Goal: Contribute content: Contribute content

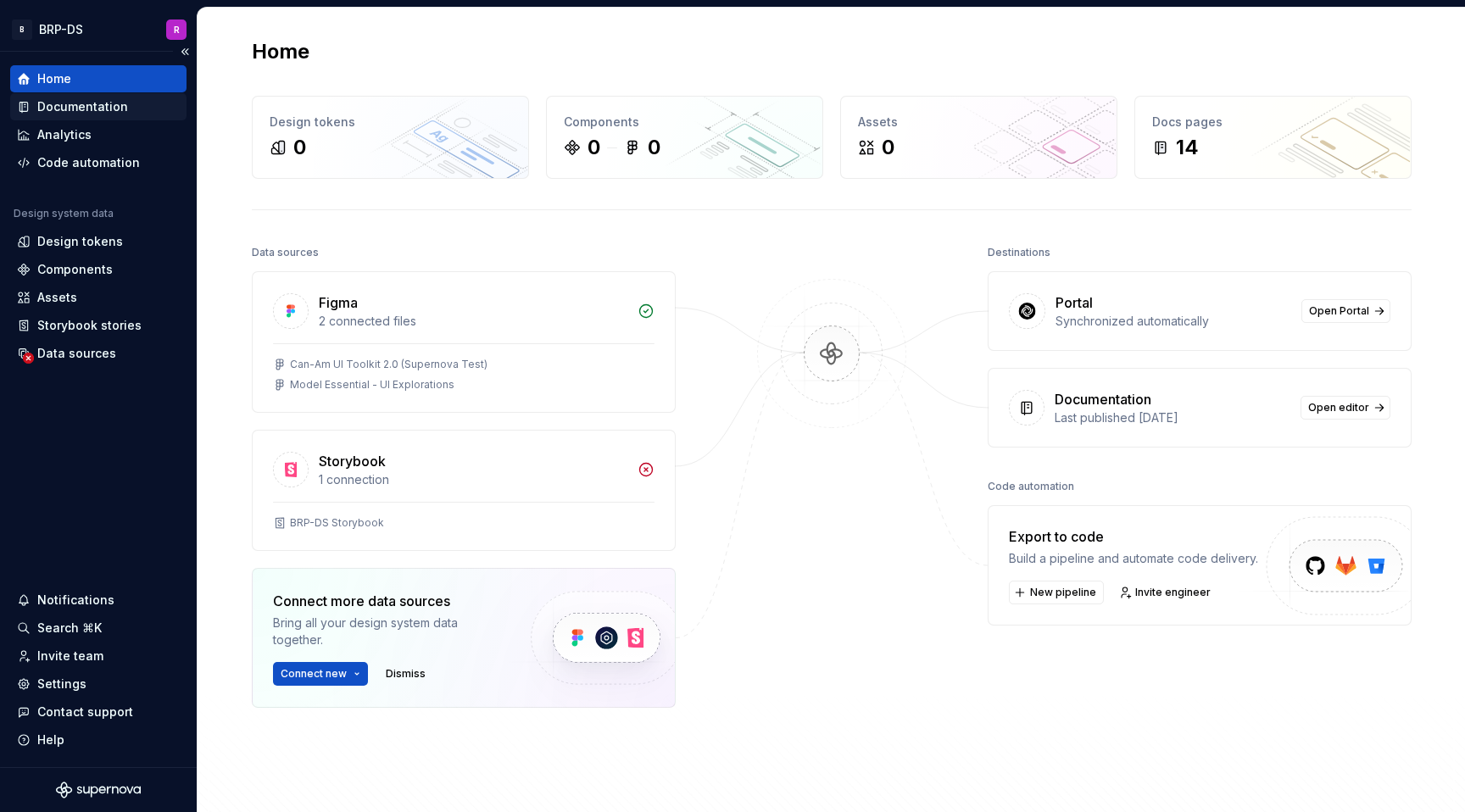
click at [102, 110] on div "Documentation" at bounding box center [82, 107] width 91 height 17
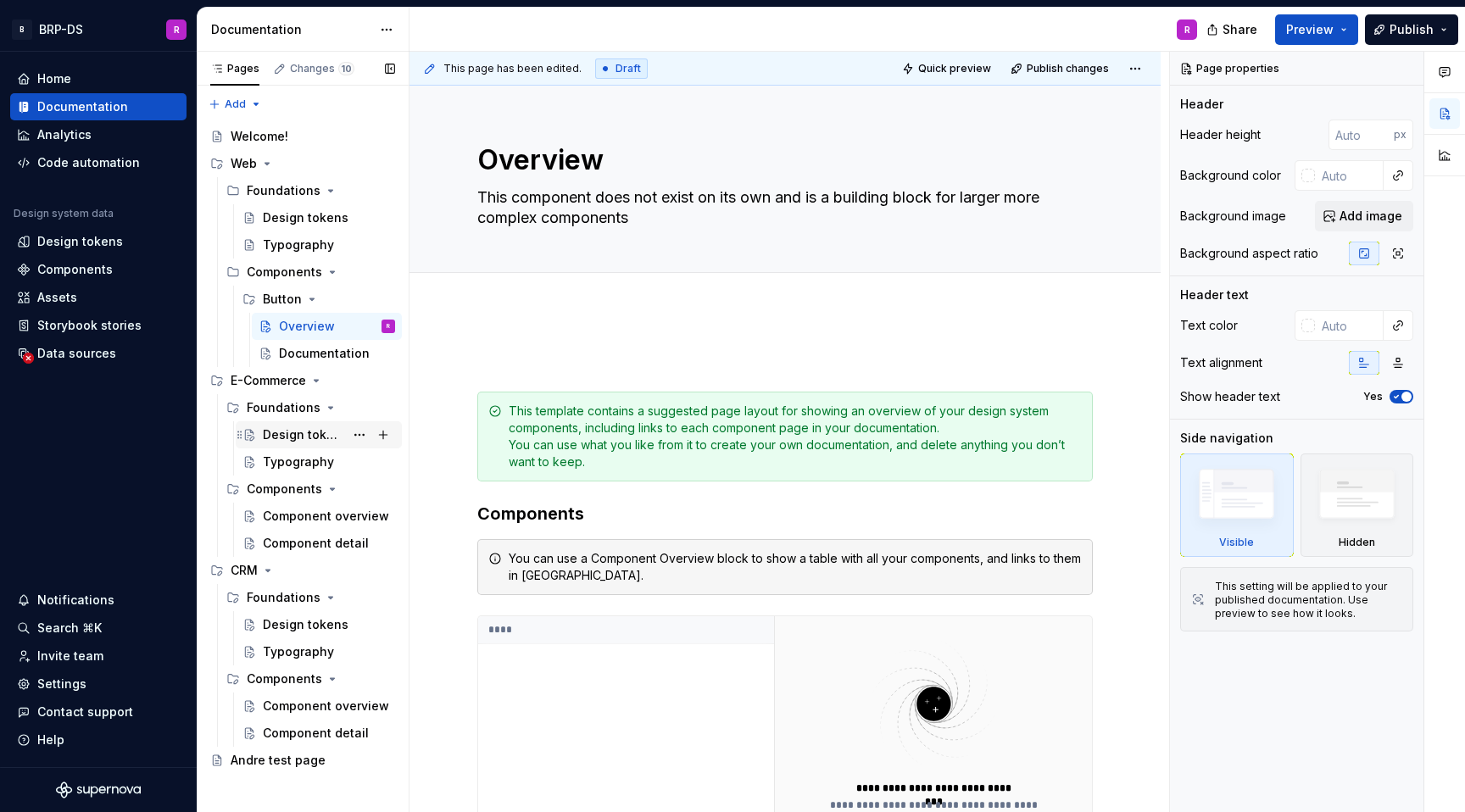
click at [285, 441] on div "Design tokens" at bounding box center [303, 435] width 81 height 17
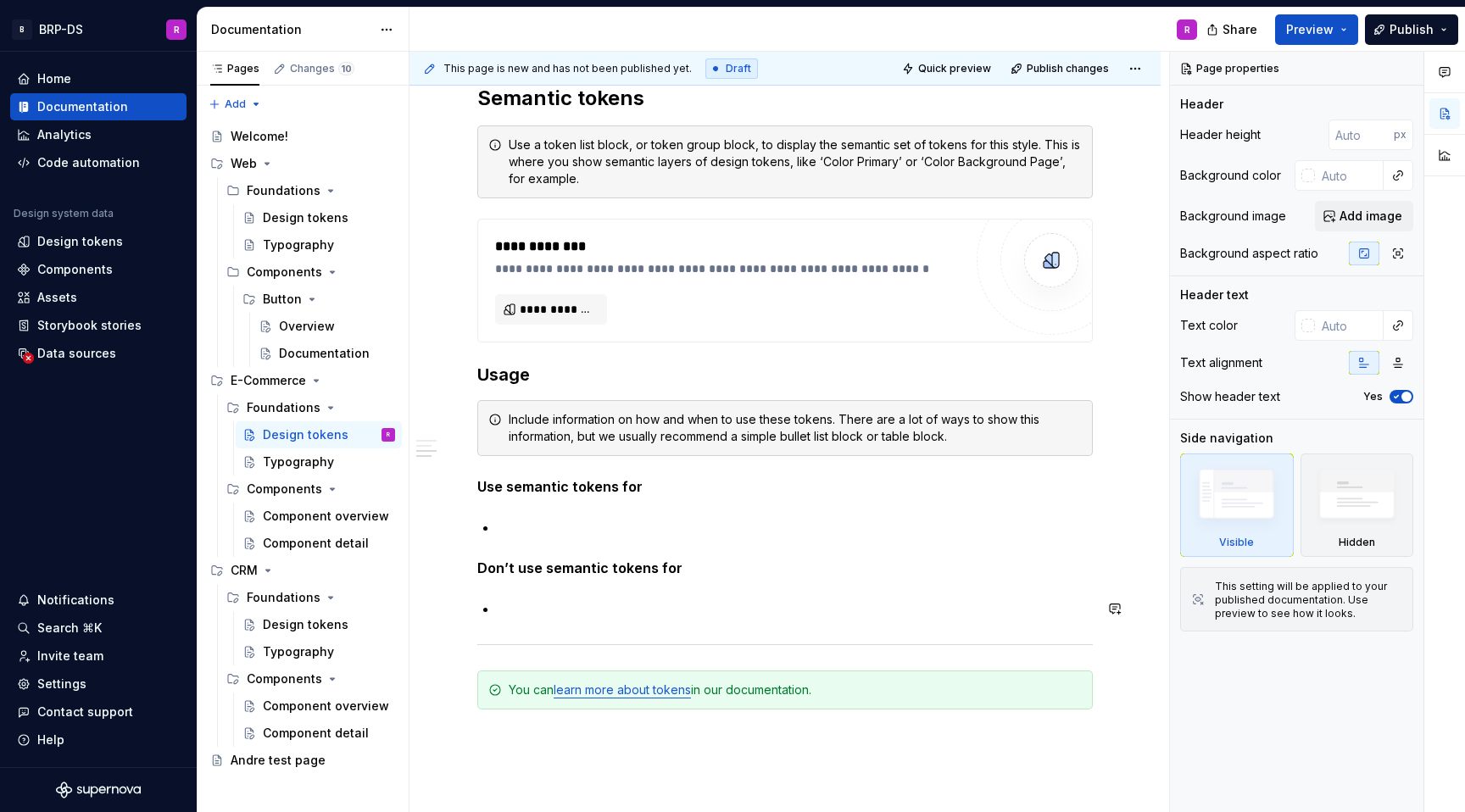
scroll to position [1323, 0]
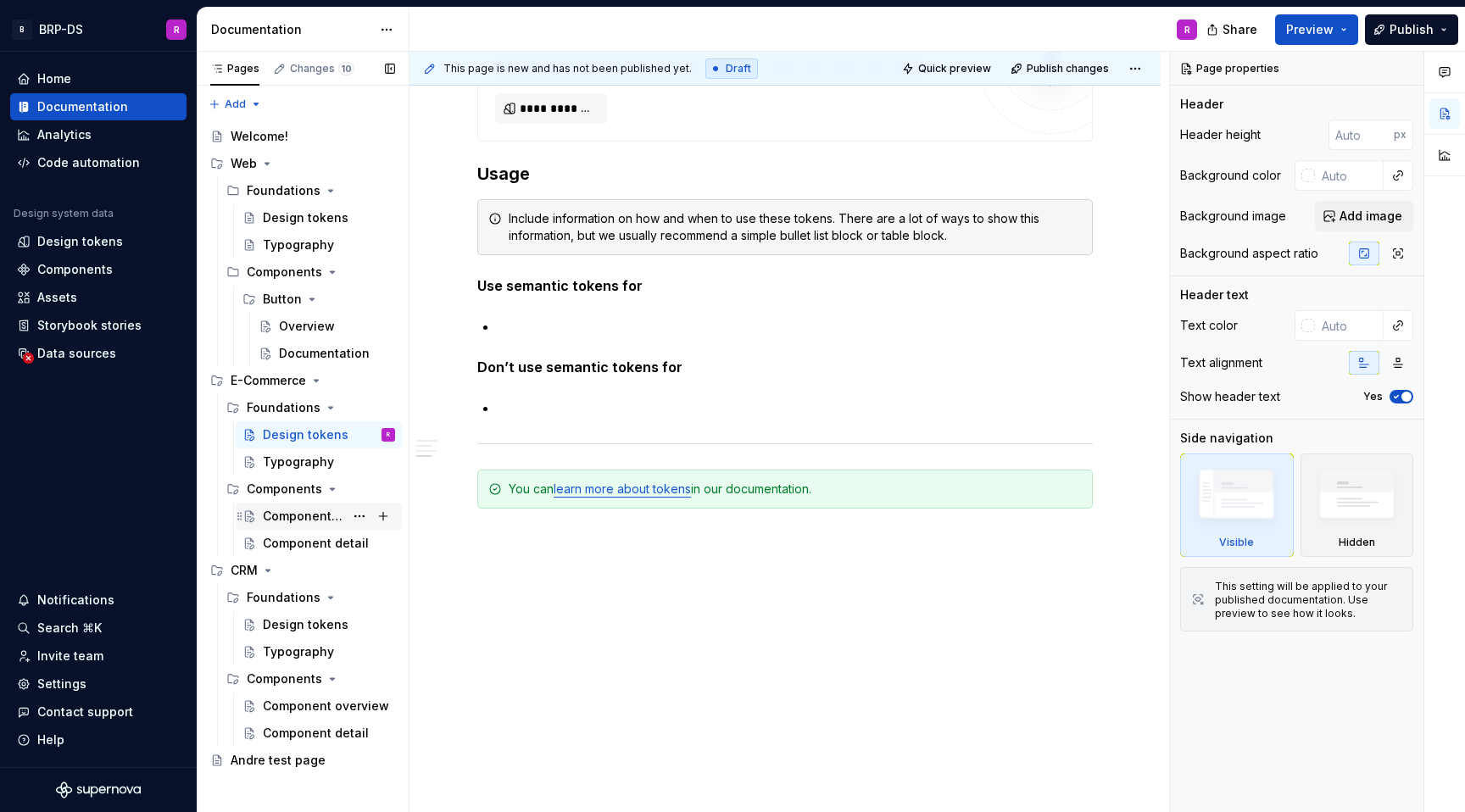
click at [298, 515] on div "Component overview" at bounding box center [303, 517] width 81 height 17
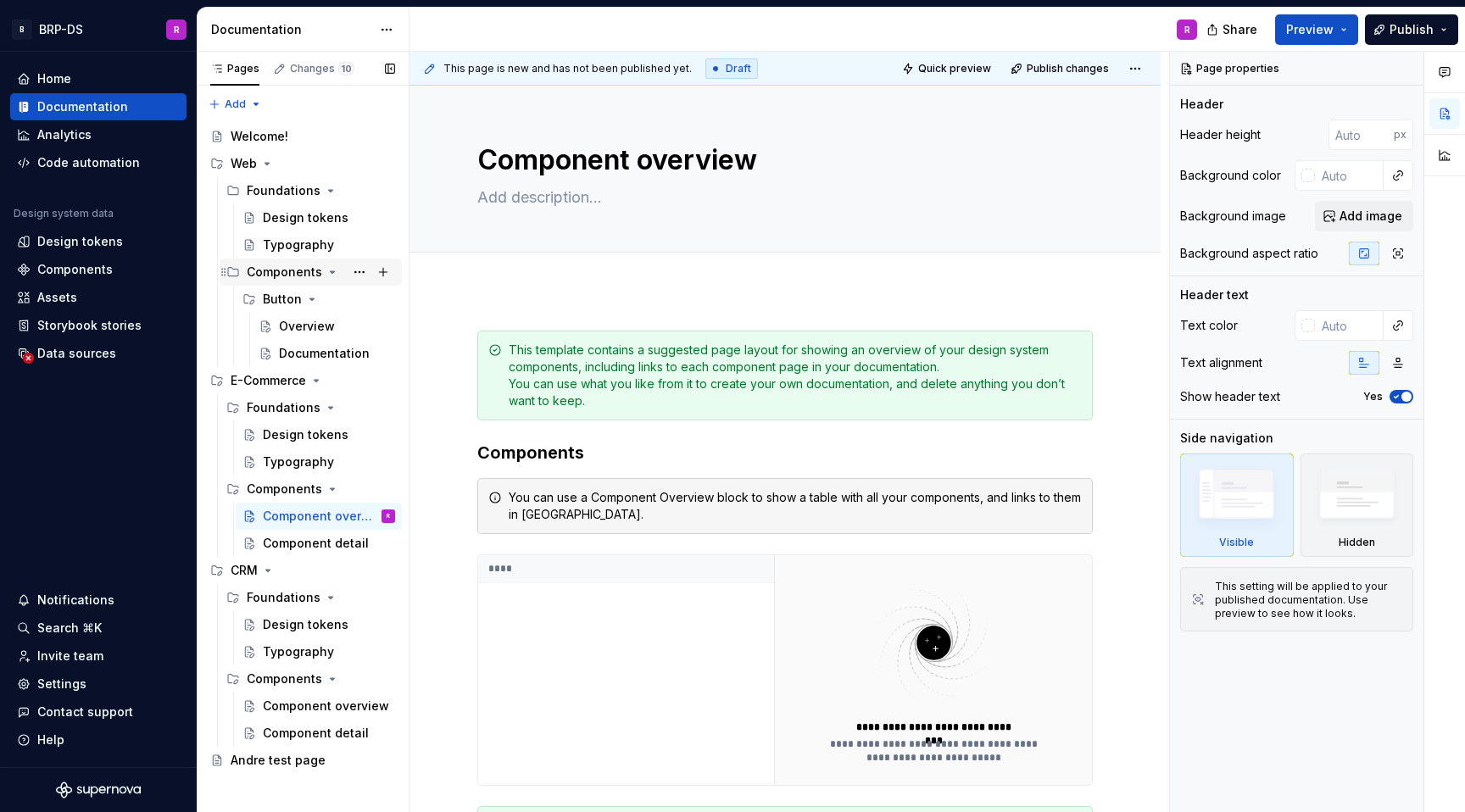
click at [277, 270] on div "Components" at bounding box center [284, 272] width 75 height 17
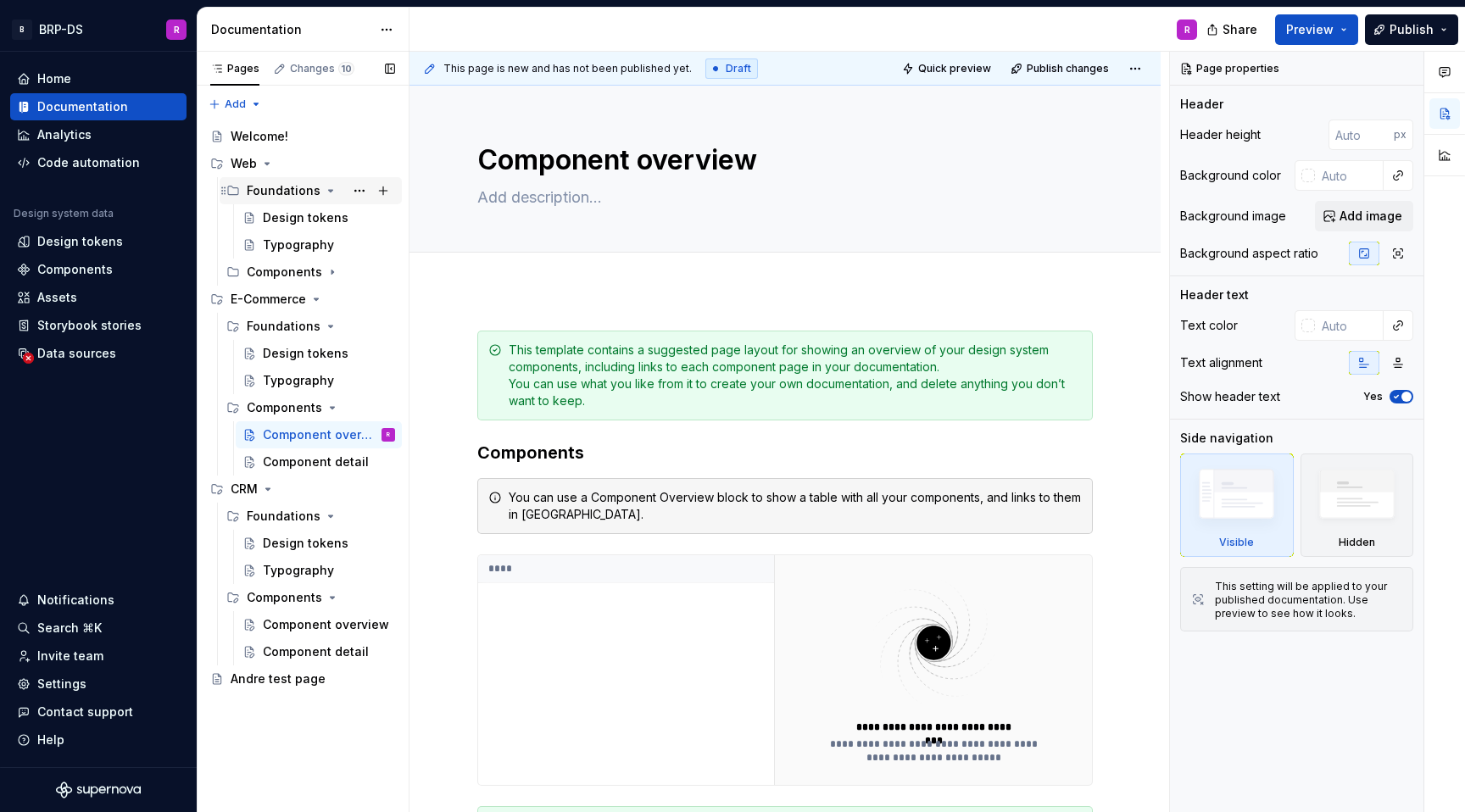
click at [290, 193] on div "Foundations" at bounding box center [283, 191] width 73 height 17
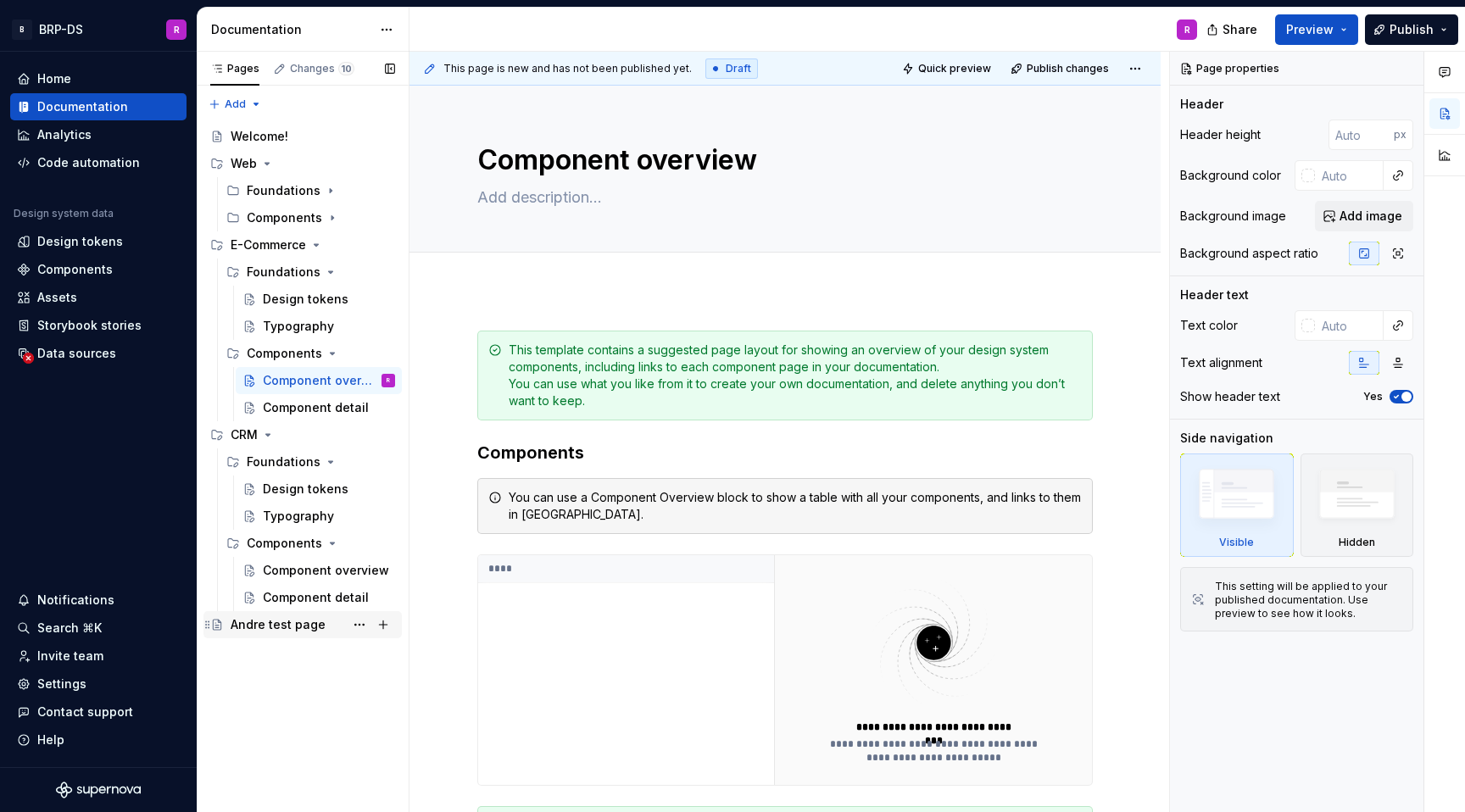
click at [266, 624] on div "Andre test page" at bounding box center [278, 625] width 95 height 17
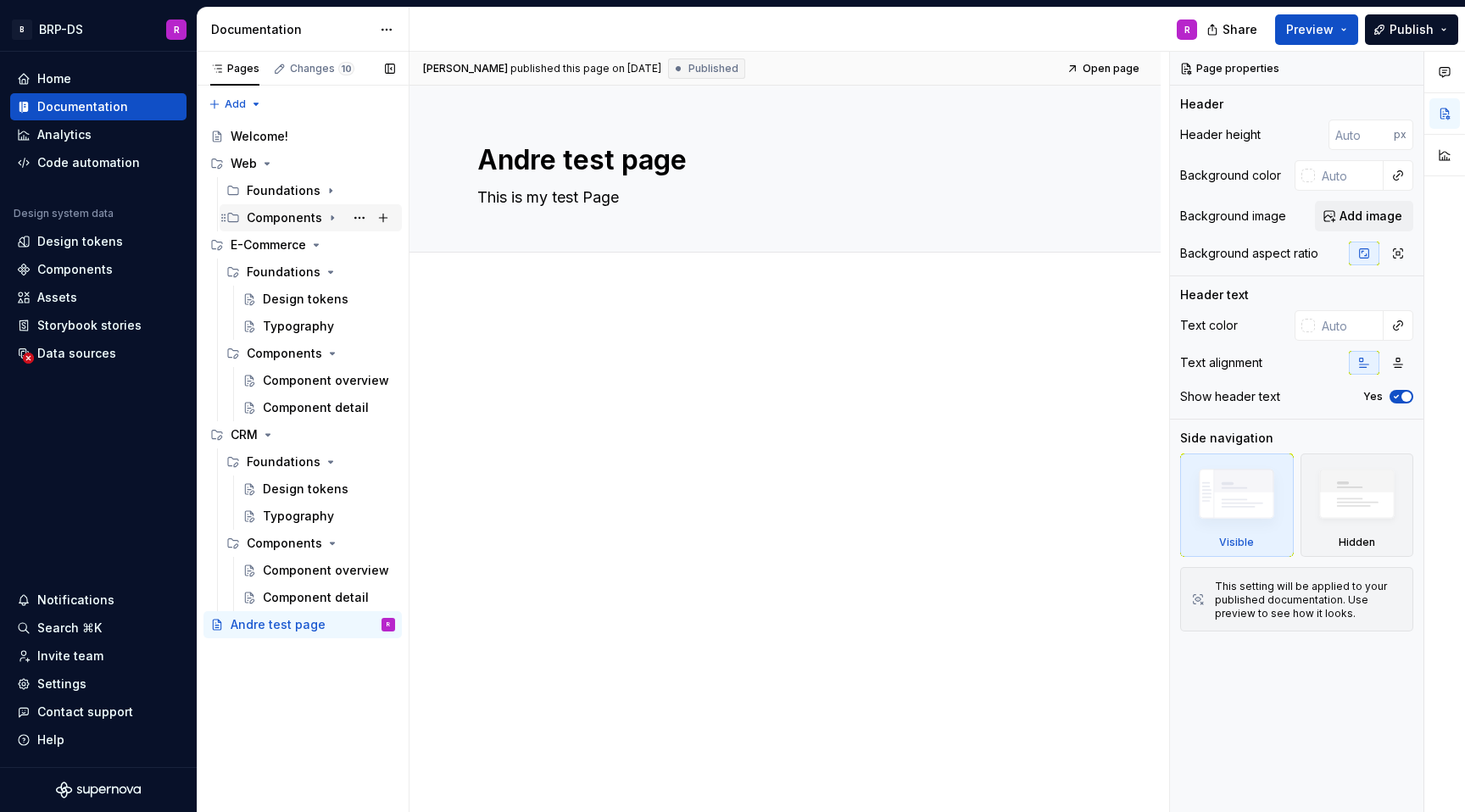
click at [293, 217] on div "Components" at bounding box center [284, 218] width 75 height 17
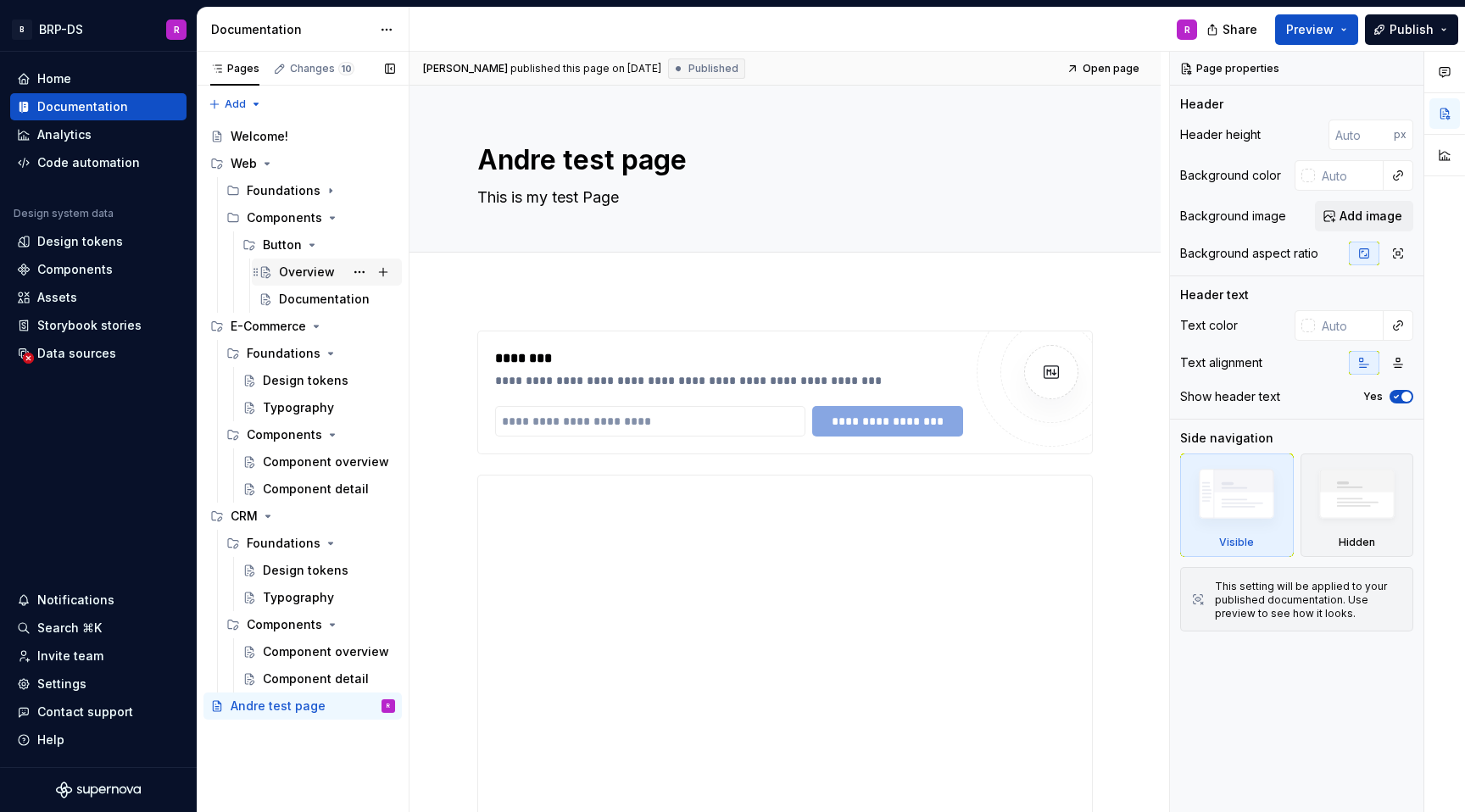
click at [305, 274] on div "Overview" at bounding box center [307, 272] width 56 height 17
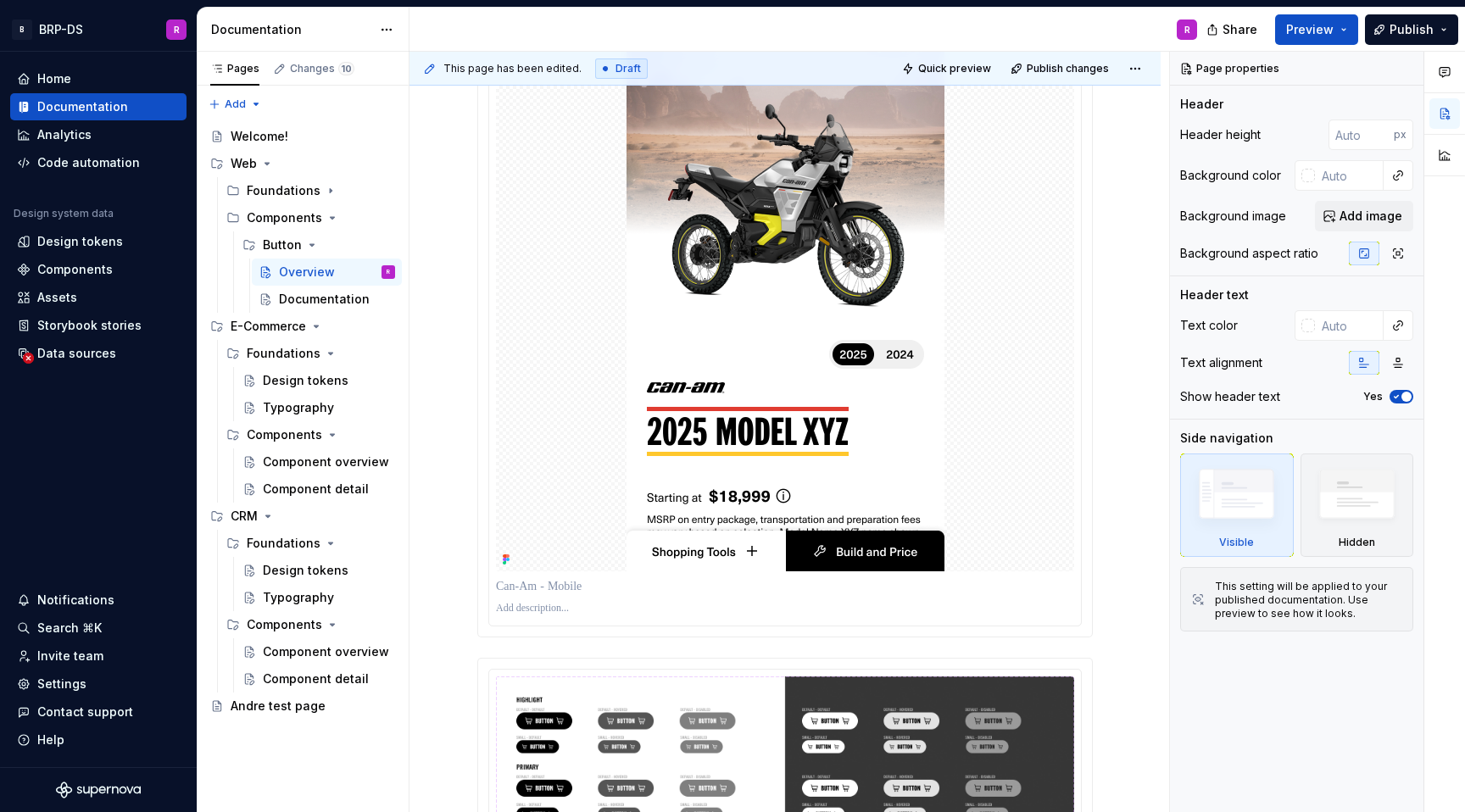
scroll to position [1469, 0]
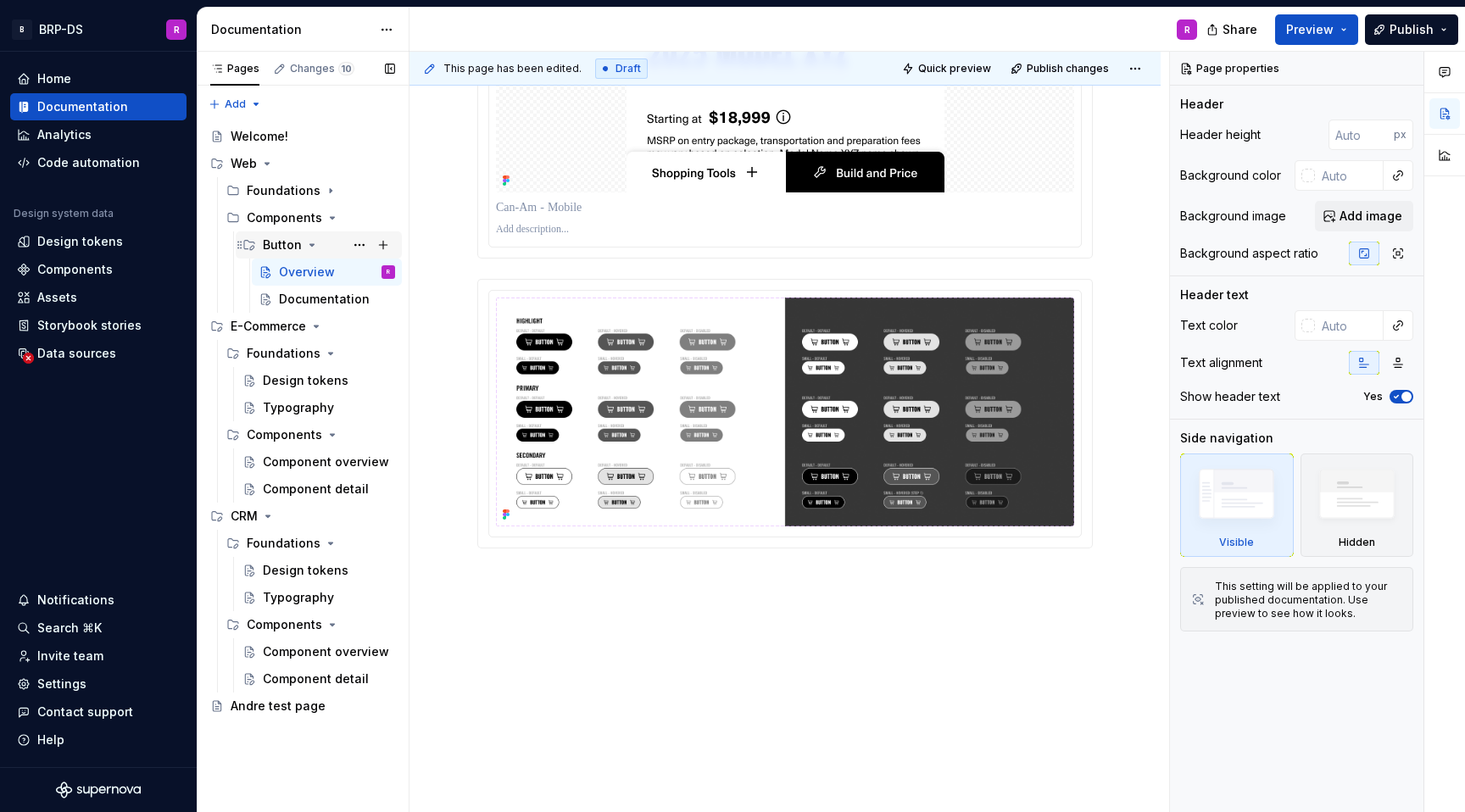
click at [278, 240] on div "Button" at bounding box center [282, 245] width 39 height 17
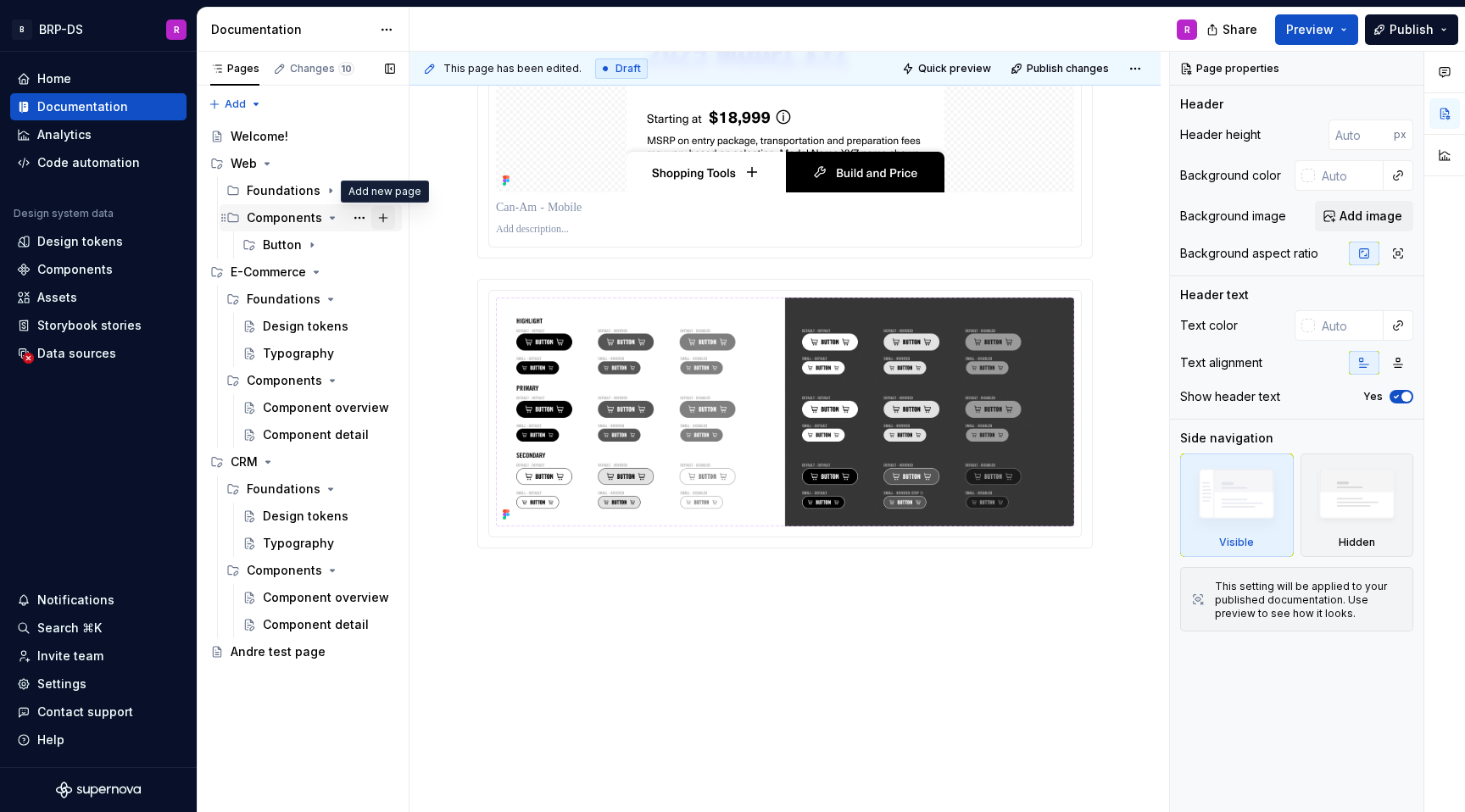
click at [381, 217] on button "Page tree" at bounding box center [383, 217] width 23 height 23
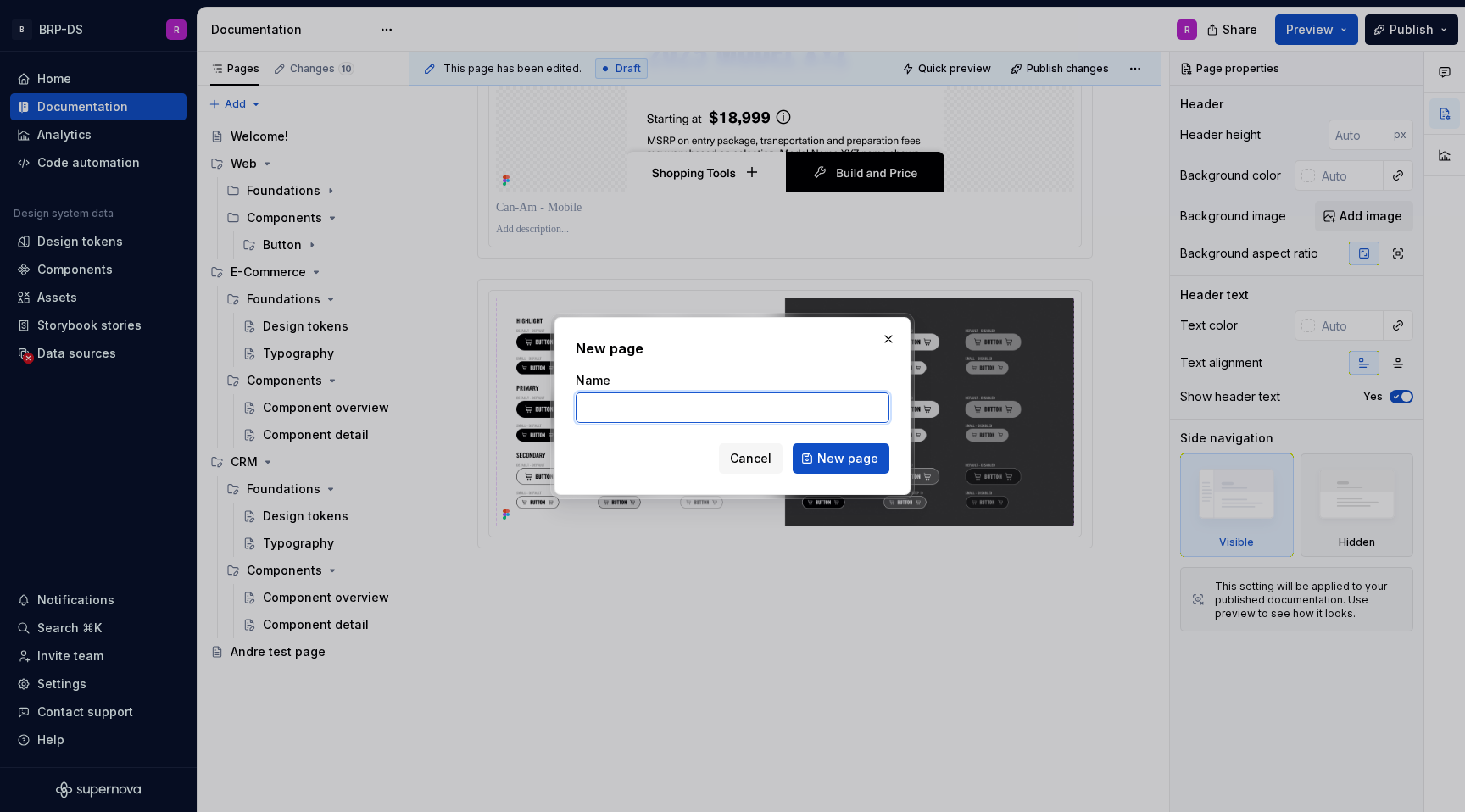
type textarea "*"
type input "Model Essential"
click at [832, 460] on span "New page" at bounding box center [848, 459] width 61 height 17
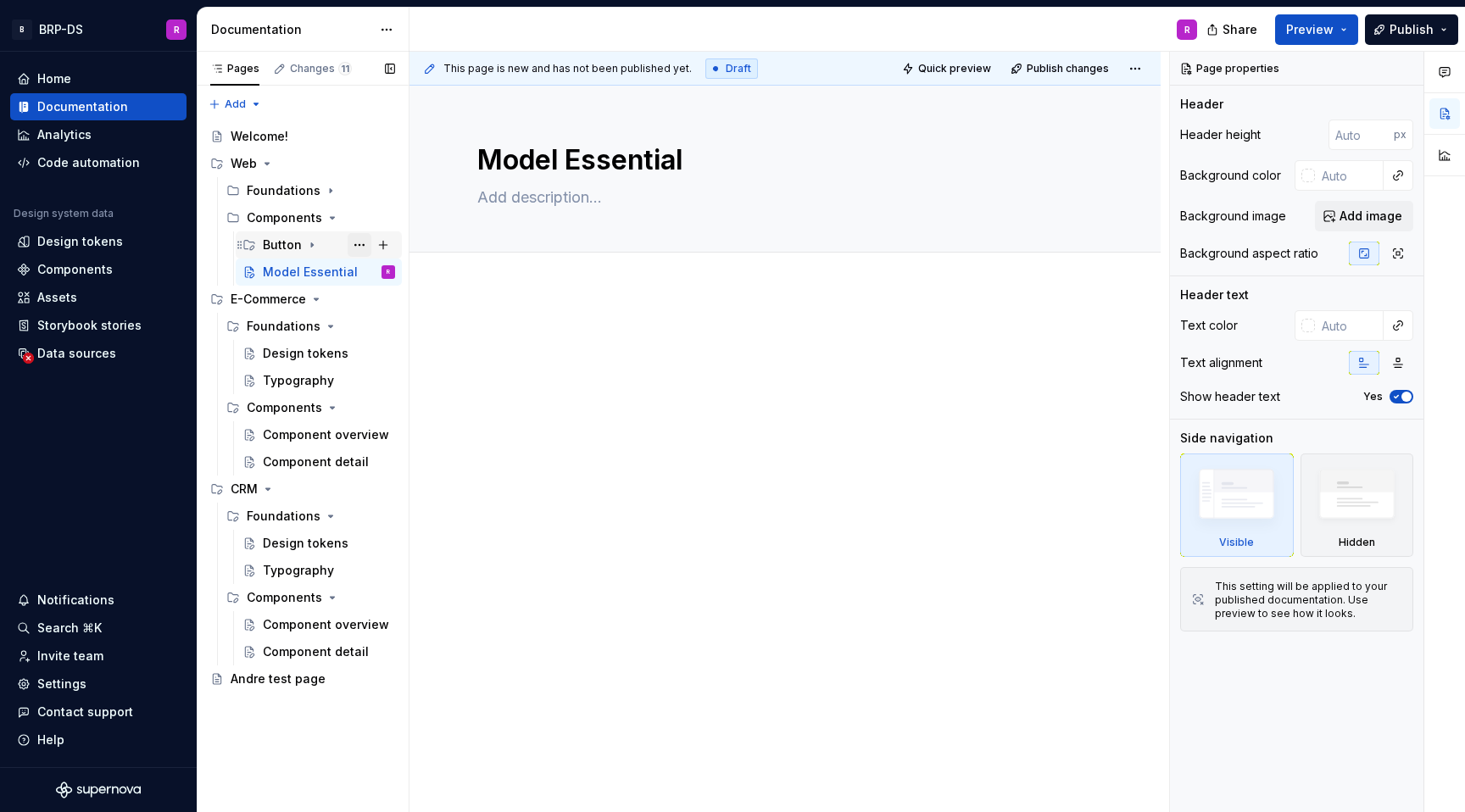
click at [357, 245] on button "Page tree" at bounding box center [359, 244] width 23 height 23
click at [357, 246] on div "Pages Changes 11 Add Accessibility guide for tree Page tree. Navigate the tree …" at bounding box center [303, 432] width 212 height 761
click at [381, 272] on button "Page tree" at bounding box center [383, 271] width 23 height 23
click at [286, 244] on div "Button" at bounding box center [282, 245] width 39 height 17
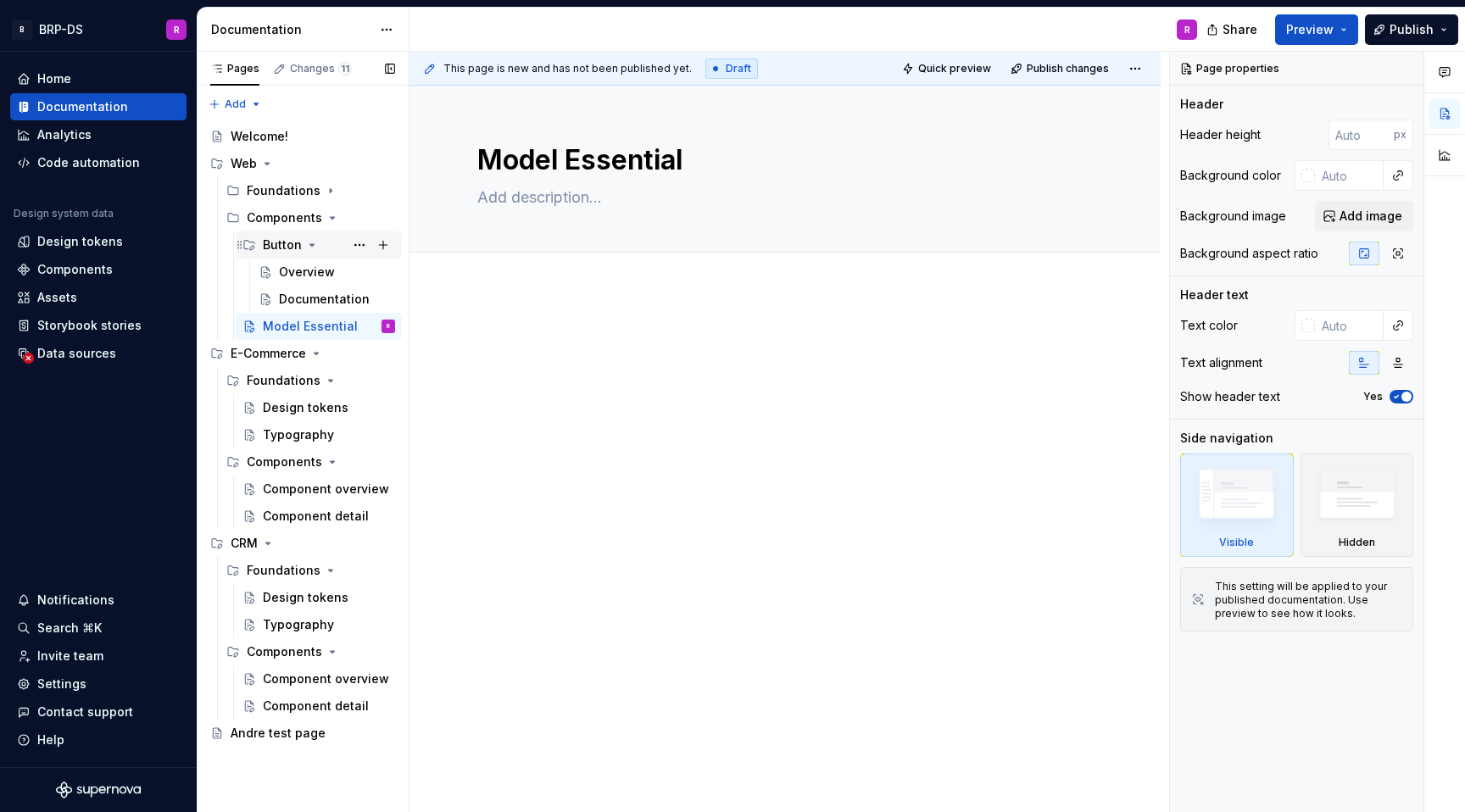
click at [305, 242] on icon "Page tree" at bounding box center [312, 245] width 14 height 14
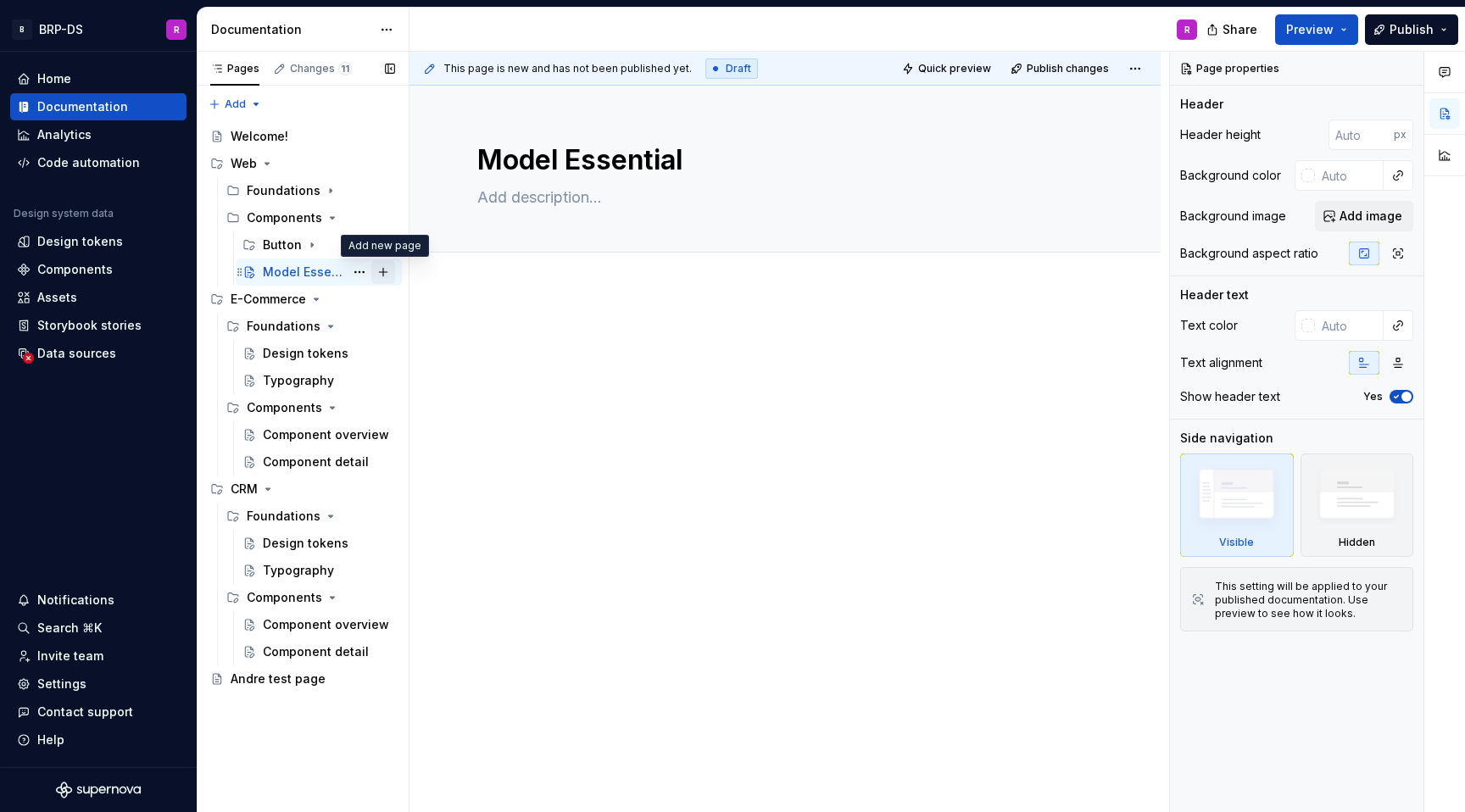
click at [386, 274] on button "Page tree" at bounding box center [383, 271] width 23 height 23
type textarea "*"
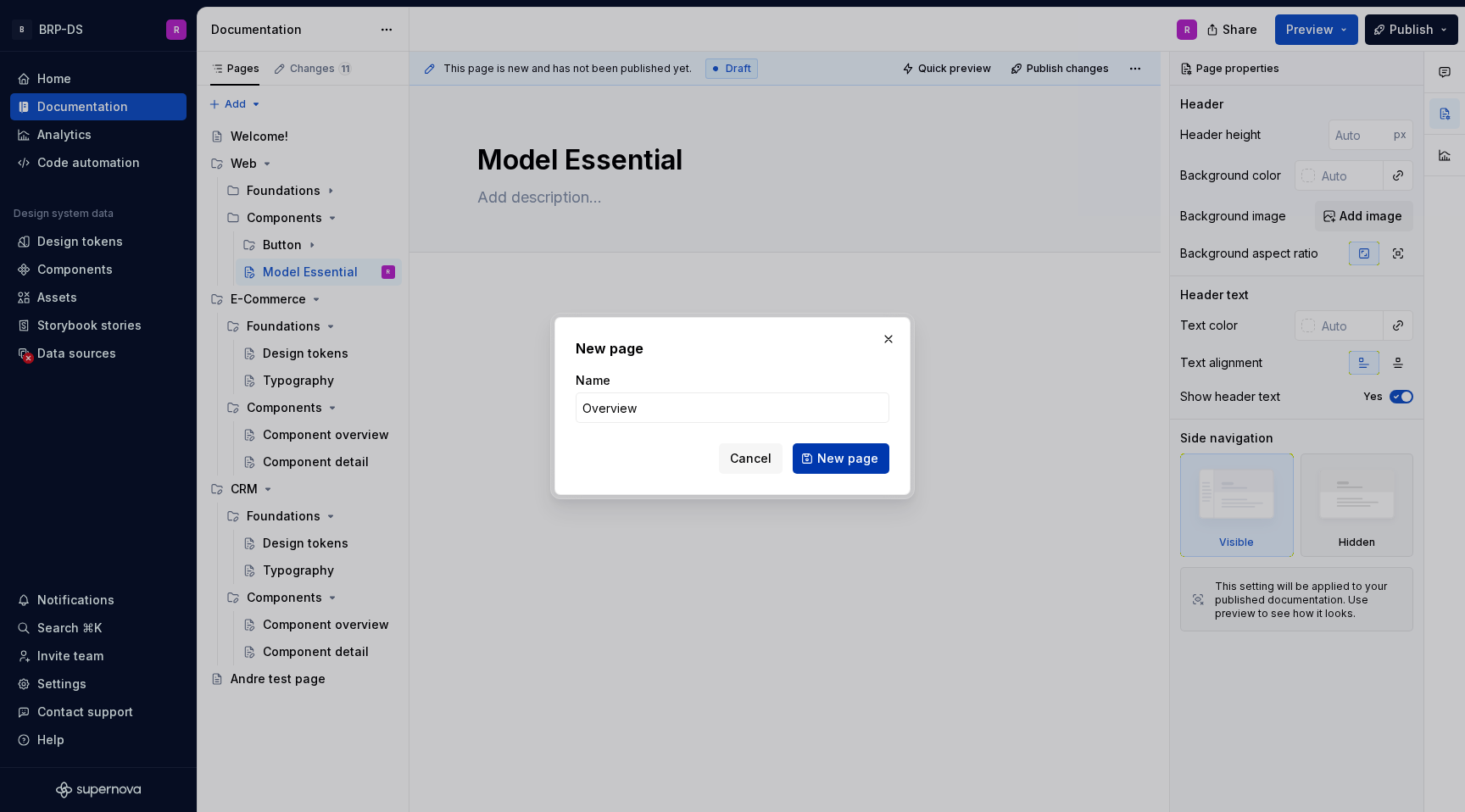
type input "Overview"
click at [833, 468] on button "New page" at bounding box center [841, 458] width 97 height 30
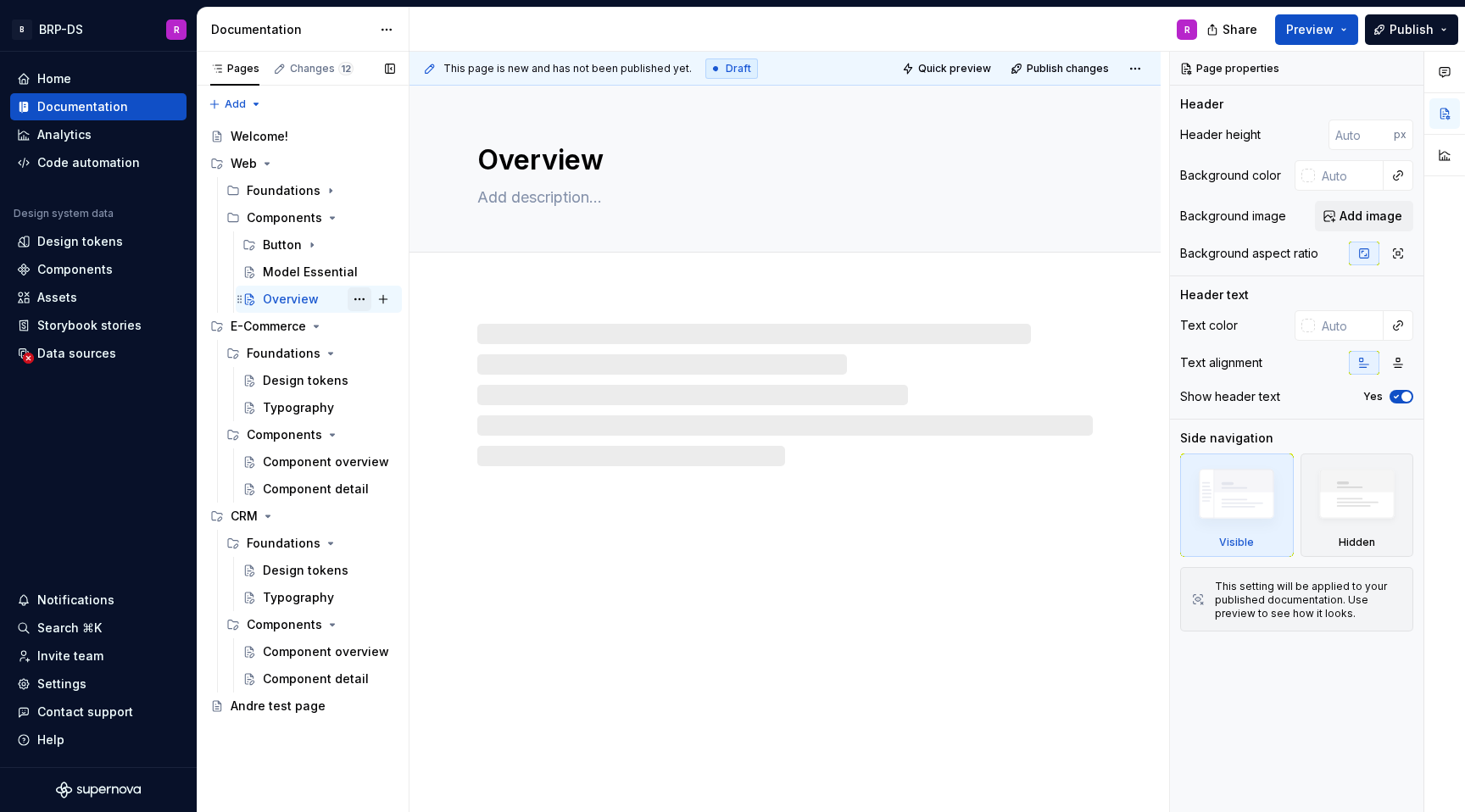
click at [349, 295] on button "Page tree" at bounding box center [359, 299] width 23 height 23
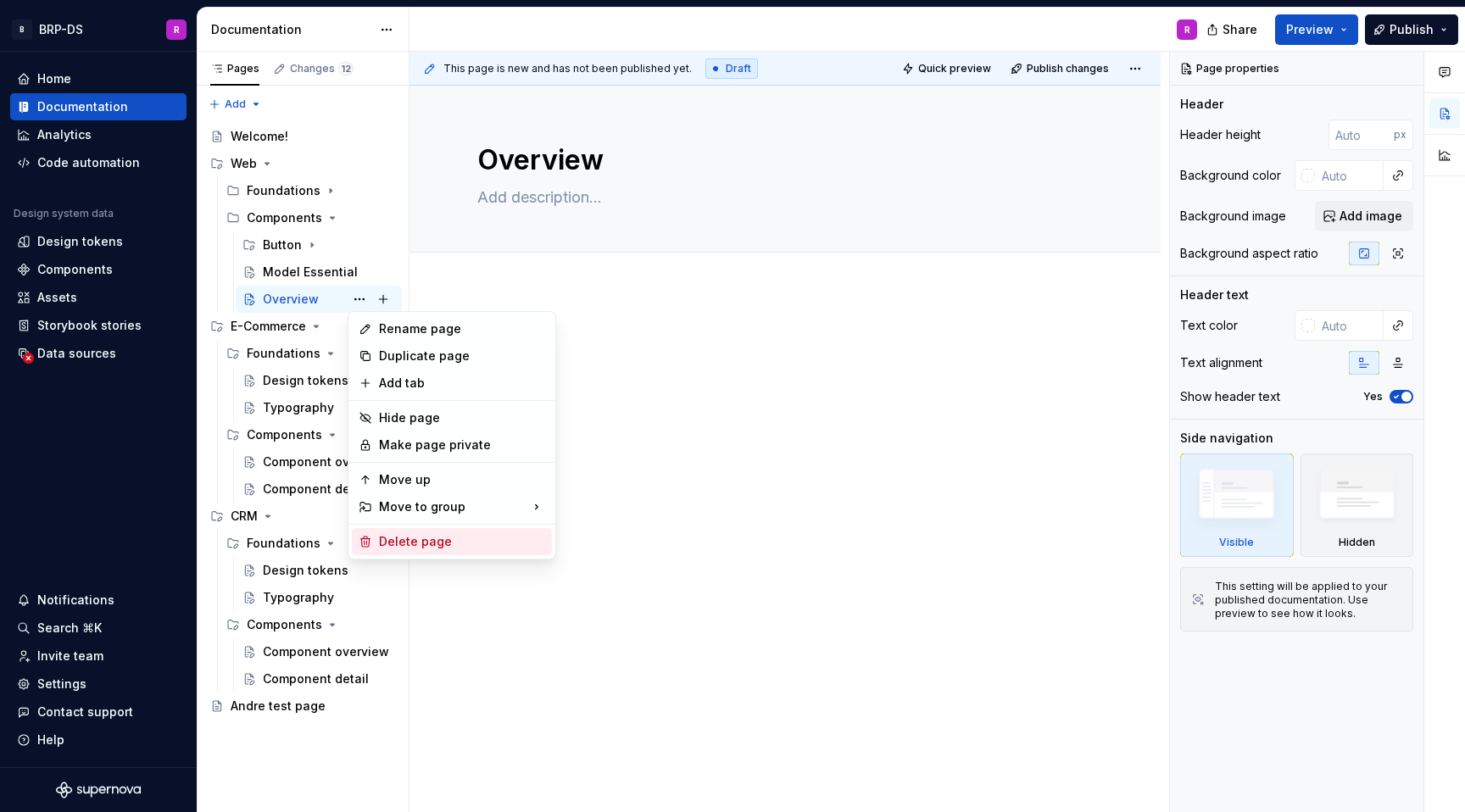
click at [404, 548] on div "Delete page" at bounding box center [462, 542] width 166 height 17
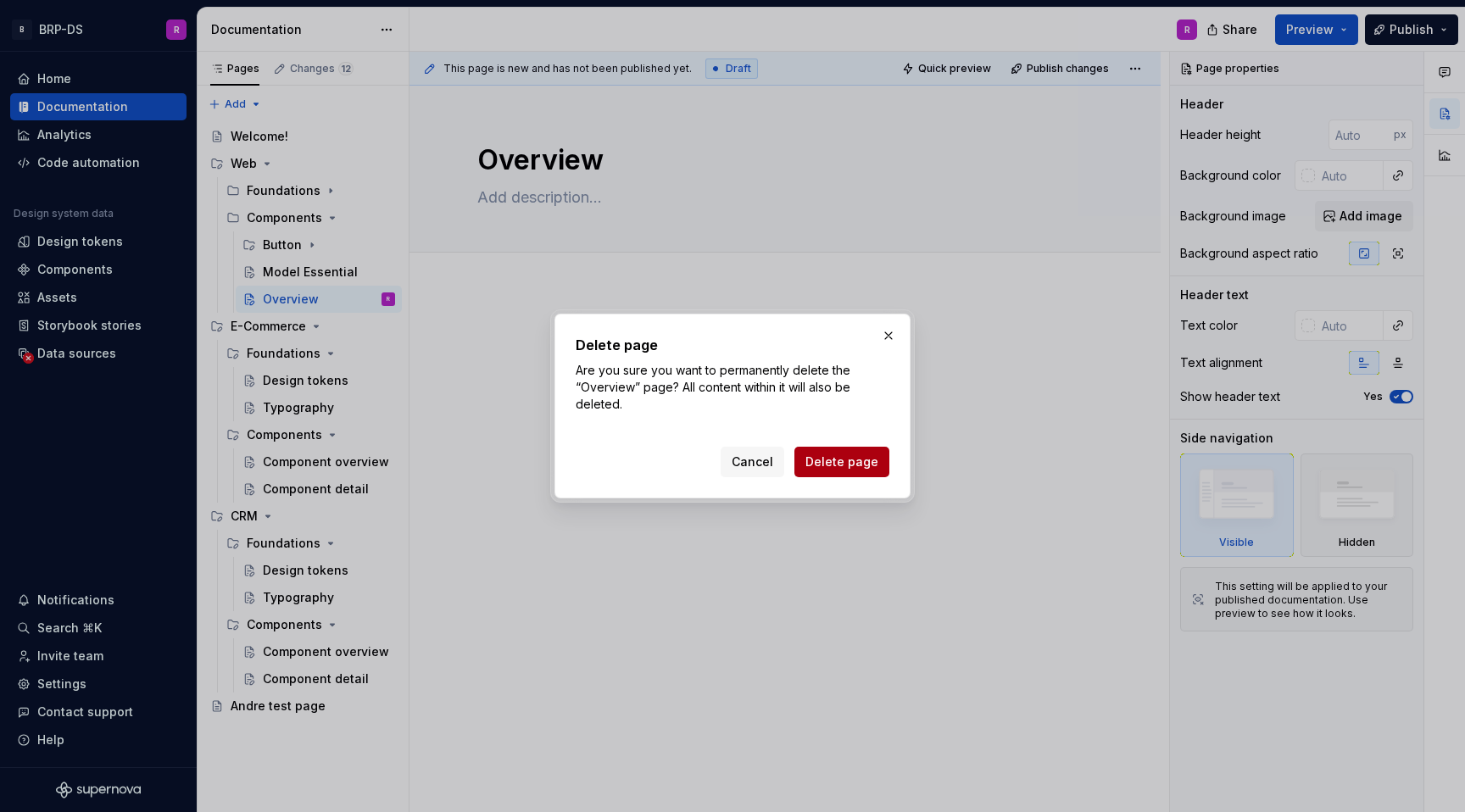
click at [860, 464] on span "Delete page" at bounding box center [842, 462] width 73 height 17
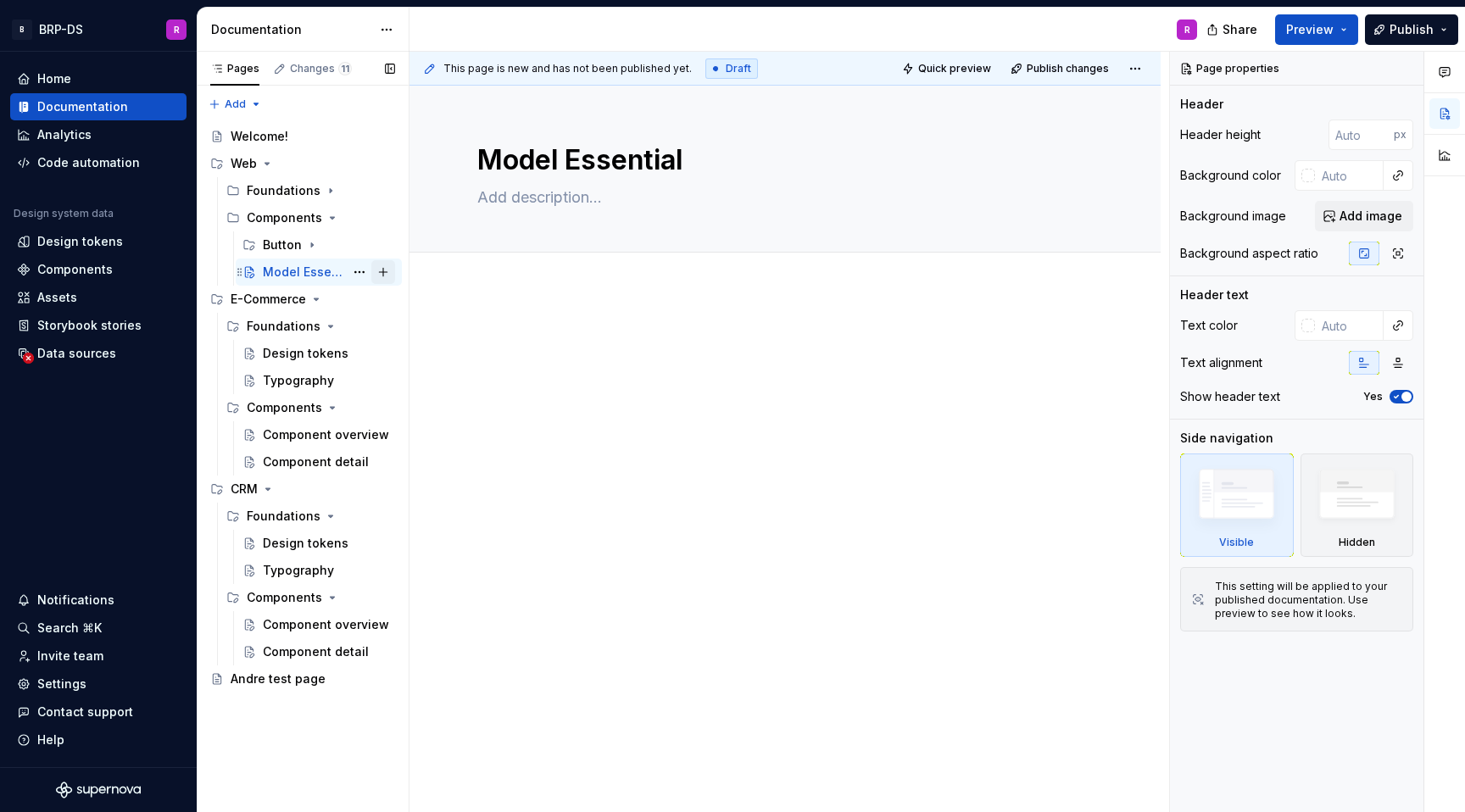
click at [381, 273] on button "Page tree" at bounding box center [383, 271] width 23 height 23
type textarea "*"
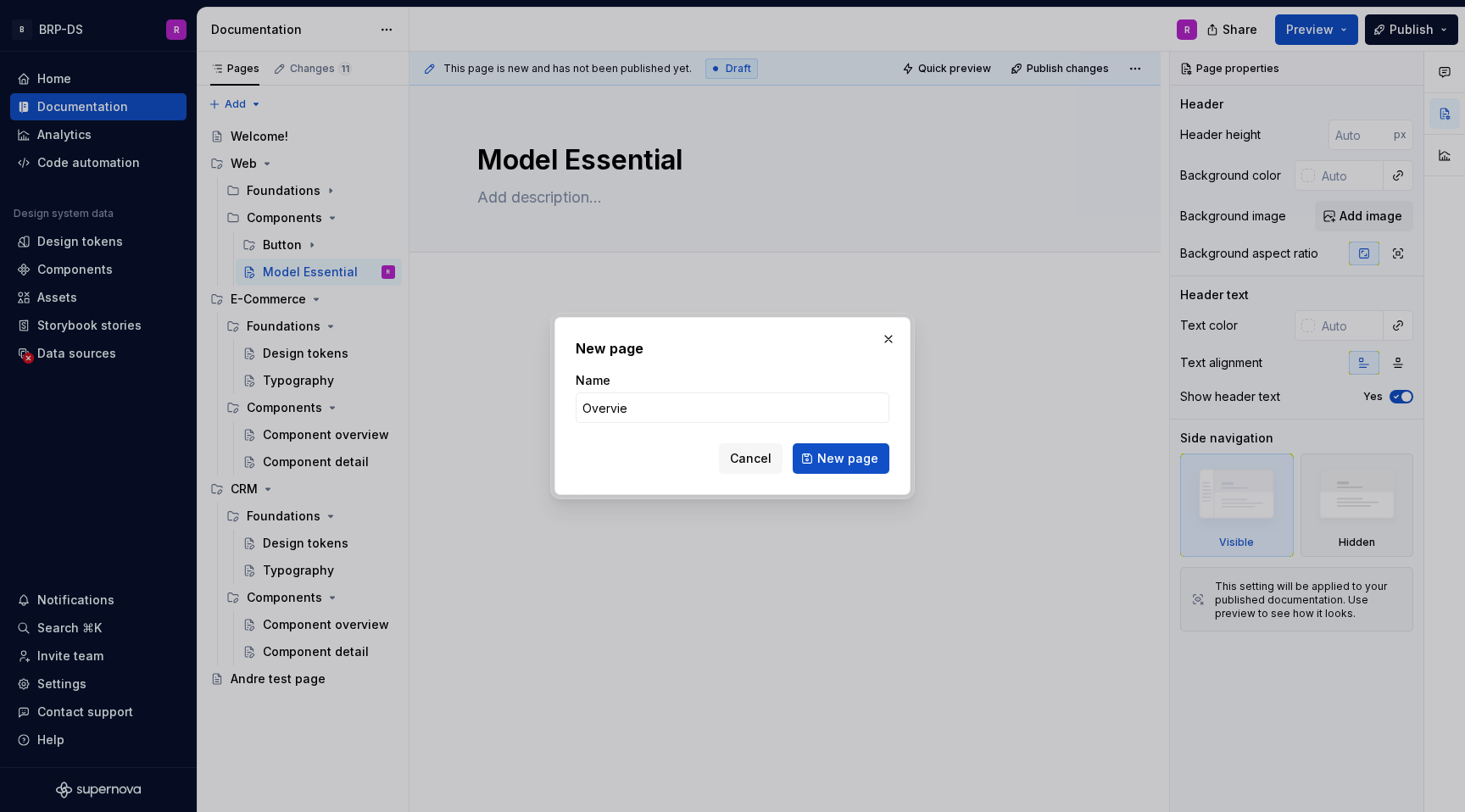
type input "Overview"
click button "New page" at bounding box center [841, 458] width 97 height 30
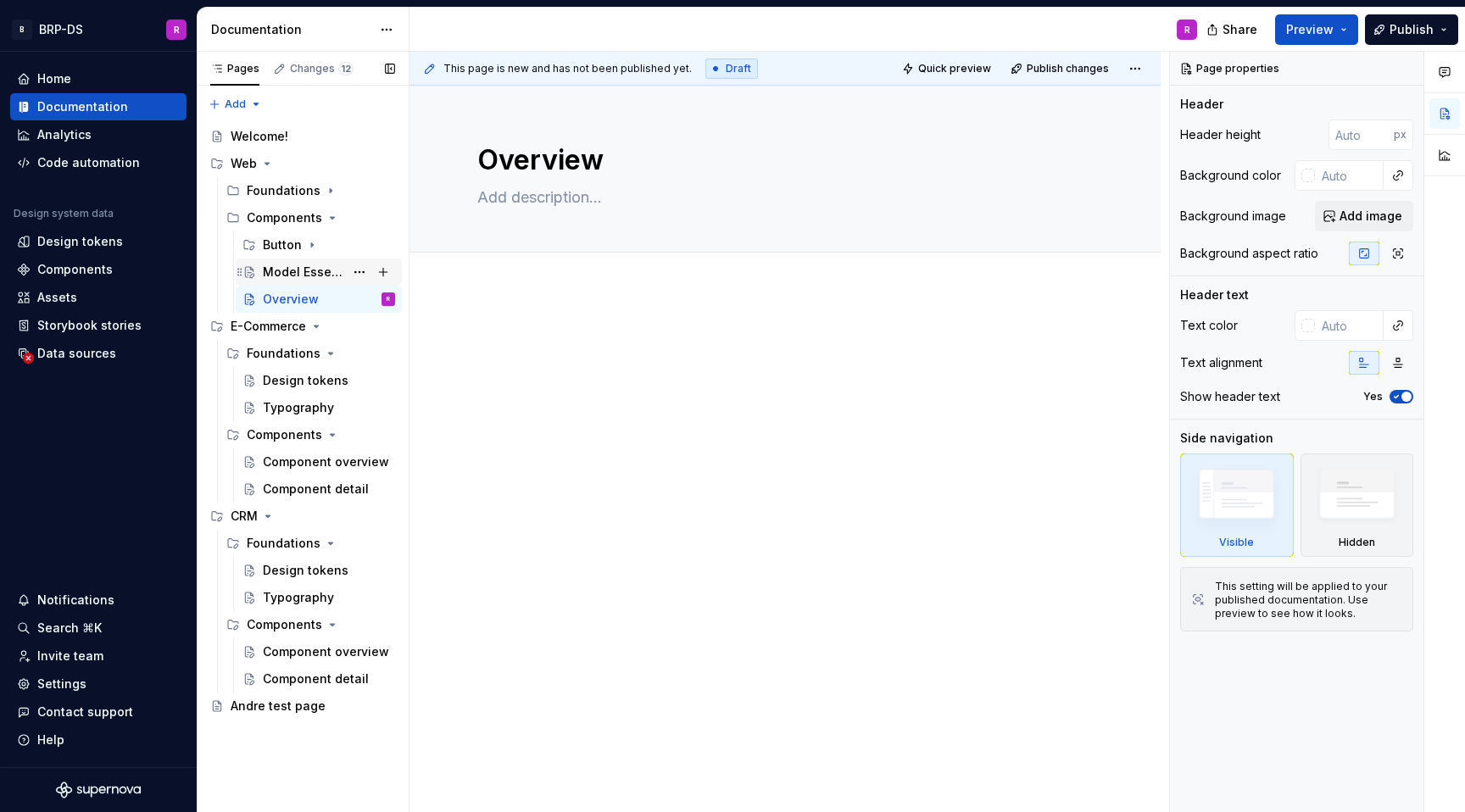
click at [316, 267] on div "Model Essential" at bounding box center [303, 272] width 81 height 17
click at [360, 270] on button "Page tree" at bounding box center [359, 271] width 23 height 23
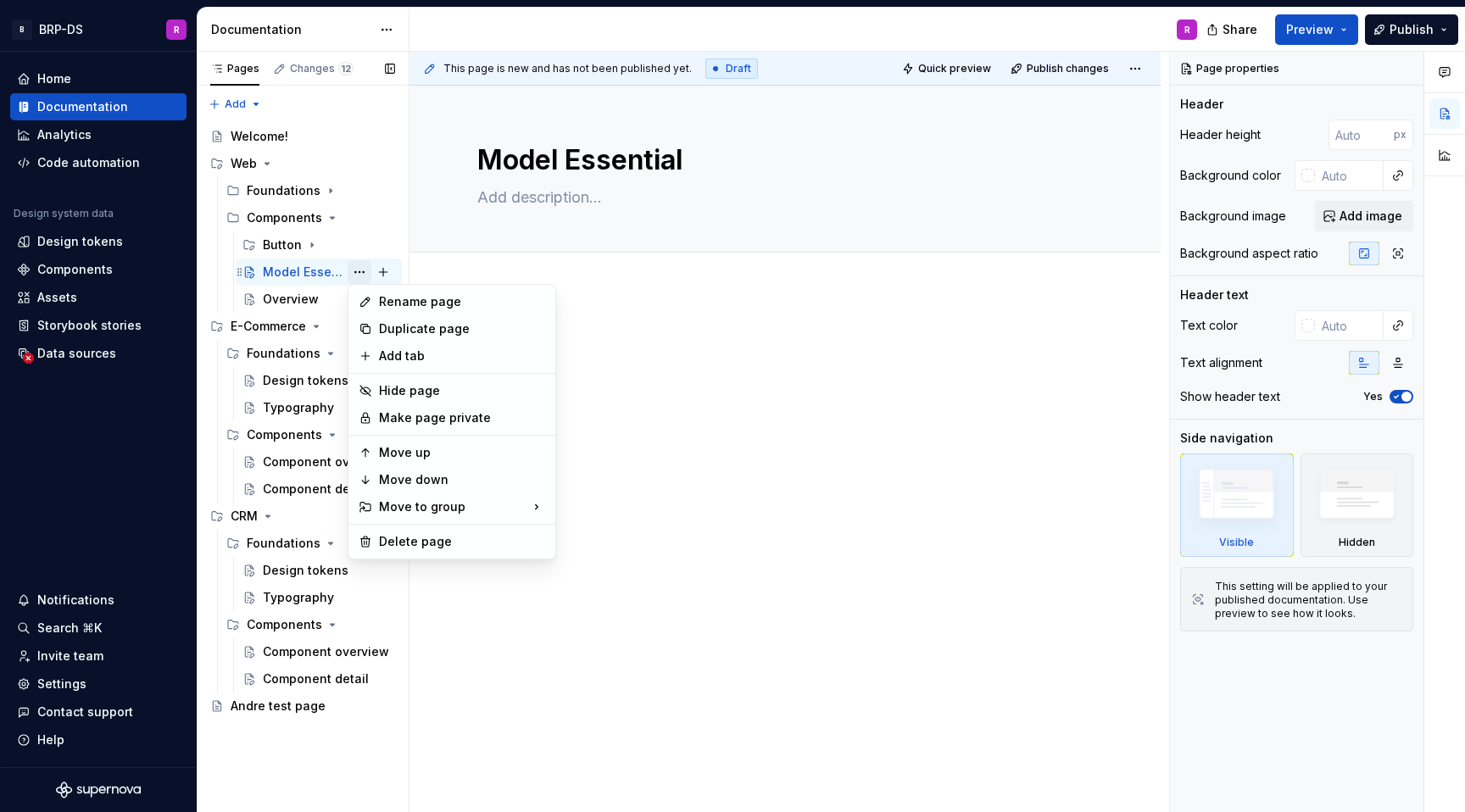
type textarea "*"
click at [387, 354] on div "Add tab" at bounding box center [462, 356] width 166 height 17
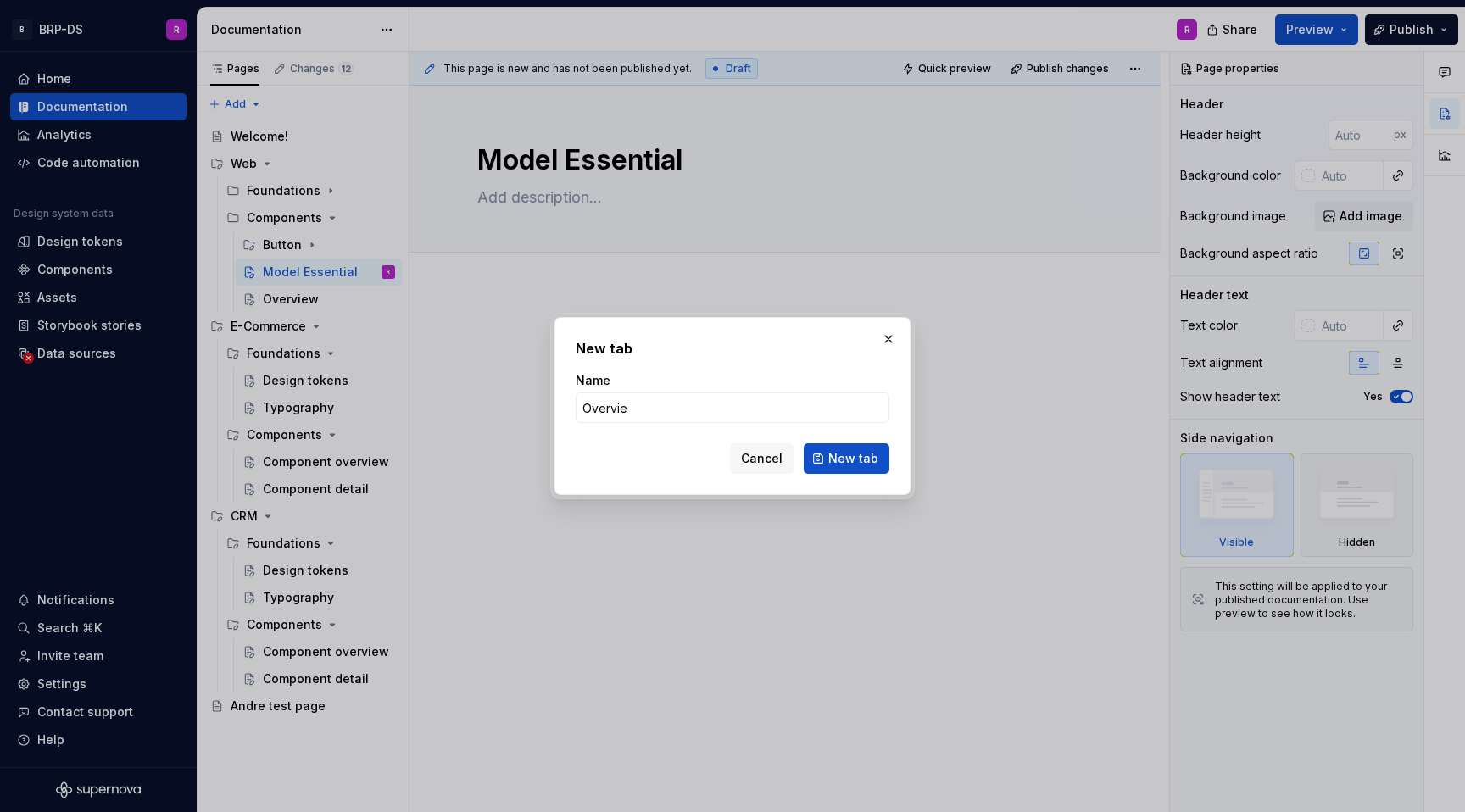
type input "Overview"
click button "New tab" at bounding box center [846, 458] width 86 height 30
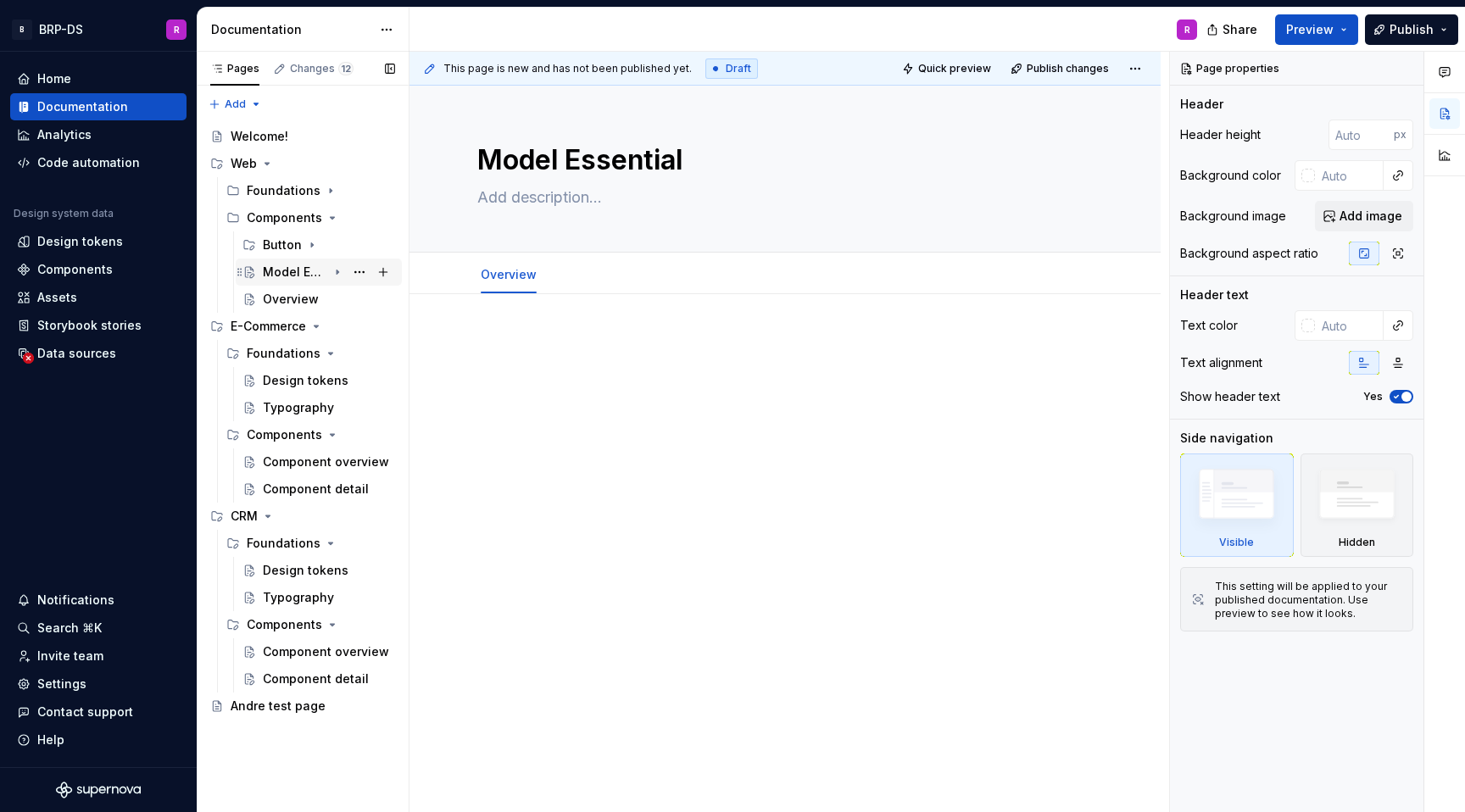
click at [339, 271] on icon "Page tree" at bounding box center [338, 272] width 14 height 14
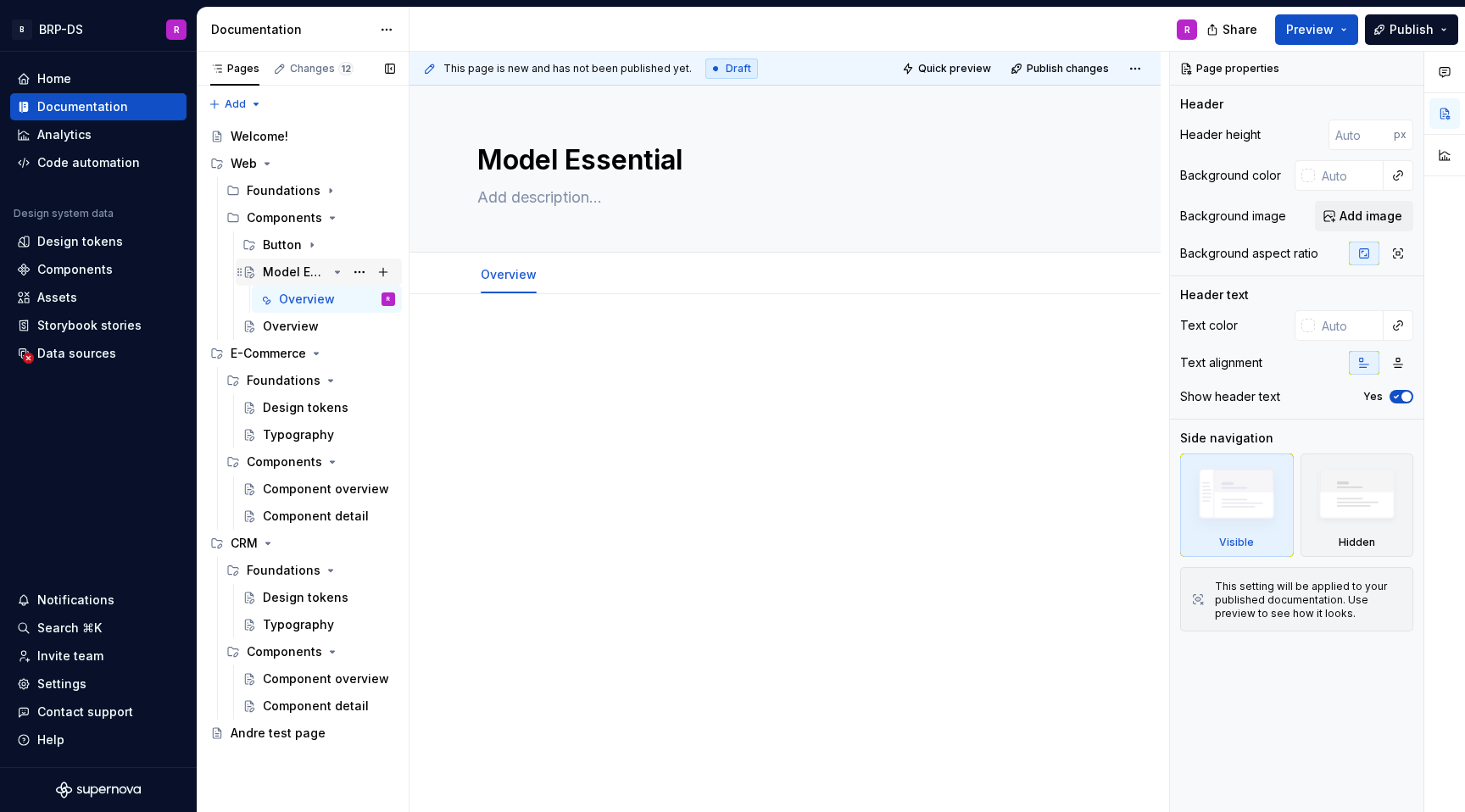
click at [339, 271] on icon "Page tree" at bounding box center [338, 272] width 14 height 14
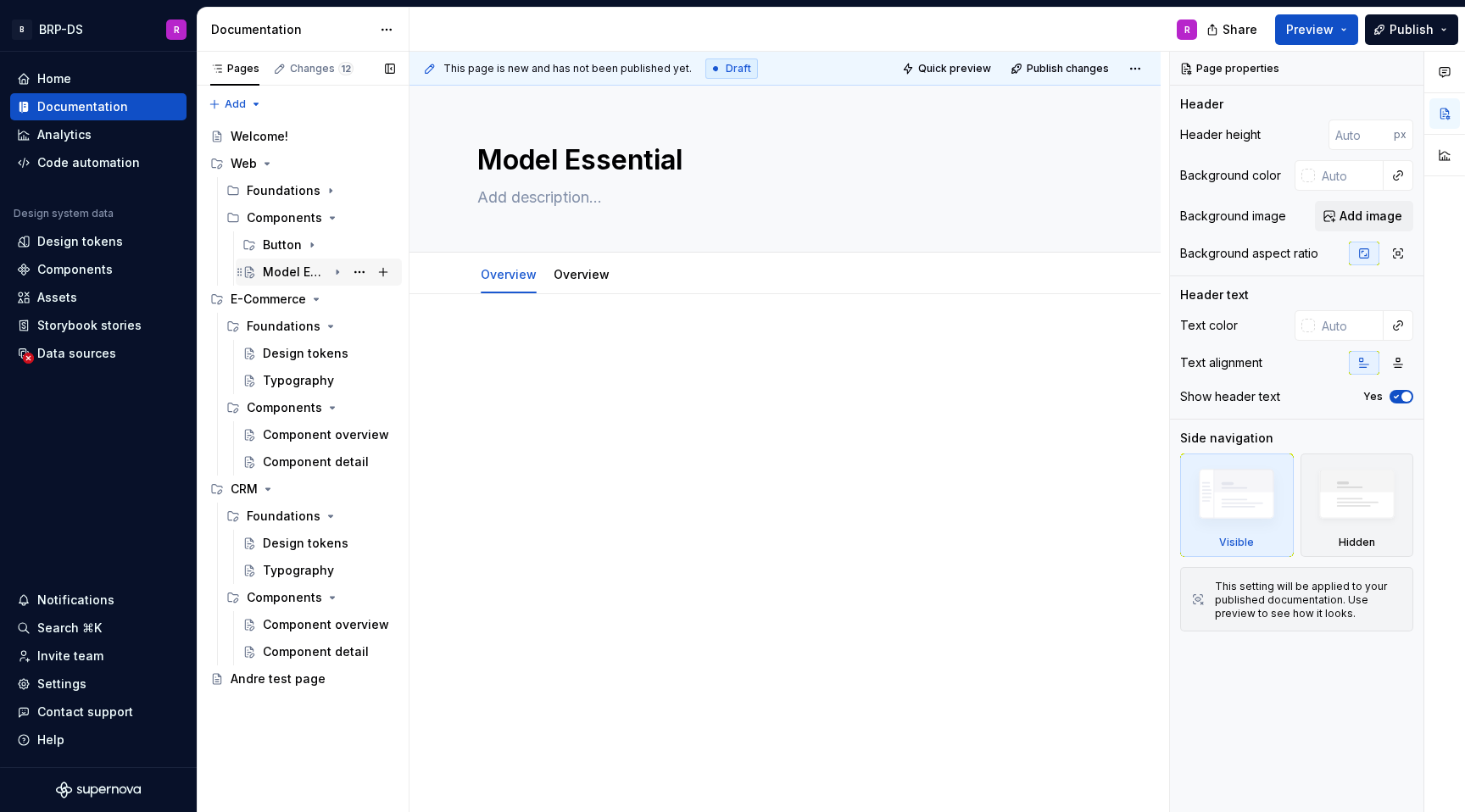
click at [313, 270] on div "Model Essential" at bounding box center [295, 272] width 65 height 17
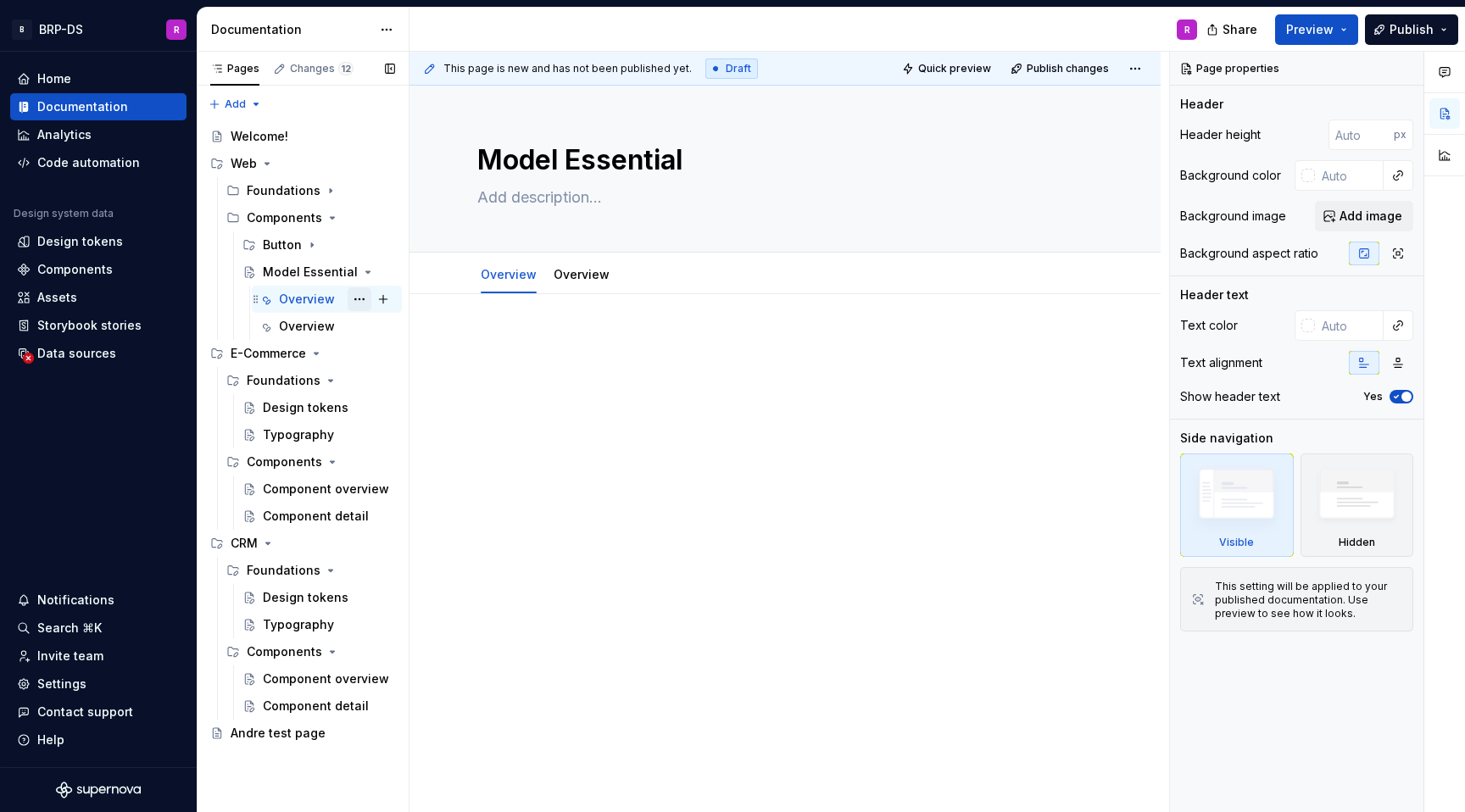
click at [360, 298] on button "Page tree" at bounding box center [359, 299] width 23 height 23
click at [294, 323] on div "Pages Changes 12 Add Accessibility guide for tree Page tree. Navigate the tree …" at bounding box center [303, 432] width 212 height 761
click at [294, 327] on div "Overview" at bounding box center [307, 327] width 56 height 17
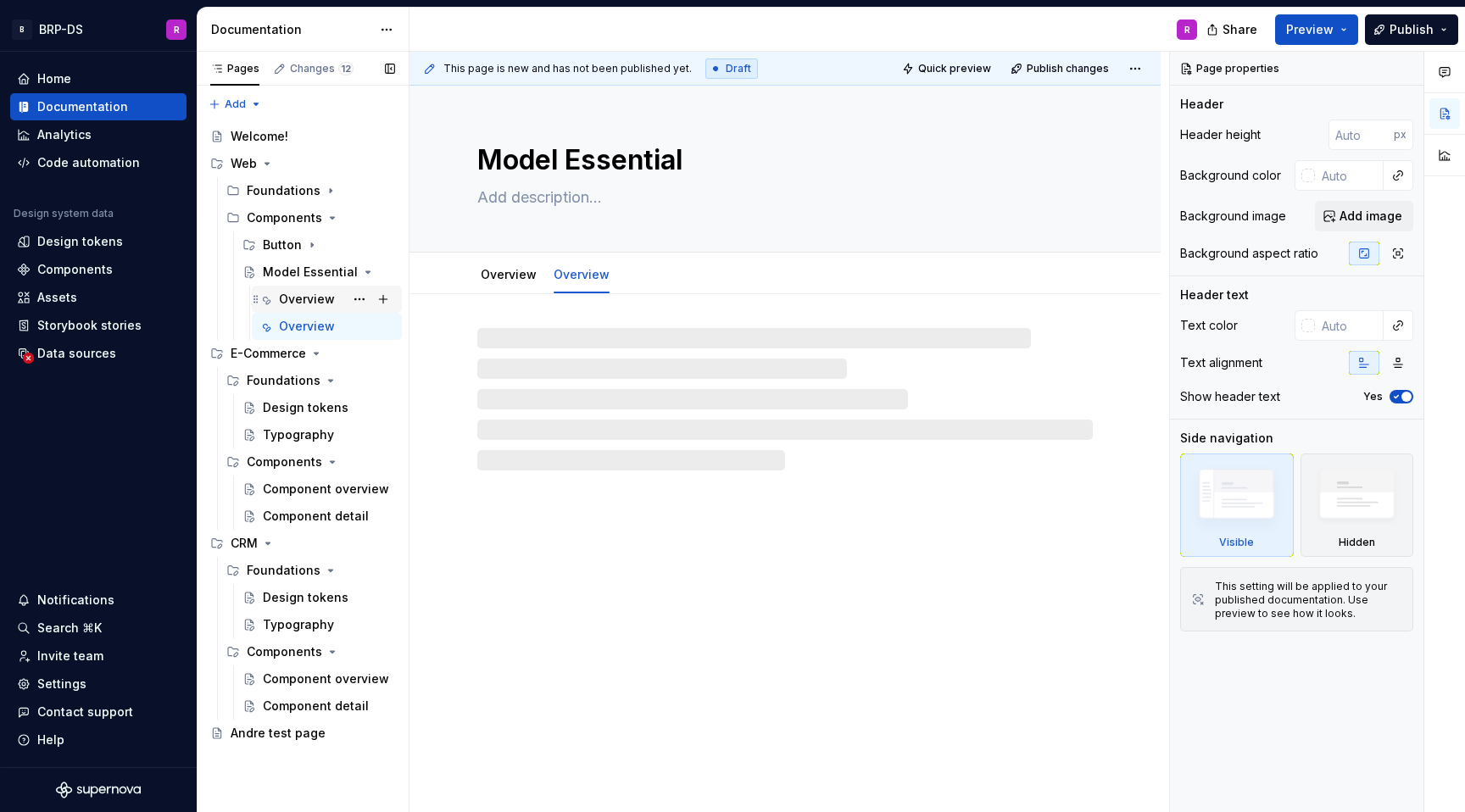
click at [299, 308] on div "Overview R" at bounding box center [337, 299] width 116 height 23
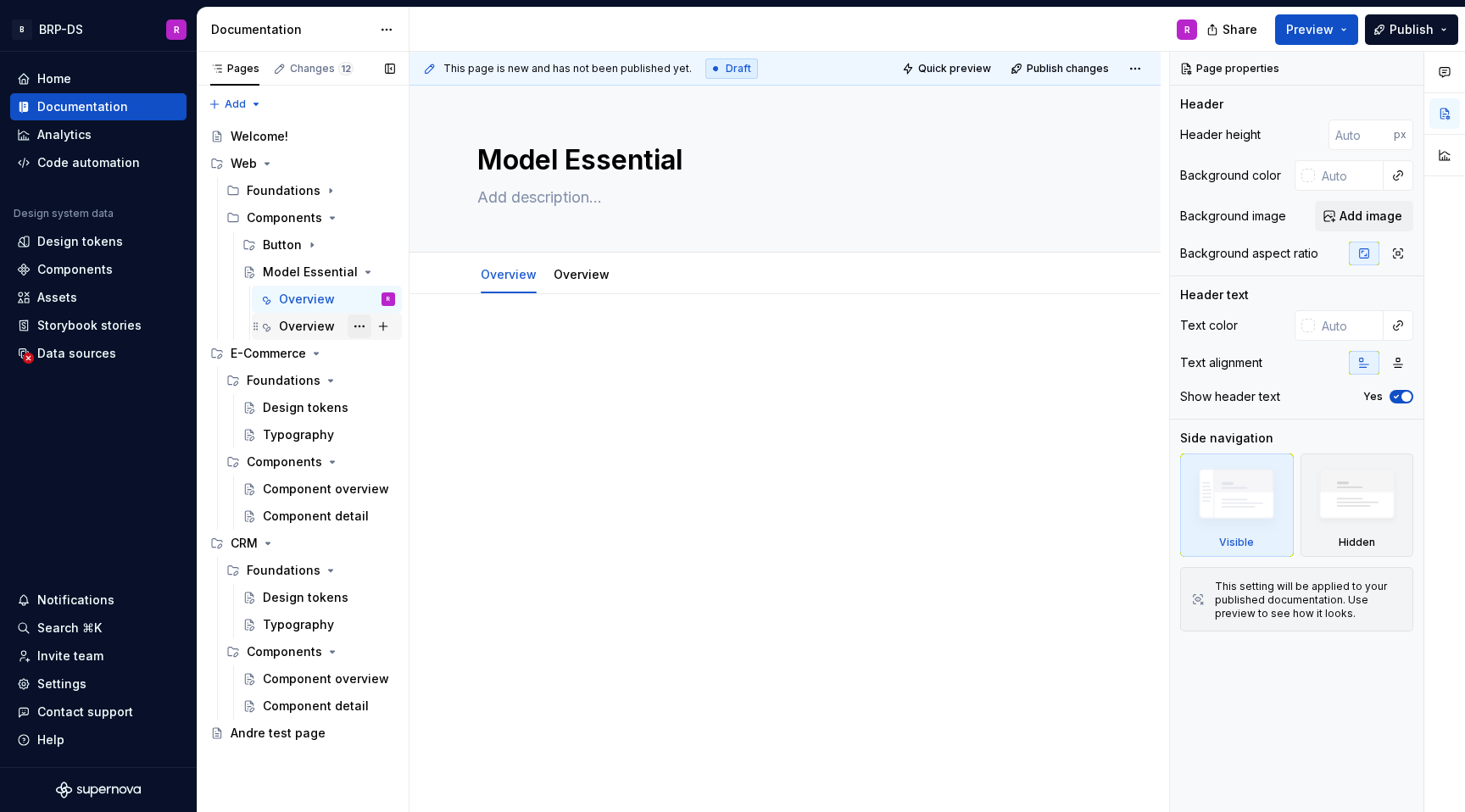
click at [355, 329] on button "Page tree" at bounding box center [359, 326] width 23 height 23
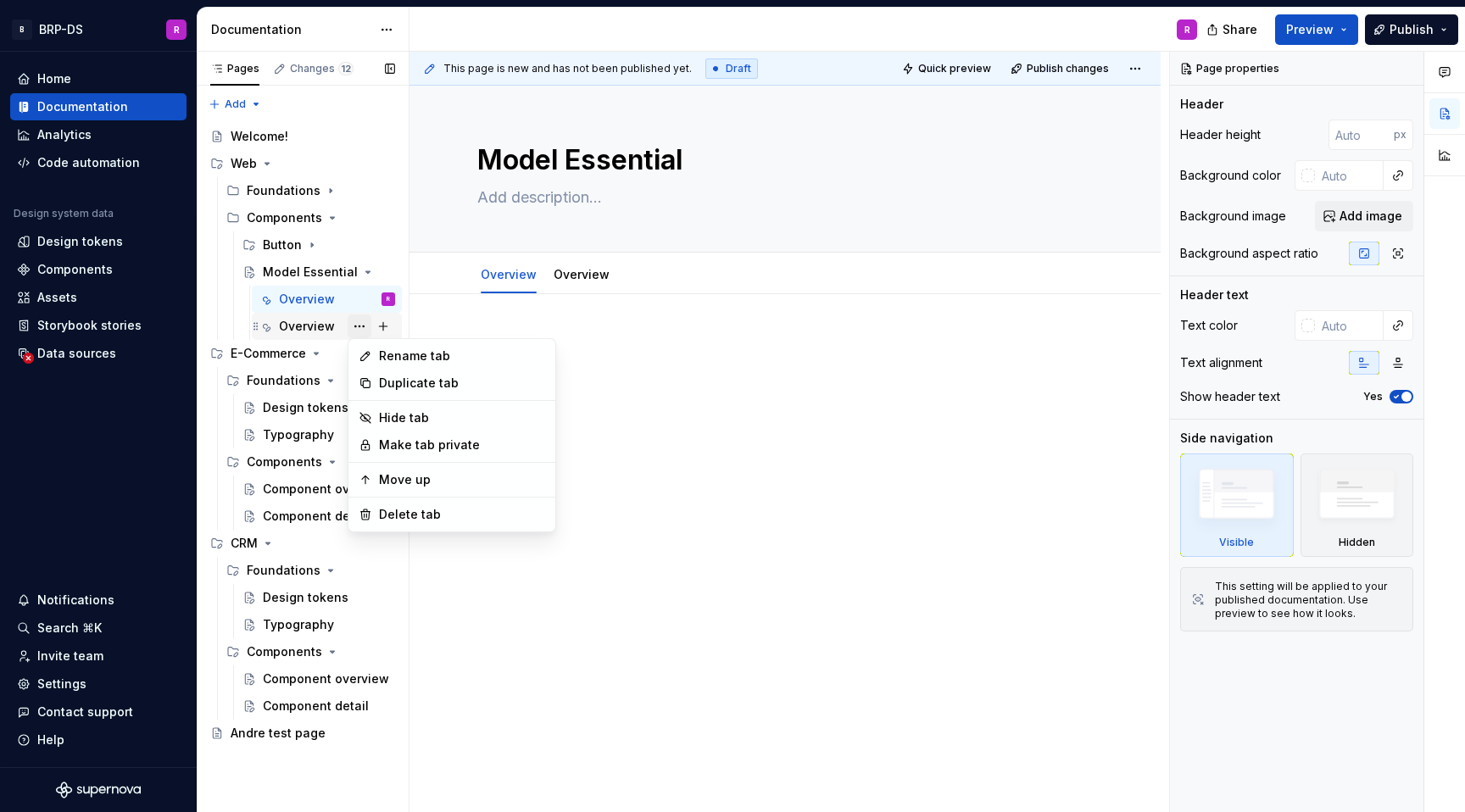
type textarea "*"
click at [416, 353] on div "Rename tab" at bounding box center [462, 356] width 166 height 17
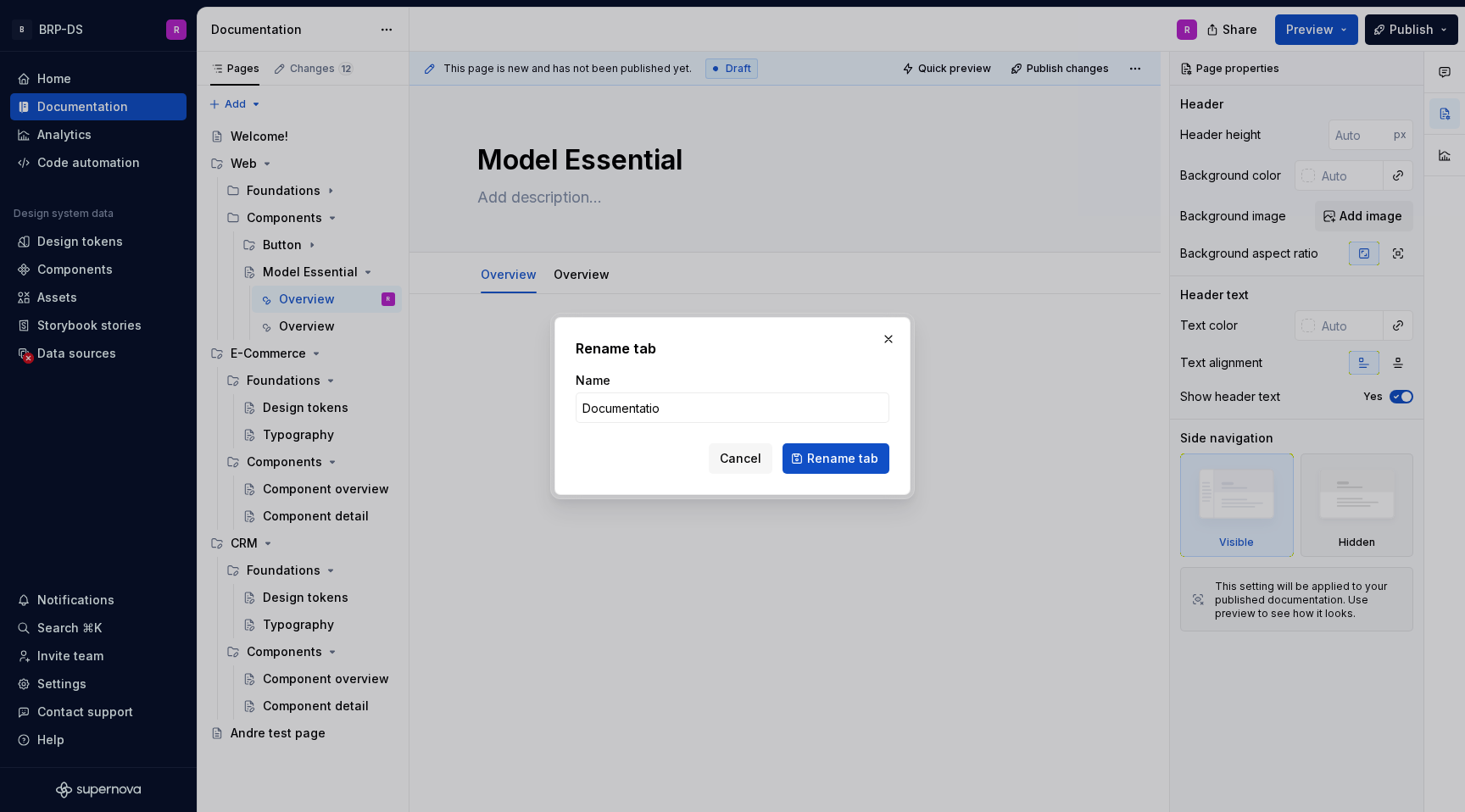
type input "Documentation"
click button "Rename tab" at bounding box center [837, 458] width 107 height 30
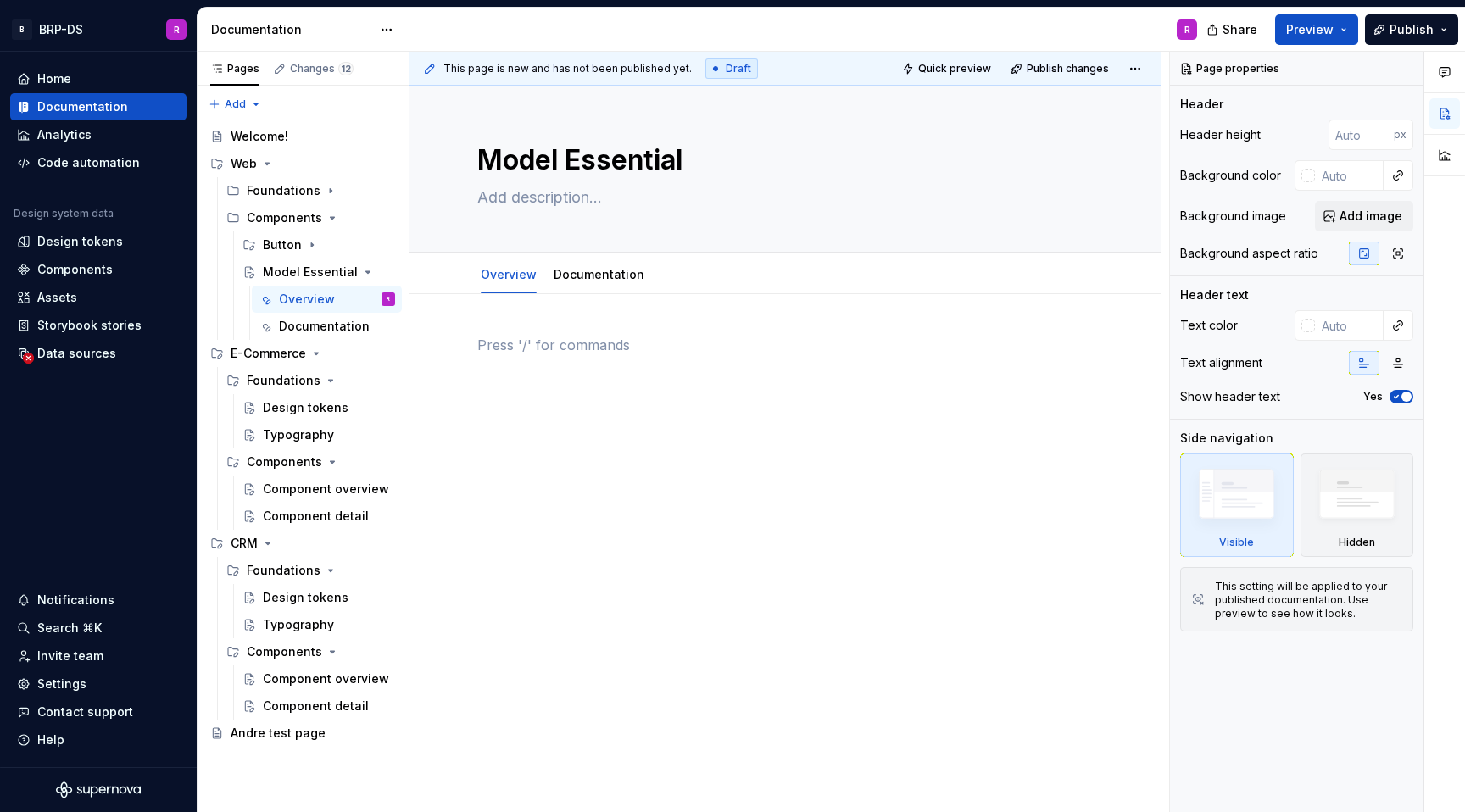
click at [647, 364] on div at bounding box center [785, 367] width 615 height 65
click at [288, 237] on div "Button" at bounding box center [282, 245] width 39 height 17
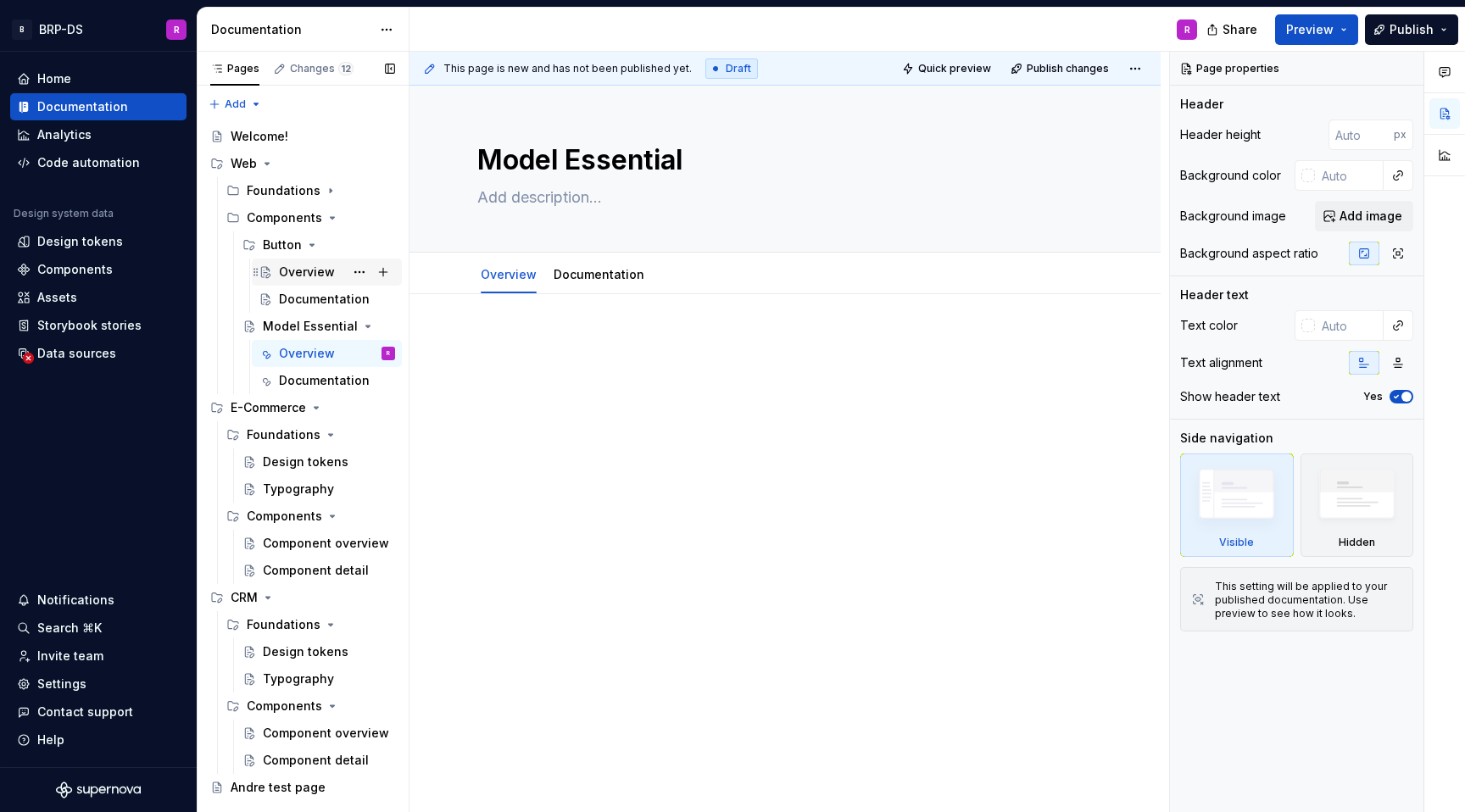
click at [315, 279] on div "Overview" at bounding box center [307, 272] width 56 height 17
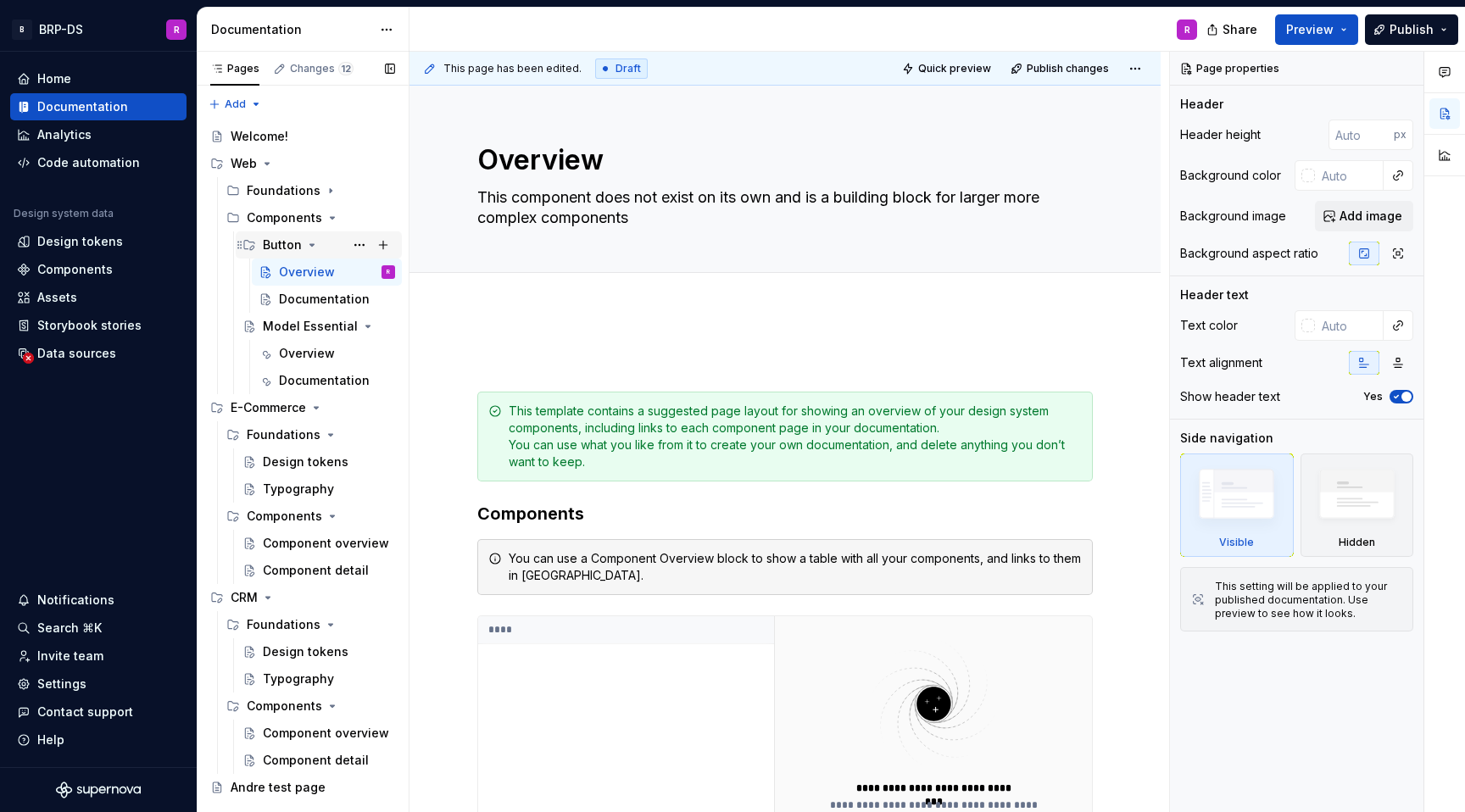
click at [271, 245] on div "Button" at bounding box center [282, 245] width 39 height 17
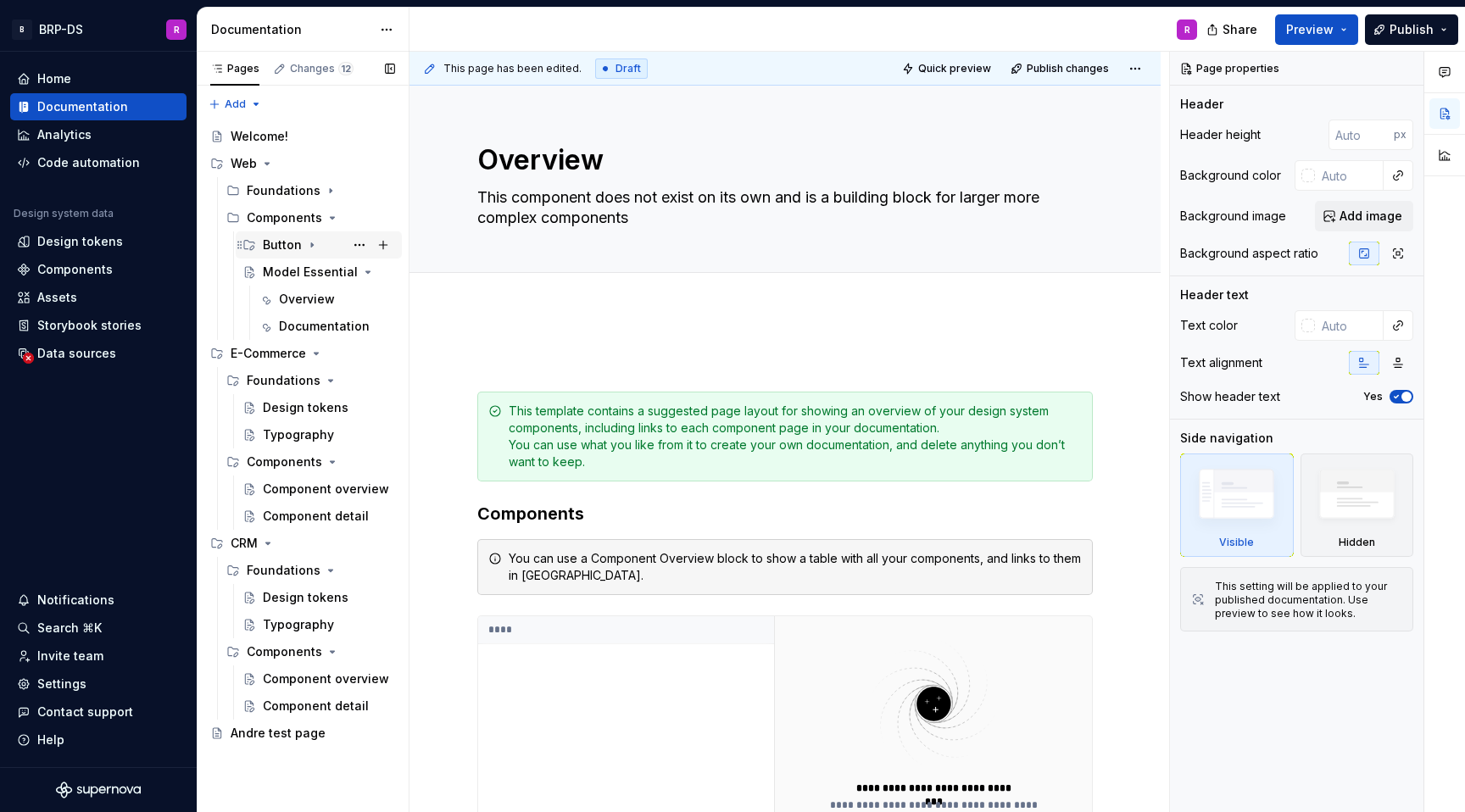
click at [282, 237] on div "Button" at bounding box center [282, 245] width 39 height 17
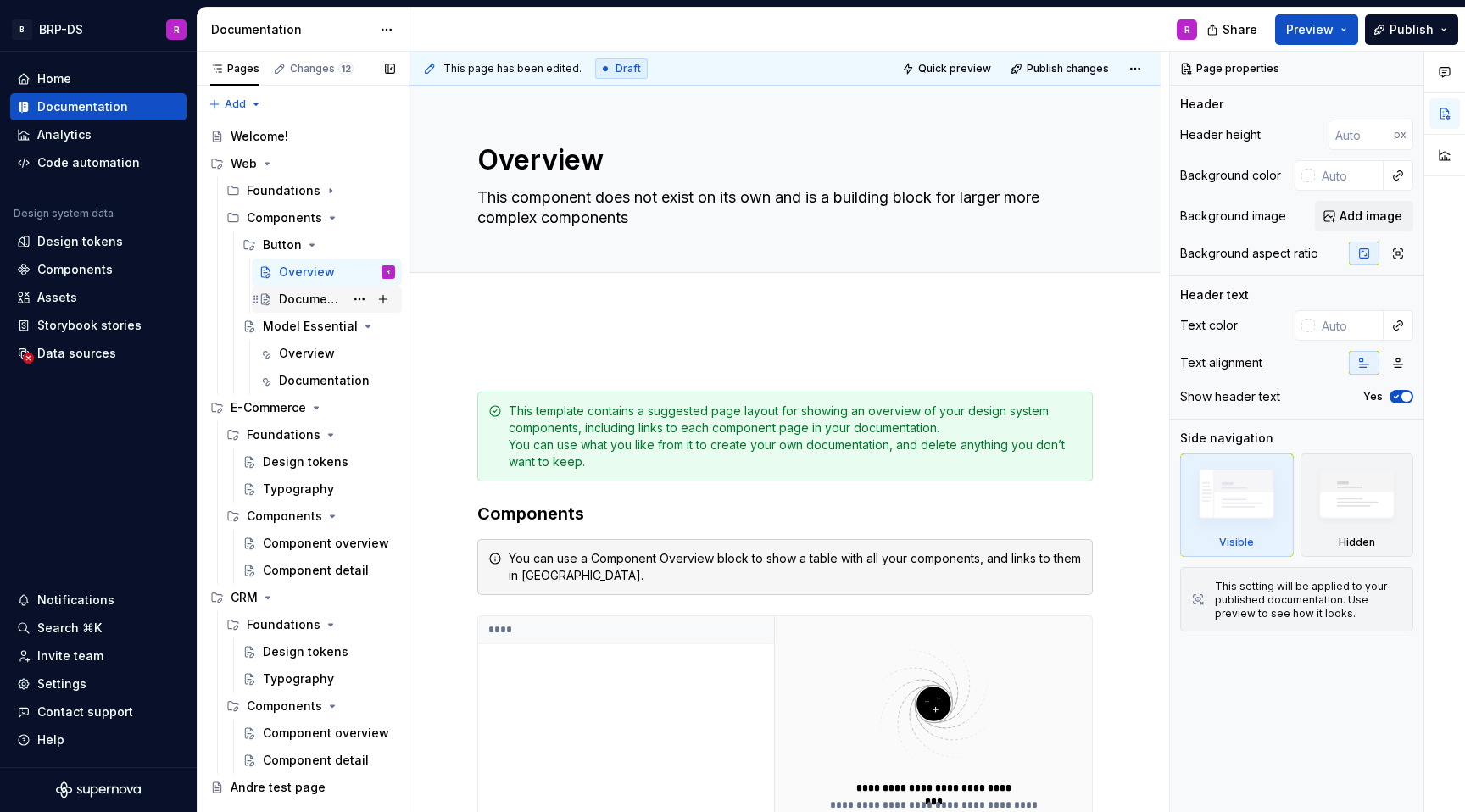
click at [337, 291] on div "Documentation" at bounding box center [312, 300] width 66 height 17
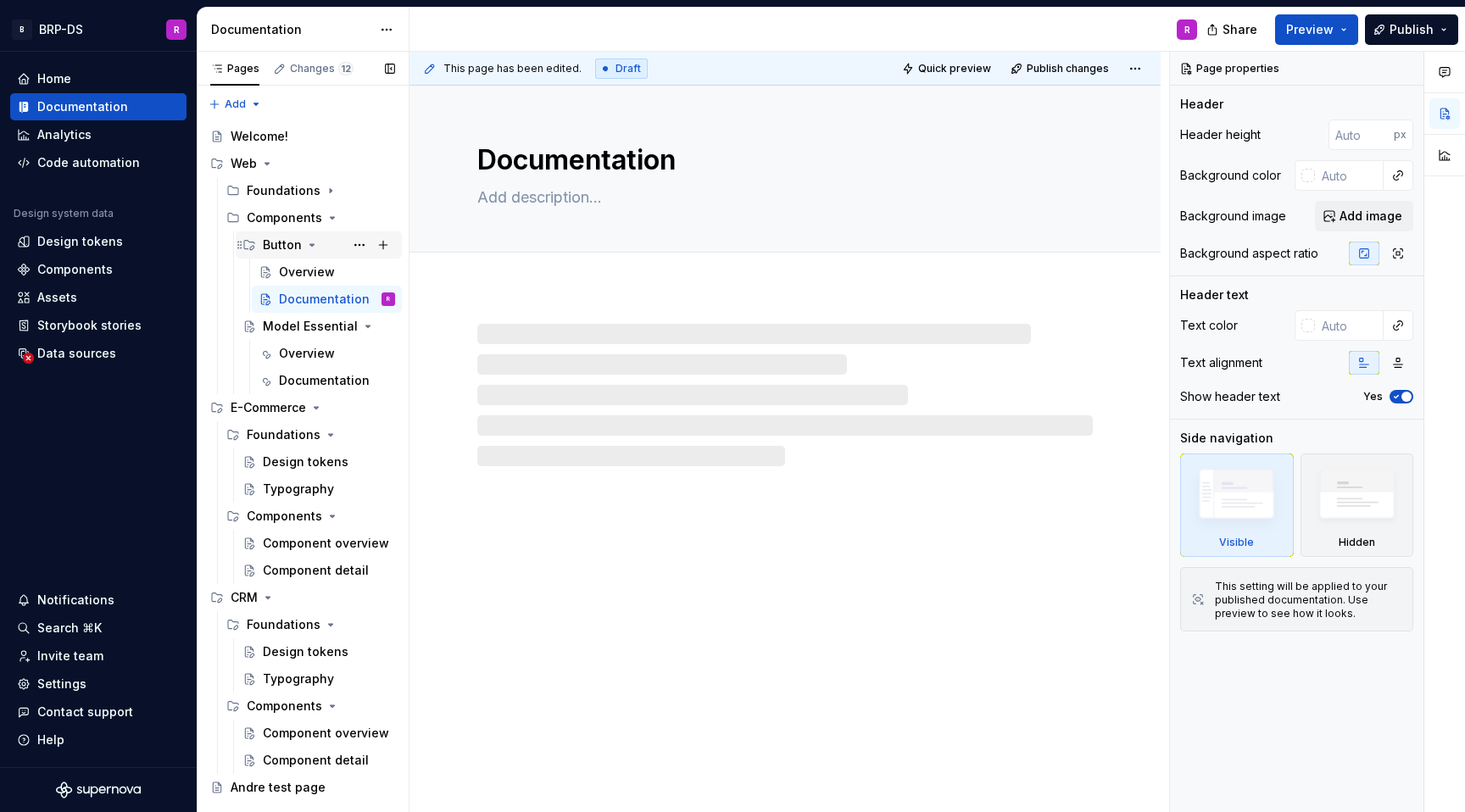
click at [290, 237] on div "Button" at bounding box center [282, 245] width 39 height 17
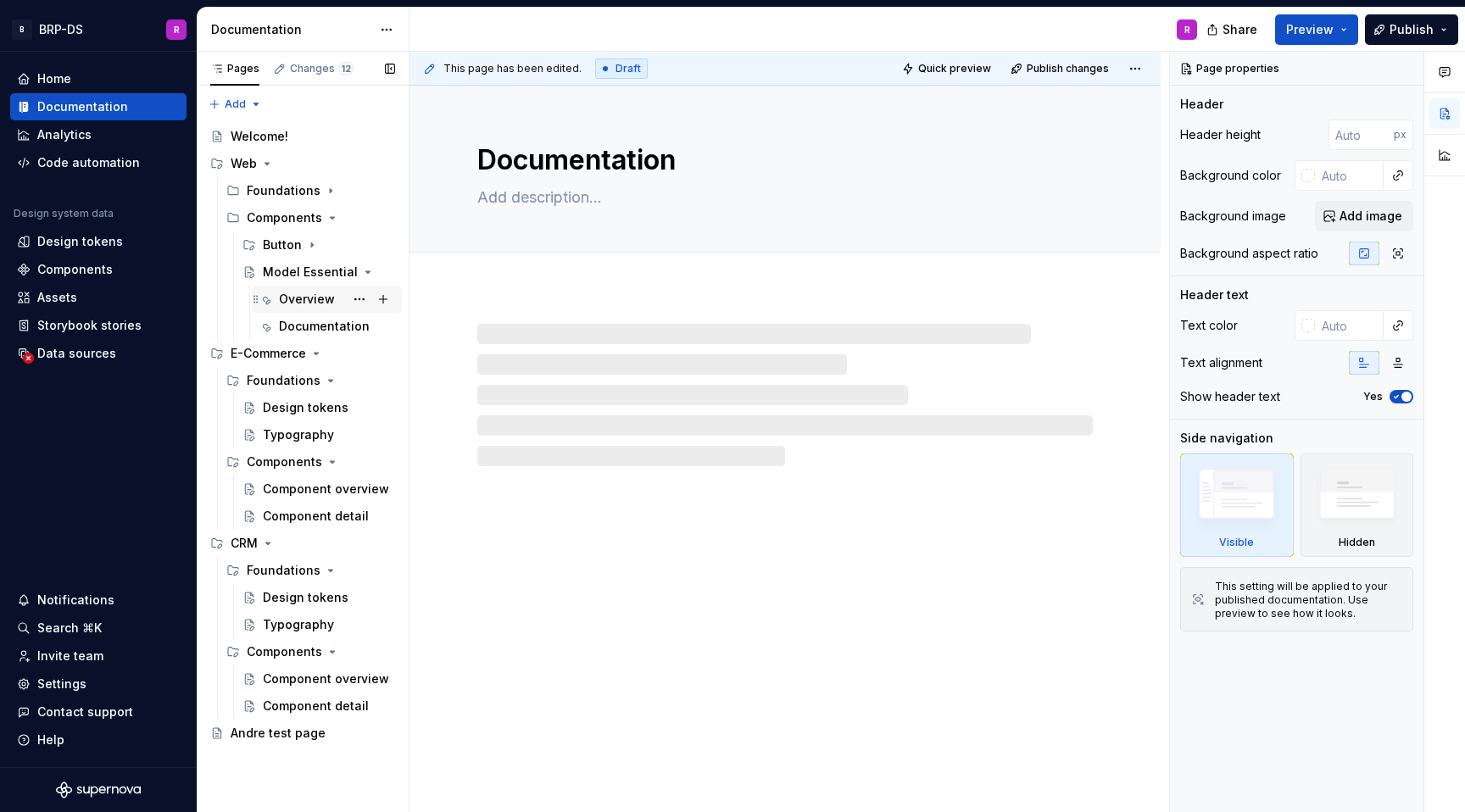
click at [304, 298] on div "Overview" at bounding box center [307, 300] width 56 height 17
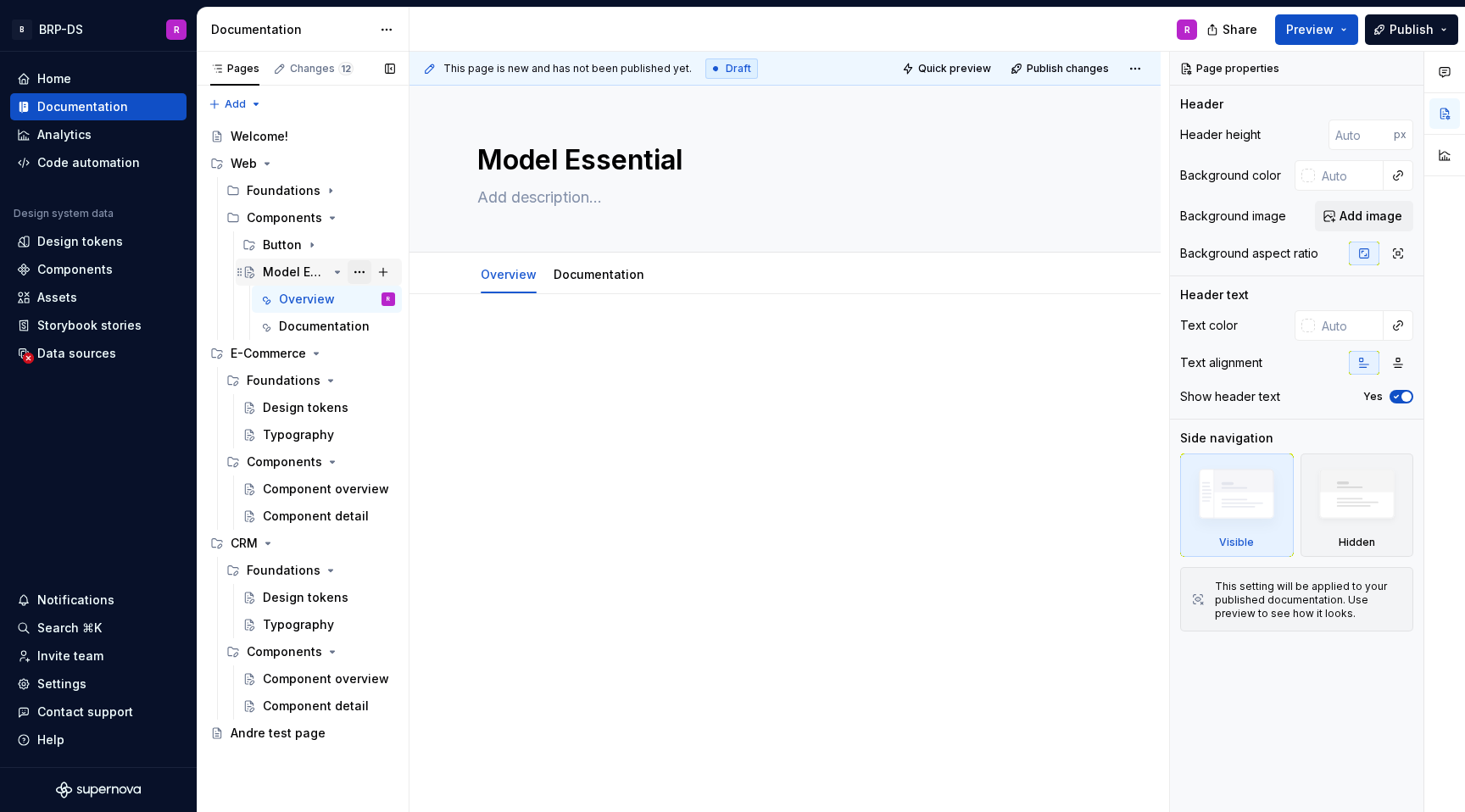
click at [355, 271] on button "Page tree" at bounding box center [359, 271] width 23 height 23
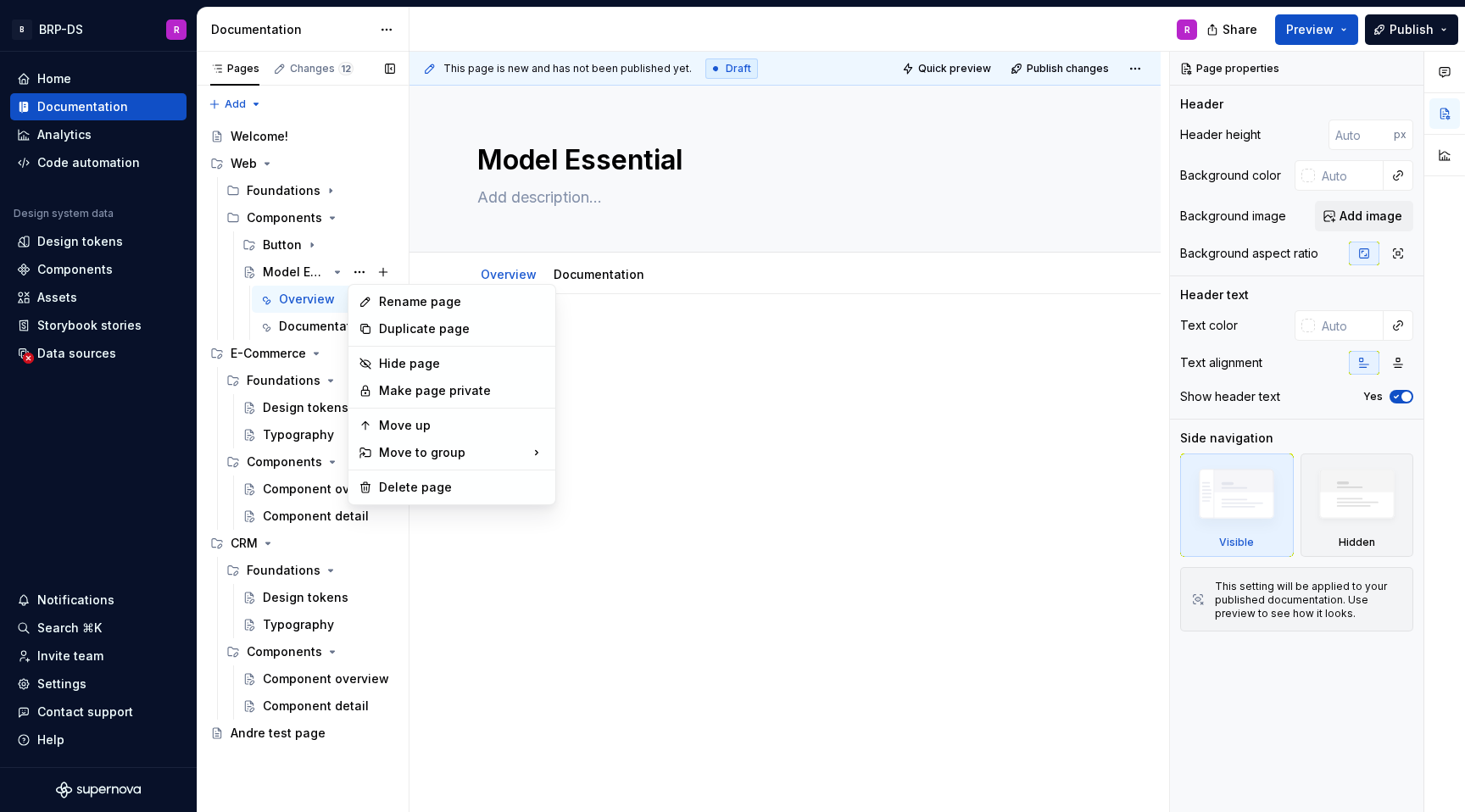
click at [283, 270] on div "Pages Changes 12 Add Accessibility guide for tree Page tree. Navigate the tree …" at bounding box center [303, 432] width 212 height 761
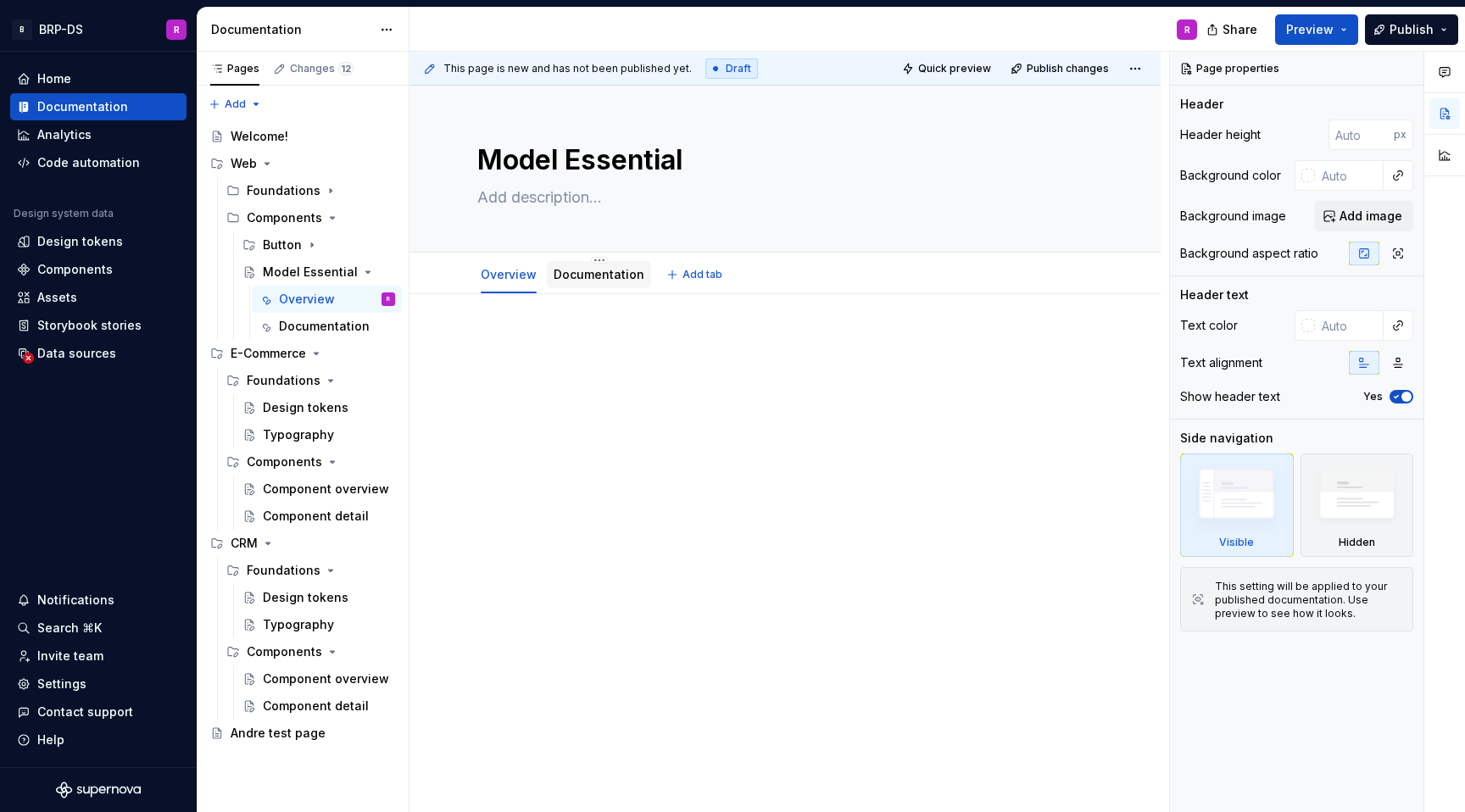
click at [608, 268] on link "Documentation" at bounding box center [599, 274] width 91 height 15
click at [500, 281] on link "Overview" at bounding box center [508, 274] width 56 height 15
click at [381, 273] on button "Page tree" at bounding box center [383, 271] width 23 height 23
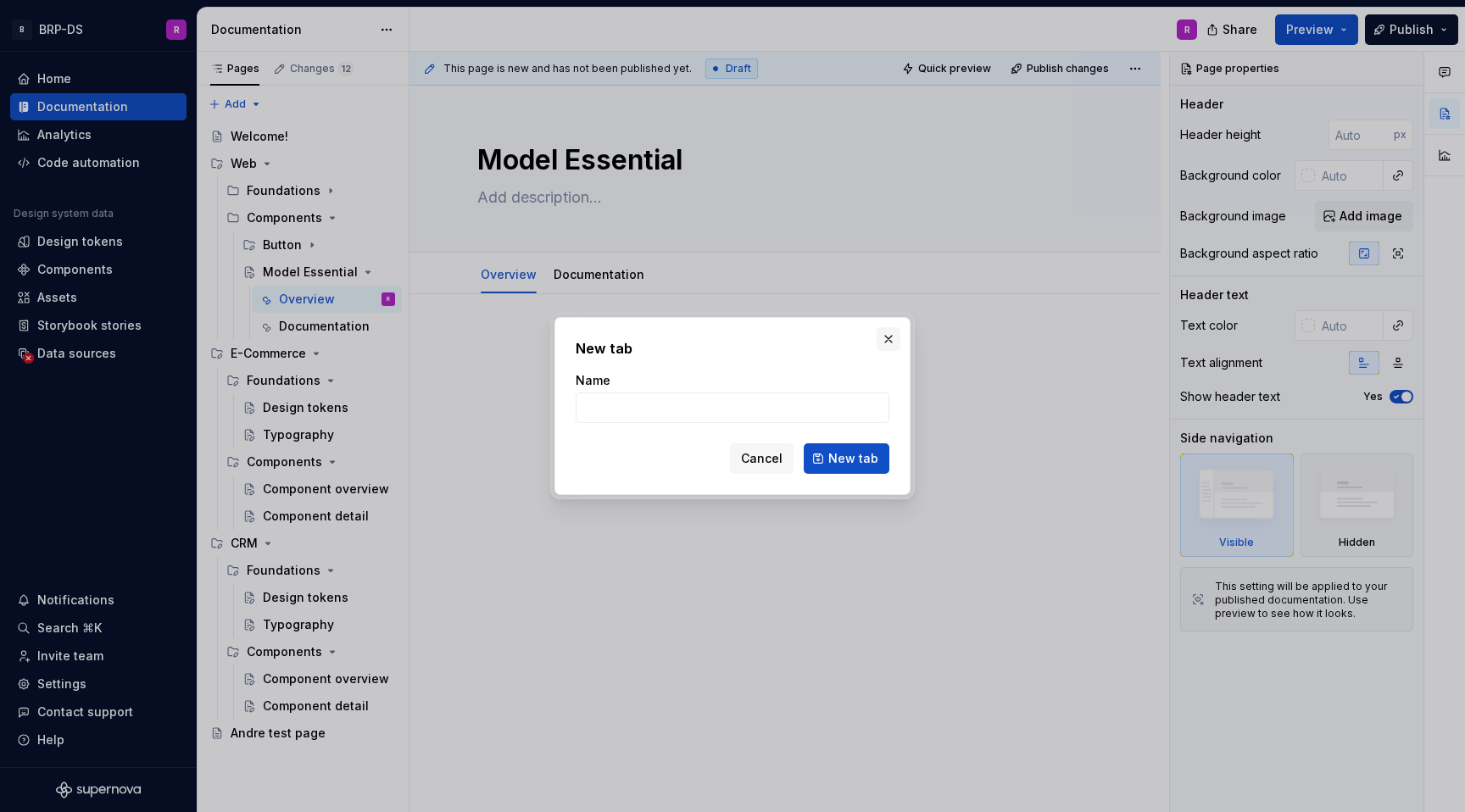
click at [898, 341] on button "button" at bounding box center [889, 339] width 23 height 23
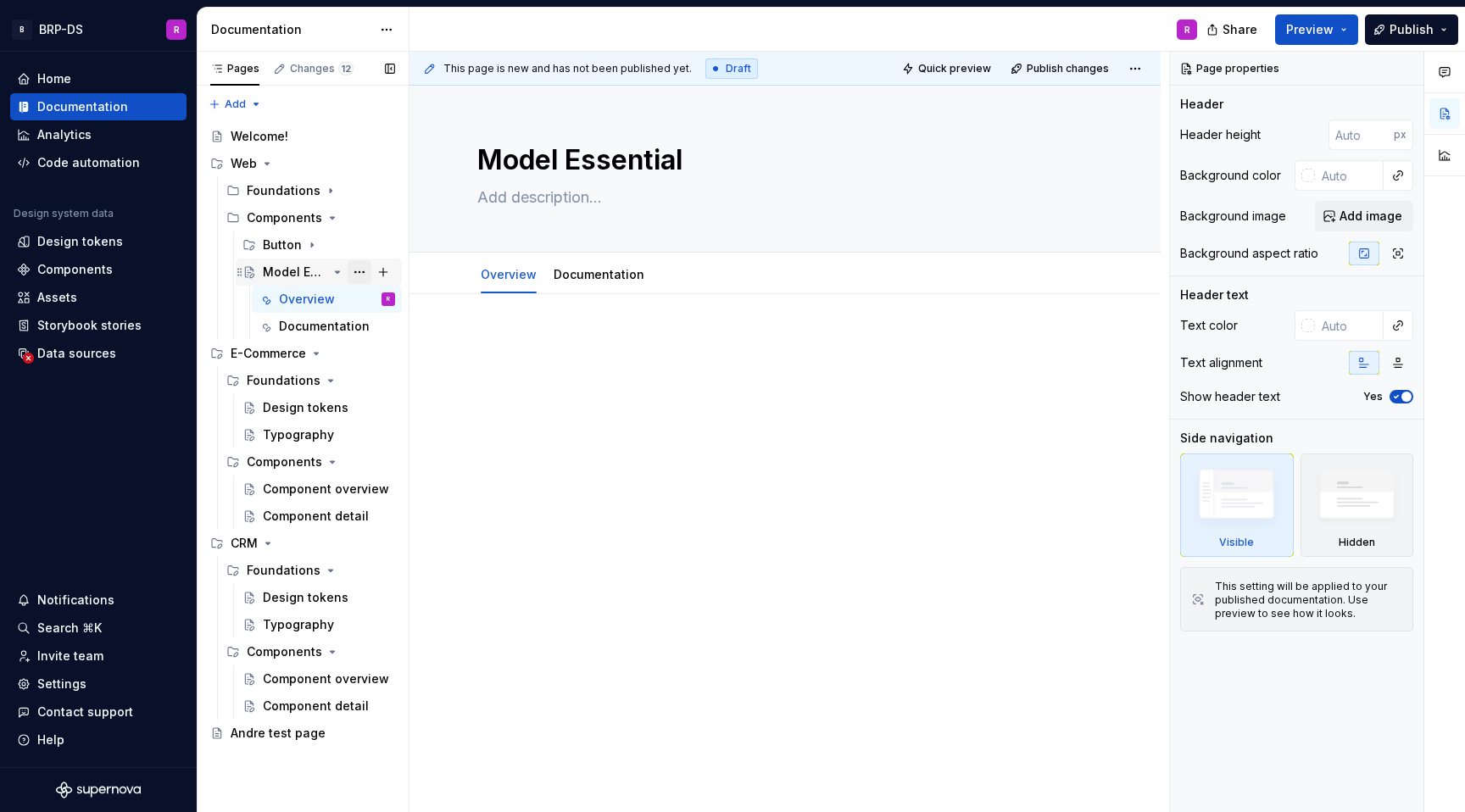
click at [363, 277] on button "Page tree" at bounding box center [359, 271] width 23 height 23
click at [645, 409] on html "B BRP-DS R Home Documentation Analytics Code automation Design system data Desi…" at bounding box center [732, 406] width 1465 height 812
click at [588, 277] on link "Documentation" at bounding box center [599, 274] width 91 height 15
click at [598, 473] on div at bounding box center [785, 478] width 751 height 369
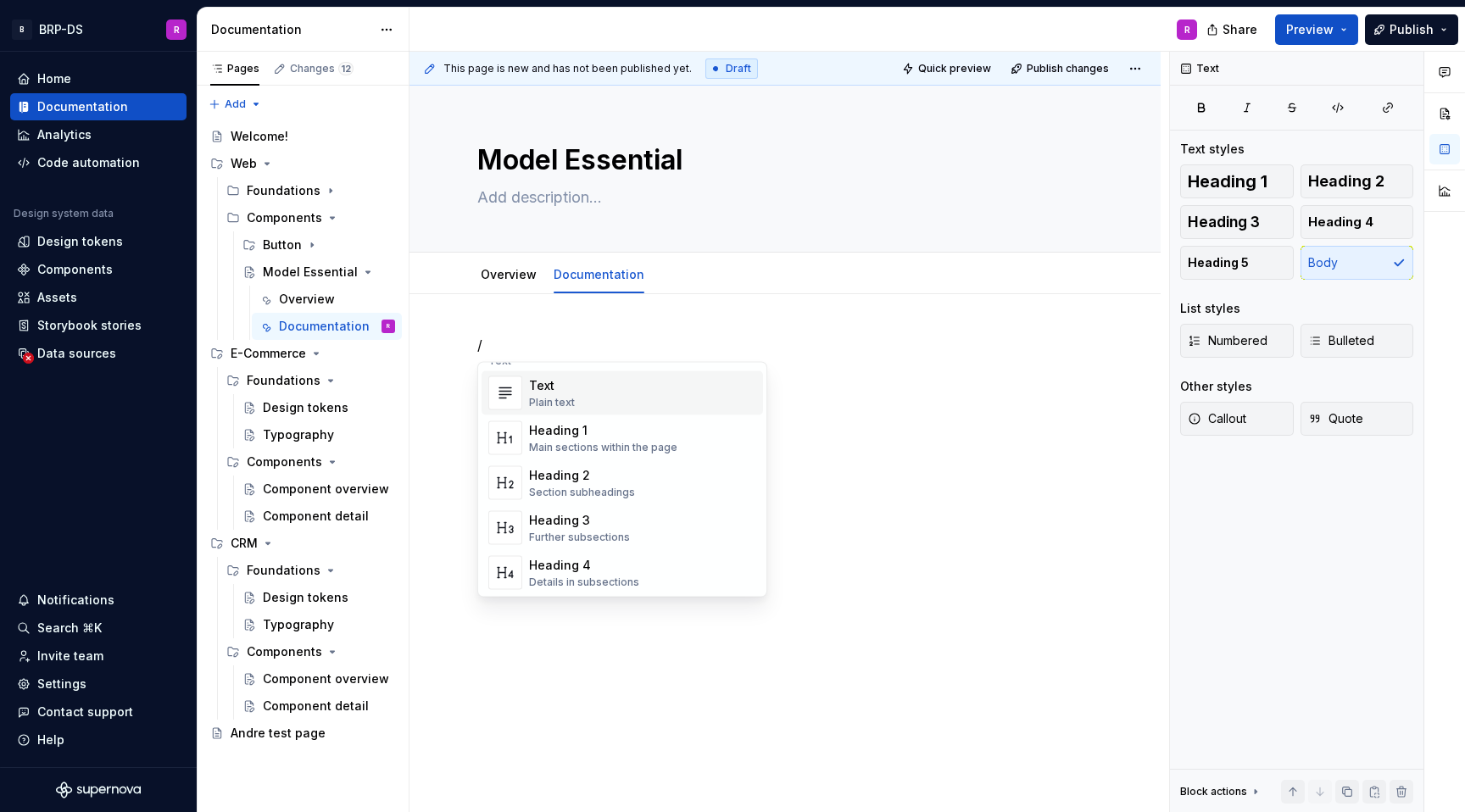
scroll to position [14, 0]
click at [360, 296] on button "Page tree" at bounding box center [359, 299] width 23 height 23
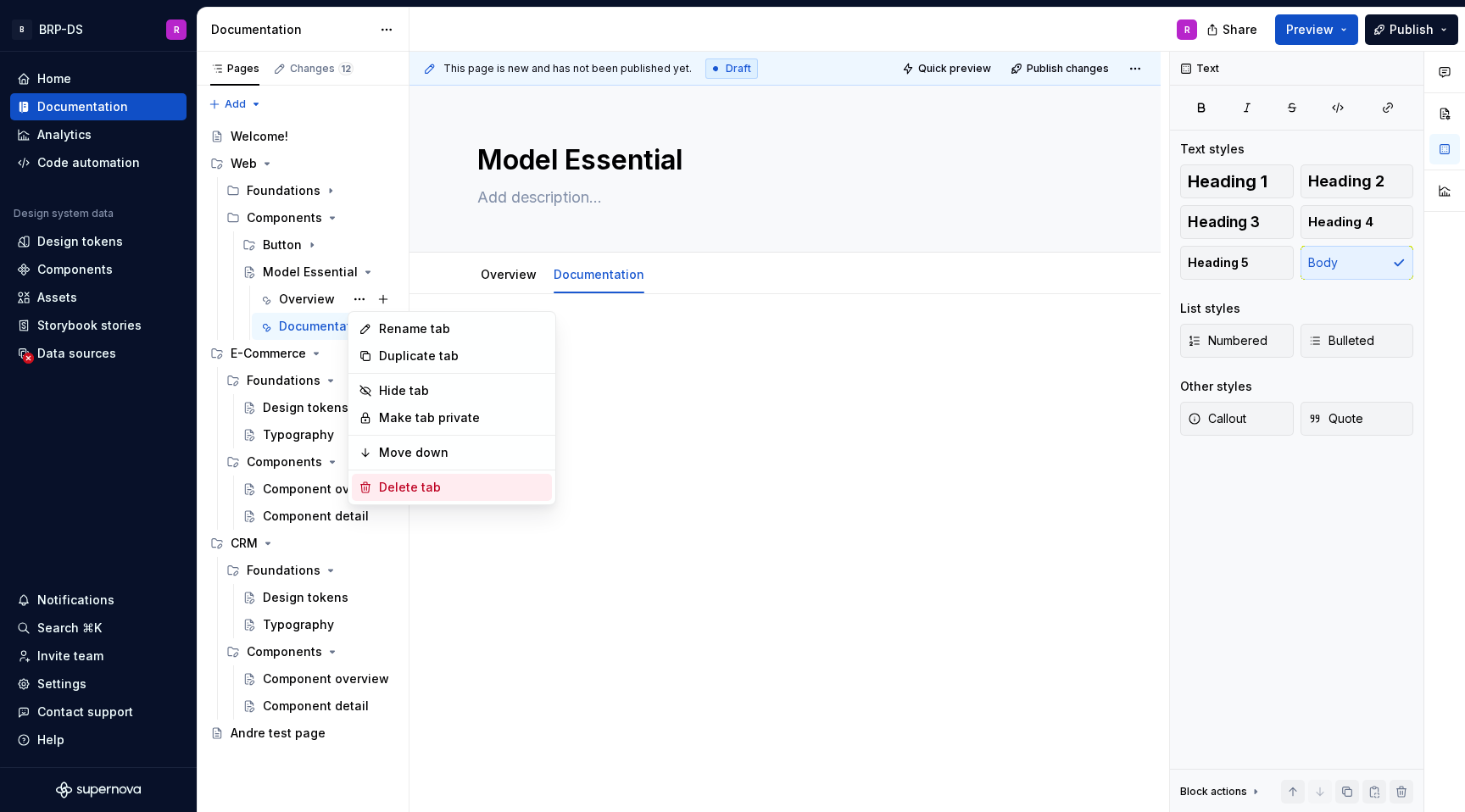
click at [400, 493] on div "Delete tab" at bounding box center [462, 487] width 166 height 17
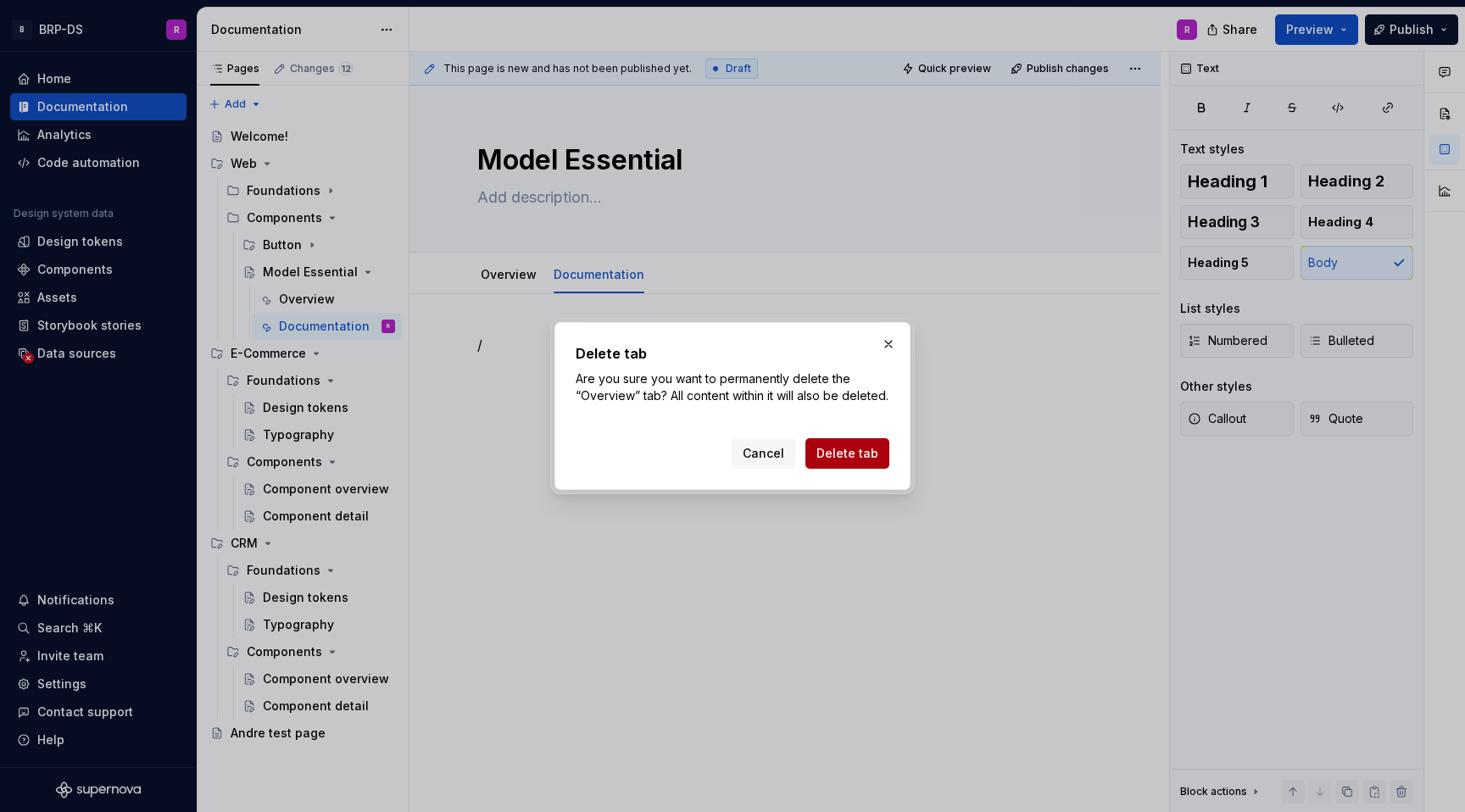
click at [831, 462] on span "Delete tab" at bounding box center [848, 454] width 62 height 17
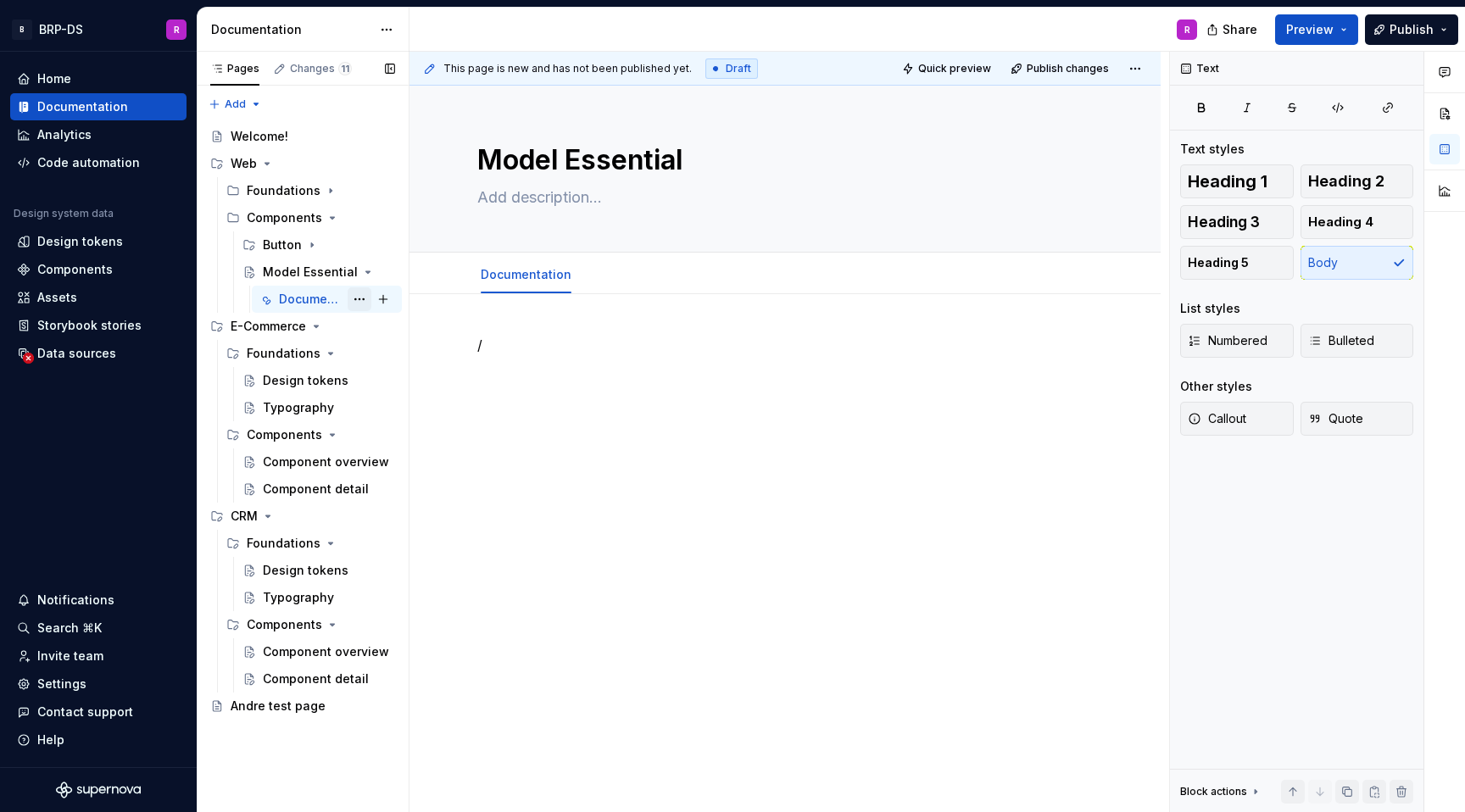
click at [358, 304] on button "Page tree" at bounding box center [359, 299] width 23 height 23
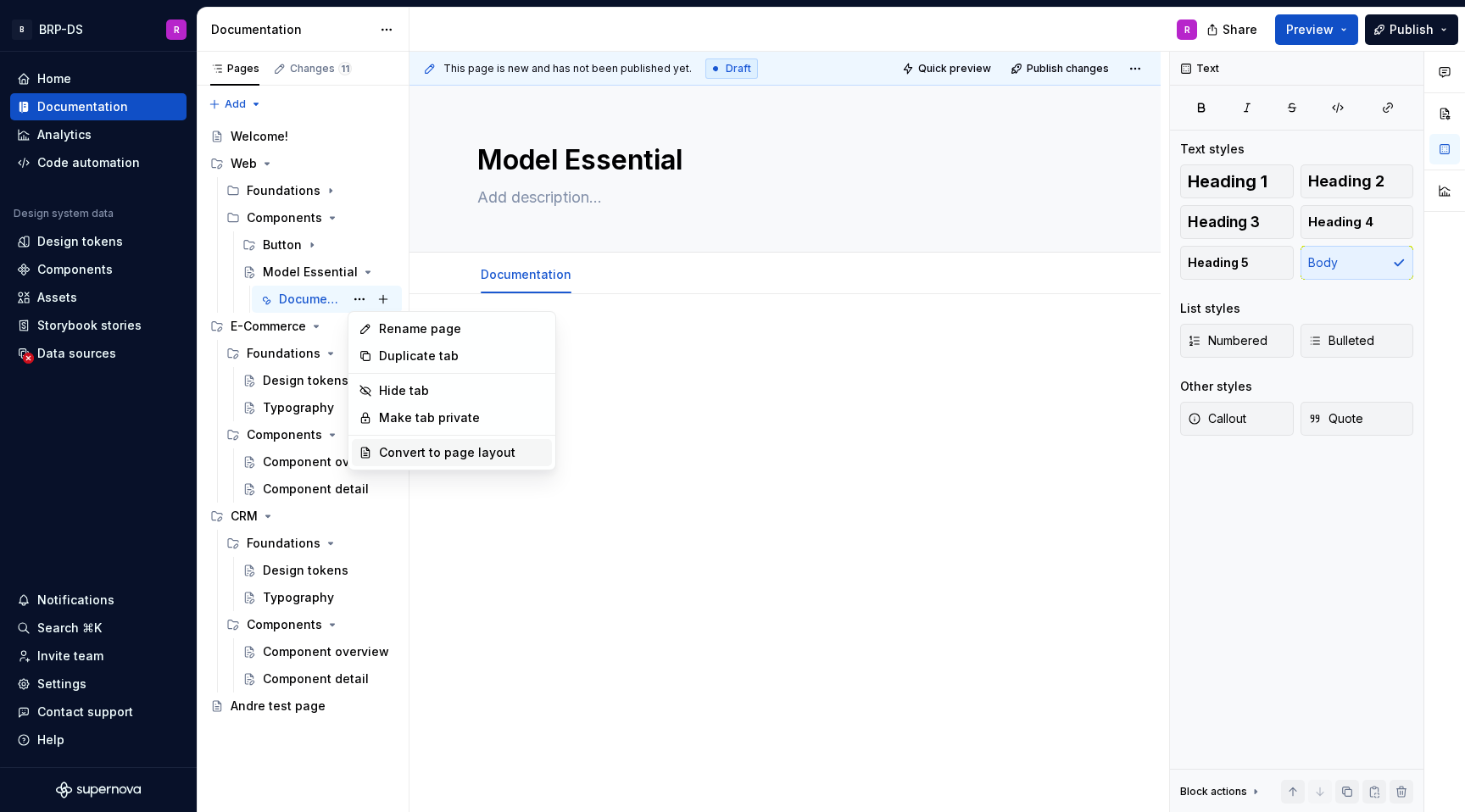
click at [439, 461] on div "Convert to page layout" at bounding box center [452, 452] width 201 height 27
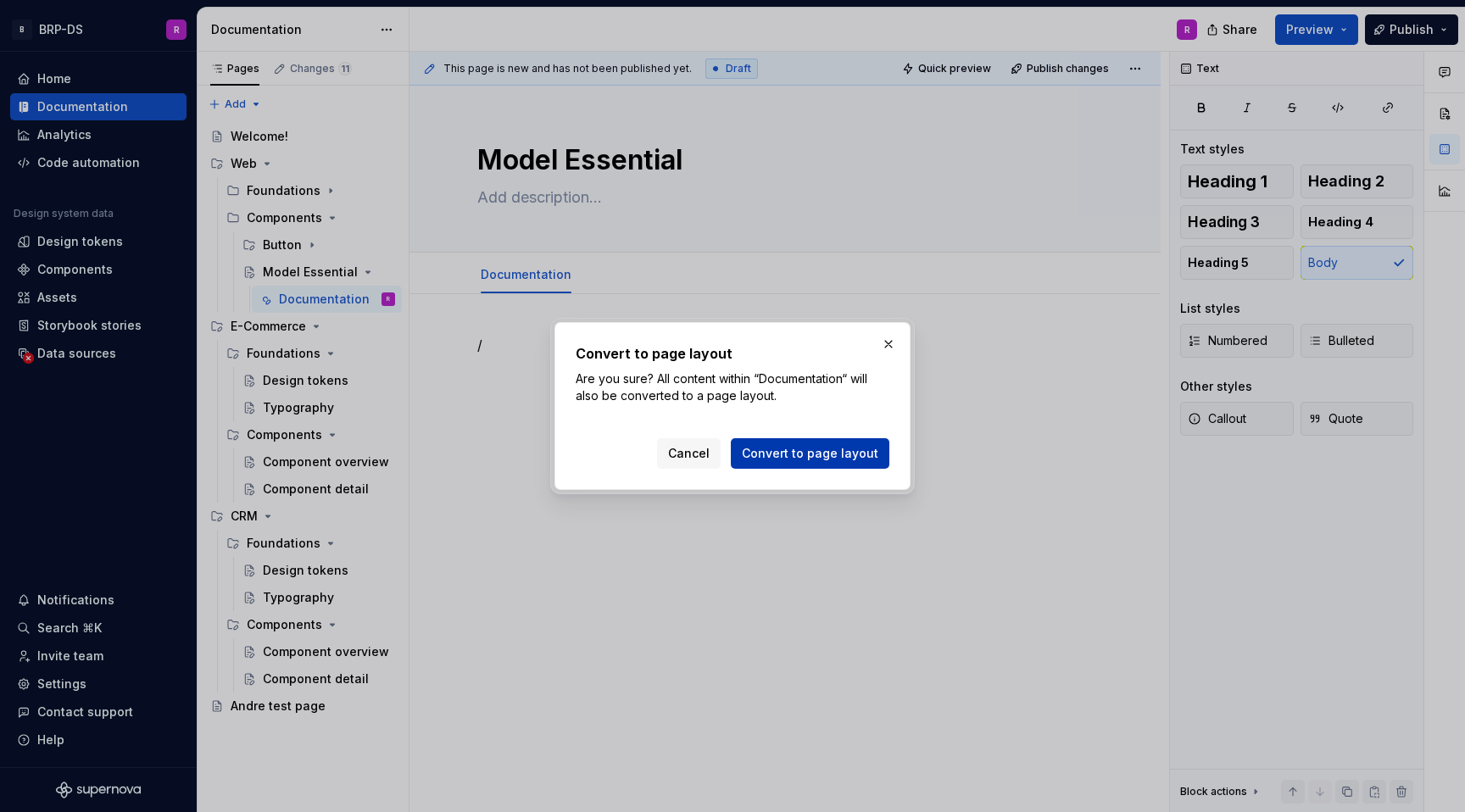
click at [816, 447] on span "Convert to page layout" at bounding box center [811, 454] width 137 height 17
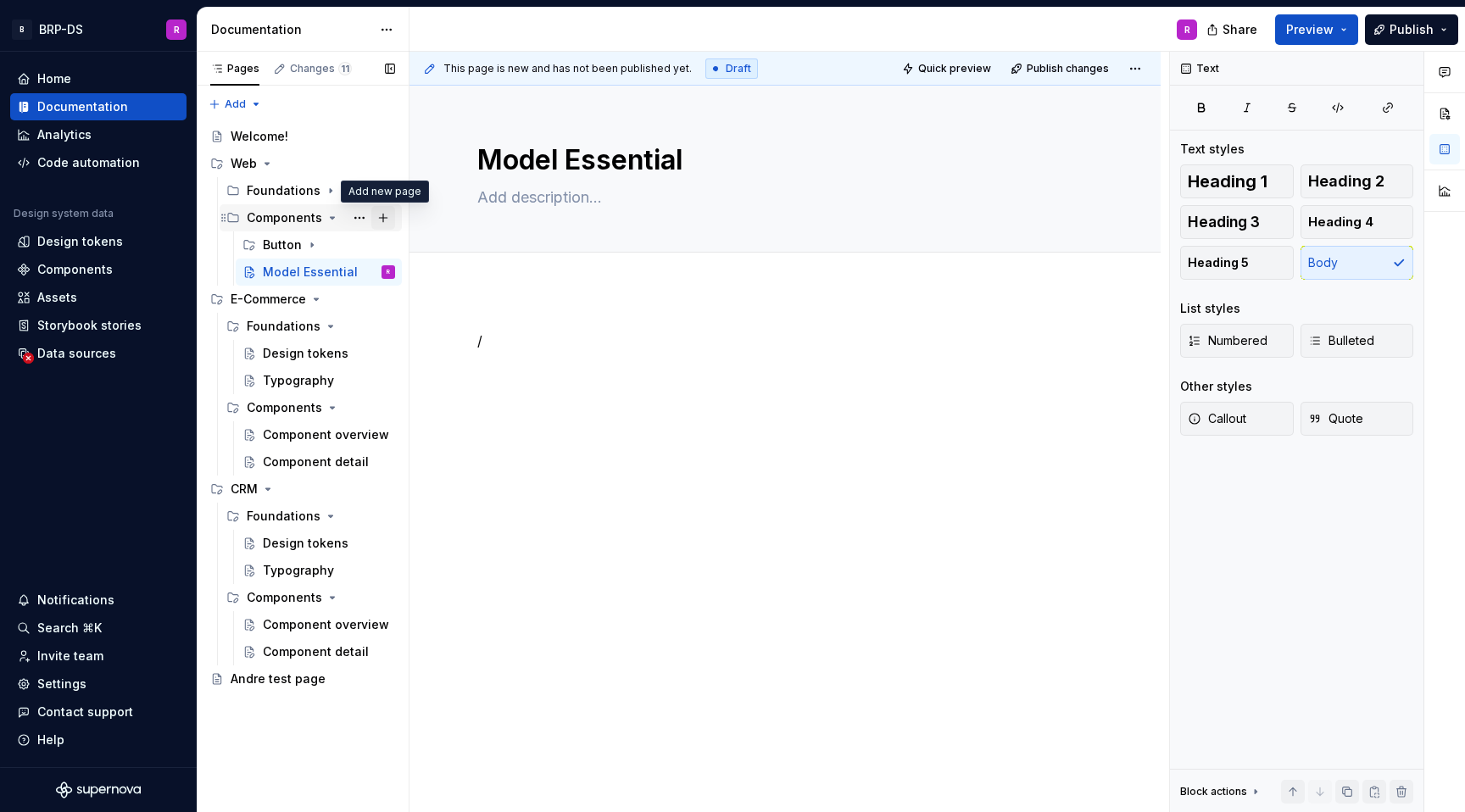
click at [388, 219] on button "Page tree" at bounding box center [383, 217] width 23 height 23
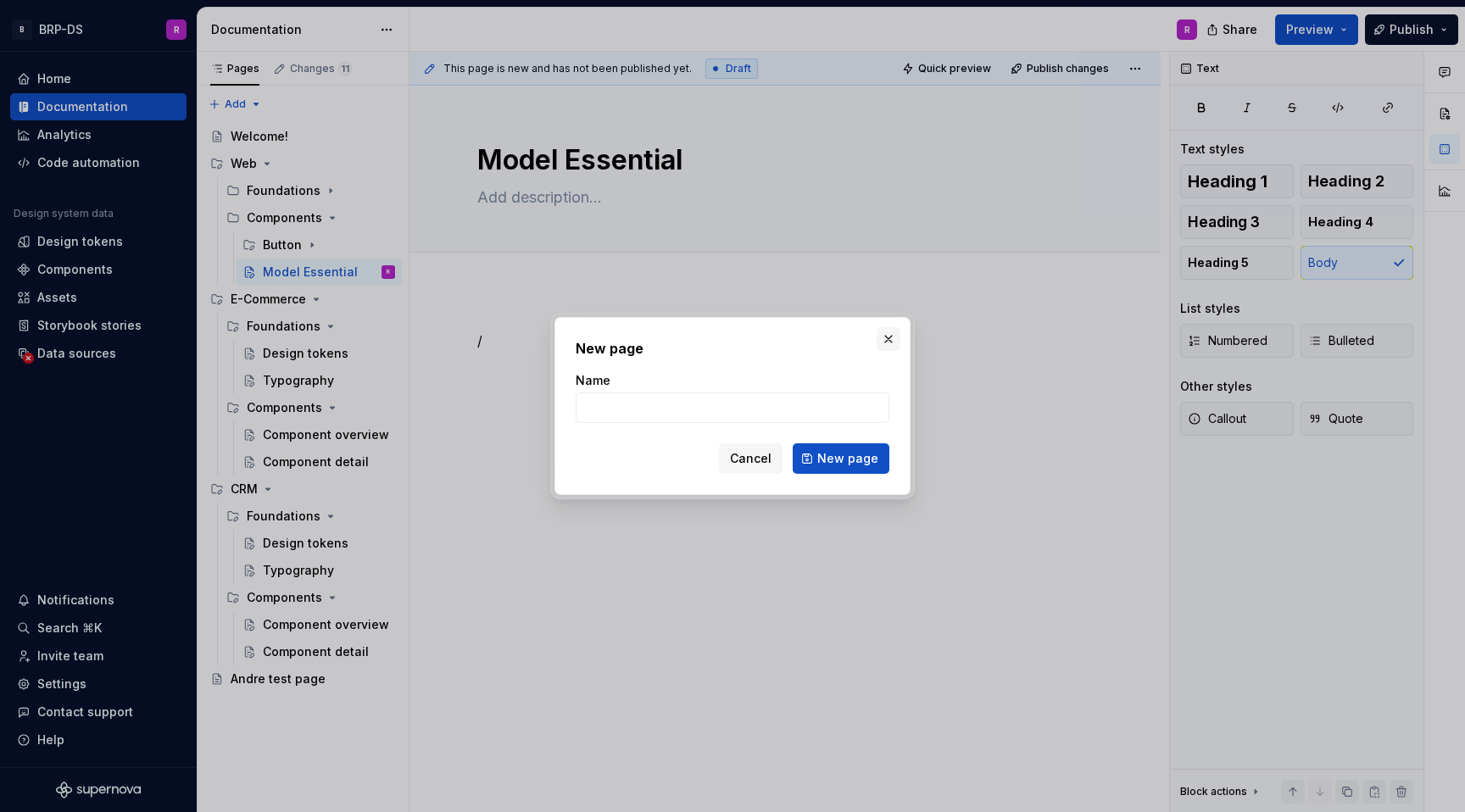
click at [895, 339] on button "button" at bounding box center [889, 339] width 23 height 23
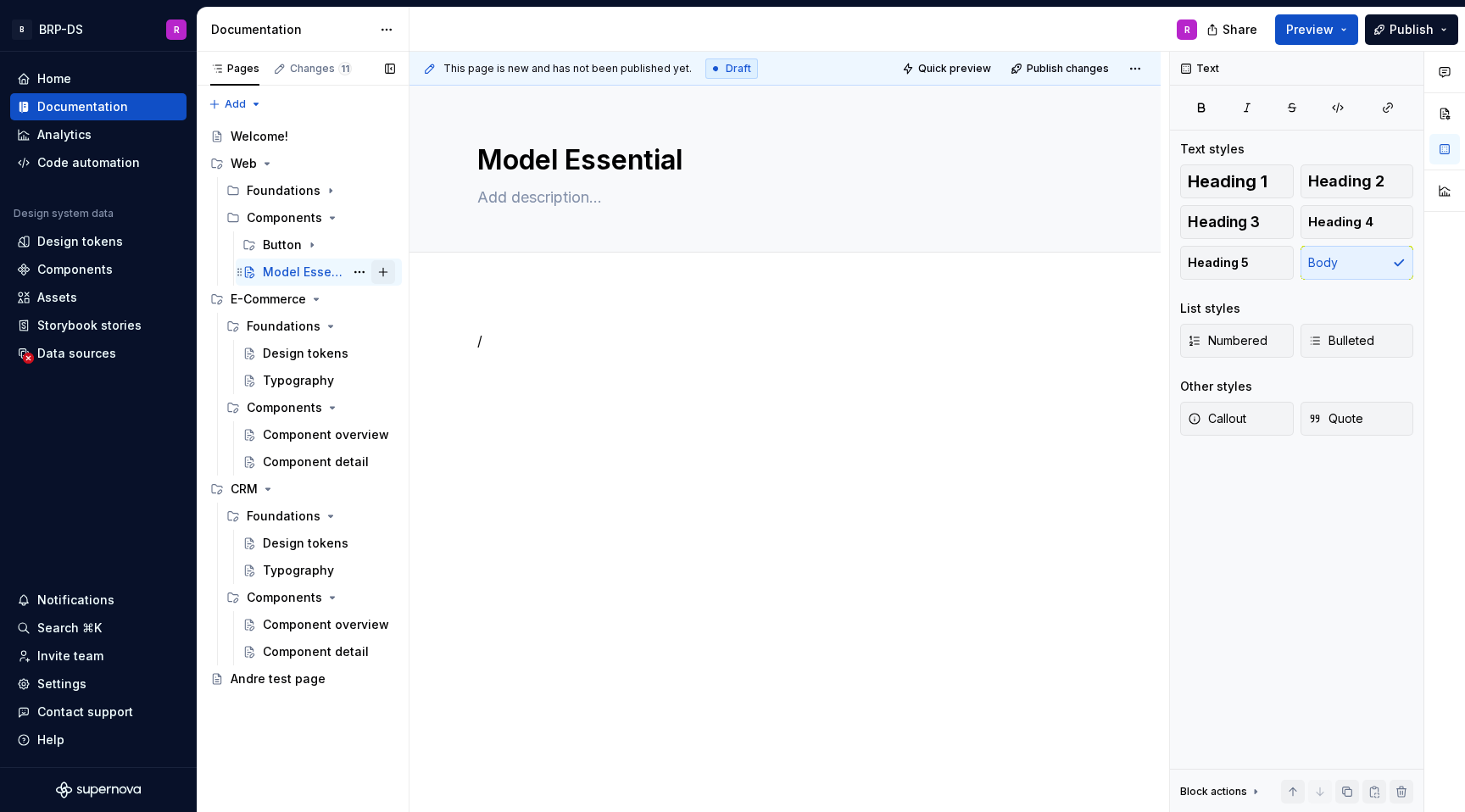
click at [383, 272] on button "Page tree" at bounding box center [383, 271] width 23 height 23
type textarea "*"
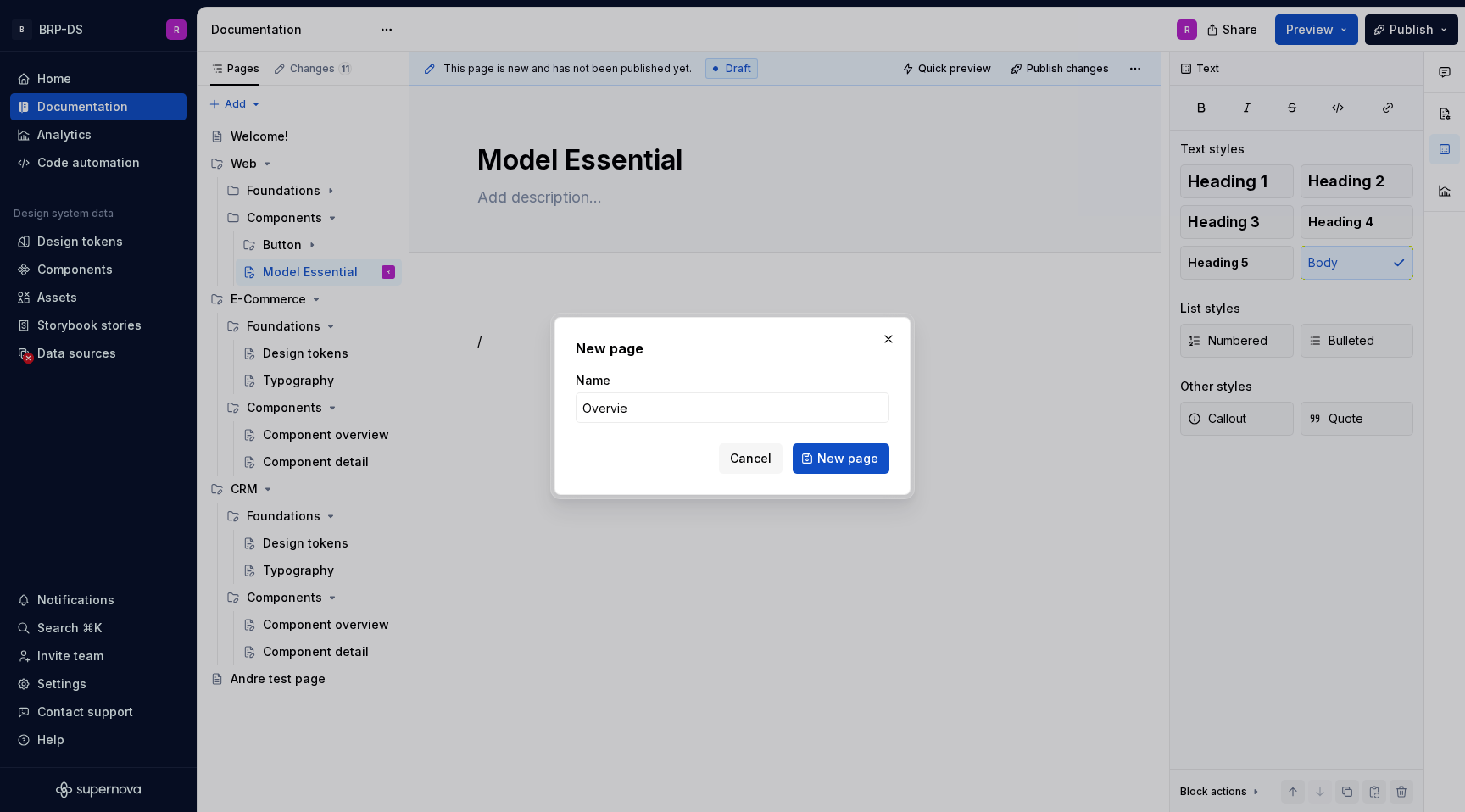
type input "Overview"
click button "New page" at bounding box center [841, 458] width 97 height 30
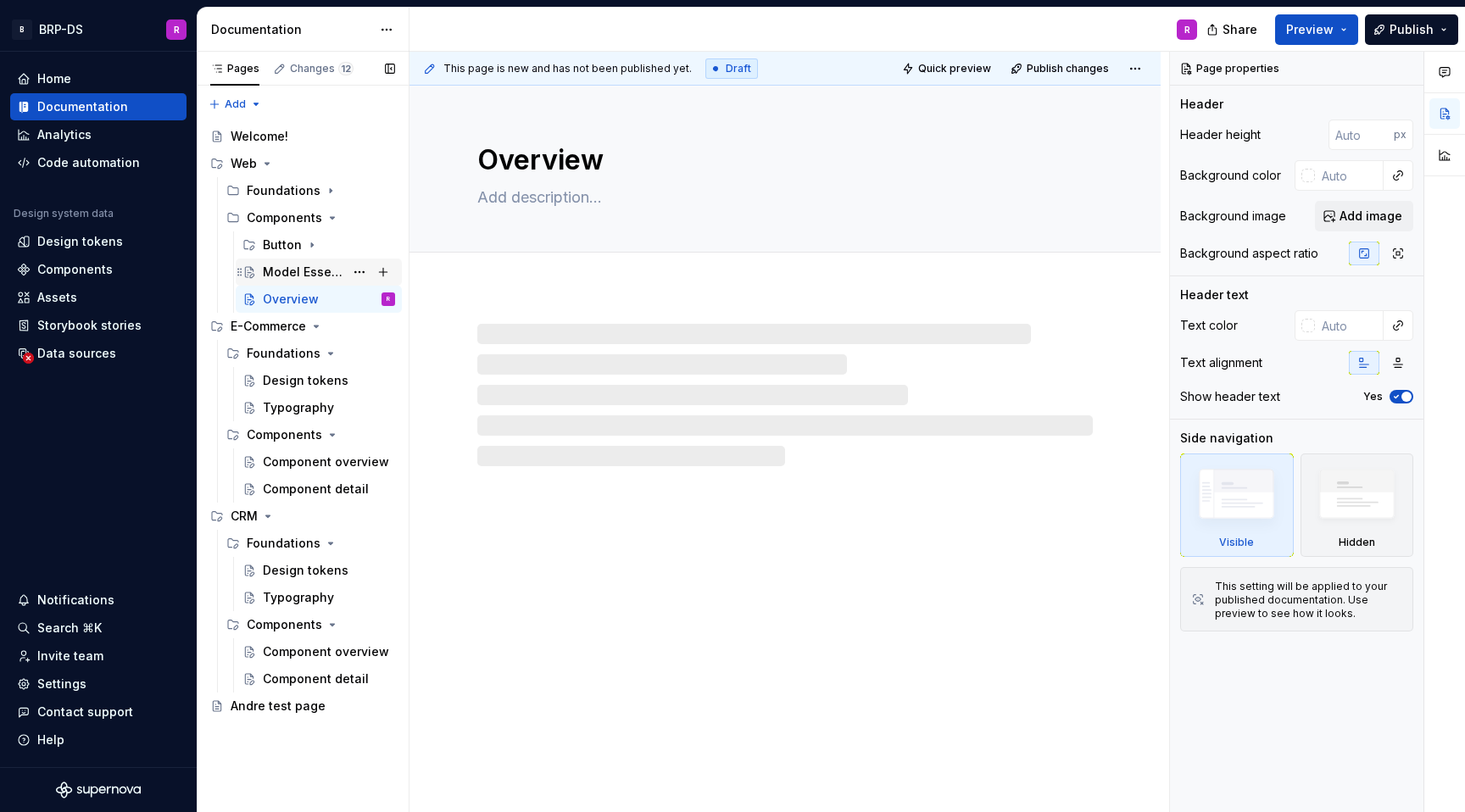
click at [321, 273] on div "Model Essential" at bounding box center [303, 272] width 81 height 17
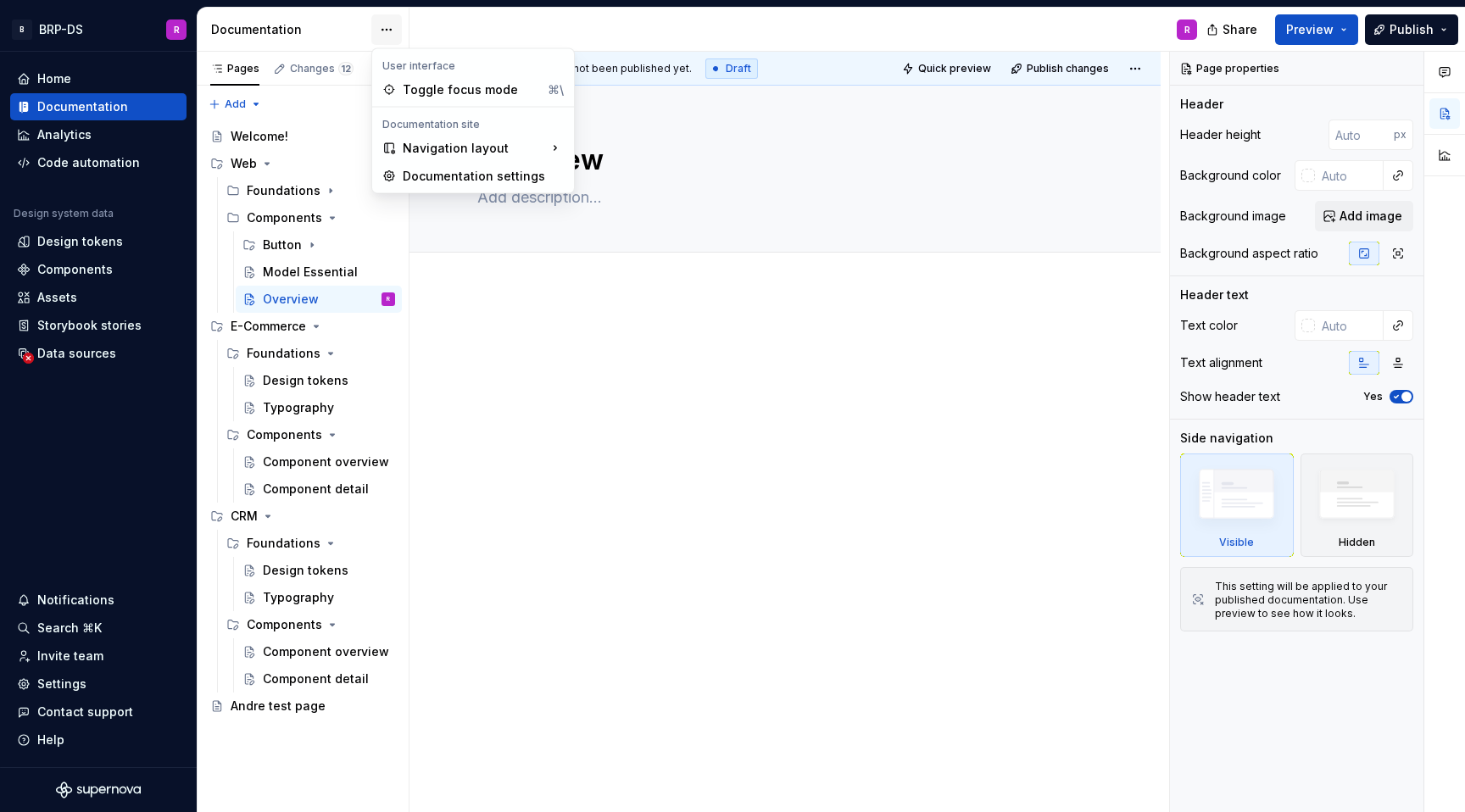
click at [392, 22] on html "B BRP-DS R Home Documentation Analytics Code automation Design system data Desi…" at bounding box center [732, 406] width 1465 height 812
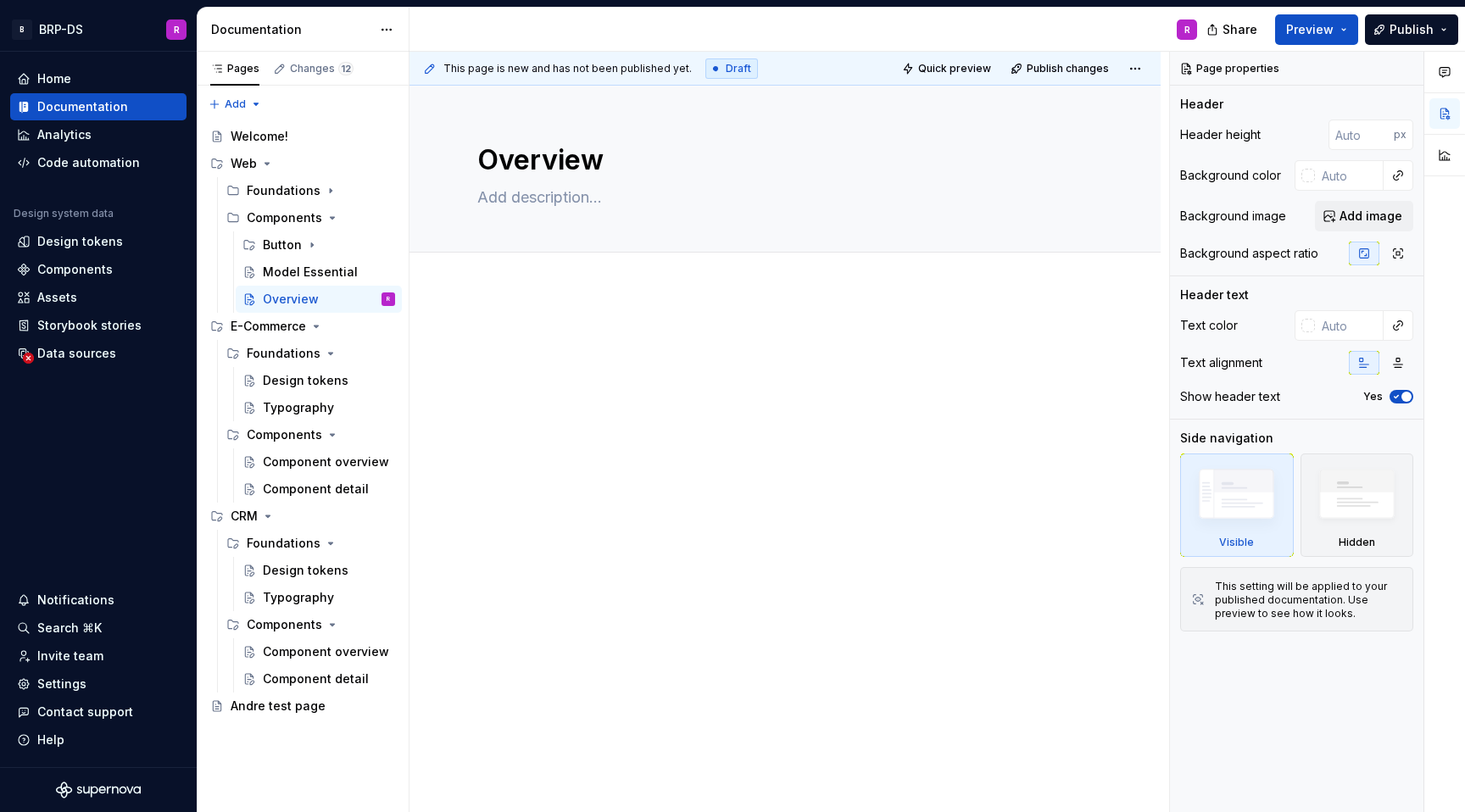
click at [391, 22] on html "B BRP-DS R Home Documentation Analytics Code automation Design system data Desi…" at bounding box center [732, 406] width 1465 height 812
click at [328, 216] on icon "Page tree" at bounding box center [333, 218] width 14 height 14
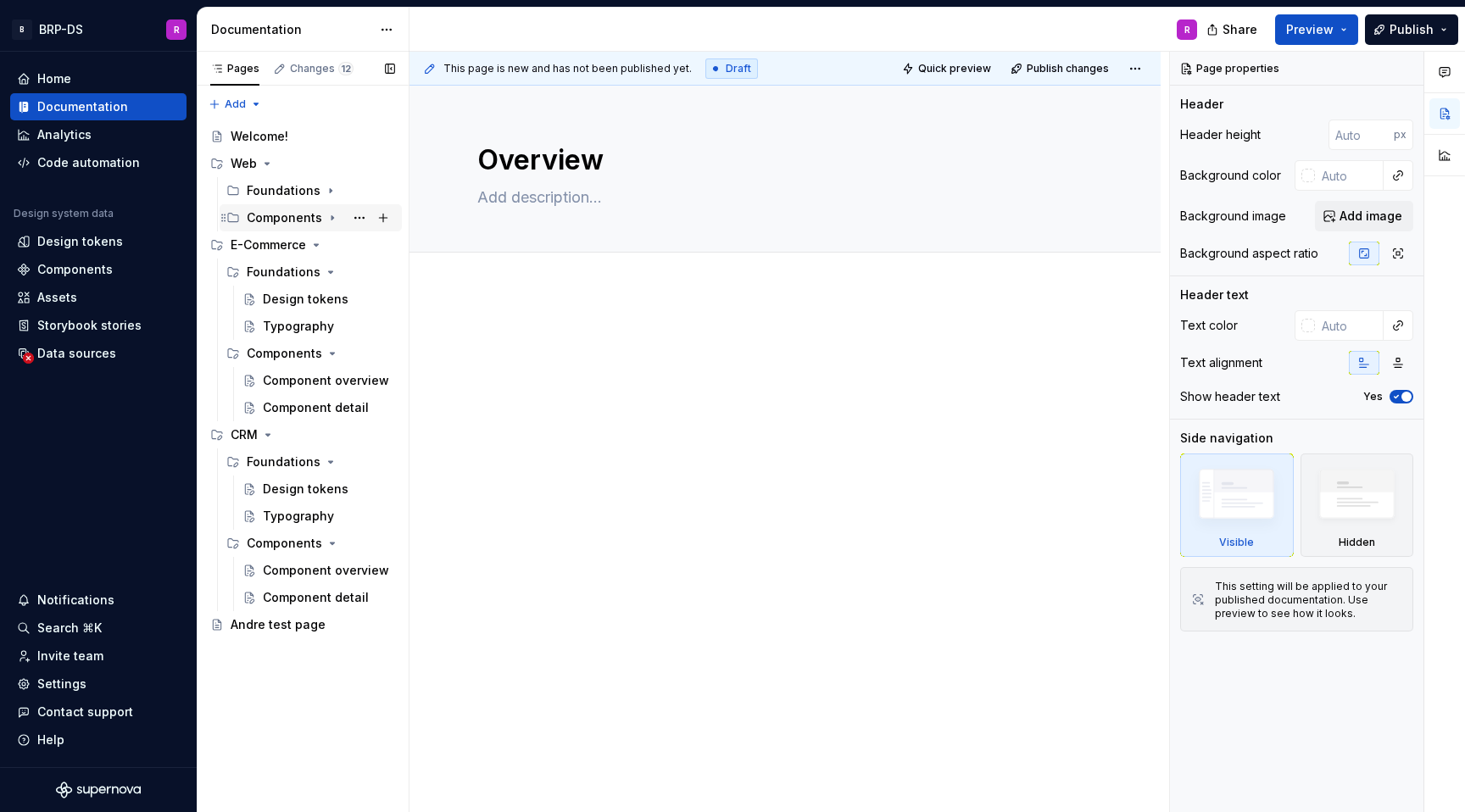
click at [332, 216] on icon "Page tree" at bounding box center [333, 218] width 2 height 4
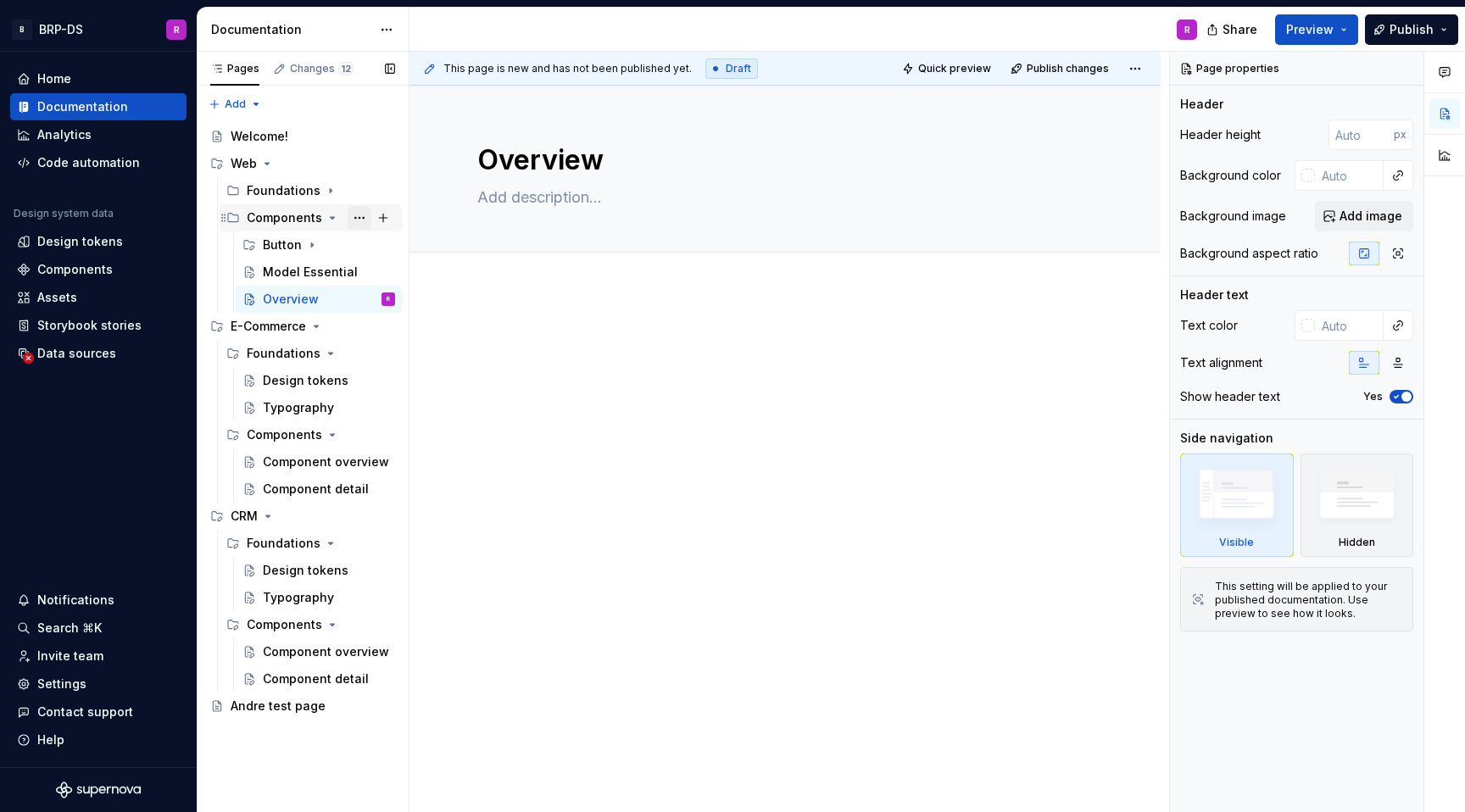
click at [362, 217] on button "Page tree" at bounding box center [359, 217] width 23 height 23
click at [837, 320] on html "B BRP-DS R Home Documentation Analytics Code automation Design system data Desi…" at bounding box center [732, 406] width 1465 height 812
click at [357, 218] on button "Page tree" at bounding box center [359, 217] width 23 height 23
type textarea "*"
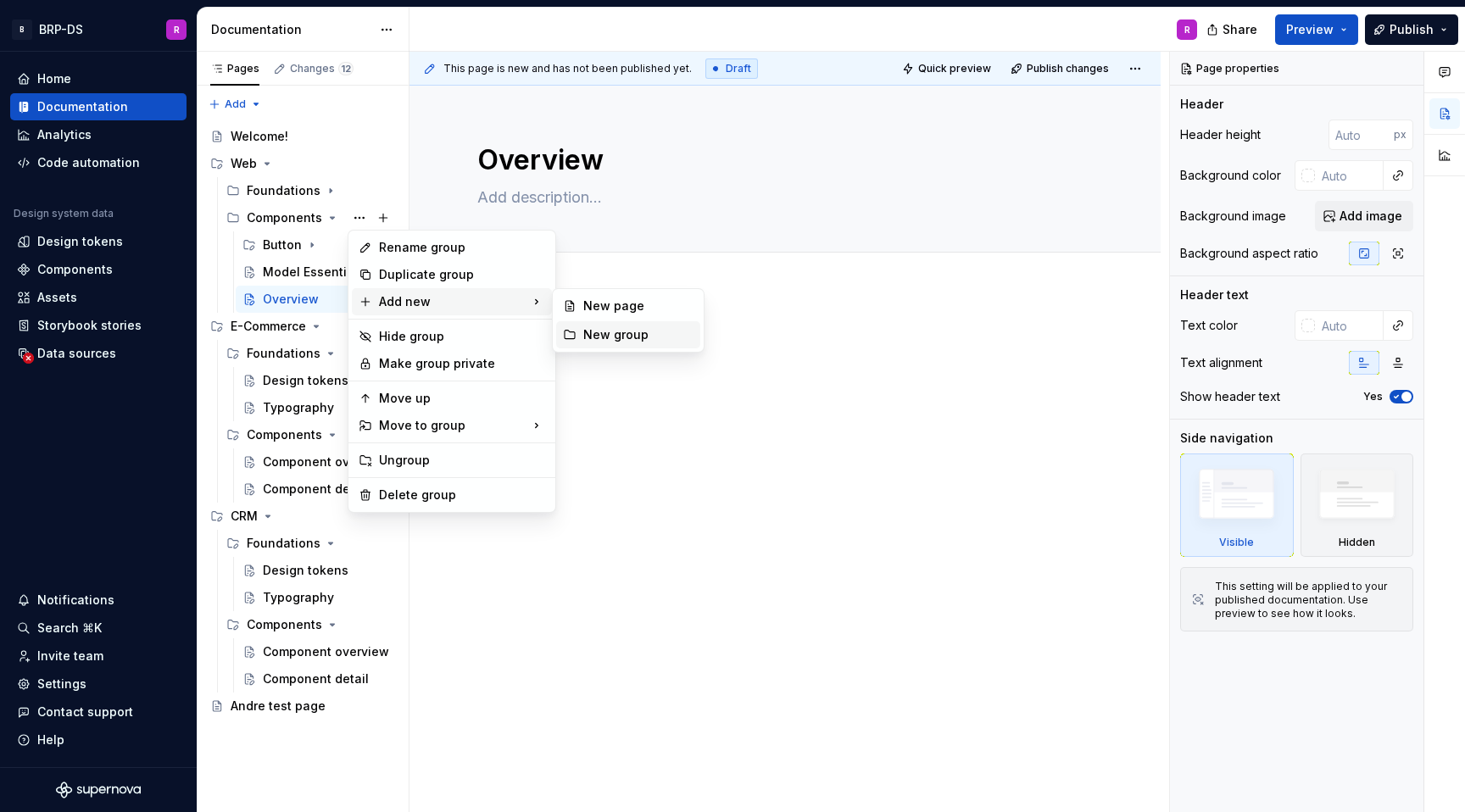
click at [613, 337] on div "New group" at bounding box center [639, 335] width 111 height 17
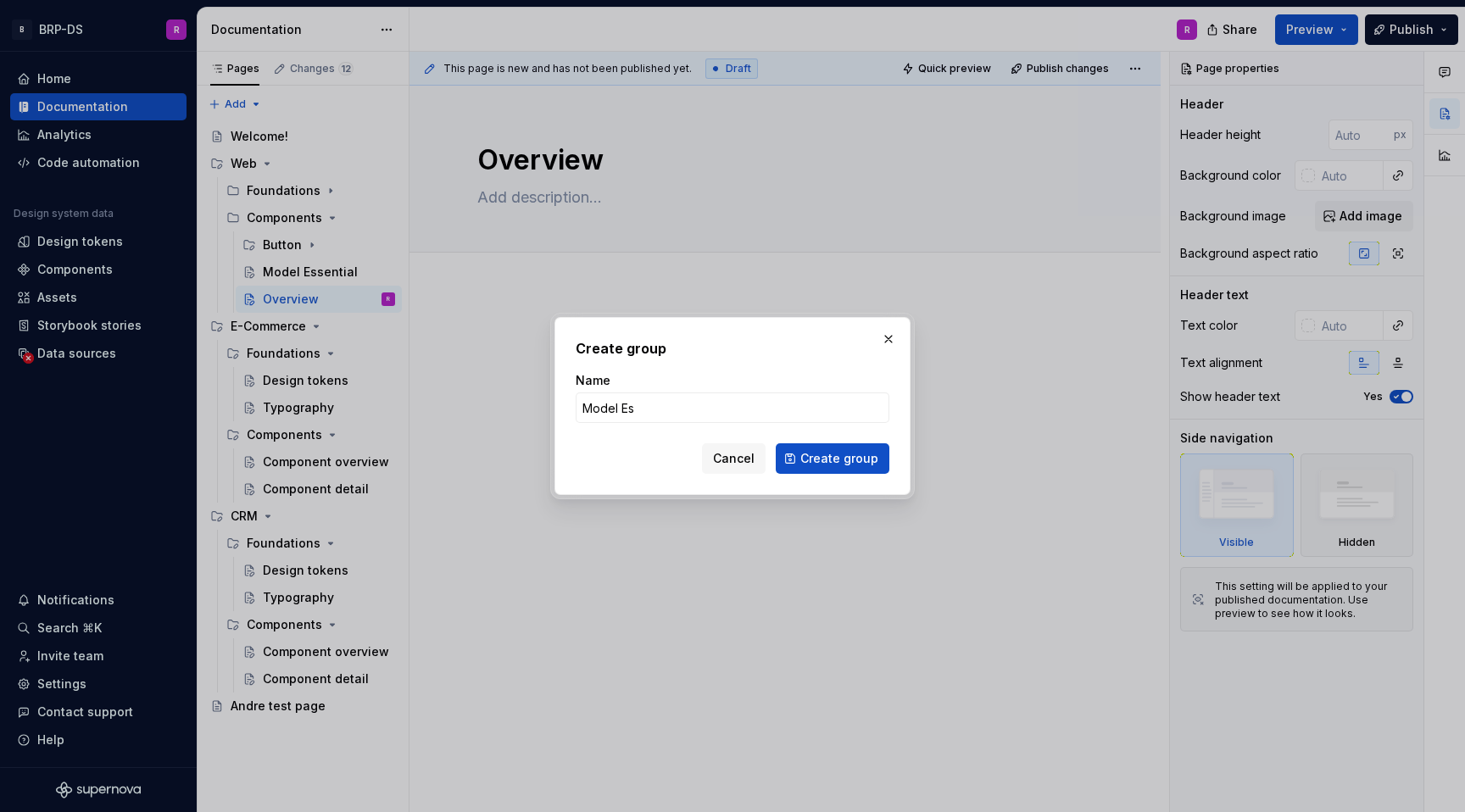
type input "Model Essential"
click at [817, 456] on span "Create group" at bounding box center [839, 459] width 78 height 17
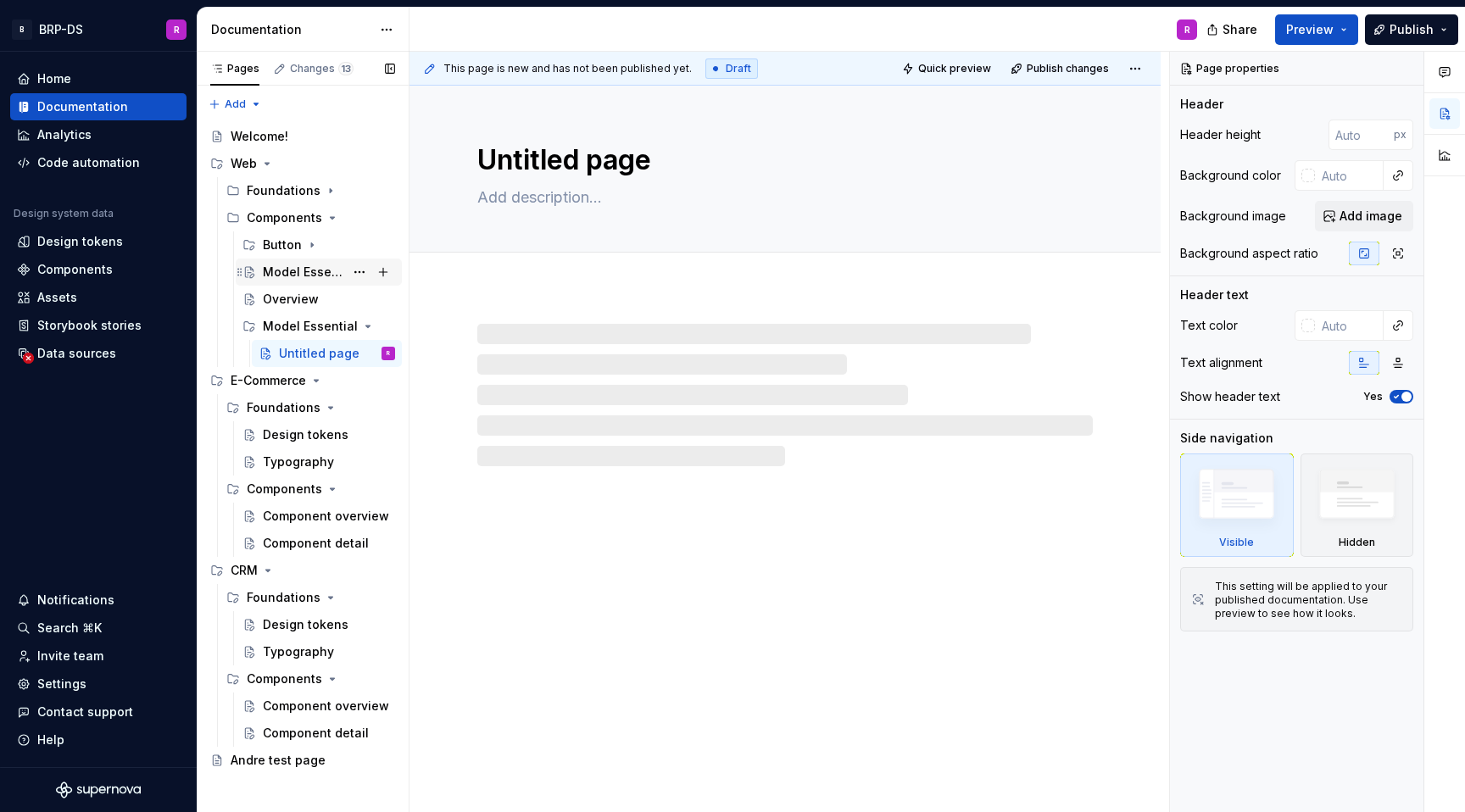
click at [312, 276] on div "Model Essential" at bounding box center [303, 272] width 81 height 17
click at [364, 271] on button "Page tree" at bounding box center [359, 271] width 23 height 23
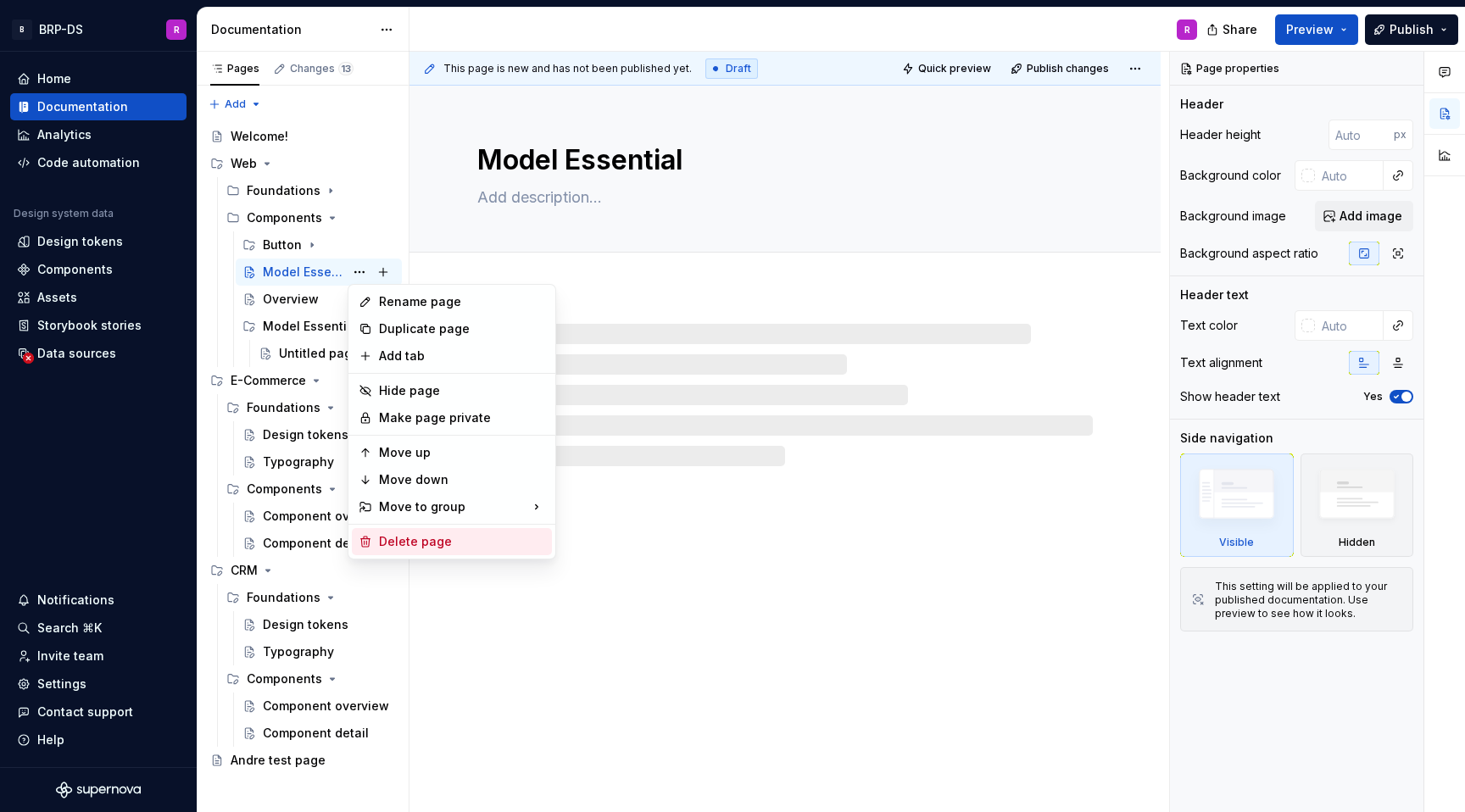
click at [451, 540] on div "Delete page" at bounding box center [462, 542] width 166 height 17
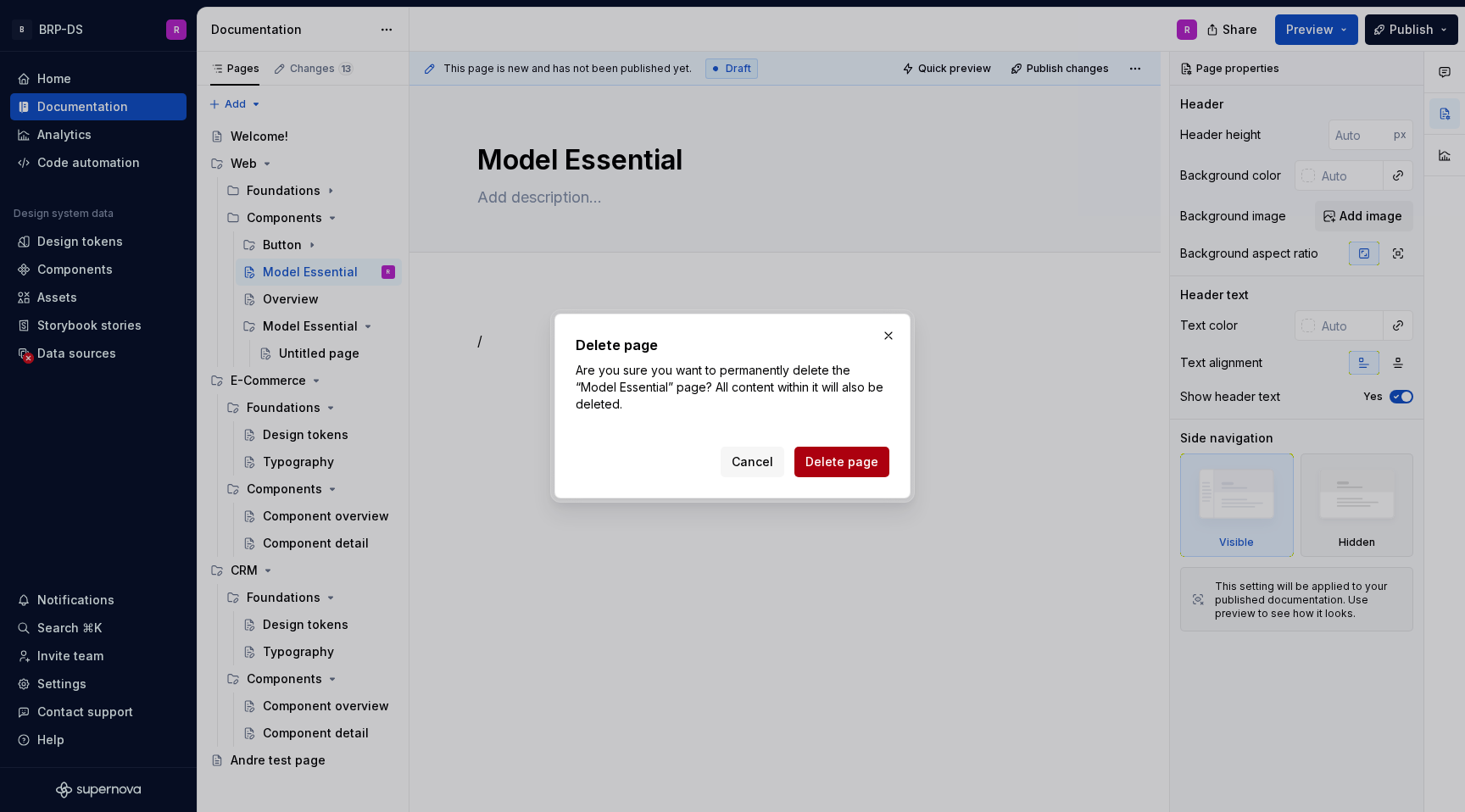
click at [865, 462] on span "Delete page" at bounding box center [842, 462] width 73 height 17
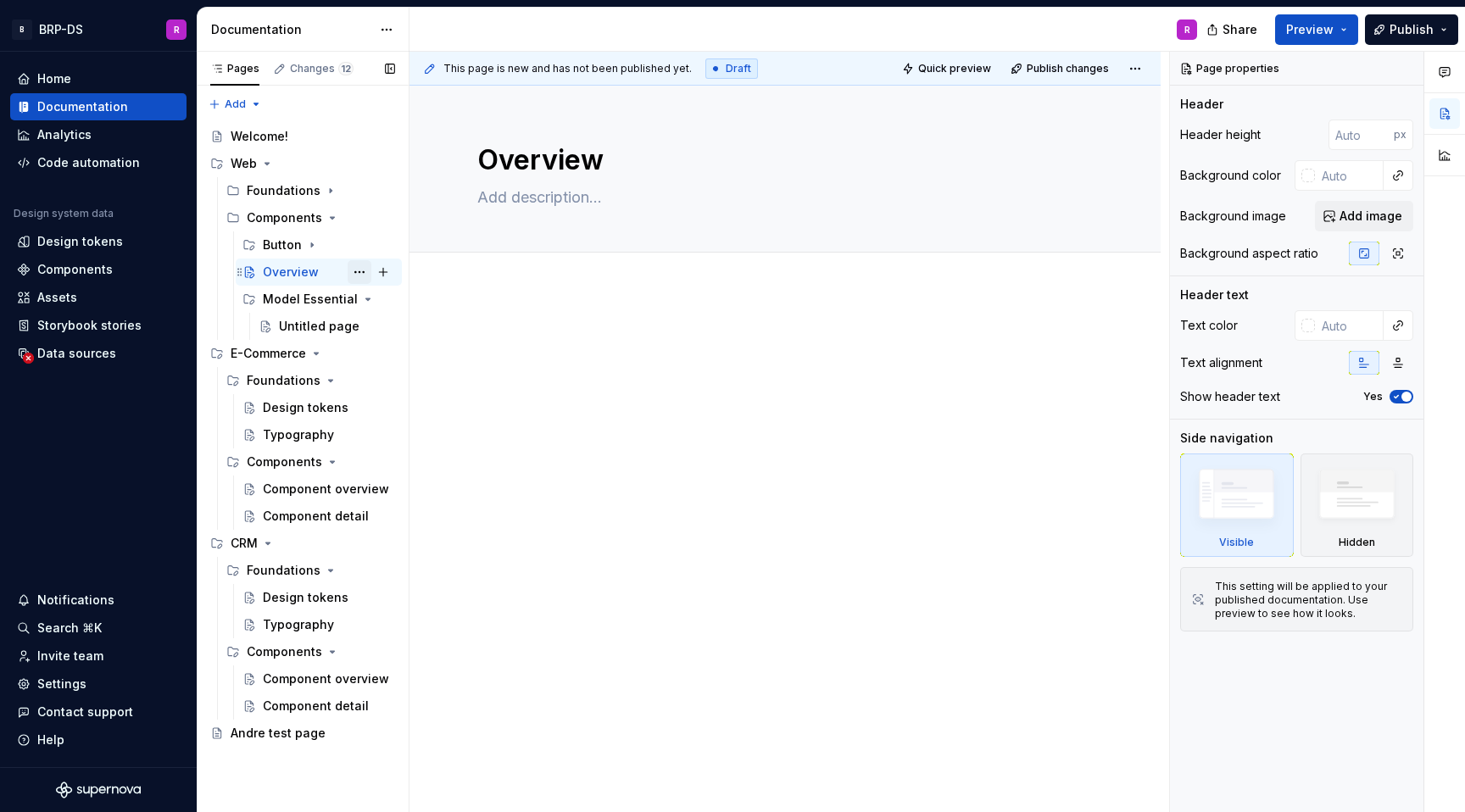
click at [354, 272] on button "Page tree" at bounding box center [359, 271] width 23 height 23
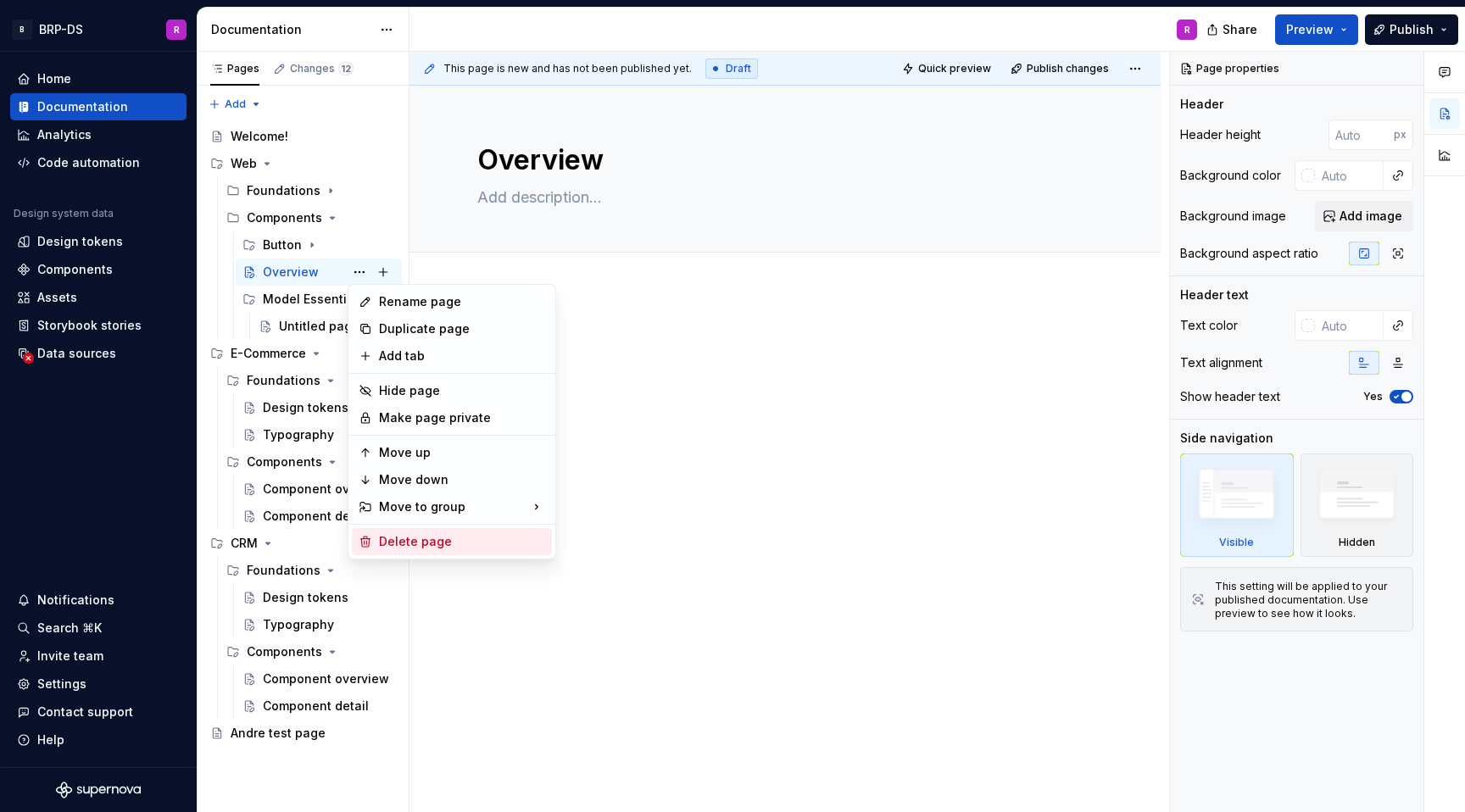
click at [434, 540] on div "Delete page" at bounding box center [462, 542] width 166 height 17
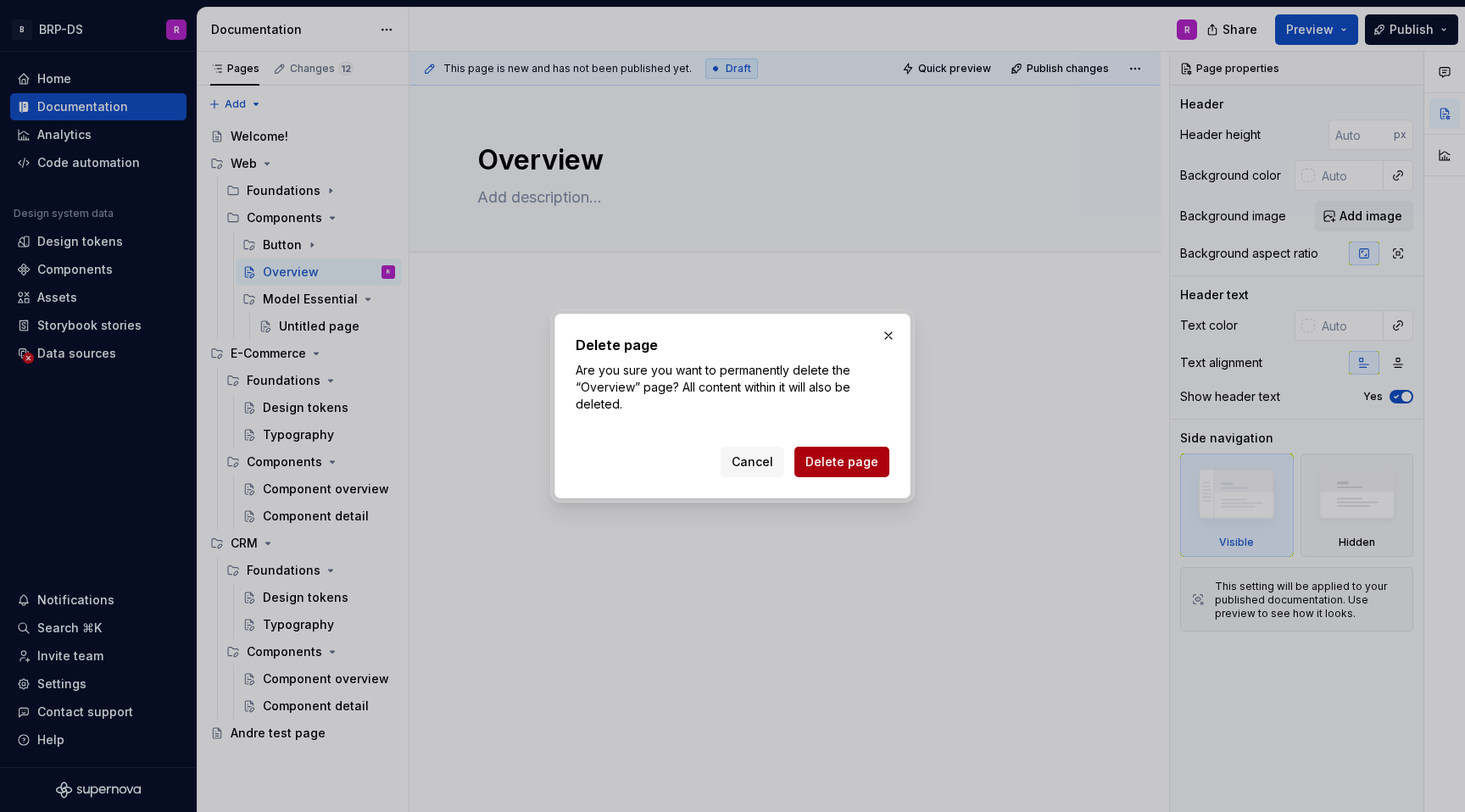
click at [833, 472] on button "Delete page" at bounding box center [842, 461] width 95 height 30
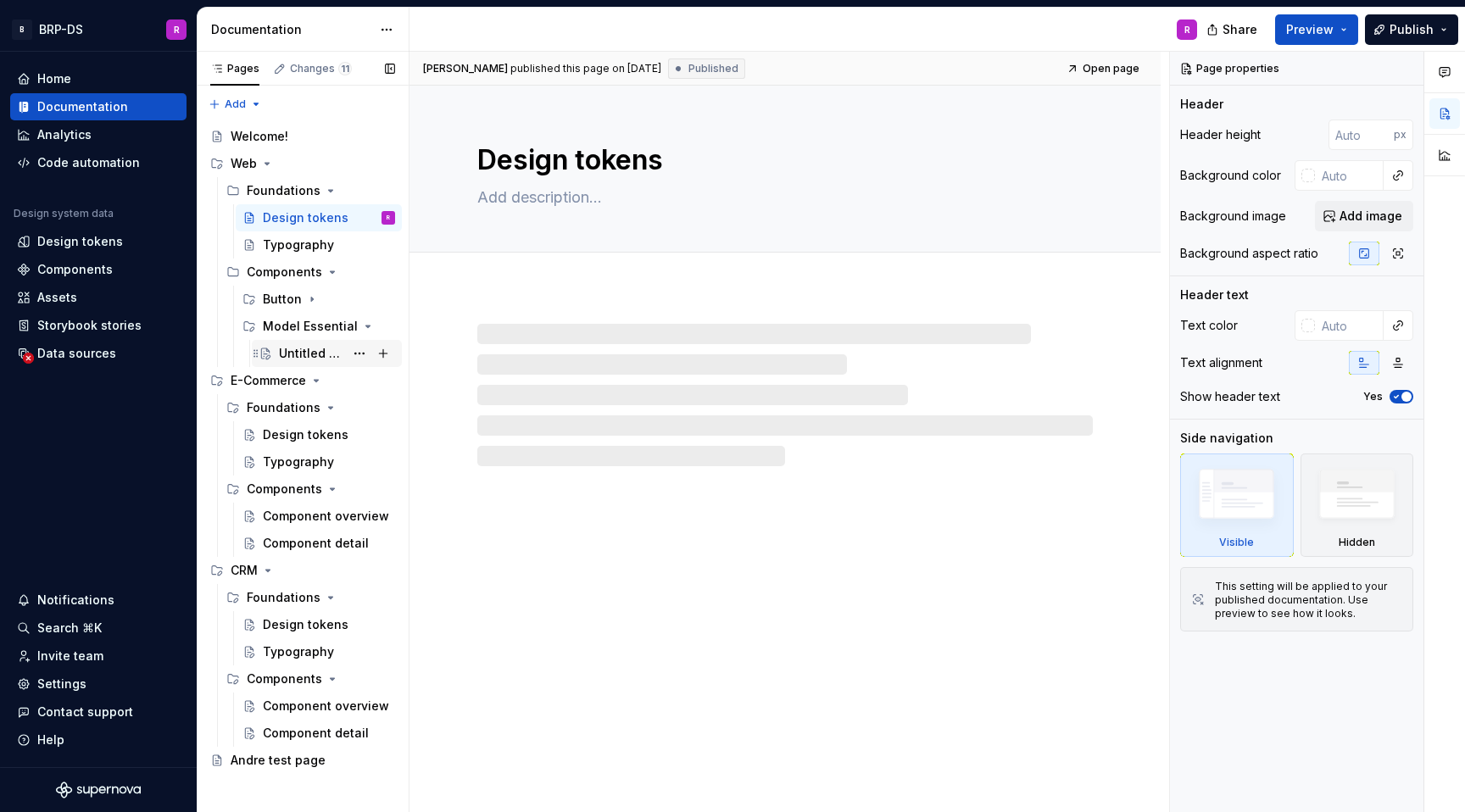
click at [303, 354] on div "Untitled page" at bounding box center [312, 353] width 66 height 17
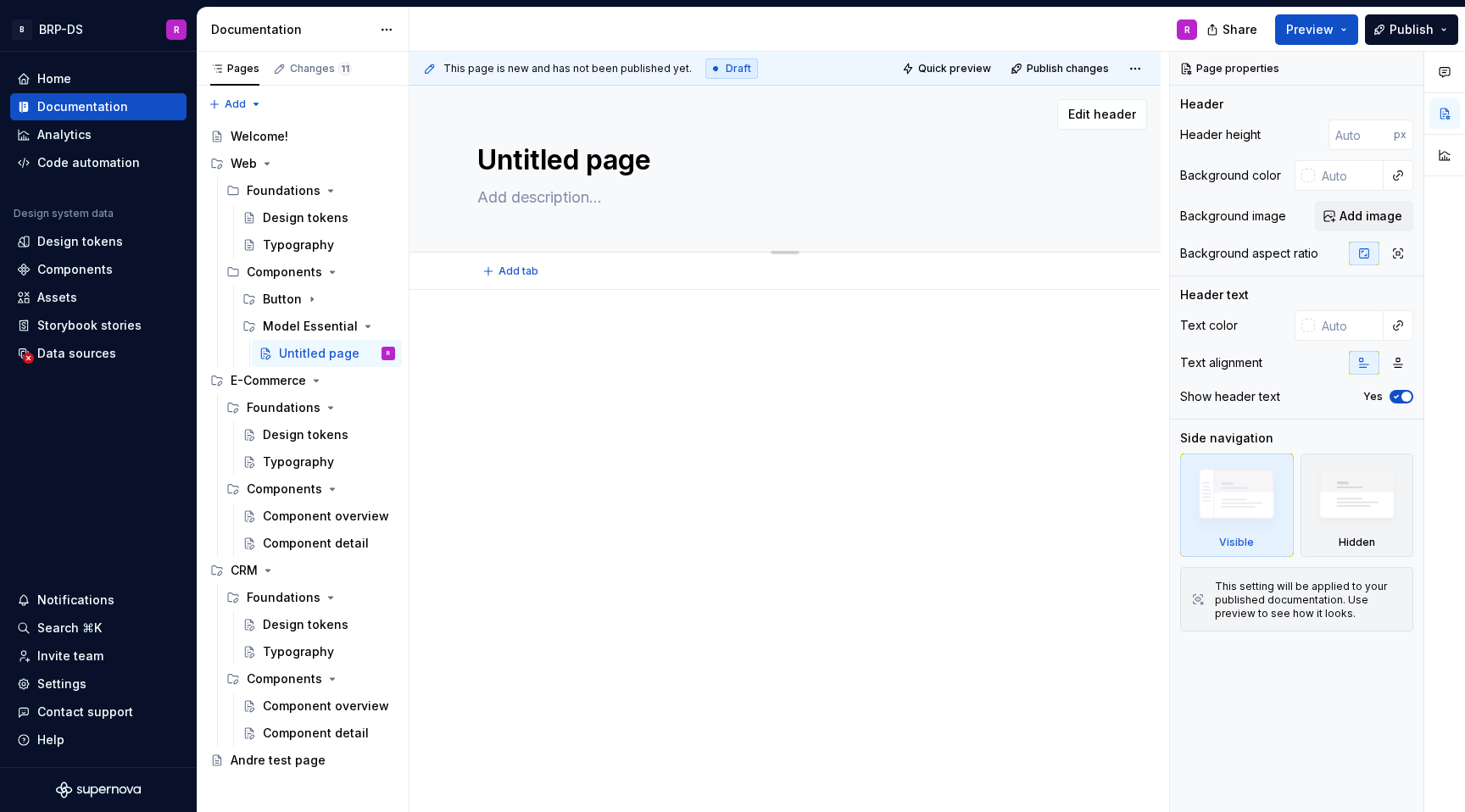
click at [551, 159] on textarea "Untitled page" at bounding box center [781, 160] width 615 height 41
type textarea "*"
type textarea "O"
type textarea "*"
type textarea "Ov"
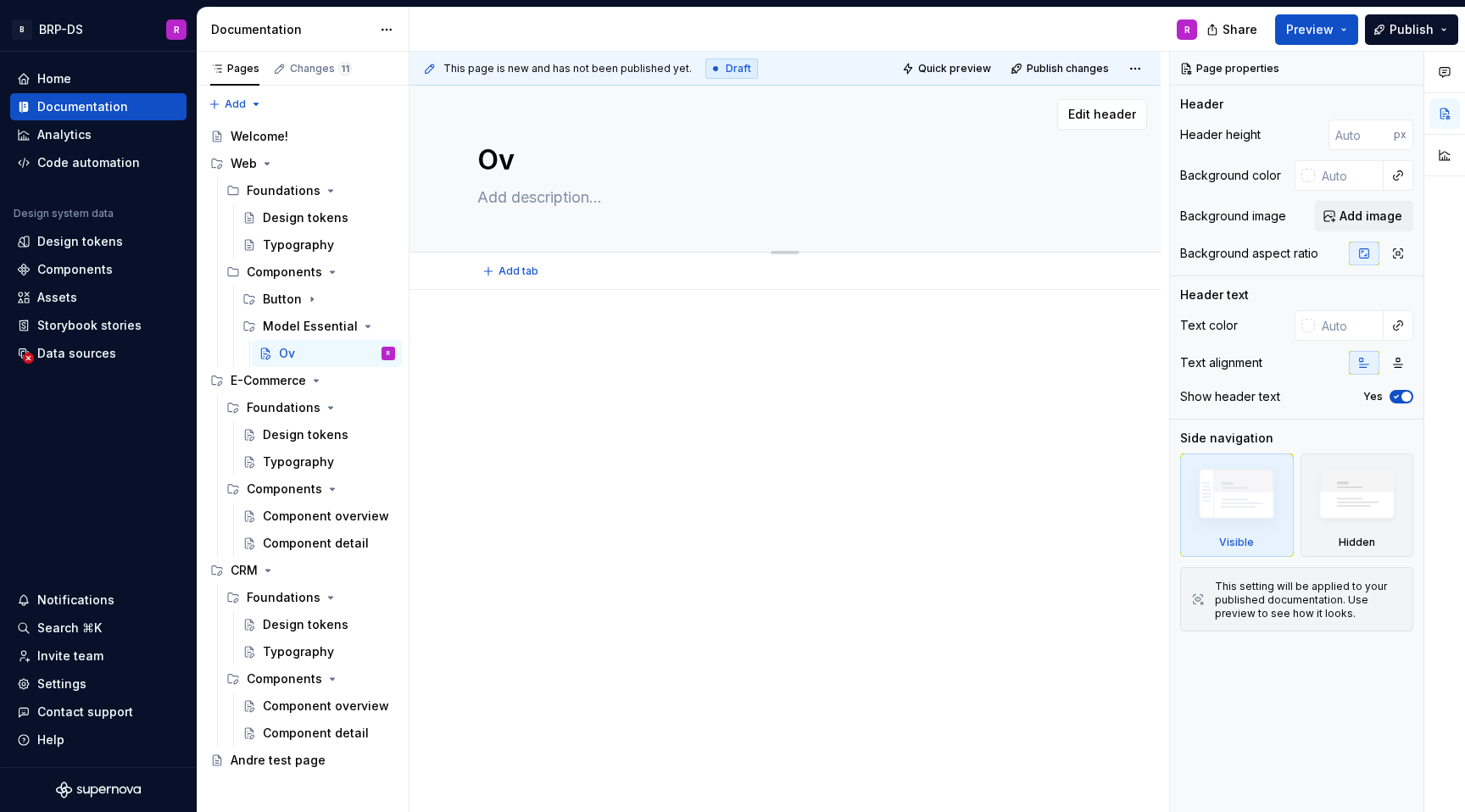
type textarea "*"
type textarea "Ove"
type textarea "*"
type textarea "Over"
type textarea "*"
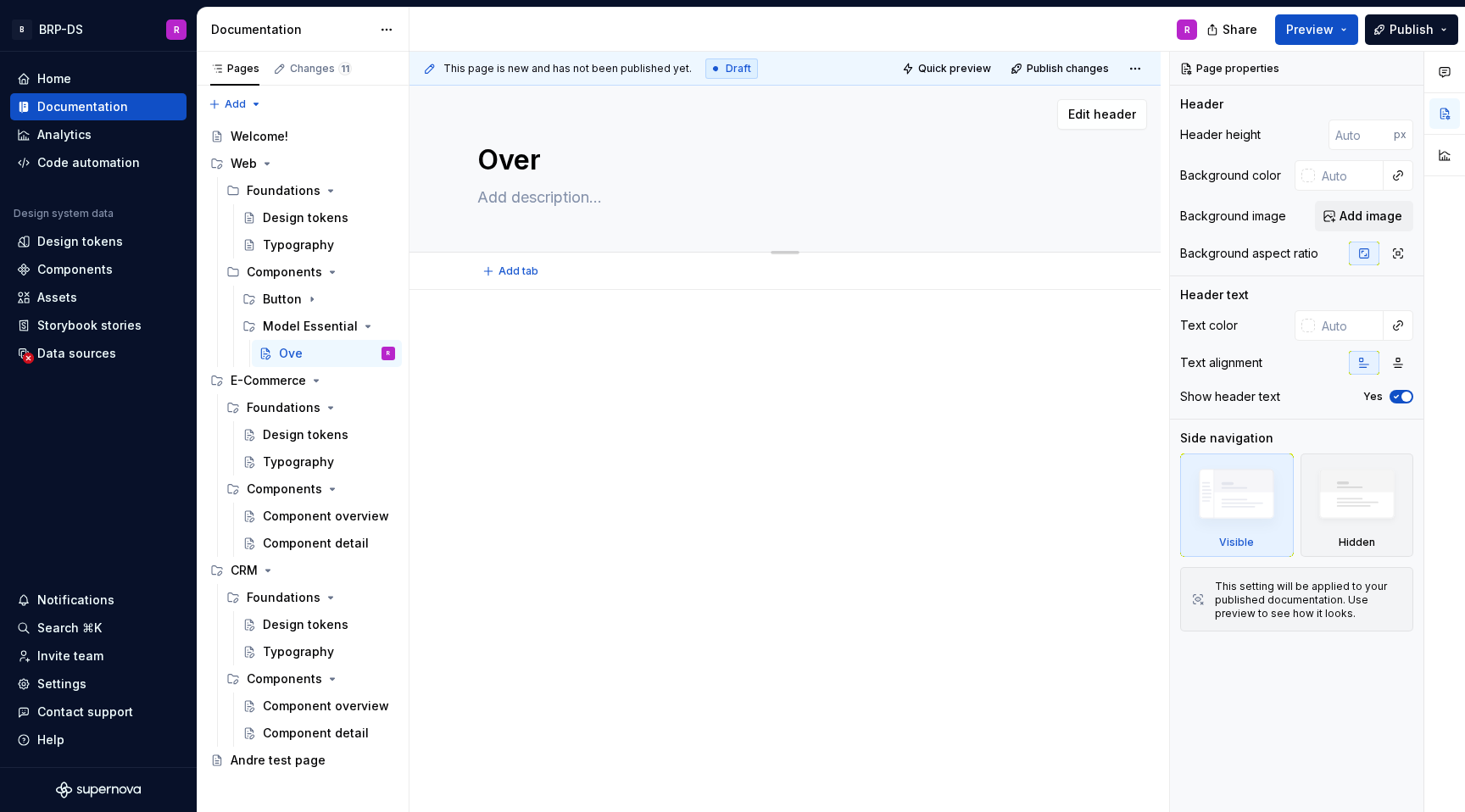
type textarea "Overv"
type textarea "*"
type textarea "Overvi"
type textarea "*"
type textarea "Overvie"
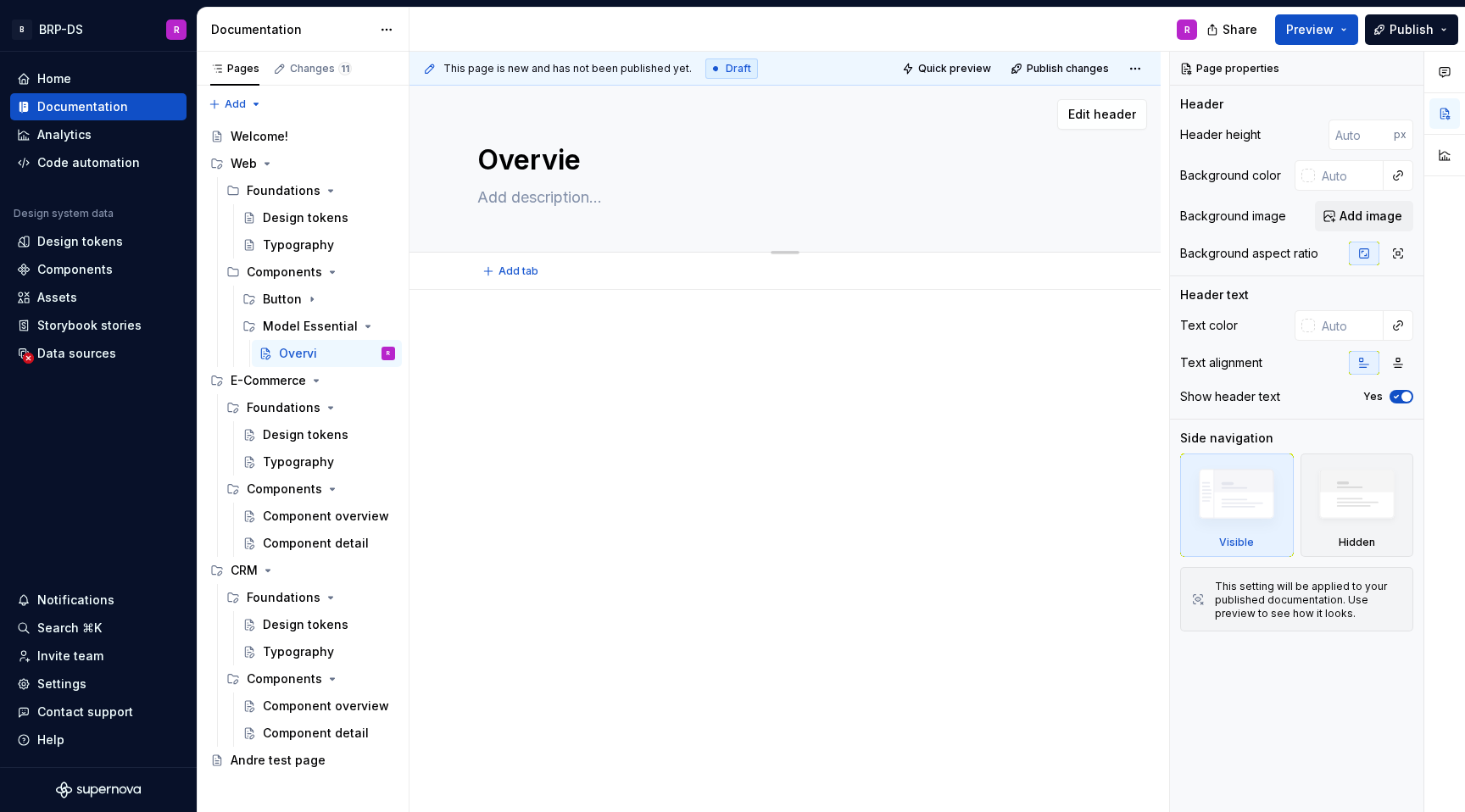
type textarea "*"
type textarea "Overview"
type textarea "*"
type textarea "Overview"
type textarea "*"
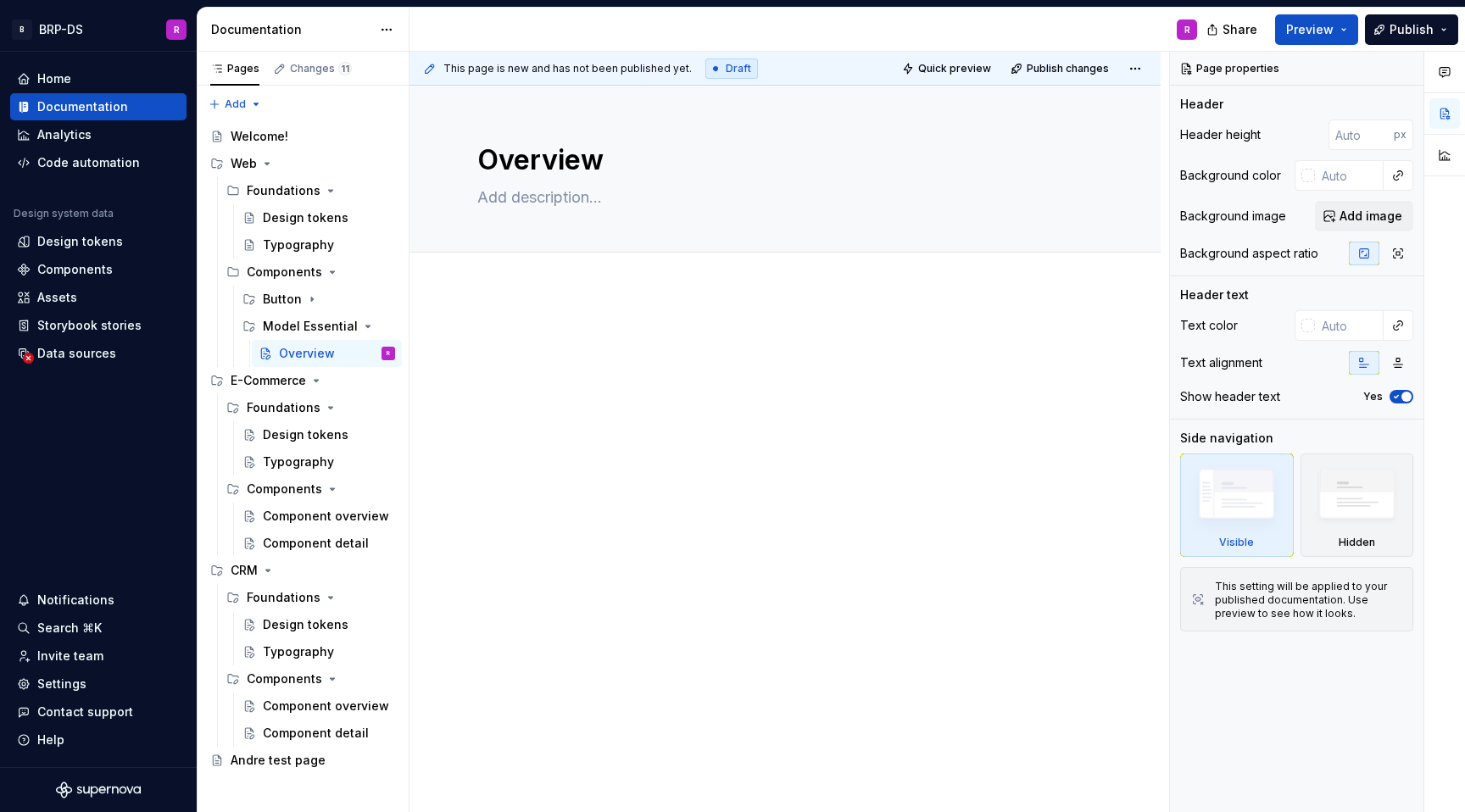
type textarea "Overview"
click at [511, 500] on div at bounding box center [785, 474] width 751 height 369
click at [305, 295] on icon "Page tree" at bounding box center [312, 299] width 14 height 14
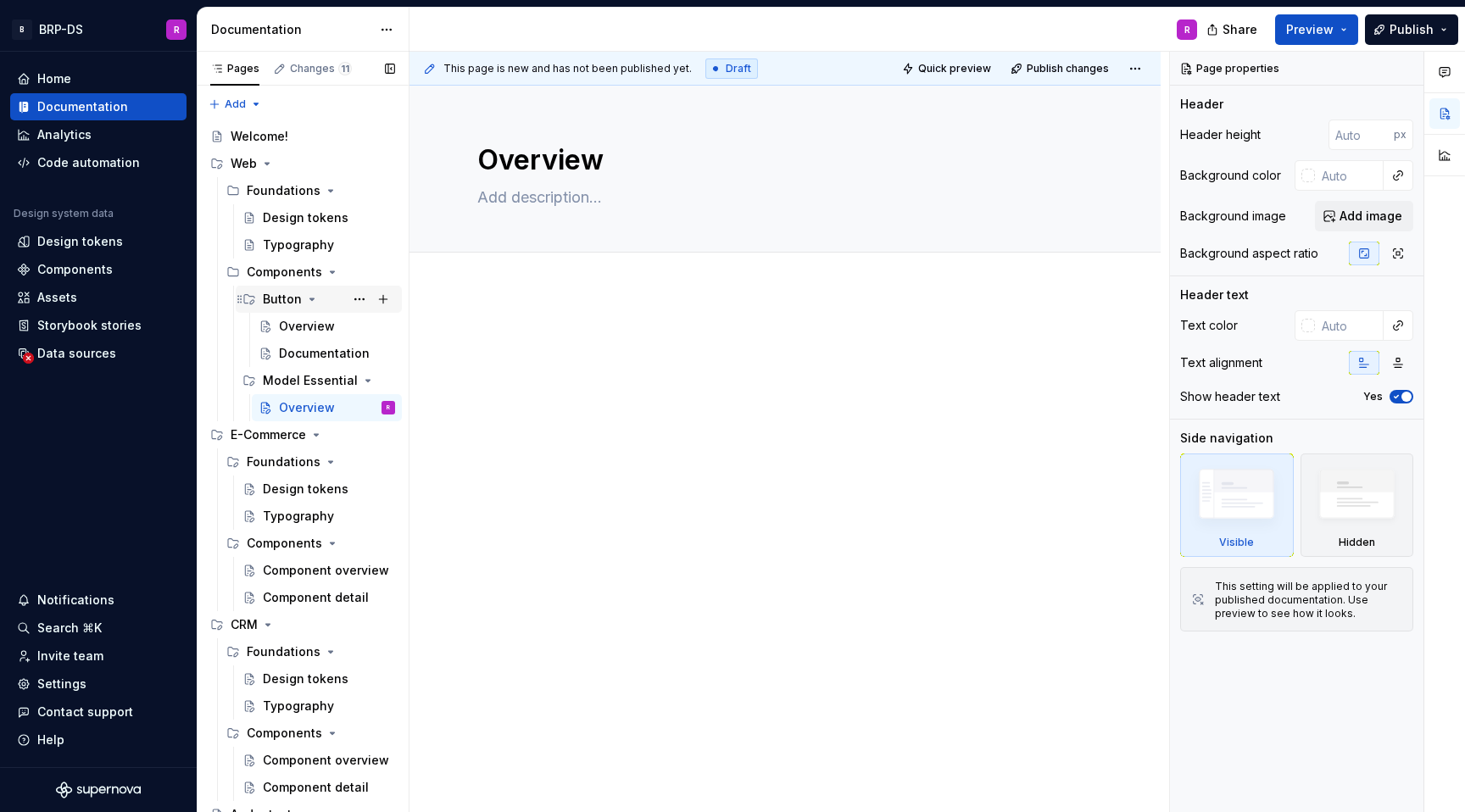
click at [309, 295] on icon "Page tree" at bounding box center [312, 299] width 14 height 14
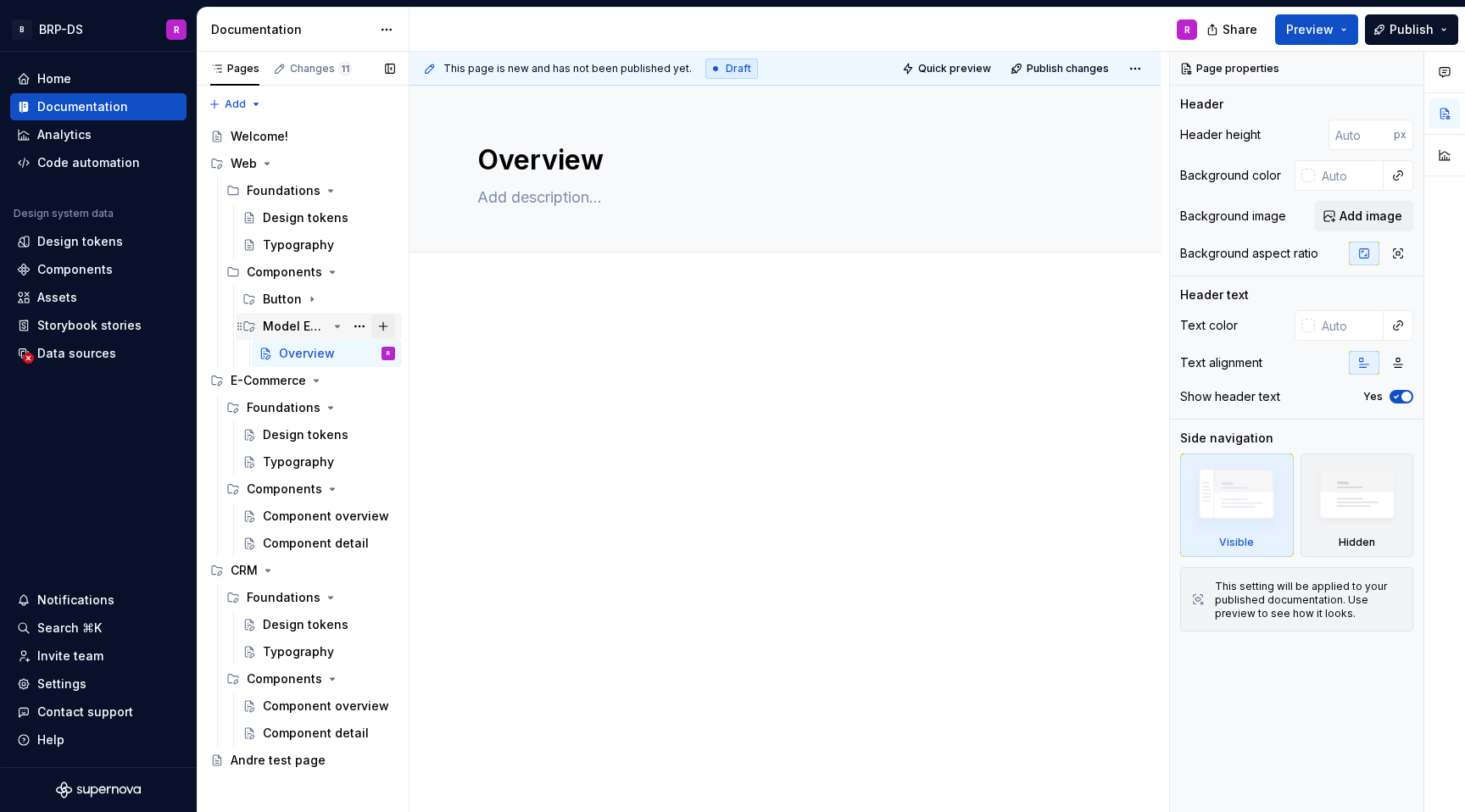
click at [385, 324] on button "Page tree" at bounding box center [383, 326] width 23 height 23
type textarea "*"
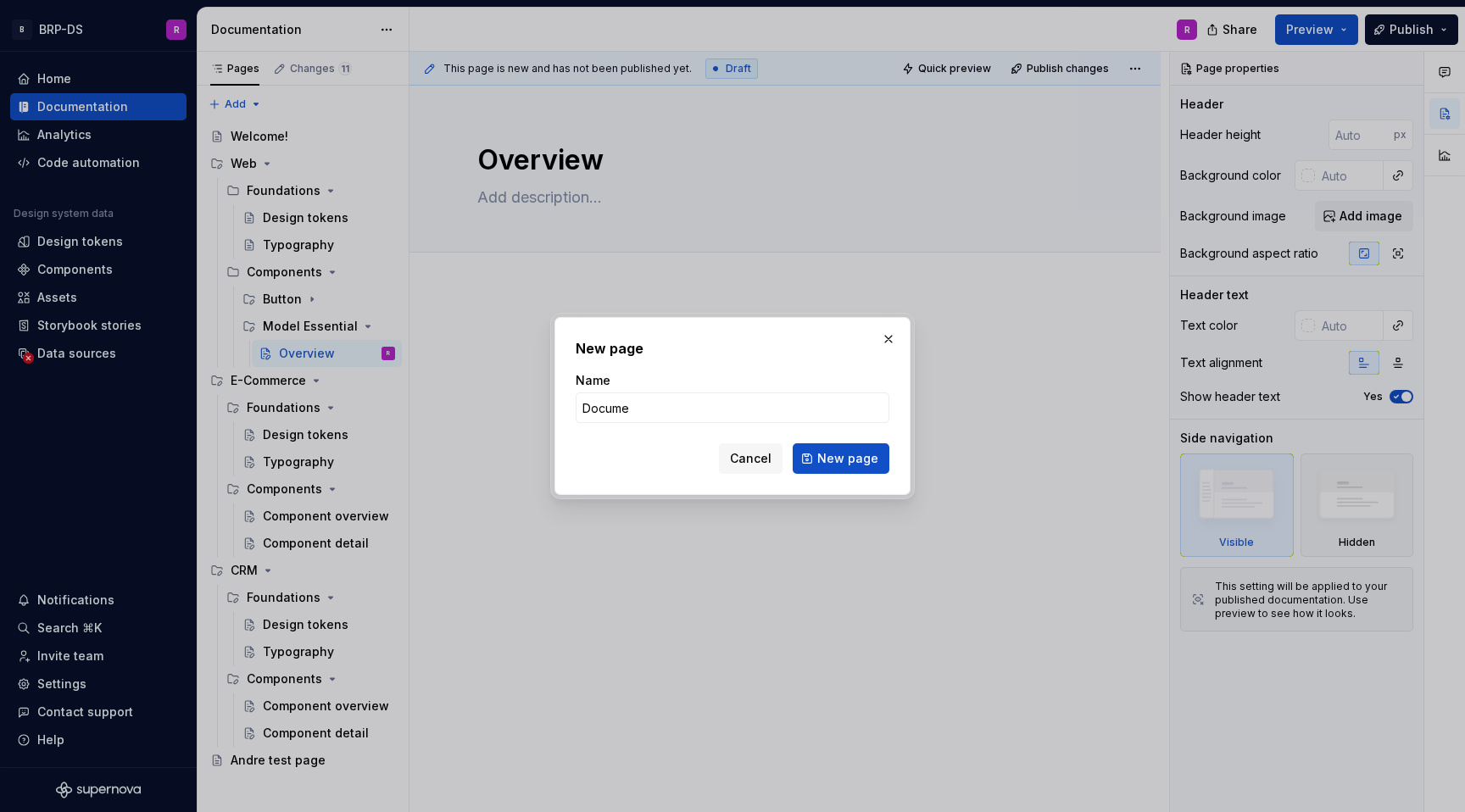
type input "Documentation"
click at [828, 470] on button "New page" at bounding box center [841, 458] width 97 height 30
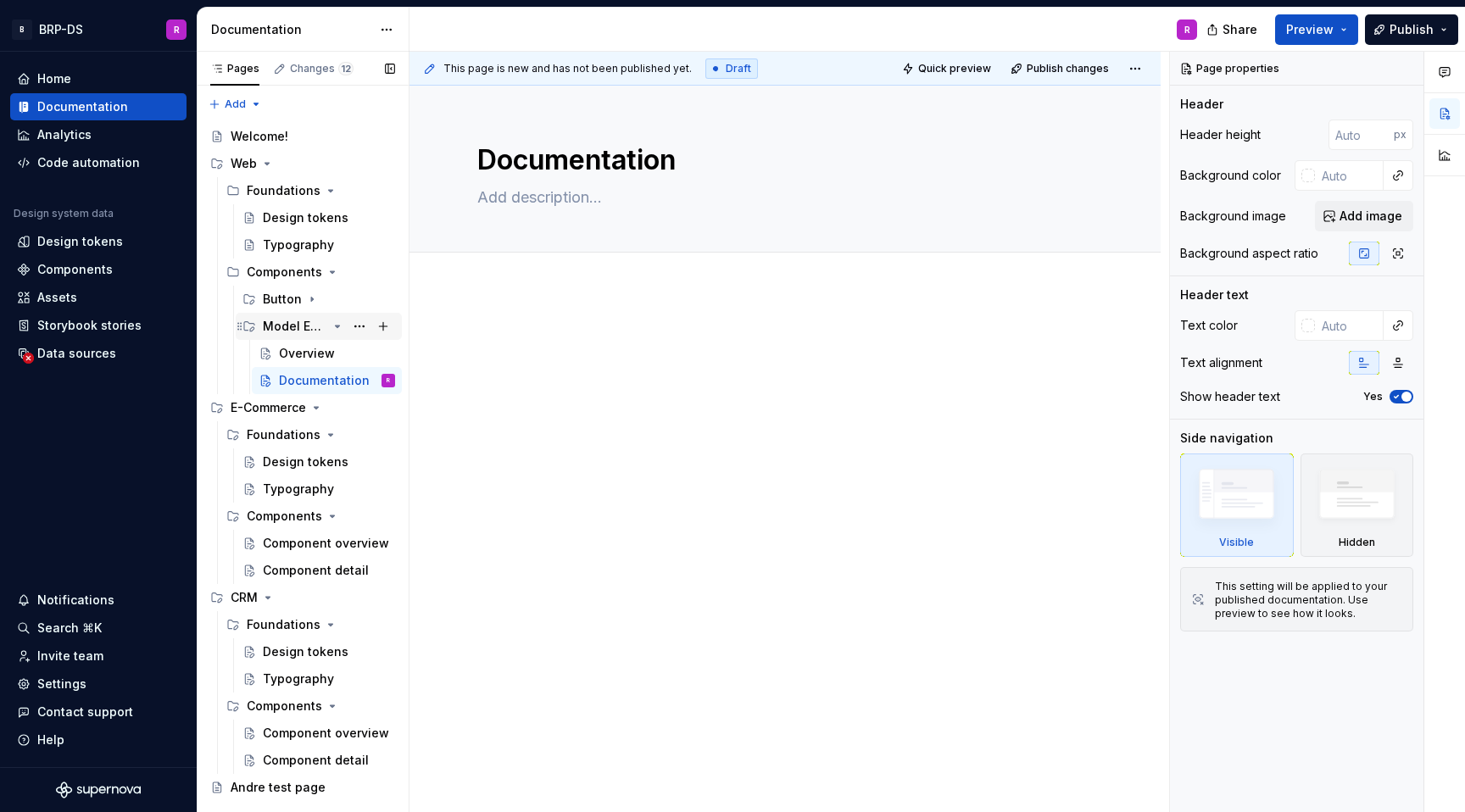
click at [293, 327] on div "Model Essential" at bounding box center [295, 327] width 65 height 17
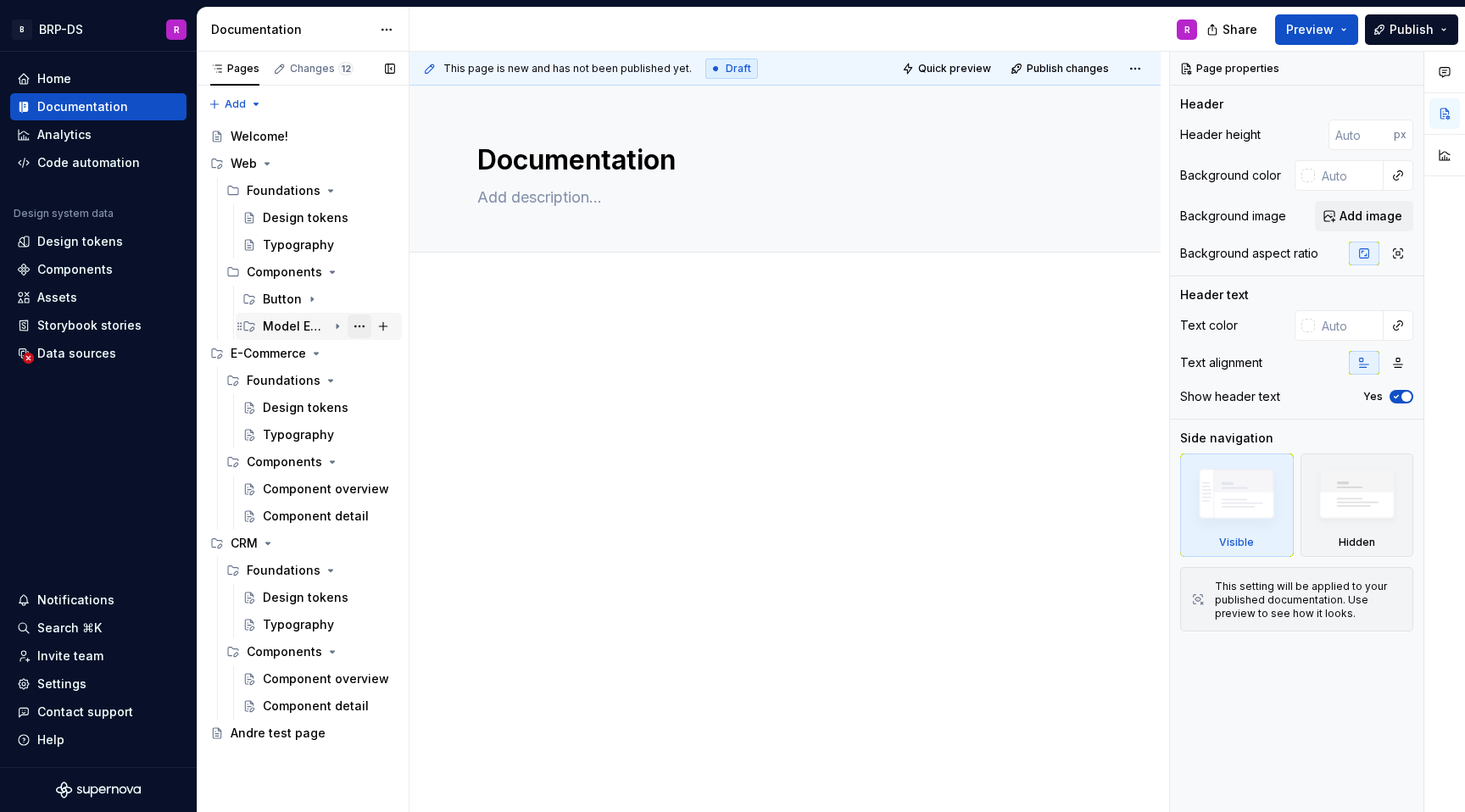
click at [365, 323] on button "Page tree" at bounding box center [359, 326] width 23 height 23
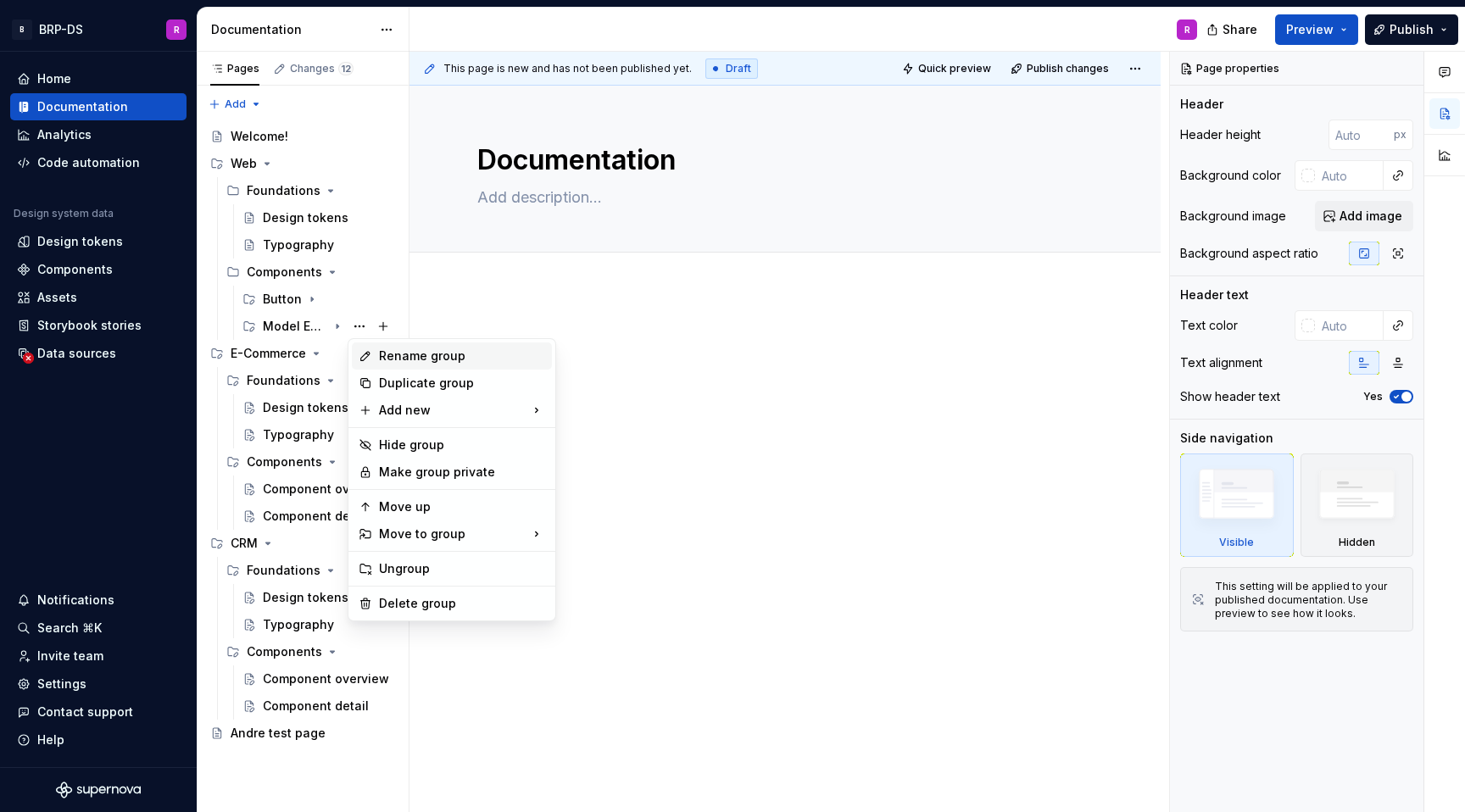
click at [392, 351] on div "Rename group" at bounding box center [462, 356] width 166 height 17
type textarea "*"
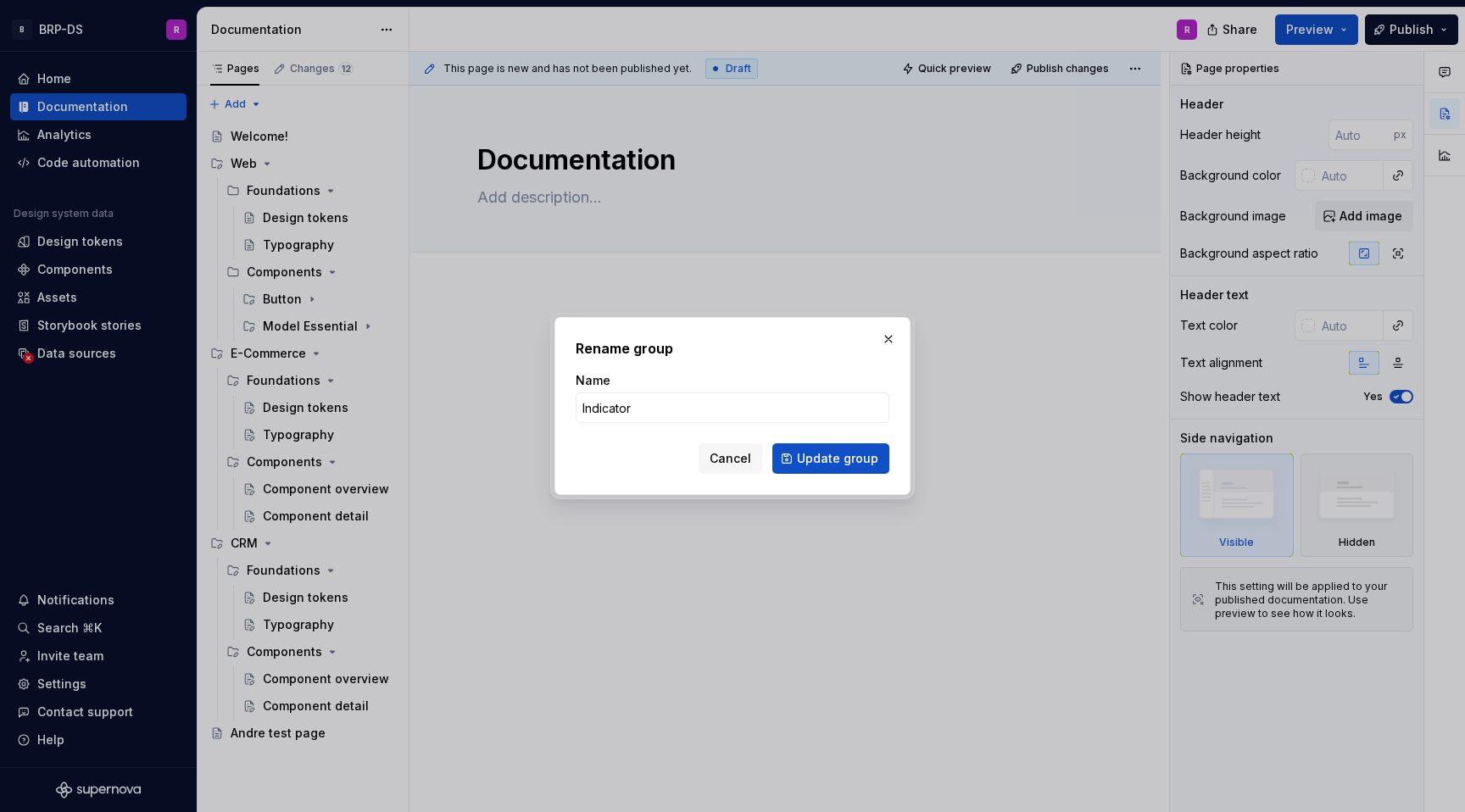
type input "Indicator"
click at [847, 457] on span "Update group" at bounding box center [838, 459] width 81 height 17
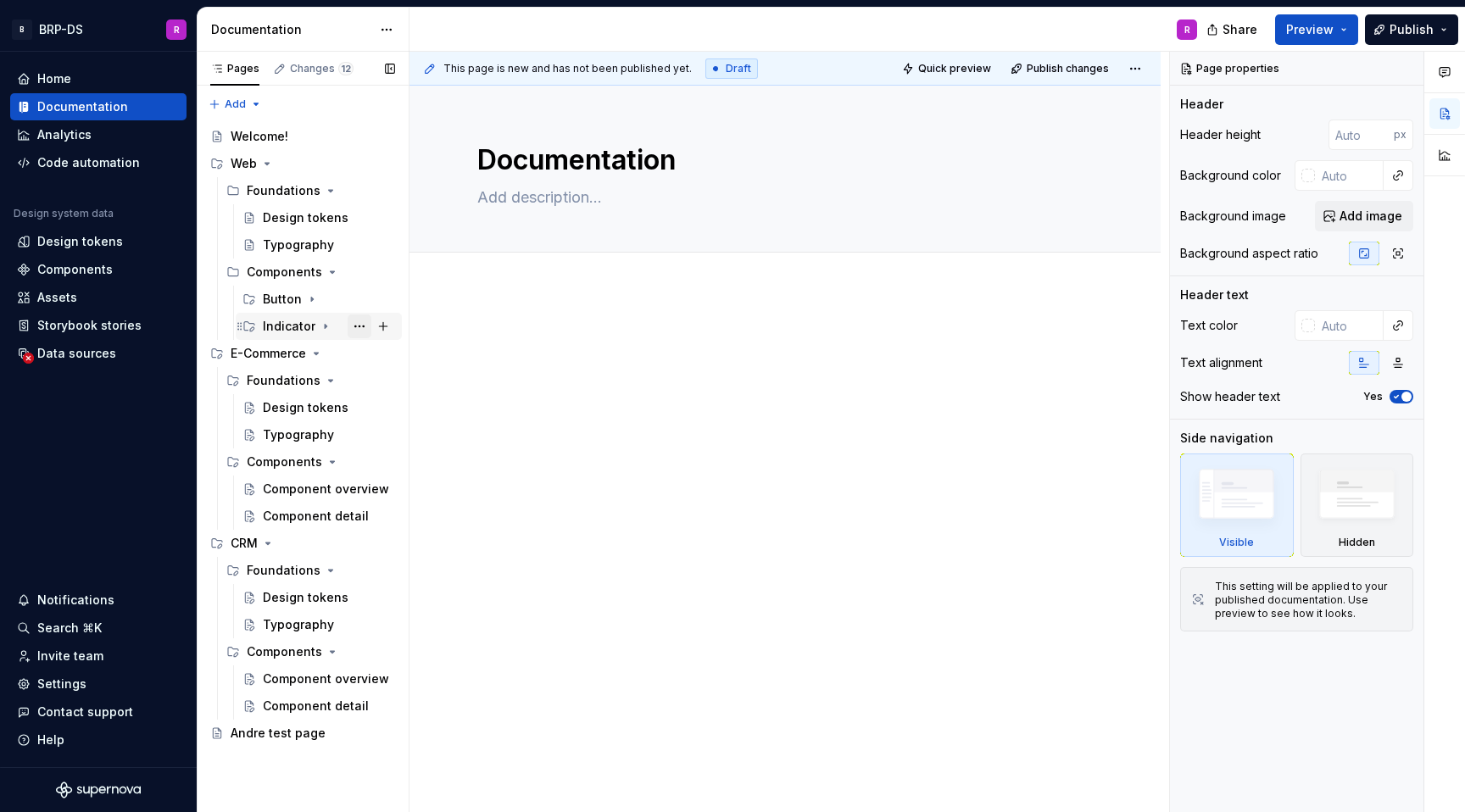
click at [358, 326] on button "Page tree" at bounding box center [359, 326] width 23 height 23
type textarea "*"
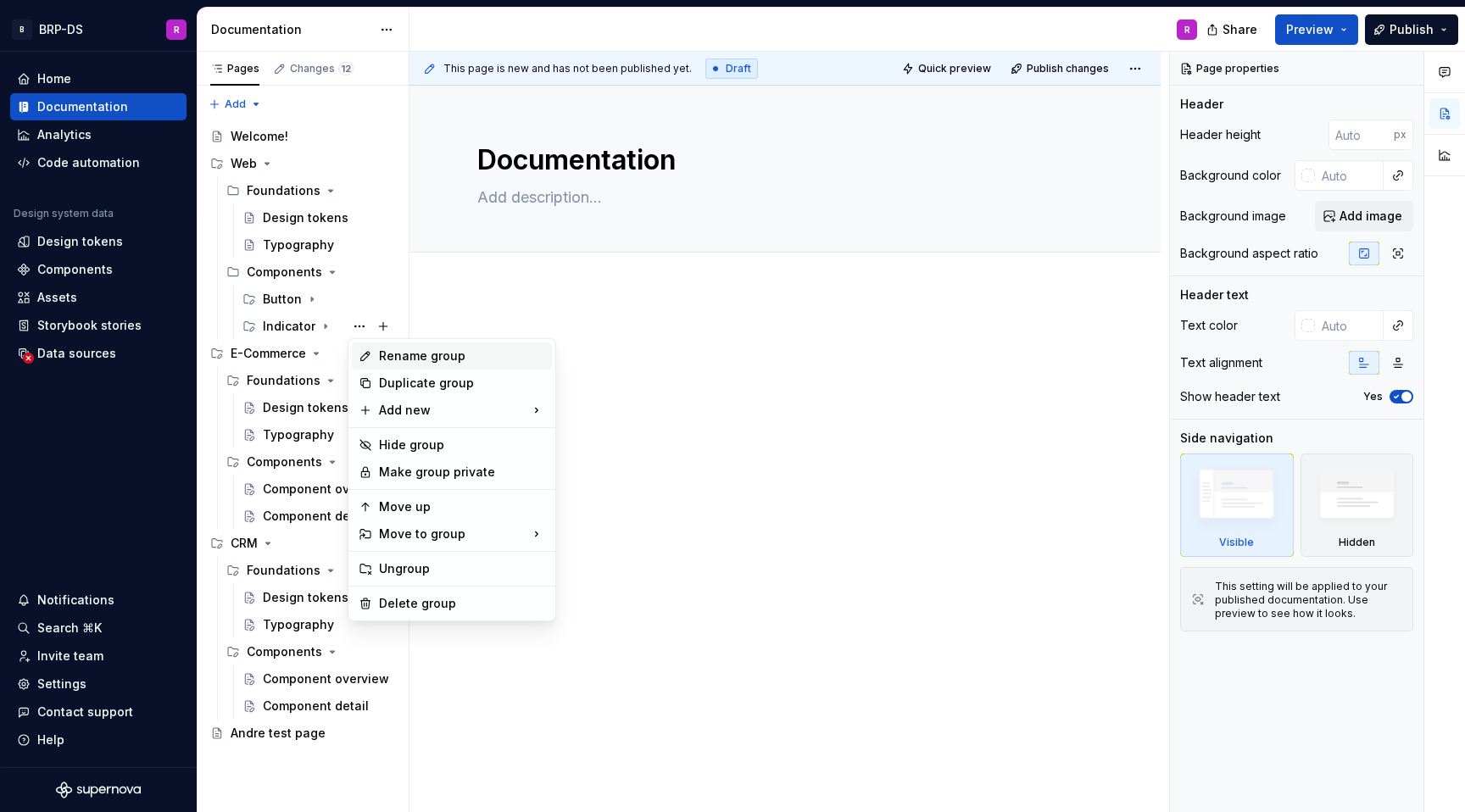
click at [409, 352] on div "Rename group" at bounding box center [462, 356] width 166 height 17
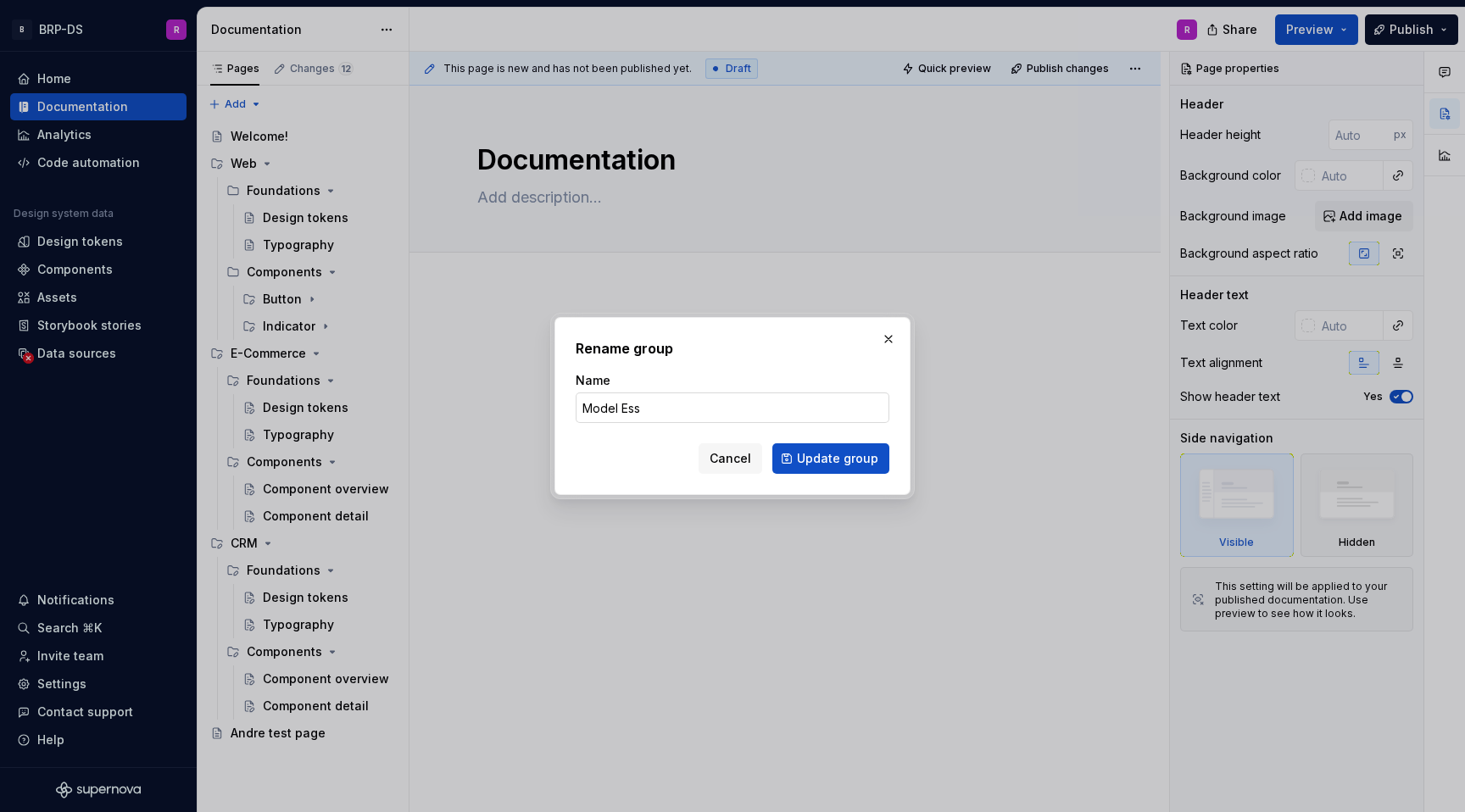
type input "Model Essential"
click at [839, 468] on button "Update group" at bounding box center [831, 458] width 117 height 30
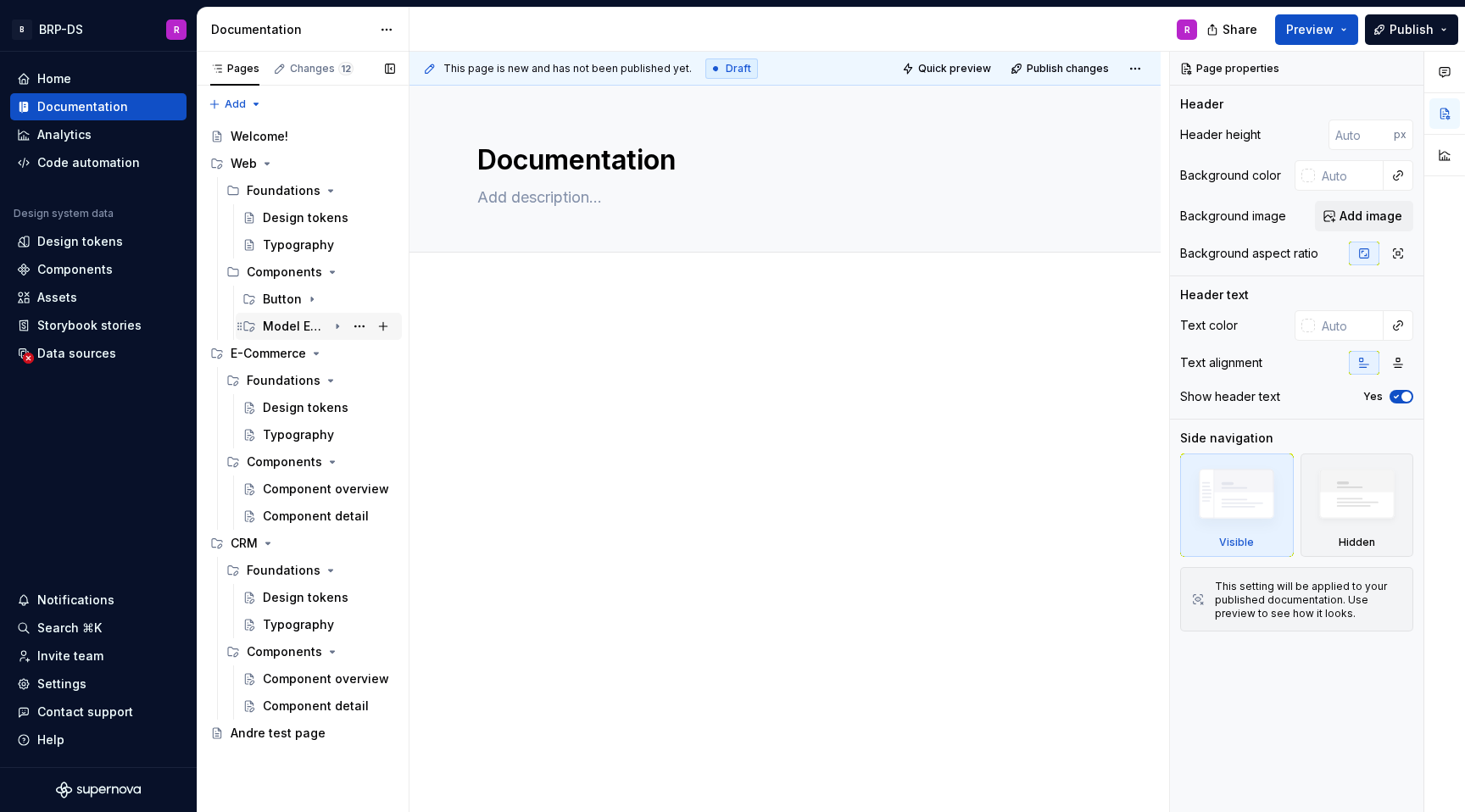
click at [317, 333] on div "Model Essential" at bounding box center [295, 327] width 65 height 17
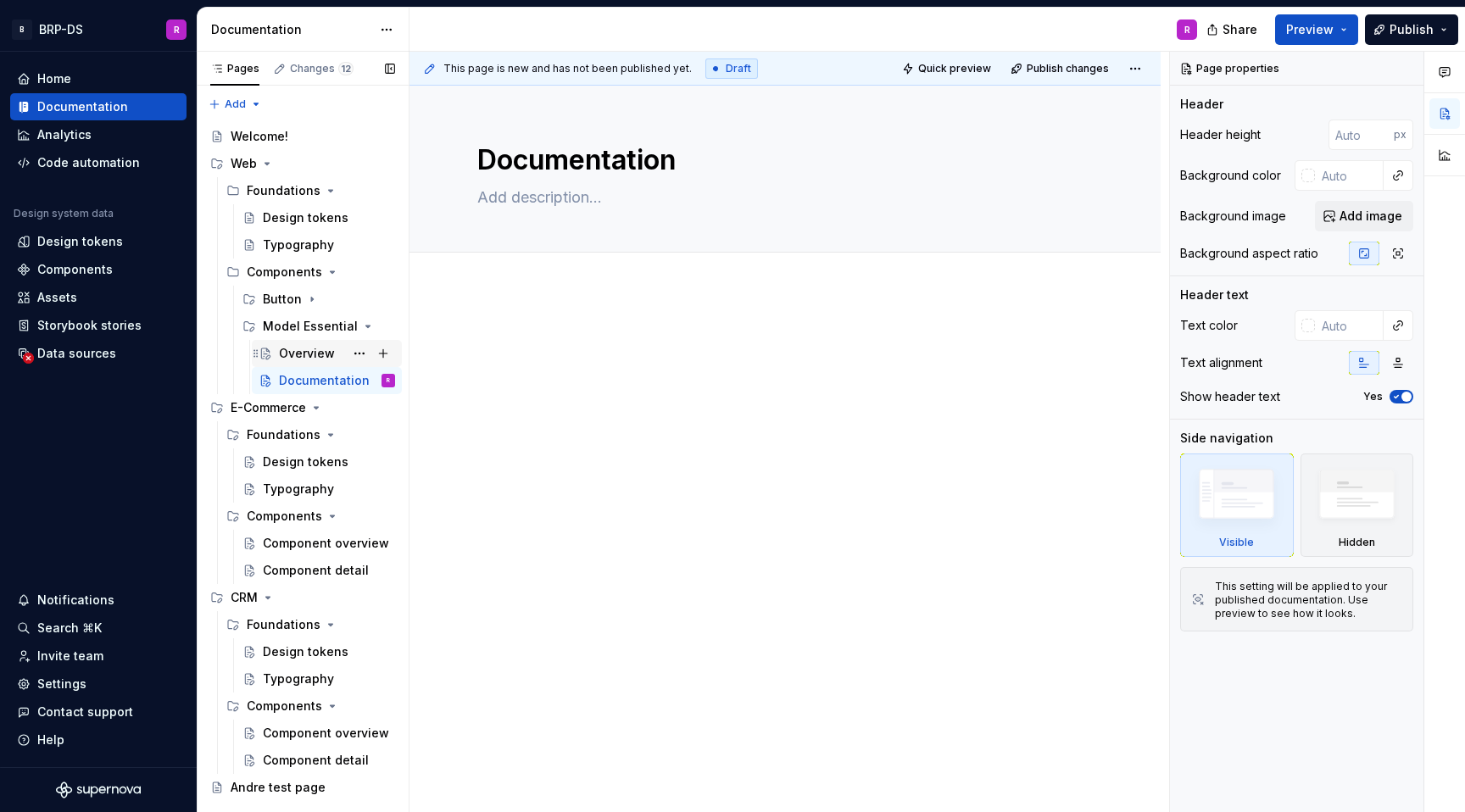
click at [299, 360] on div "Overview" at bounding box center [307, 353] width 56 height 17
click at [475, 428] on div at bounding box center [785, 474] width 751 height 369
click at [300, 289] on div "Button" at bounding box center [328, 299] width 132 height 23
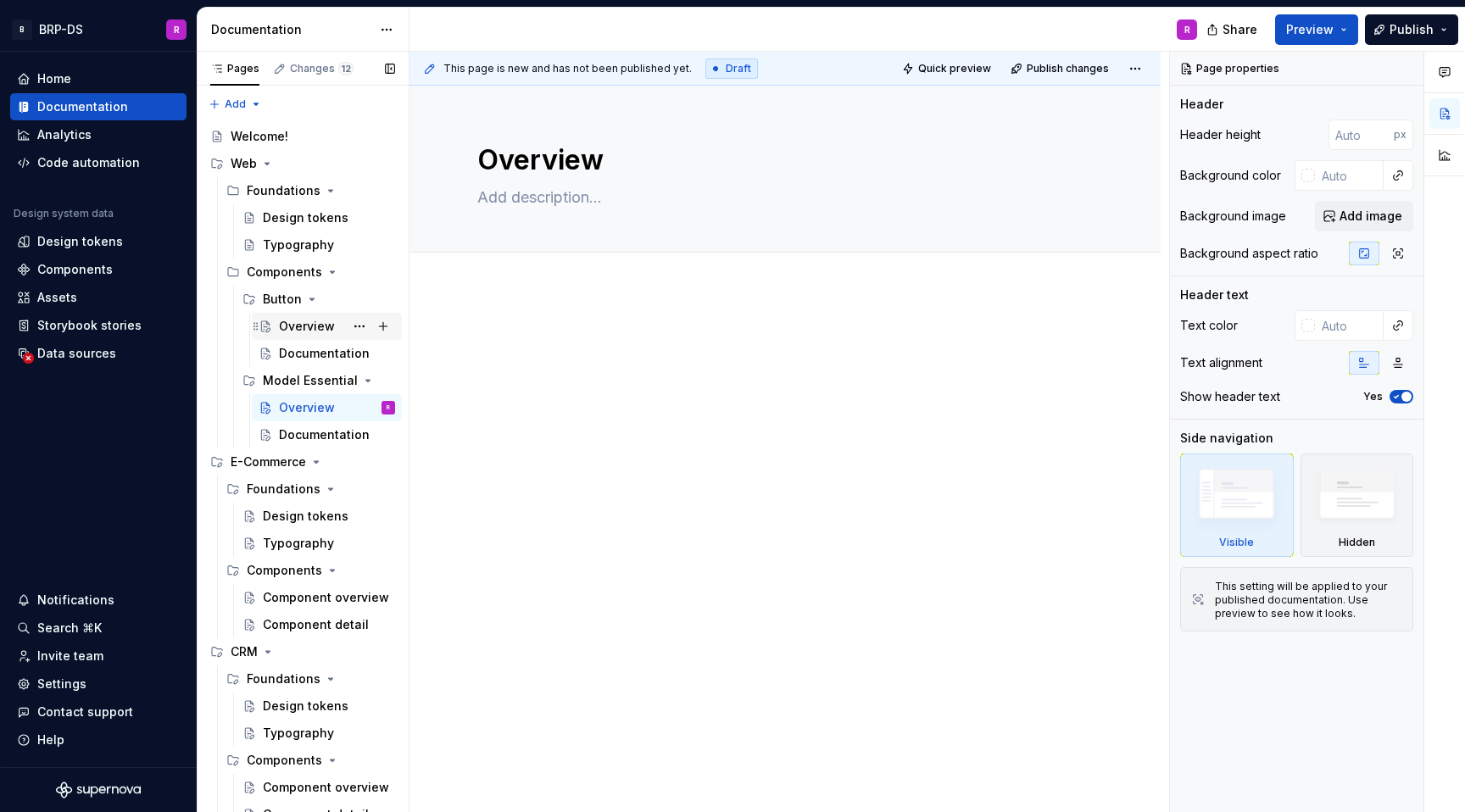
click at [299, 328] on div "Overview" at bounding box center [307, 327] width 56 height 17
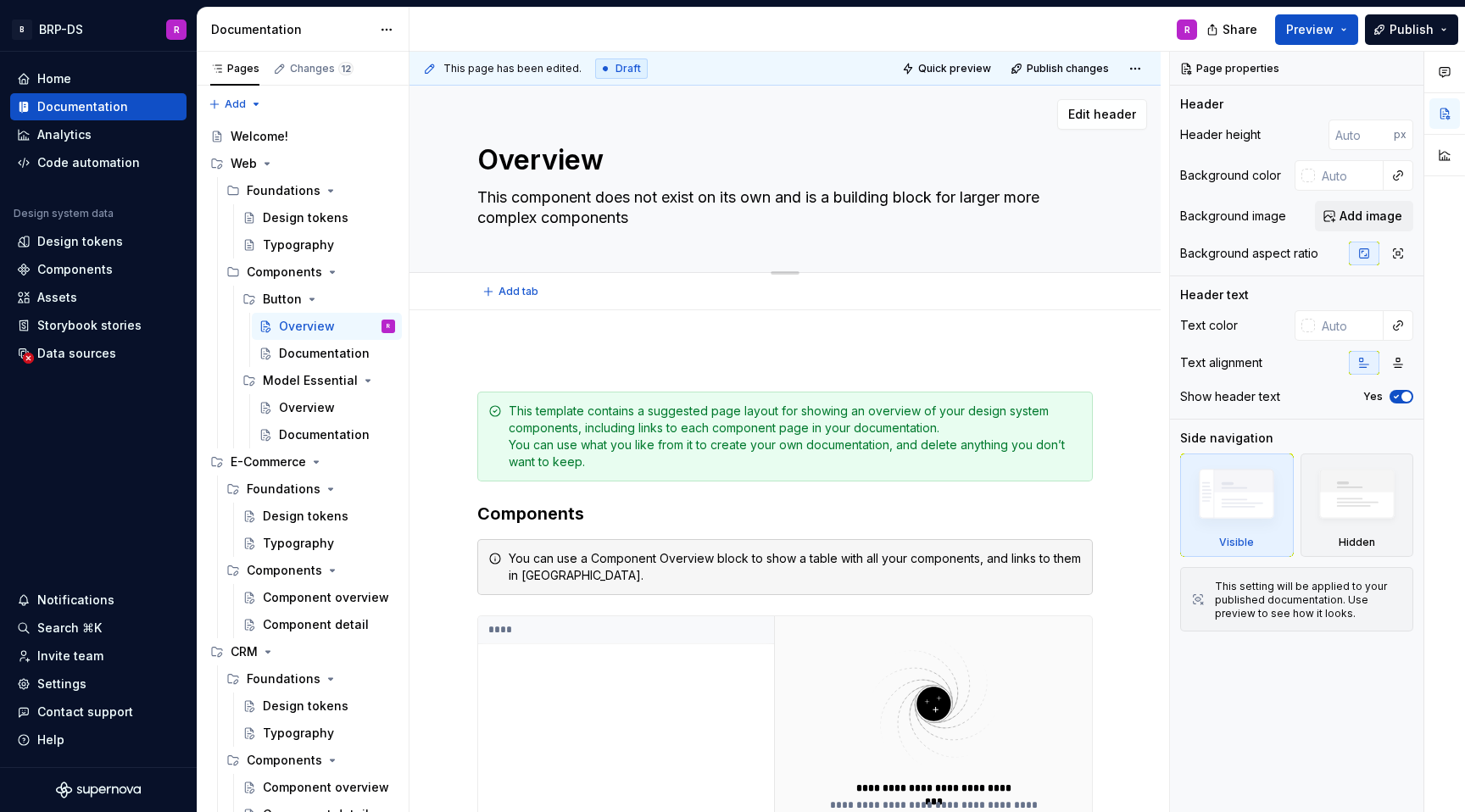
drag, startPoint x: 643, startPoint y: 216, endPoint x: 647, endPoint y: 226, distance: 10.8
click at [647, 226] on textarea "This component does not exist on its own and is a building block for larger mor…" at bounding box center [781, 207] width 615 height 48
click at [291, 400] on div "Overview" at bounding box center [307, 408] width 56 height 17
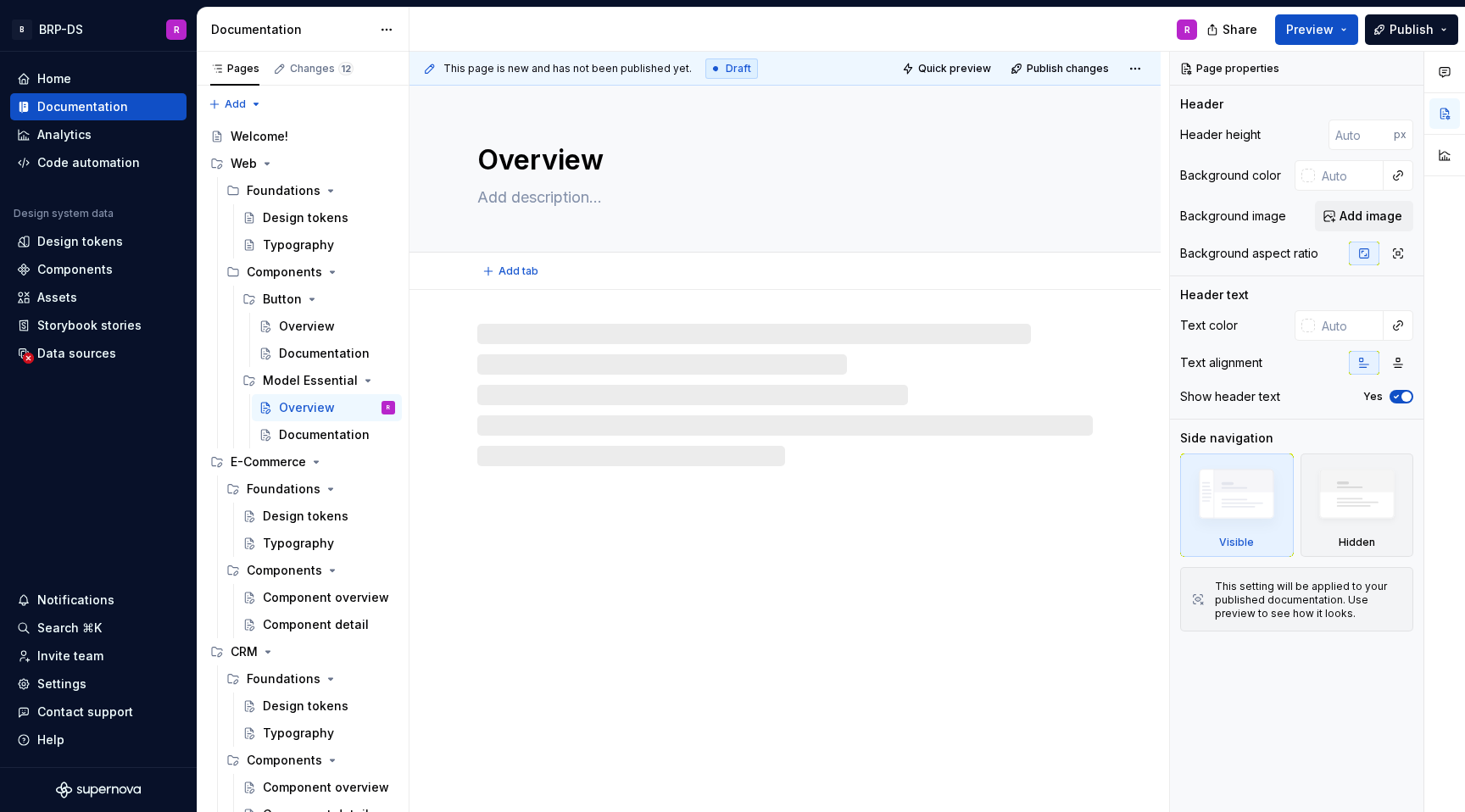
click at [549, 206] on textarea at bounding box center [781, 197] width 615 height 27
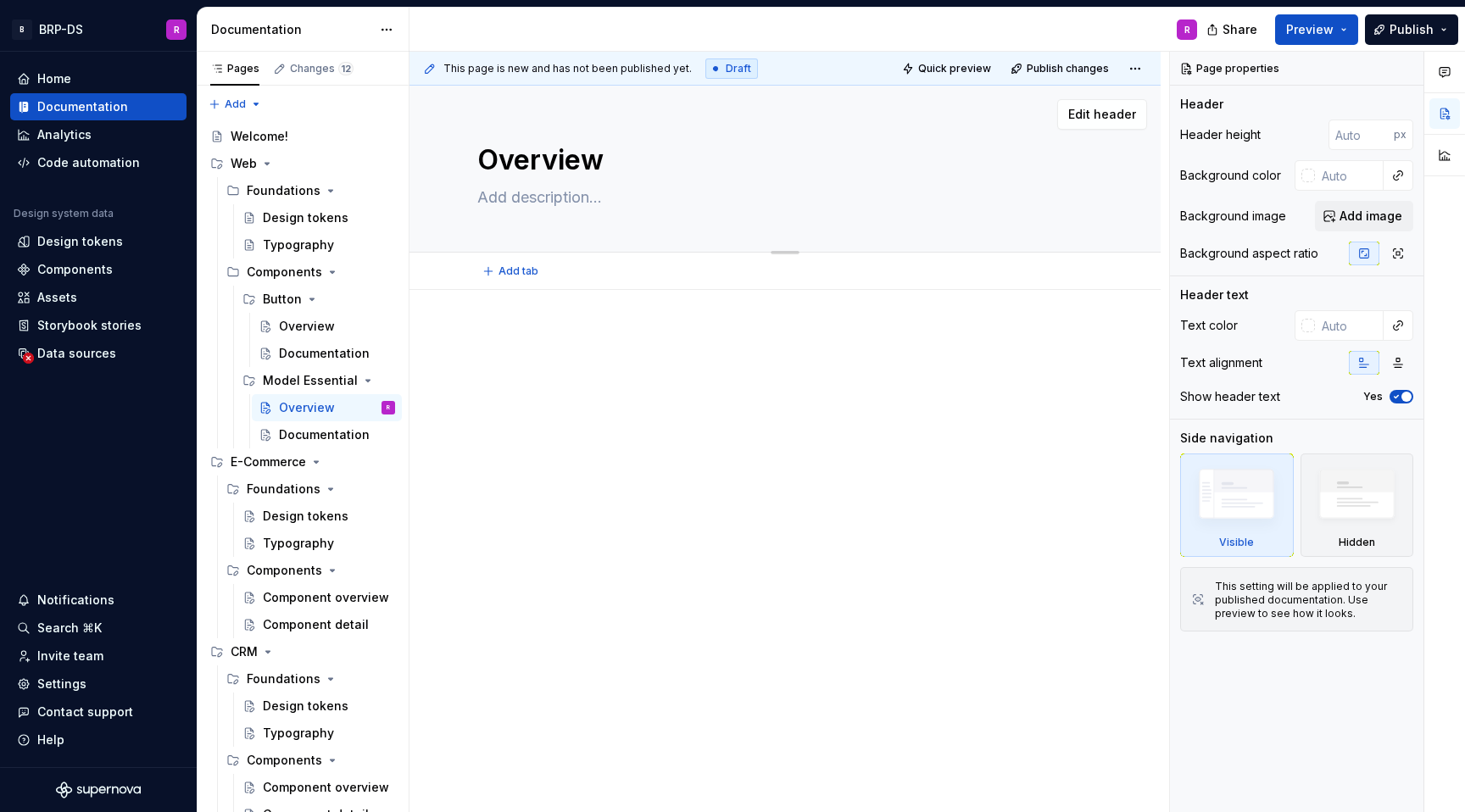
click at [548, 200] on textarea at bounding box center [781, 197] width 615 height 27
paste textarea "A high-level component built from foundational elements, designed for direct us…"
type textarea "*"
type textarea "A high-level component built from foundational elements, designed for direct us…"
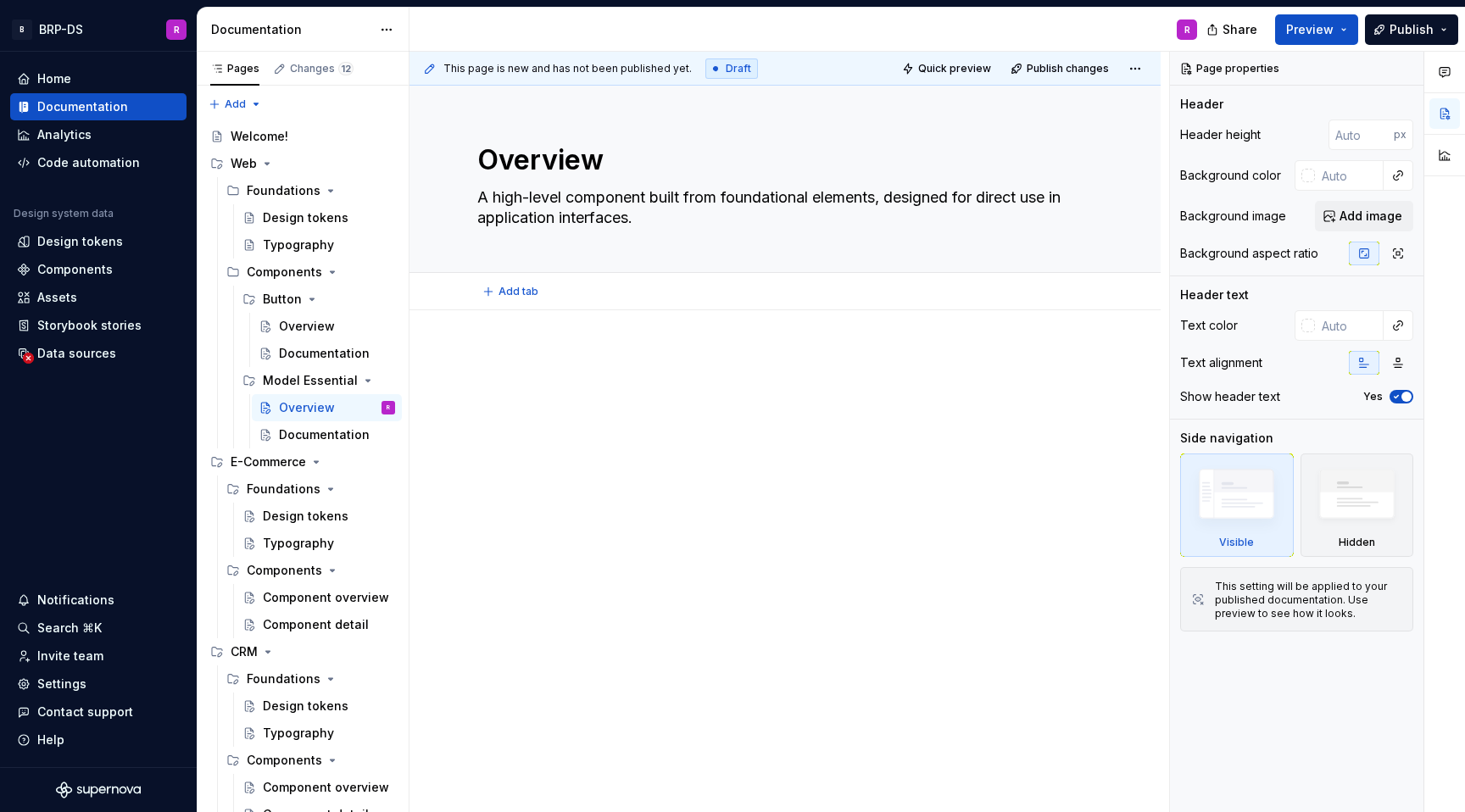
type textarea "*"
type textarea "A high-level component built from foundational elements, designed for direct us…"
click at [579, 452] on div at bounding box center [785, 494] width 751 height 369
click at [293, 327] on div "Overview" at bounding box center [307, 327] width 56 height 17
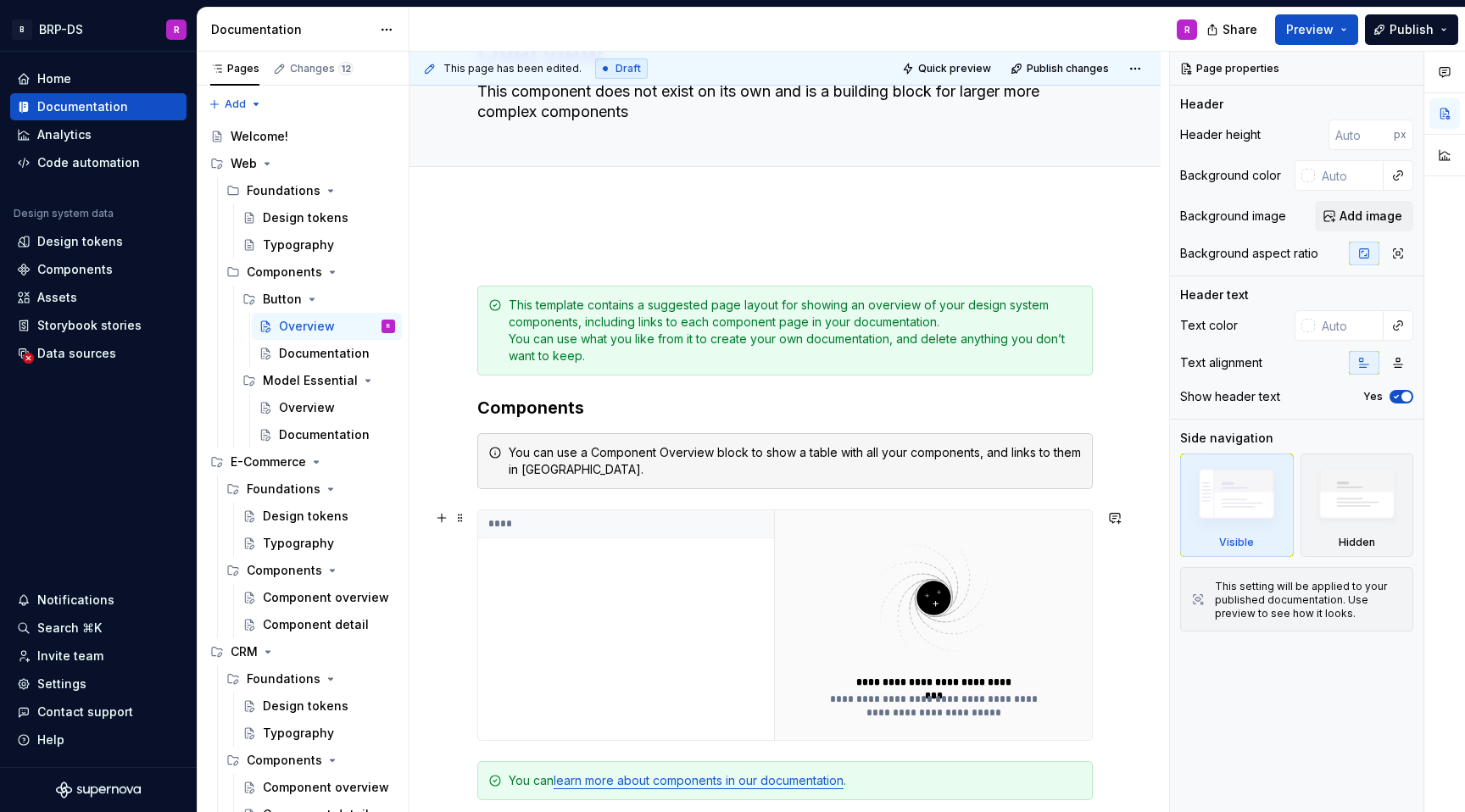
scroll to position [102, 0]
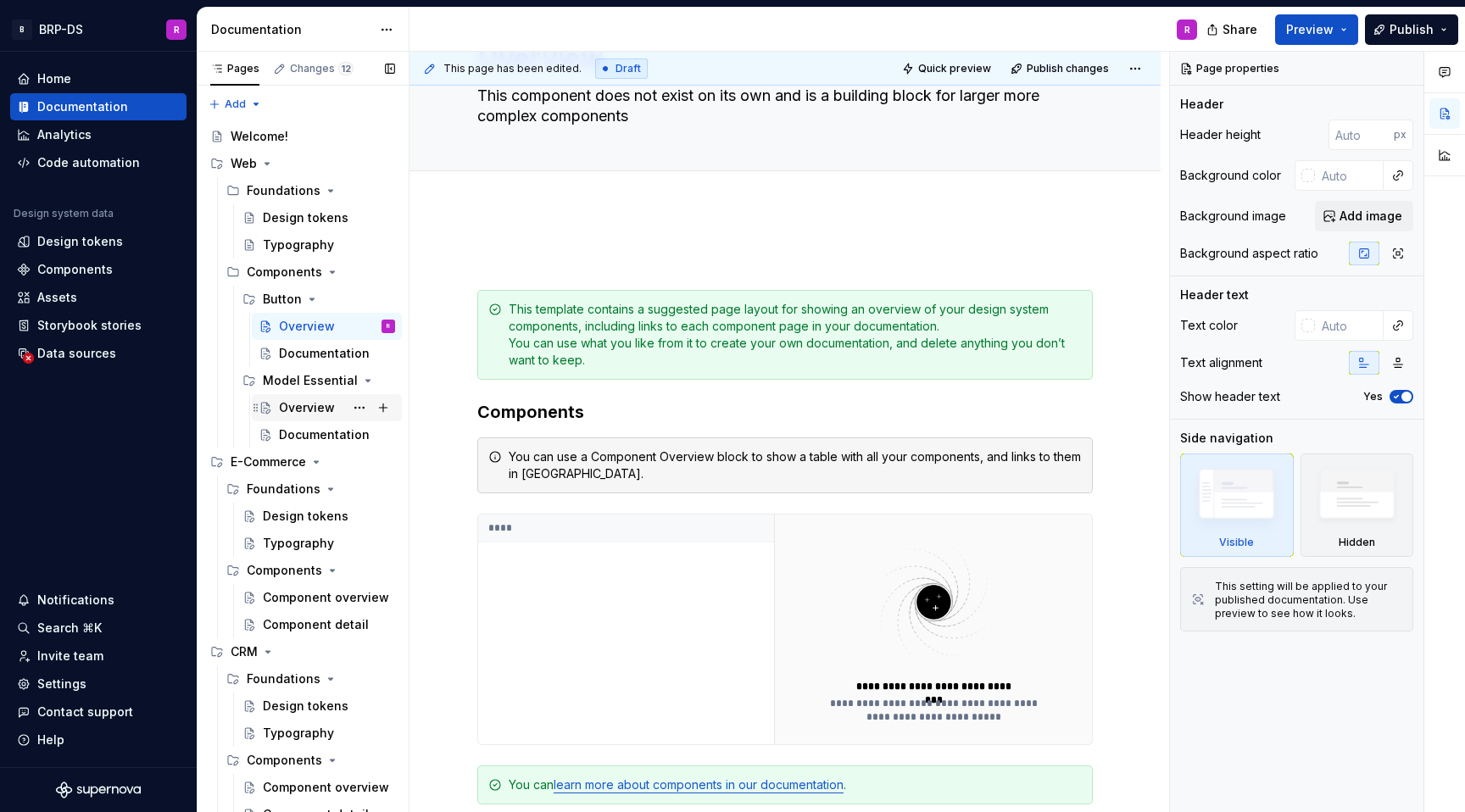
click at [307, 409] on div "Overview" at bounding box center [307, 408] width 56 height 17
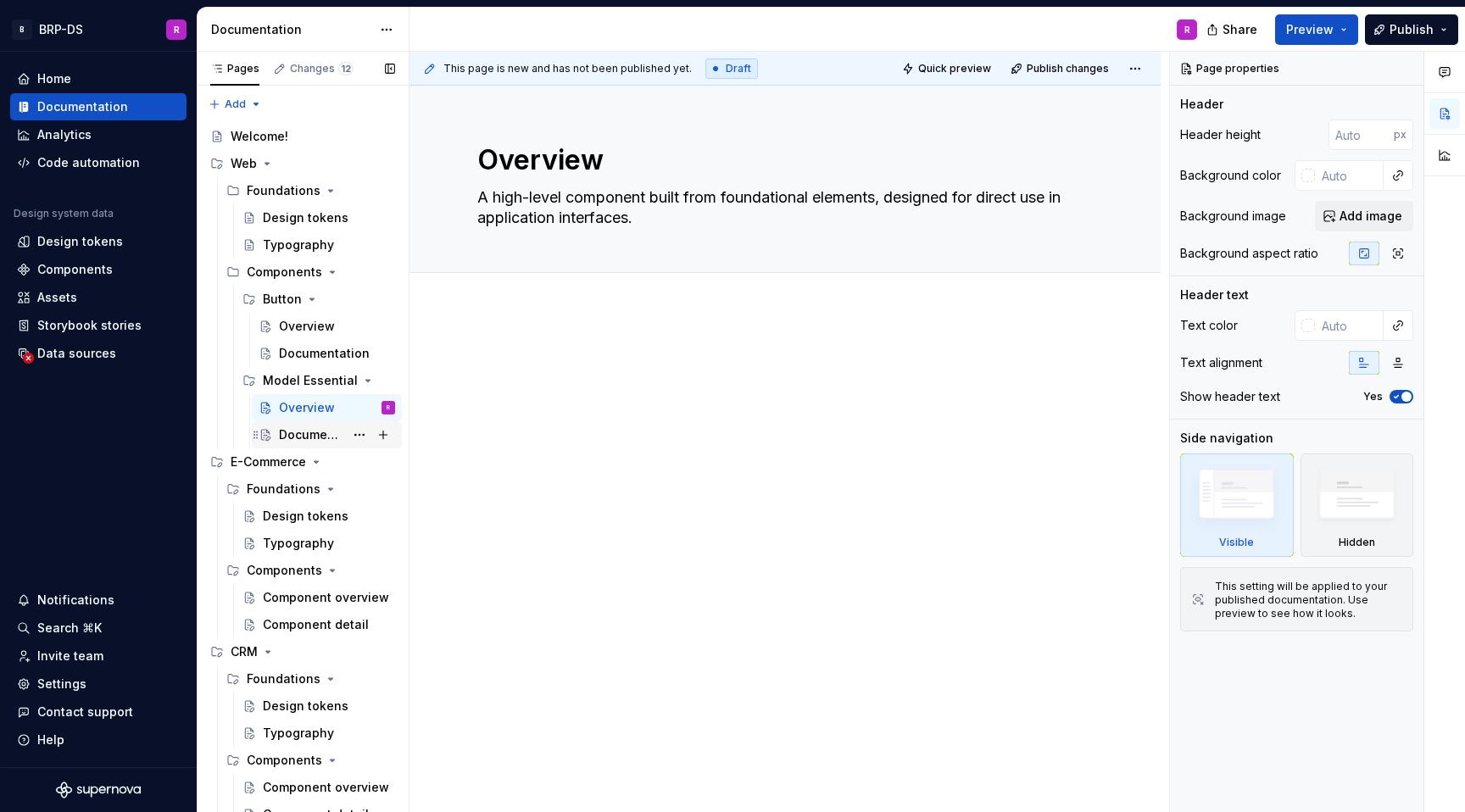
click at [319, 430] on div "Documentation" at bounding box center [312, 435] width 66 height 17
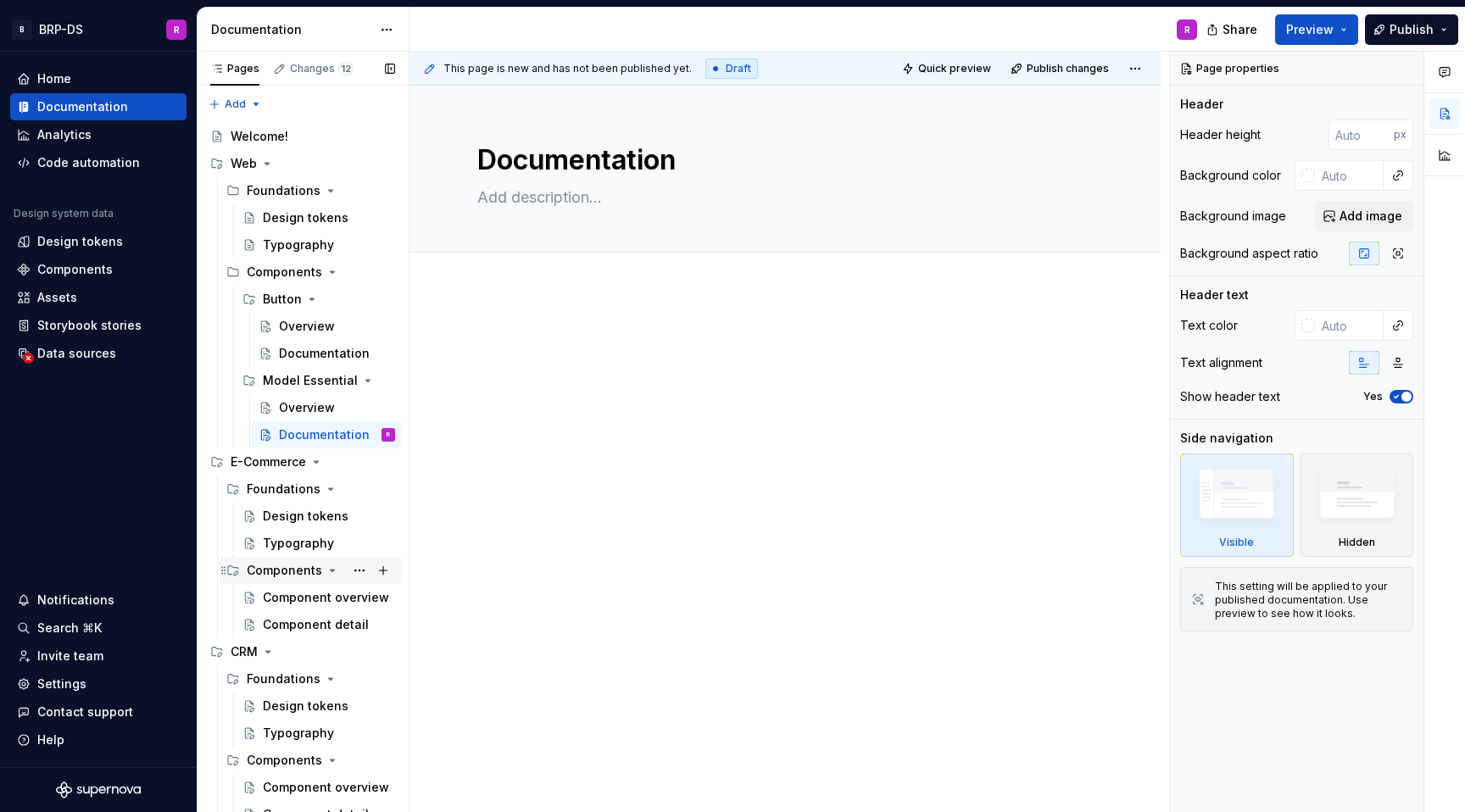
scroll to position [39, 0]
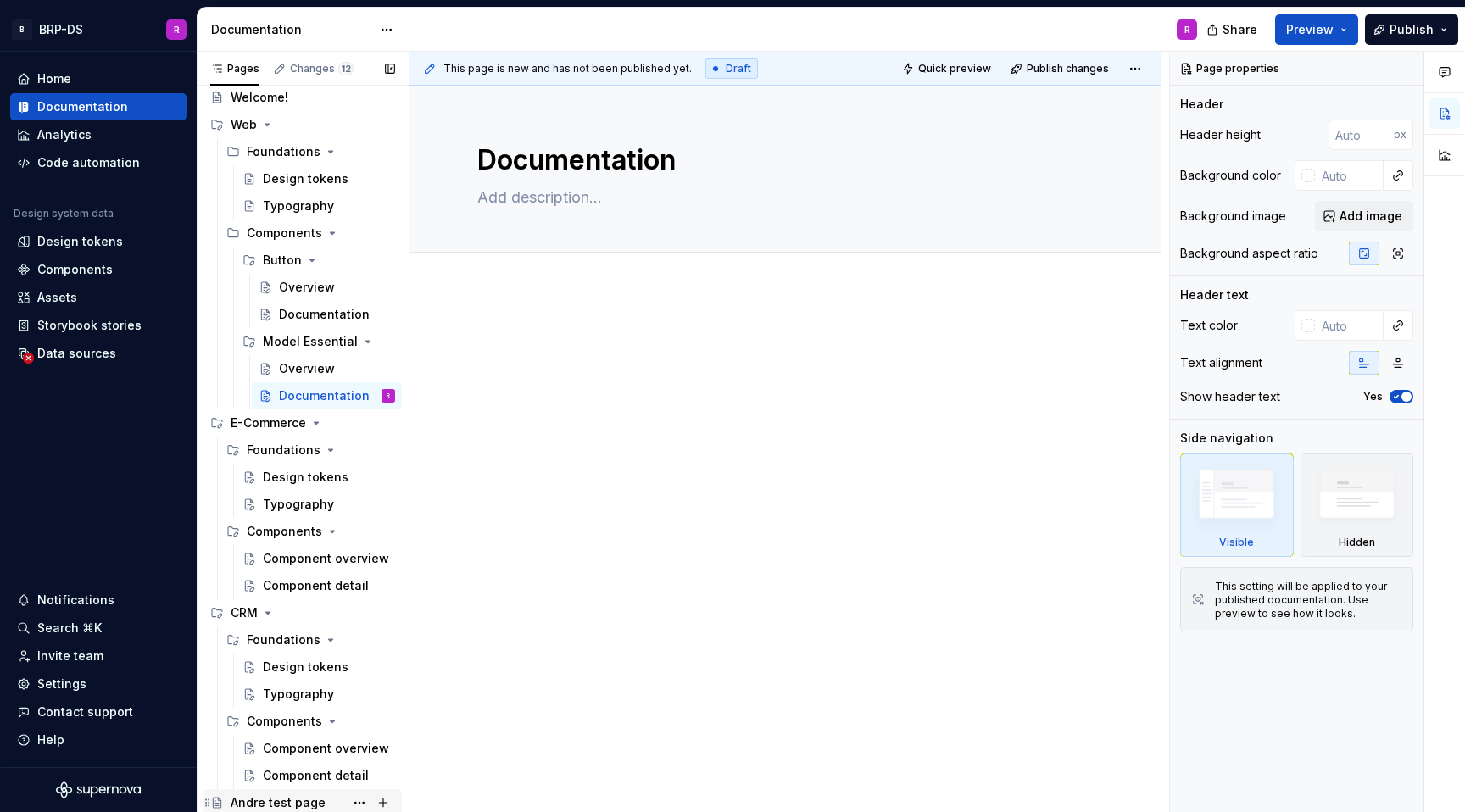
click at [251, 802] on div "Andre test page" at bounding box center [278, 802] width 95 height 17
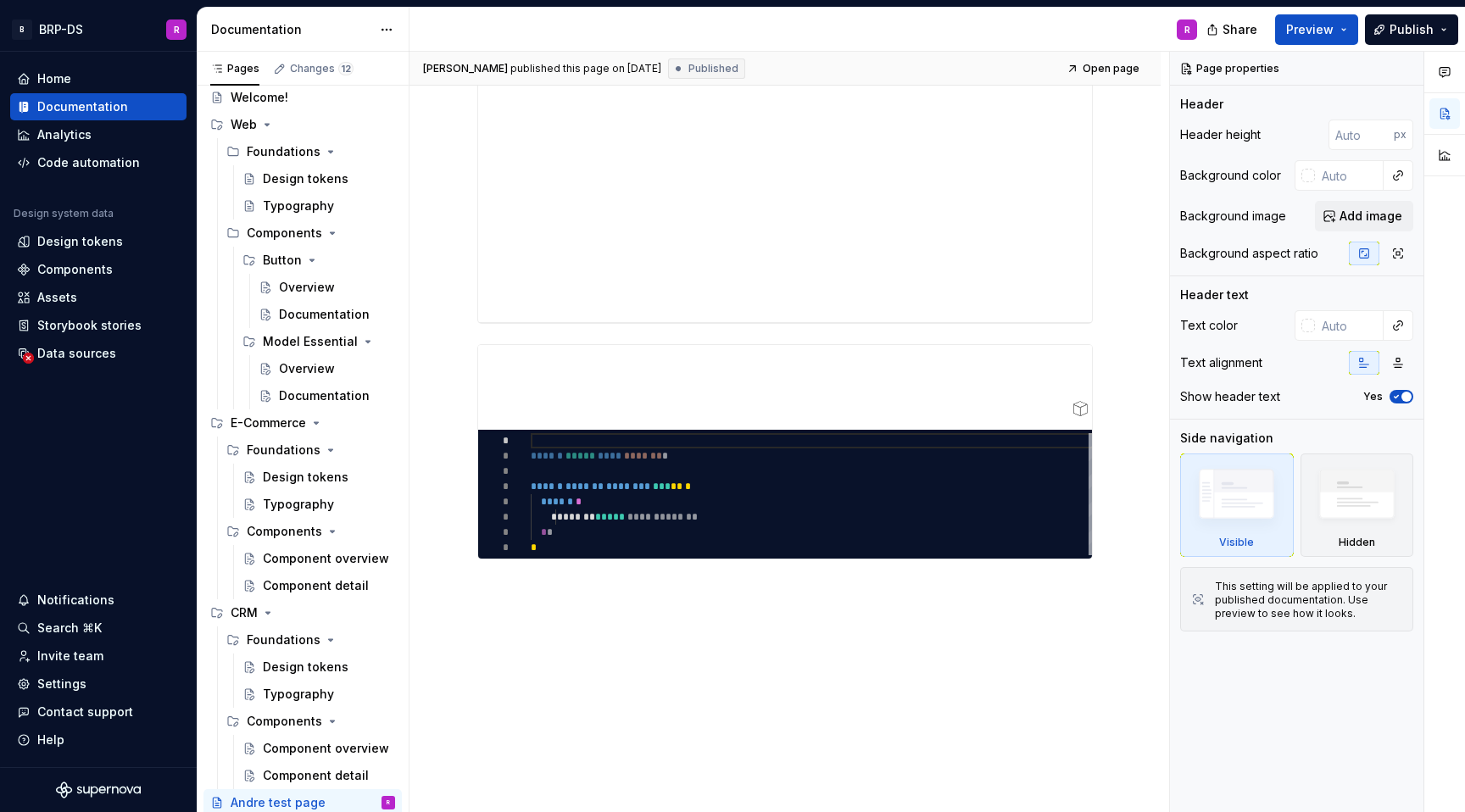
scroll to position [1159, 0]
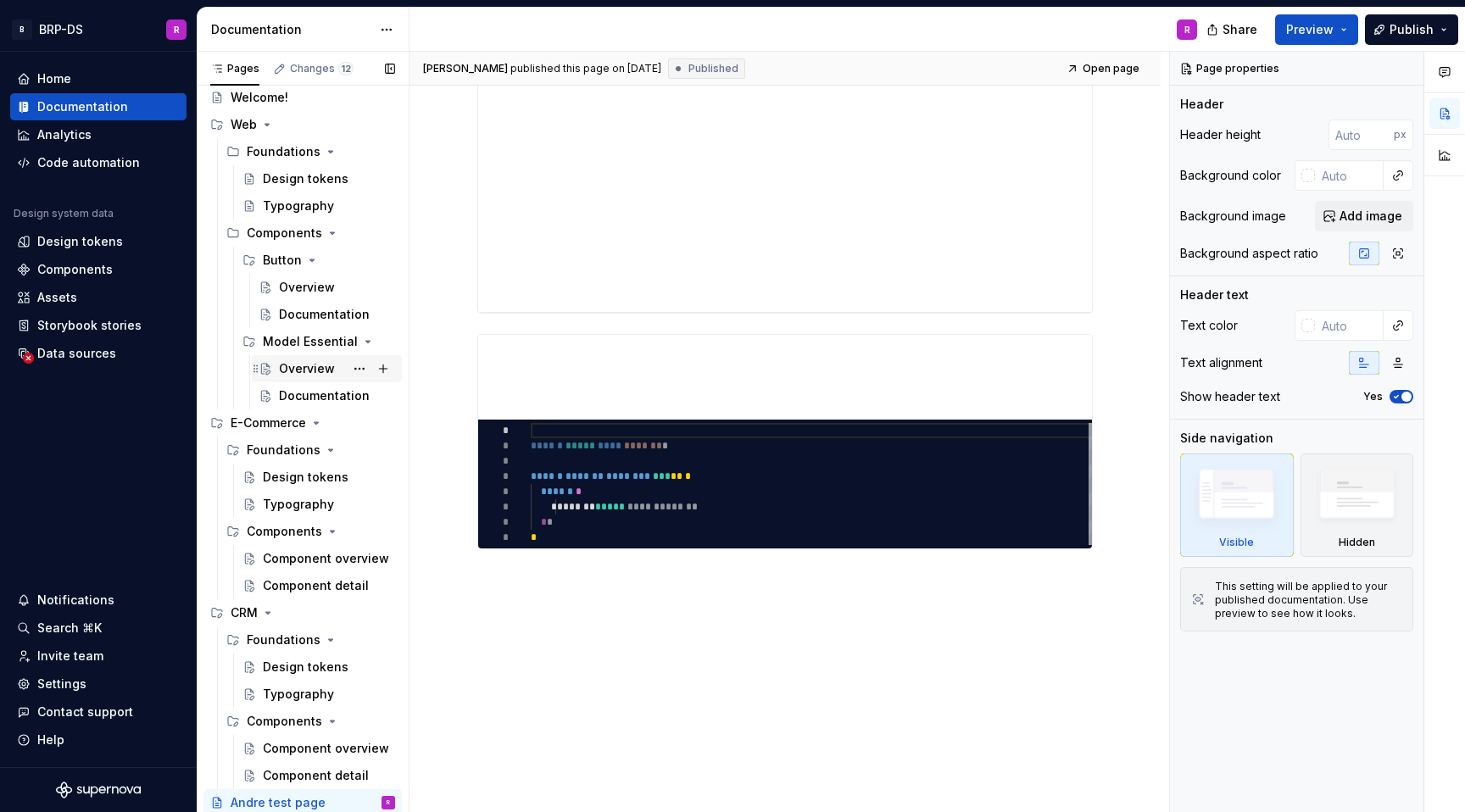
click at [300, 377] on div "Overview" at bounding box center [337, 368] width 116 height 23
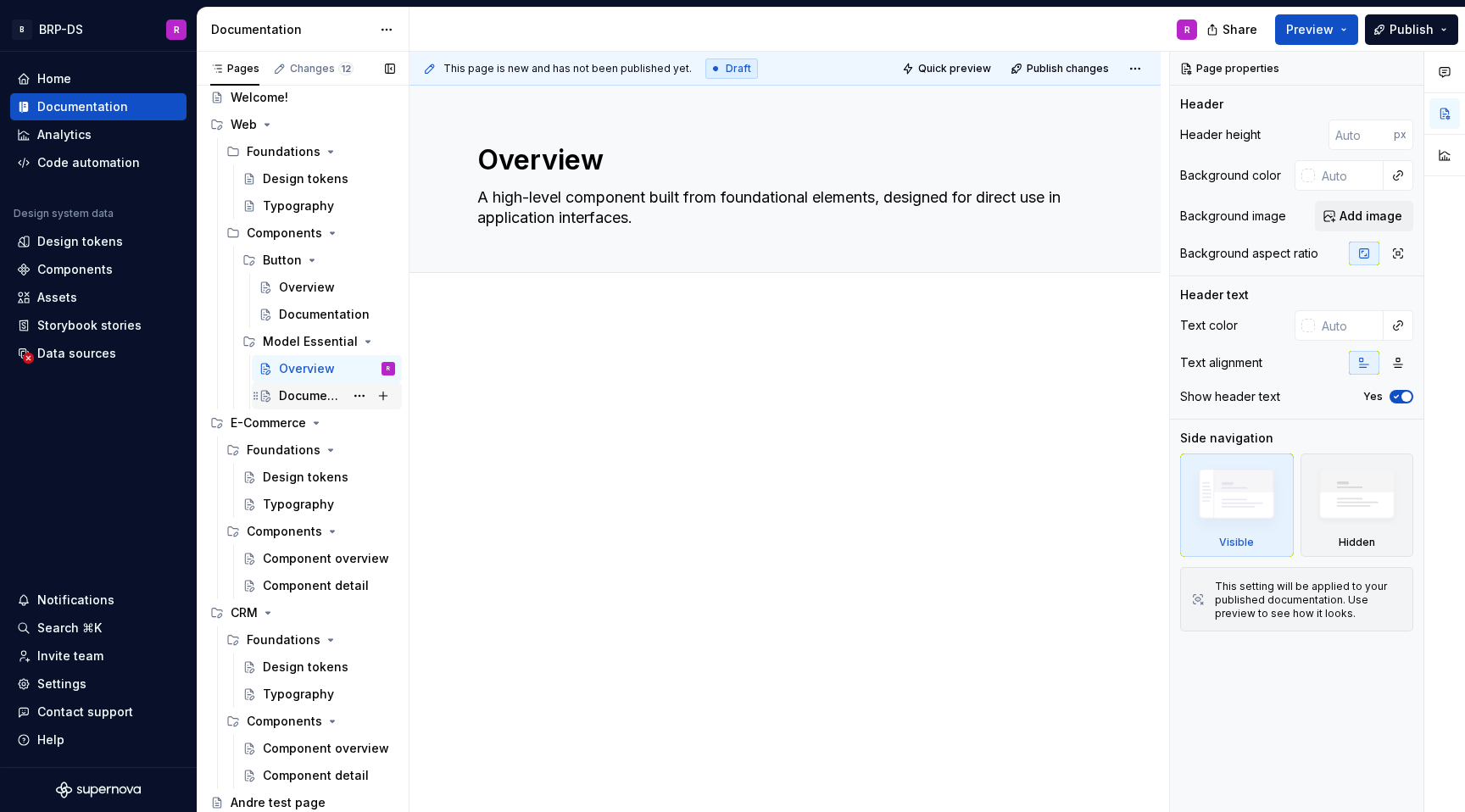
click at [297, 401] on div "Documentation" at bounding box center [312, 396] width 66 height 17
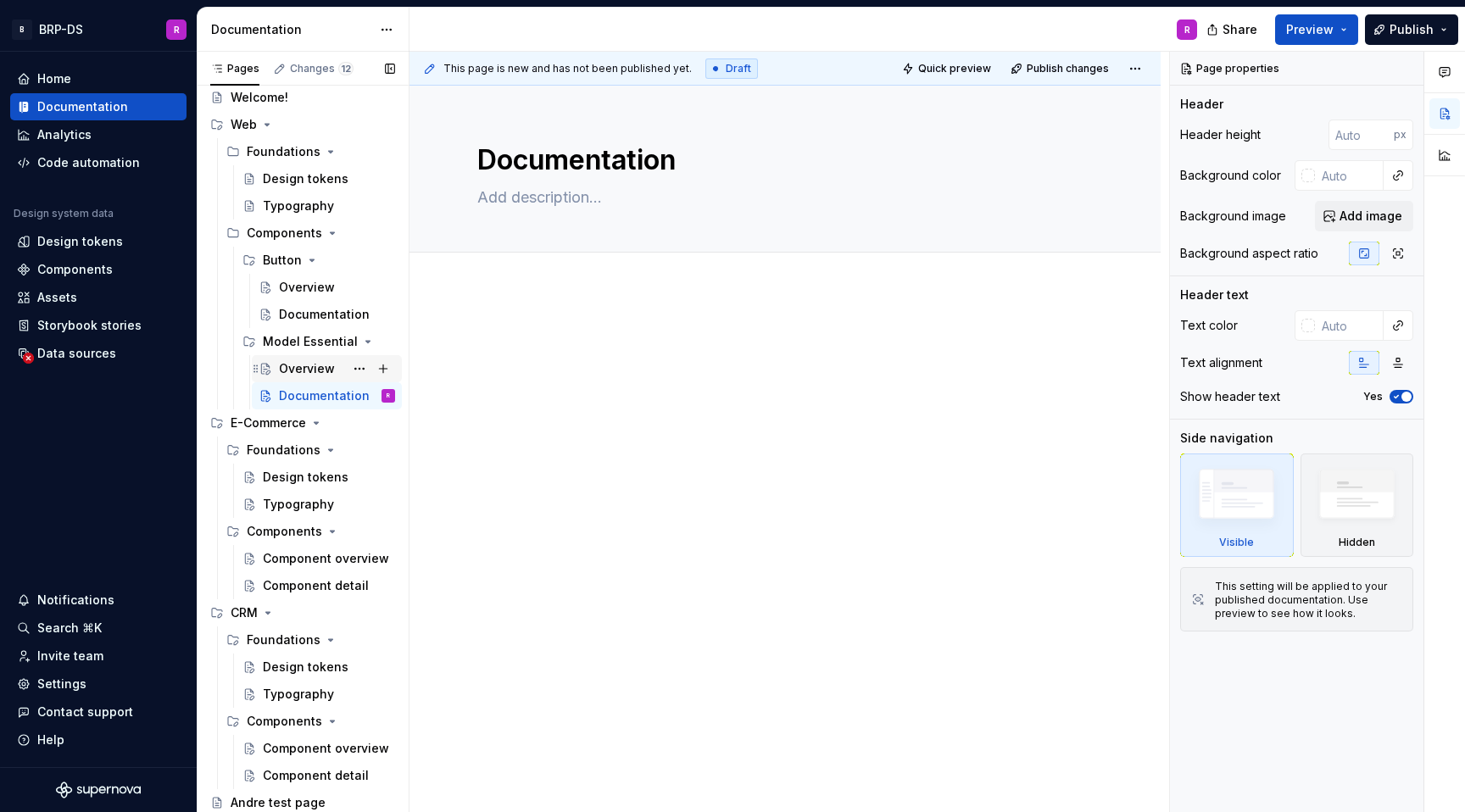
click at [303, 371] on div "Overview" at bounding box center [307, 369] width 56 height 17
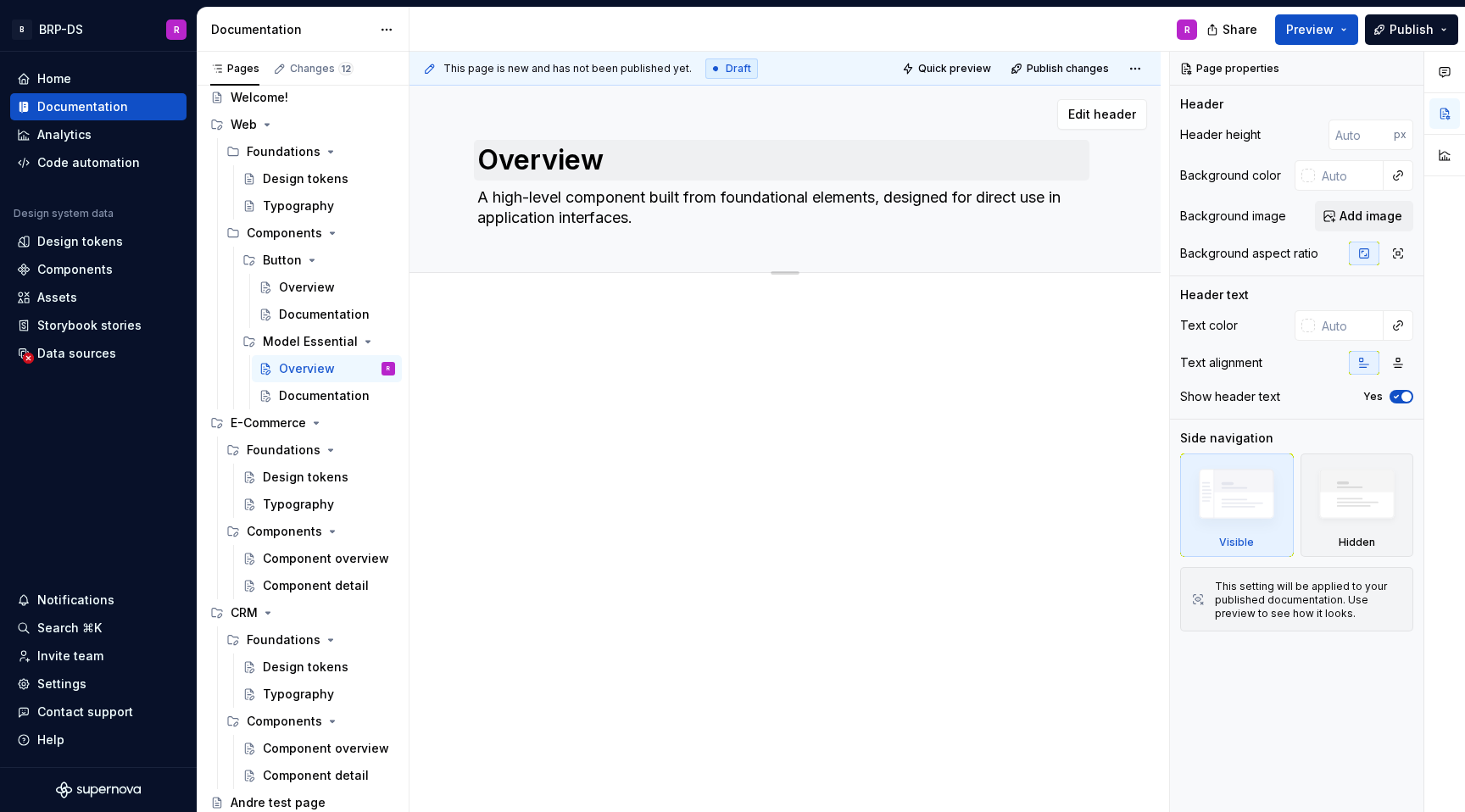
scroll to position [39, 0]
click at [531, 213] on textarea "A high-level component built from foundational elements, designed for direct us…" at bounding box center [781, 207] width 615 height 48
paste textarea ""Model Essential" is a high-level, composite component positioned at the top of…"
type textarea "*"
type textarea ""Model Essential" is a high-level, composite component positioned at the top of…"
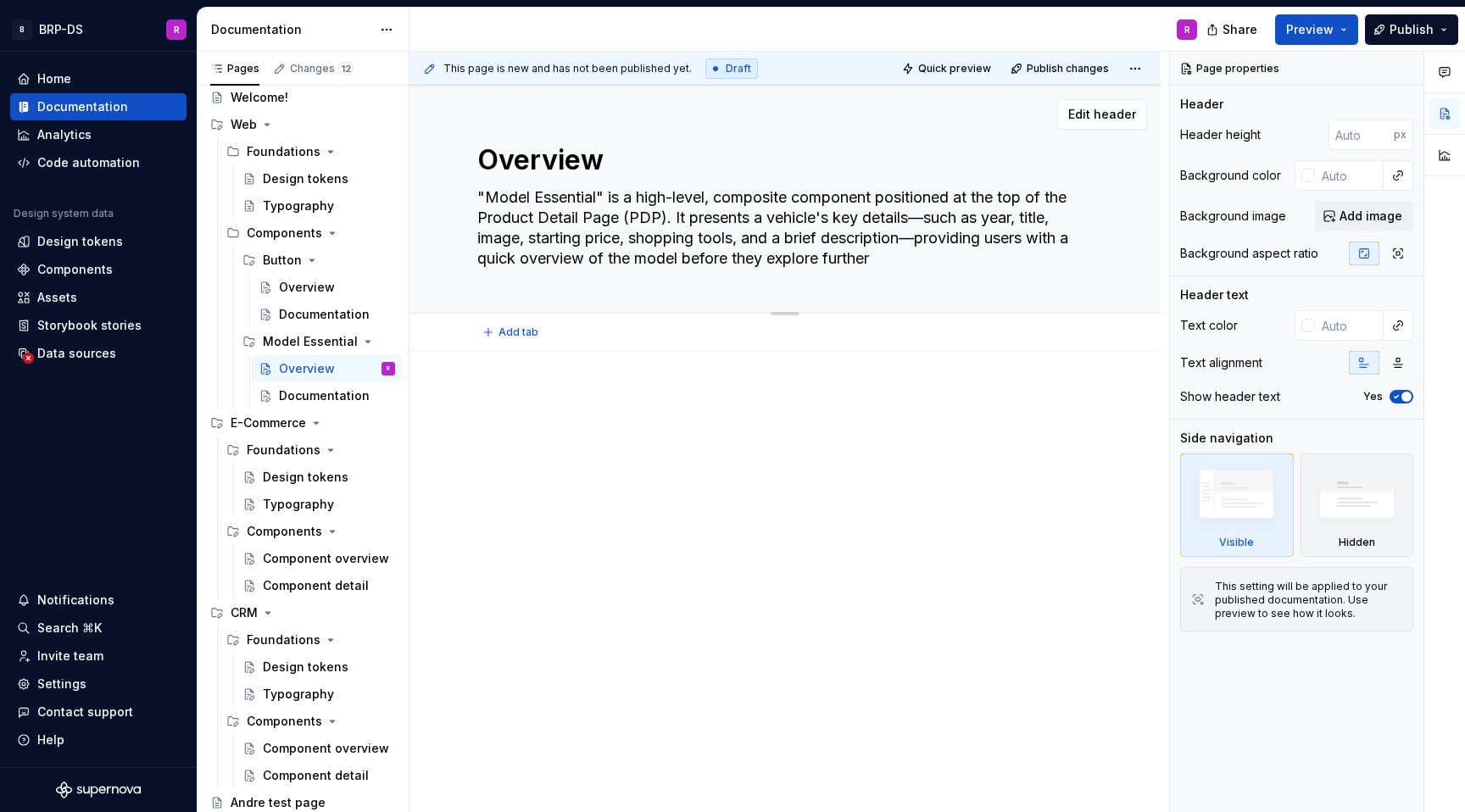
click at [602, 200] on textarea ""Model Essential" is a high-level, composite component positioned at the top of…" at bounding box center [781, 228] width 615 height 88
type textarea "*"
type textarea ""Model Essential is a high-level, composite component positioned at the top of …"
click at [486, 198] on textarea ""Model Essential is a high-level, composite component positioned at the top of …" at bounding box center [781, 228] width 615 height 88
type textarea "*"
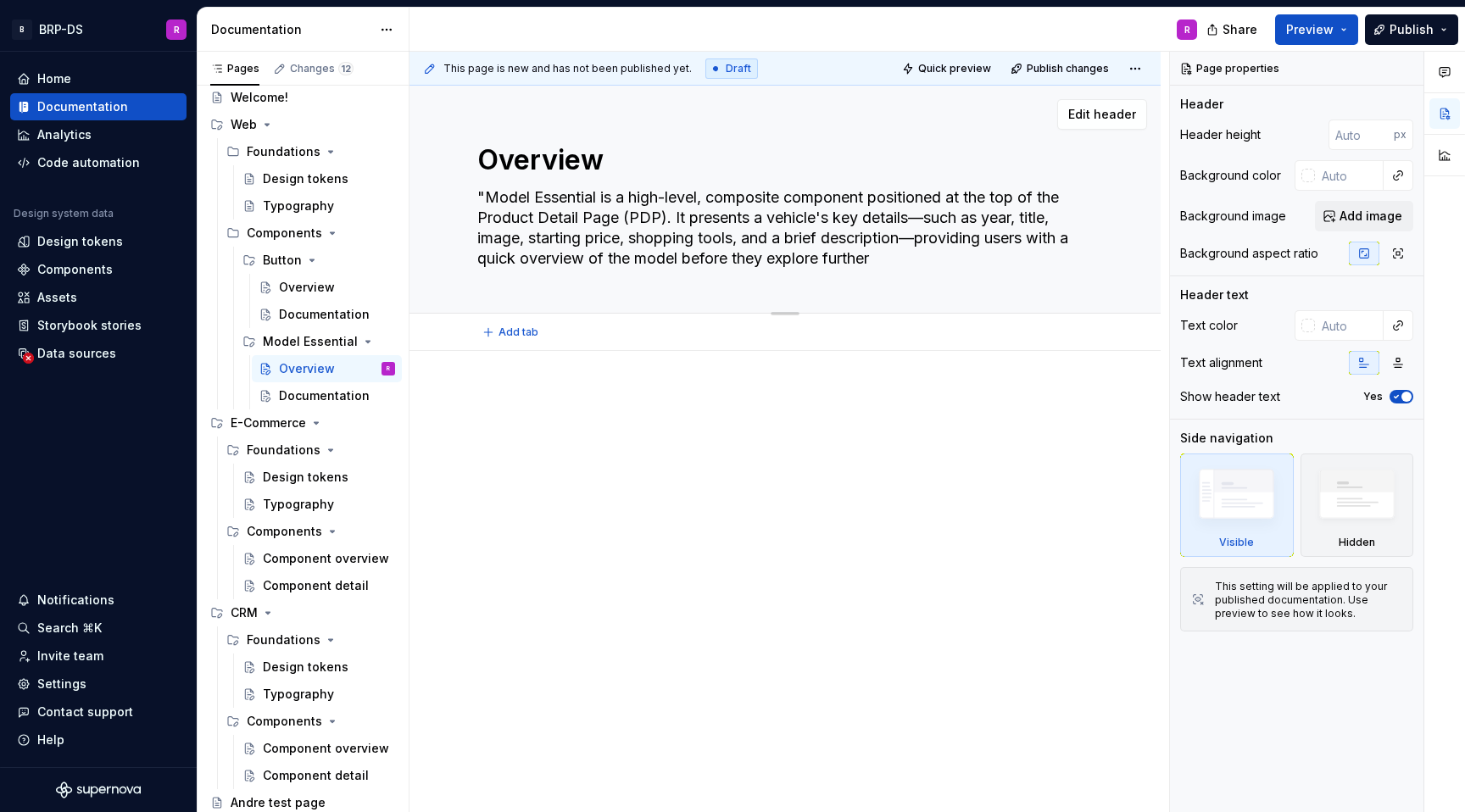
type textarea "Model Essential is a high-level, composite component positioned at the top of t…"
type textarea "*"
drag, startPoint x: 591, startPoint y: 199, endPoint x: 462, endPoint y: 196, distance: 129.0
click at [462, 196] on div "Overview Model Essential is a high-level, composite component positioned at the…" at bounding box center [785, 200] width 751 height 228
type textarea "Model Essential is a high-level, composite component positioned at the top of t…"
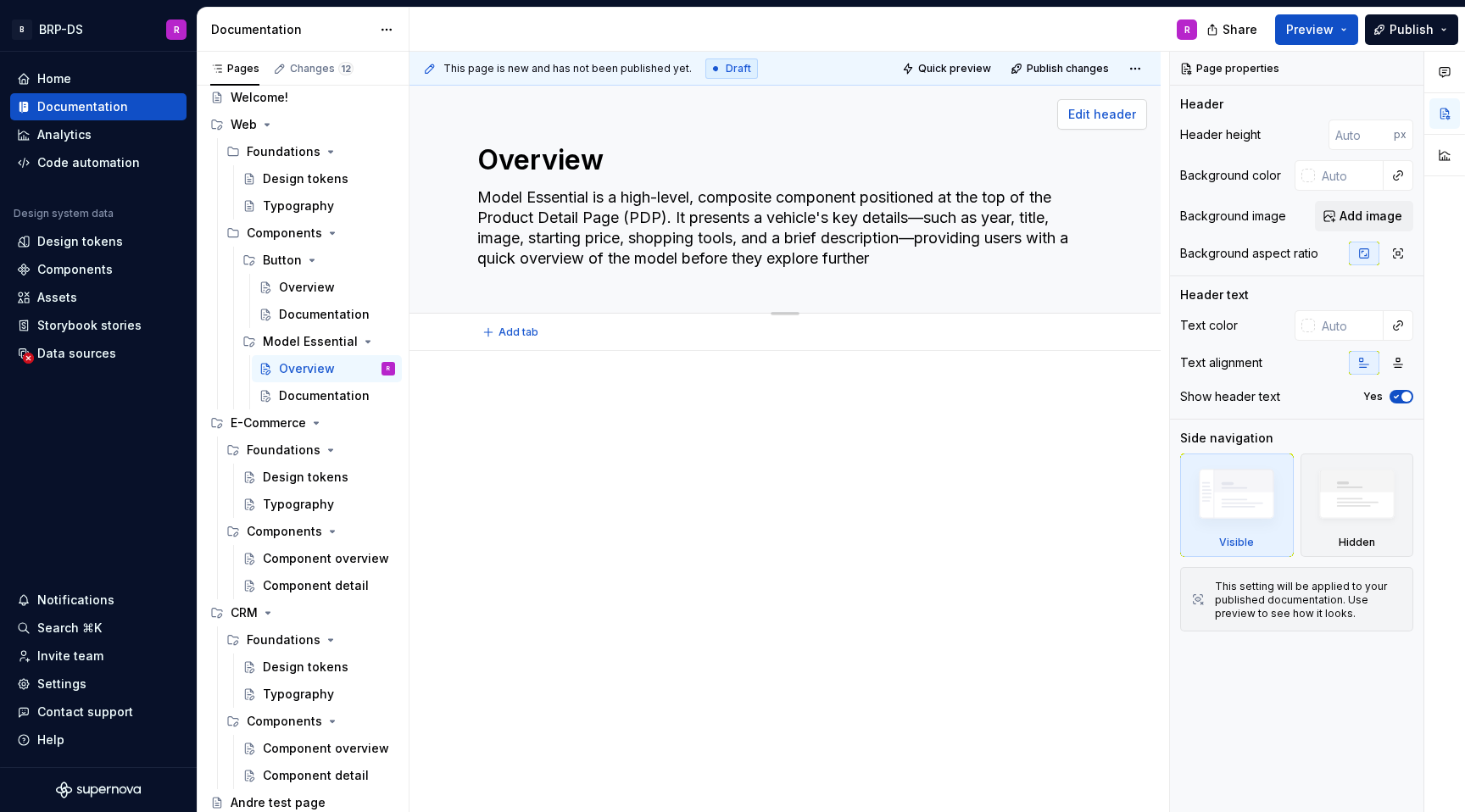
click at [1092, 113] on span "Edit header" at bounding box center [1102, 115] width 67 height 17
click at [640, 251] on textarea "Model Essential is a high-level, composite component positioned at the top of t…" at bounding box center [781, 228] width 615 height 88
drag, startPoint x: 590, startPoint y: 197, endPoint x: 482, endPoint y: 197, distance: 108.0
click at [482, 197] on textarea "Model Essential is a high-level, composite component positioned at the top of t…" at bounding box center [781, 228] width 615 height 88
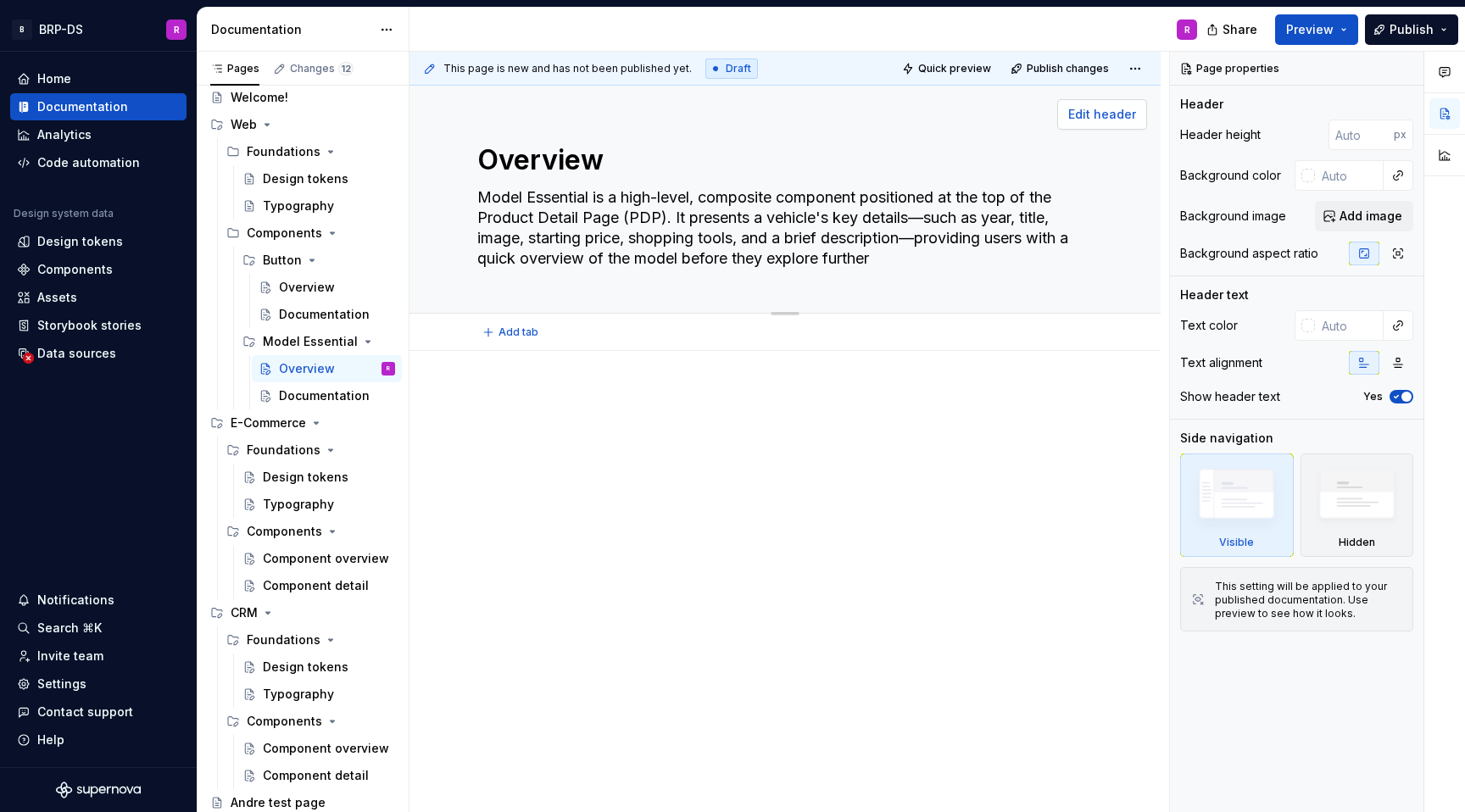
click at [1116, 115] on span "Edit header" at bounding box center [1102, 115] width 67 height 17
click at [1443, 84] on button "button" at bounding box center [1444, 72] width 30 height 30
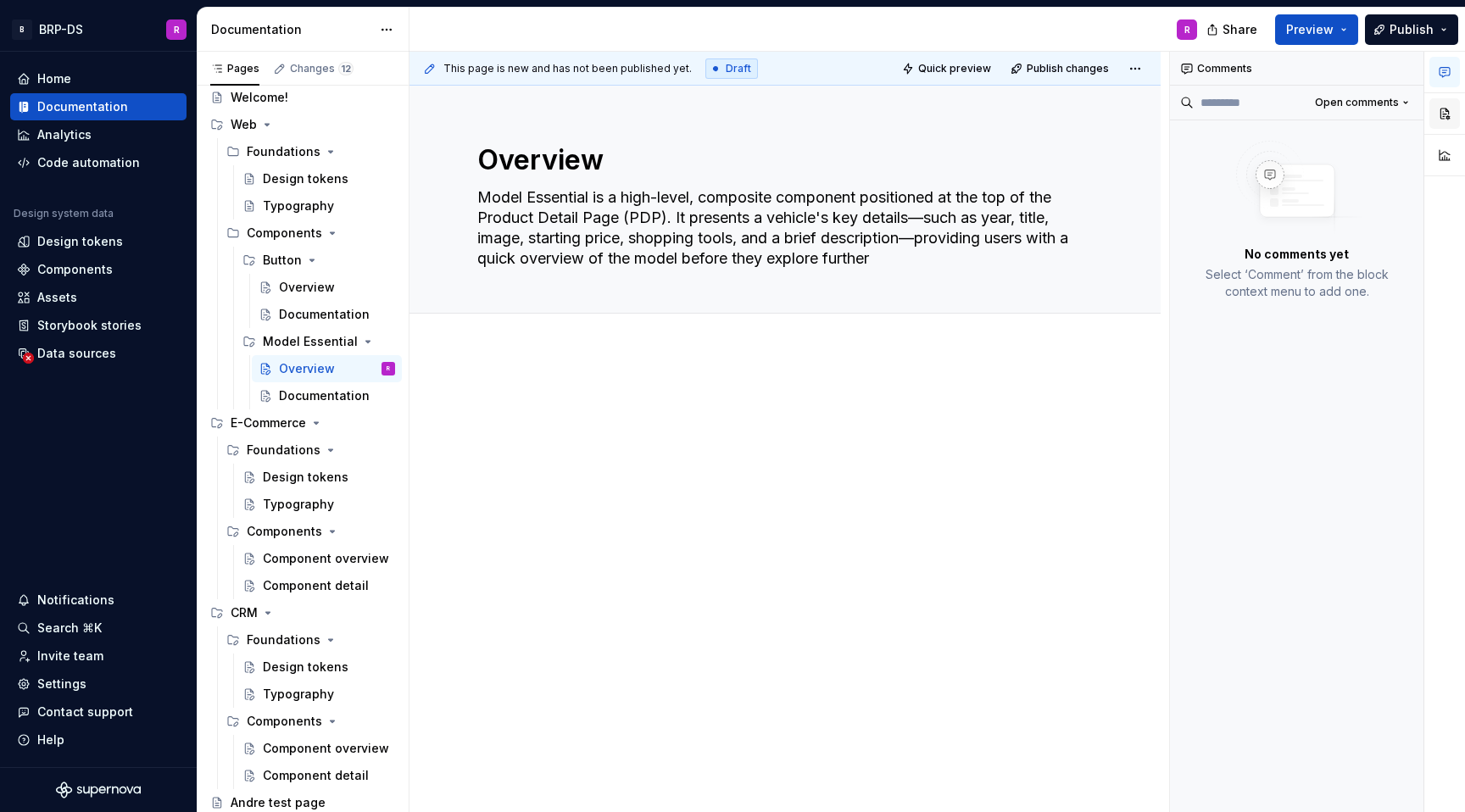
click at [1449, 119] on button "button" at bounding box center [1444, 113] width 30 height 30
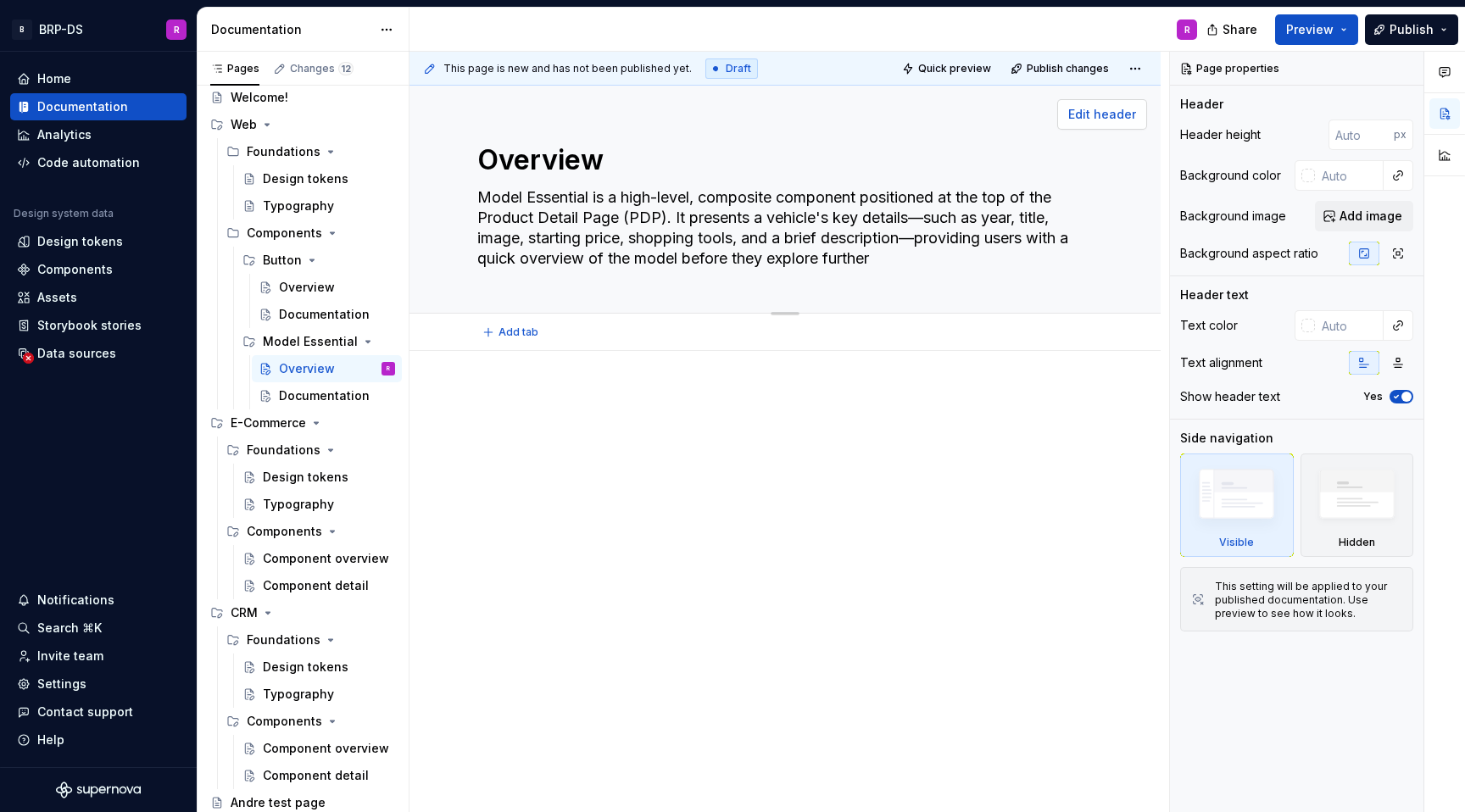
click at [1109, 111] on span "Edit header" at bounding box center [1102, 115] width 67 height 17
drag, startPoint x: 789, startPoint y: 311, endPoint x: 789, endPoint y: 347, distance: 36.0
click at [789, 349] on div "Overview Model Essential is a high-level, composite component positioned at the…" at bounding box center [785, 218] width 751 height 265
drag, startPoint x: 792, startPoint y: 313, endPoint x: 792, endPoint y: 281, distance: 32.0
click at [1140, 67] on html "B BRP-DS R Home Documentation Analytics Code automation Design system data Desi…" at bounding box center [732, 406] width 1465 height 812
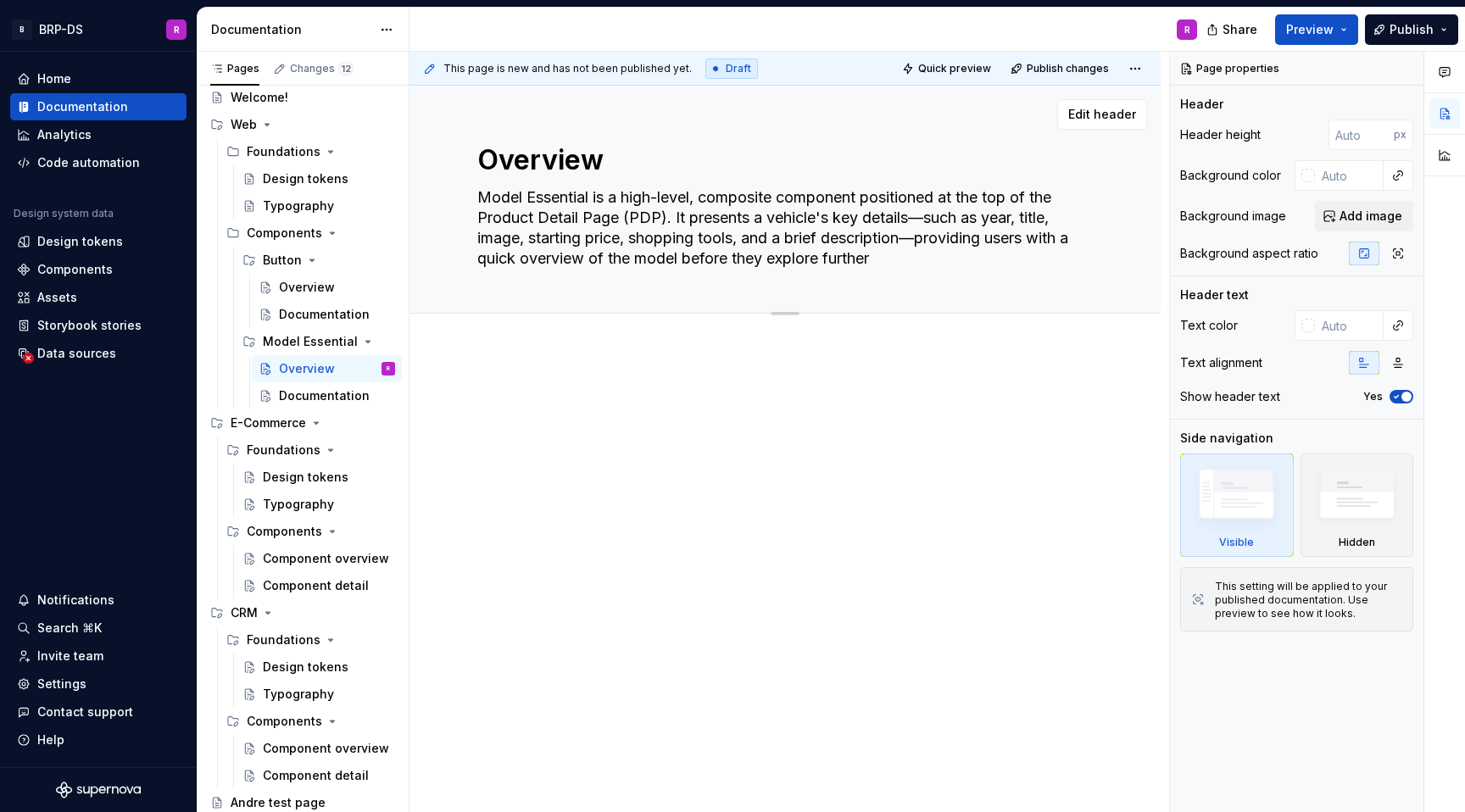
click at [1148, 56] on html "B BRP-DS R Home Documentation Analytics Code automation Design system data Desi…" at bounding box center [732, 406] width 1465 height 812
click at [949, 73] on span "Quick preview" at bounding box center [955, 69] width 73 height 14
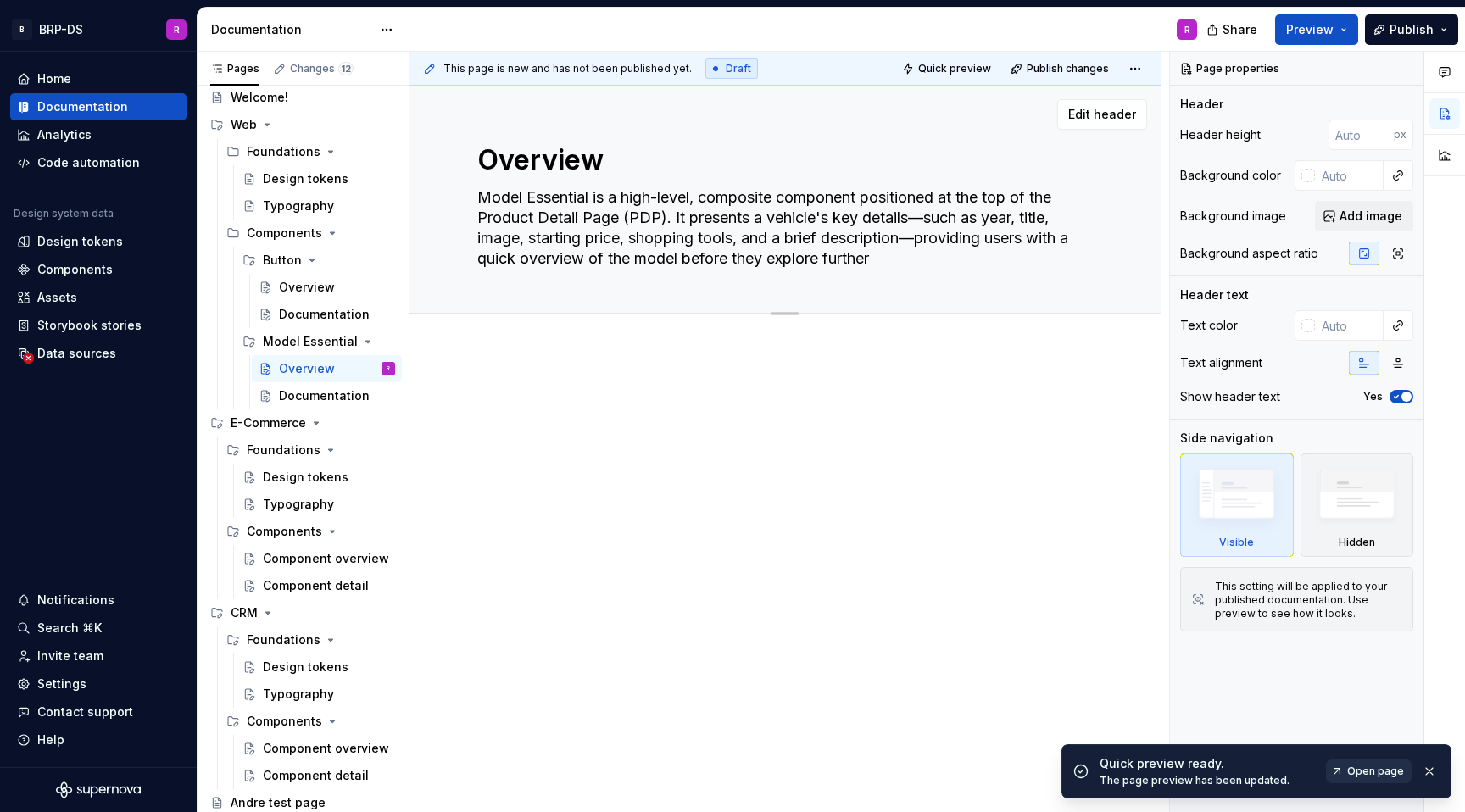
click at [1389, 772] on span "Open page" at bounding box center [1376, 771] width 57 height 14
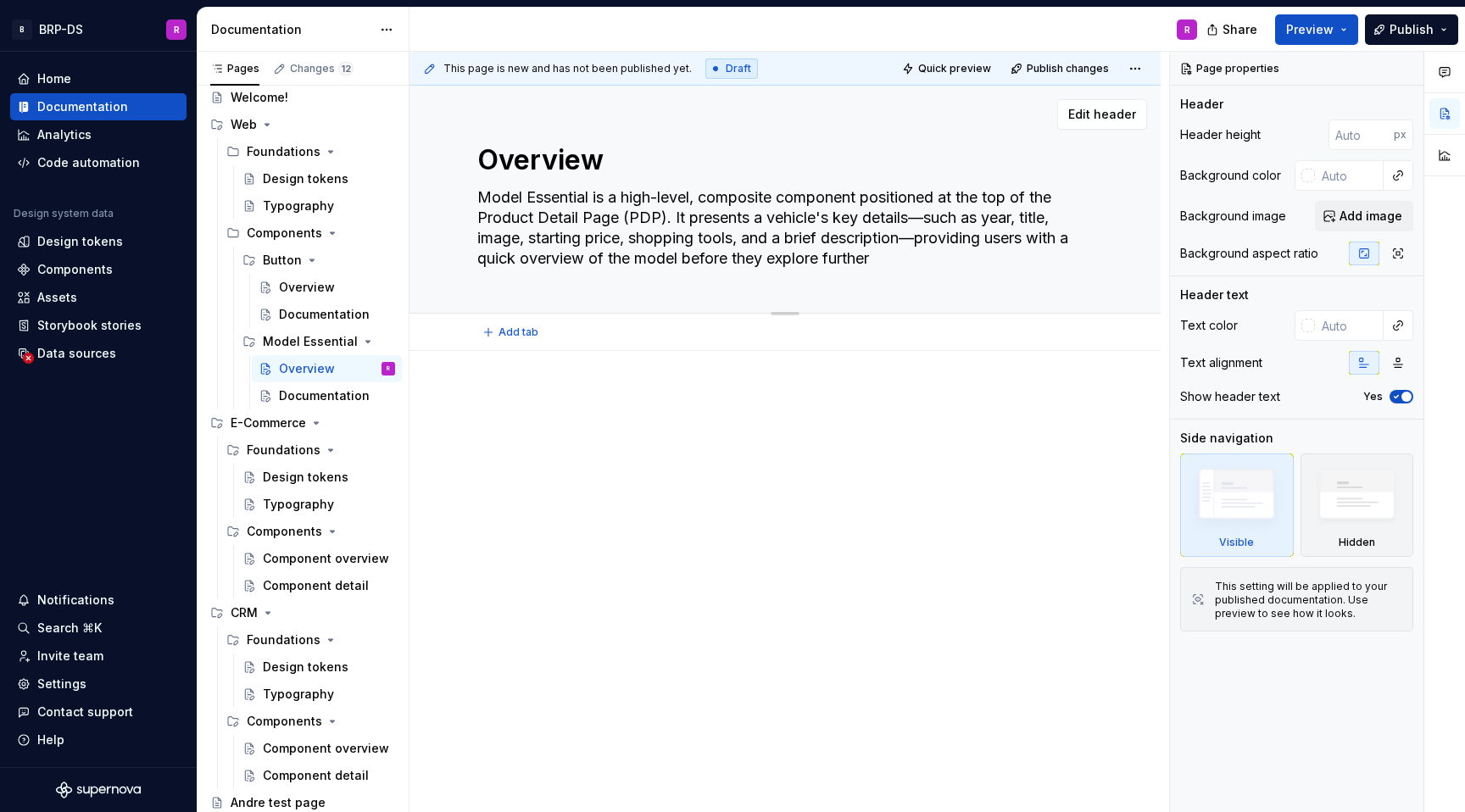
click at [780, 232] on textarea "Model Essential is a high-level, composite component positioned at the top of t…" at bounding box center [781, 228] width 615 height 88
type textarea "*"
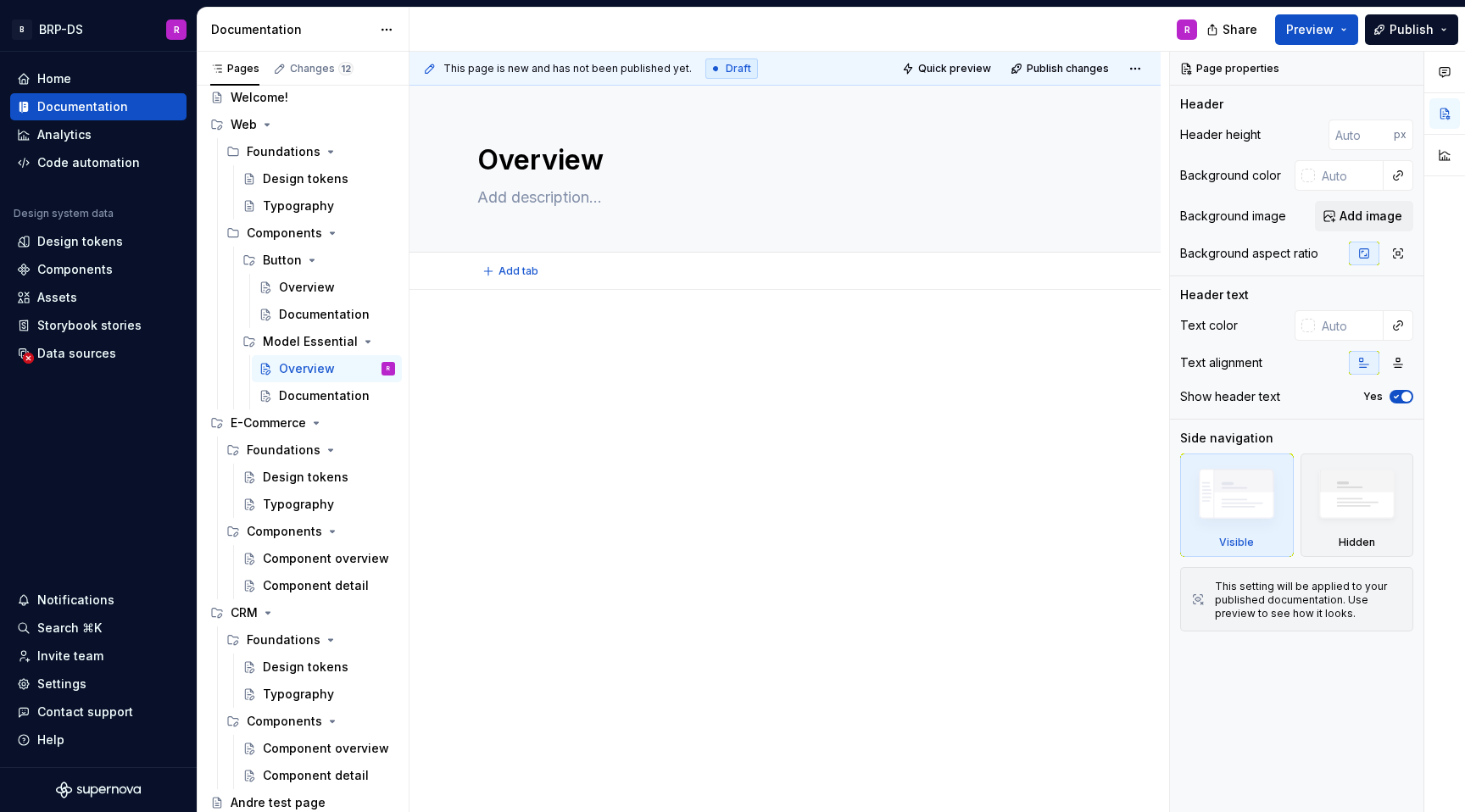
type textarea "*"
click at [804, 496] on div at bounding box center [785, 474] width 751 height 369
click at [586, 202] on textarea at bounding box center [781, 197] width 615 height 27
type textarea "*"
type textarea "C"
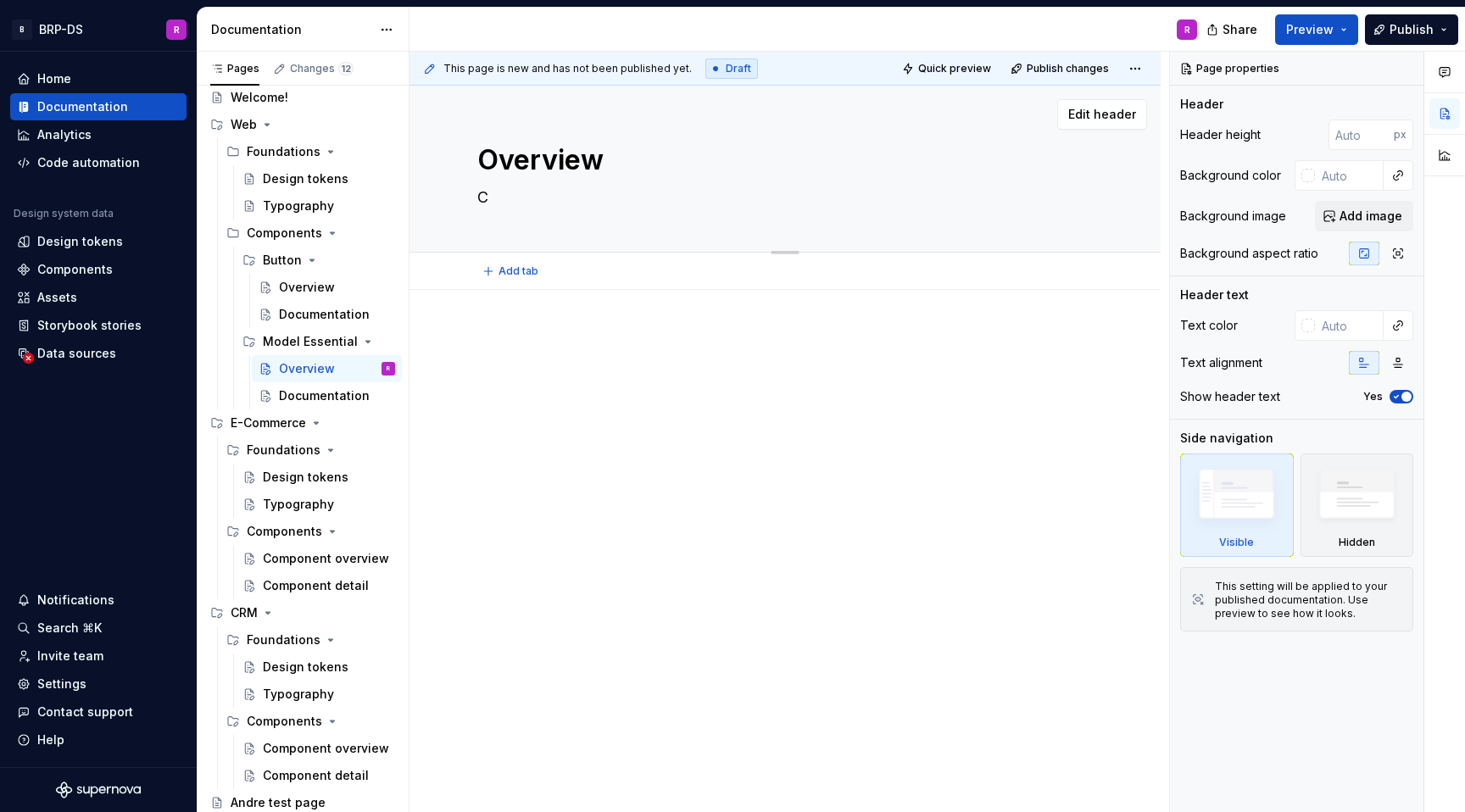
type textarea "*"
type textarea "Co"
type textarea "*"
type textarea "Com"
type textarea "*"
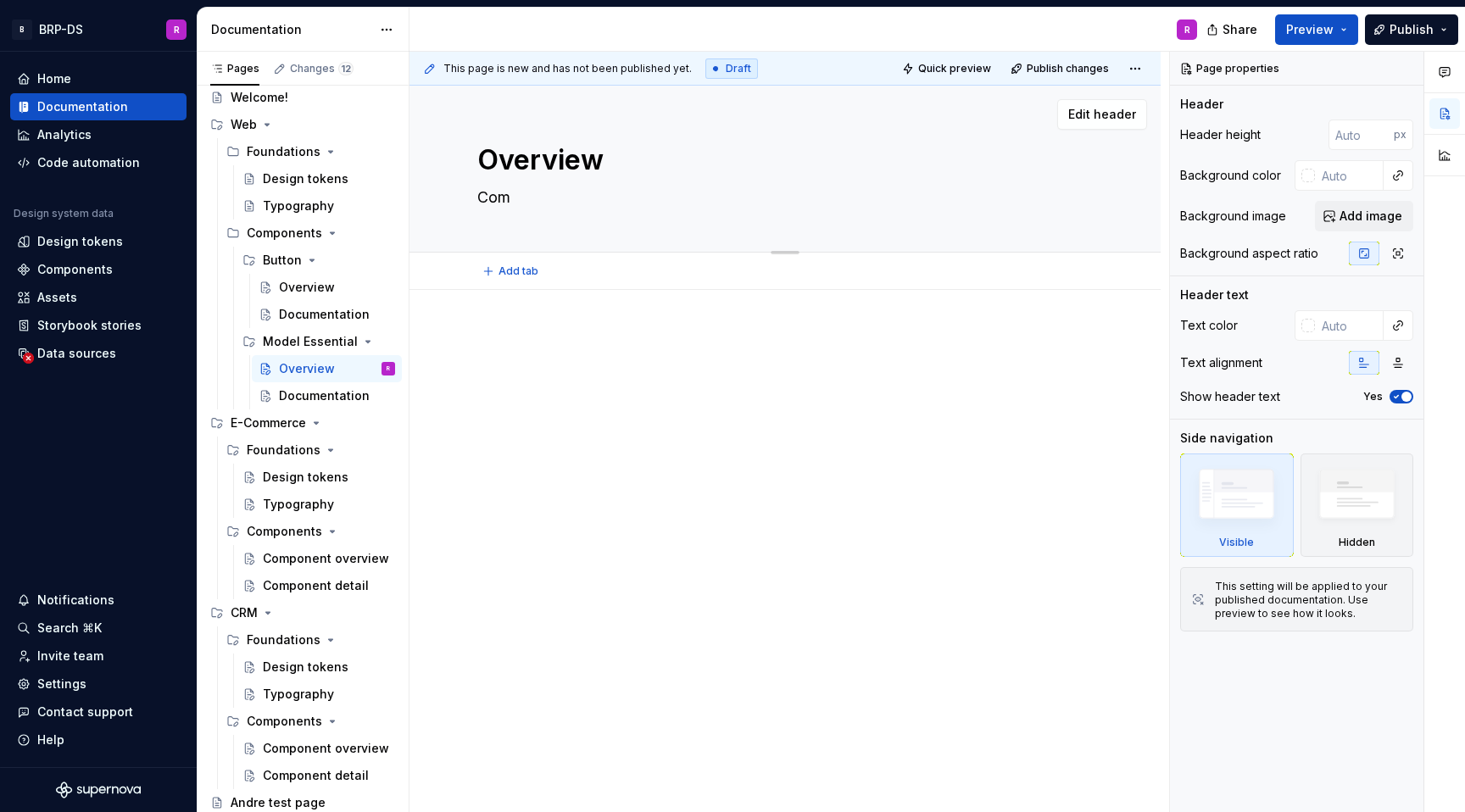
type textarea "Comp"
type textarea "*"
type textarea "Compo"
type textarea "*"
type textarea "Compos"
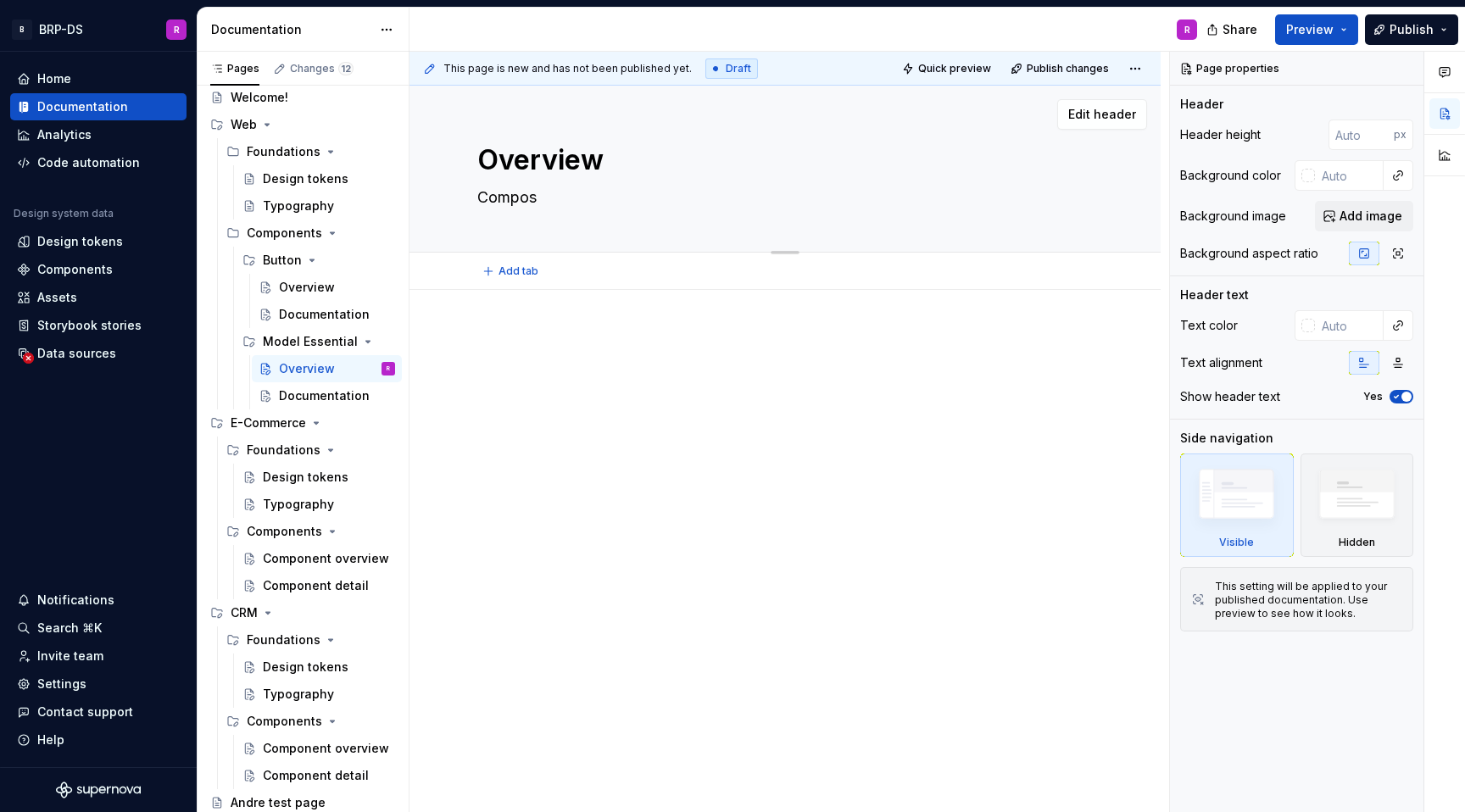
type textarea "*"
type textarea "Compost"
type textarea "*"
type textarea "Compos"
type textarea "*"
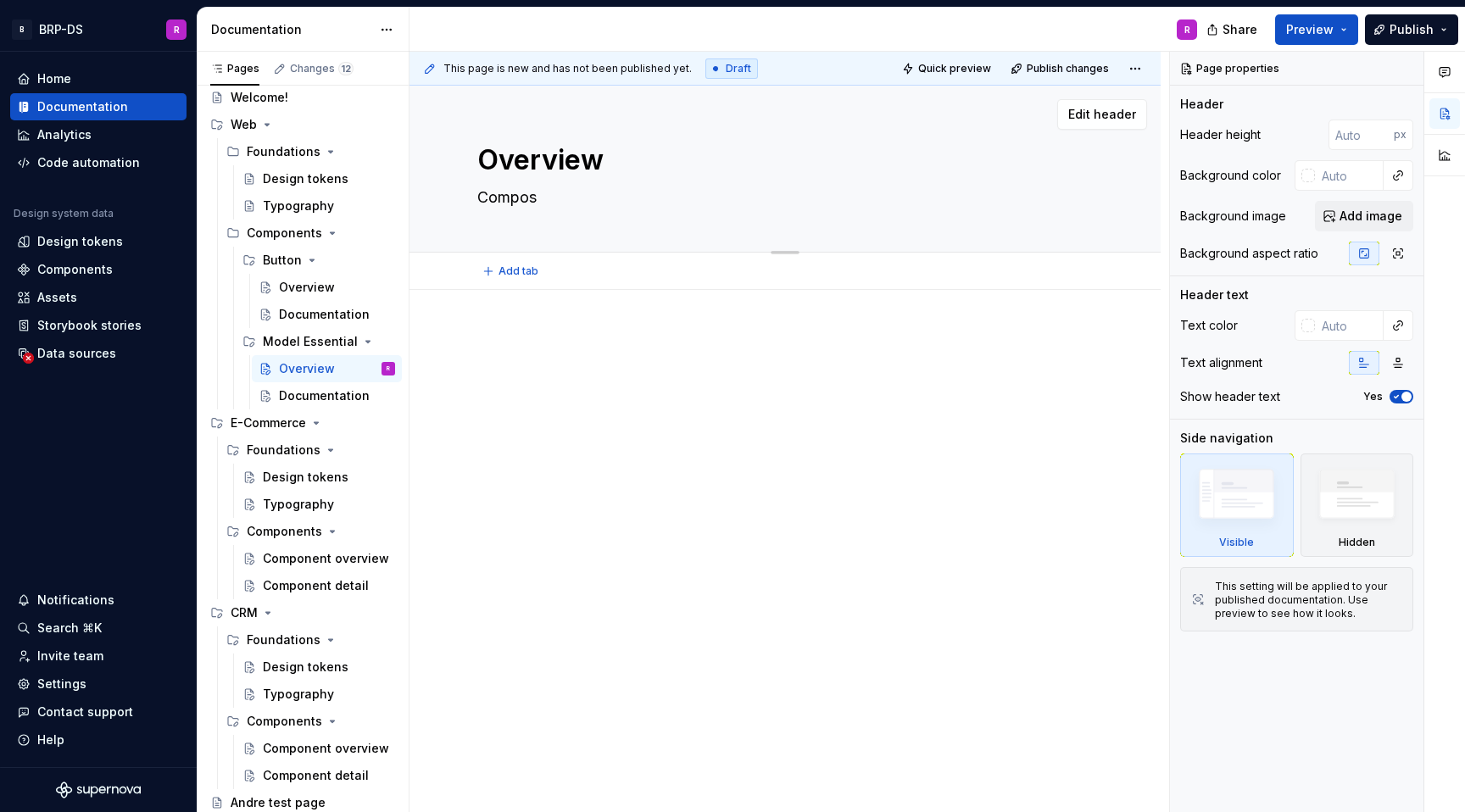
type textarea "Composi"
type textarea "*"
type textarea "Composit"
type textarea "*"
type textarea "Composite"
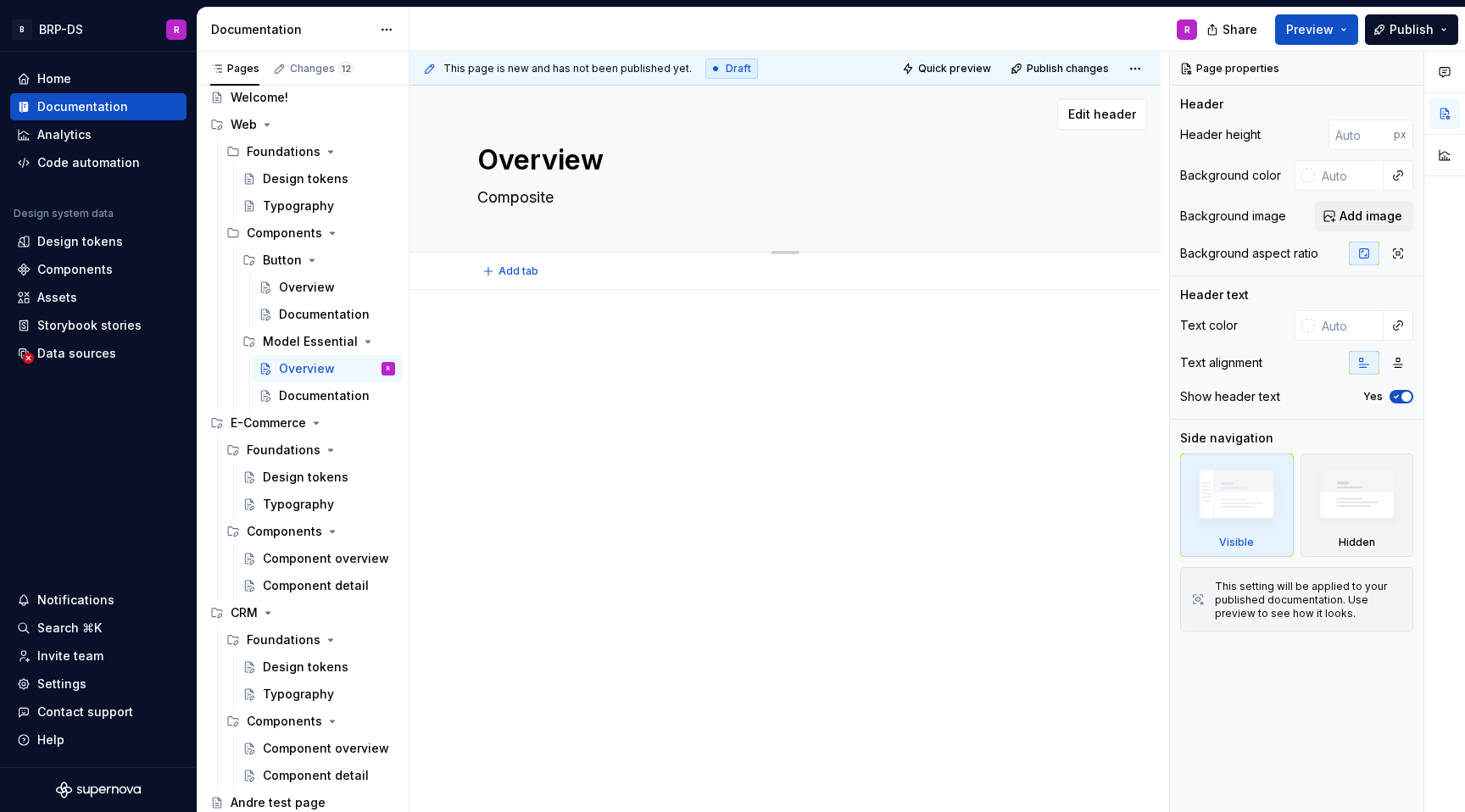
type textarea "*"
type textarea "Composite"
type textarea "*"
type textarea "Composite C"
type textarea "*"
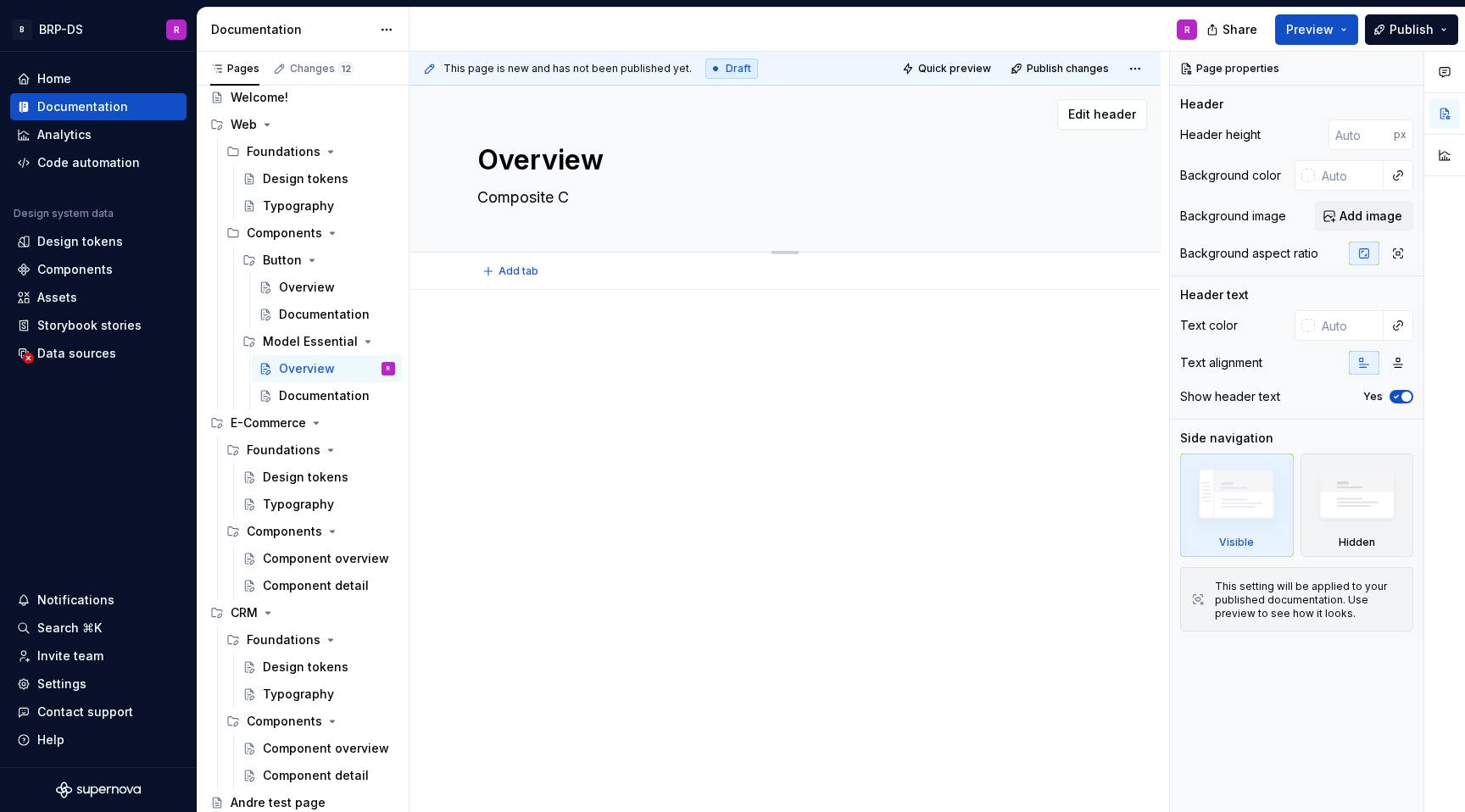
type textarea "Composite Co"
type textarea "*"
type textarea "Composite Com"
type textarea "*"
type textarea "Composite Comp"
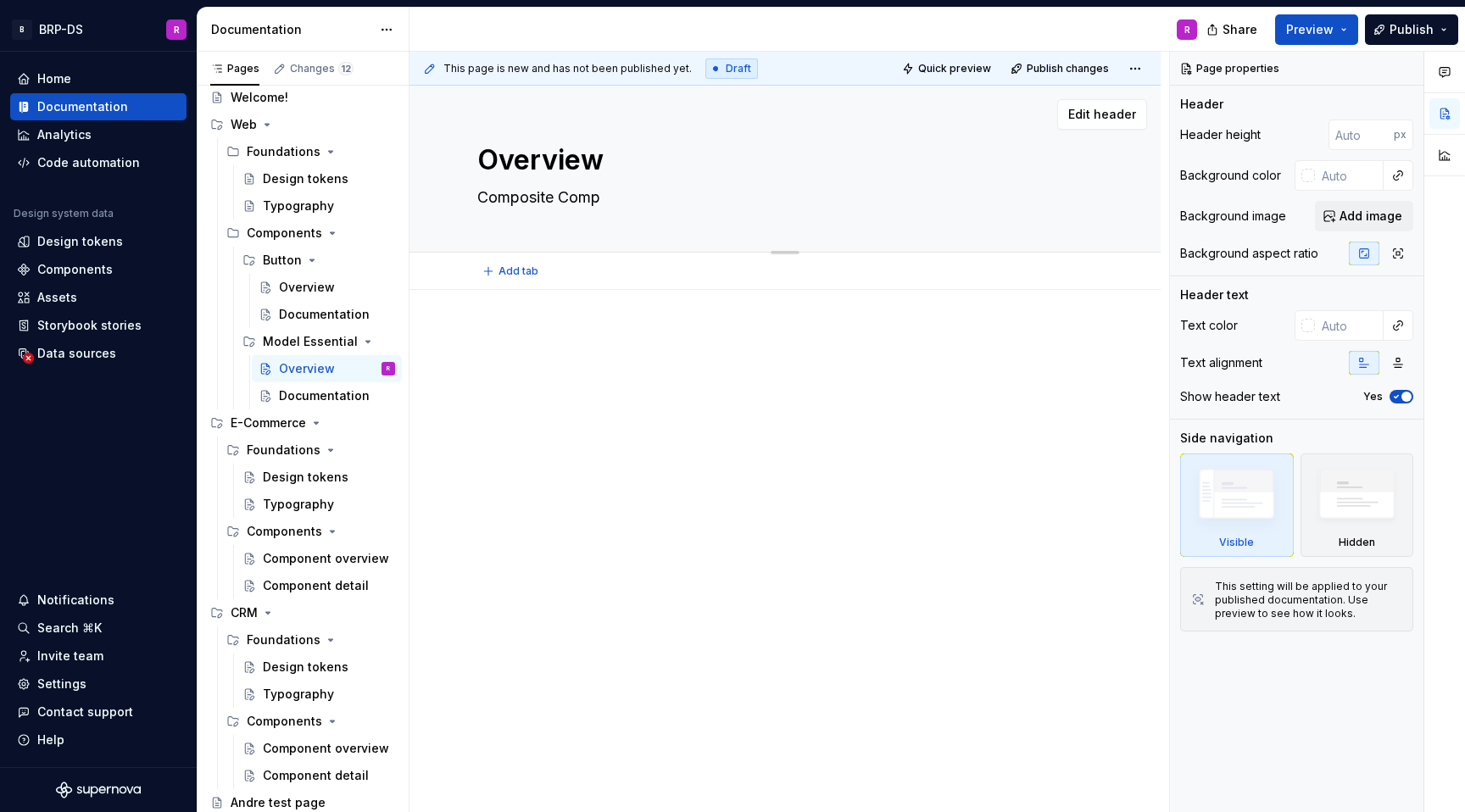
type textarea "*"
type textarea "Composite Compo"
type textarea "*"
type textarea "Composite Compon"
type textarea "*"
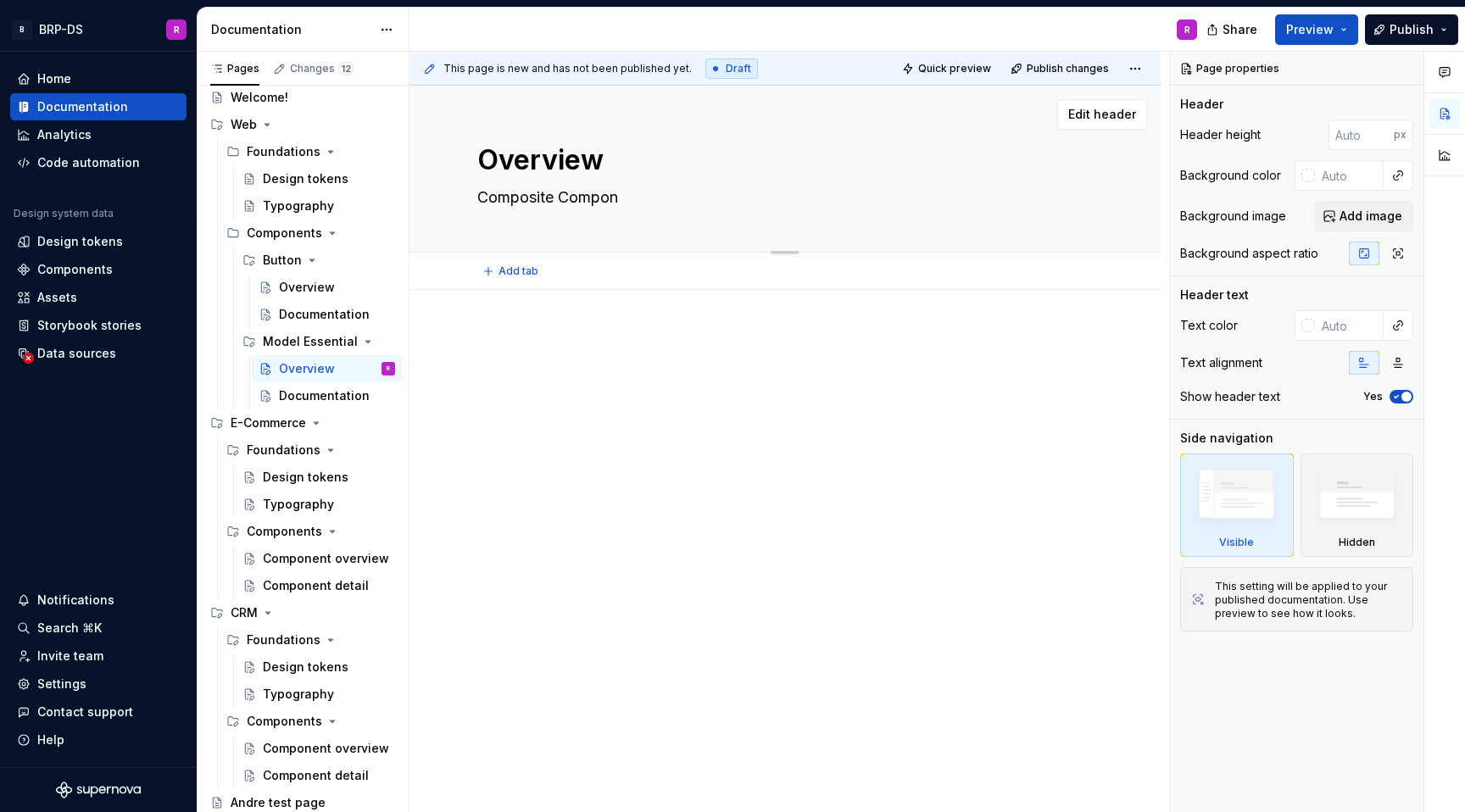
type textarea "Composite Compone"
type textarea "*"
type textarea "Composite Componen"
type textarea "*"
type textarea "Composite Component"
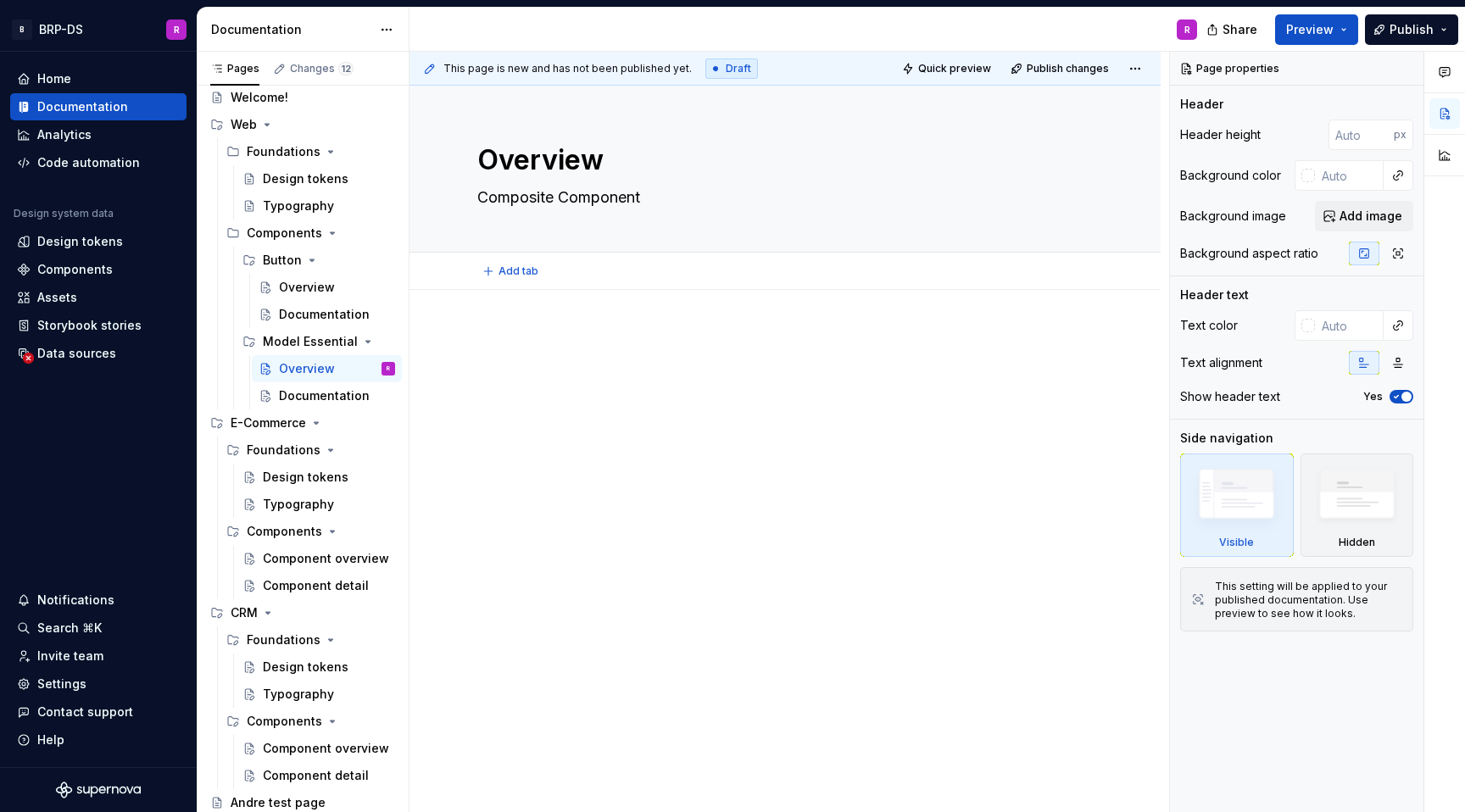
type textarea "*"
type textarea "Composite Component"
click at [620, 366] on div at bounding box center [785, 363] width 615 height 65
type textarea "*"
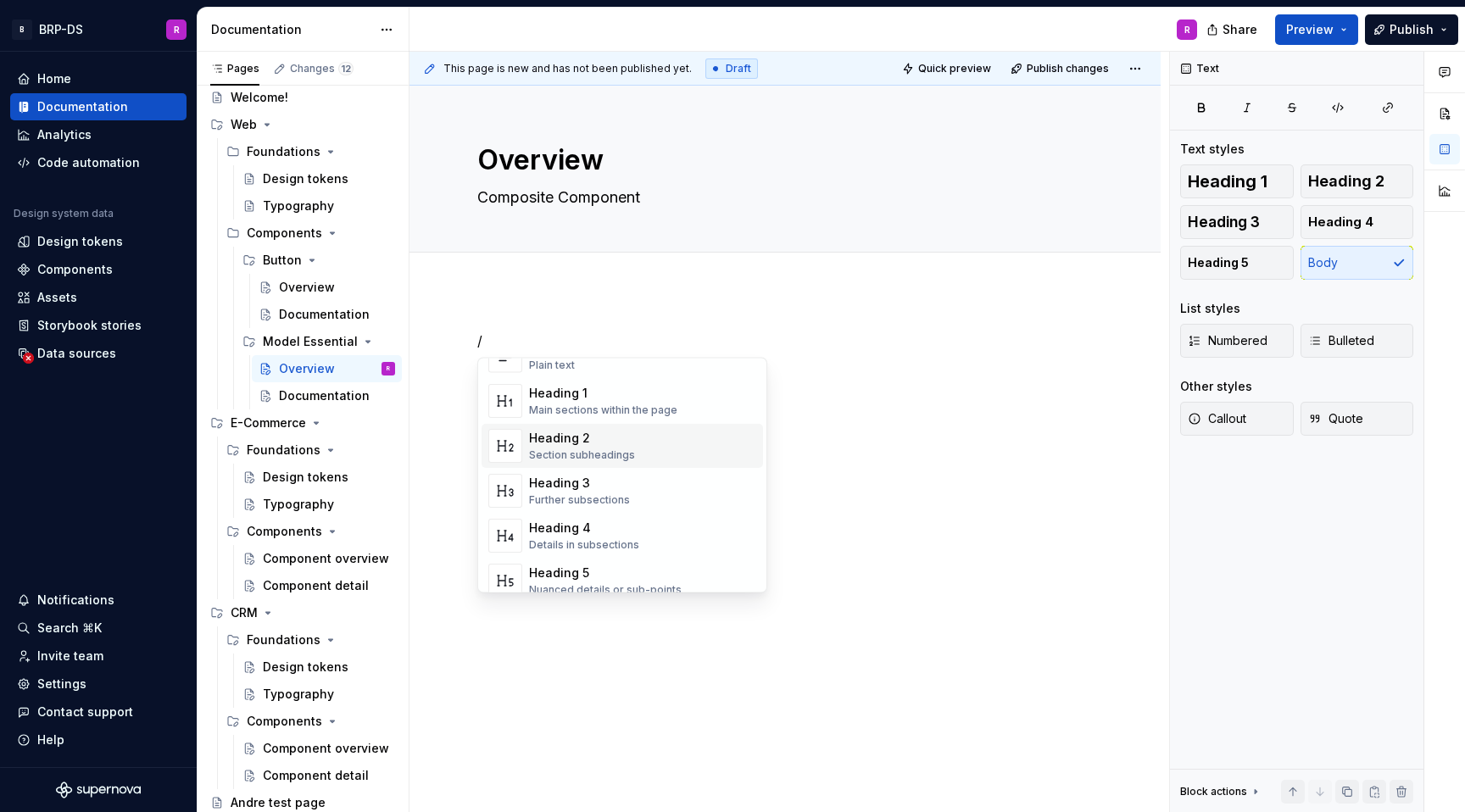
scroll to position [58, 0]
click at [584, 483] on div "Heading 3" at bounding box center [579, 478] width 101 height 17
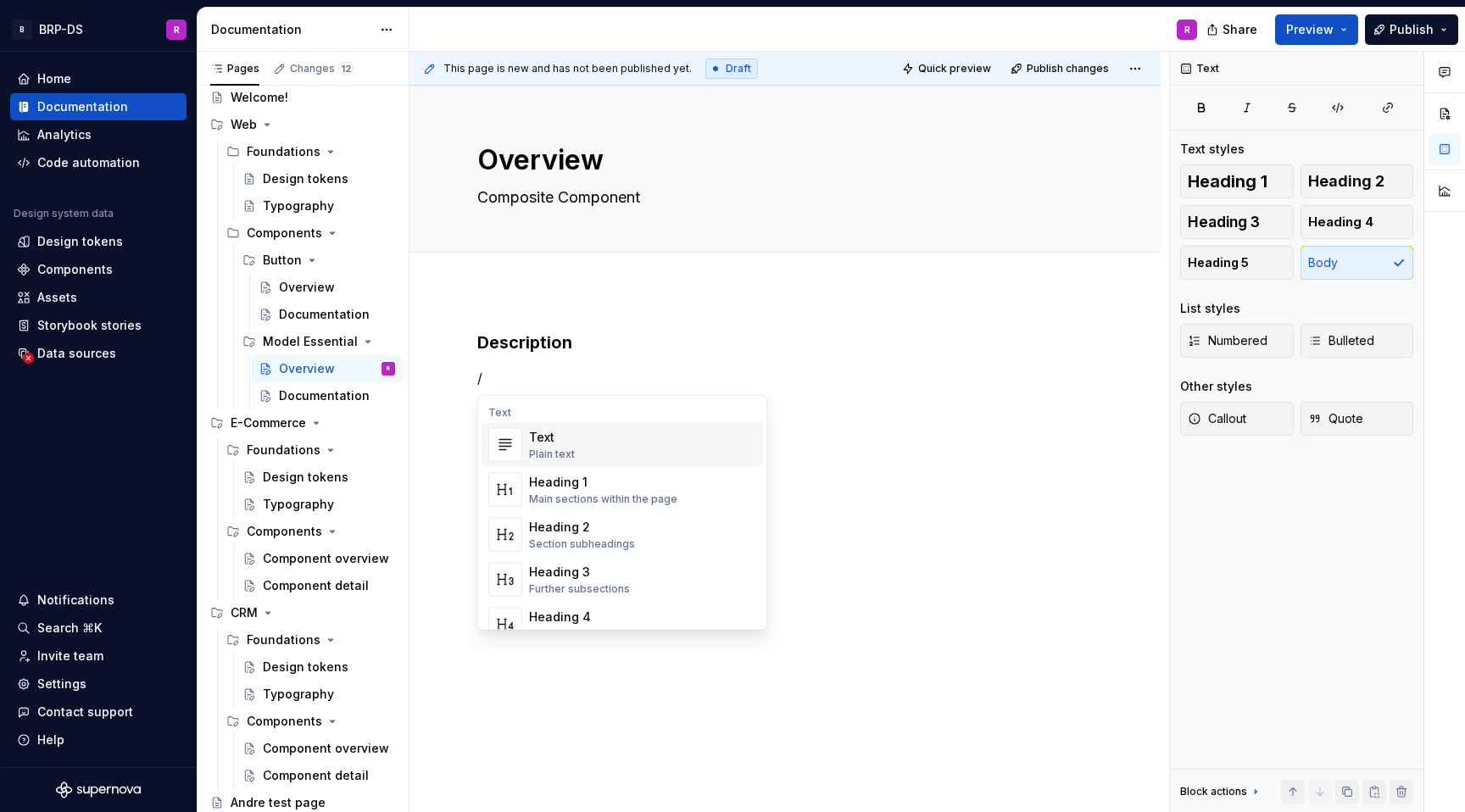
click at [606, 439] on div "Text Plain text" at bounding box center [642, 444] width 227 height 34
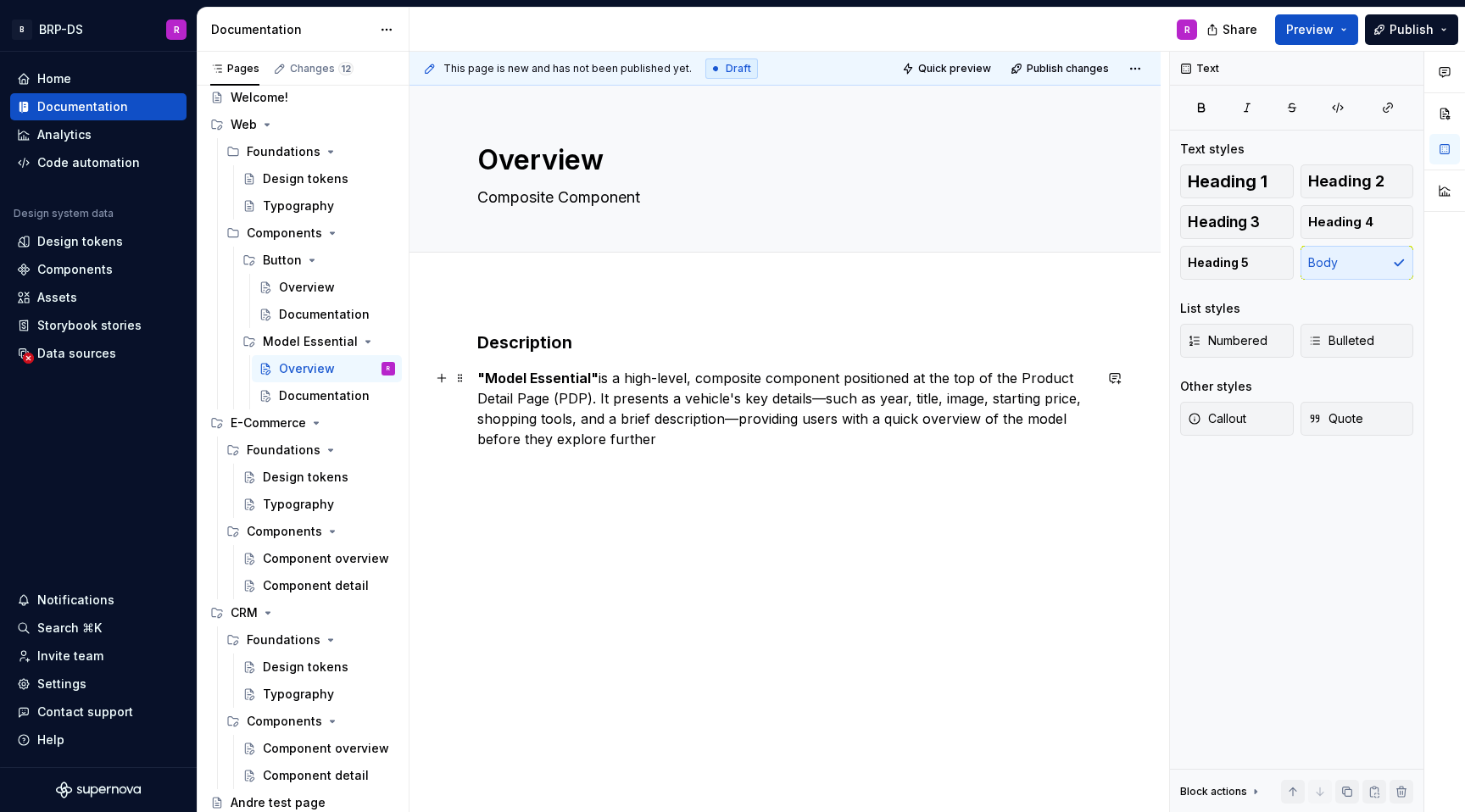
click at [594, 376] on strong ""Model Essential"" at bounding box center [538, 378] width 121 height 17
click at [484, 377] on strong ""Model Essential" at bounding box center [533, 378] width 113 height 17
click at [436, 379] on button "button" at bounding box center [441, 377] width 23 height 23
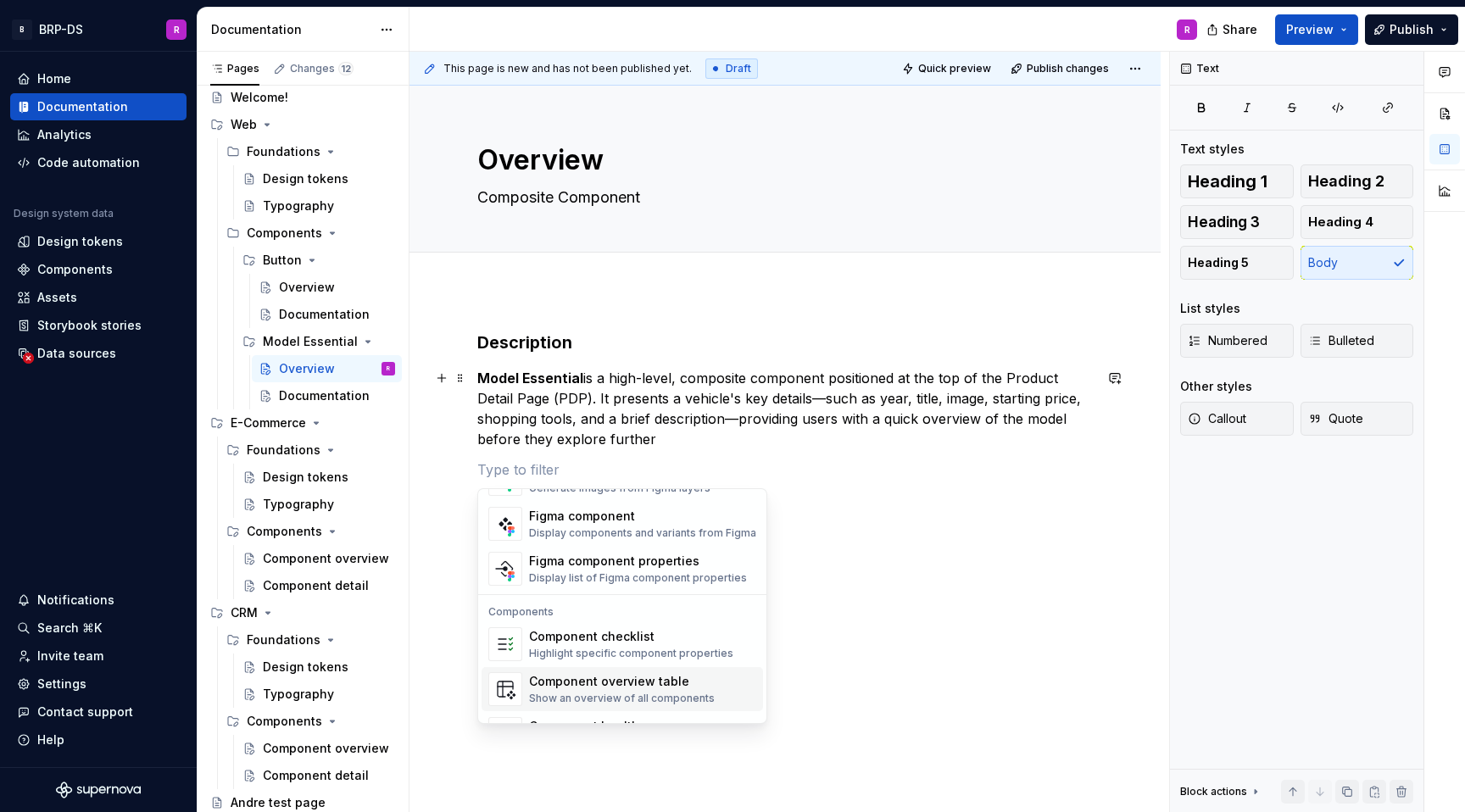
scroll to position [1687, 0]
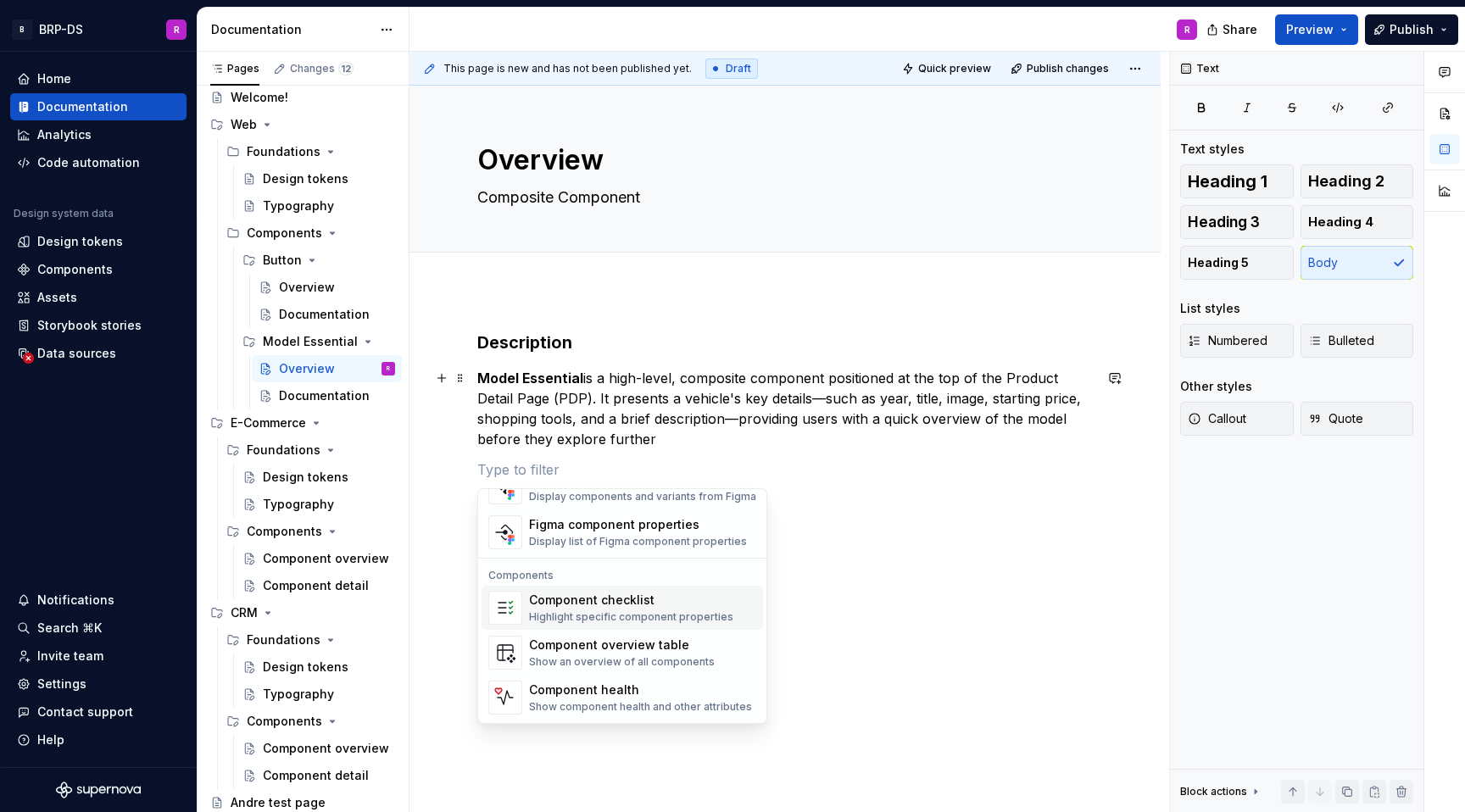
click at [807, 559] on div "Description Model Essential is a high-level, composite component positioned at …" at bounding box center [785, 517] width 751 height 454
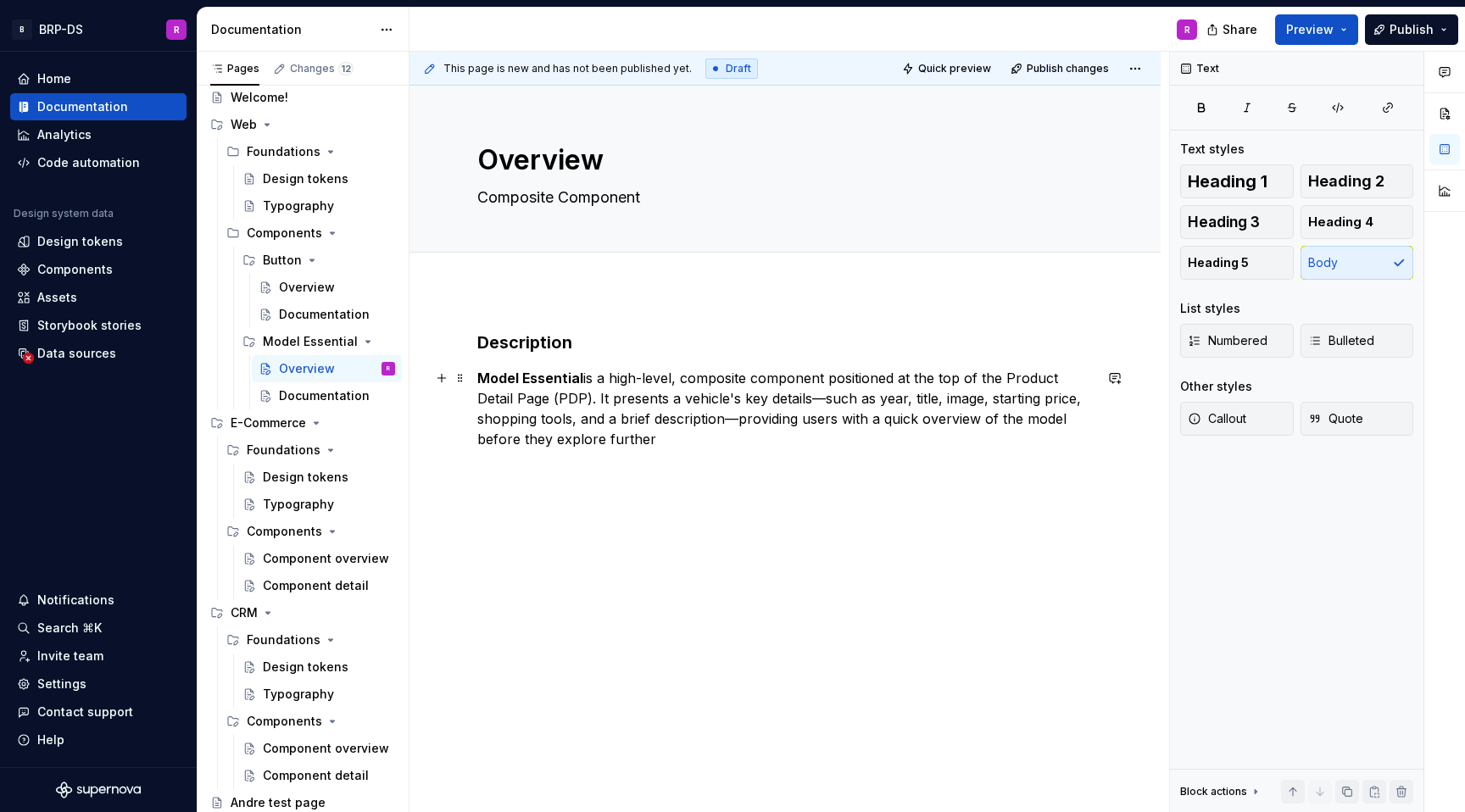
click at [444, 382] on button "button" at bounding box center [441, 377] width 23 height 23
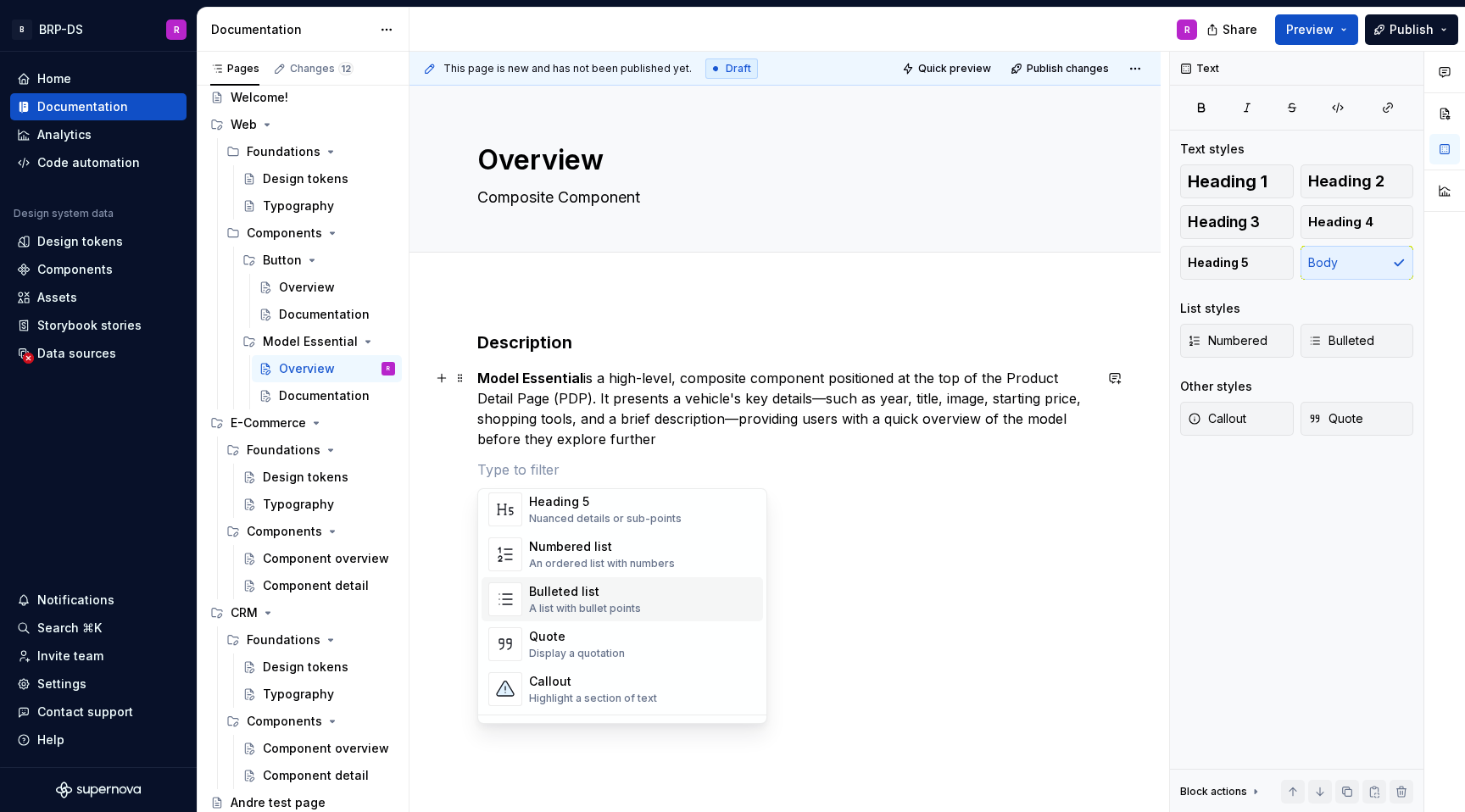
scroll to position [256, 0]
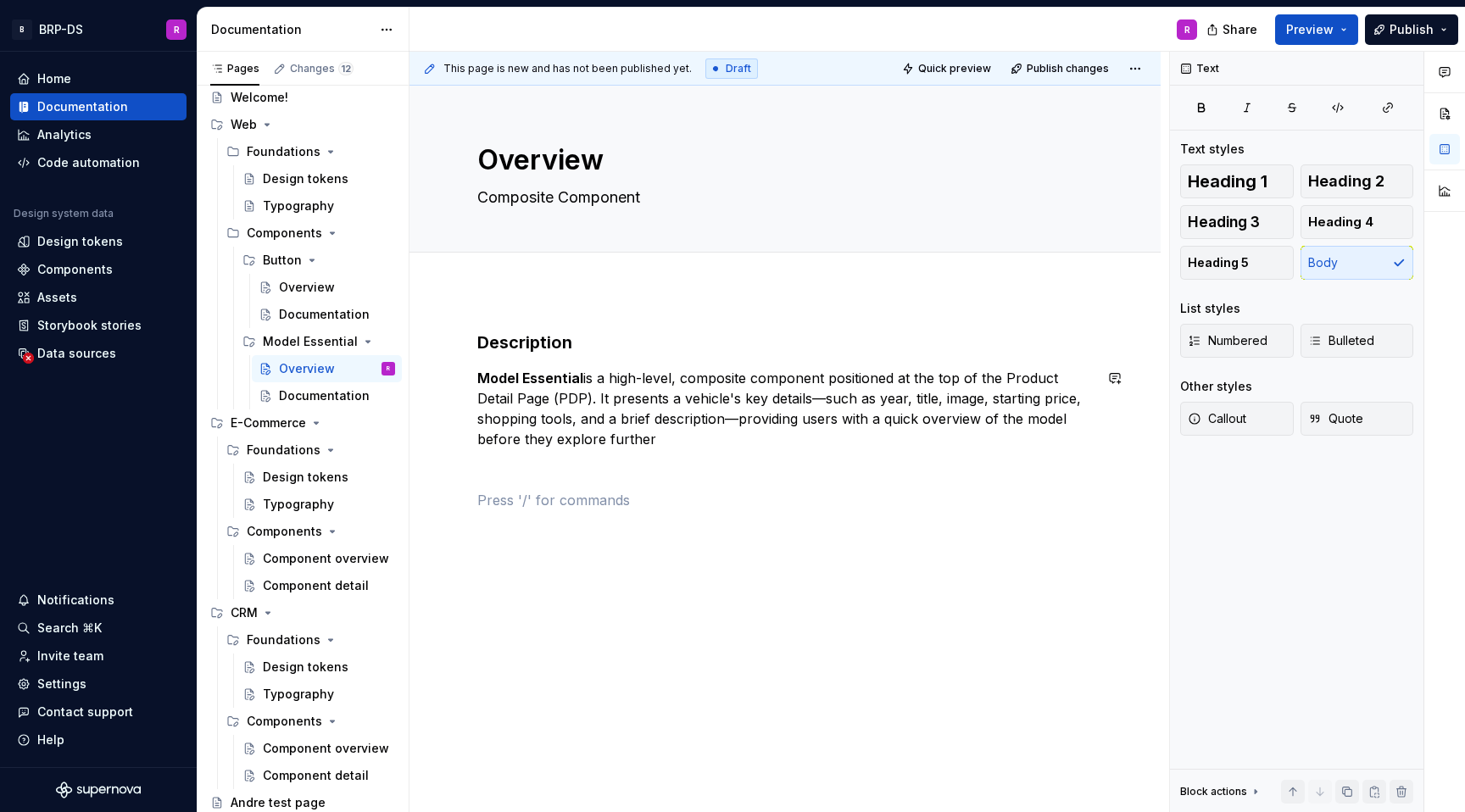
click at [847, 486] on div "Description Model Essential is a high-level, composite component positioned at …" at bounding box center [785, 421] width 615 height 180
click at [439, 504] on button "button" at bounding box center [441, 499] width 23 height 23
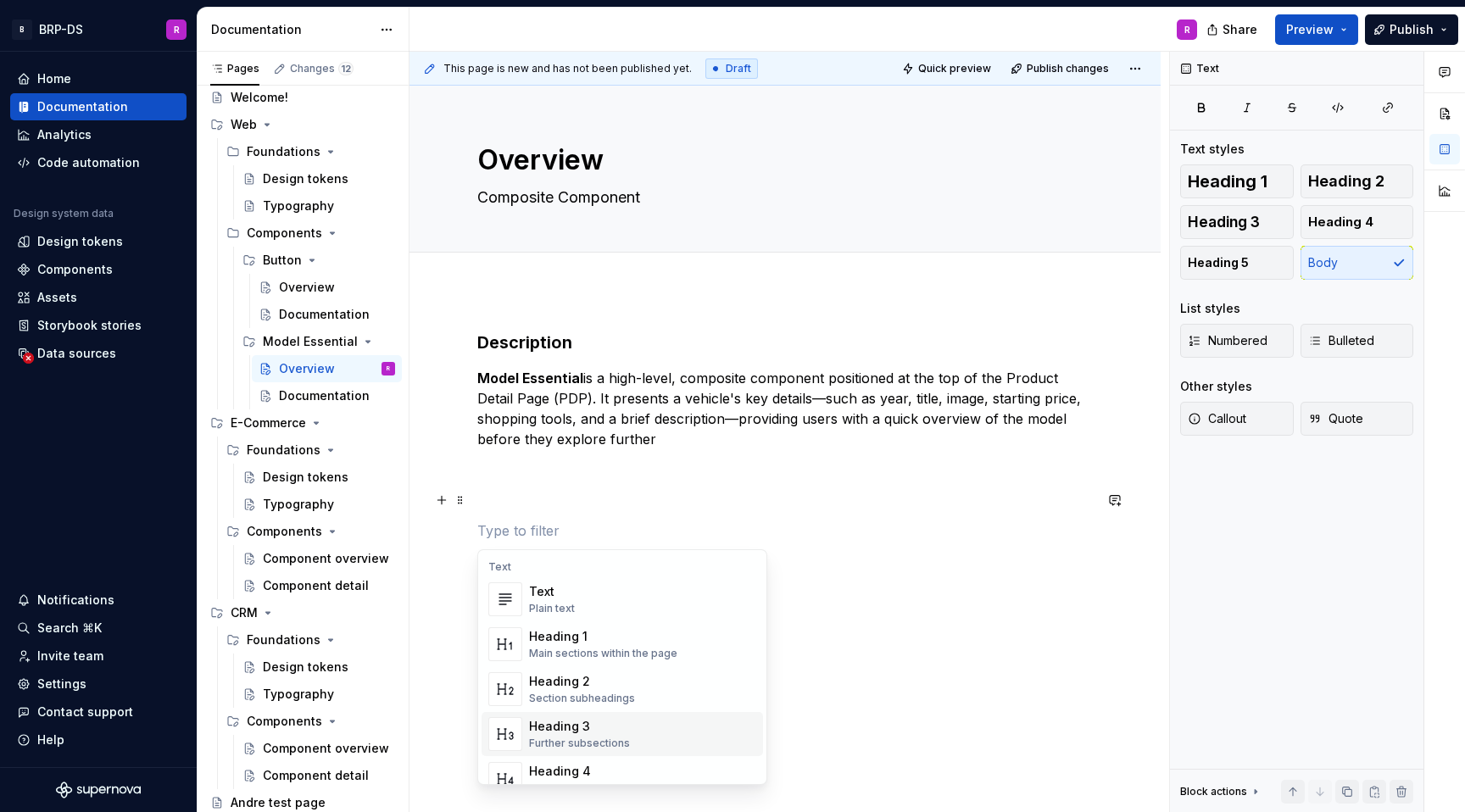
click at [563, 723] on div "Heading 3" at bounding box center [579, 726] width 101 height 17
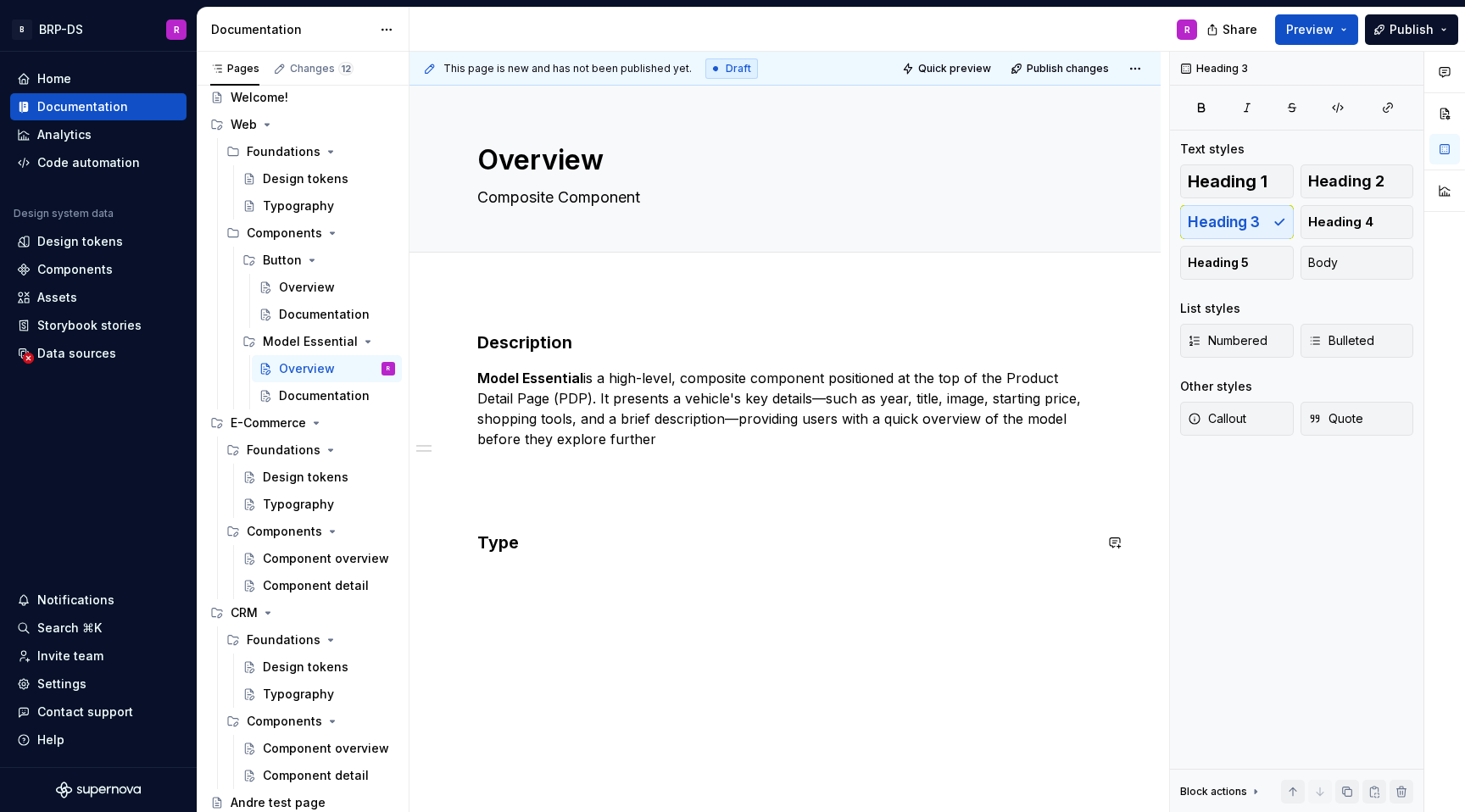
click at [616, 593] on div "Description Model Essential is a high-level, composite component positioned at …" at bounding box center [785, 554] width 751 height 528
click at [557, 561] on div "Description Model Essential is a high-level, composite component positioned at …" at bounding box center [785, 453] width 615 height 244
click at [483, 569] on div "Description Model Essential is a high-level, composite component positioned at …" at bounding box center [785, 453] width 615 height 244
click at [439, 542] on button "button" at bounding box center [441, 542] width 23 height 23
click at [471, 612] on div "Description Model Essential is a high-level, composite component positioned at …" at bounding box center [785, 571] width 751 height 562
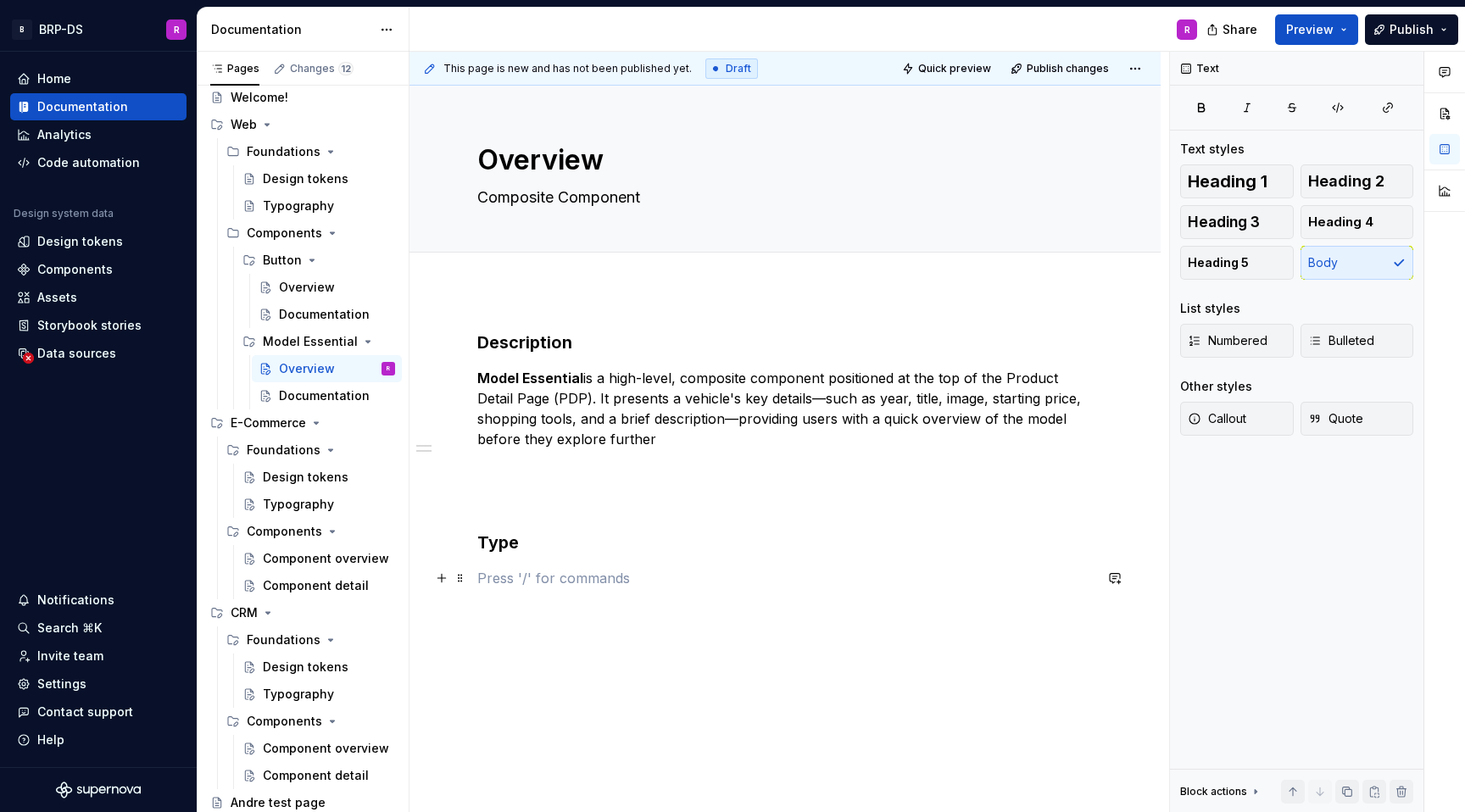
click at [478, 574] on p at bounding box center [785, 578] width 615 height 21
click at [434, 578] on button "button" at bounding box center [441, 577] width 23 height 23
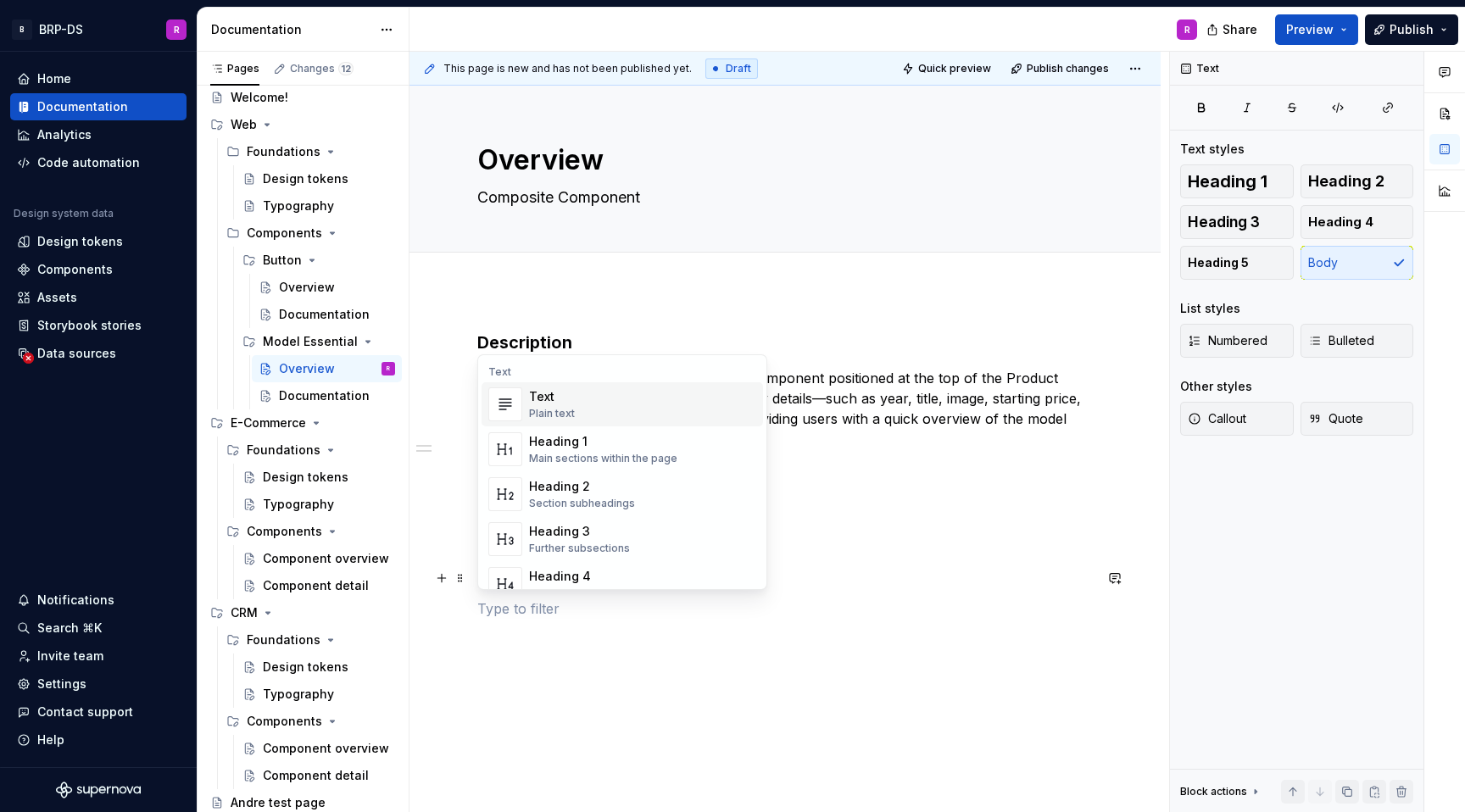
click at [536, 403] on div "Text" at bounding box center [551, 396] width 46 height 17
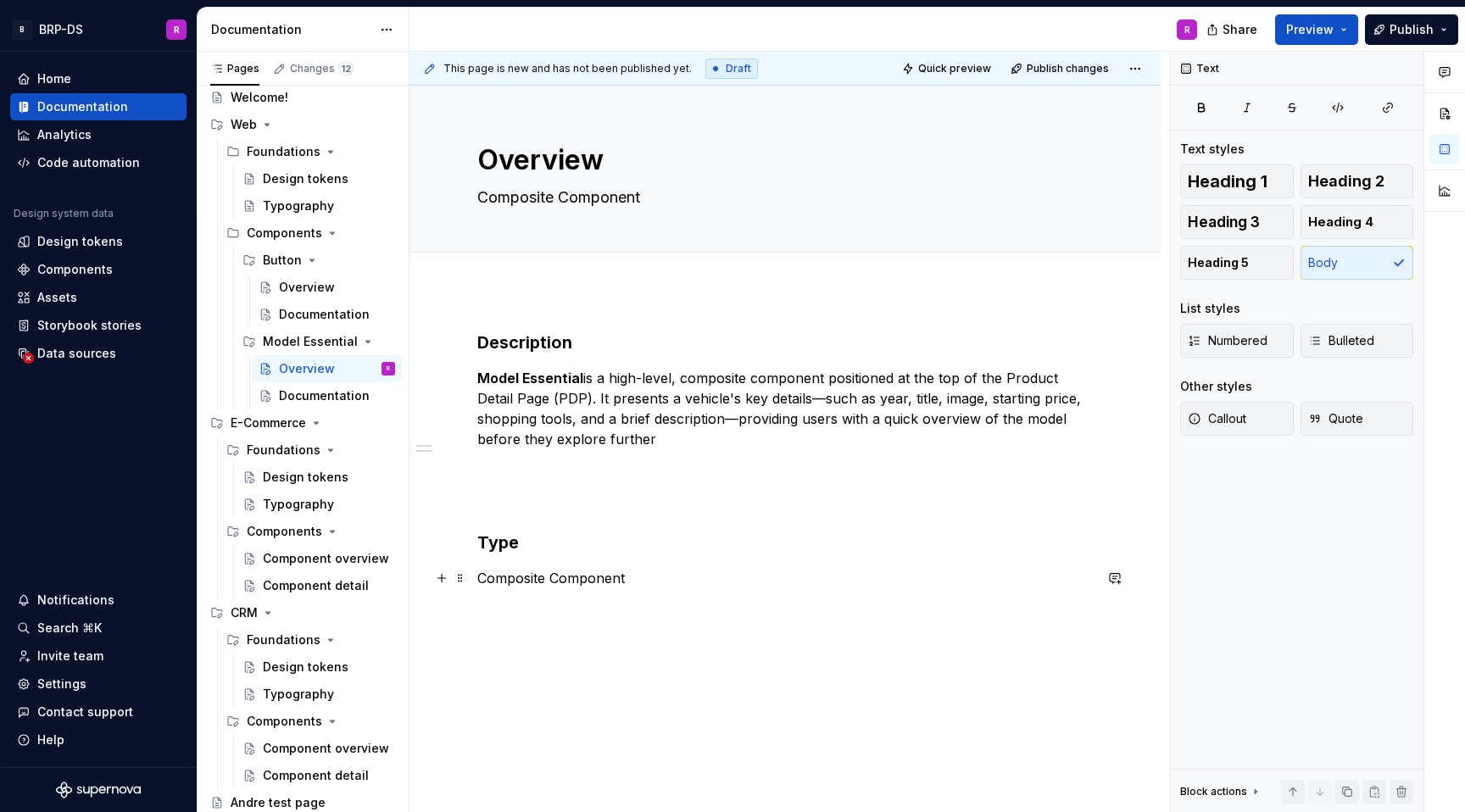
click at [557, 579] on p "Composite Component" at bounding box center [785, 578] width 615 height 21
click at [557, 617] on div "This page is new and has not been published yet. Draft Quick preview Publish ch…" at bounding box center [789, 432] width 760 height 761
click at [448, 579] on button "button" at bounding box center [441, 577] width 23 height 23
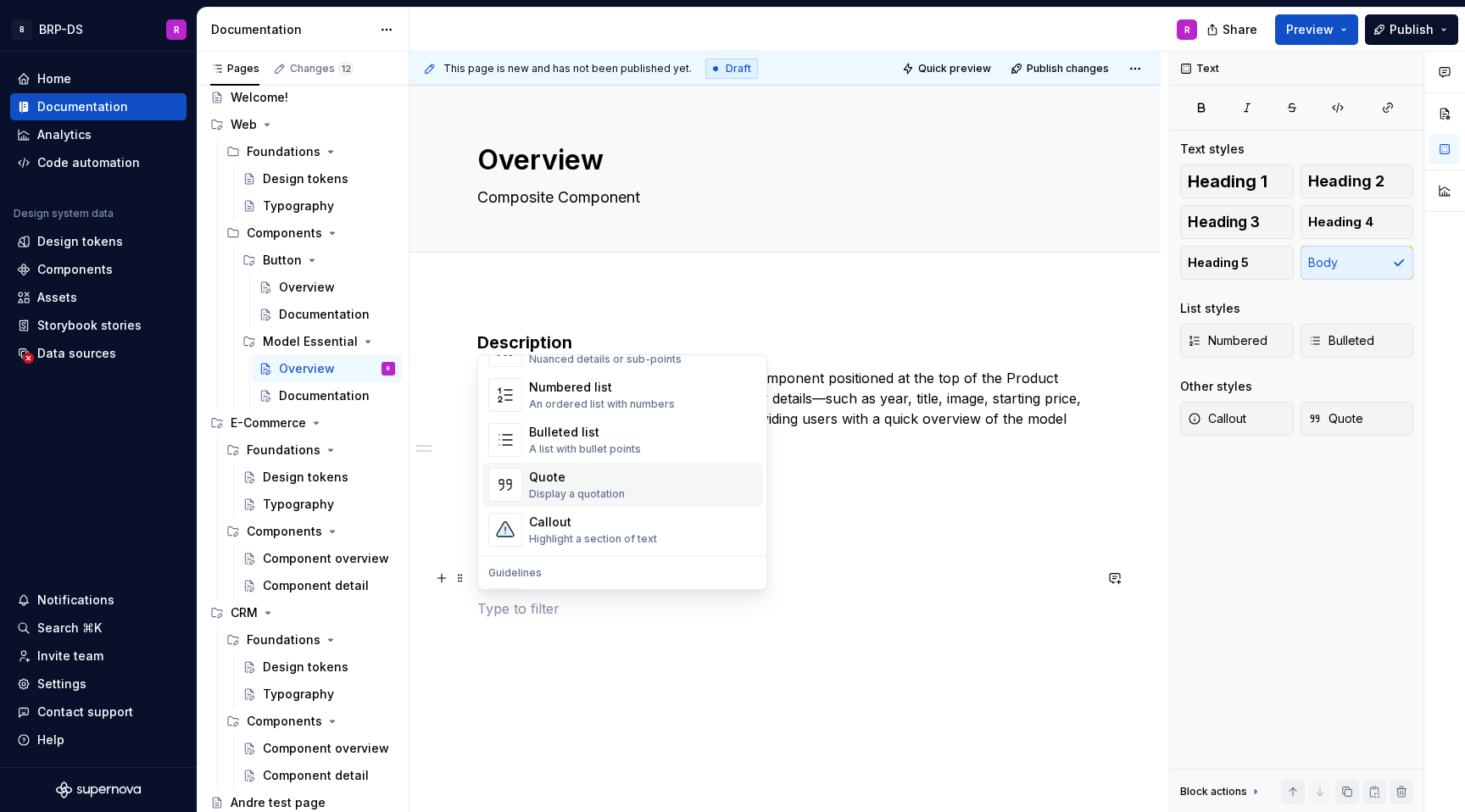
scroll to position [303, 0]
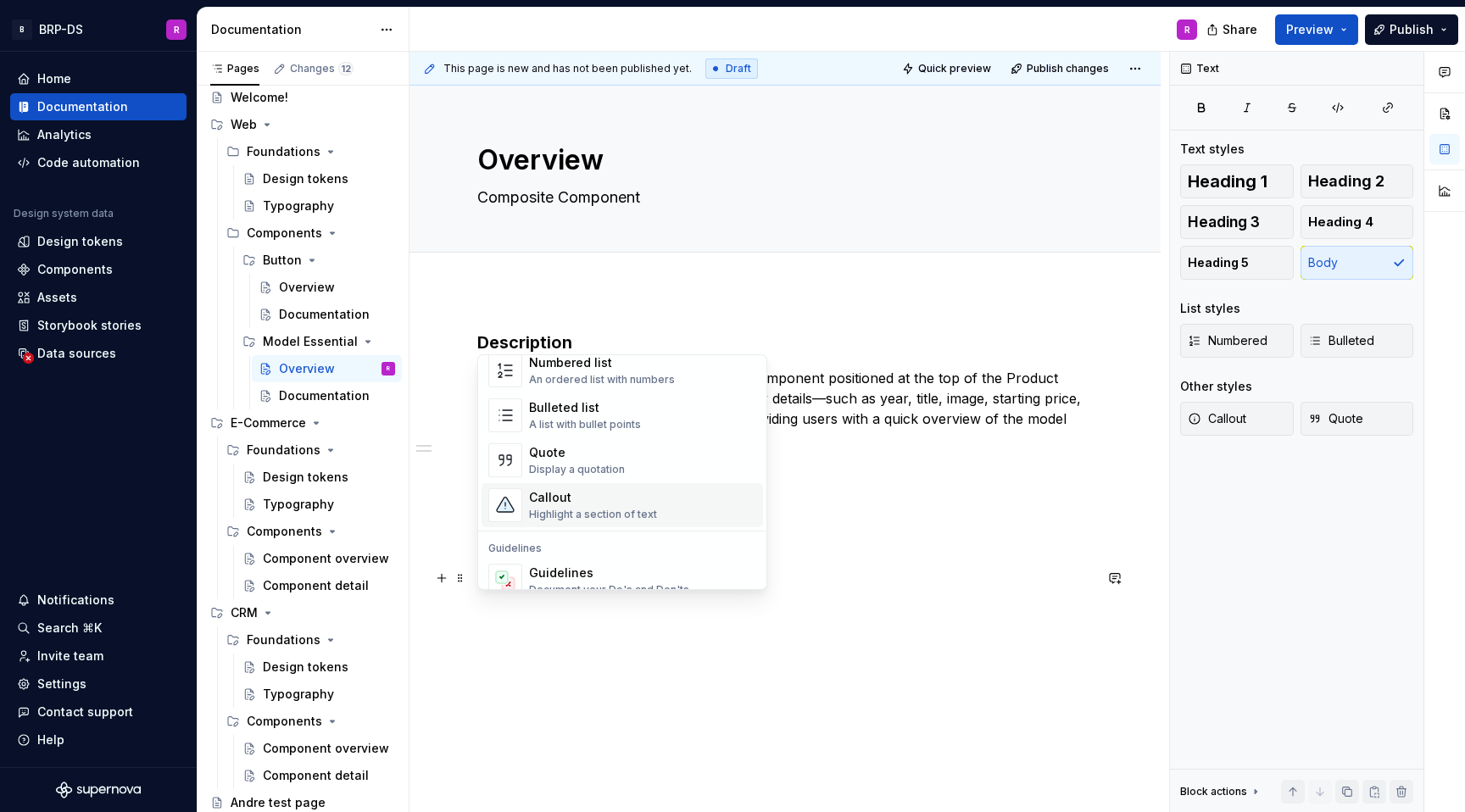
click at [567, 522] on span "Callout Highlight a section of text" at bounding box center [622, 504] width 282 height 44
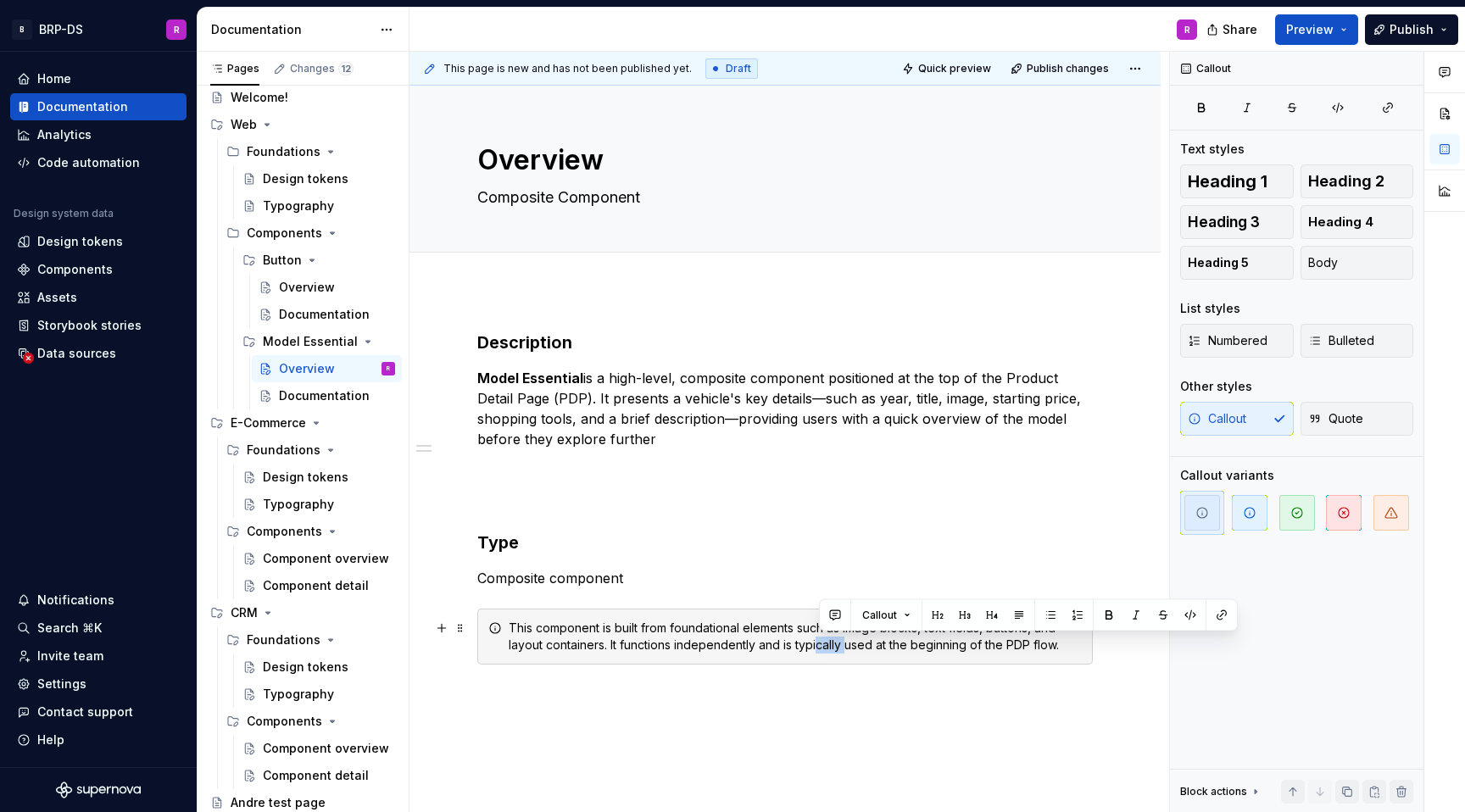
drag, startPoint x: 849, startPoint y: 646, endPoint x: 820, endPoint y: 645, distance: 29.0
click at [820, 645] on div "This component is built from foundational elements such as image blocks, text f…" at bounding box center [795, 636] width 573 height 34
drag, startPoint x: 919, startPoint y: 627, endPoint x: 883, endPoint y: 627, distance: 36.0
click at [883, 627] on div "This component is built from foundational elements such as image blocks, text f…" at bounding box center [795, 636] width 573 height 34
click at [1248, 514] on icon "button" at bounding box center [1250, 513] width 14 height 14
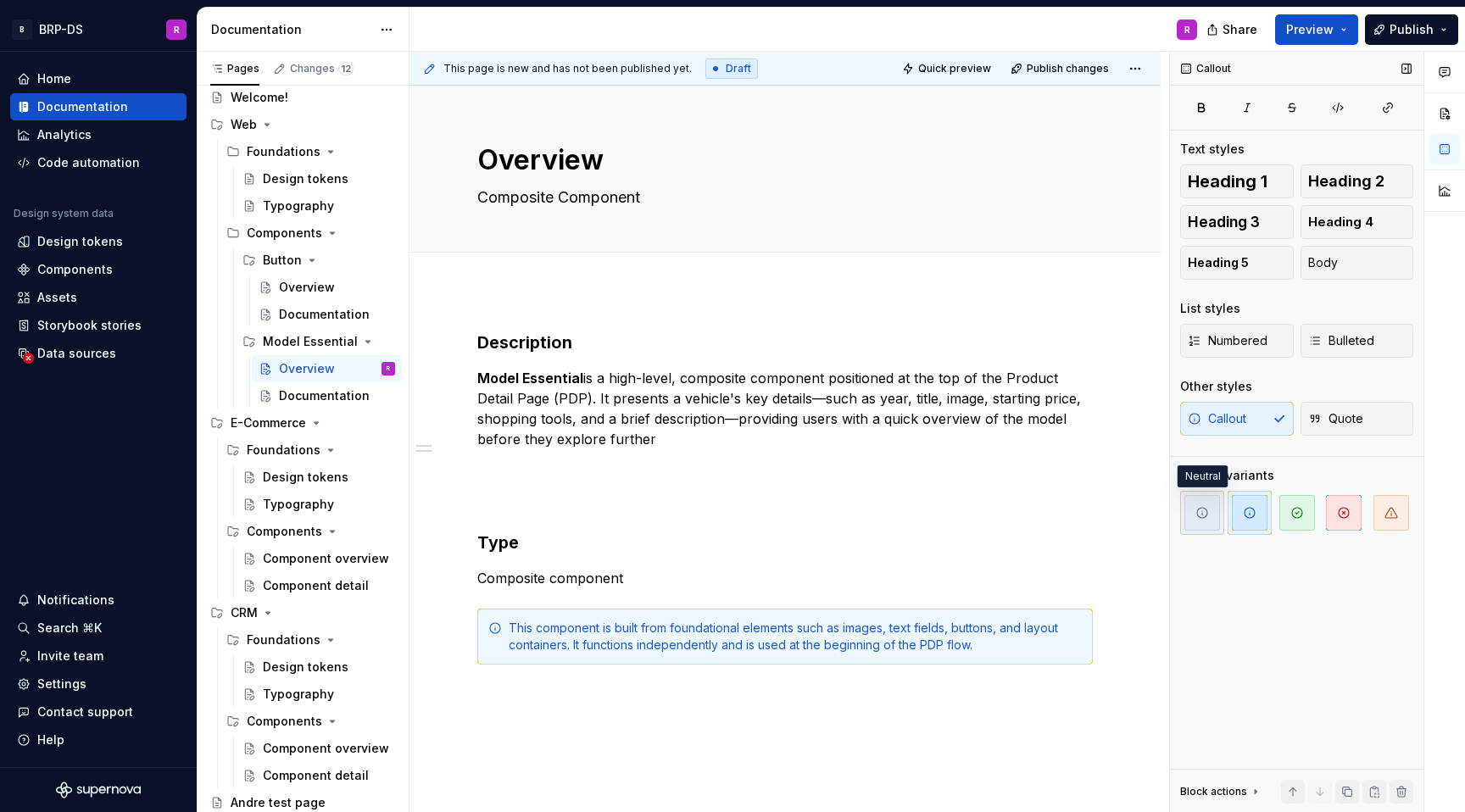
click at [1198, 514] on icon "button" at bounding box center [1202, 513] width 14 height 14
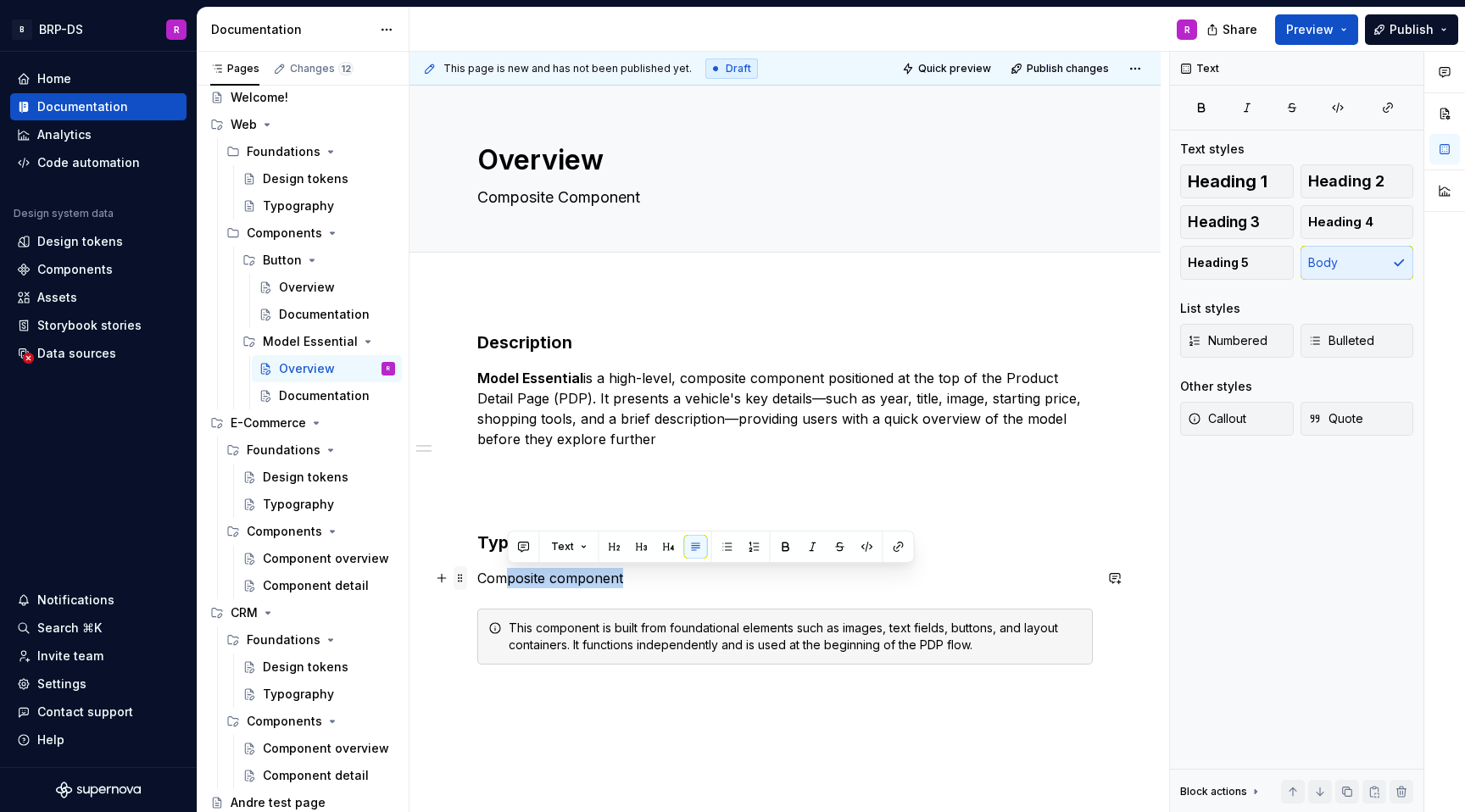
drag, startPoint x: 627, startPoint y: 578, endPoint x: 466, endPoint y: 580, distance: 161.0
click at [477, 580] on div "Description Model Essential is a high-level, composite component positioned at …" at bounding box center [785, 508] width 615 height 354
click at [602, 580] on p "Composite component" at bounding box center [785, 578] width 615 height 21
drag, startPoint x: 628, startPoint y: 580, endPoint x: 477, endPoint y: 578, distance: 151.0
click at [477, 578] on p "Composite component" at bounding box center [785, 578] width 615 height 21
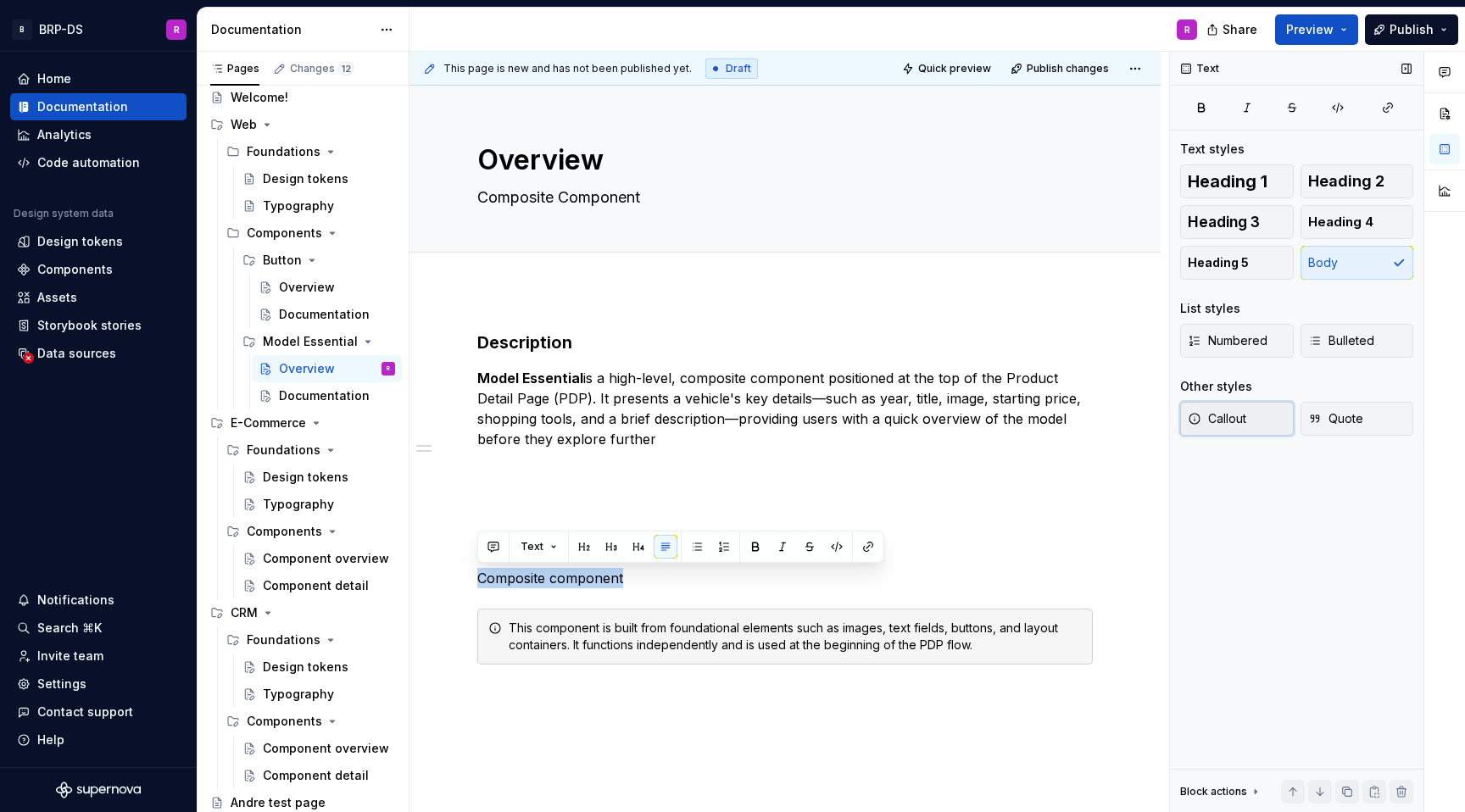
click at [1228, 421] on span "Callout" at bounding box center [1218, 419] width 59 height 17
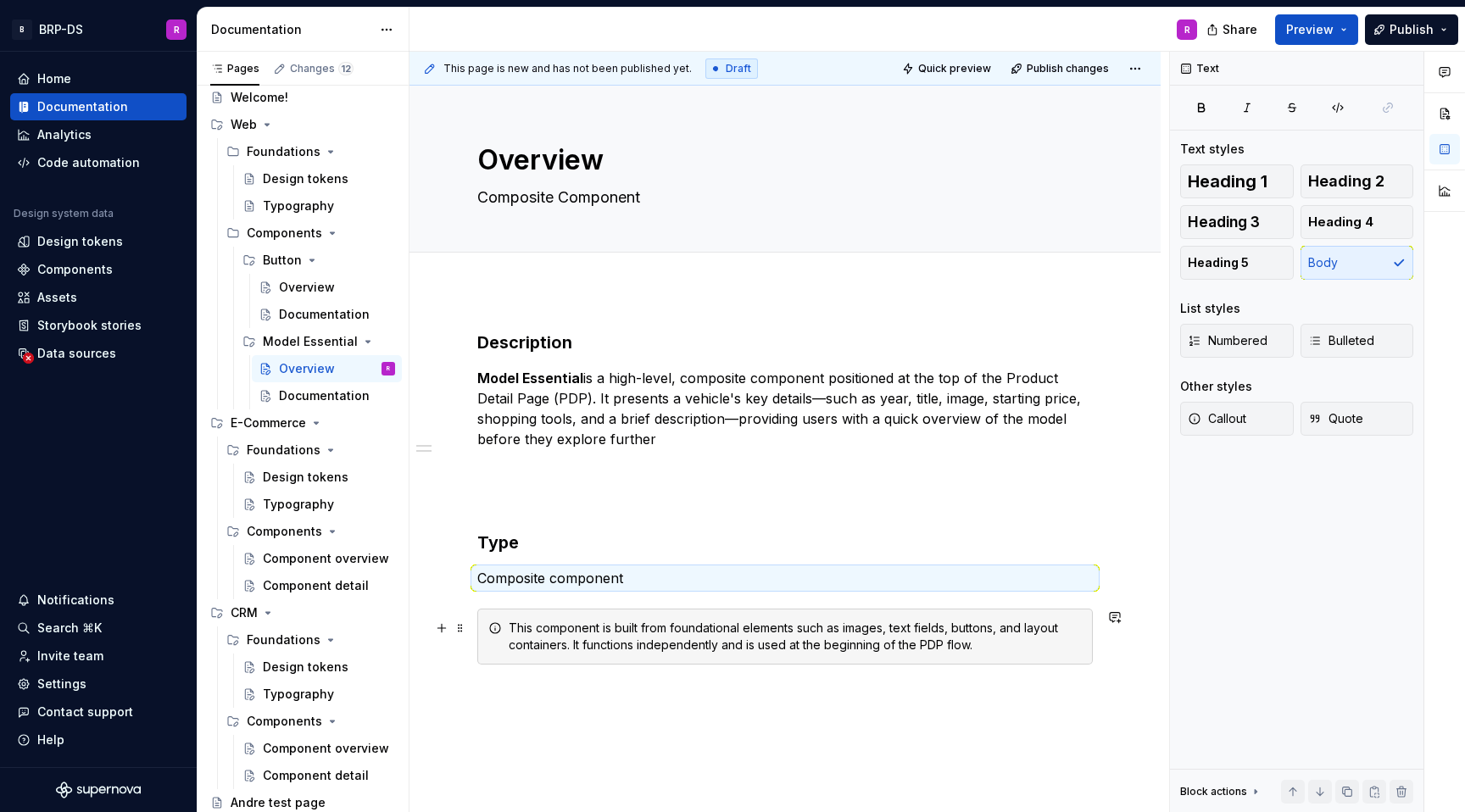
click at [644, 638] on div "This component is built from foundational elements such as images, text fields,…" at bounding box center [795, 636] width 573 height 34
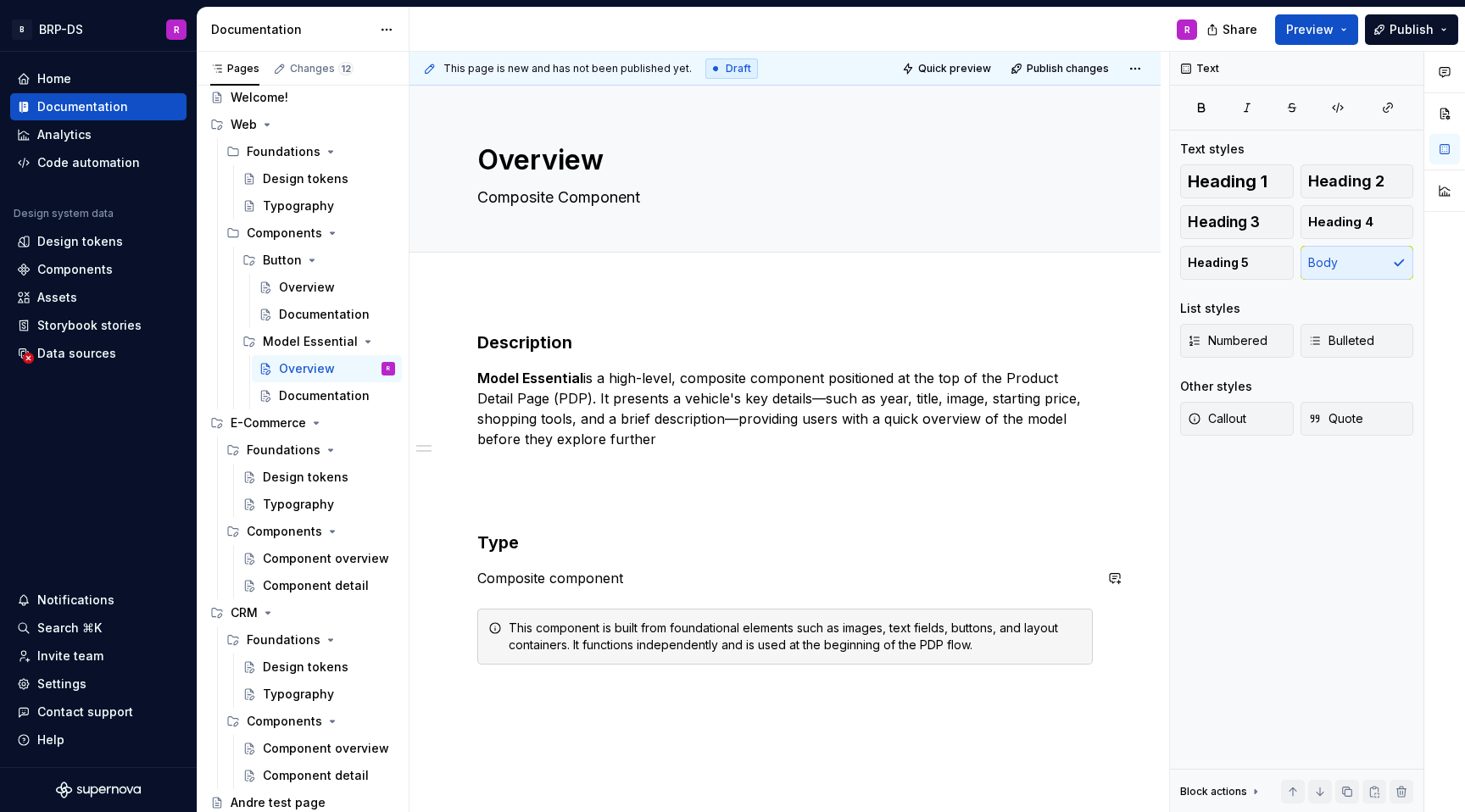
click at [563, 559] on div "Description Model Essential is a high-level, composite component positioned at …" at bounding box center [785, 498] width 615 height 334
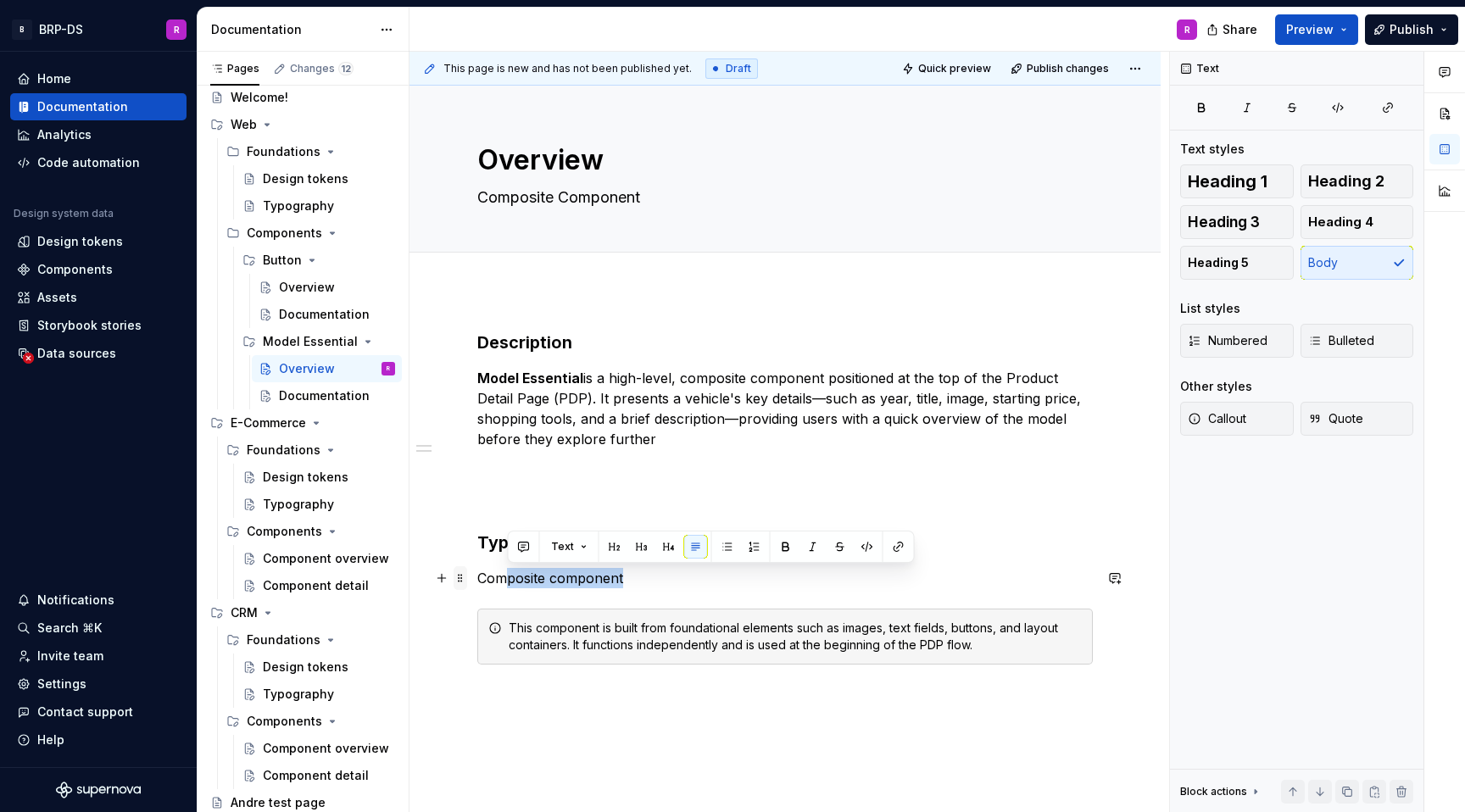
drag, startPoint x: 624, startPoint y: 580, endPoint x: 466, endPoint y: 580, distance: 158.0
click at [477, 580] on div "Description Model Essential is a high-level, composite component positioned at …" at bounding box center [785, 508] width 615 height 354
click at [506, 630] on div "This component is built from foundational elements such as images, text fields,…" at bounding box center [785, 636] width 615 height 56
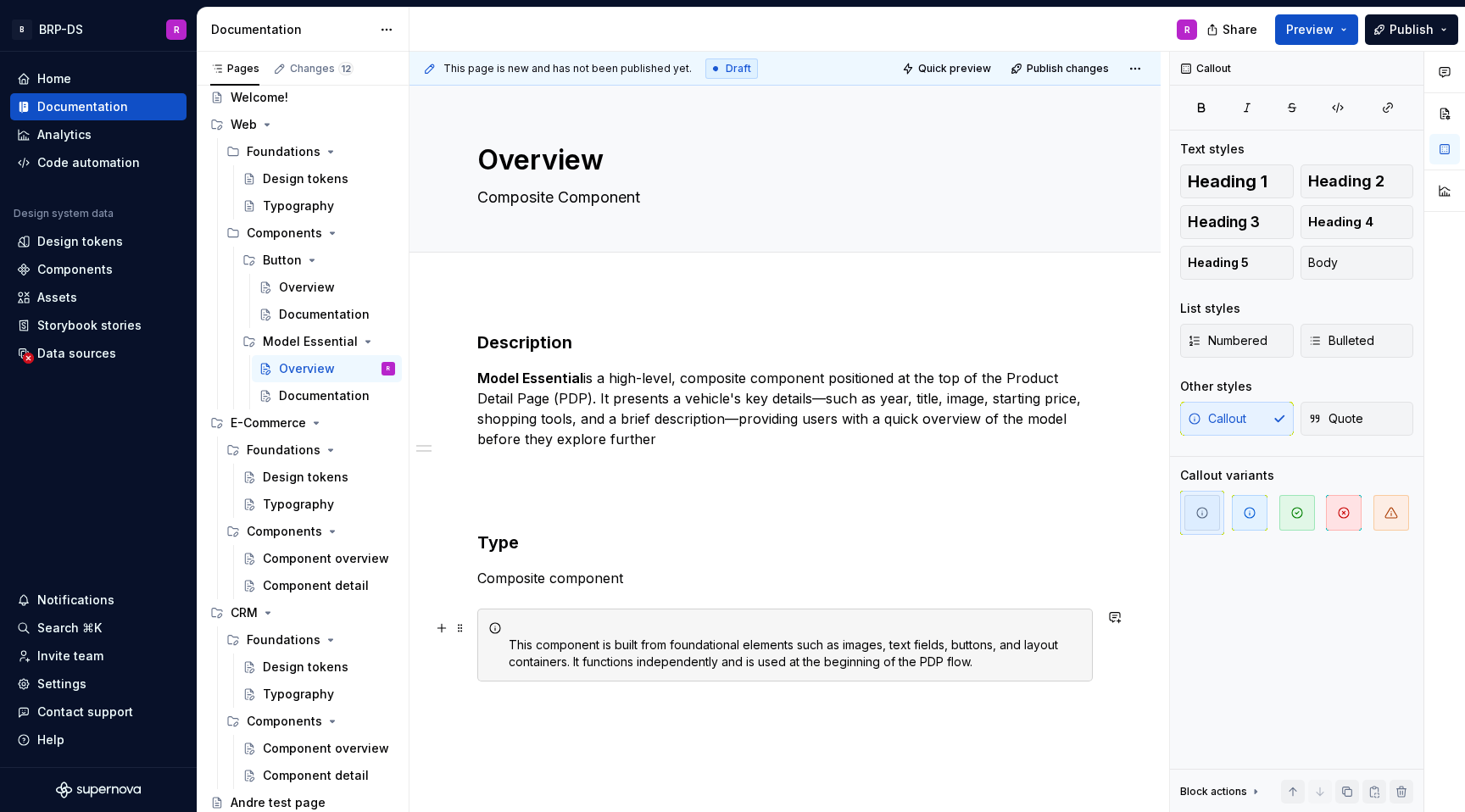
click at [518, 622] on div "This component is built from foundational elements such as images, text fields,…" at bounding box center [795, 644] width 573 height 51
drag, startPoint x: 653, startPoint y: 633, endPoint x: 508, endPoint y: 631, distance: 145.0
click at [509, 631] on div "Composite component This component is built from foundational elements such as …" at bounding box center [795, 644] width 573 height 51
click at [799, 596] on button "button" at bounding box center [799, 598] width 23 height 23
click at [629, 661] on div "Composite component This component is built from foundational elements such as …" at bounding box center [795, 644] width 573 height 51
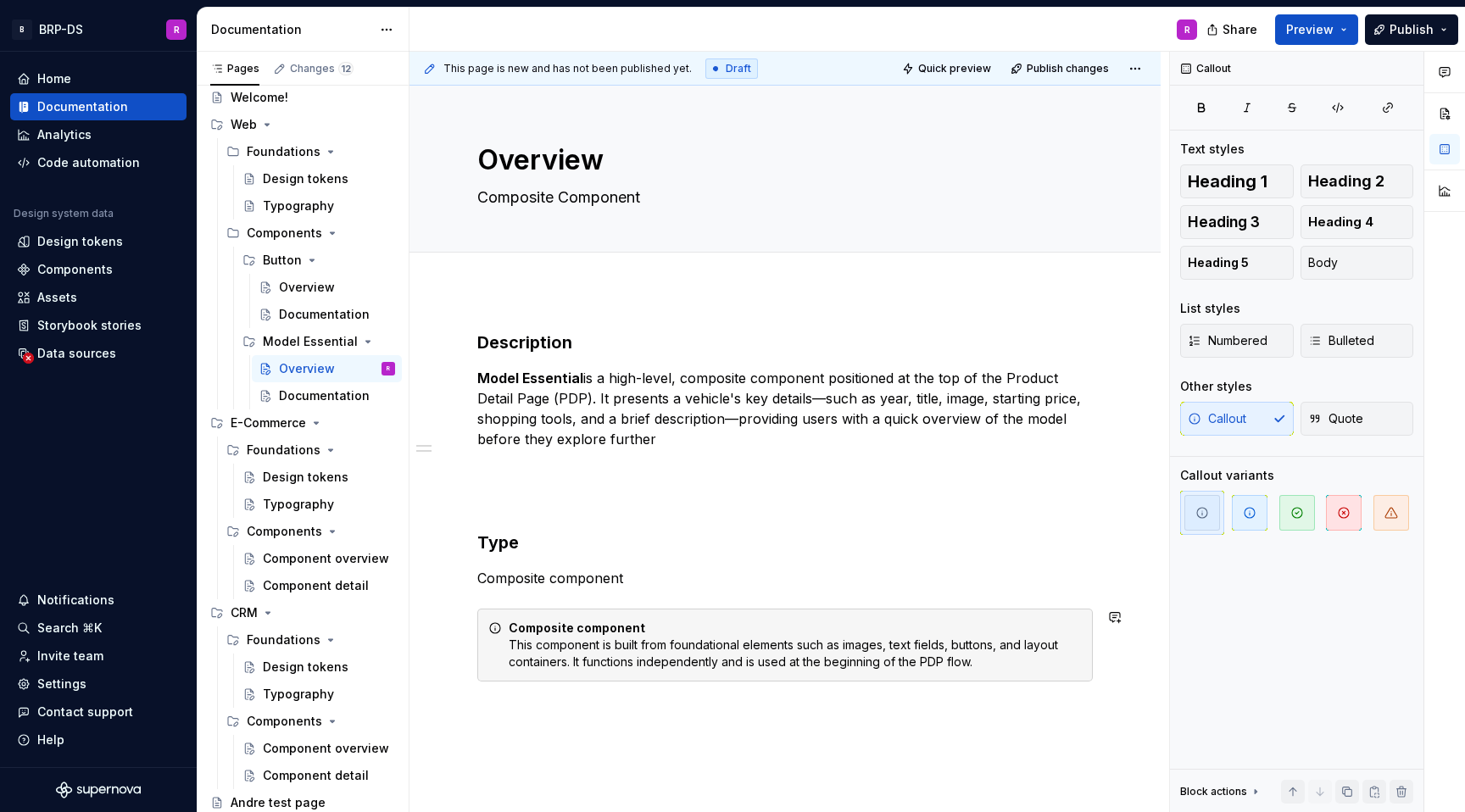
click at [611, 762] on div "Description Model Essential is a high-level, composite component positioned at …" at bounding box center [785, 618] width 751 height 655
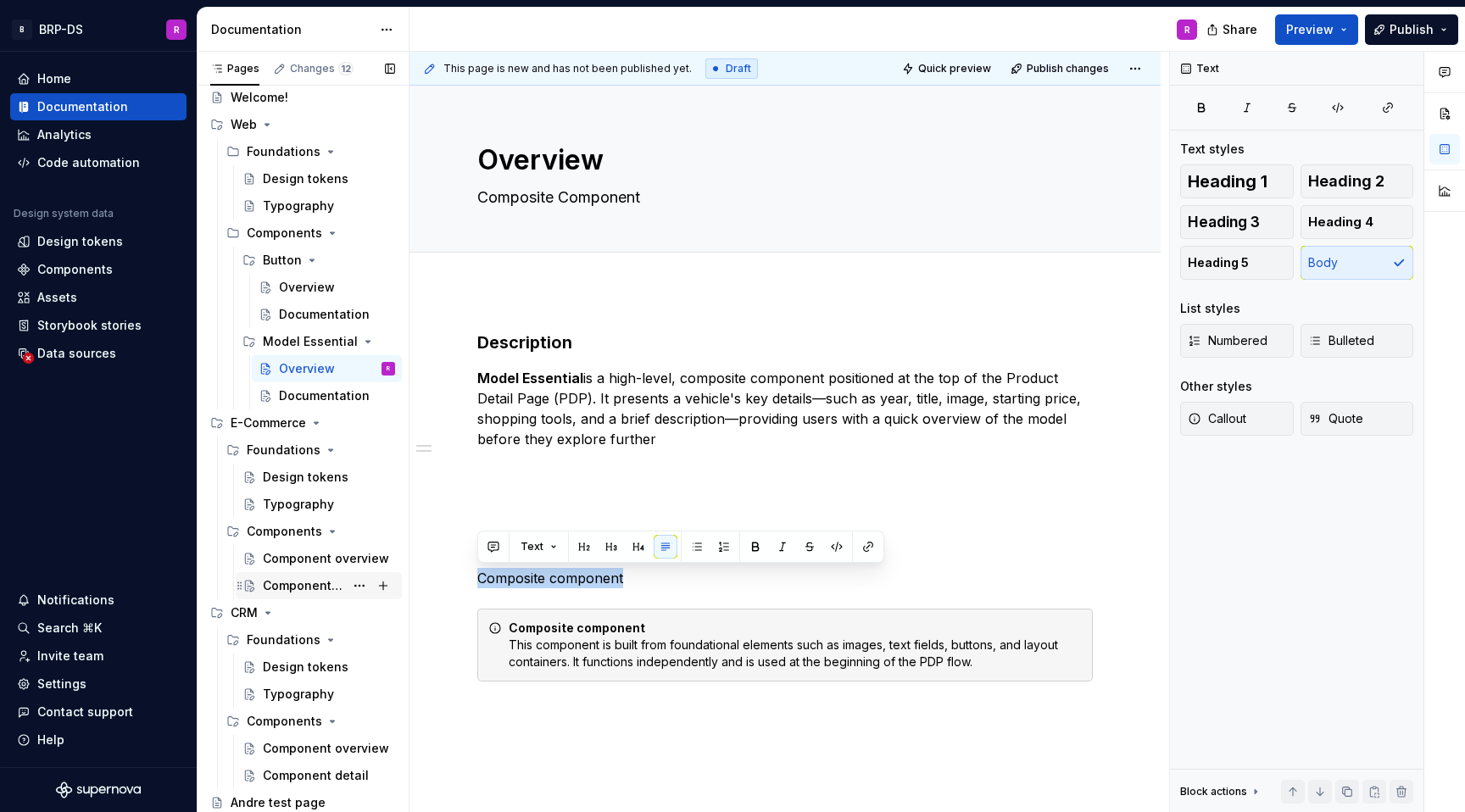
drag, startPoint x: 640, startPoint y: 586, endPoint x: 398, endPoint y: 587, distance: 242.0
click at [398, 587] on div "Pages Changes 12 Add Accessibility guide for tree Page tree. Navigate the tree …" at bounding box center [831, 435] width 1268 height 768
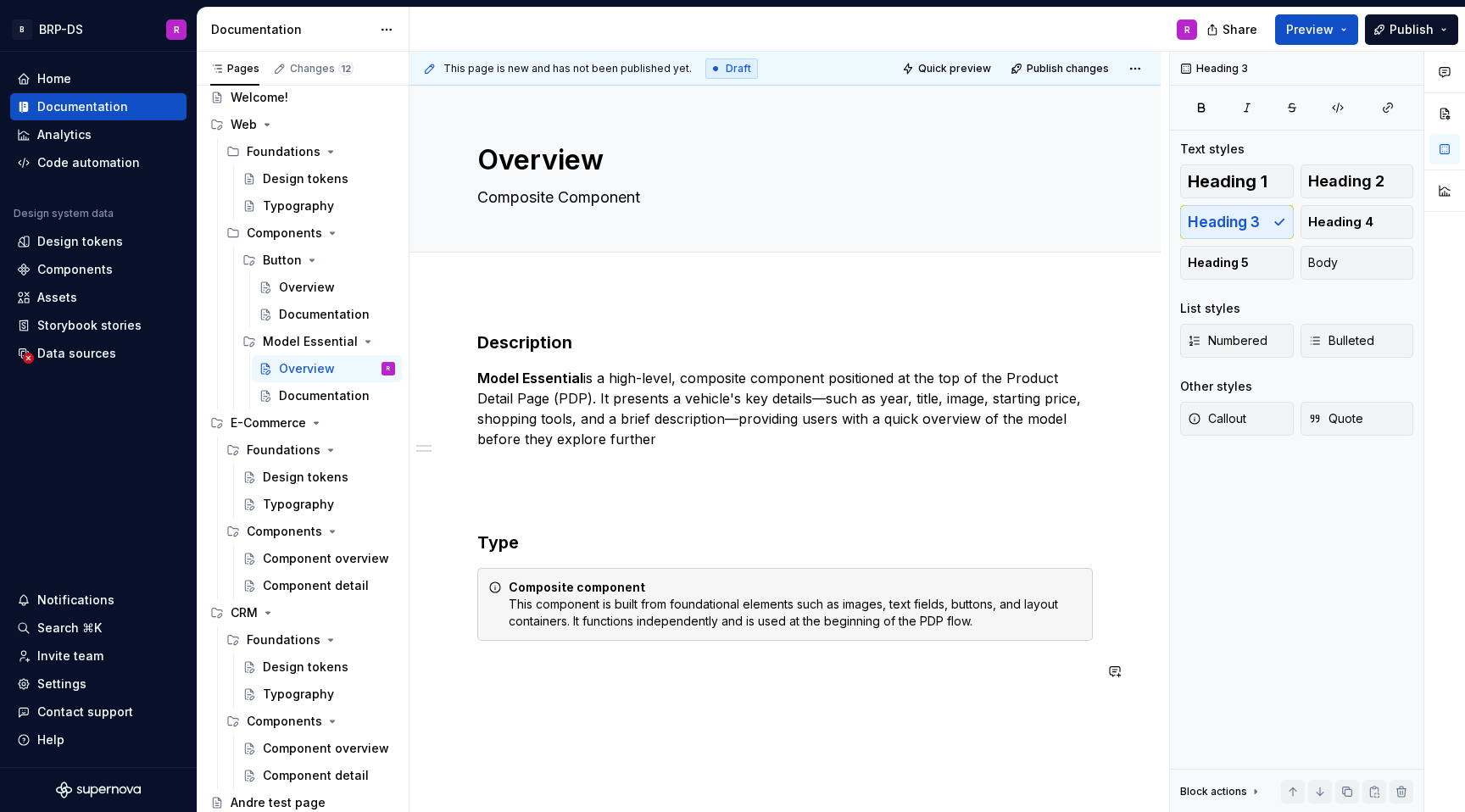
click at [550, 717] on div "Description Model Essential is a high-level, composite component positioned at …" at bounding box center [785, 618] width 751 height 655
click at [522, 542] on h3 "Type" at bounding box center [785, 542] width 615 height 23
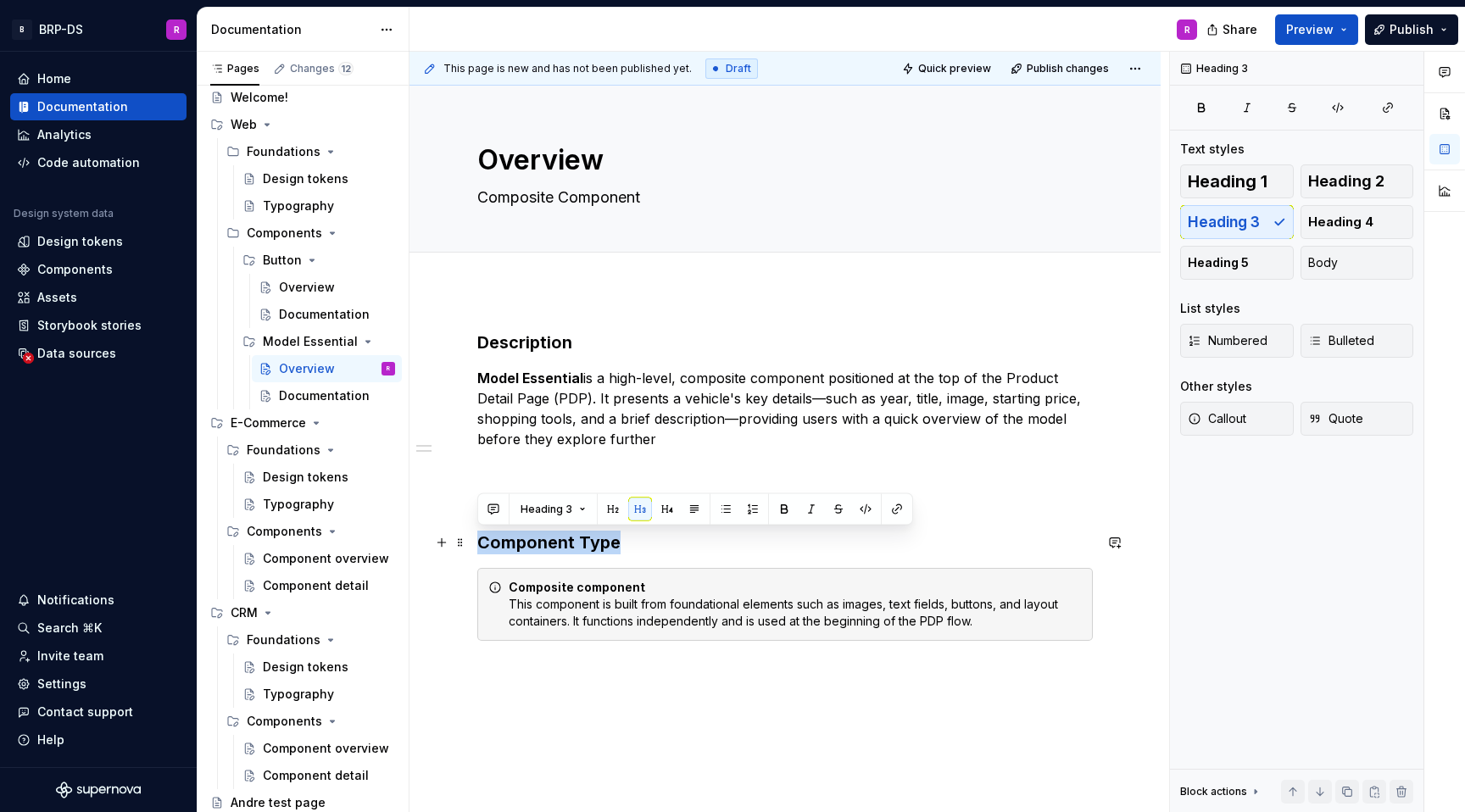
drag, startPoint x: 625, startPoint y: 540, endPoint x: 481, endPoint y: 540, distance: 144.0
click at [481, 540] on h3 "Component Type" at bounding box center [785, 542] width 615 height 23
click at [1335, 225] on span "Heading 4" at bounding box center [1341, 222] width 66 height 17
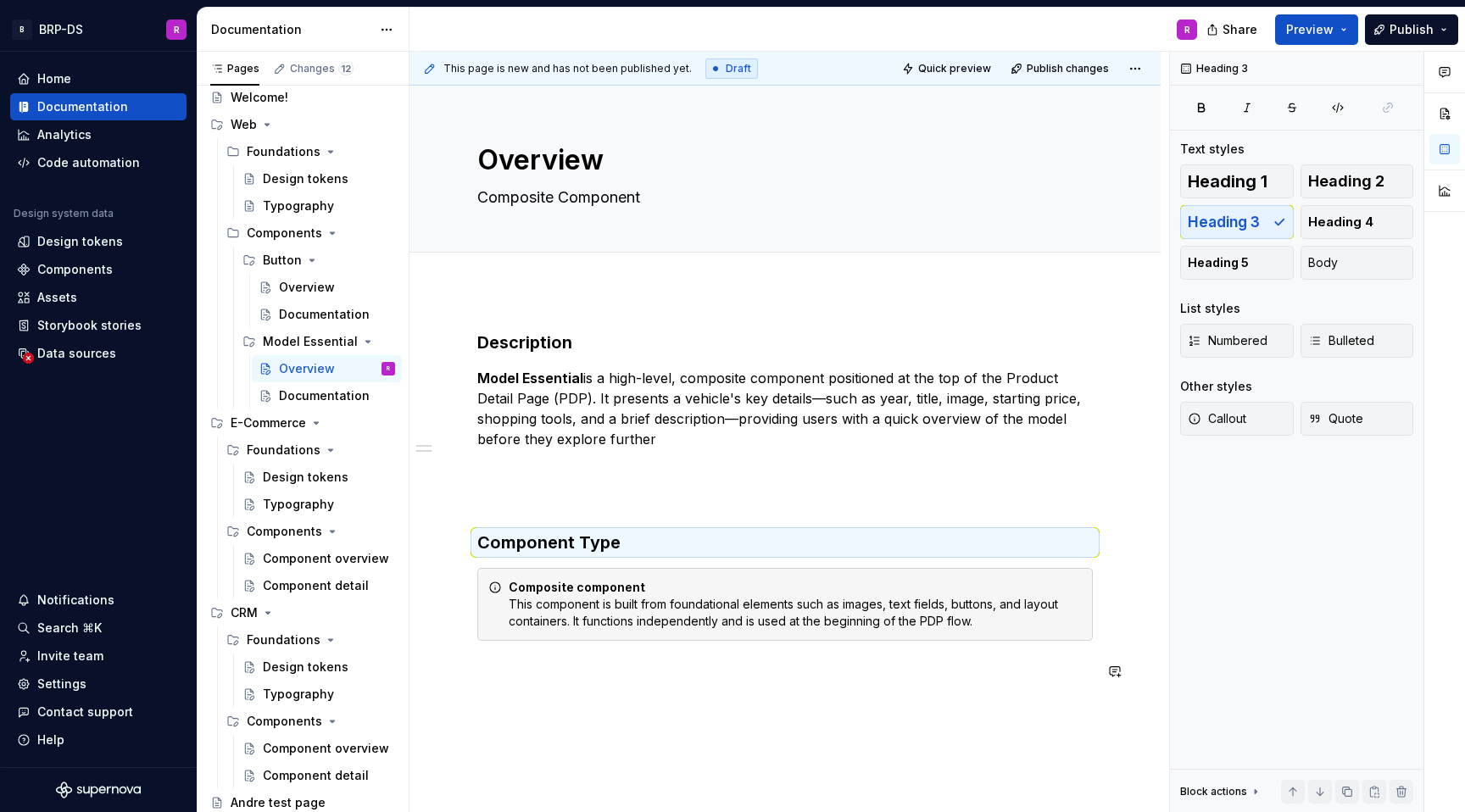
click at [717, 687] on div "Description Model Essential is a high-level, composite component positioned at …" at bounding box center [785, 517] width 615 height 371
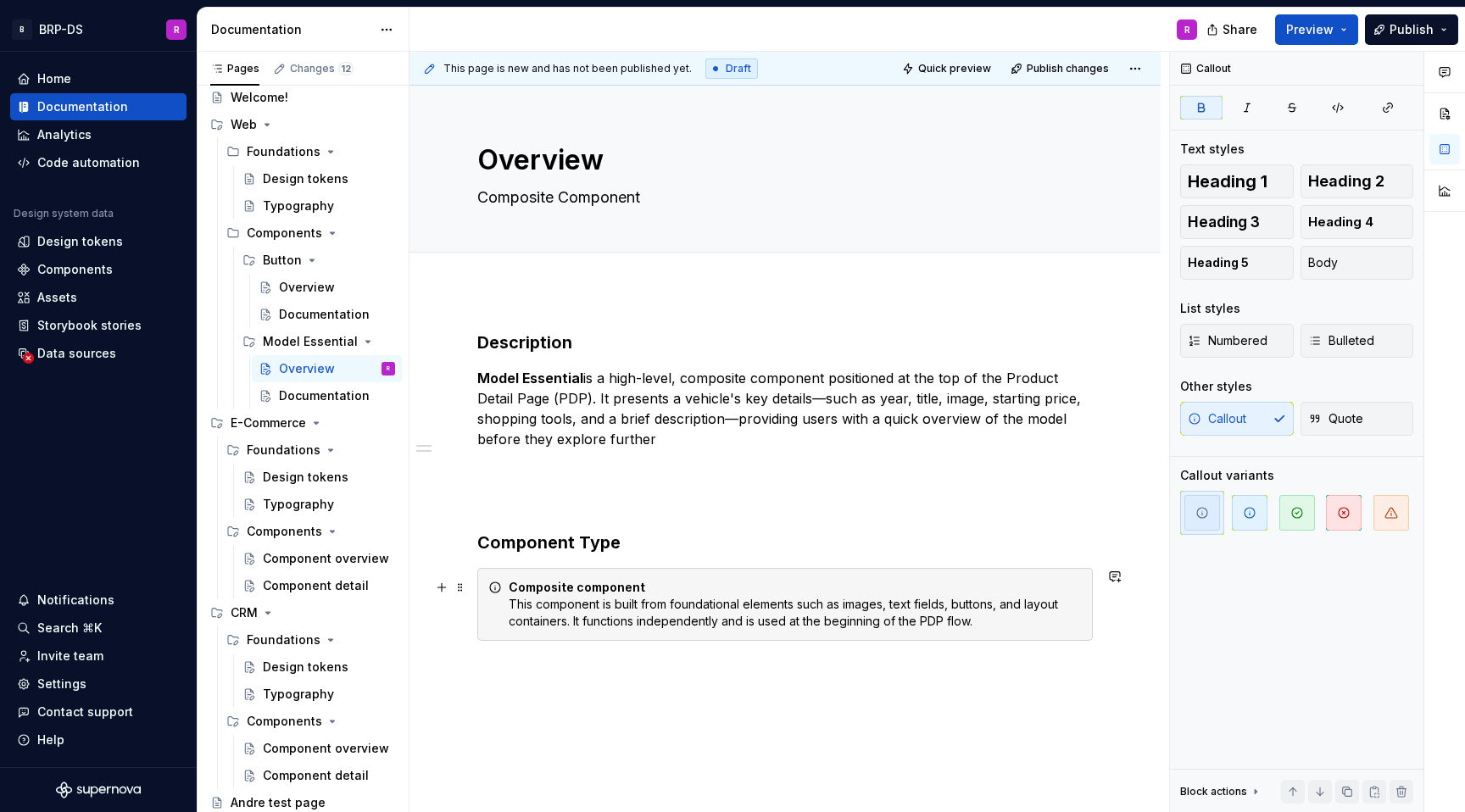
click at [722, 593] on div "Composite component This component is built from foundational elements such as …" at bounding box center [795, 604] width 573 height 51
click at [1250, 508] on icon "button" at bounding box center [1250, 513] width 10 height 10
drag, startPoint x: 669, startPoint y: 593, endPoint x: 505, endPoint y: 595, distance: 164.0
click at [505, 595] on div "Composite component This component is built from foundational elements such as …" at bounding box center [785, 604] width 615 height 73
click at [597, 556] on button "Callout" at bounding box center [576, 557] width 64 height 23
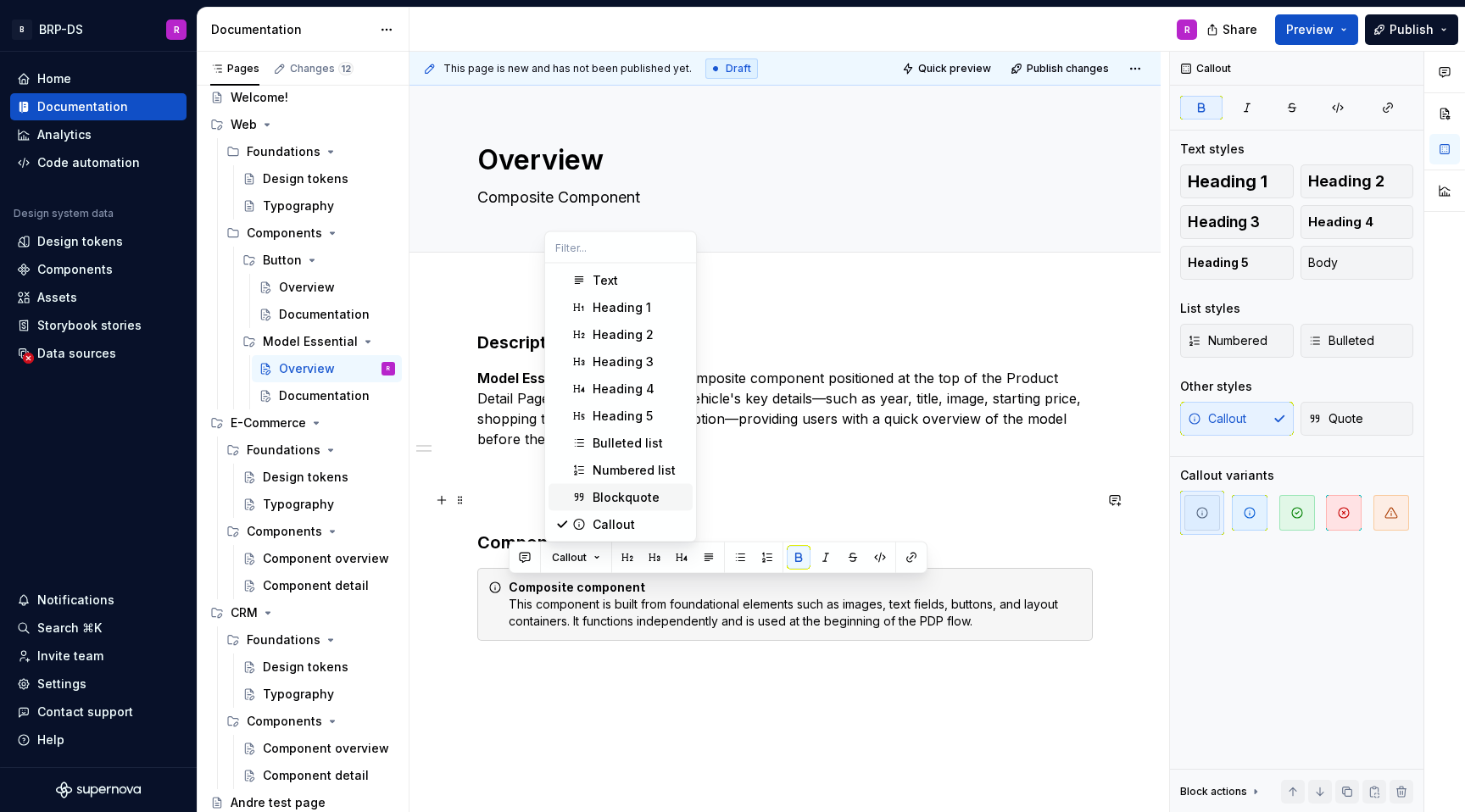
click at [604, 499] on div "Blockquote" at bounding box center [627, 498] width 67 height 17
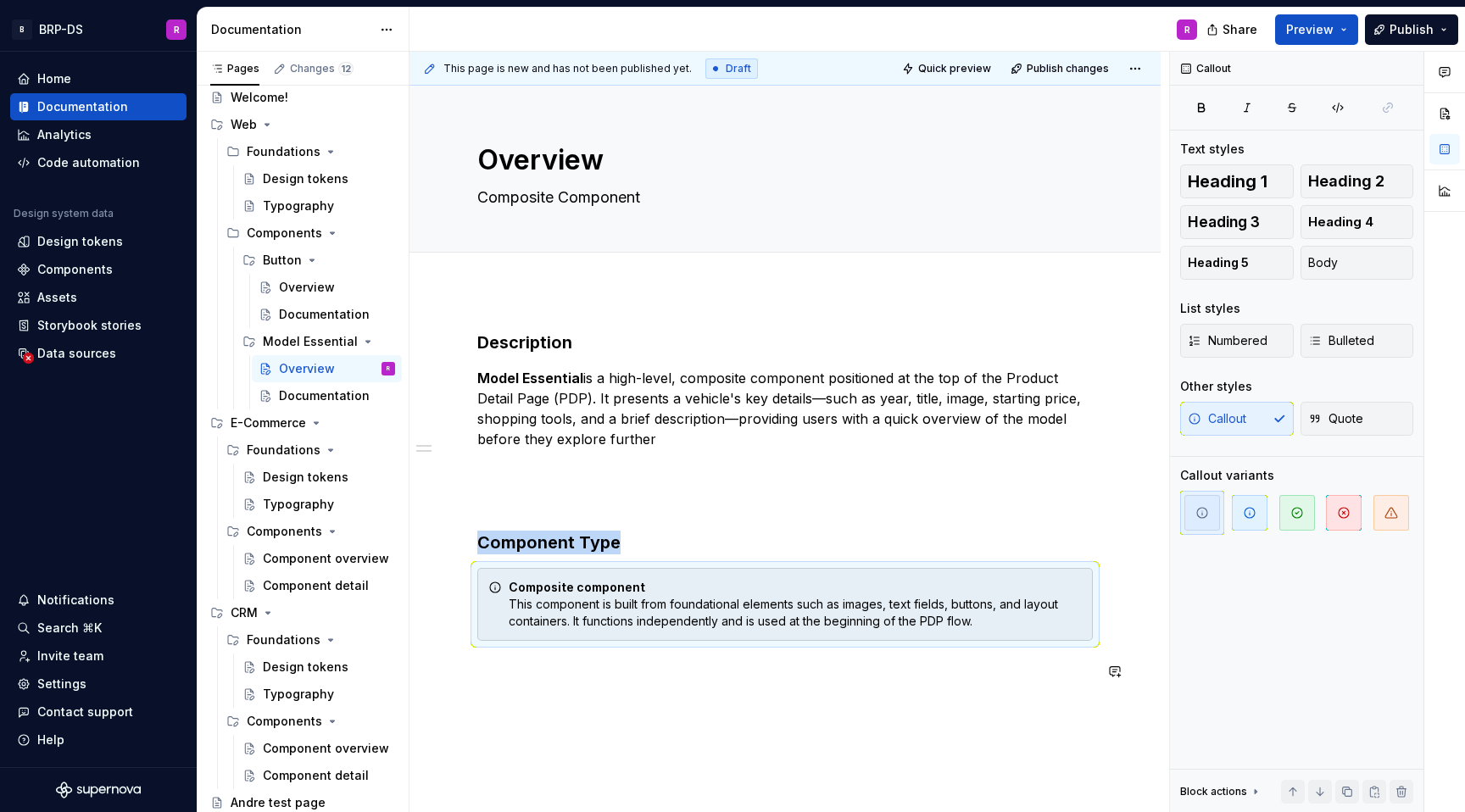
click at [608, 684] on div "Description Model Essential is a high-level, composite component positioned at …" at bounding box center [785, 517] width 615 height 371
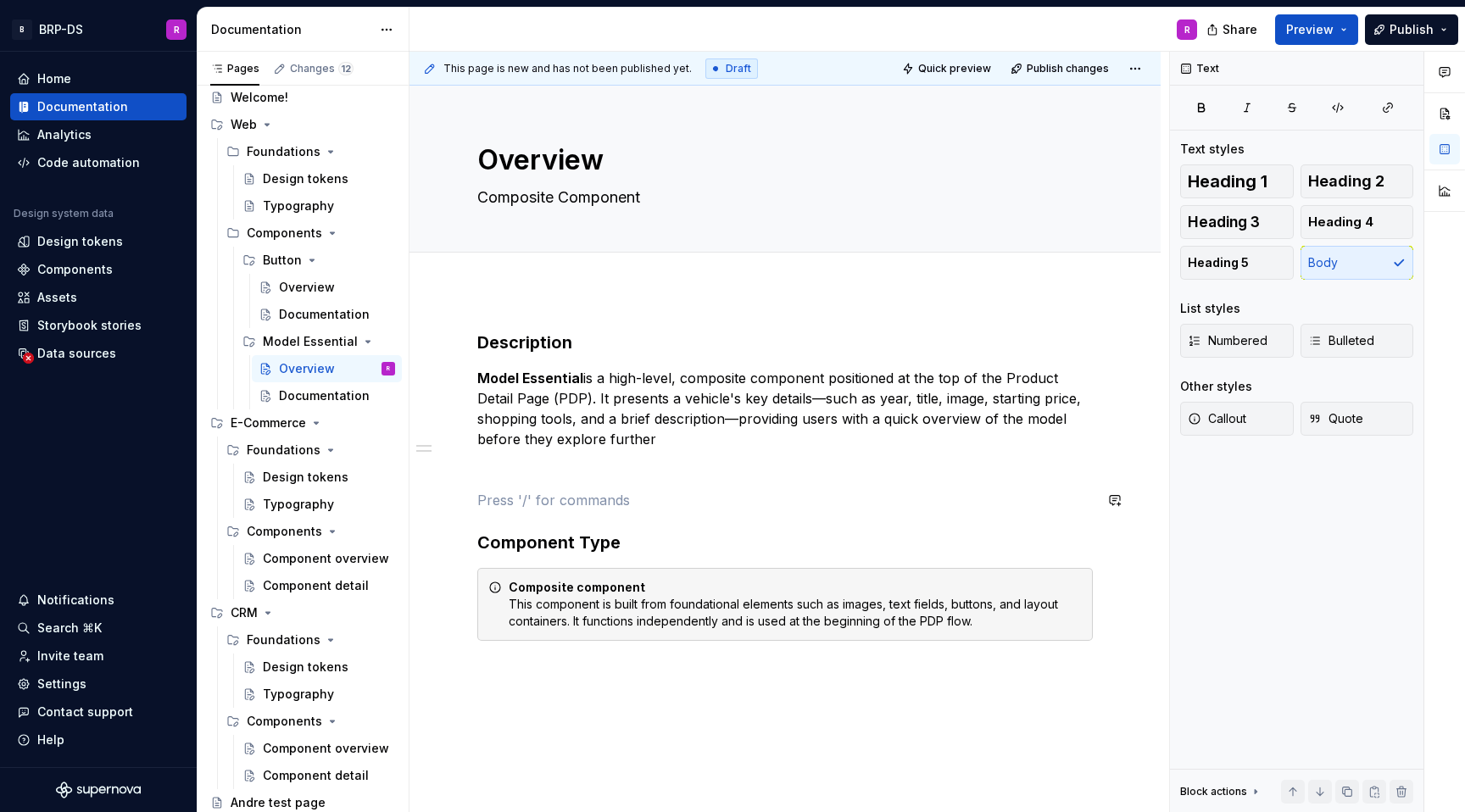
click at [614, 486] on div "Description Model Essential is a high-level, composite component positioned at …" at bounding box center [785, 506] width 615 height 351
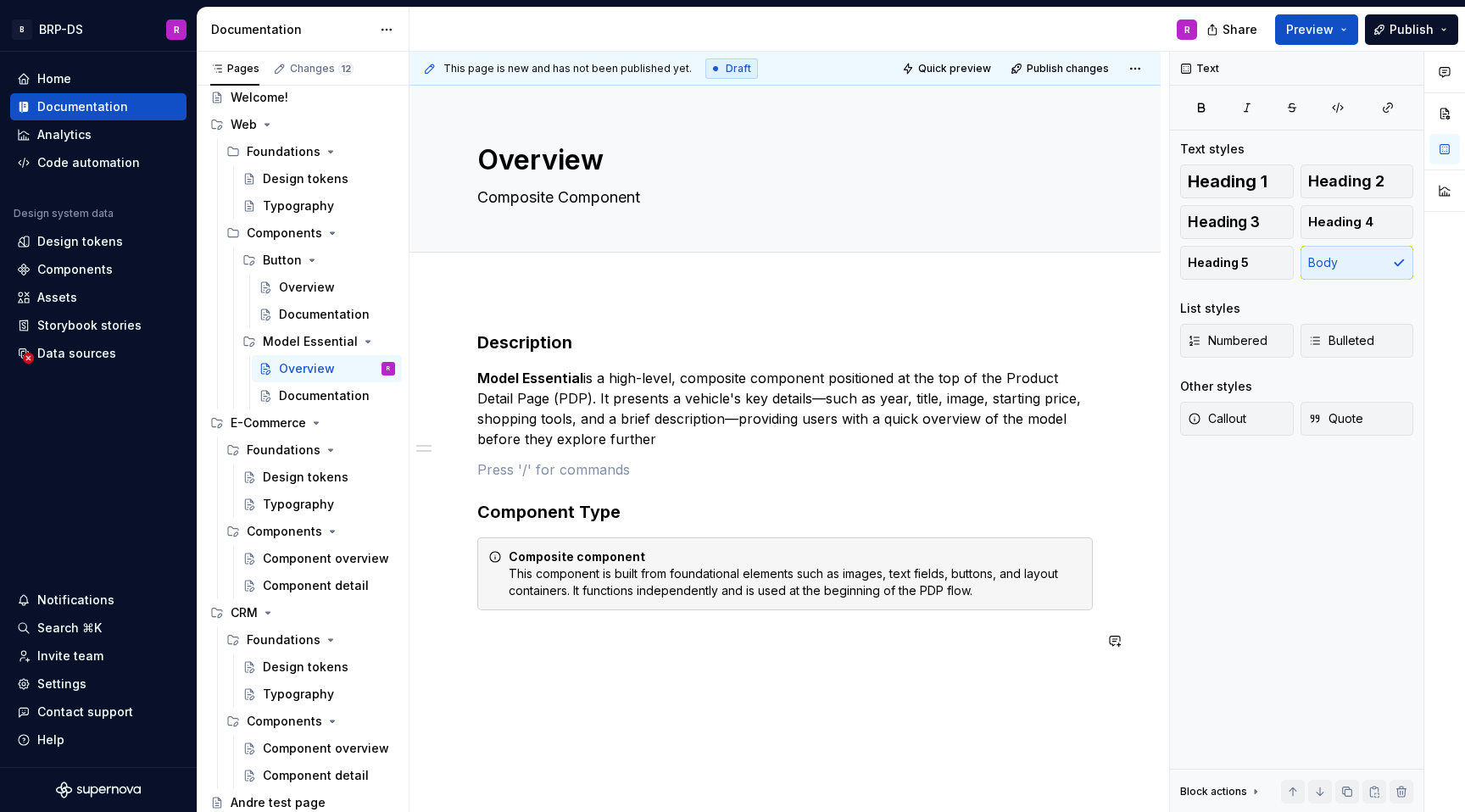
click at [627, 657] on div "Description Model Essential is a high-level, composite component positioned at …" at bounding box center [785, 501] width 615 height 340
click at [510, 431] on p "Model Essential is a high-level, composite component positioned at the top of t…" at bounding box center [785, 409] width 615 height 81
drag, startPoint x: 666, startPoint y: 441, endPoint x: 478, endPoint y: 382, distance: 197.0
click at [478, 382] on p "Model Essential is a high-level, composite component positioned at the top of t…" at bounding box center [785, 409] width 615 height 81
click at [549, 342] on button "Text" at bounding box center [539, 346] width 52 height 23
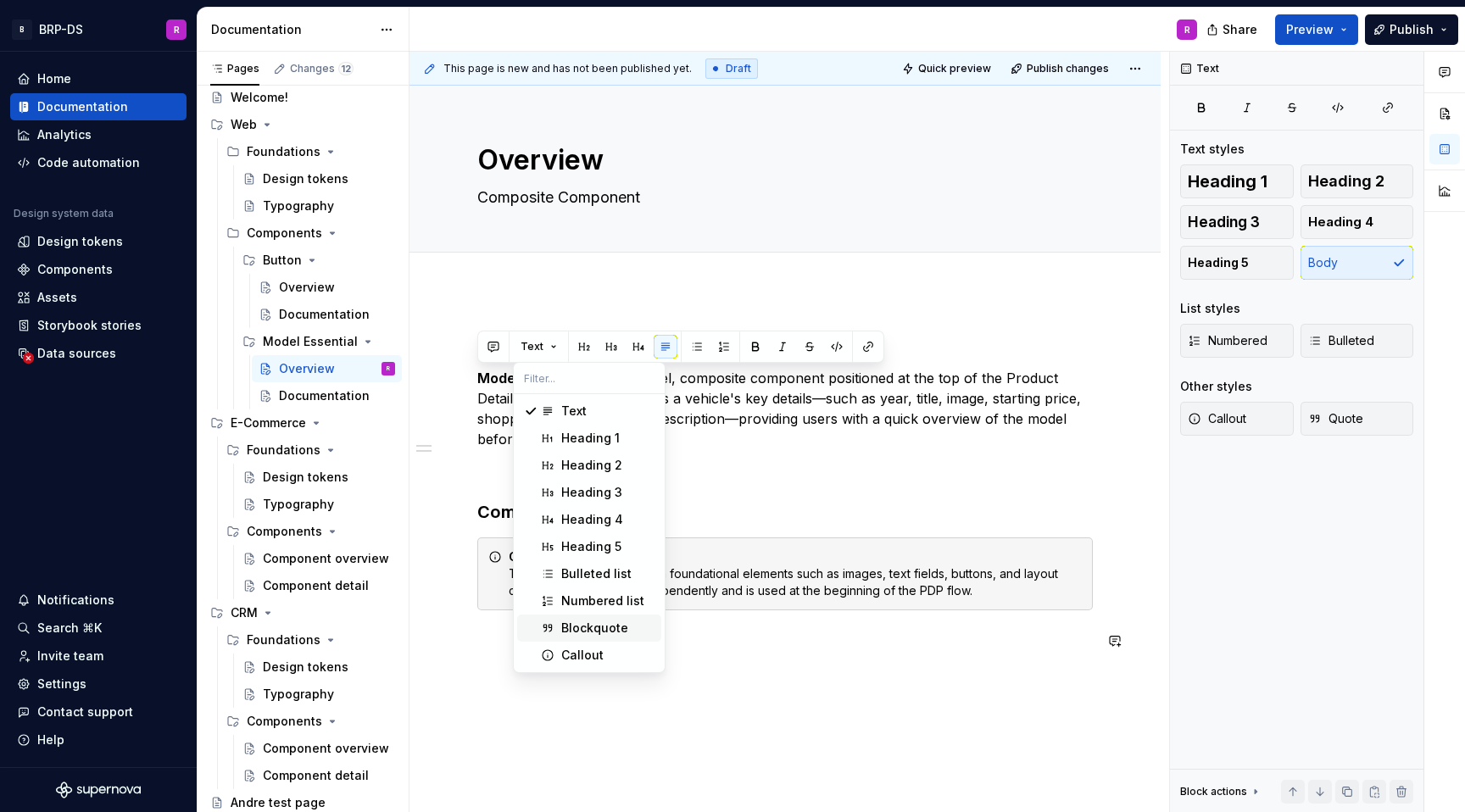
click at [609, 630] on div "Blockquote" at bounding box center [596, 628] width 67 height 17
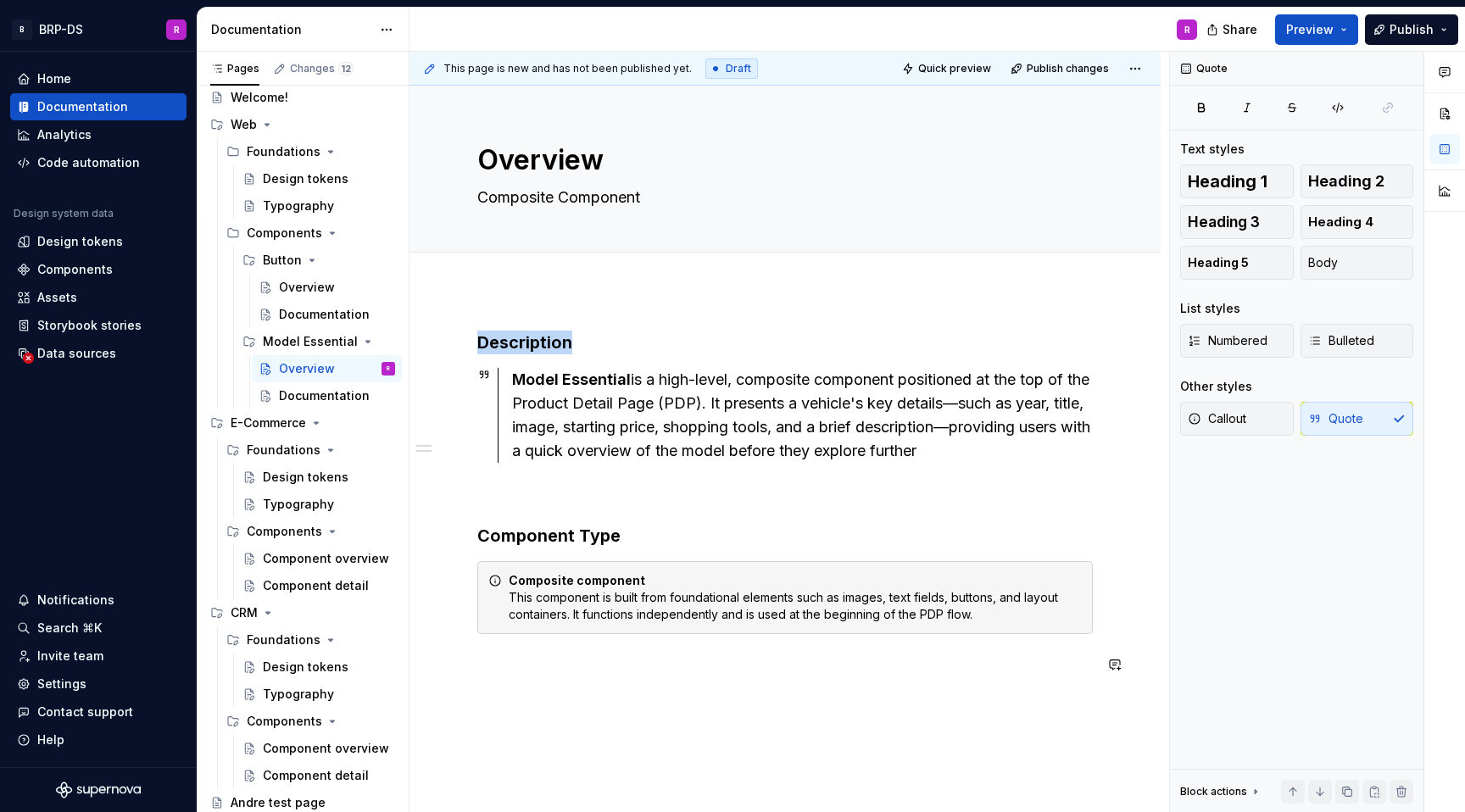
click at [712, 752] on div "Description Model Essential is a high-level, composite component positioned at …" at bounding box center [785, 614] width 751 height 649
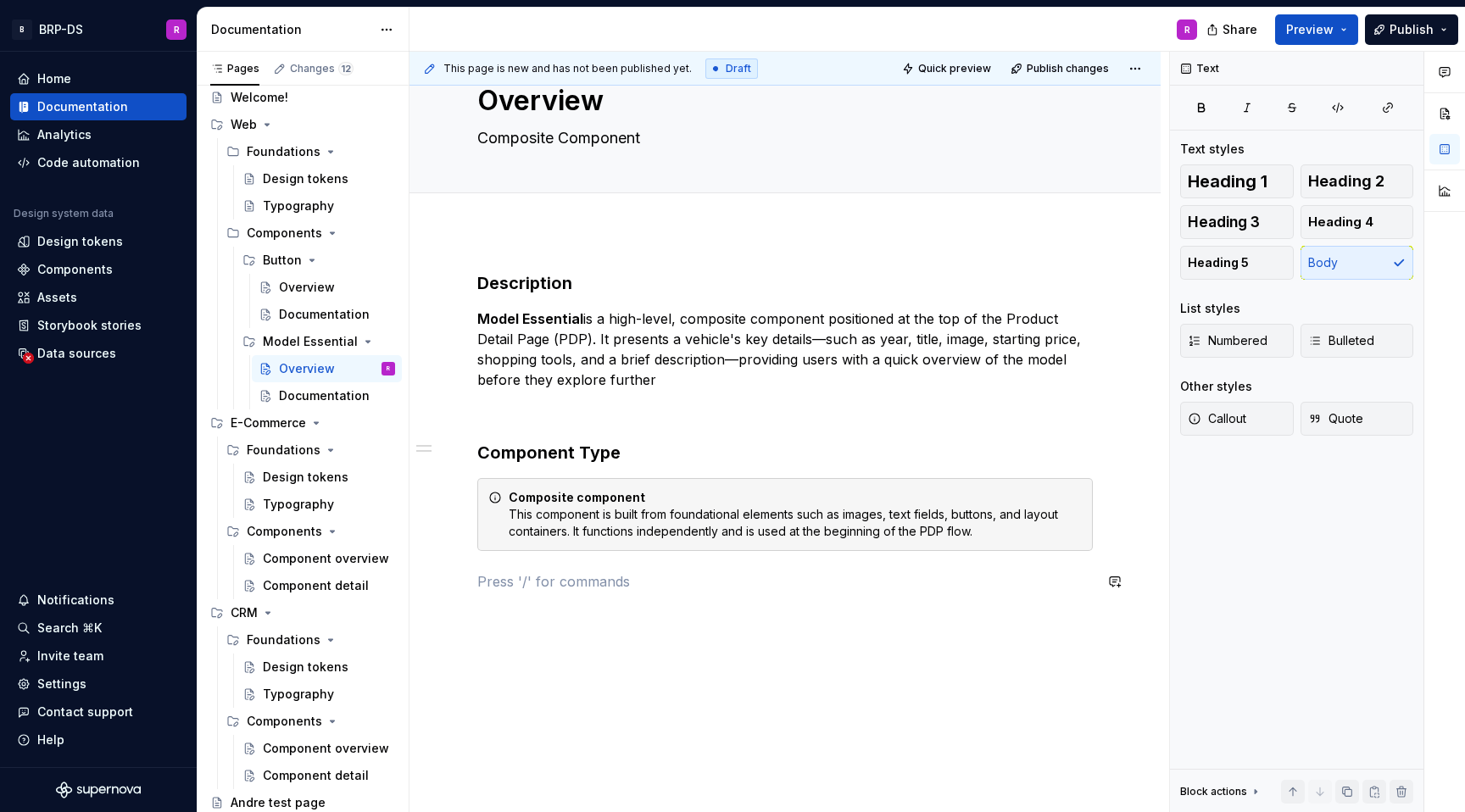
scroll to position [63, 0]
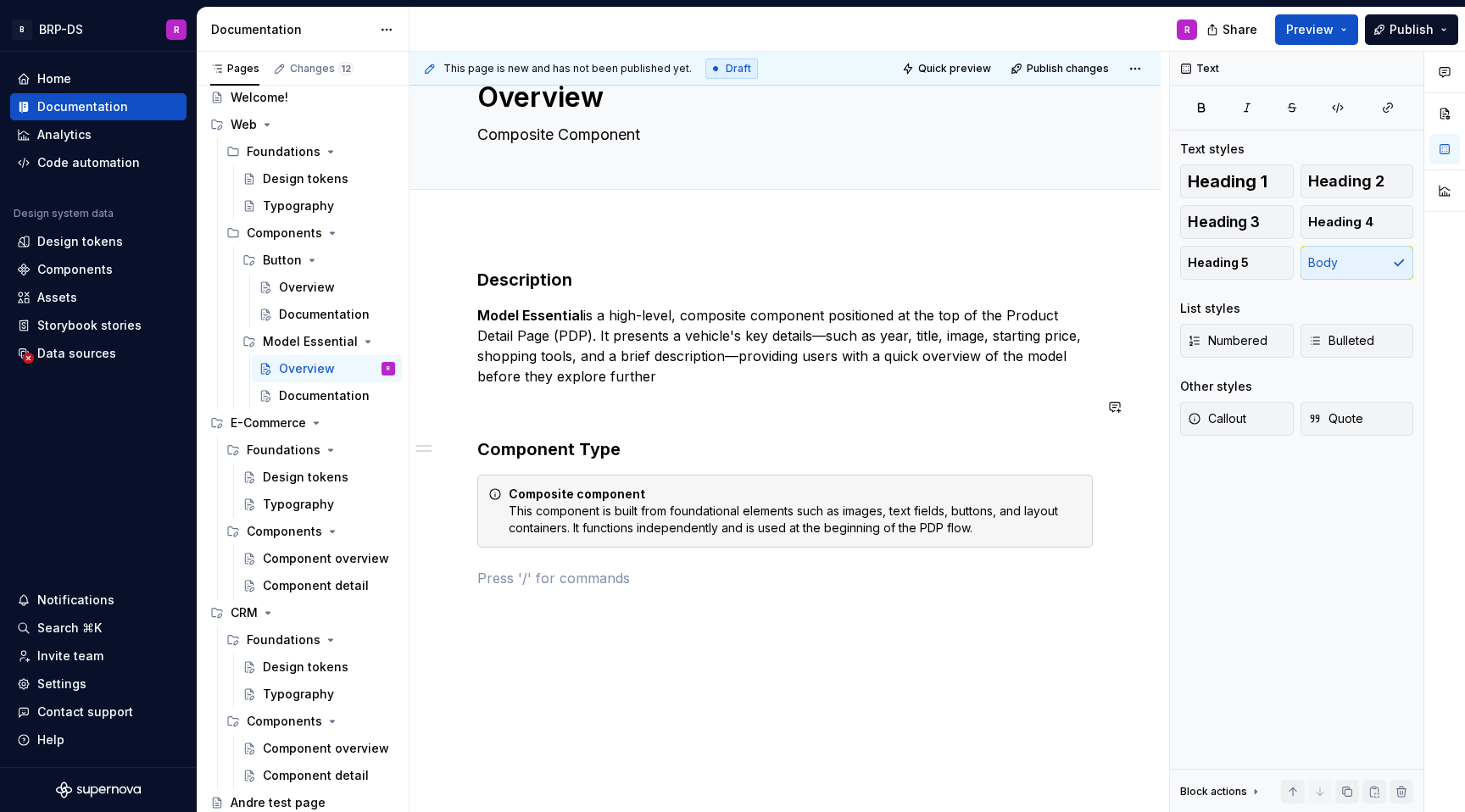
click at [634, 362] on p "Model Essential is a high-level, composite component positioned at the top of t…" at bounding box center [785, 346] width 615 height 81
drag, startPoint x: 653, startPoint y: 368, endPoint x: 569, endPoint y: 340, distance: 88.5
click at [569, 340] on p "Model Essential is a high-level, composite component positioned at the top of t…" at bounding box center [785, 346] width 615 height 81
click at [659, 409] on p at bounding box center [785, 407] width 615 height 21
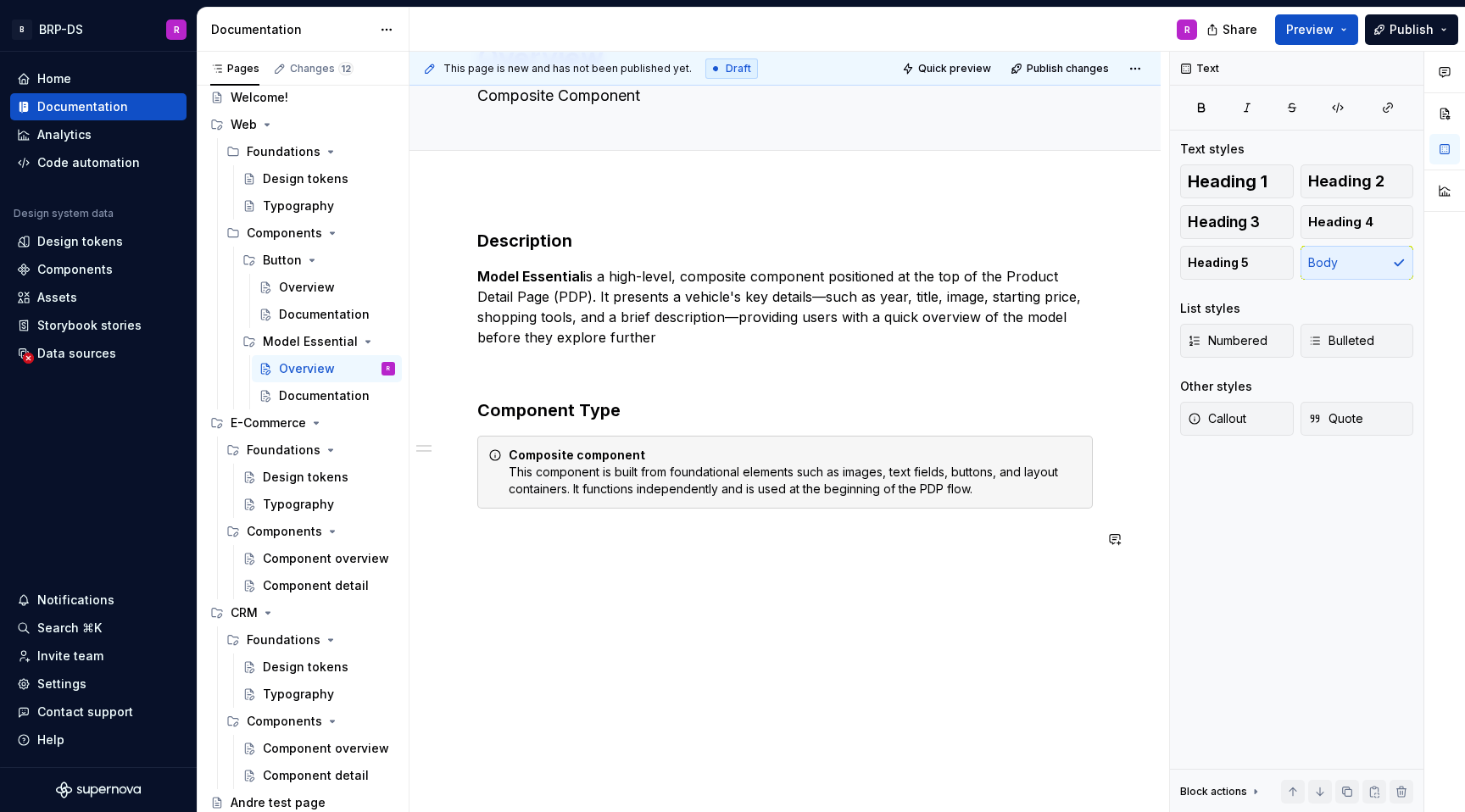
click at [614, 595] on div "Description Model Essential is a high-level, composite component positioned at …" at bounding box center [785, 500] width 751 height 625
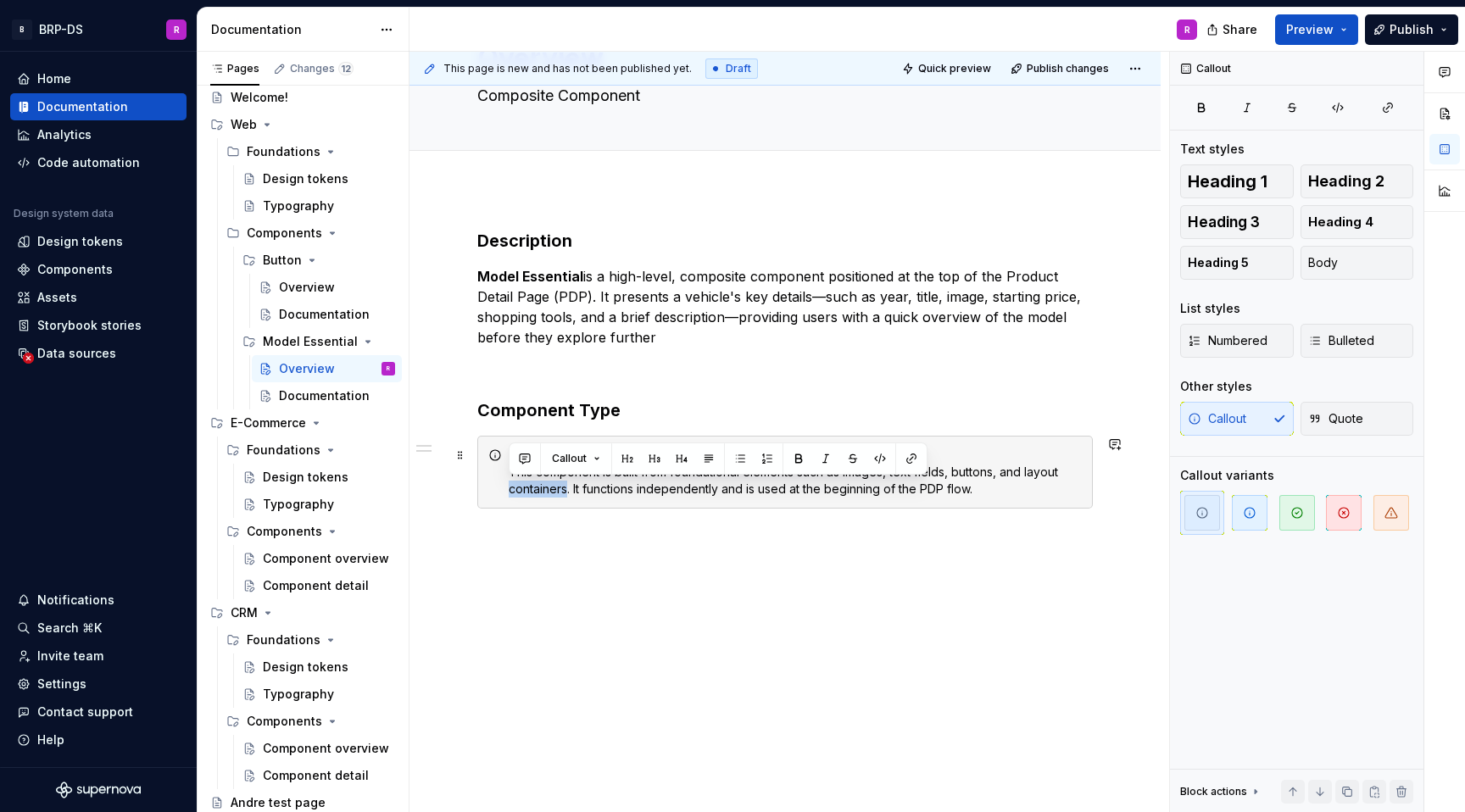
drag, startPoint x: 566, startPoint y: 491, endPoint x: 507, endPoint y: 491, distance: 59.0
click at [507, 491] on div "Composite component This component is built from foundational elements such as …" at bounding box center [785, 472] width 615 height 73
click at [481, 561] on div "Description Model Essential is a high-level, composite component positioned at …" at bounding box center [785, 399] width 615 height 340
click at [857, 492] on div "Composite component This component is built from foundational elements such as …" at bounding box center [795, 472] width 573 height 51
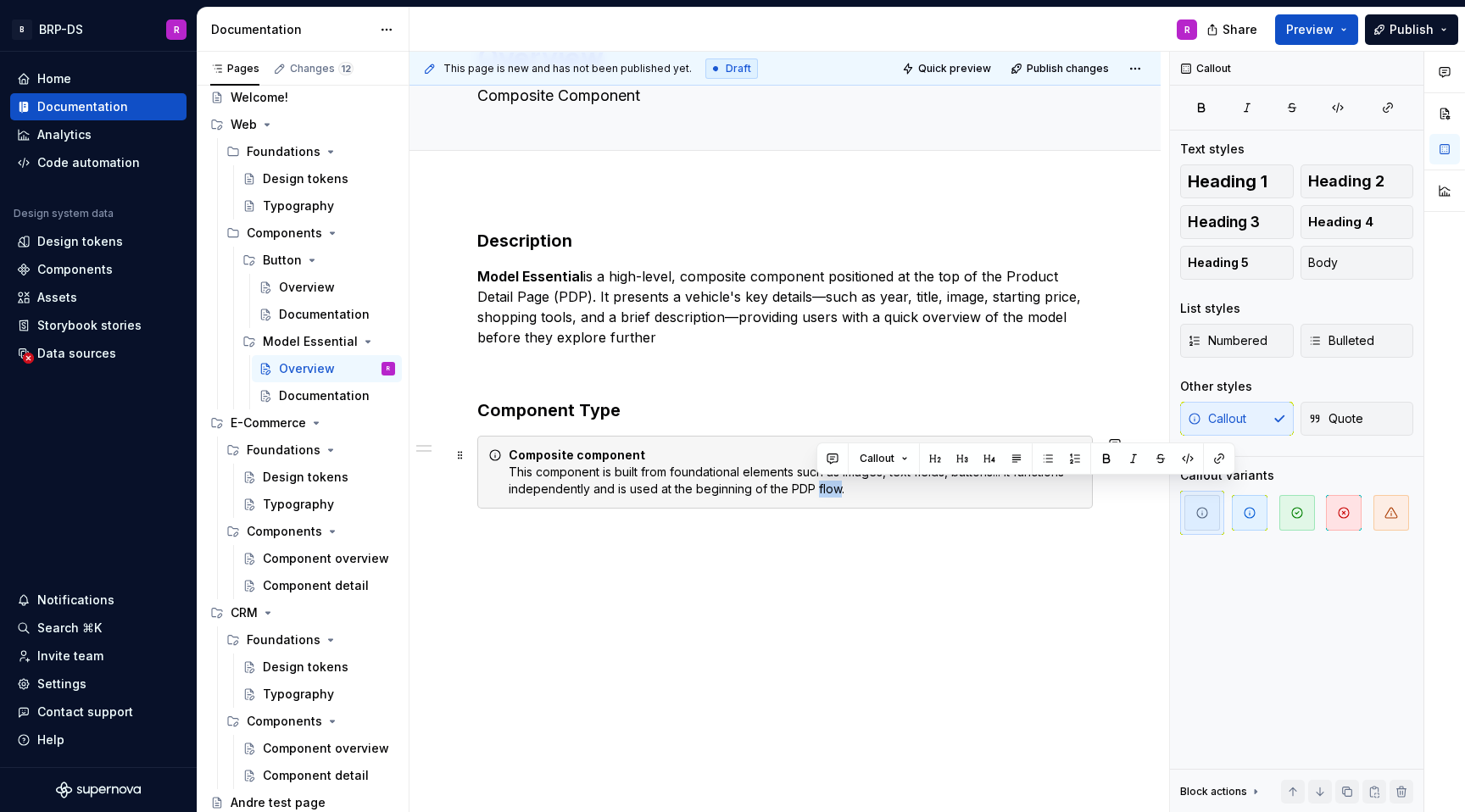
drag, startPoint x: 840, startPoint y: 489, endPoint x: 818, endPoint y: 488, distance: 22.0
click at [818, 489] on div "Composite component This component is built from foundational elements such as …" at bounding box center [795, 472] width 573 height 51
click at [821, 536] on p at bounding box center [785, 539] width 615 height 21
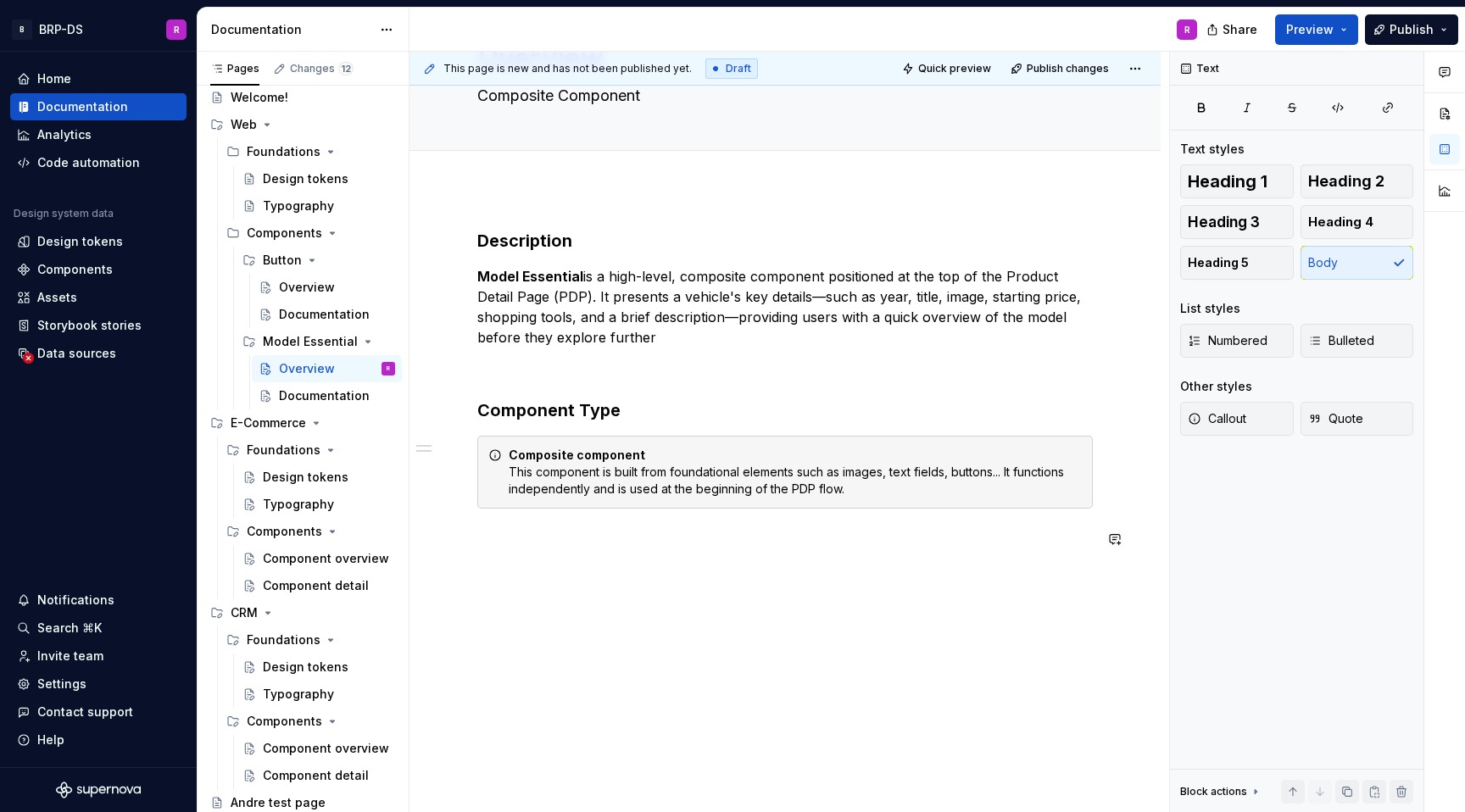
click at [462, 573] on div "Description Model Essential is a high-level, composite component positioned at …" at bounding box center [785, 500] width 751 height 625
click at [478, 565] on div "Description Model Essential is a high-level, composite component positioned at …" at bounding box center [785, 399] width 615 height 340
click at [494, 549] on div "Description Model Essential is a high-level, composite component positioned at …" at bounding box center [785, 399] width 615 height 340
click at [427, 542] on div "Description Model Essential is a high-level, composite component positioned at …" at bounding box center [785, 500] width 751 height 625
click at [437, 542] on button "button" at bounding box center [441, 538] width 23 height 23
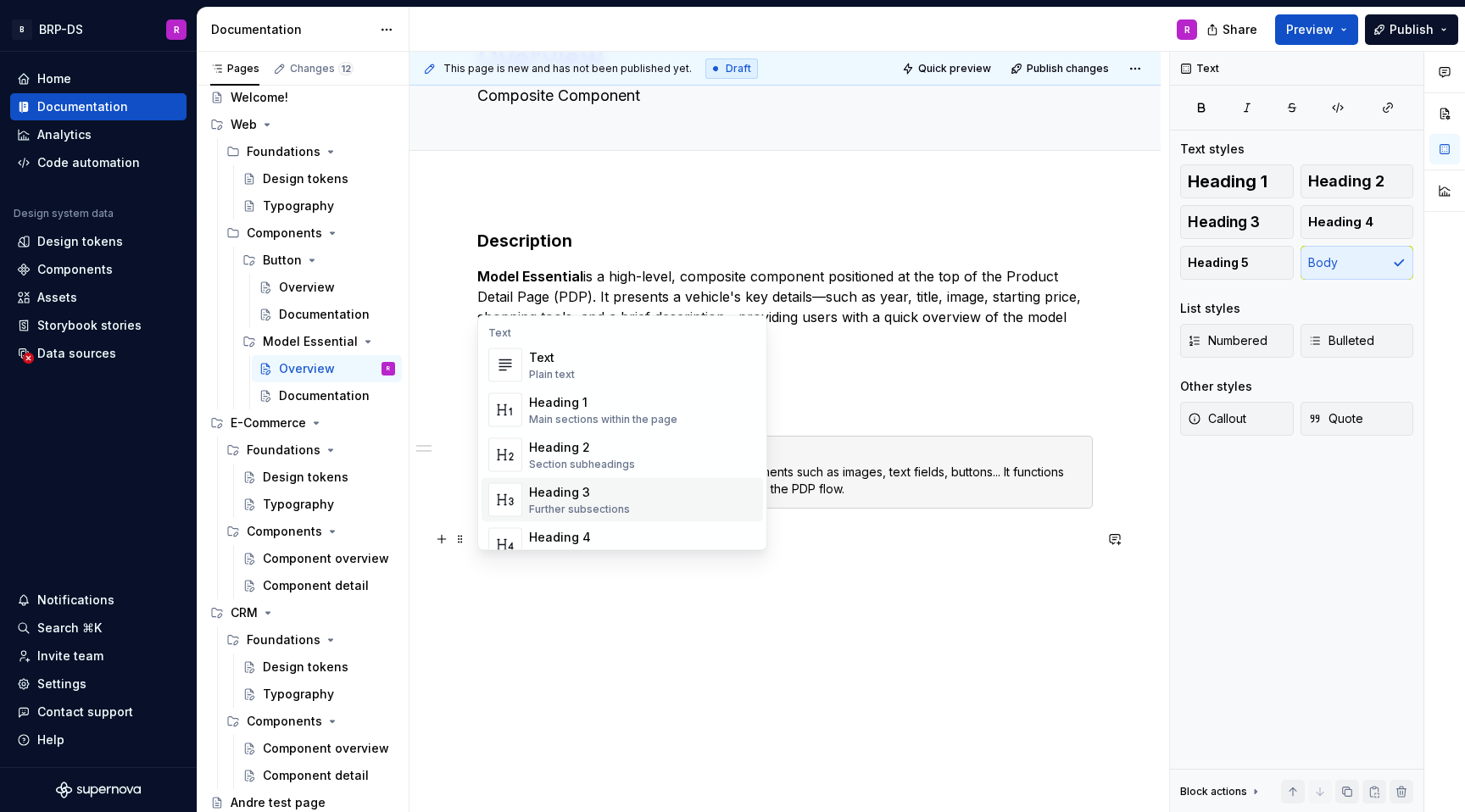
click at [560, 491] on div "Heading 3" at bounding box center [579, 492] width 101 height 17
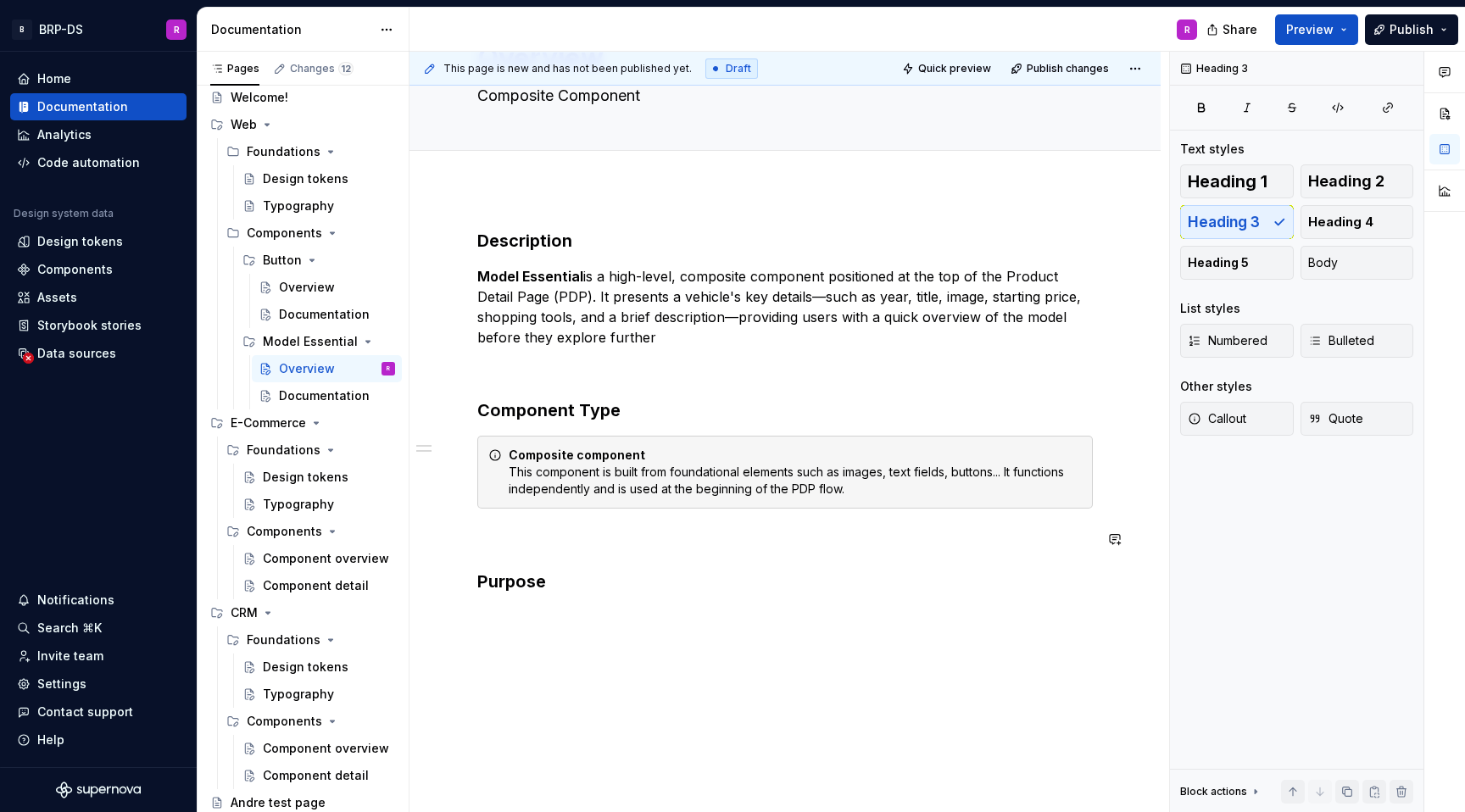
click at [722, 562] on div "Description Model Essential is a high-level, composite component positioned at …" at bounding box center [785, 411] width 615 height 365
click at [492, 609] on div "Description Model Essential is a high-level, composite component positioned at …" at bounding box center [785, 421] width 615 height 384
click at [441, 623] on button "button" at bounding box center [441, 617] width 23 height 23
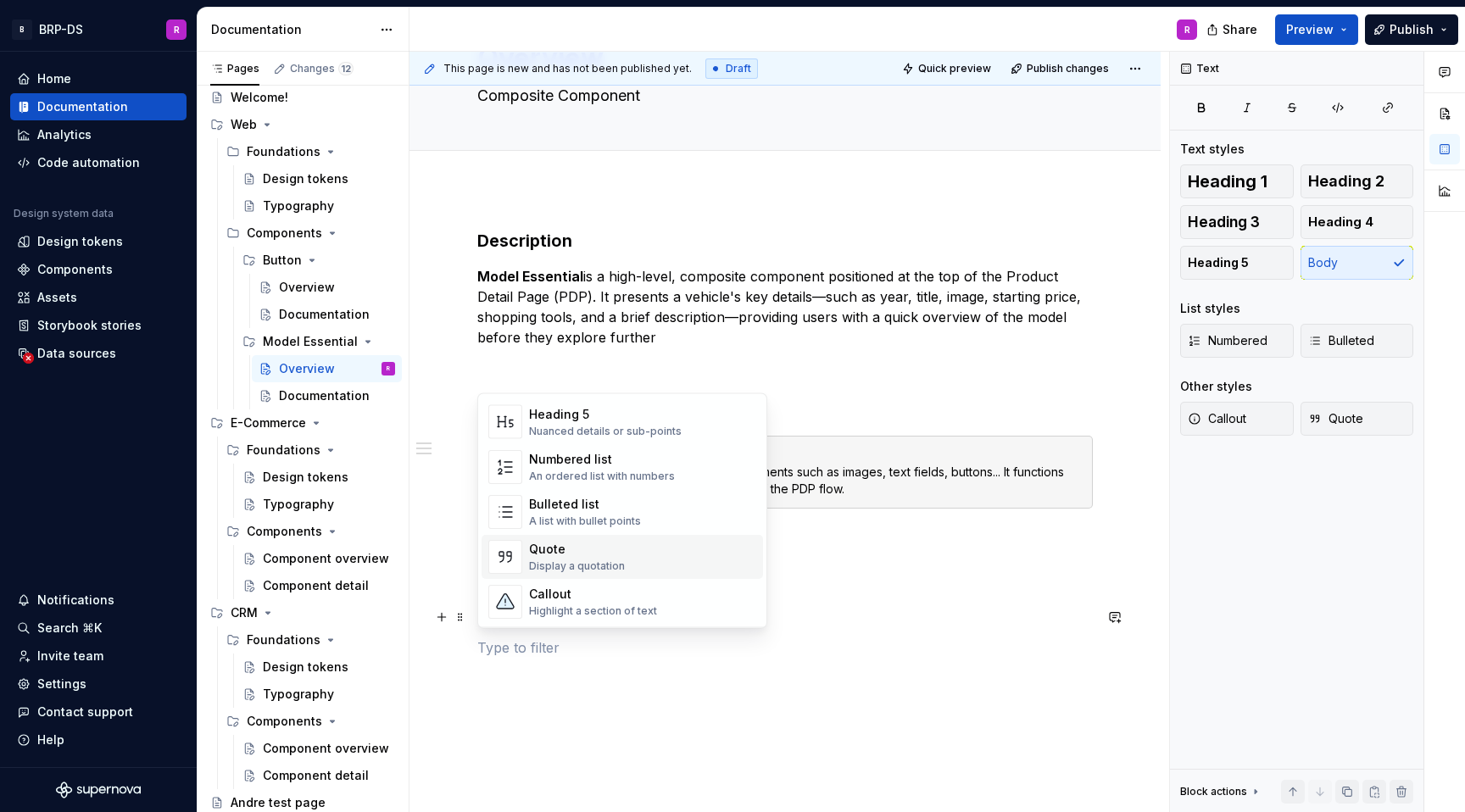
scroll to position [247, 0]
click at [576, 504] on div "Bulleted list" at bounding box center [585, 503] width 112 height 17
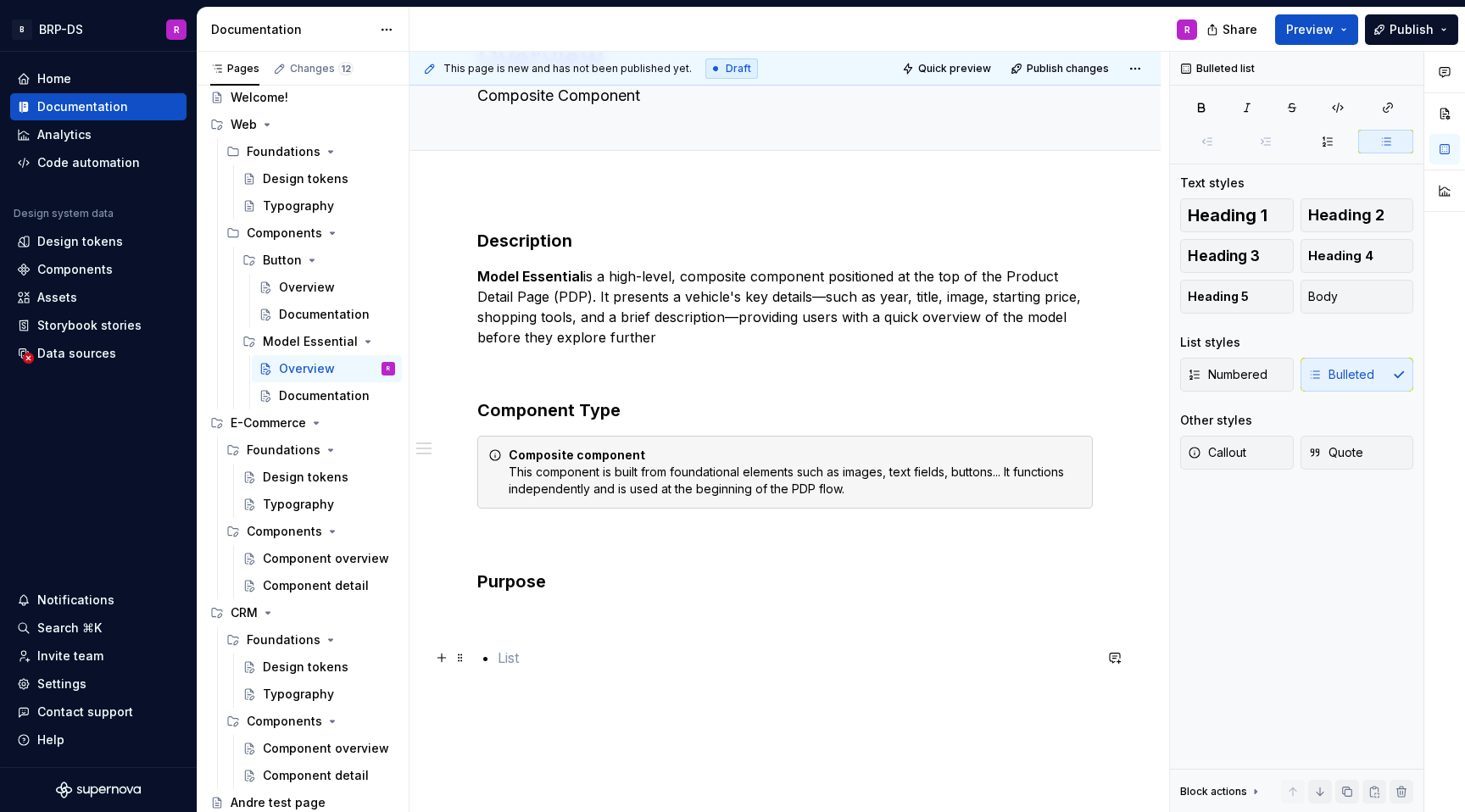
click at [539, 655] on p at bounding box center [795, 658] width 596 height 21
click at [495, 609] on p at bounding box center [785, 618] width 615 height 21
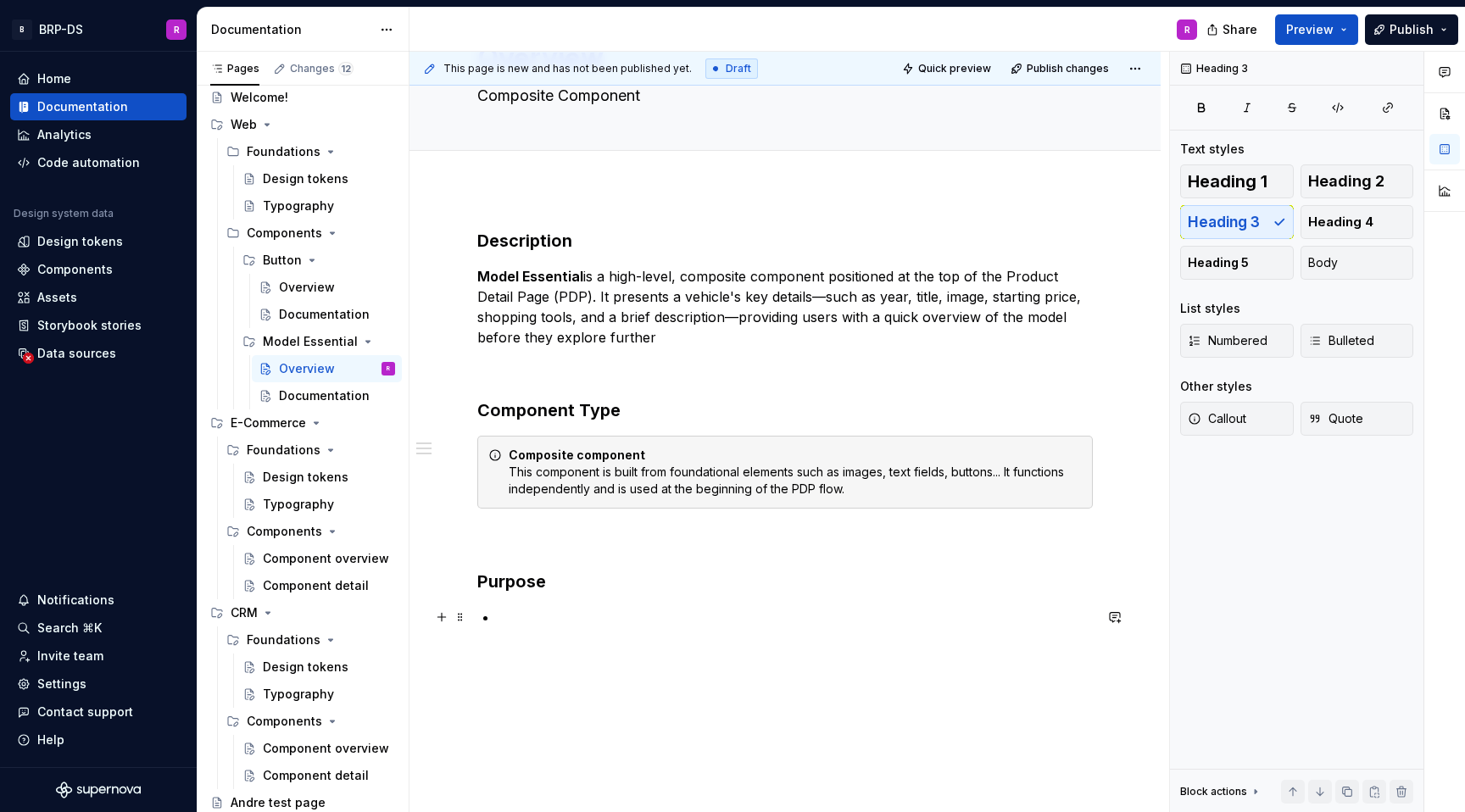
click at [513, 613] on p at bounding box center [795, 618] width 596 height 21
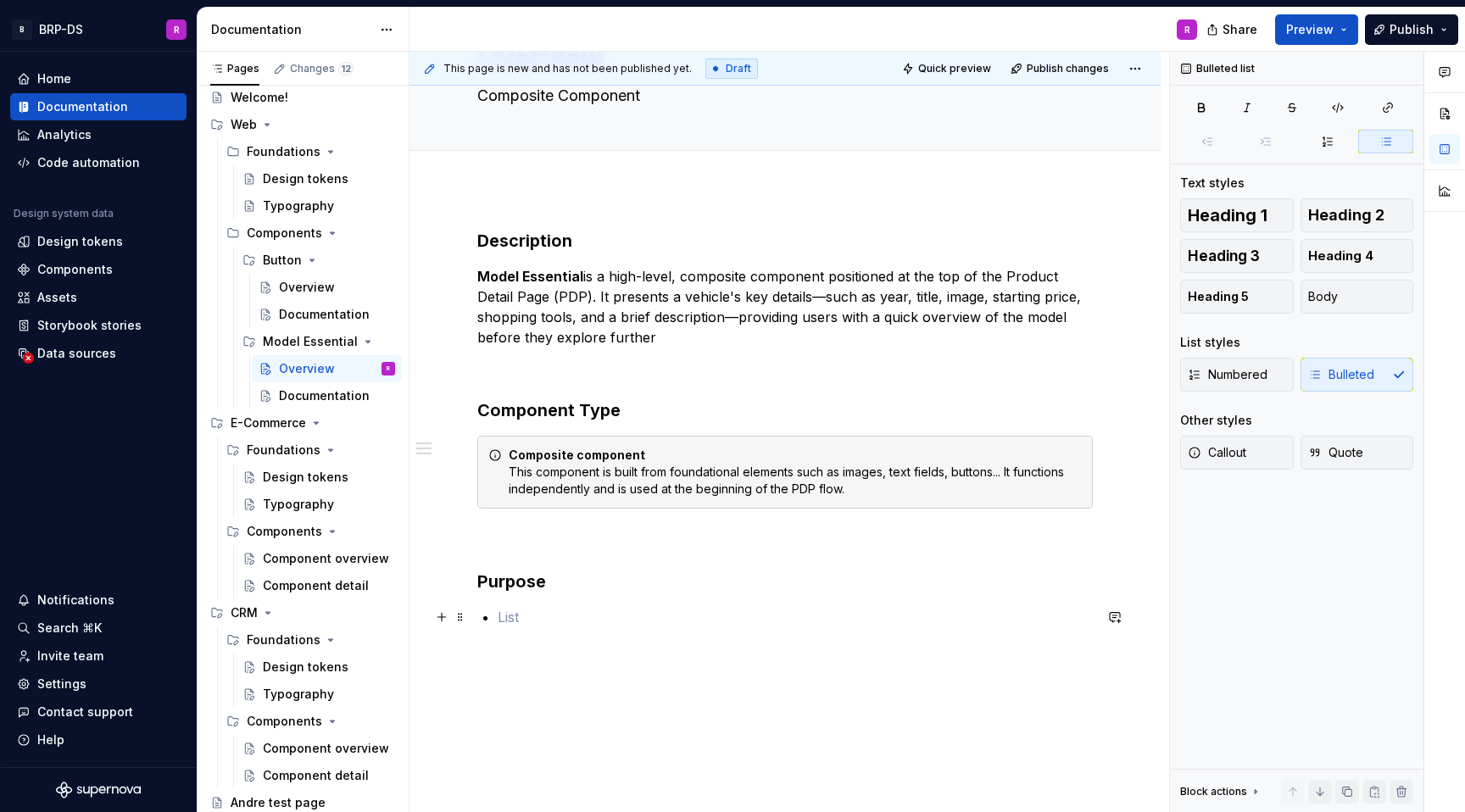
click at [522, 612] on p at bounding box center [795, 618] width 596 height 21
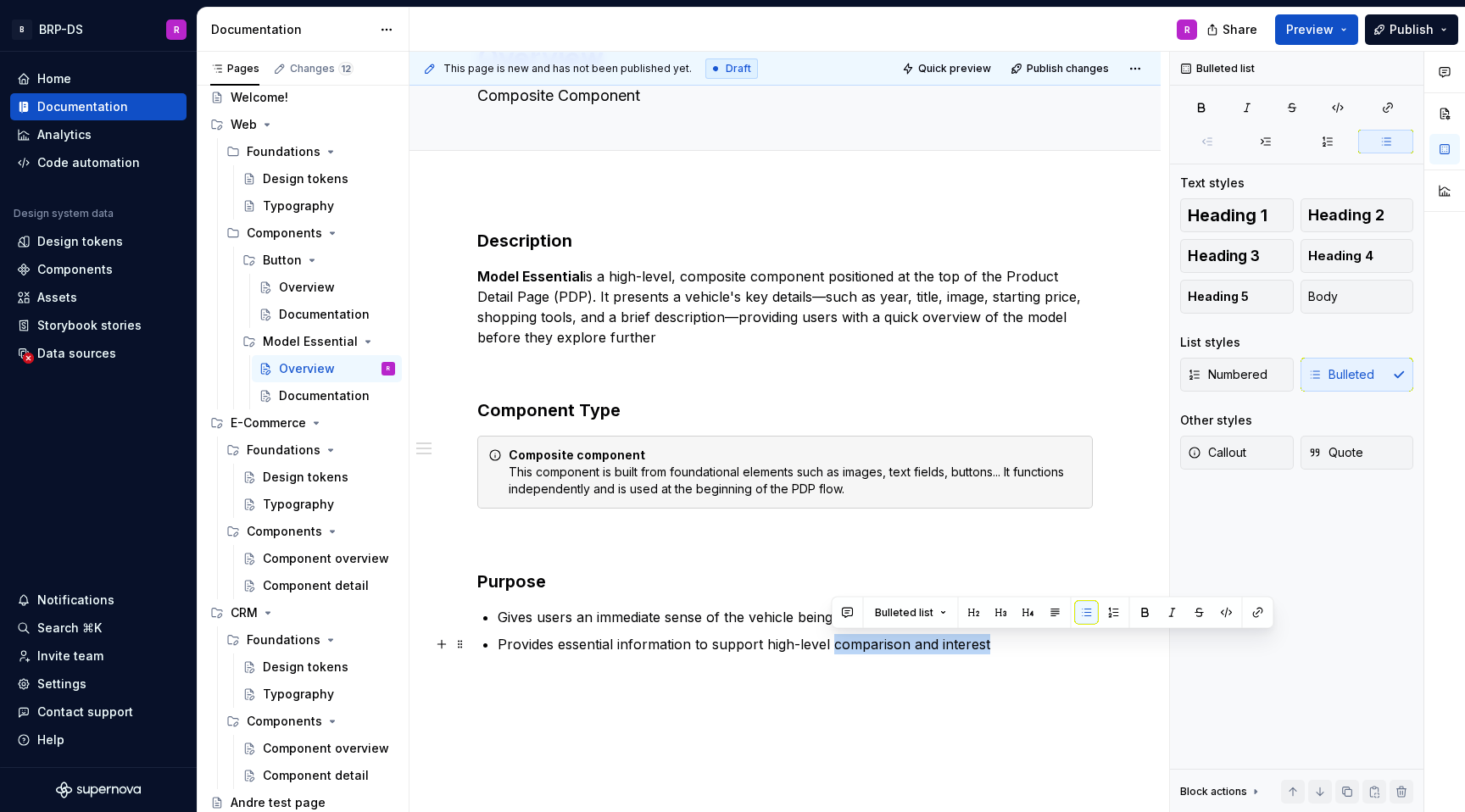
drag, startPoint x: 1002, startPoint y: 640, endPoint x: 831, endPoint y: 644, distance: 171.0
click at [831, 644] on p "Provides essential information to support high-level comparison and interest" at bounding box center [795, 644] width 596 height 21
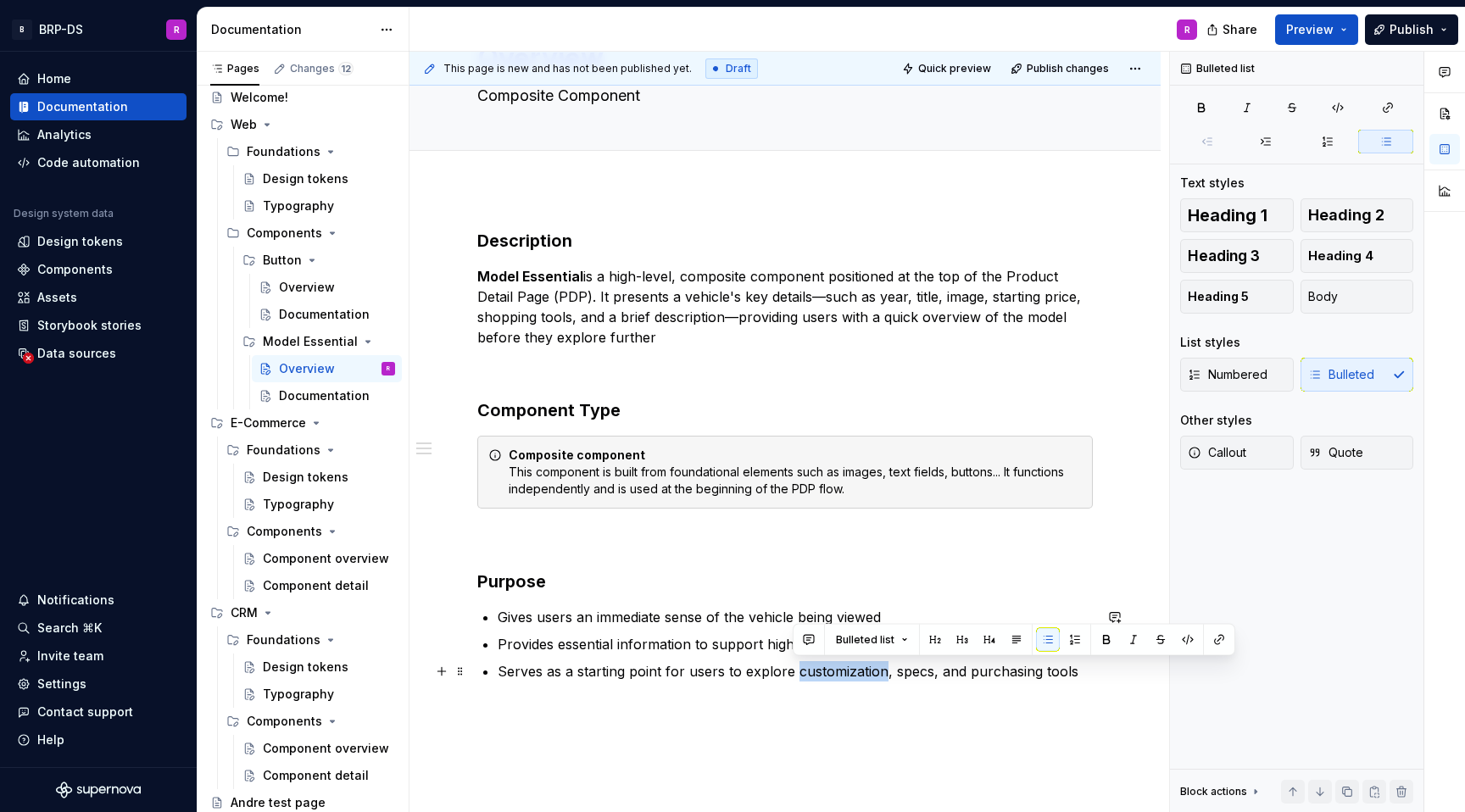
drag, startPoint x: 882, startPoint y: 669, endPoint x: 792, endPoint y: 670, distance: 90.0
click at [792, 670] on p "Serves as a starting point for users to explore customization, specs, and purch…" at bounding box center [795, 671] width 596 height 21
click at [914, 680] on p "Serves as a starting point for users to explore customization, specs, and purch…" at bounding box center [795, 671] width 596 height 21
drag, startPoint x: 1034, startPoint y: 669, endPoint x: 964, endPoint y: 669, distance: 70.0
click at [964, 669] on p "Serves as a starting point for users to explore customization, specs, and purch…" at bounding box center [795, 671] width 596 height 21
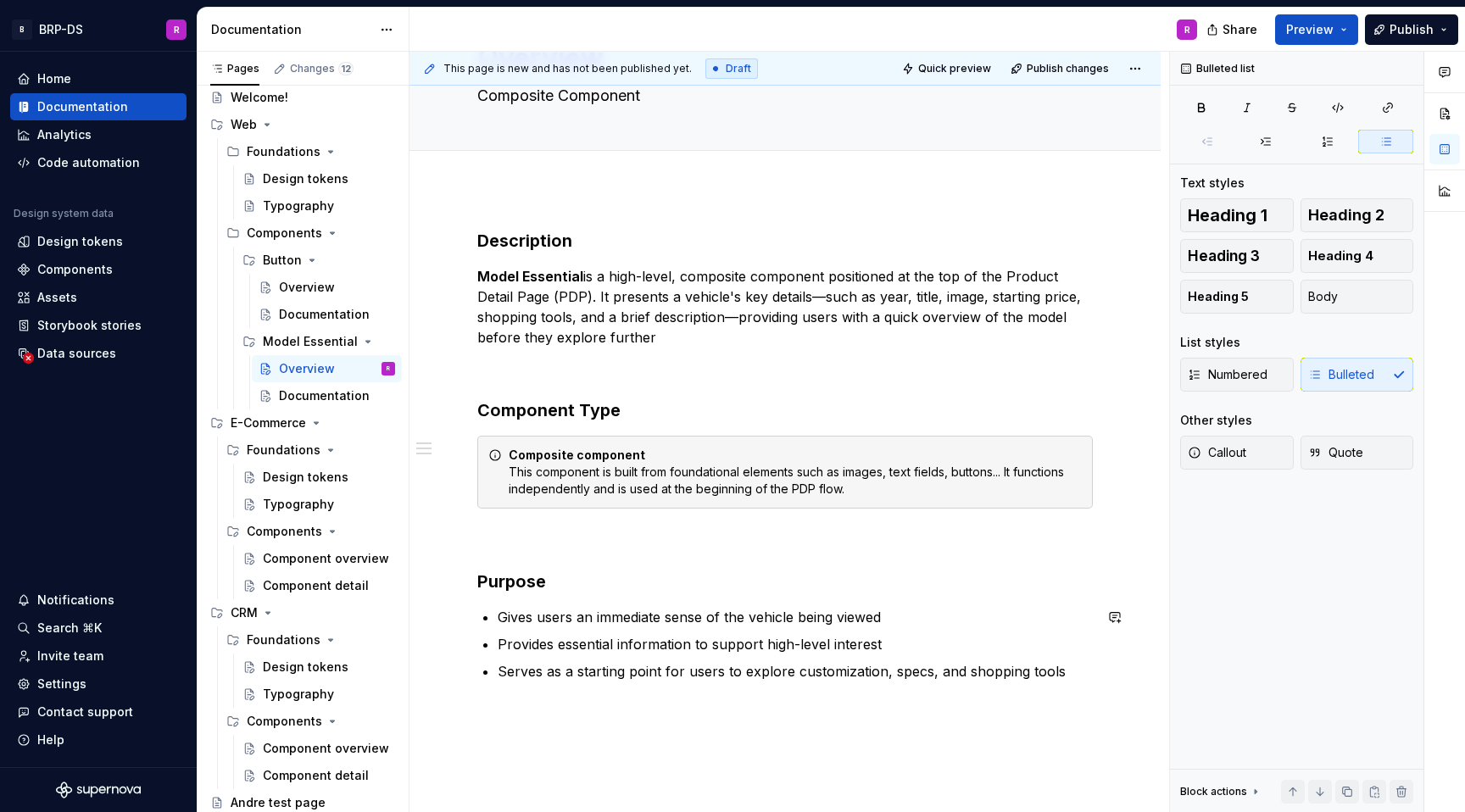
click at [565, 701] on div "Description Model Essential is a high-level, composite component positioned at …" at bounding box center [785, 567] width 751 height 757
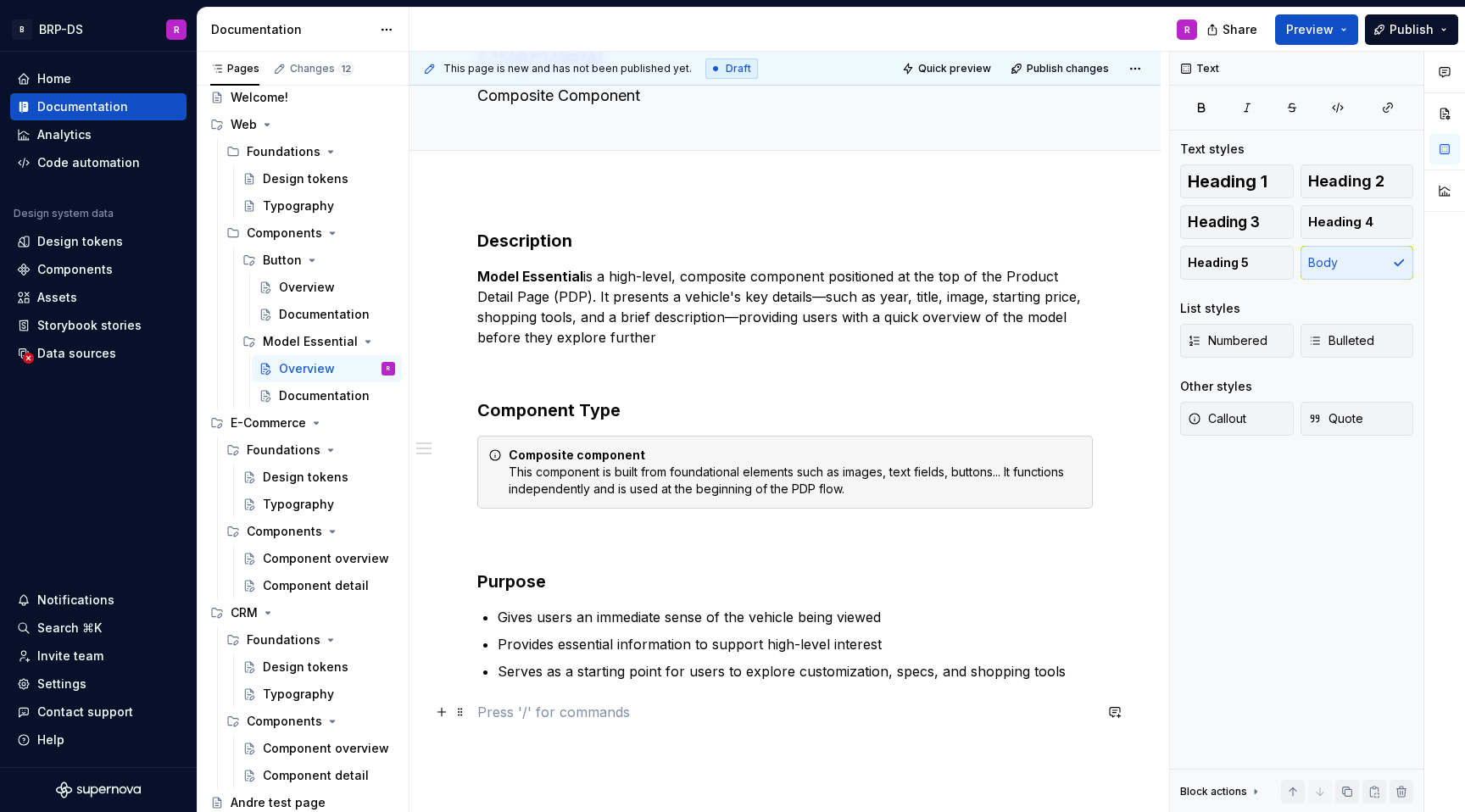
click at [565, 705] on p at bounding box center [785, 712] width 615 height 21
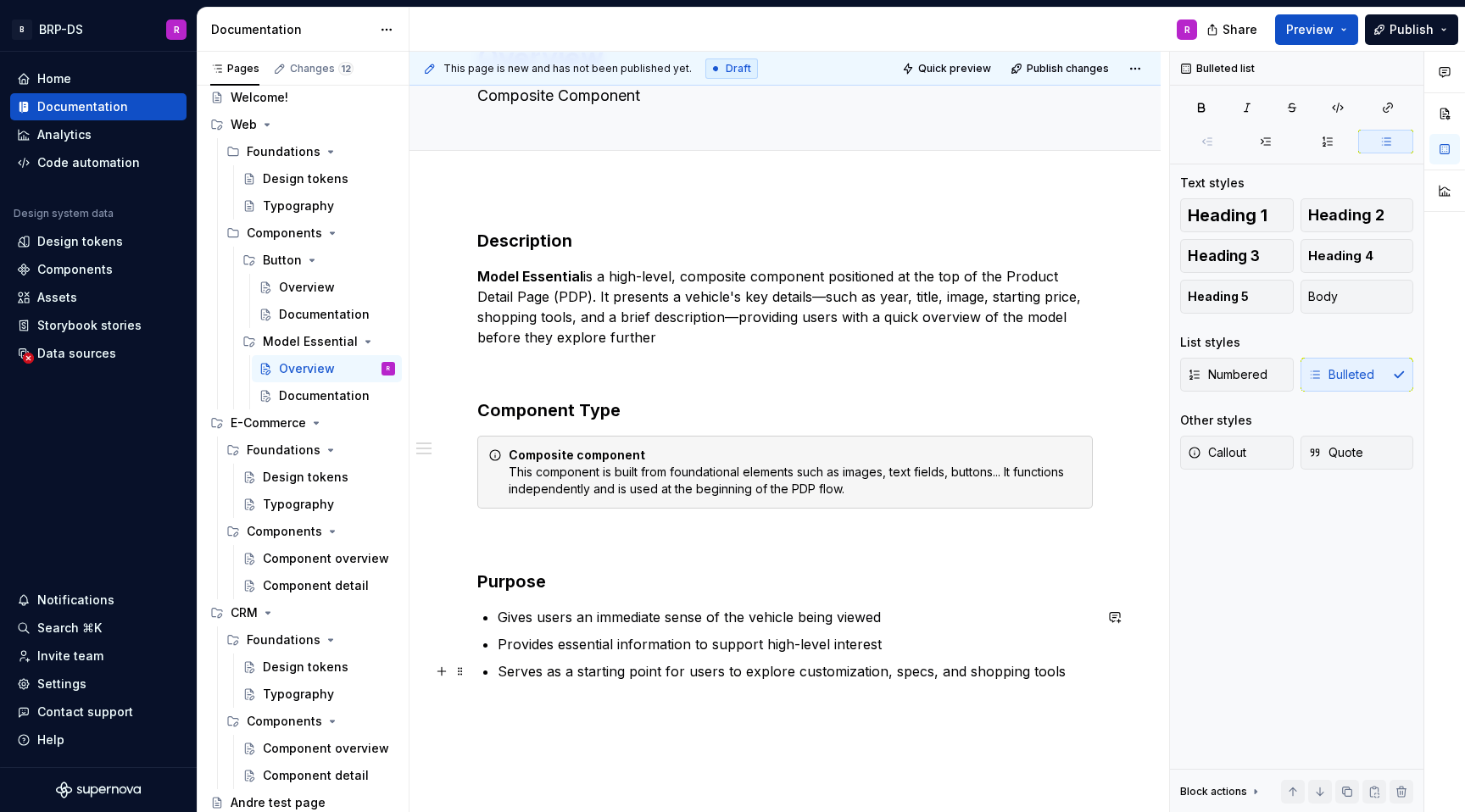
click at [766, 674] on p "Serves as a starting point for users to explore customization, specs, and shopp…" at bounding box center [795, 671] width 596 height 21
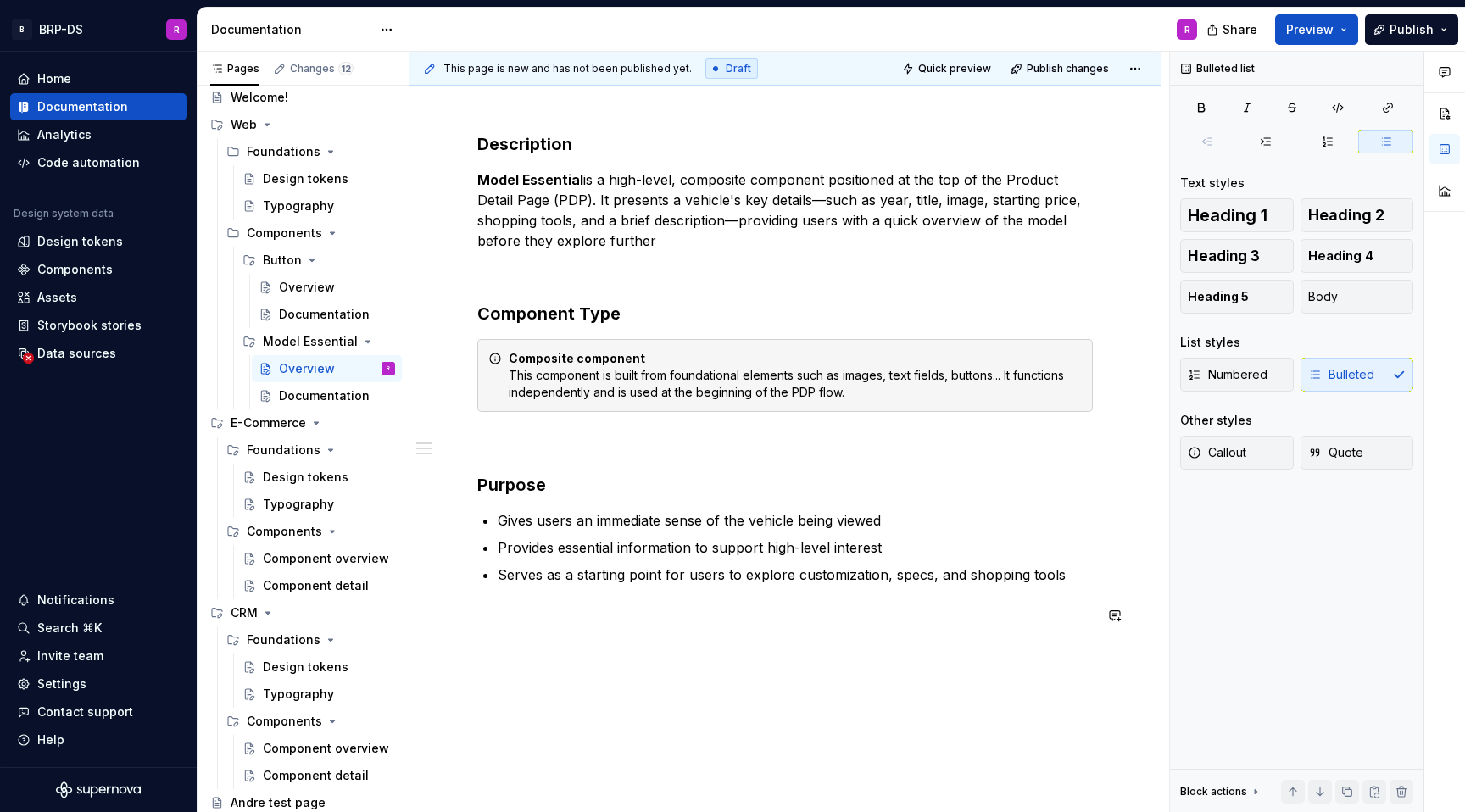
scroll to position [200, 0]
click at [558, 639] on div "Description Model Essential is a high-level, composite component positioned at …" at bounding box center [785, 387] width 615 height 514
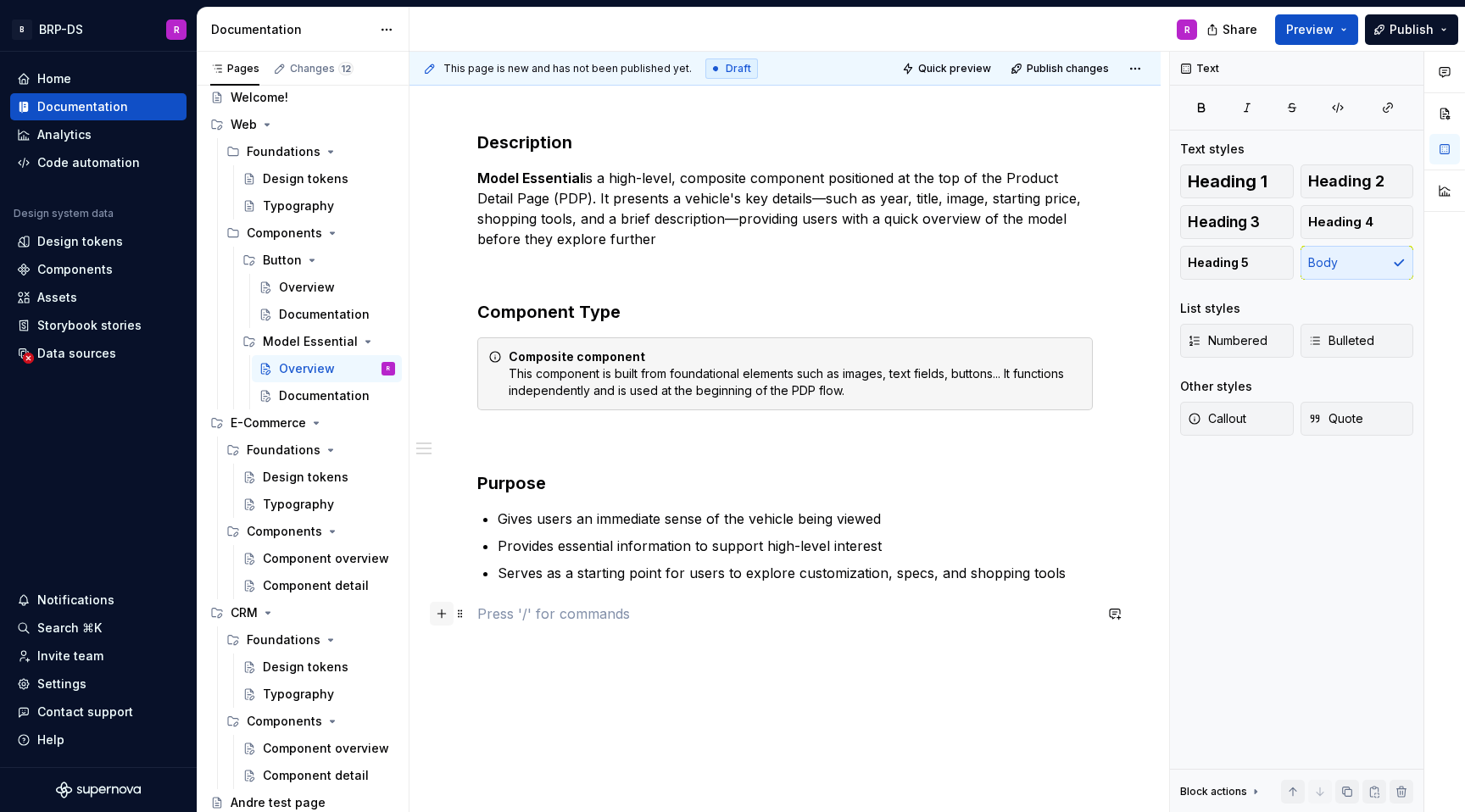
click at [447, 614] on button "button" at bounding box center [441, 613] width 23 height 23
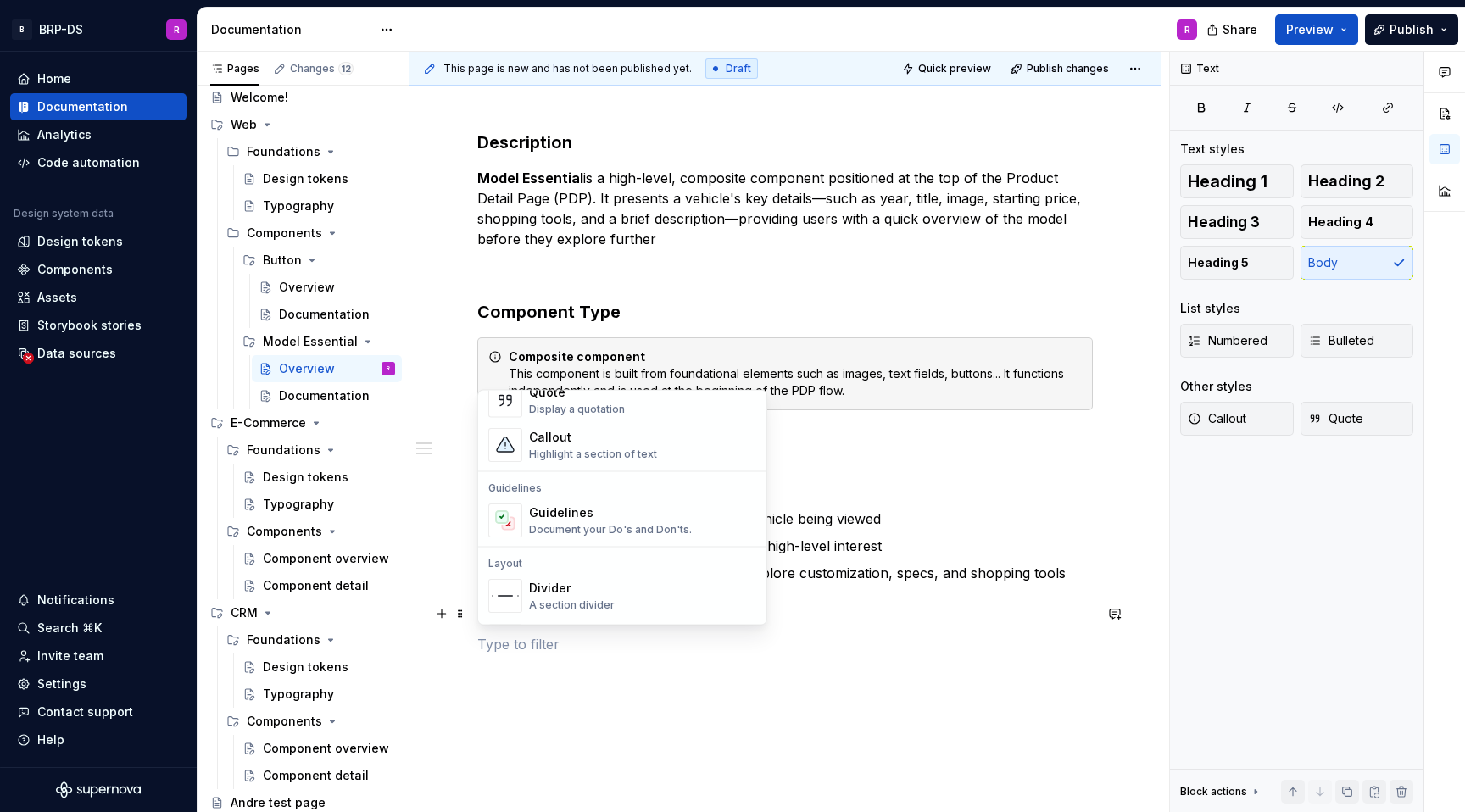
scroll to position [397, 0]
click at [556, 530] on div "Document your Do's and Don'ts." at bounding box center [610, 531] width 162 height 14
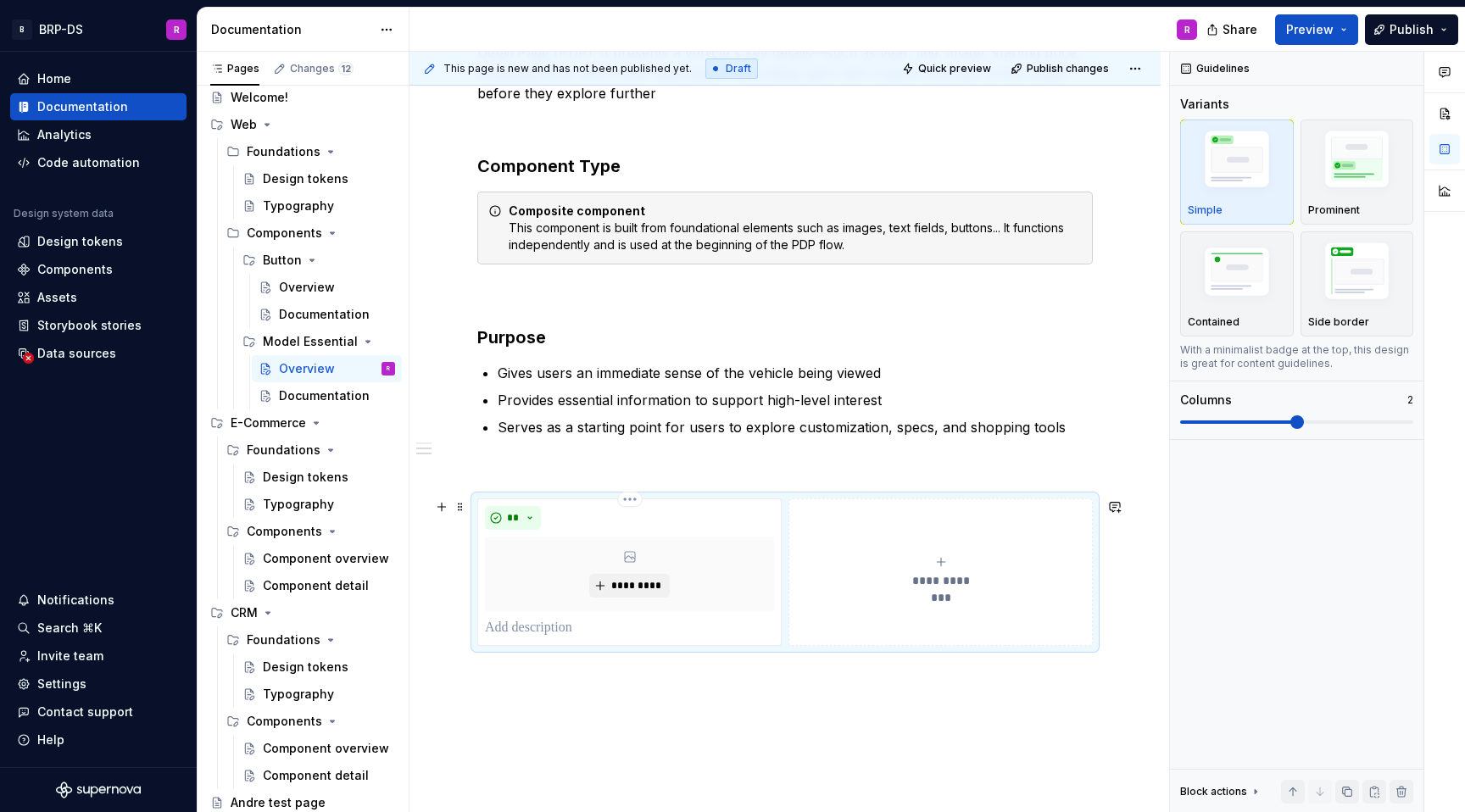
scroll to position [350, 0]
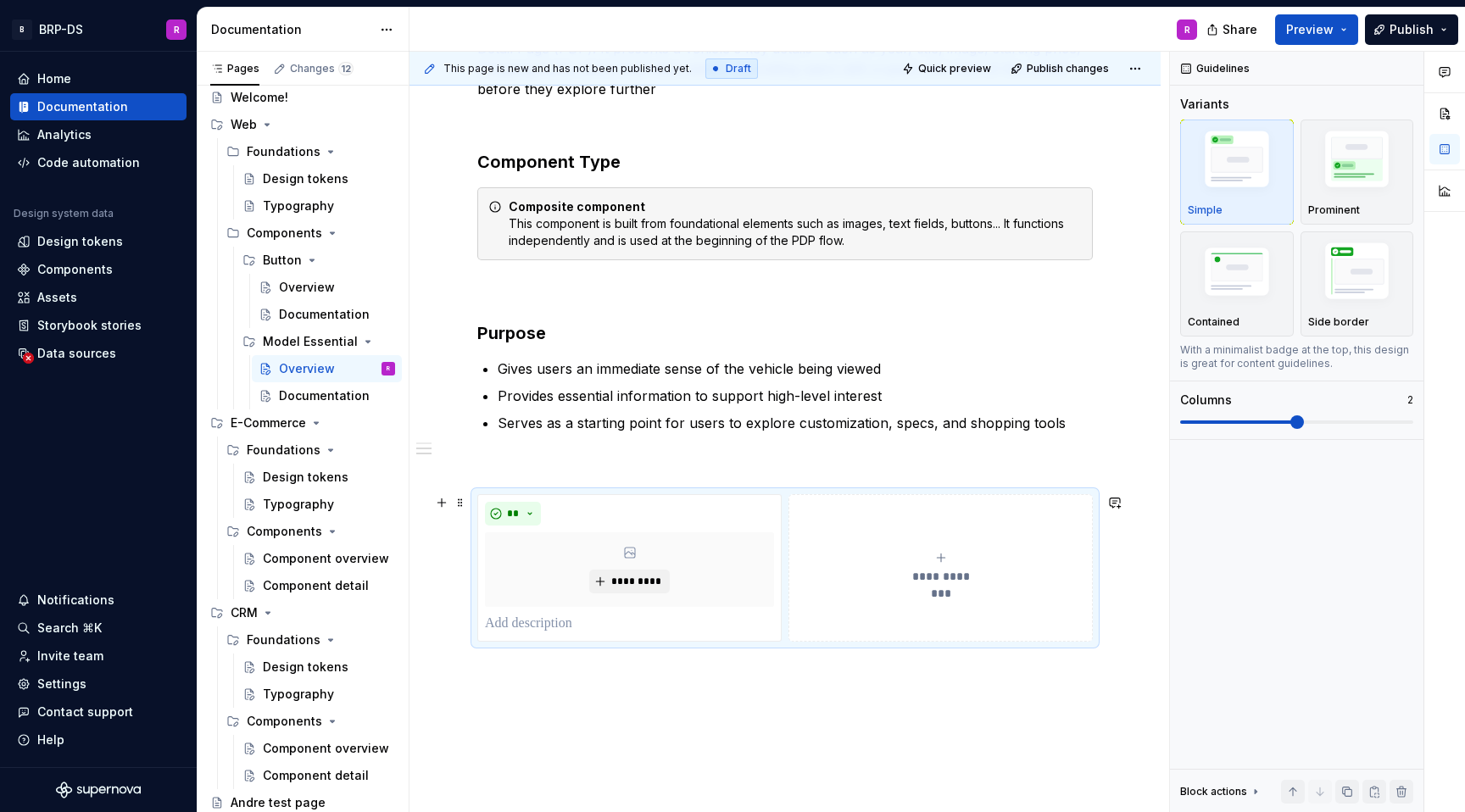
click at [934, 580] on span "**********" at bounding box center [941, 576] width 78 height 17
click at [908, 541] on button "**********" at bounding box center [940, 568] width 304 height 148
click at [517, 473] on div "**********" at bounding box center [785, 310] width 615 height 661
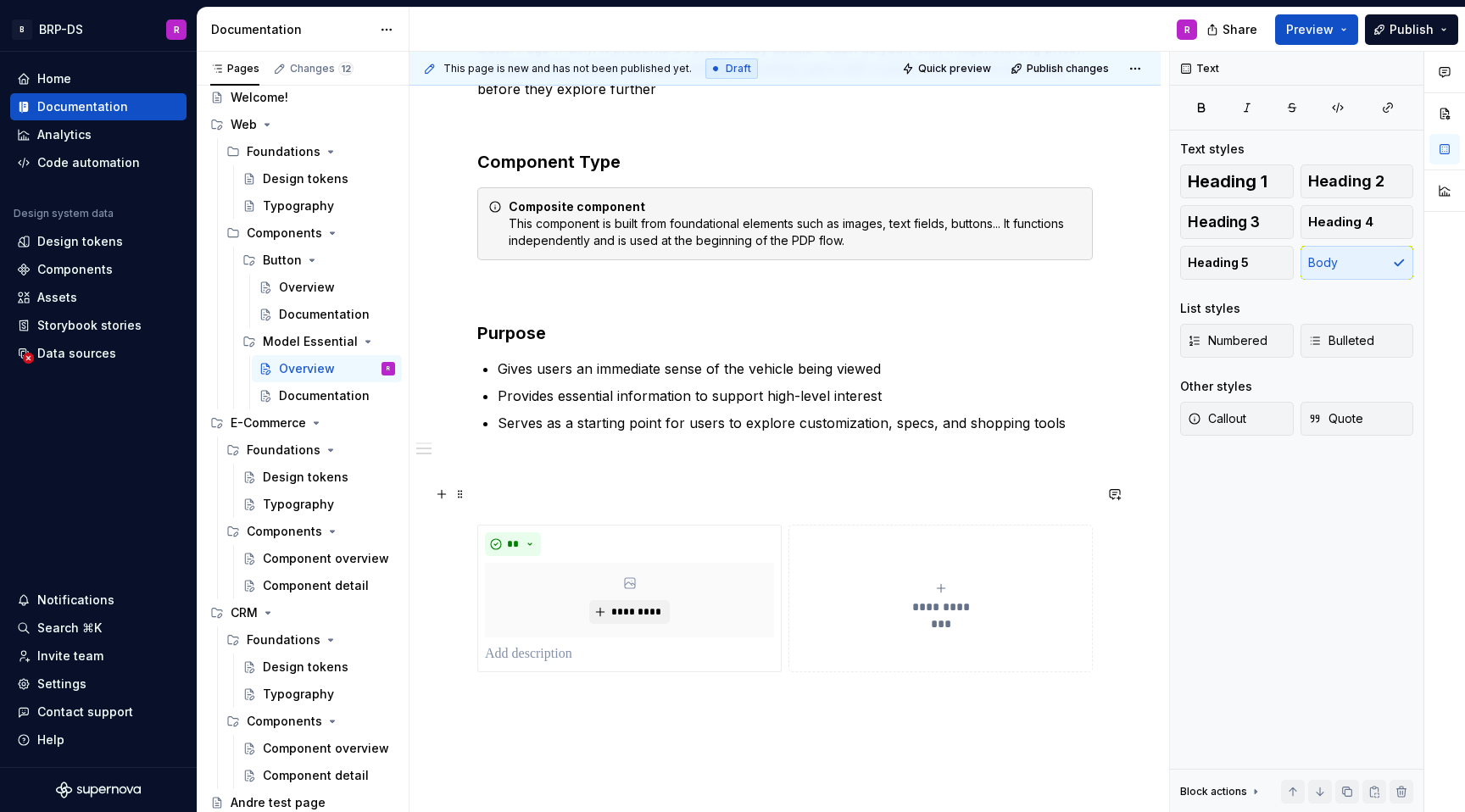
click at [446, 502] on button "button" at bounding box center [441, 493] width 23 height 23
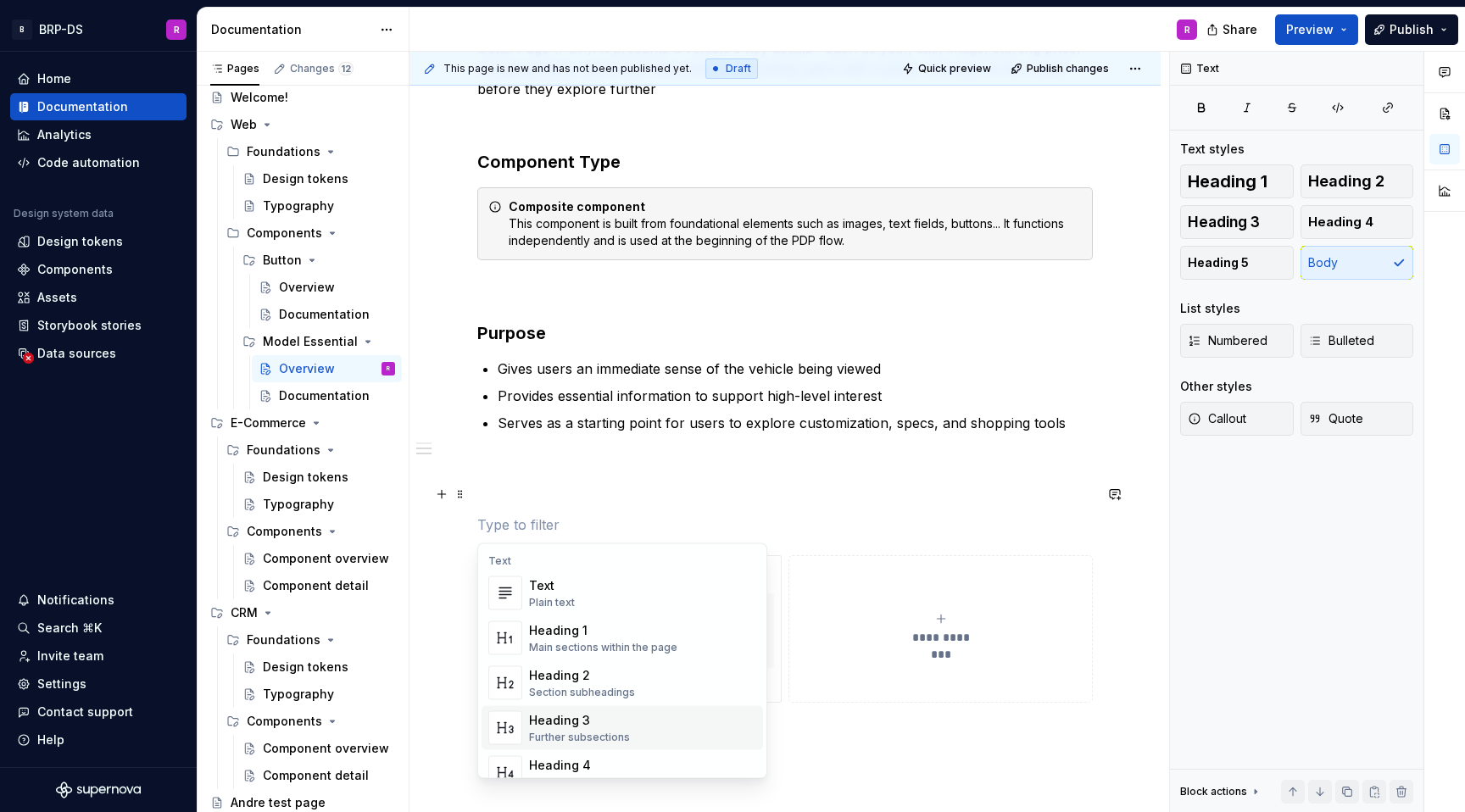
click at [583, 719] on div "Heading 3" at bounding box center [579, 720] width 101 height 17
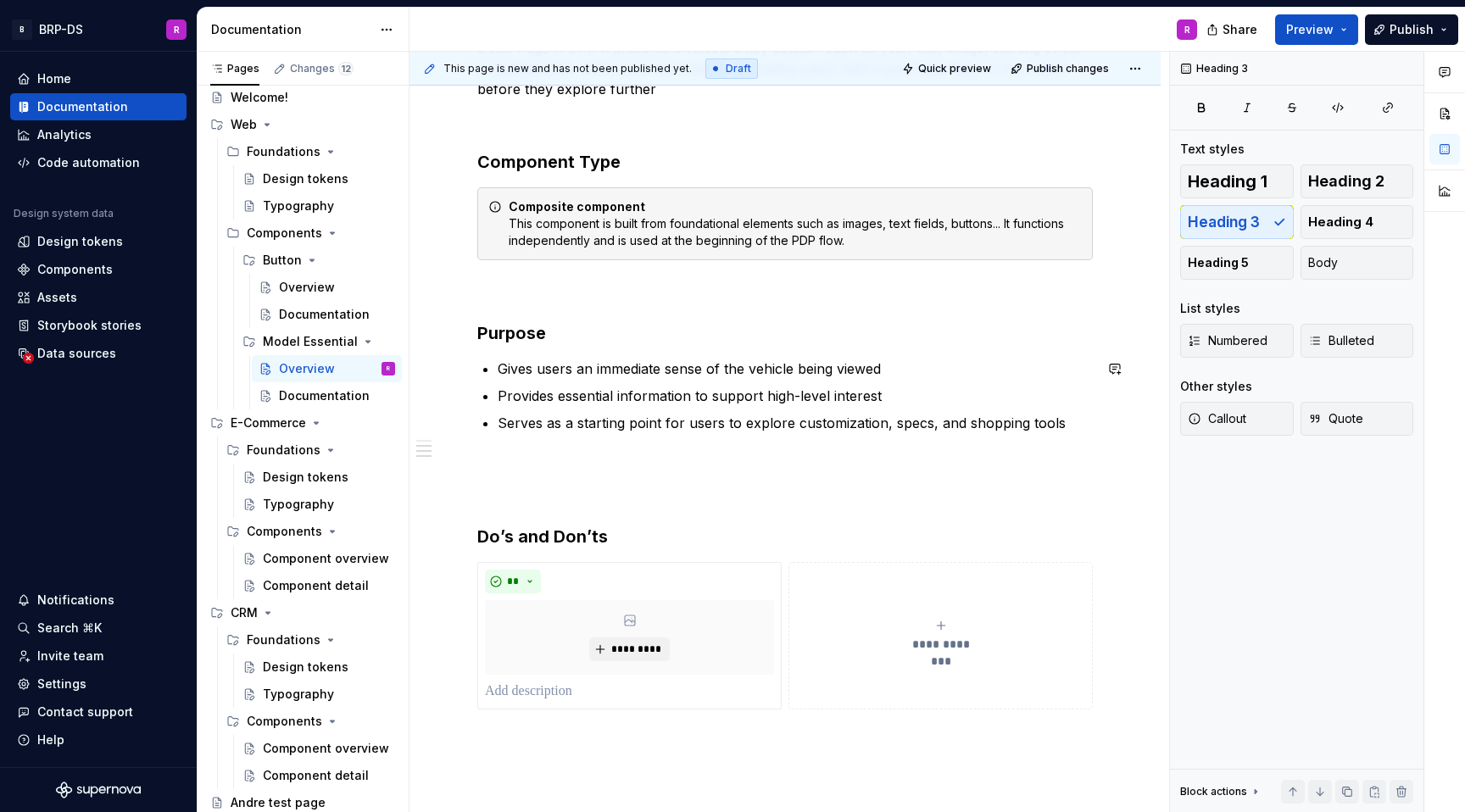
click at [697, 469] on p at bounding box center [785, 464] width 615 height 21
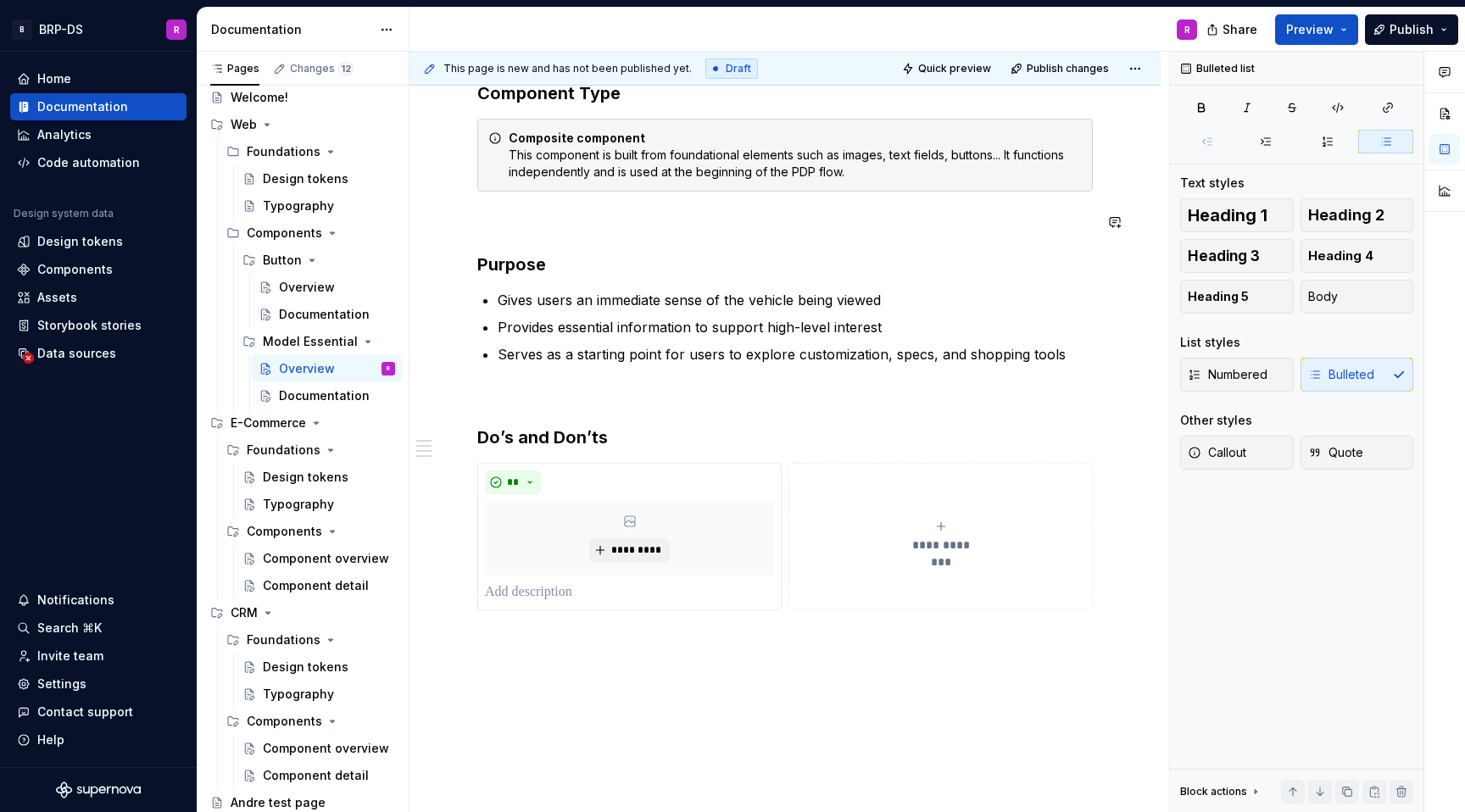
scroll to position [479, 0]
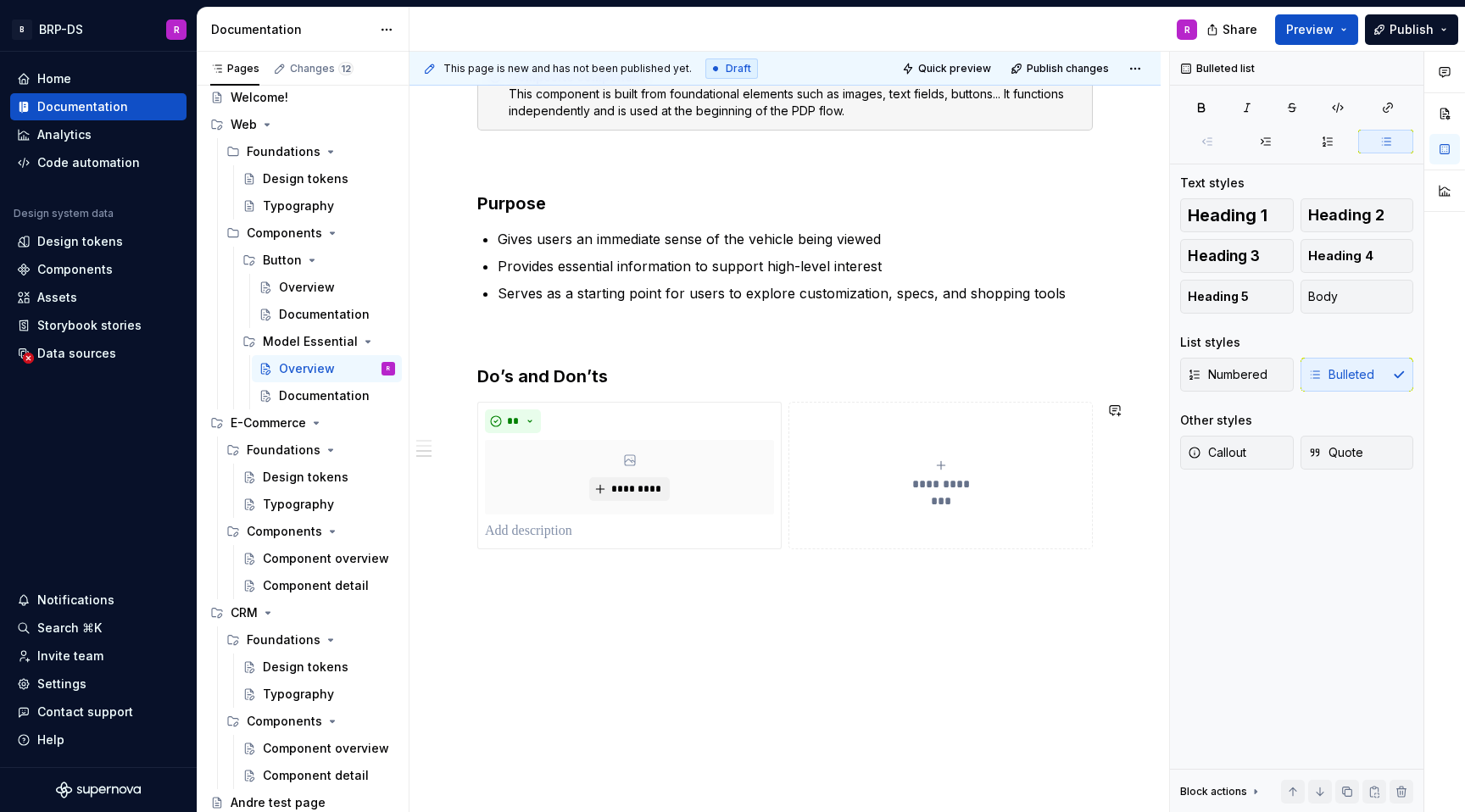
click at [742, 568] on div "**********" at bounding box center [785, 311] width 751 height 1003
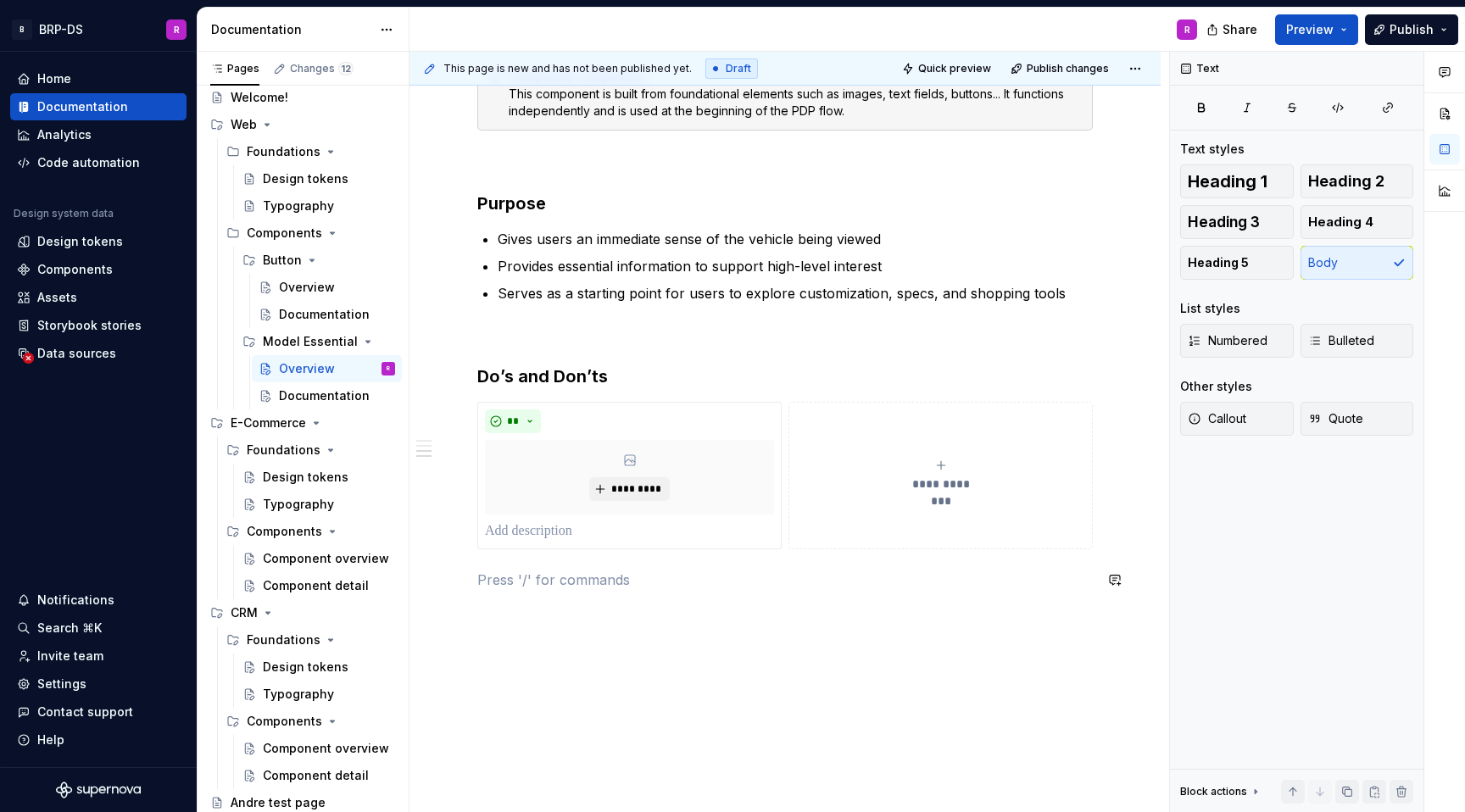
click at [551, 625] on div "**********" at bounding box center [785, 332] width 751 height 1044
click at [442, 613] on button "button" at bounding box center [441, 610] width 23 height 23
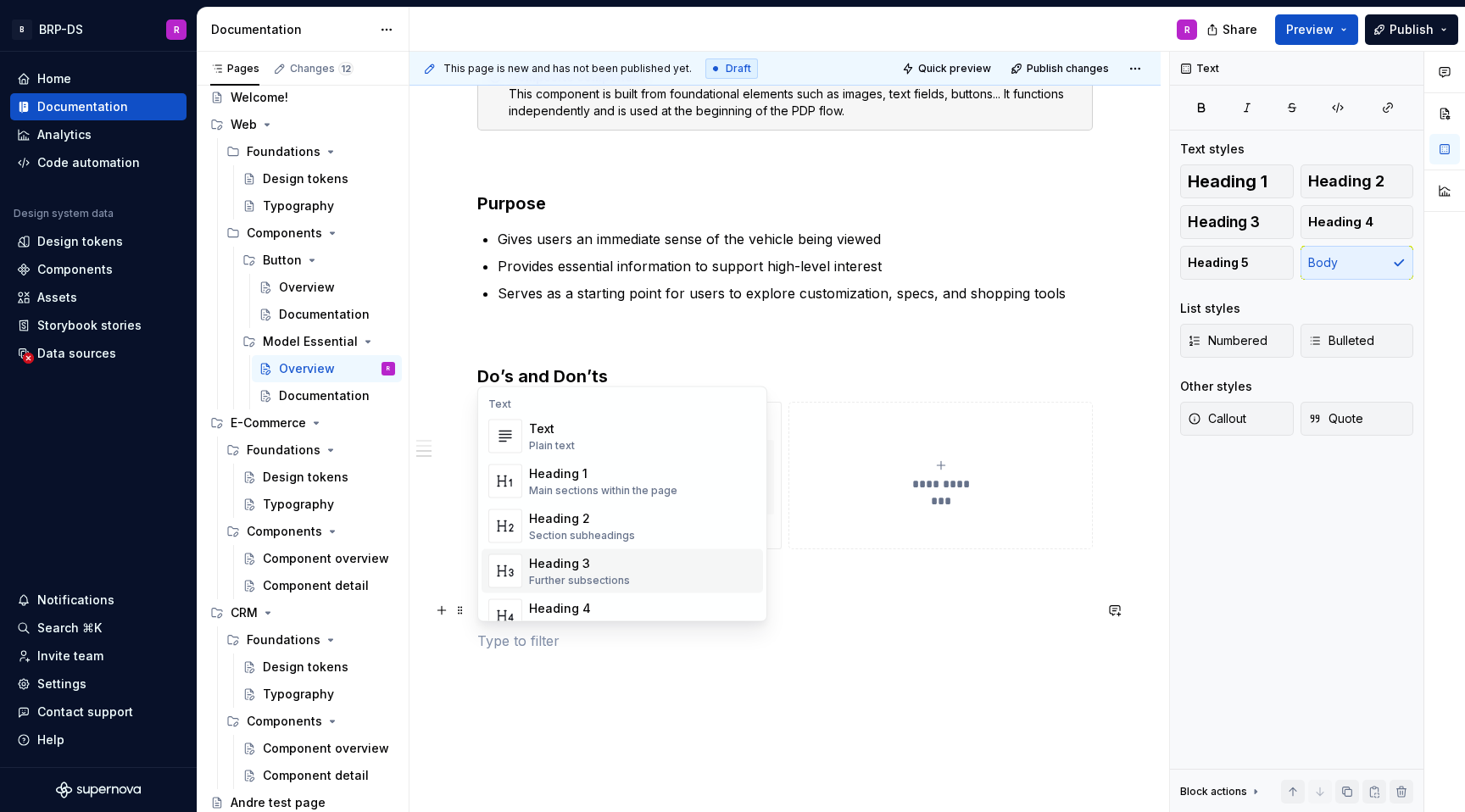
click at [568, 561] on div "Heading 3" at bounding box center [579, 564] width 101 height 17
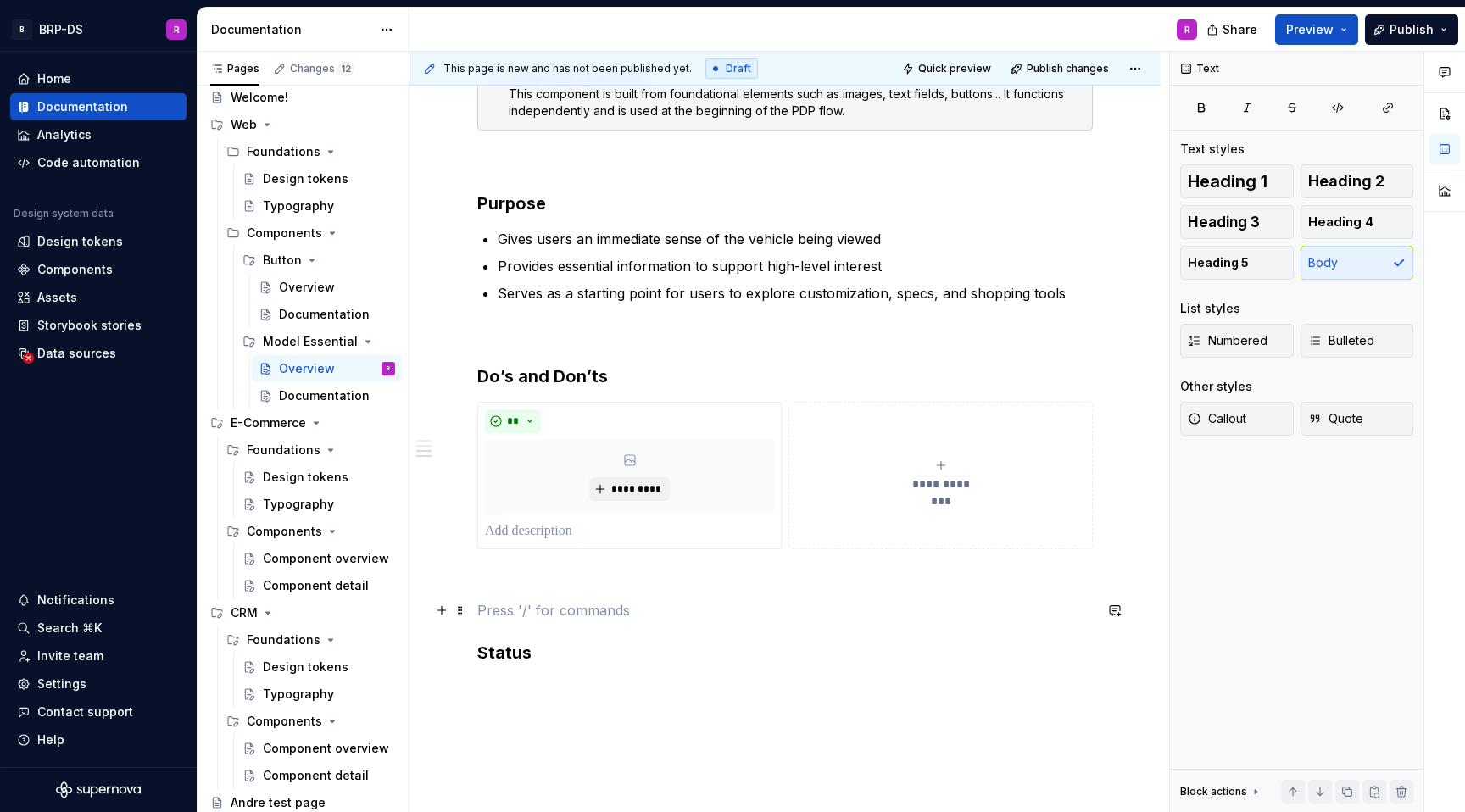
click at [568, 614] on p at bounding box center [785, 611] width 615 height 21
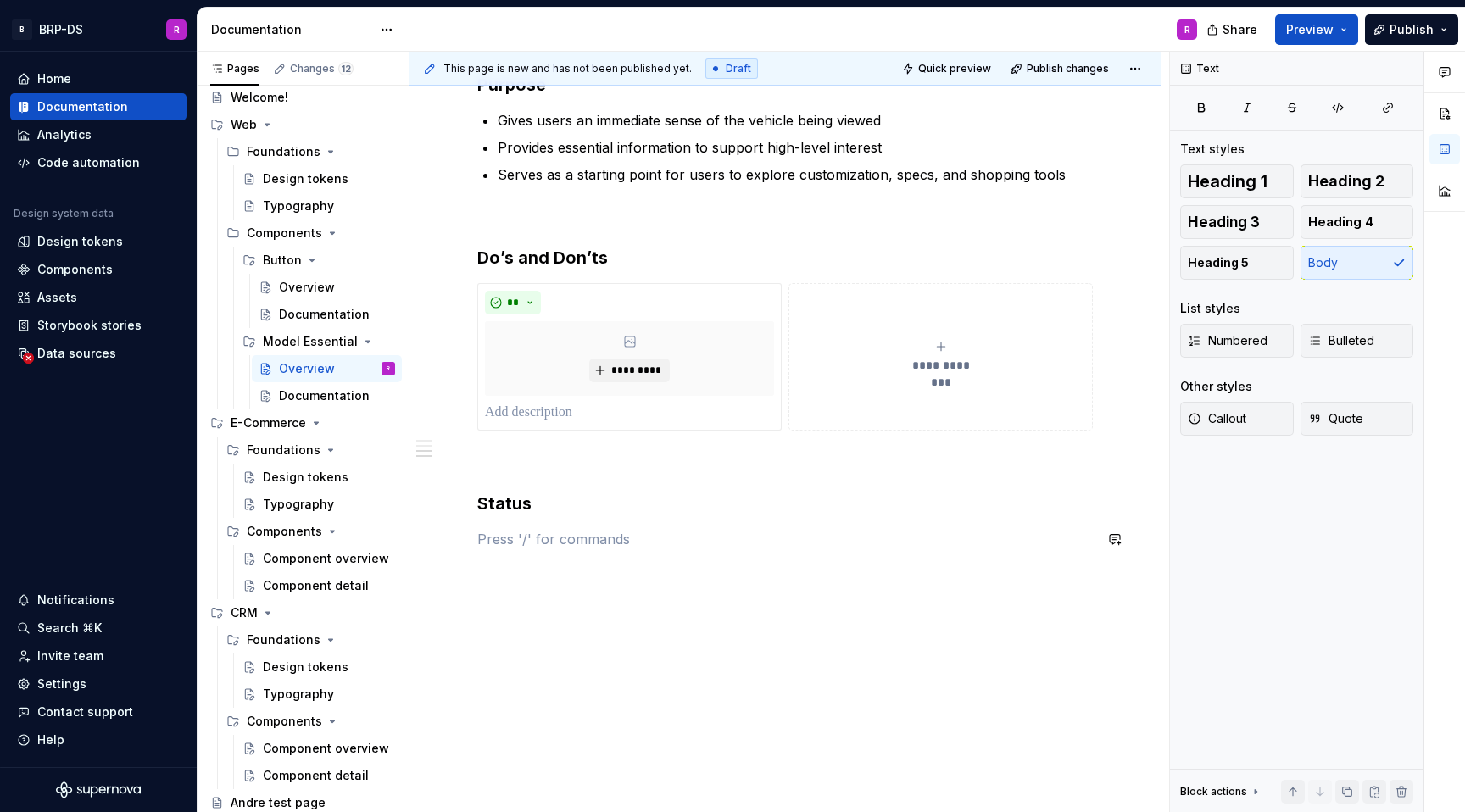
click at [503, 520] on div "**********" at bounding box center [785, 141] width 615 height 817
click at [443, 545] on button "button" at bounding box center [441, 538] width 23 height 23
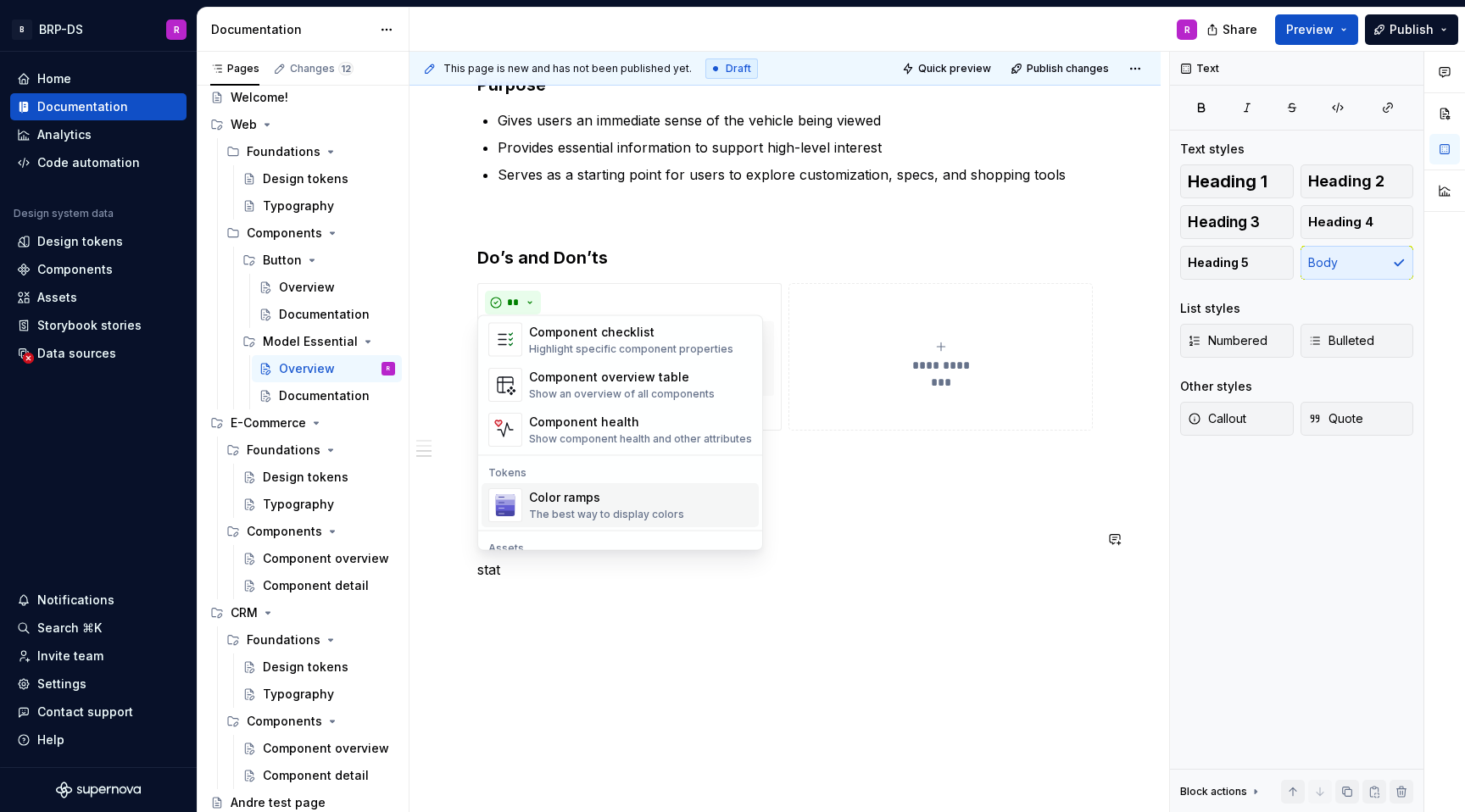
scroll to position [7, 0]
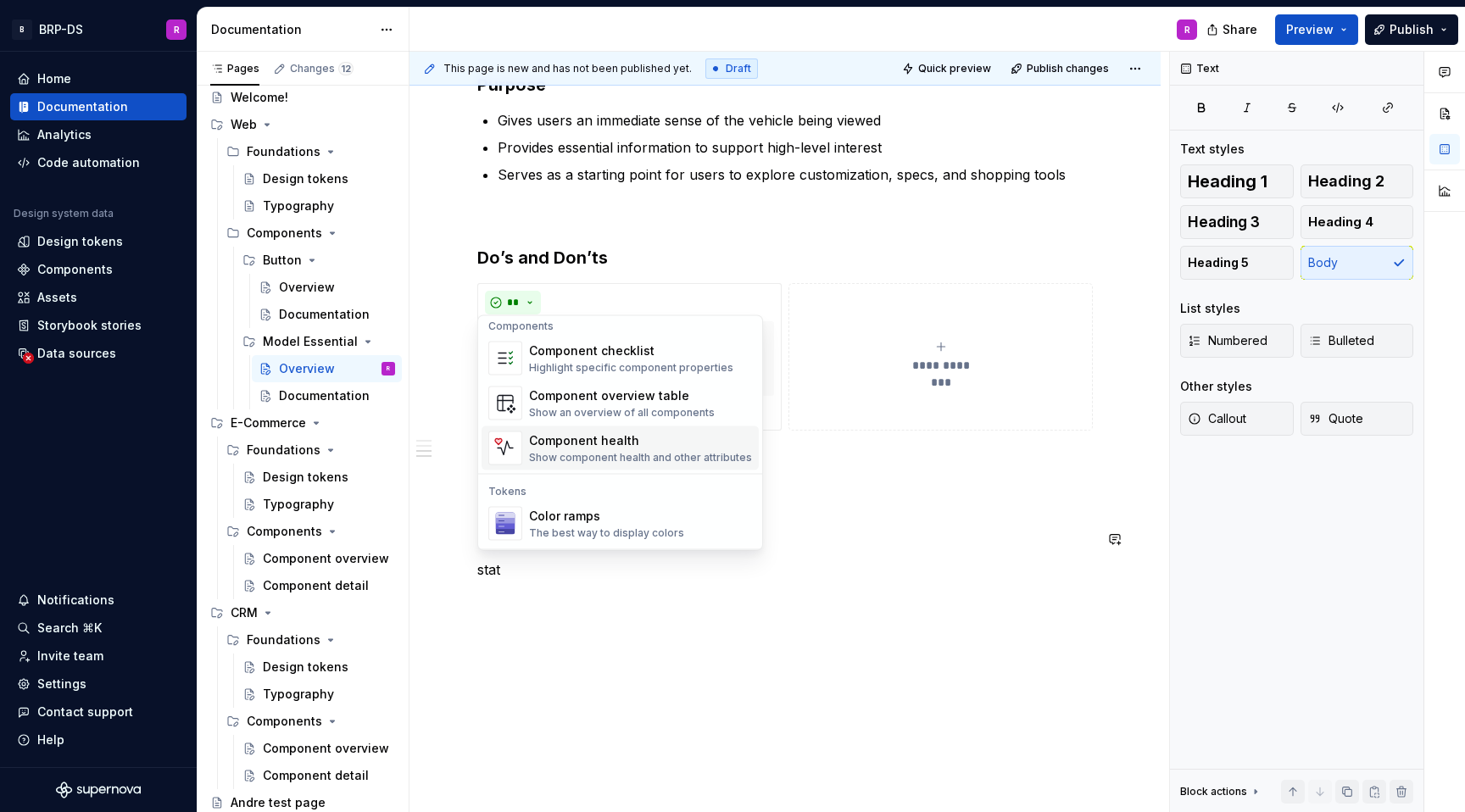
click at [663, 454] on div "Show component health and other attributes" at bounding box center [640, 458] width 223 height 14
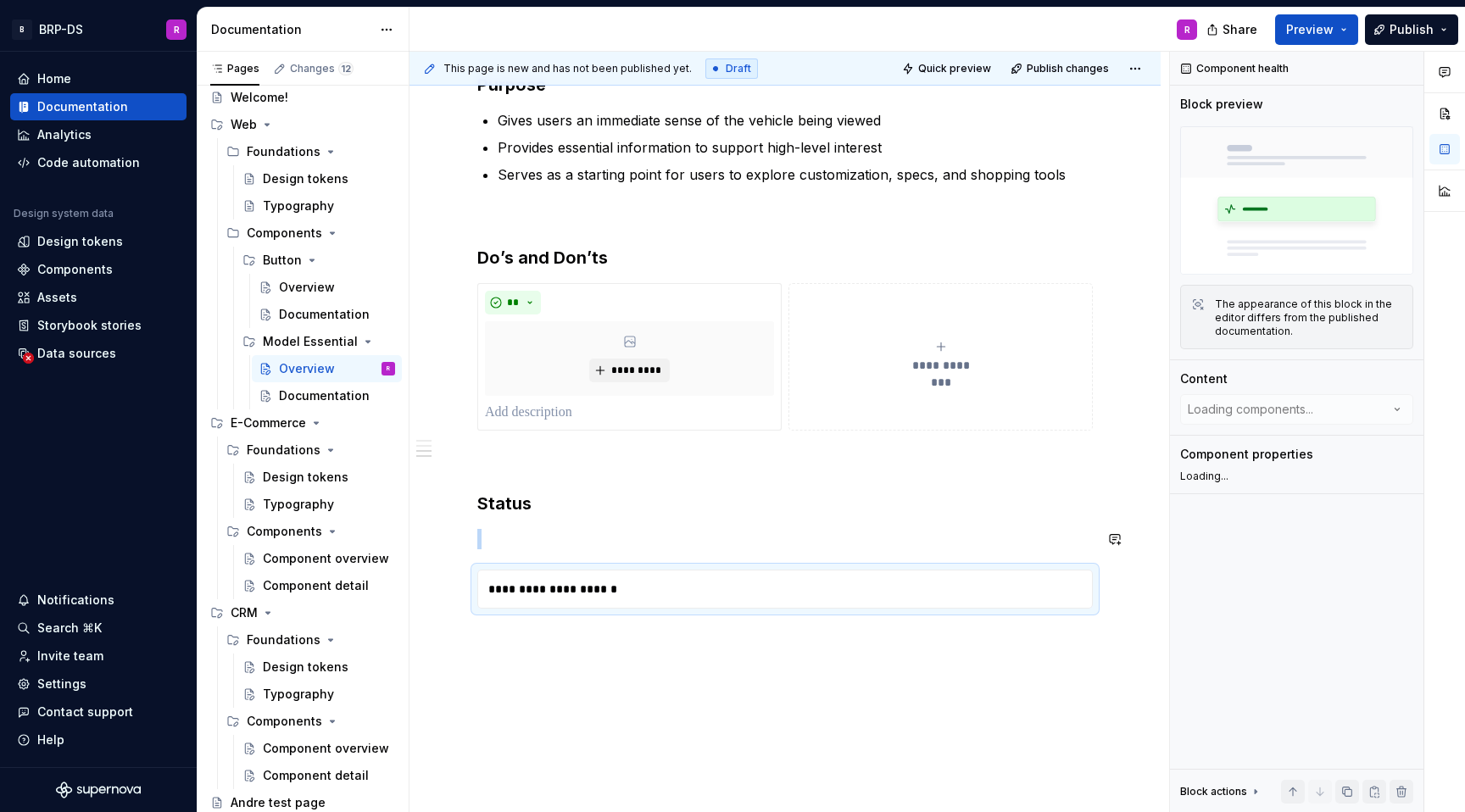
type textarea "*"
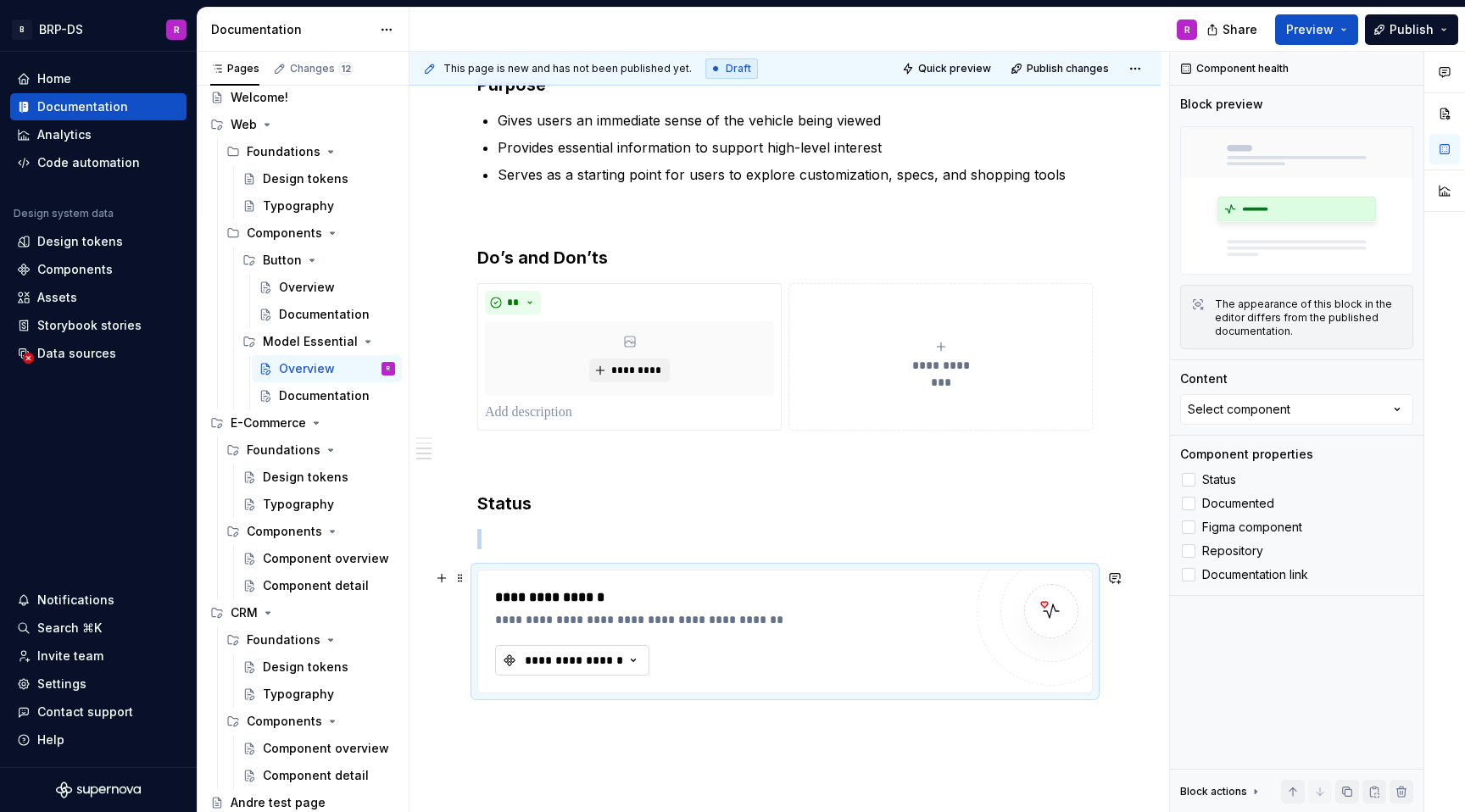
click at [614, 652] on div "**********" at bounding box center [574, 661] width 102 height 17
click at [557, 527] on div "**********" at bounding box center [785, 213] width 615 height 961
click at [593, 652] on div "**********" at bounding box center [574, 661] width 102 height 17
type input "m"
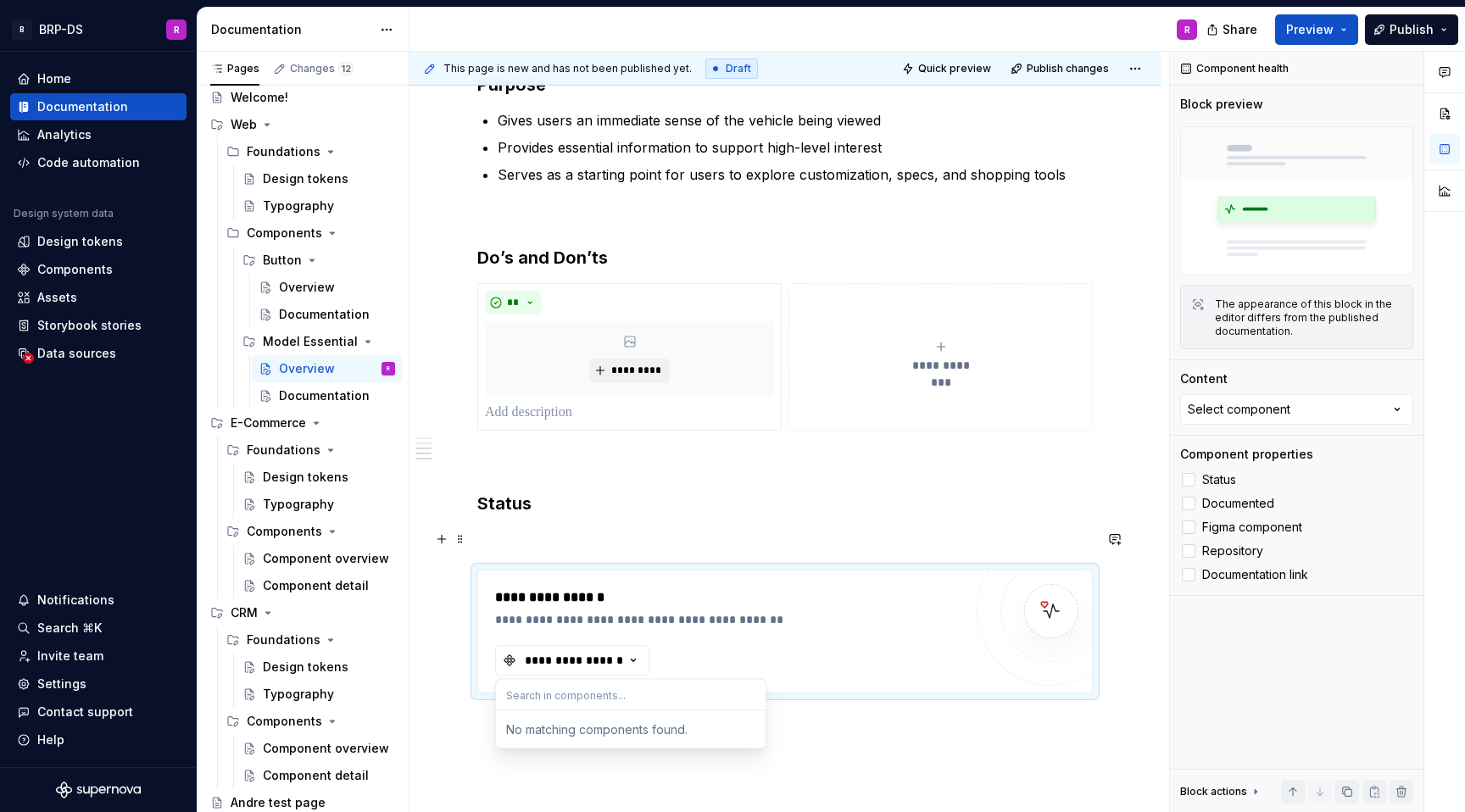
click at [600, 516] on div "**********" at bounding box center [785, 213] width 615 height 961
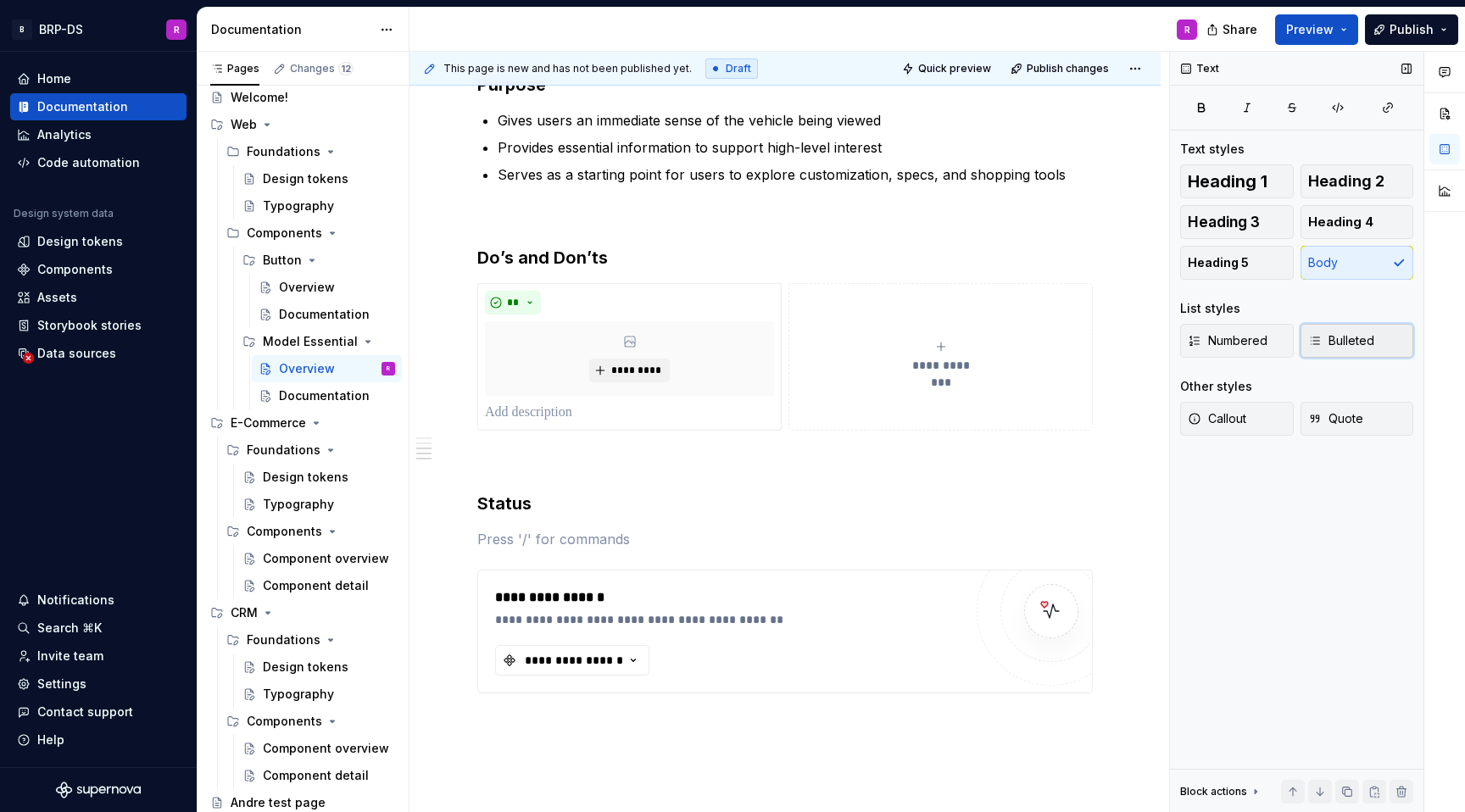
click at [1349, 348] on span "Bulleted" at bounding box center [1341, 341] width 67 height 17
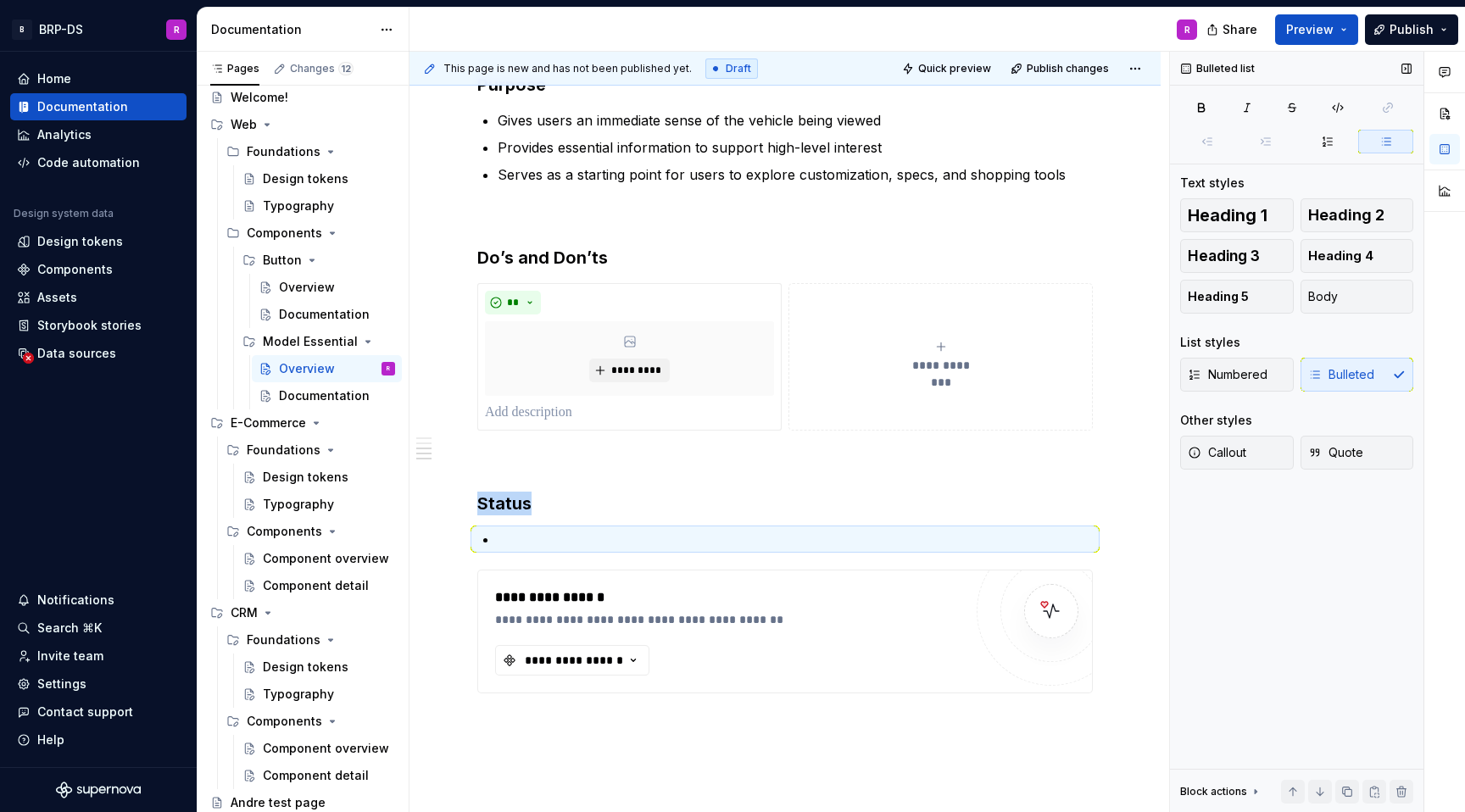
scroll to position [39, 0]
click at [511, 542] on p at bounding box center [795, 539] width 596 height 21
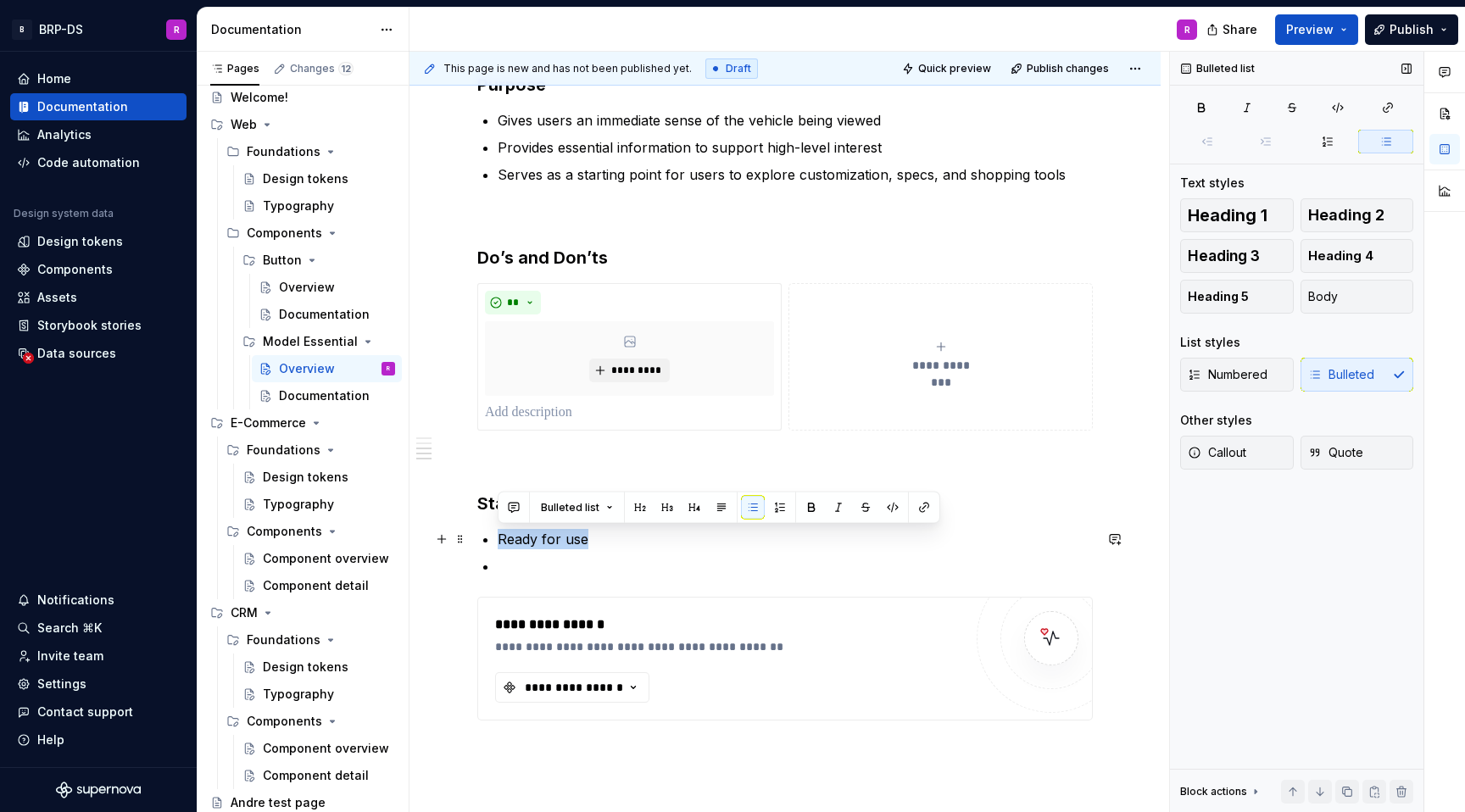
drag, startPoint x: 590, startPoint y: 540, endPoint x: 500, endPoint y: 541, distance: 90.0
click at [500, 541] on p "Ready for use" at bounding box center [795, 539] width 596 height 21
click at [812, 505] on button "button" at bounding box center [811, 507] width 23 height 23
click at [527, 568] on p at bounding box center [795, 567] width 596 height 21
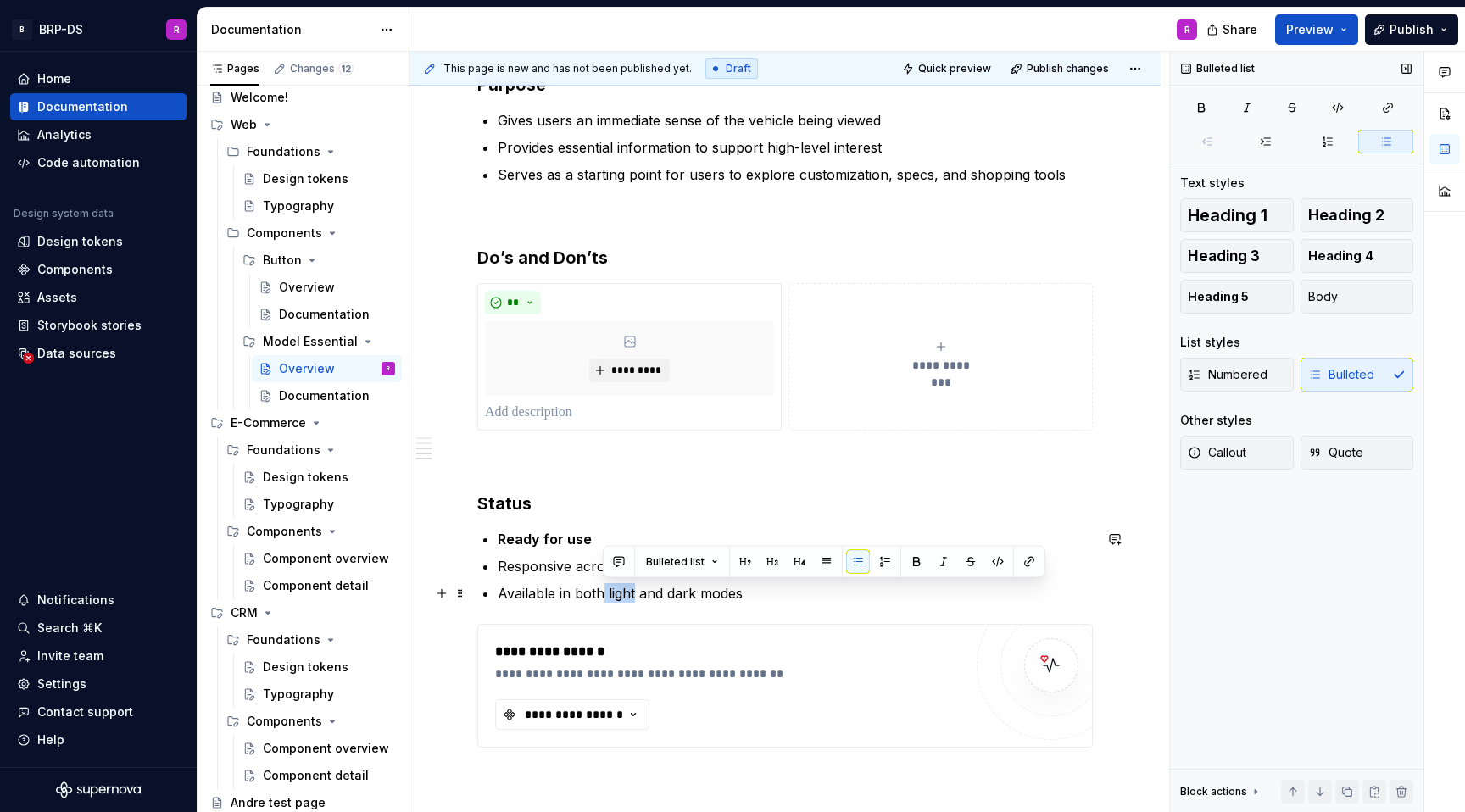
drag, startPoint x: 634, startPoint y: 591, endPoint x: 604, endPoint y: 591, distance: 30.0
click at [604, 591] on p "Available in both light and dark modes" at bounding box center [795, 593] width 596 height 21
drag, startPoint x: 802, startPoint y: 593, endPoint x: 745, endPoint y: 593, distance: 57.0
click at [745, 593] on p "Available in both Defaults and Action and dark modes" at bounding box center [795, 593] width 596 height 21
click at [859, 571] on p "Responsive across breakpoints" at bounding box center [795, 567] width 596 height 21
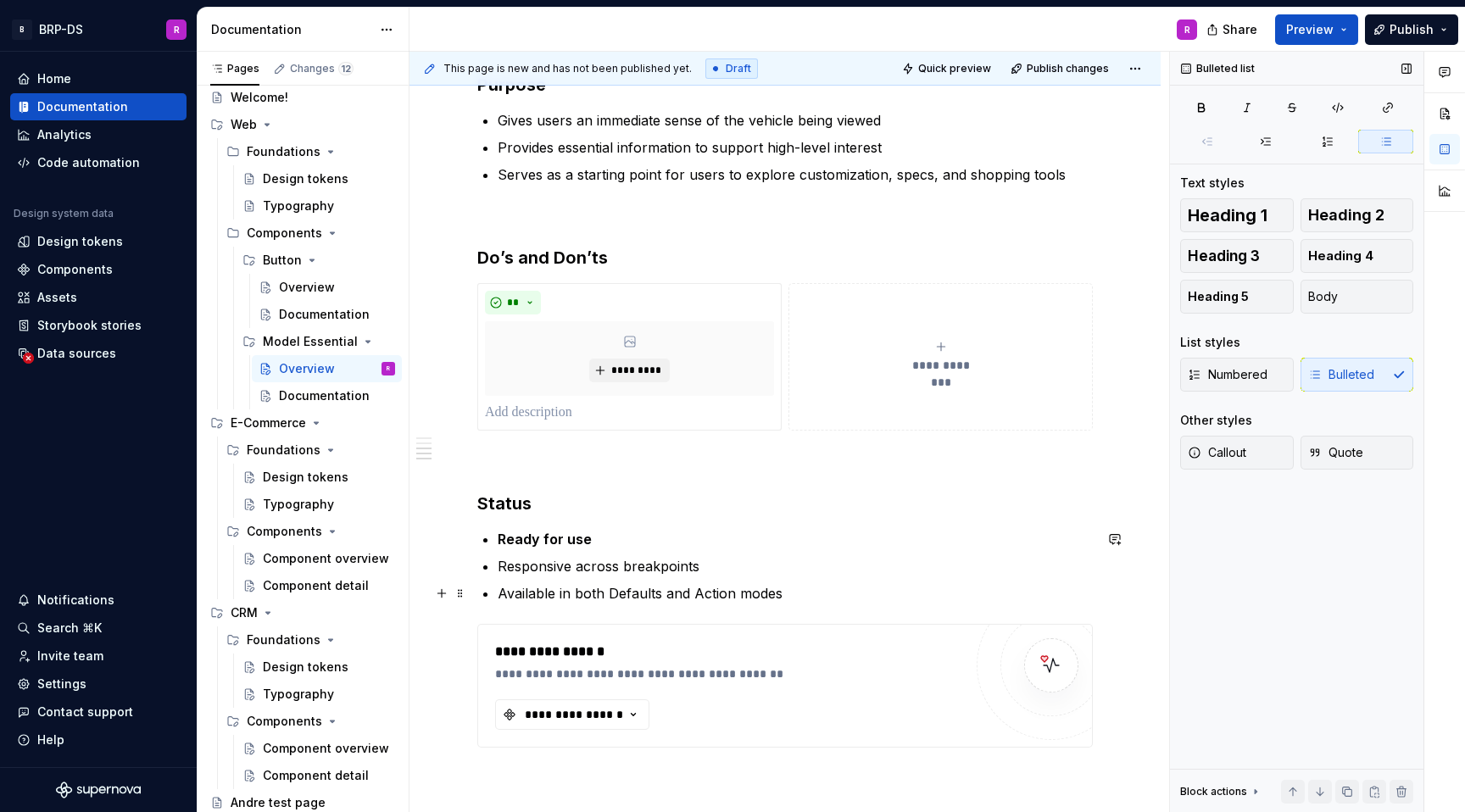
click at [658, 594] on p "Available in both Defaults and Action modes" at bounding box center [795, 593] width 596 height 21
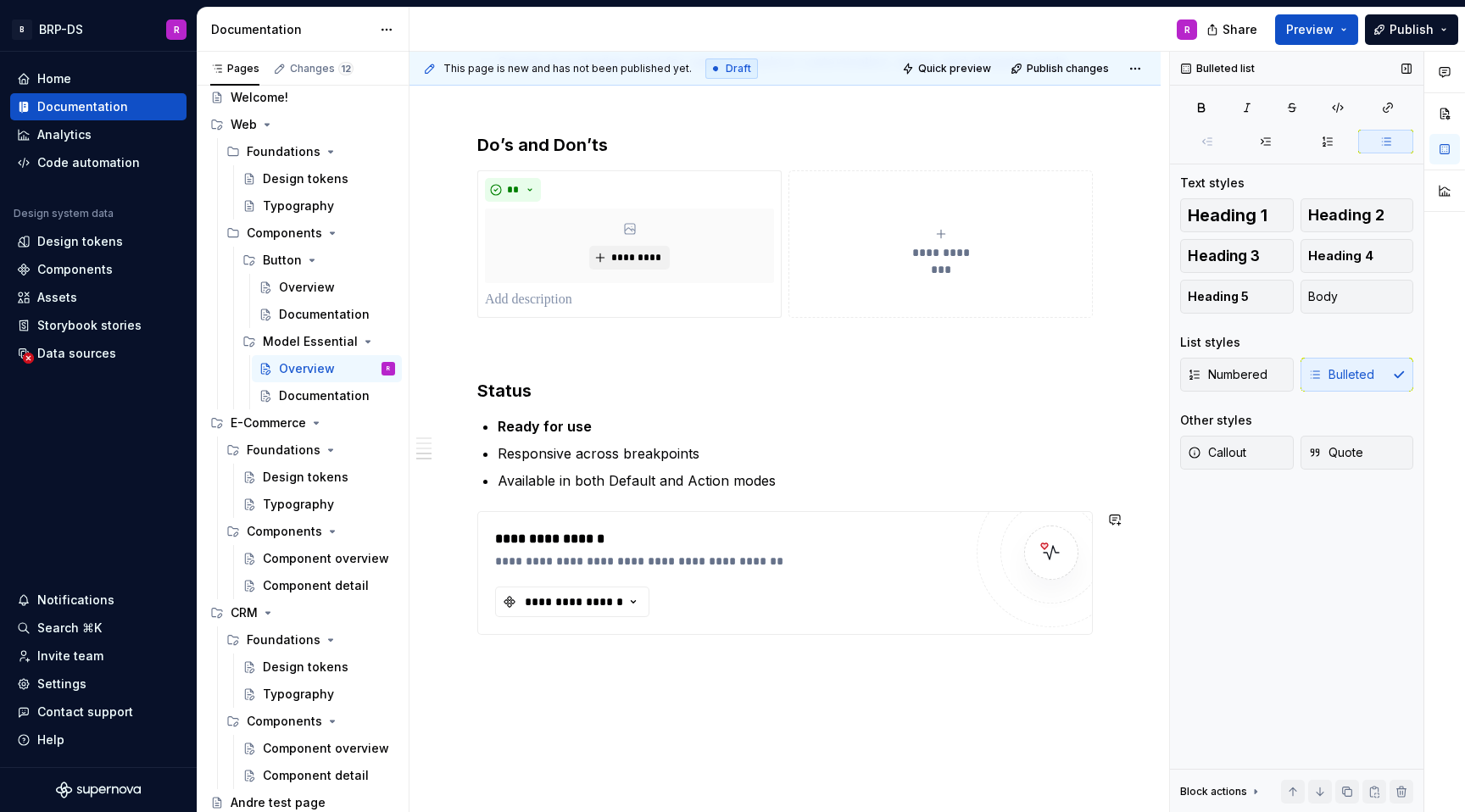
click at [672, 706] on div "**********" at bounding box center [785, 238] width 751 height 1320
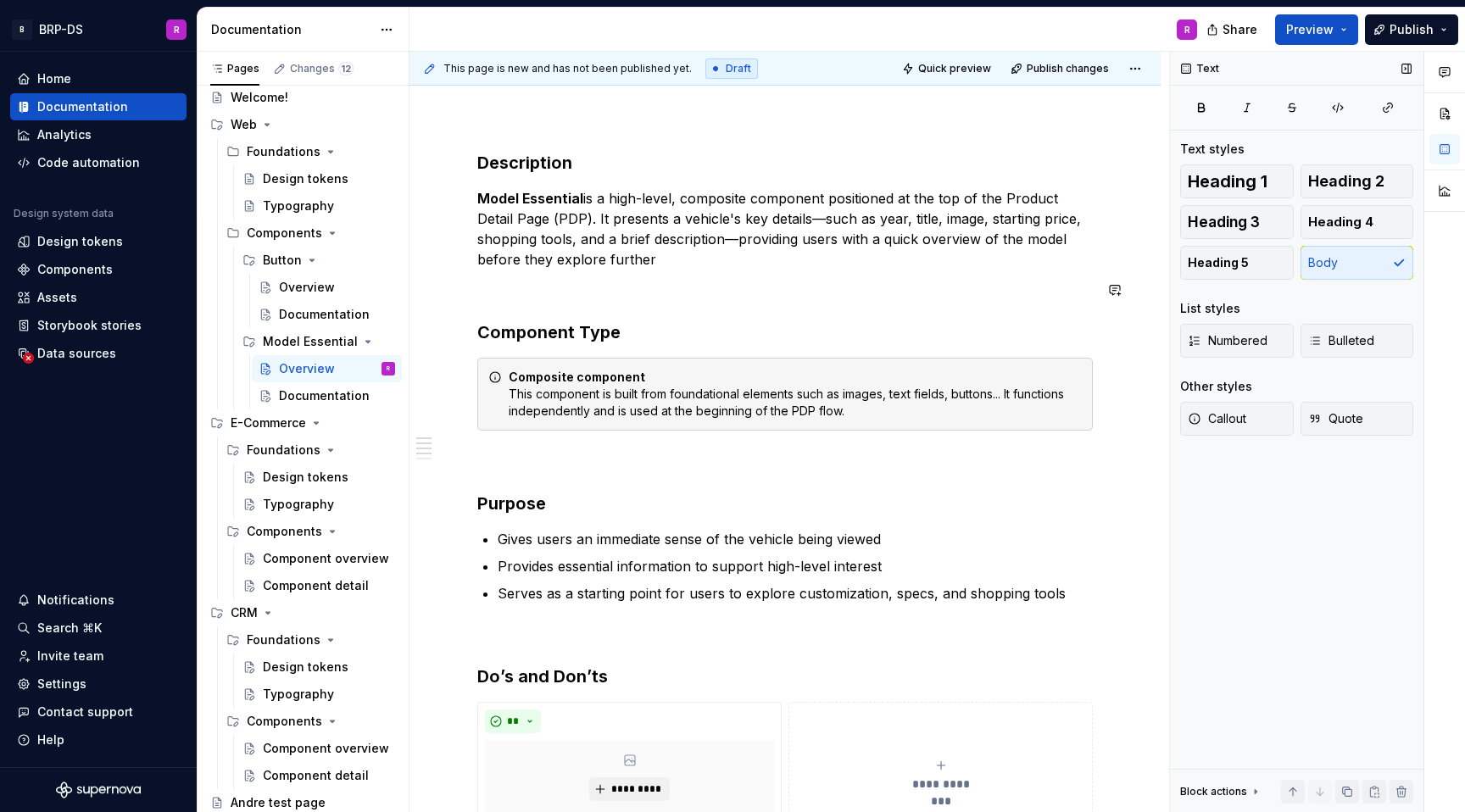
scroll to position [185, 0]
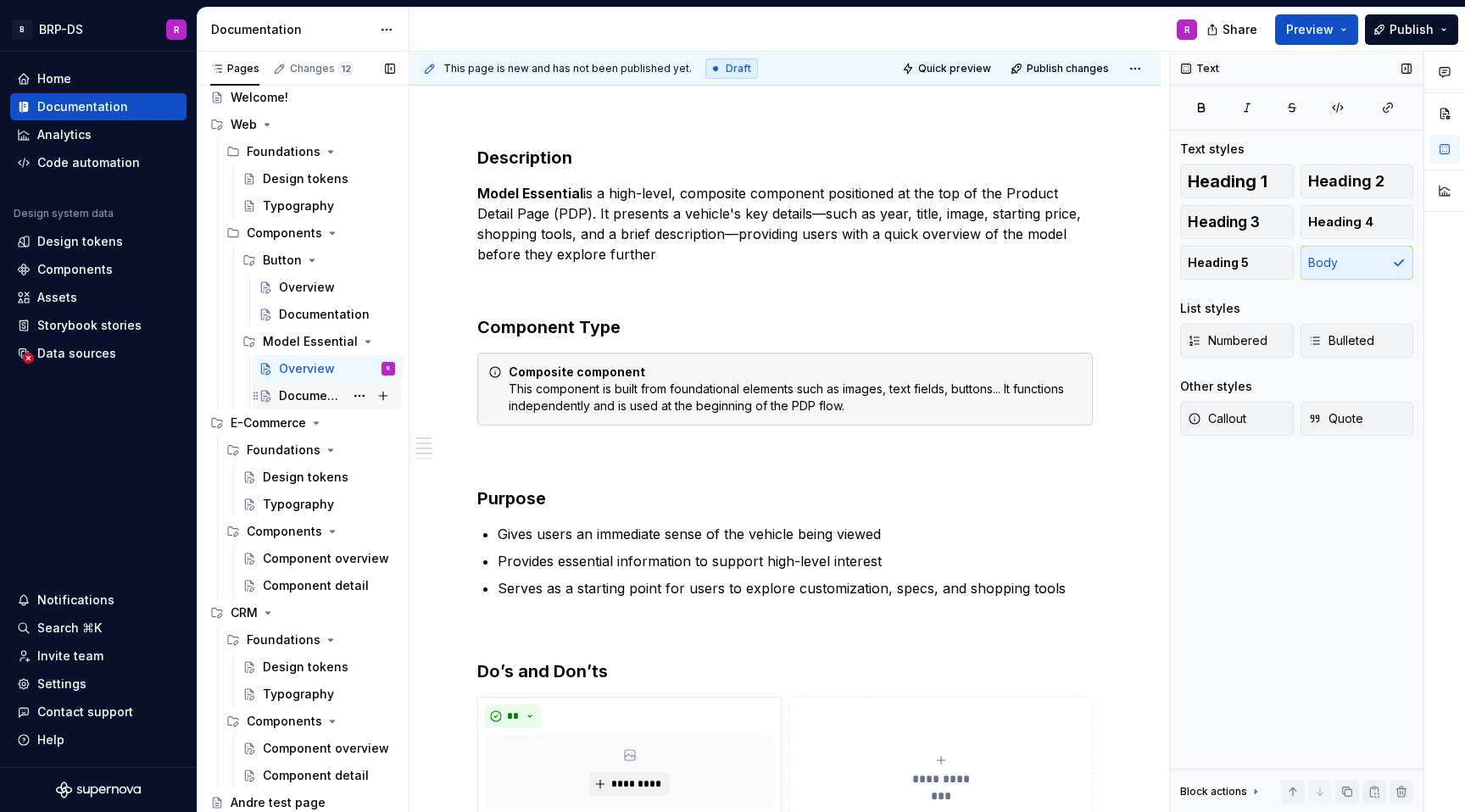
click at [316, 397] on div "Documentation" at bounding box center [312, 396] width 66 height 17
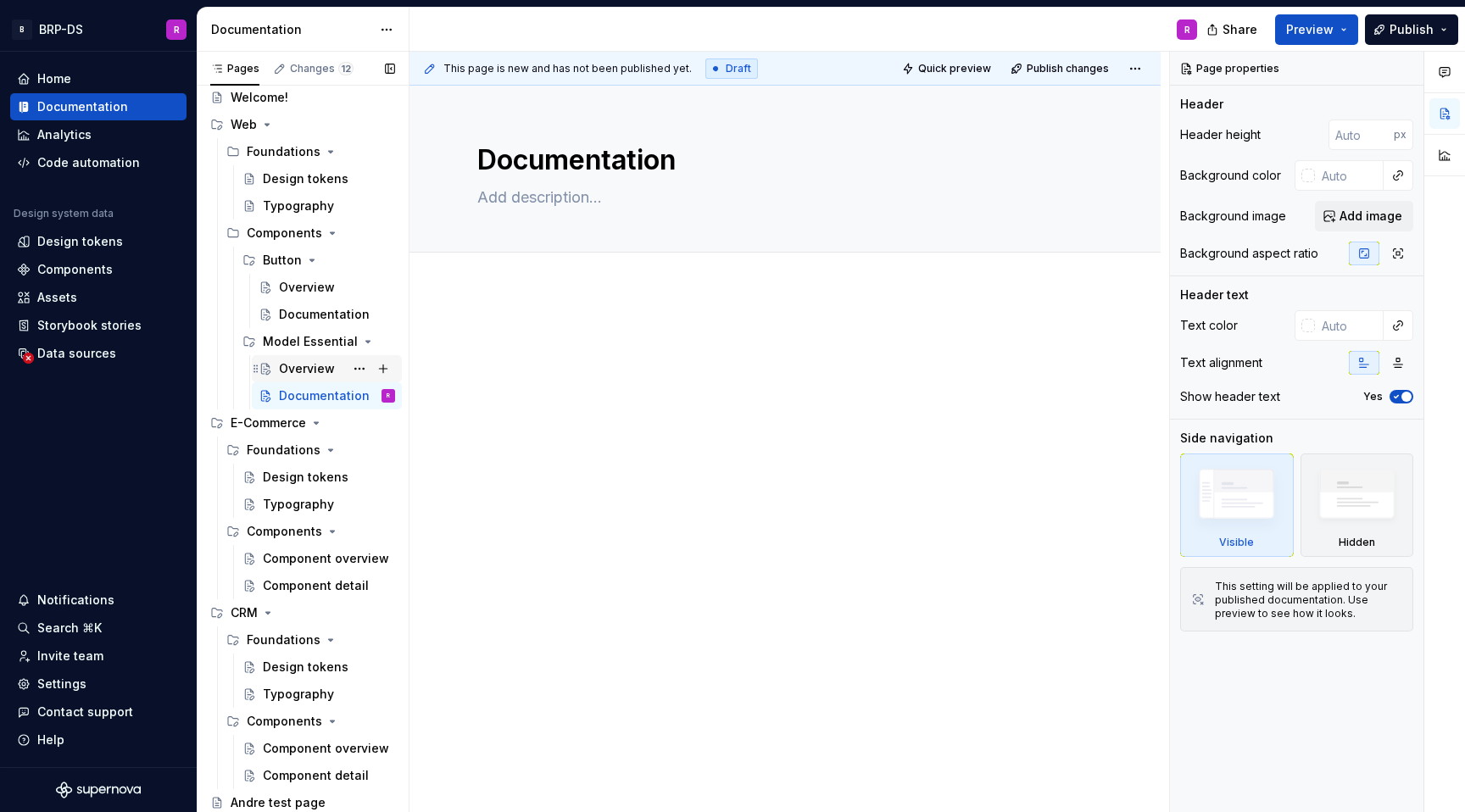
click at [318, 372] on div "Overview" at bounding box center [307, 369] width 56 height 17
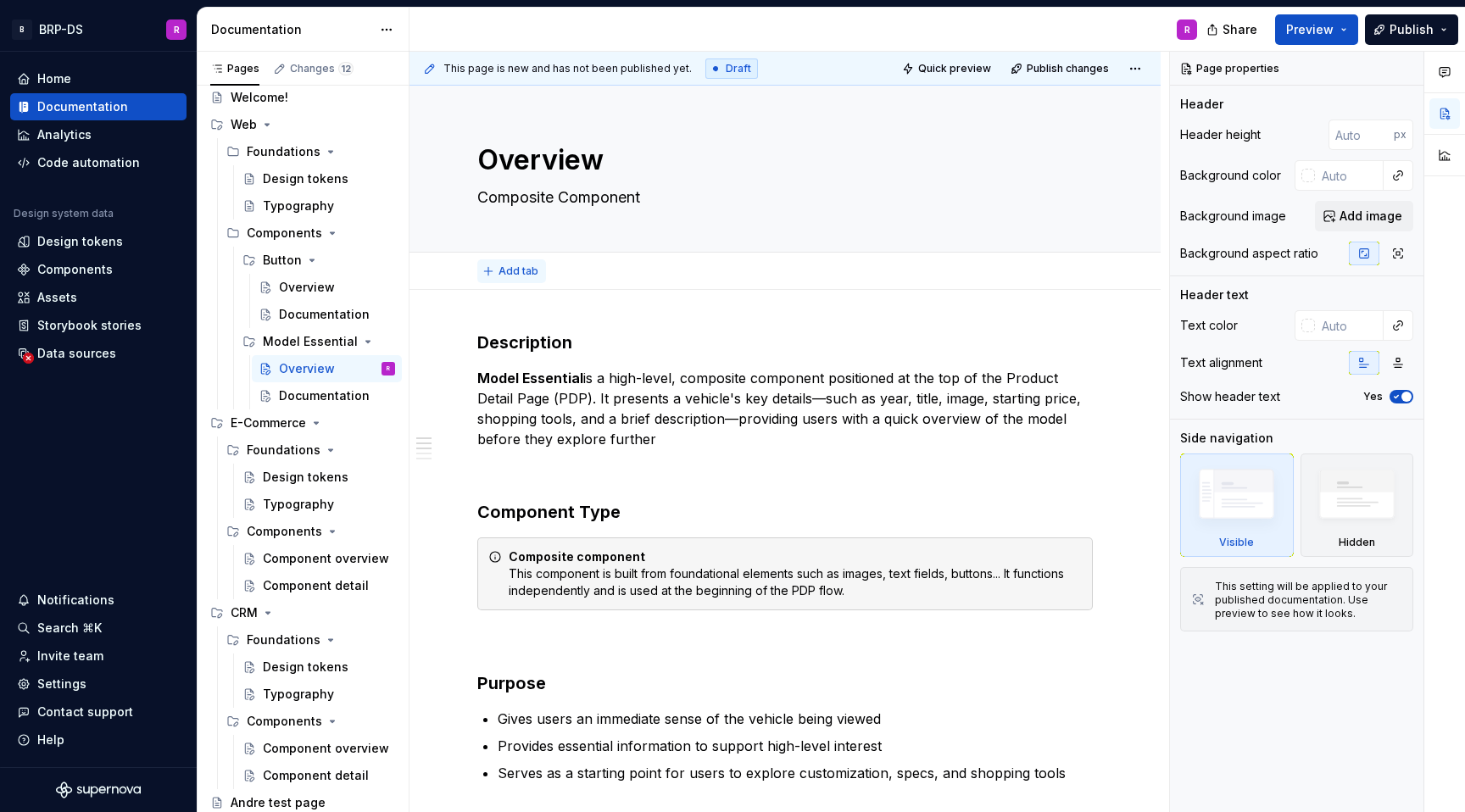
click at [525, 271] on span "Add tab" at bounding box center [519, 271] width 40 height 14
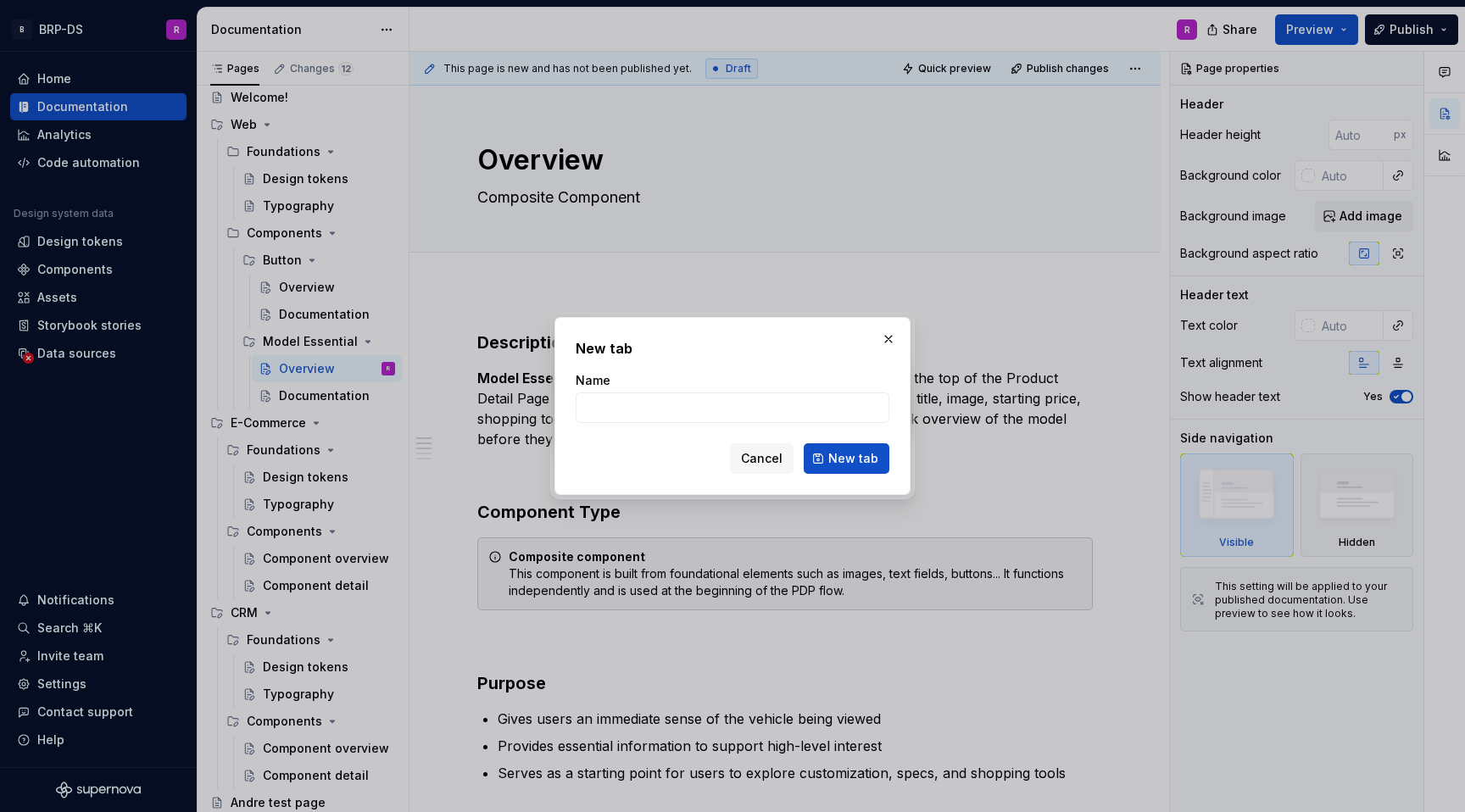
type textarea "*"
type input "Release notes"
click button "New tab" at bounding box center [846, 458] width 86 height 30
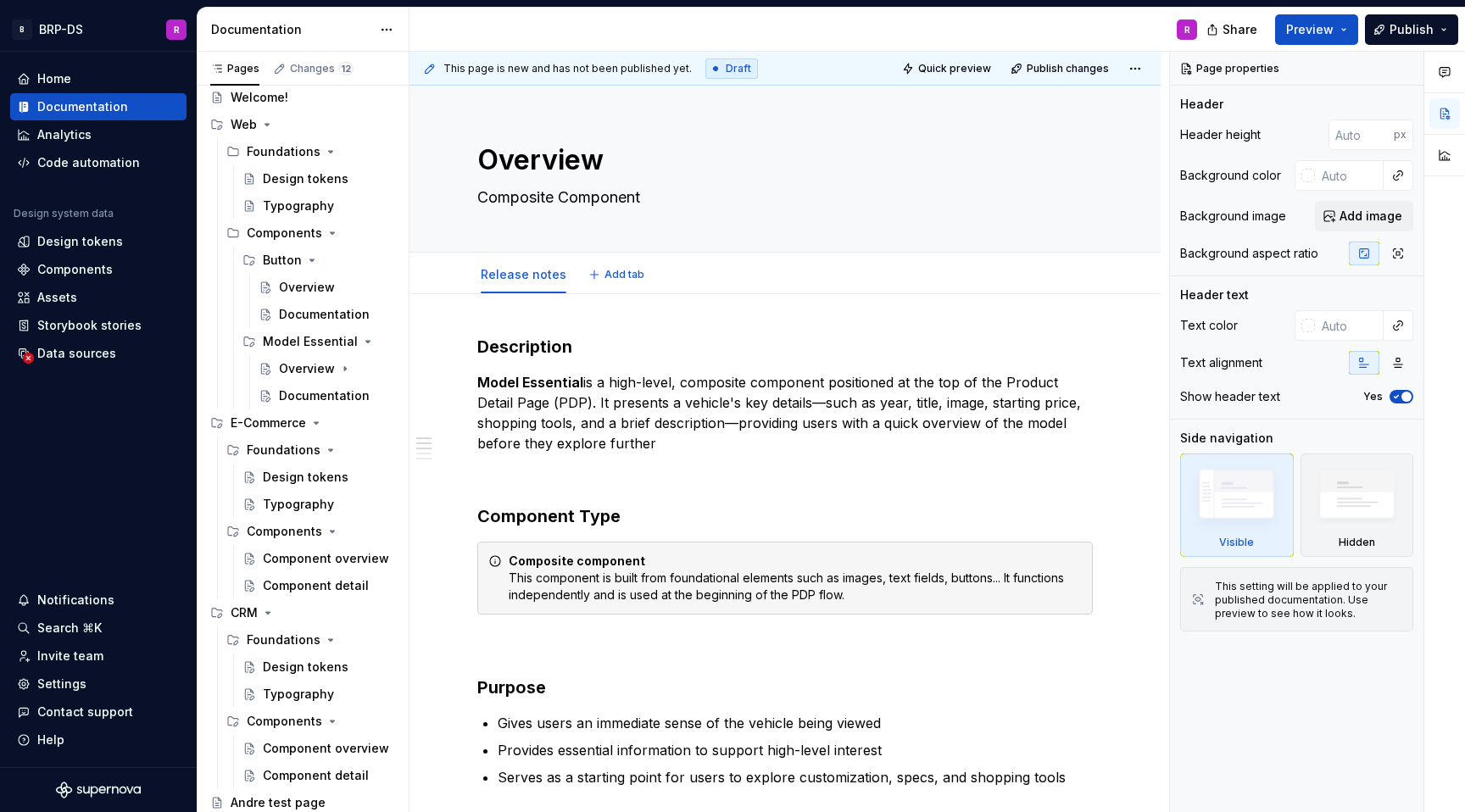
type textarea "*"
click at [596, 278] on button "Add tab" at bounding box center [617, 274] width 68 height 23
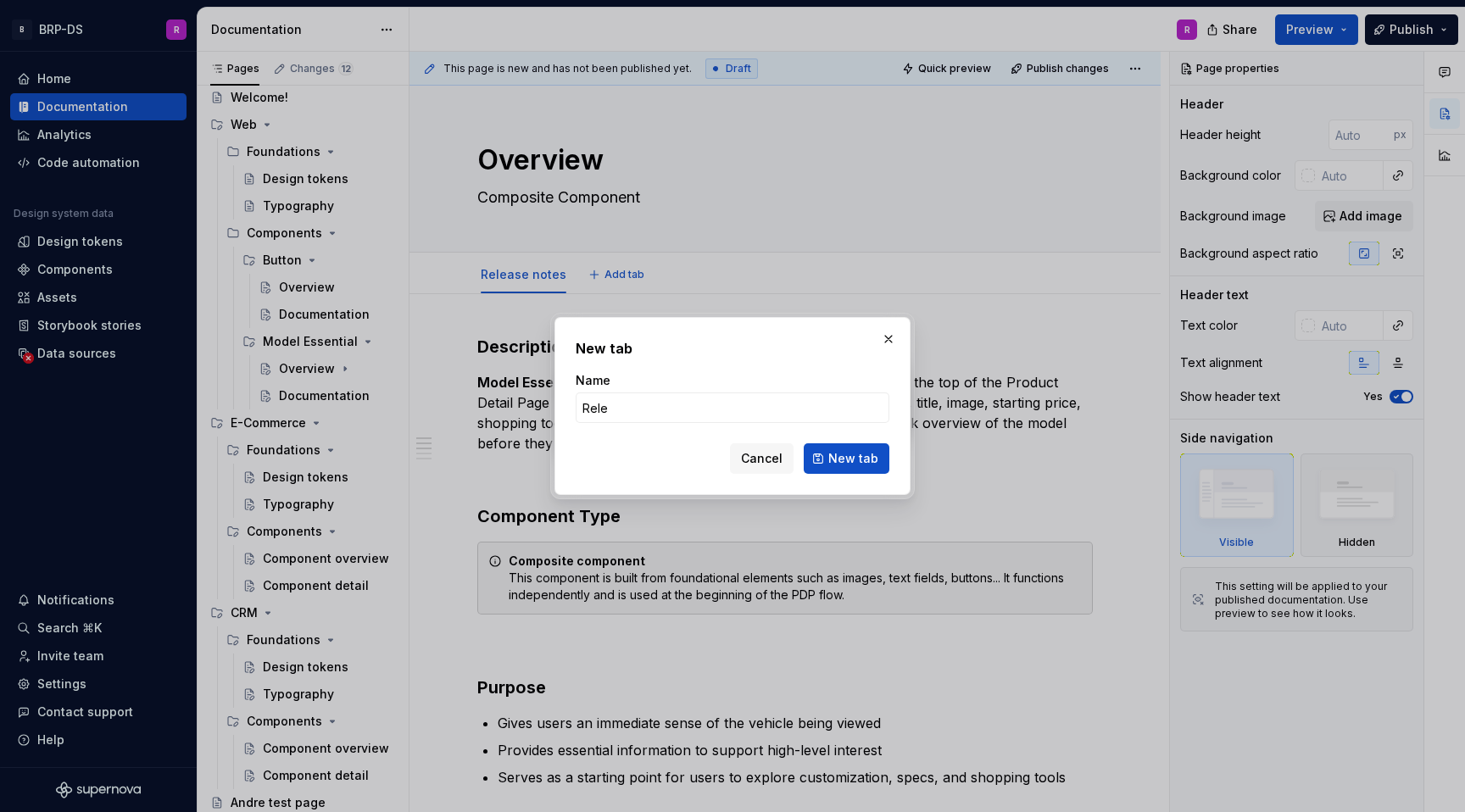
type input "Rel"
type textarea "*"
type input "Release notes"
click at [837, 462] on span "New tab" at bounding box center [854, 459] width 50 height 17
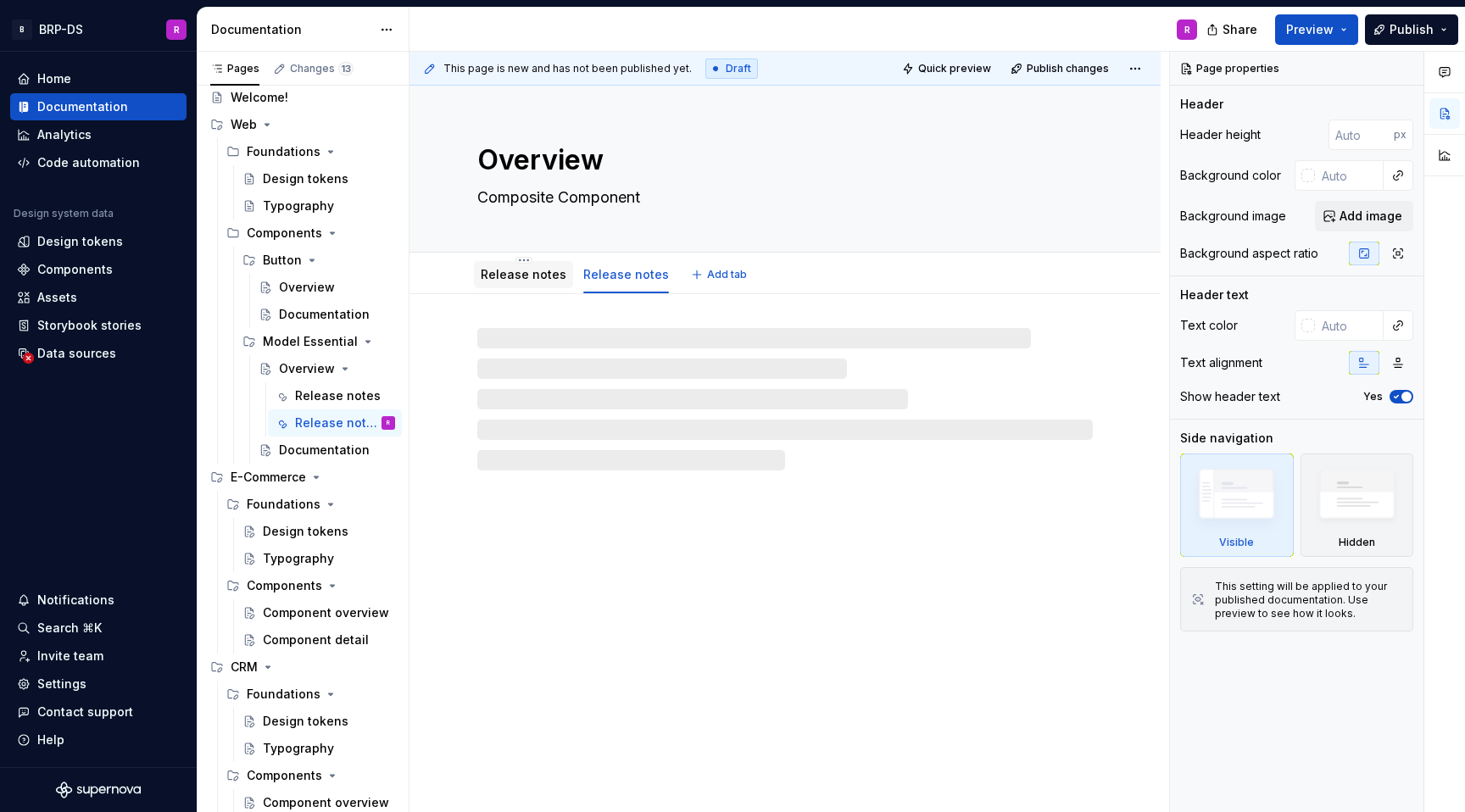
click at [495, 282] on link "Release notes" at bounding box center [523, 274] width 86 height 15
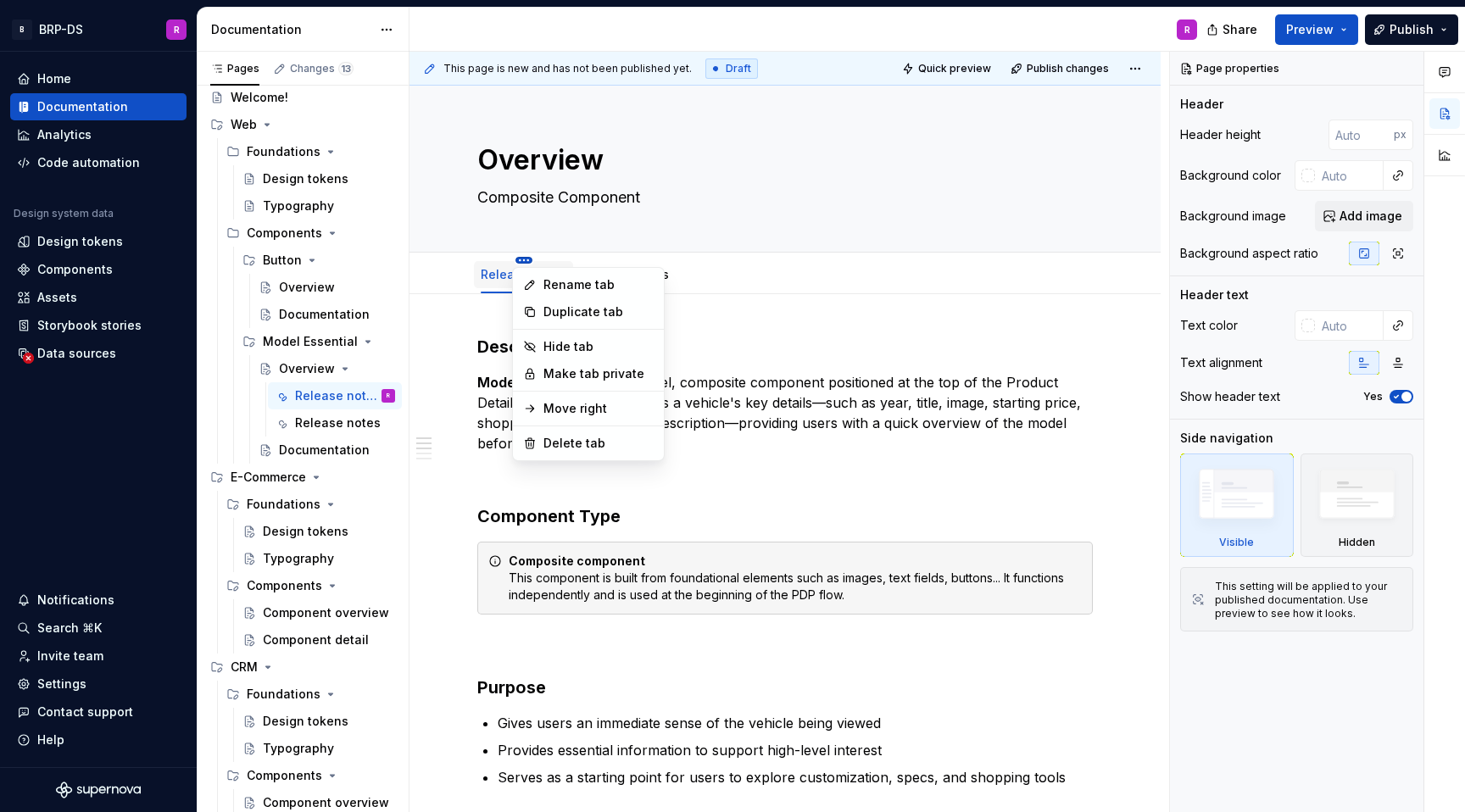
click at [521, 257] on html "B BRP-DS R Home Documentation Analytics Code automation Design system data Desi…" at bounding box center [732, 406] width 1465 height 812
type textarea "*"
click at [548, 289] on div "Rename tab" at bounding box center [599, 285] width 111 height 17
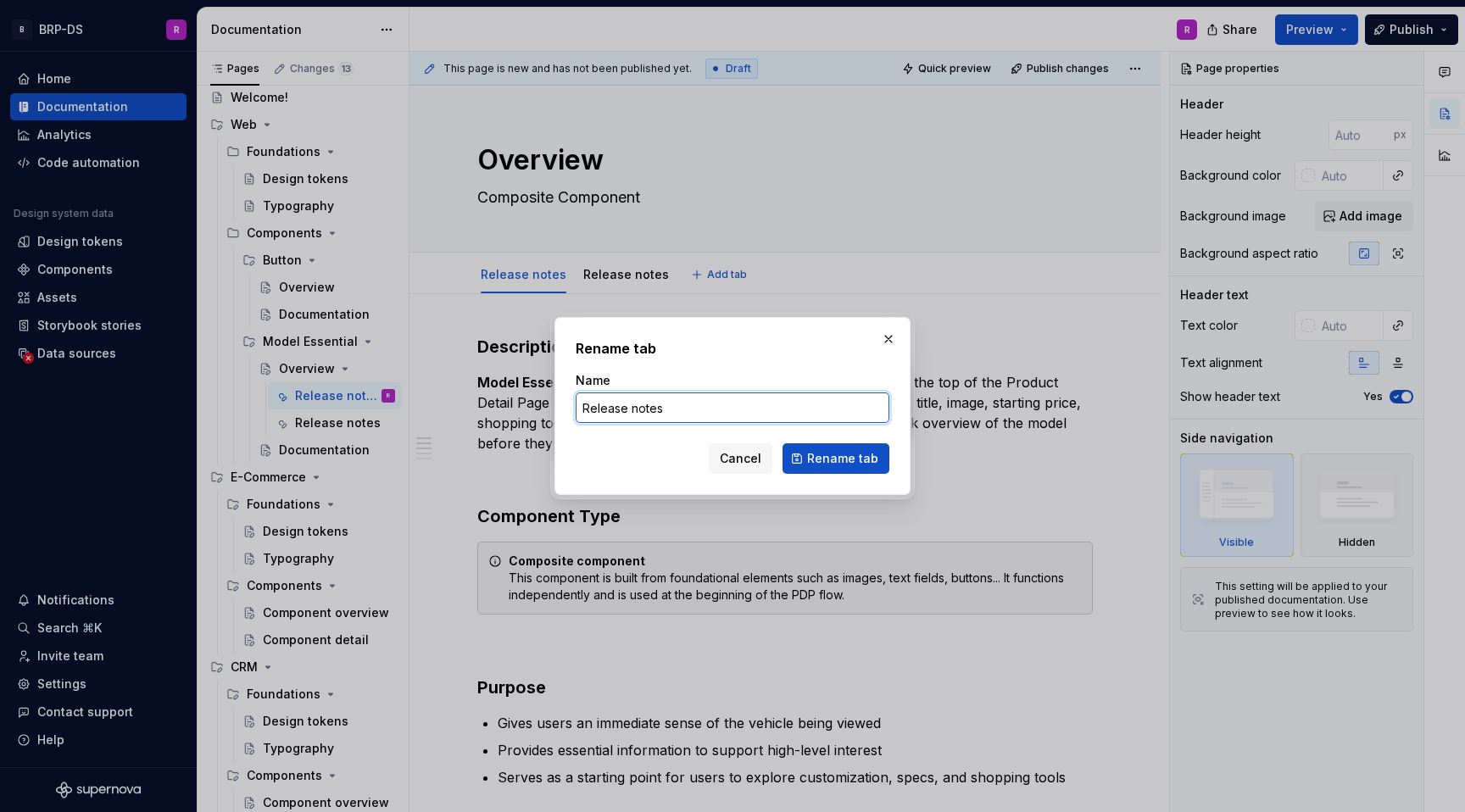
drag, startPoint x: 677, startPoint y: 414, endPoint x: 519, endPoint y: 399, distance: 158.7
click at [519, 399] on div "Rename tab Name Release notes Cancel Rename tab" at bounding box center [732, 406] width 1465 height 812
type input "Overview"
click button "Rename tab" at bounding box center [837, 458] width 107 height 30
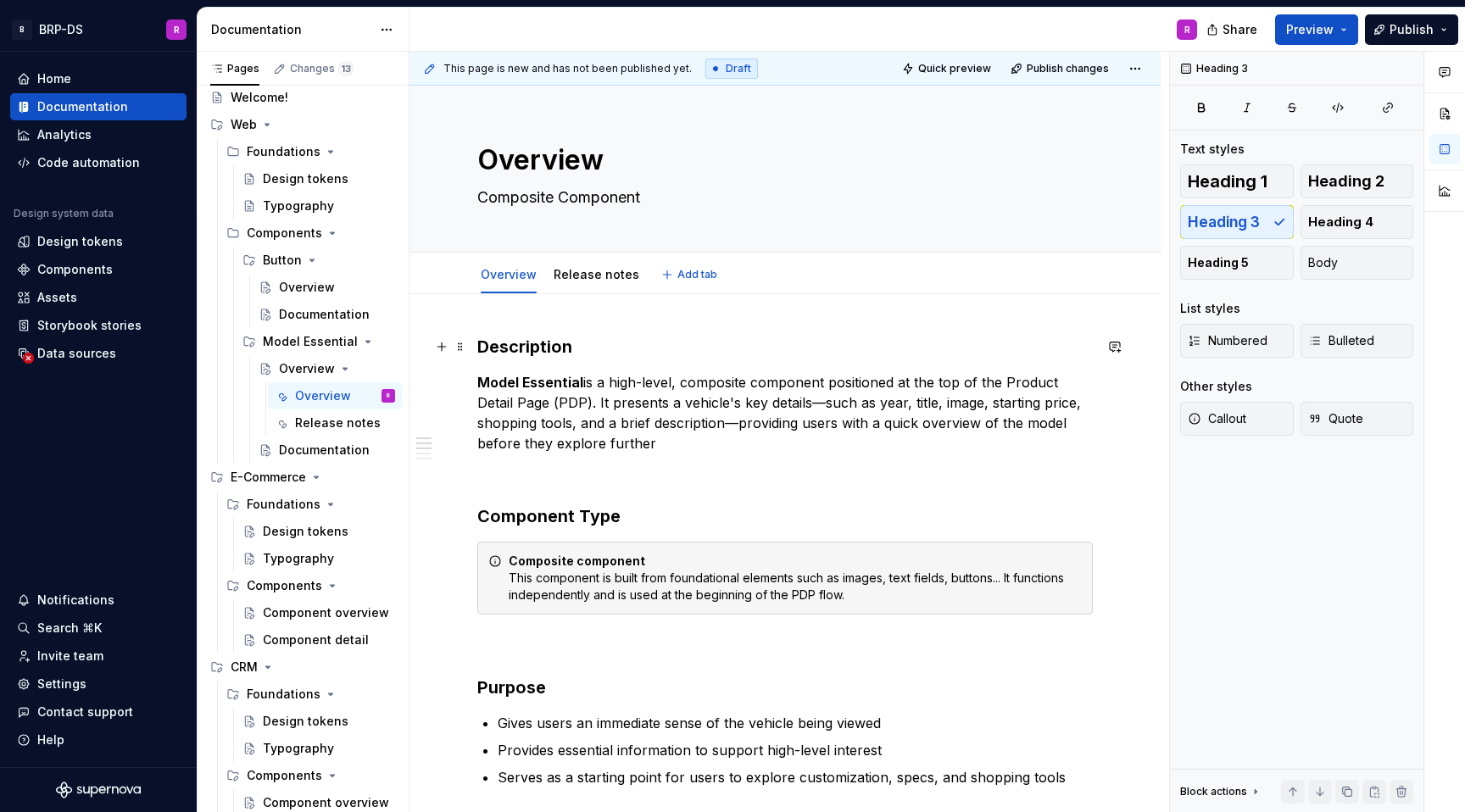
click at [698, 354] on h3 "Description" at bounding box center [785, 346] width 615 height 23
click at [583, 276] on link "Release notes" at bounding box center [596, 274] width 86 height 15
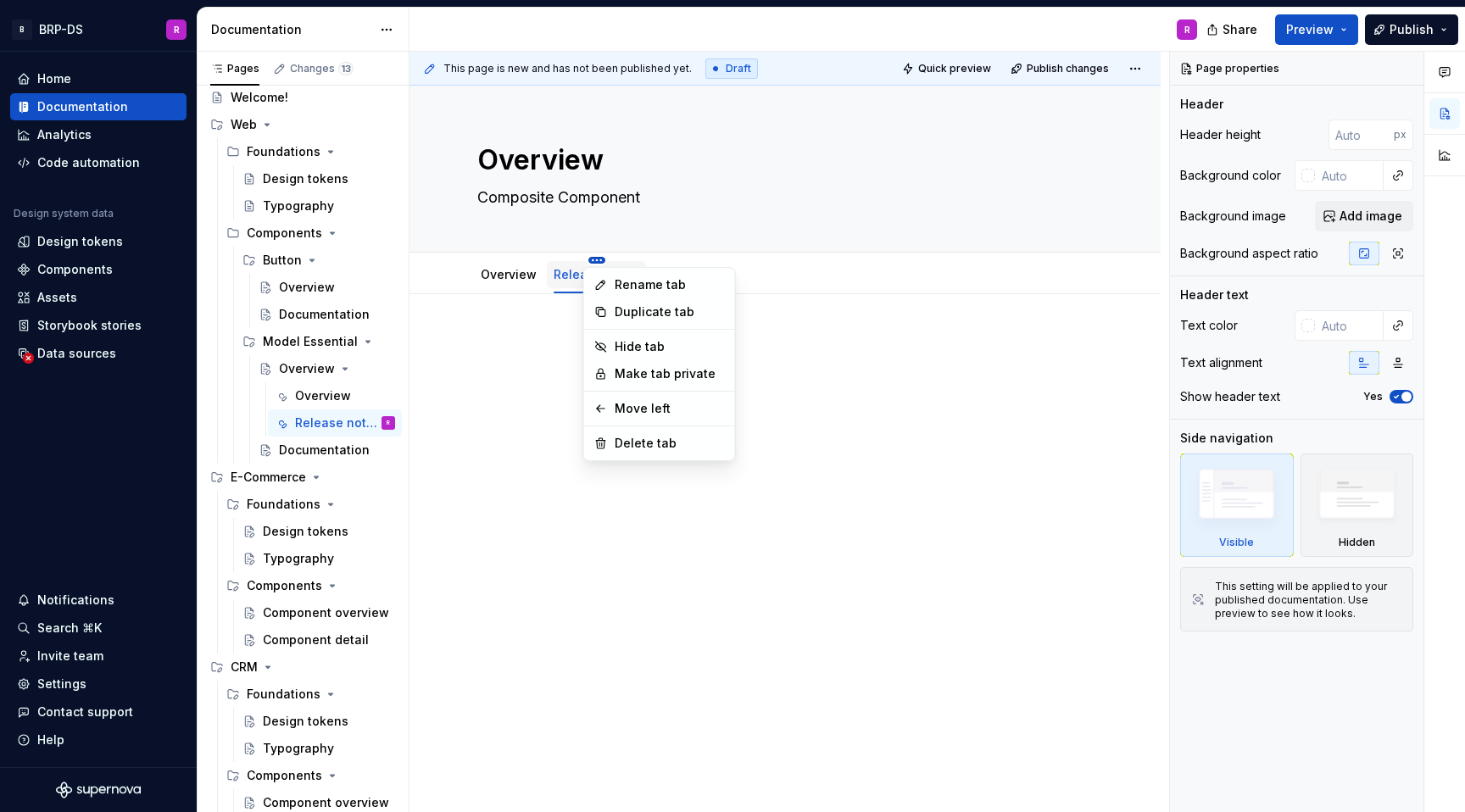
click at [590, 262] on html "B BRP-DS R Home Documentation Analytics Code automation Design system data Desi…" at bounding box center [732, 406] width 1465 height 812
type textarea "*"
click at [633, 287] on div "Rename tab" at bounding box center [670, 285] width 111 height 17
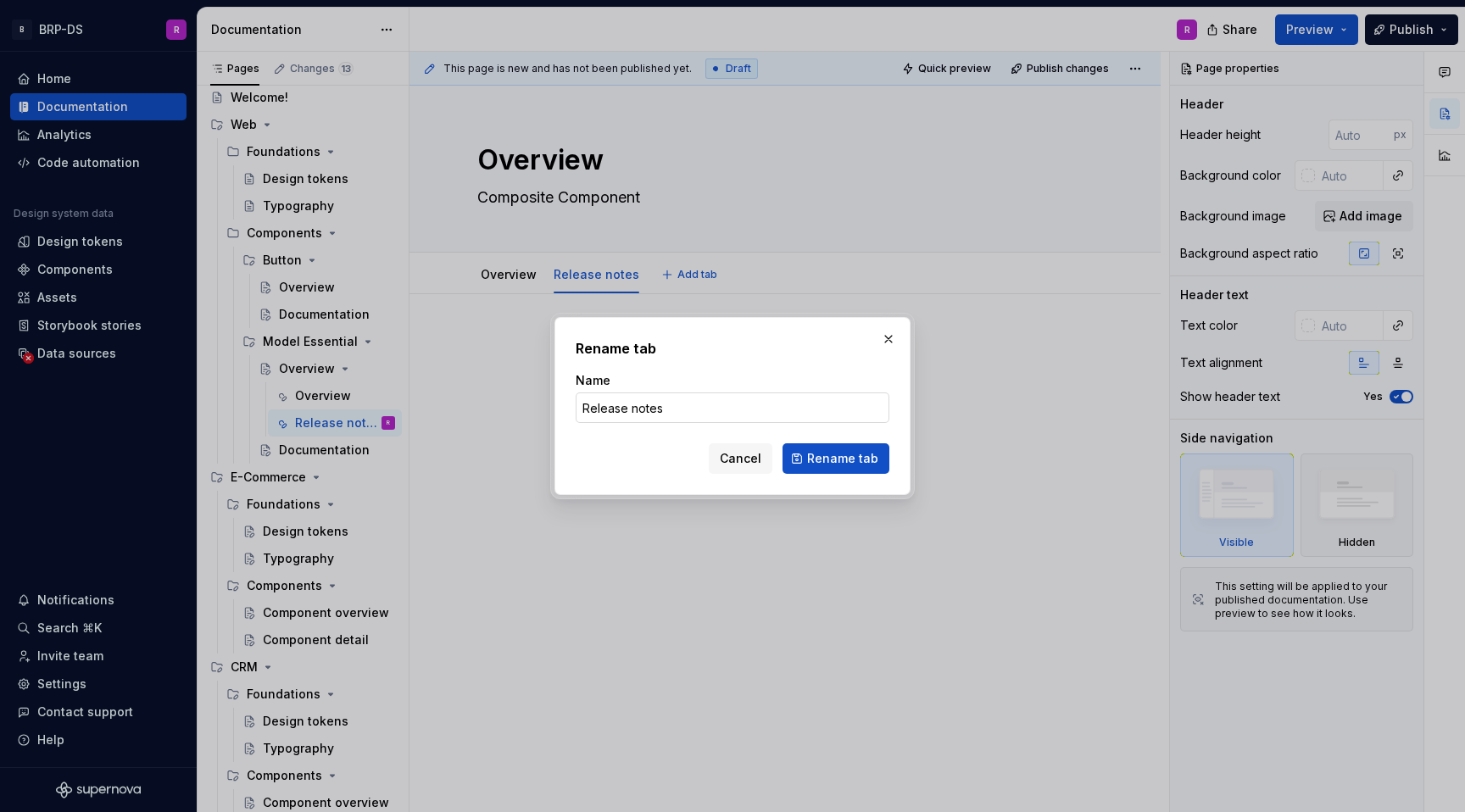
click at [637, 410] on input "Release notes" at bounding box center [732, 407] width 314 height 30
type input "Release Notes"
click at [847, 456] on span "Rename tab" at bounding box center [843, 459] width 71 height 17
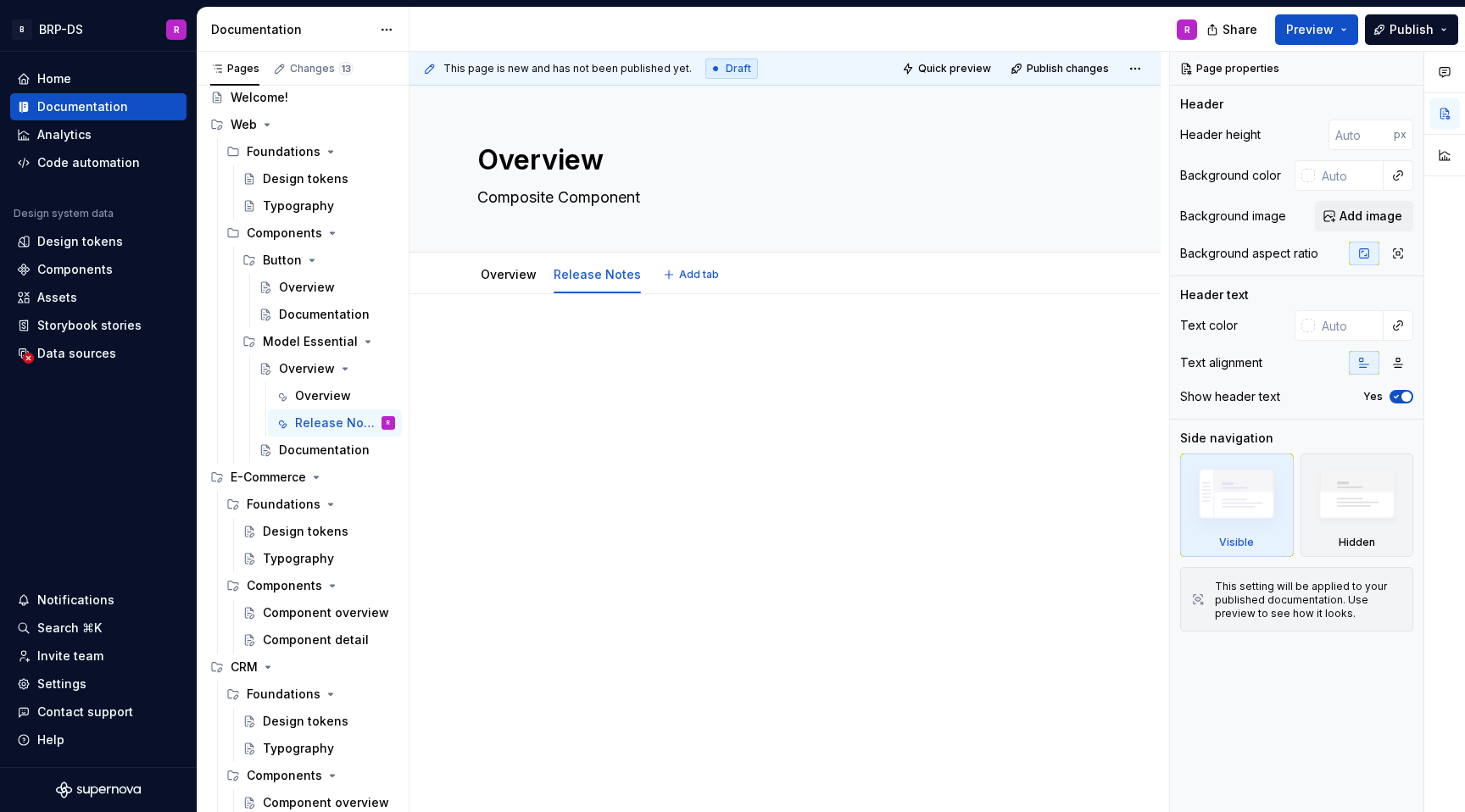
click at [602, 365] on div at bounding box center [785, 367] width 615 height 65
click at [480, 345] on p at bounding box center [785, 346] width 615 height 21
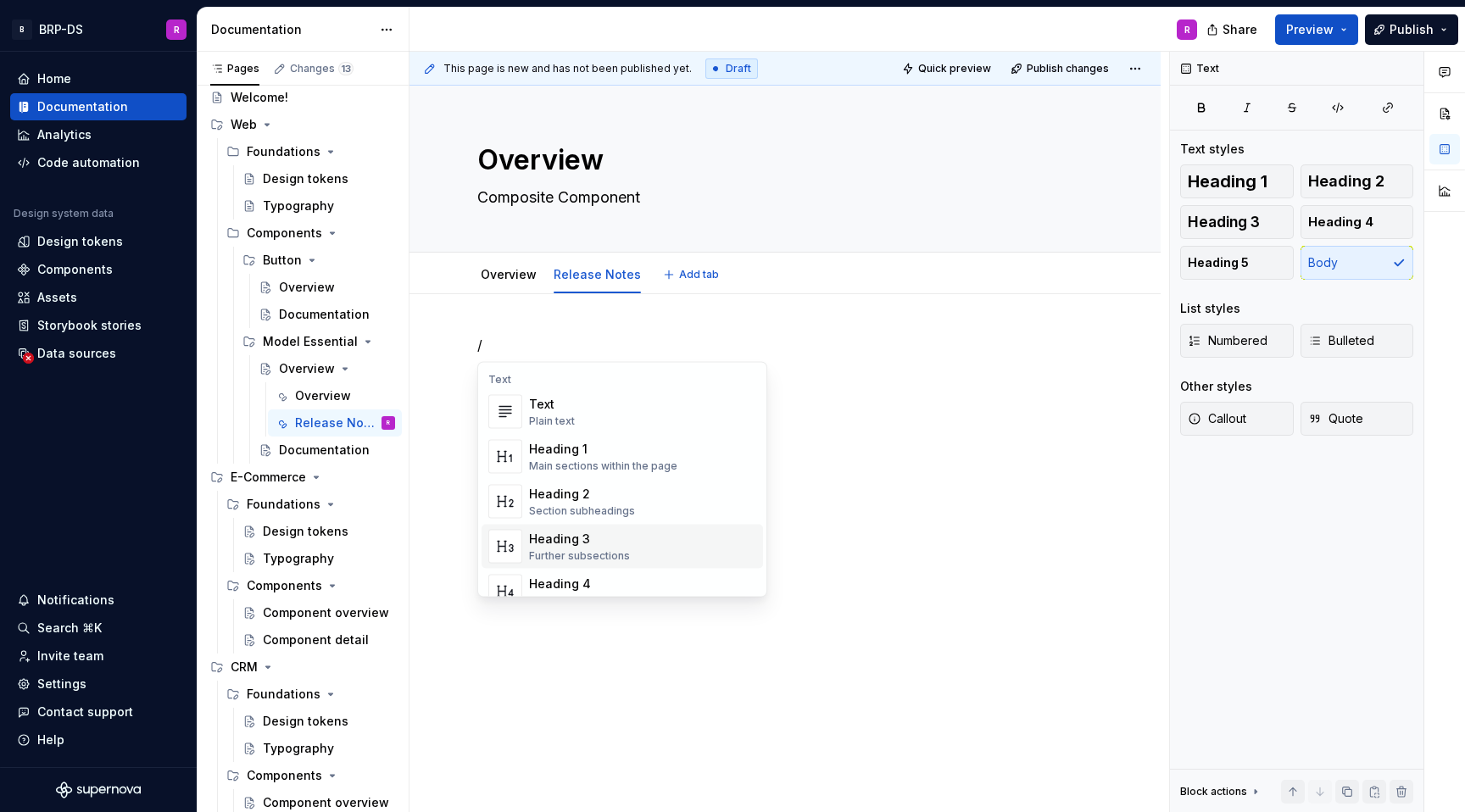
click at [589, 539] on div "Heading 3" at bounding box center [579, 539] width 101 height 17
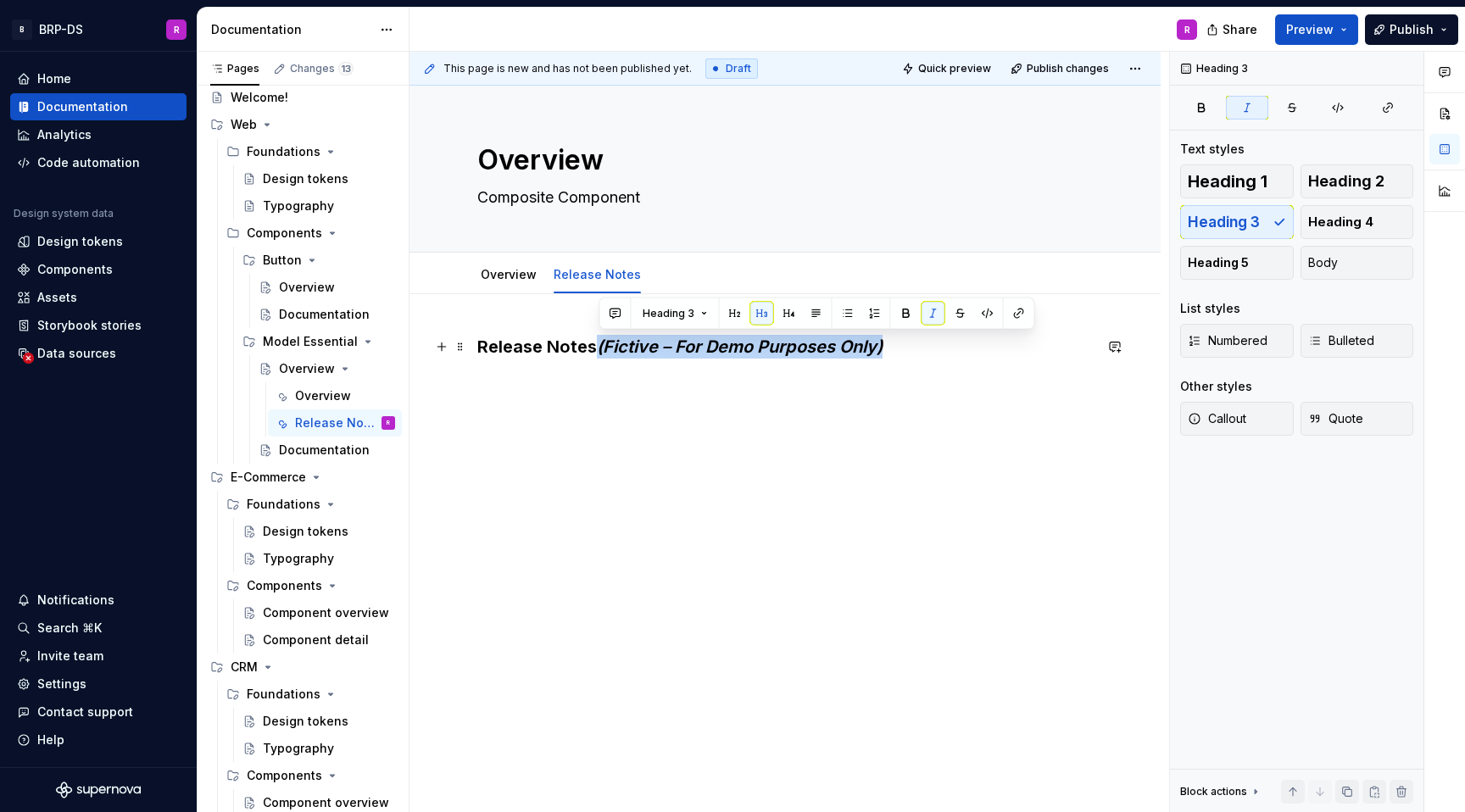
drag, startPoint x: 905, startPoint y: 349, endPoint x: 600, endPoint y: 352, distance: 305.0
click at [600, 352] on h3 "Release Notes (Fictive – For Demo Purposes Only)" at bounding box center [785, 346] width 615 height 23
click at [927, 313] on button "button" at bounding box center [933, 313] width 23 height 23
click at [865, 408] on div "Release Notes (Fictive – For Demo Purposes Only)" at bounding box center [785, 377] width 615 height 85
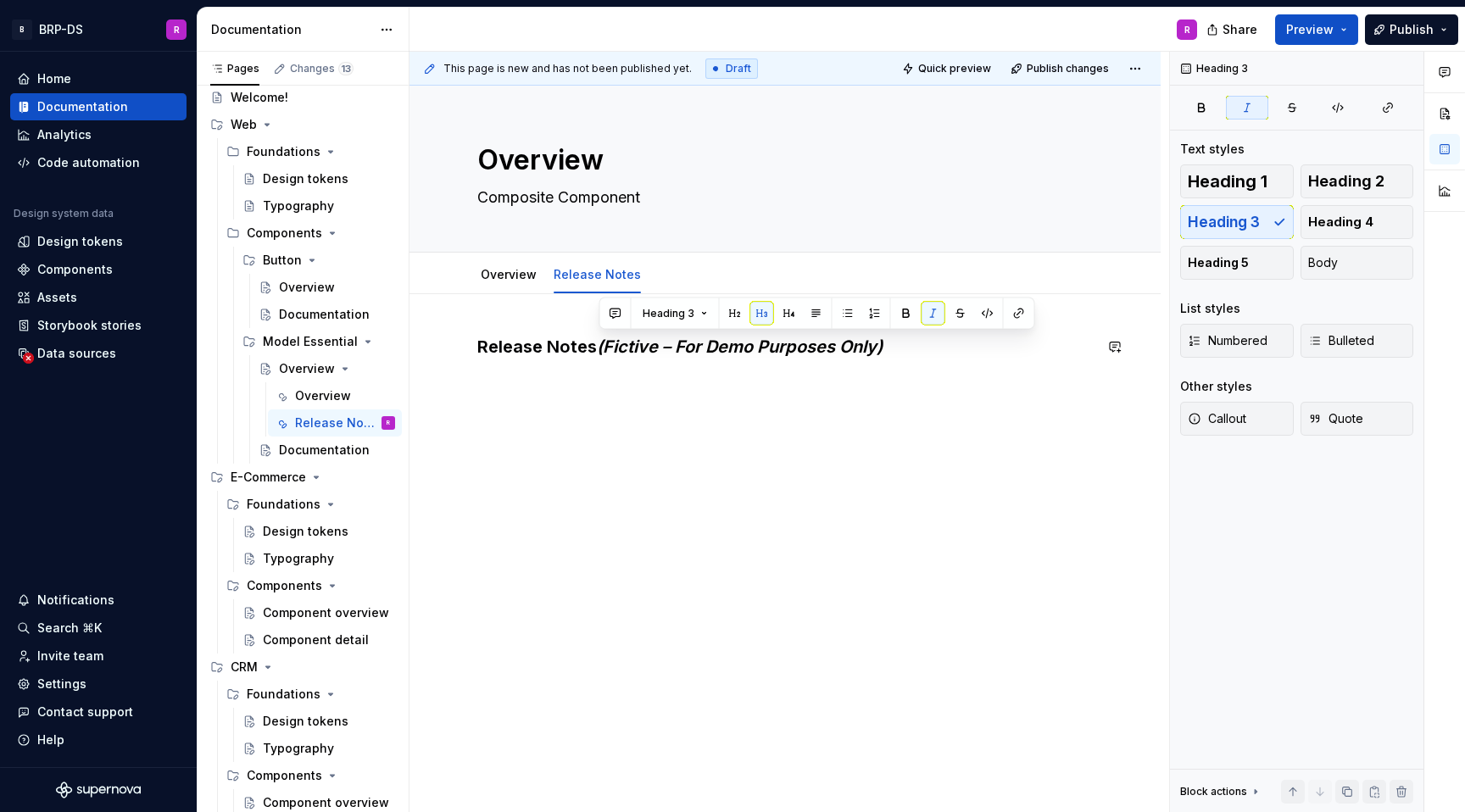
scroll to position [39, 0]
click at [507, 358] on div "Release Notes (Fictive – For Demo Purposes Only)" at bounding box center [785, 367] width 615 height 65
click at [498, 372] on div "Release Notes (Fictive – For Demo Purposes Only)" at bounding box center [785, 367] width 615 height 65
click at [487, 415] on div "Release Notes (Fictive – For Demo Purposes Only)" at bounding box center [785, 377] width 615 height 85
click at [874, 362] on div "Release Notes (Fictive – For Demo Purposes Only)" at bounding box center [785, 367] width 615 height 65
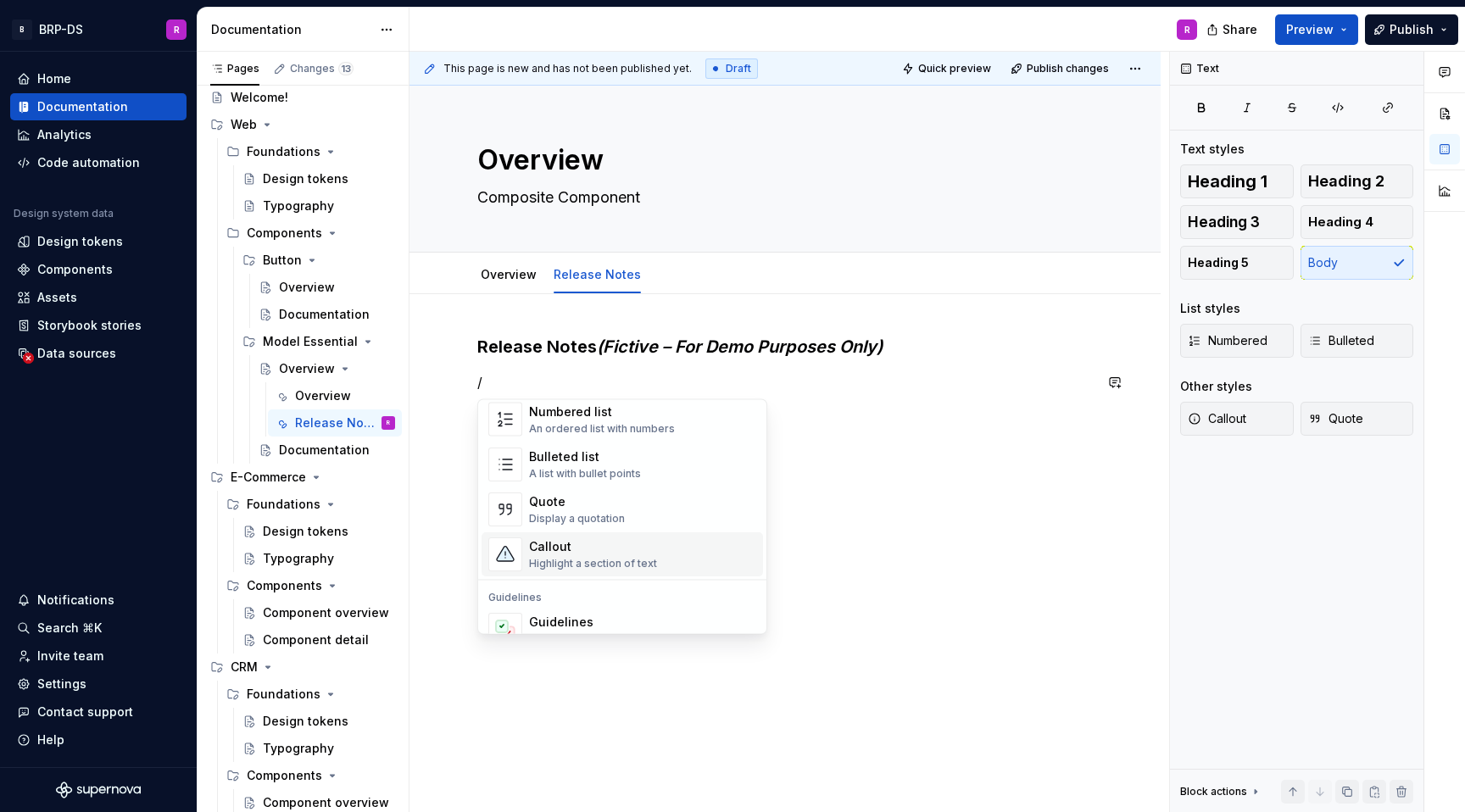
scroll to position [315, 0]
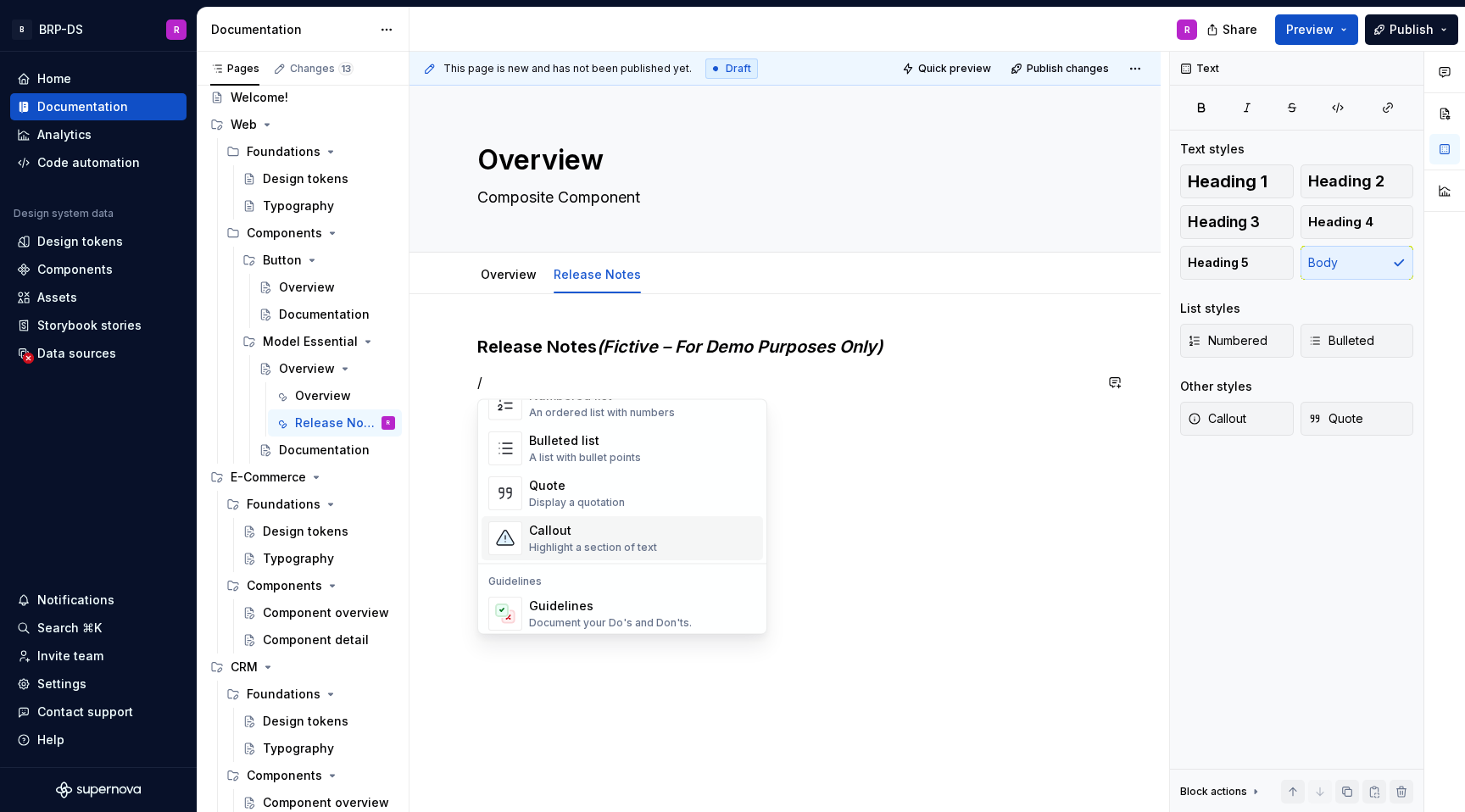
click at [631, 554] on div "Callout Highlight a section of text" at bounding box center [642, 537] width 227 height 34
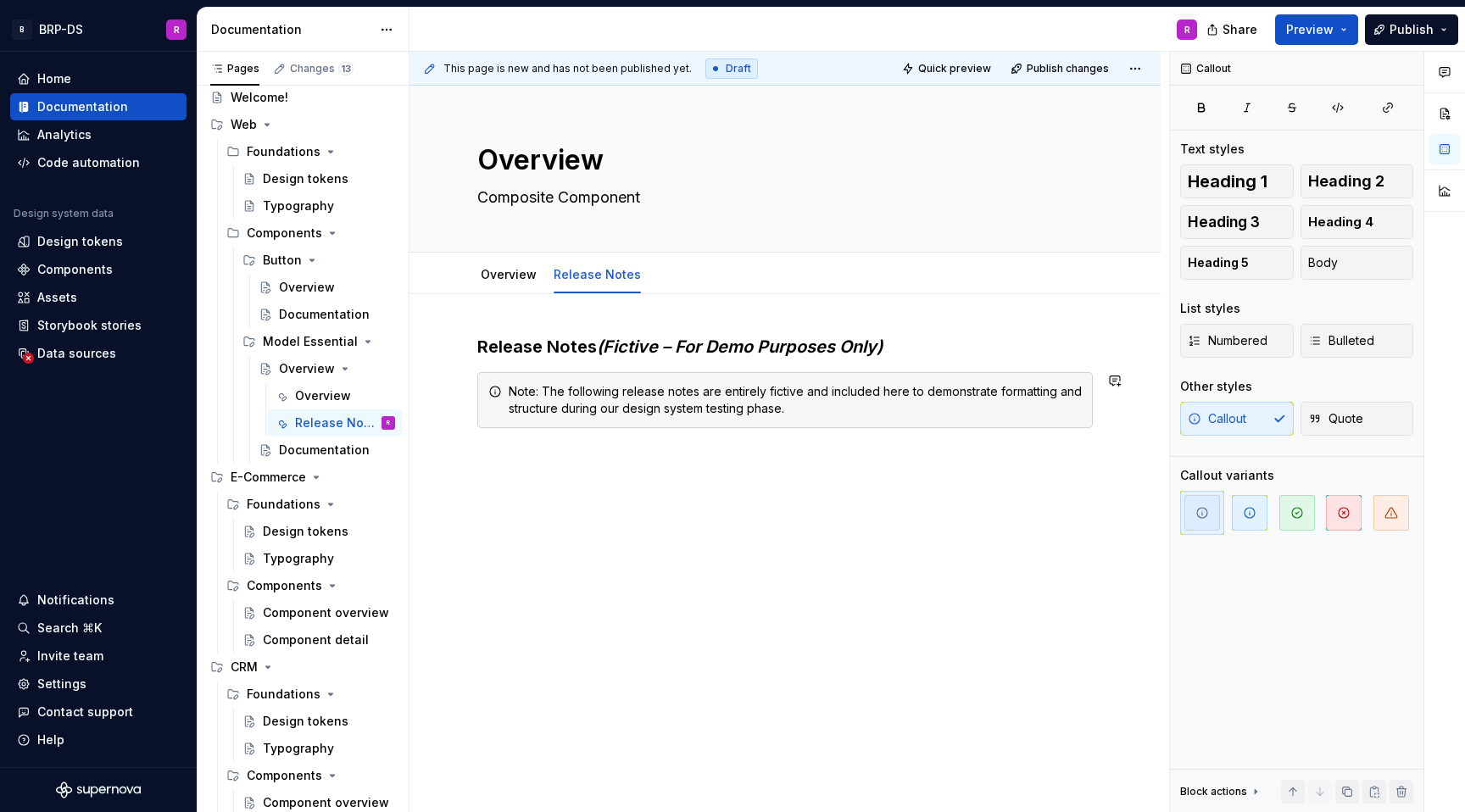
click at [913, 468] on div "Release Notes (Fictive – For Demo Purposes Only) Note: The following release no…" at bounding box center [785, 492] width 751 height 397
click at [1028, 393] on div "Note: The following release notes are entirely fictive and included here to dem…" at bounding box center [795, 399] width 573 height 34
click at [1391, 506] on icon "button" at bounding box center [1392, 513] width 14 height 14
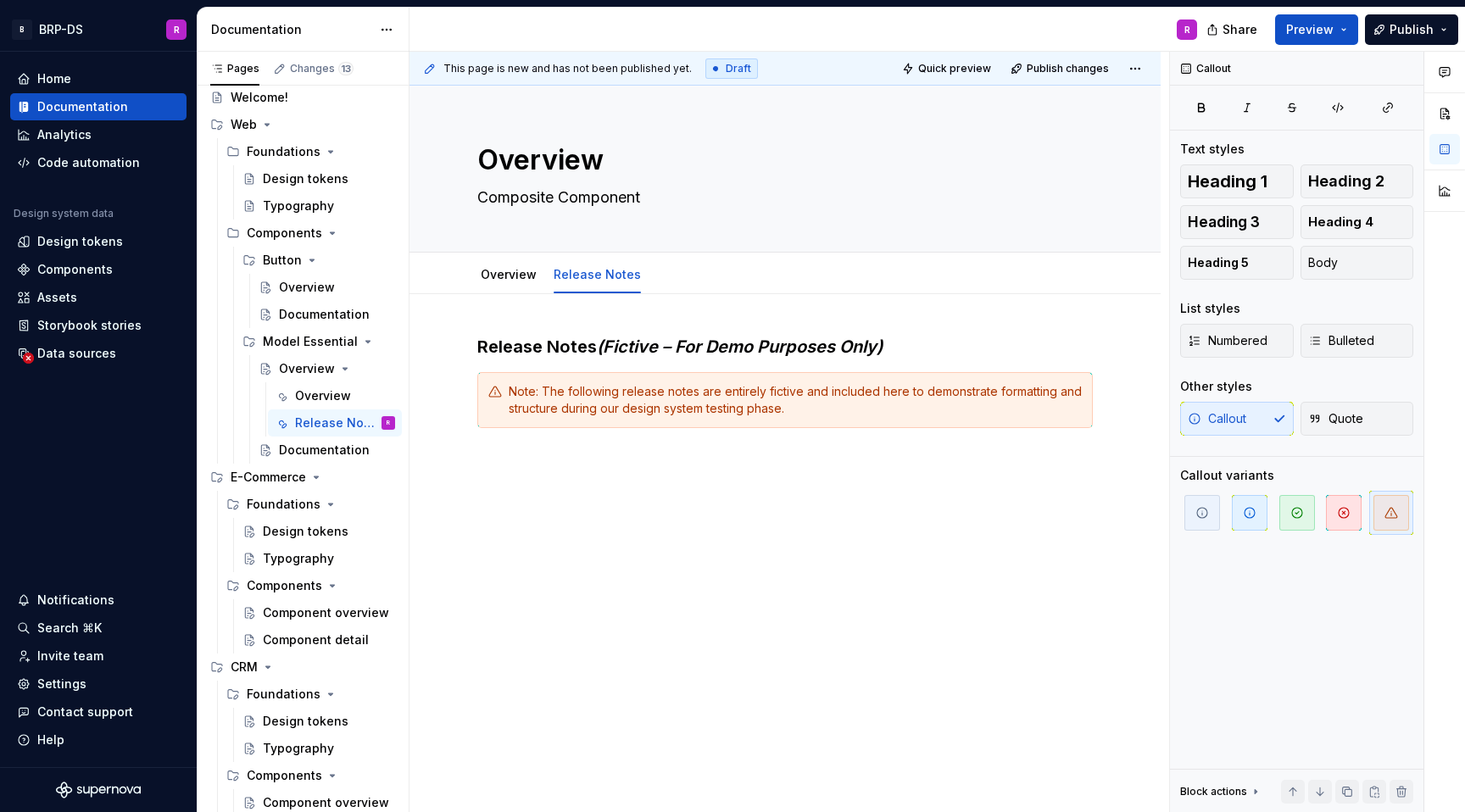
click at [902, 532] on div "Release Notes (Fictive – For Demo Purposes Only) Note: The following release no…" at bounding box center [785, 512] width 751 height 438
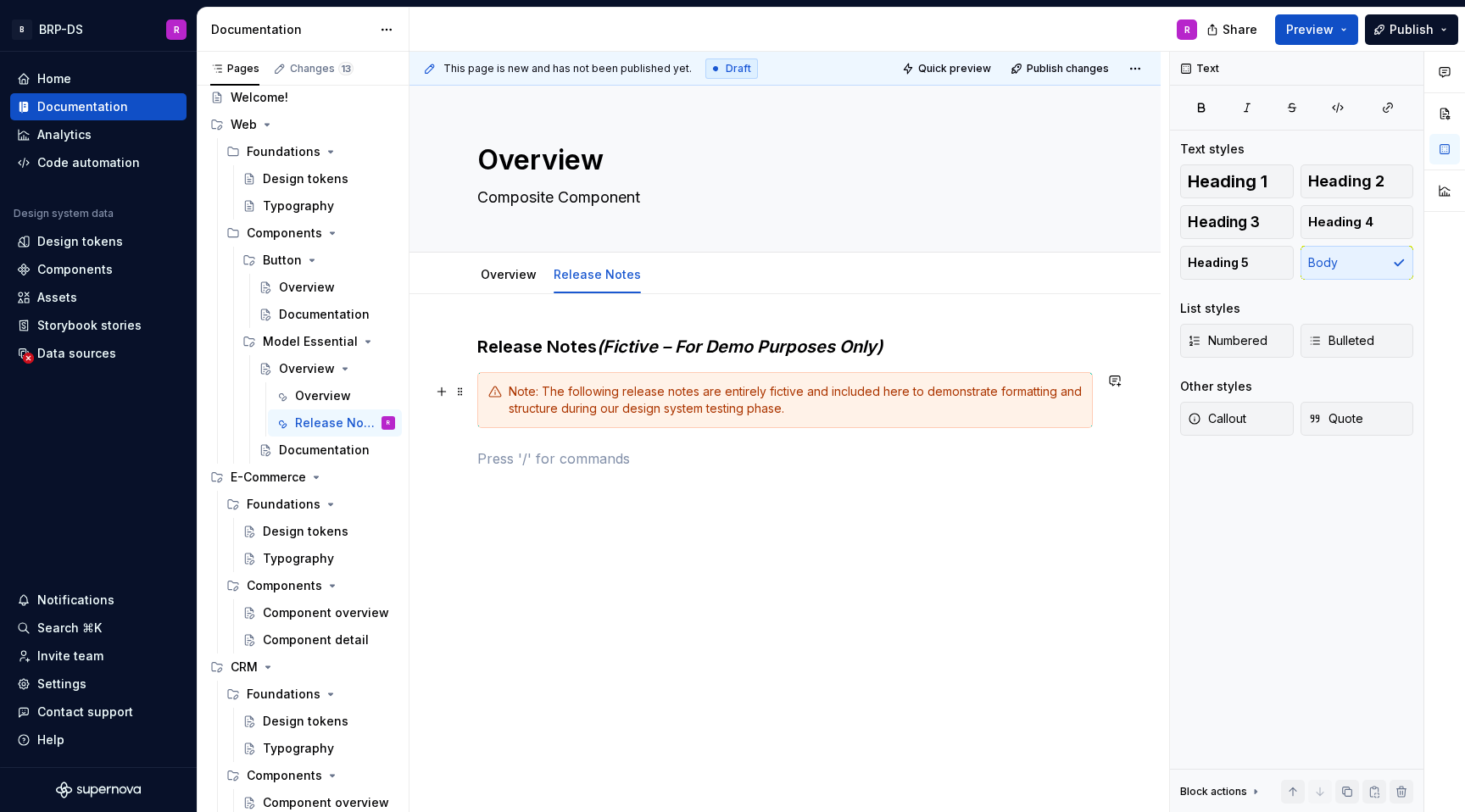
type textarea "*"
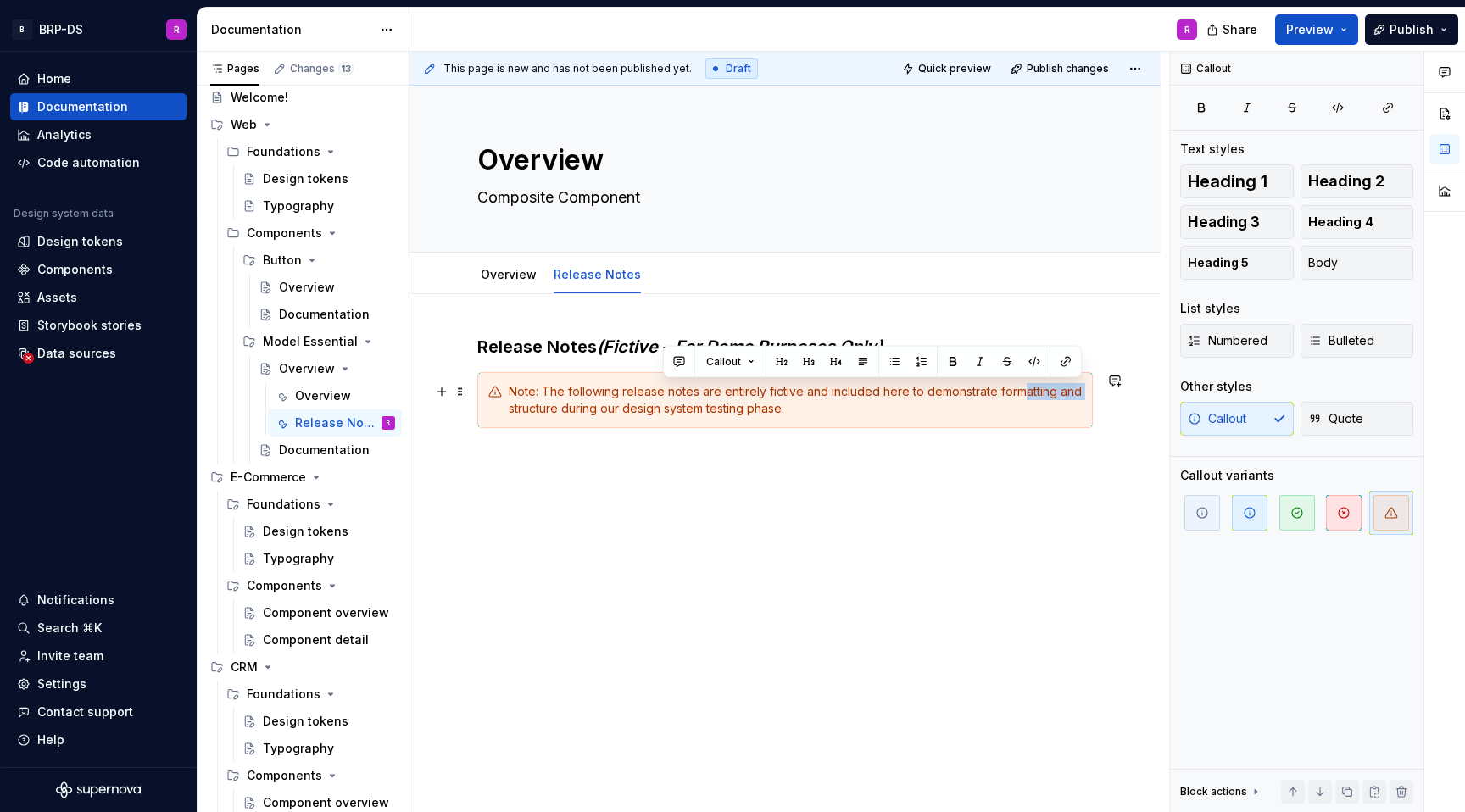
drag, startPoint x: 1080, startPoint y: 386, endPoint x: 1022, endPoint y: 393, distance: 58.4
click at [1022, 393] on div "Note: The following release notes are entirely fictive and included here to dem…" at bounding box center [795, 399] width 573 height 34
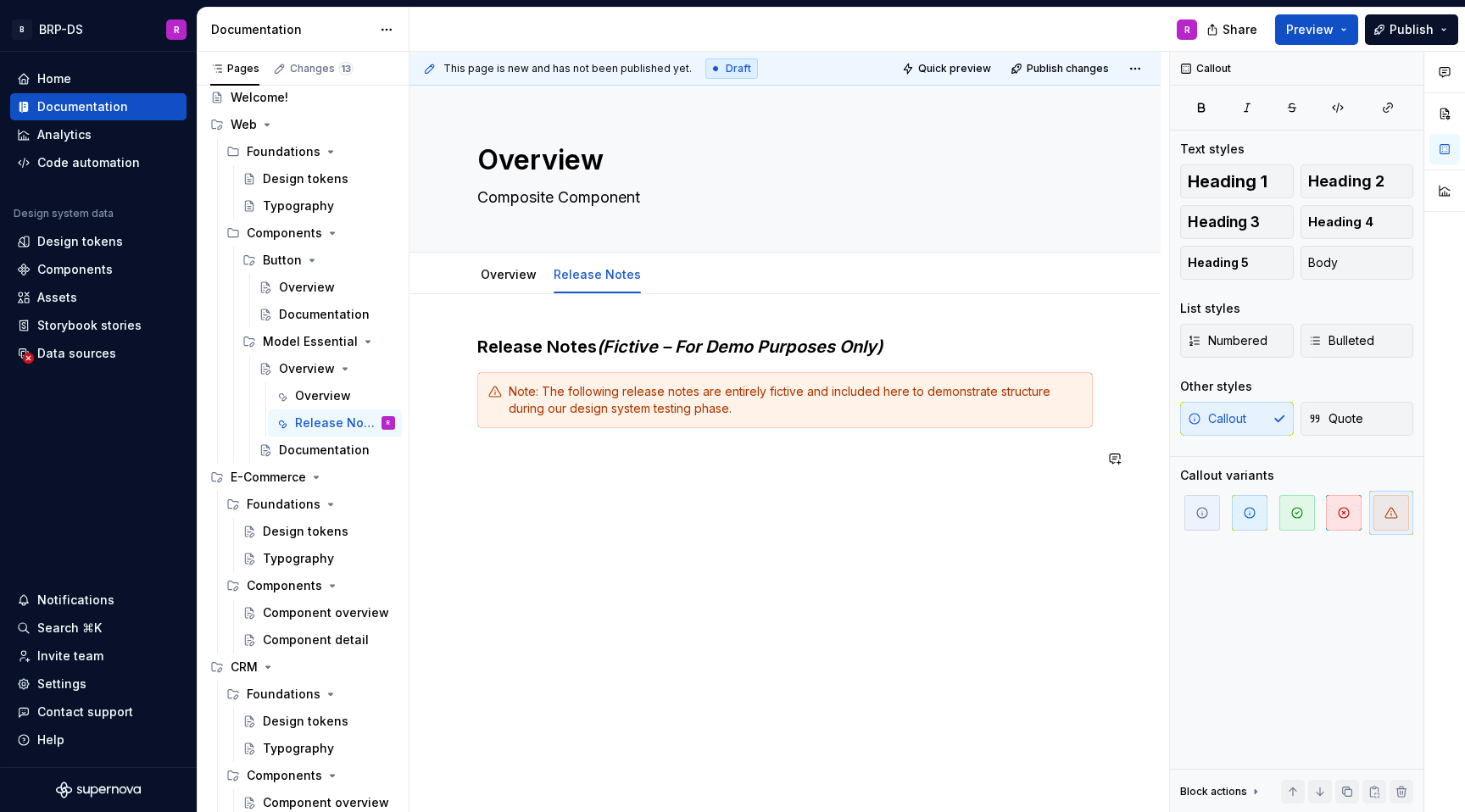
click at [526, 523] on div "Release Notes (Fictive – For Demo Purposes Only) Note: The following release no…" at bounding box center [785, 512] width 751 height 438
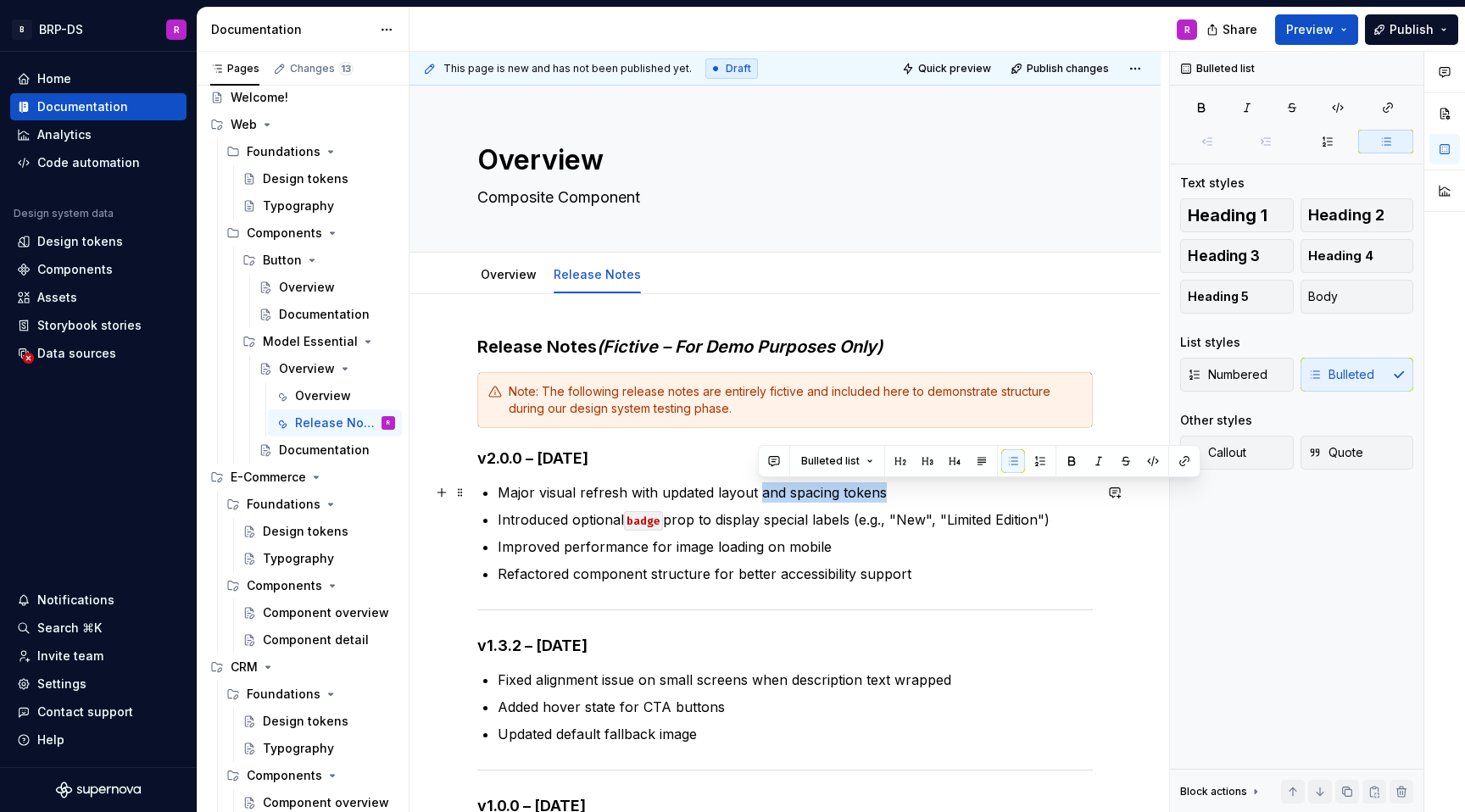
drag, startPoint x: 895, startPoint y: 485, endPoint x: 761, endPoint y: 495, distance: 134.4
click at [761, 495] on p "Major visual refresh with updated layout and spacing tokens" at bounding box center [795, 492] width 596 height 21
click at [706, 509] on ul "Major visual refresh with updated layout and spacing tokens Introduced optional…" at bounding box center [795, 533] width 596 height 102
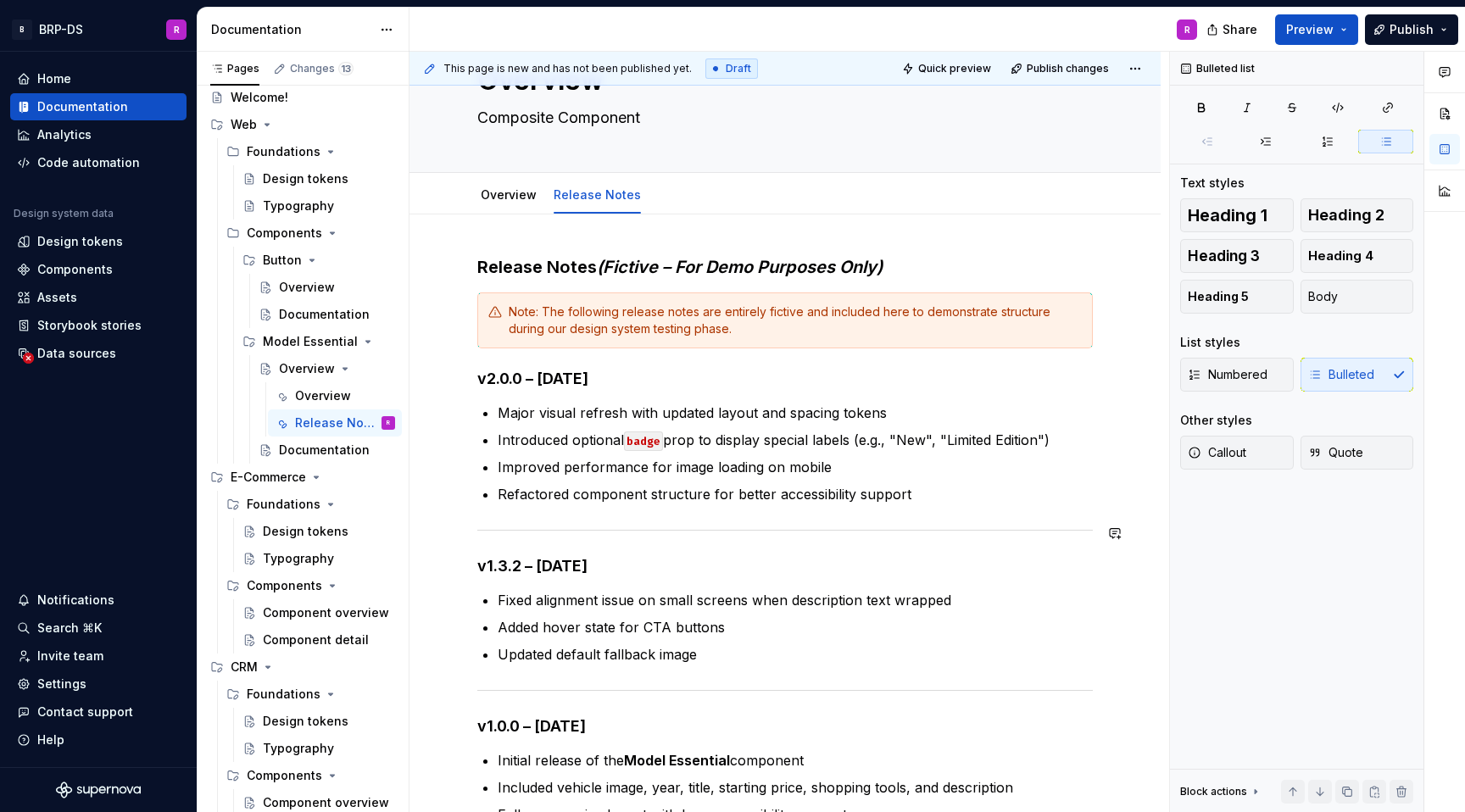
scroll to position [67, 0]
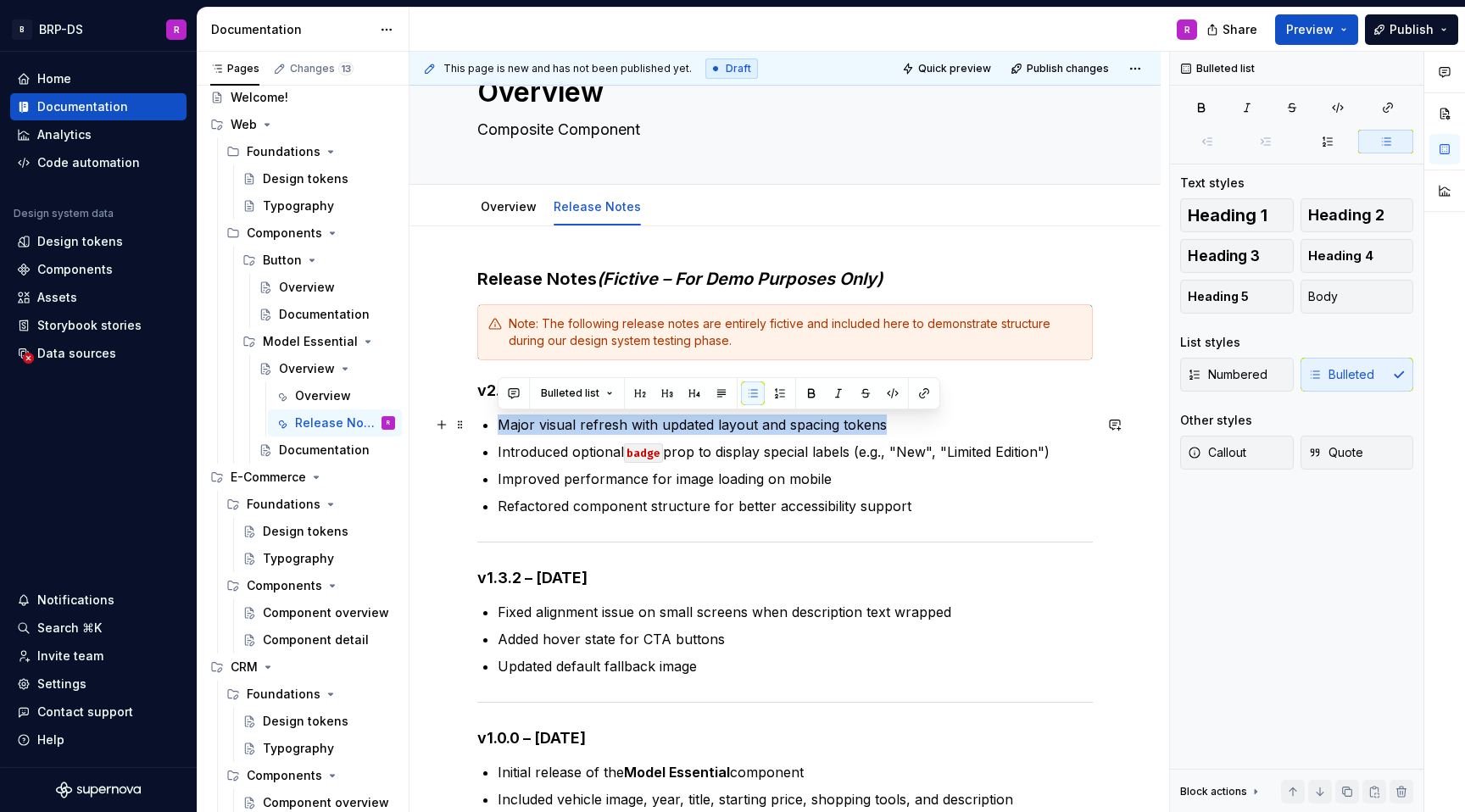
drag, startPoint x: 931, startPoint y: 426, endPoint x: 493, endPoint y: 423, distance: 438.0
click at [493, 423] on div "Release Notes (Fictive – For Demo Purposes Only) Note: The following release no…" at bounding box center [785, 551] width 615 height 569
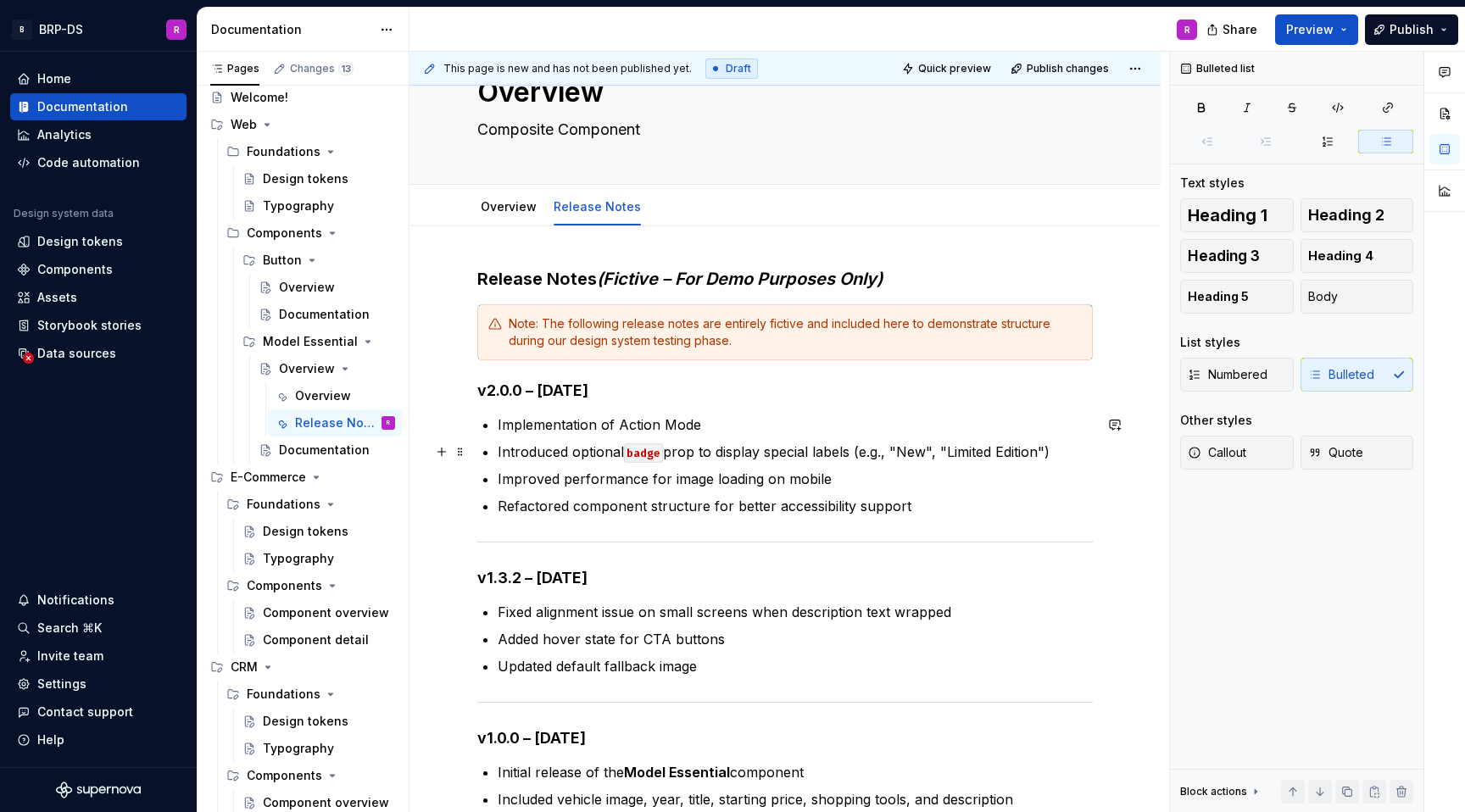
click at [671, 456] on p "Introduced optional badge prop to display special labels (e.g., "New", "Limited…" at bounding box center [795, 452] width 596 height 21
click at [700, 454] on p "Introduced optional badge prop to display special labels (e.g., "New", "Limited…" at bounding box center [795, 452] width 596 height 21
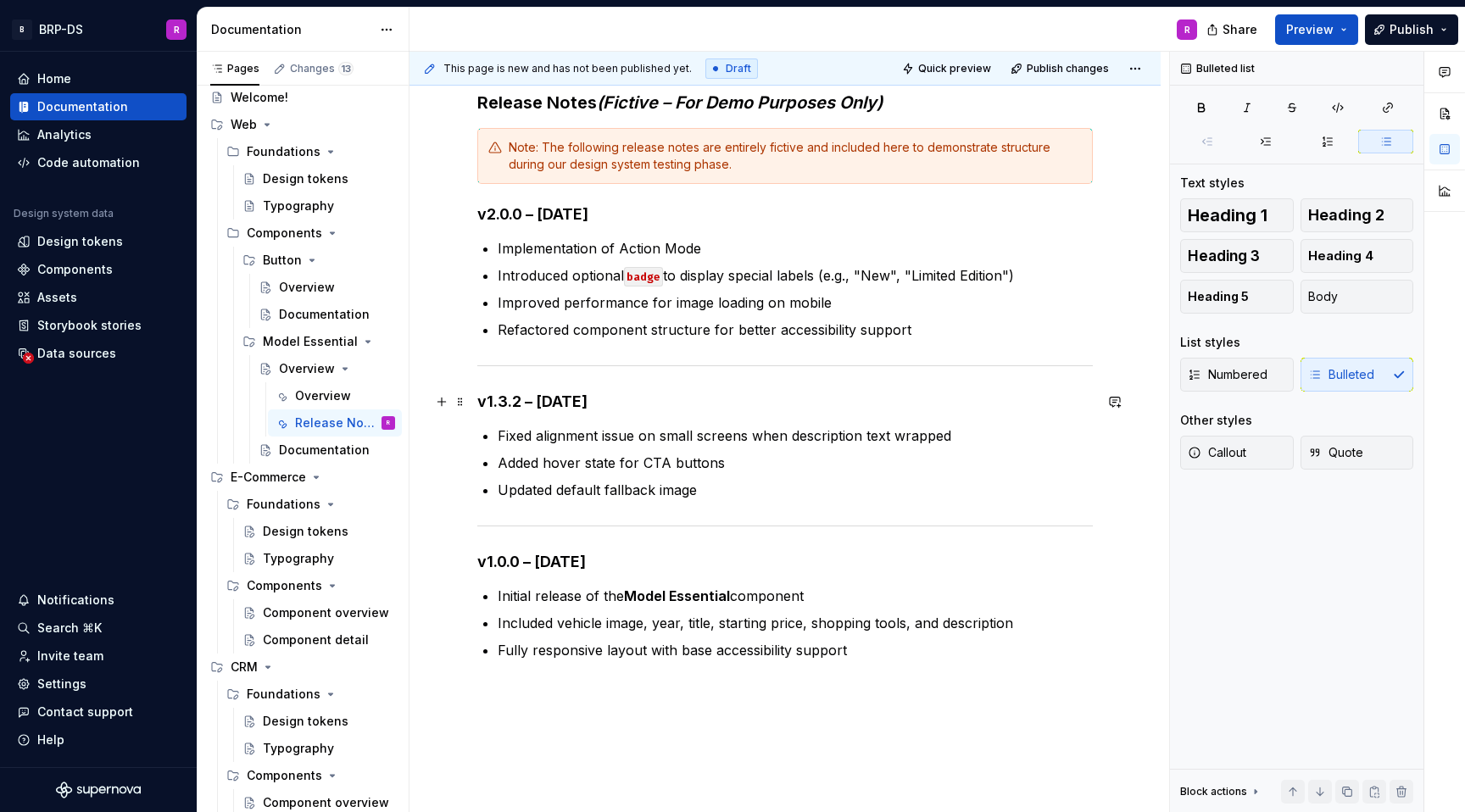
scroll to position [327, 0]
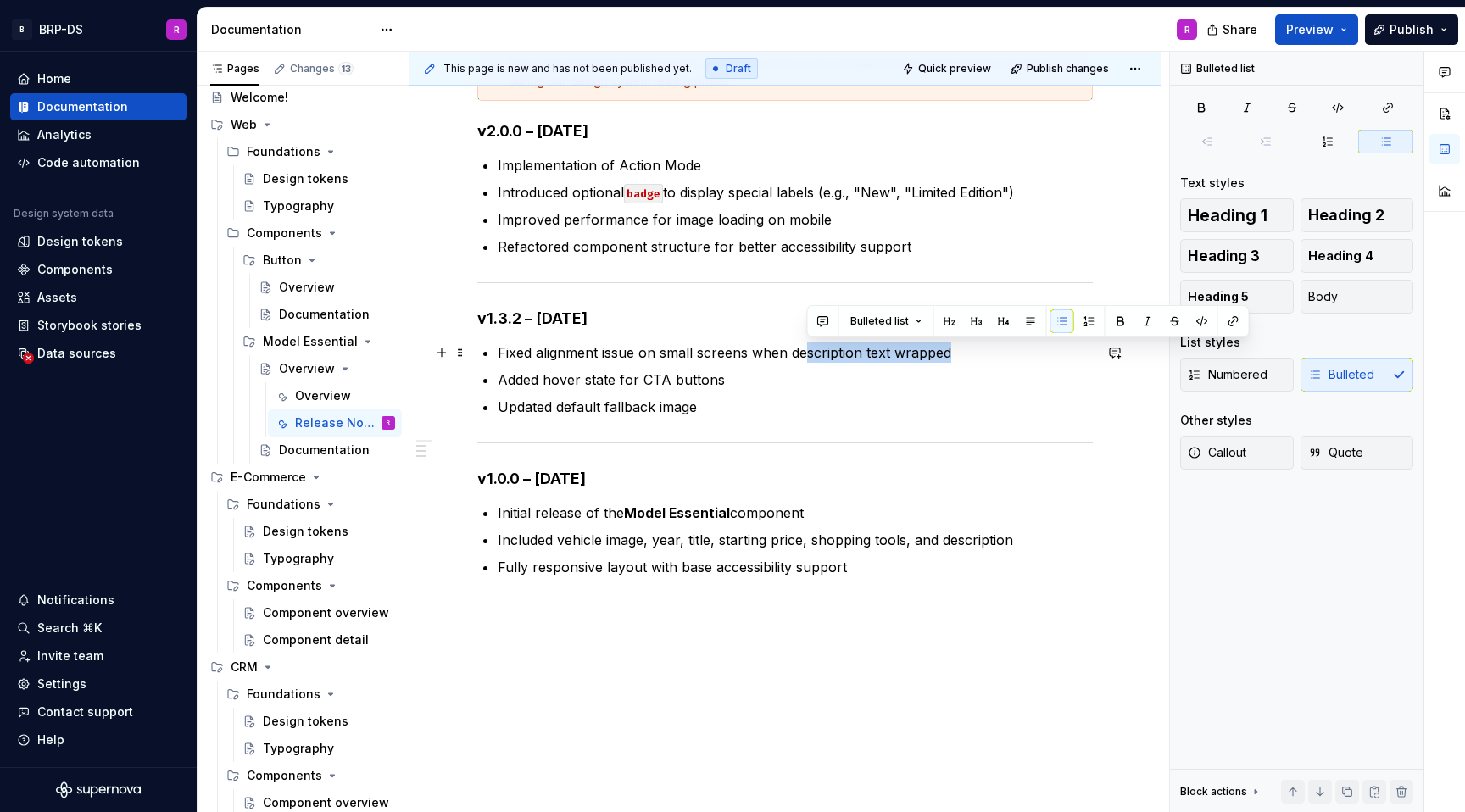
drag, startPoint x: 962, startPoint y: 357, endPoint x: 806, endPoint y: 353, distance: 156.1
click at [806, 353] on p "Fixed alignment issue on small screens when description text wrapped" at bounding box center [795, 352] width 596 height 21
click at [607, 384] on p "Added hover state for CTA buttons" at bounding box center [795, 380] width 596 height 21
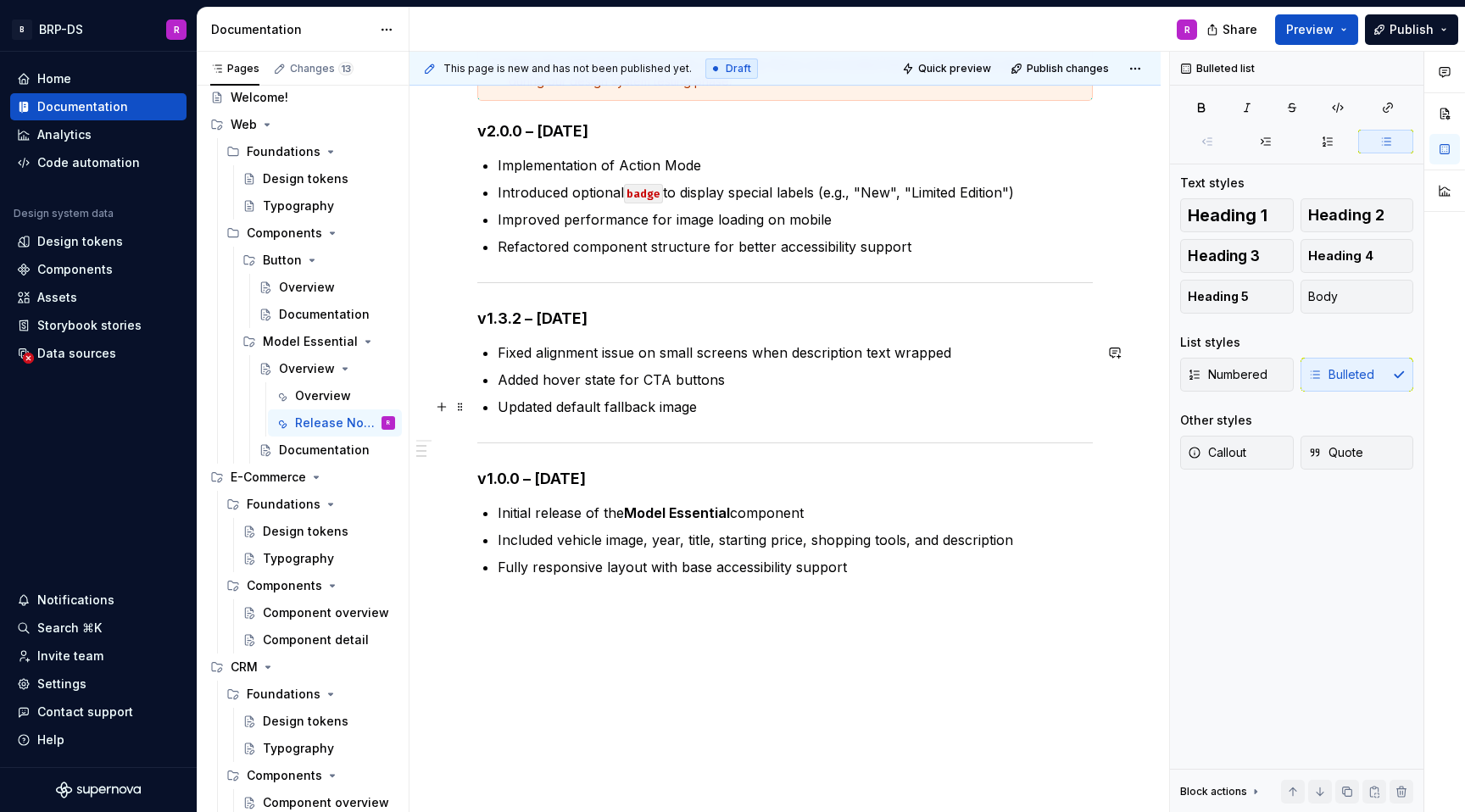
click at [734, 410] on p "Updated default fallback image" at bounding box center [795, 407] width 596 height 21
click at [656, 408] on p "Updated default fallback image" at bounding box center [795, 407] width 596 height 21
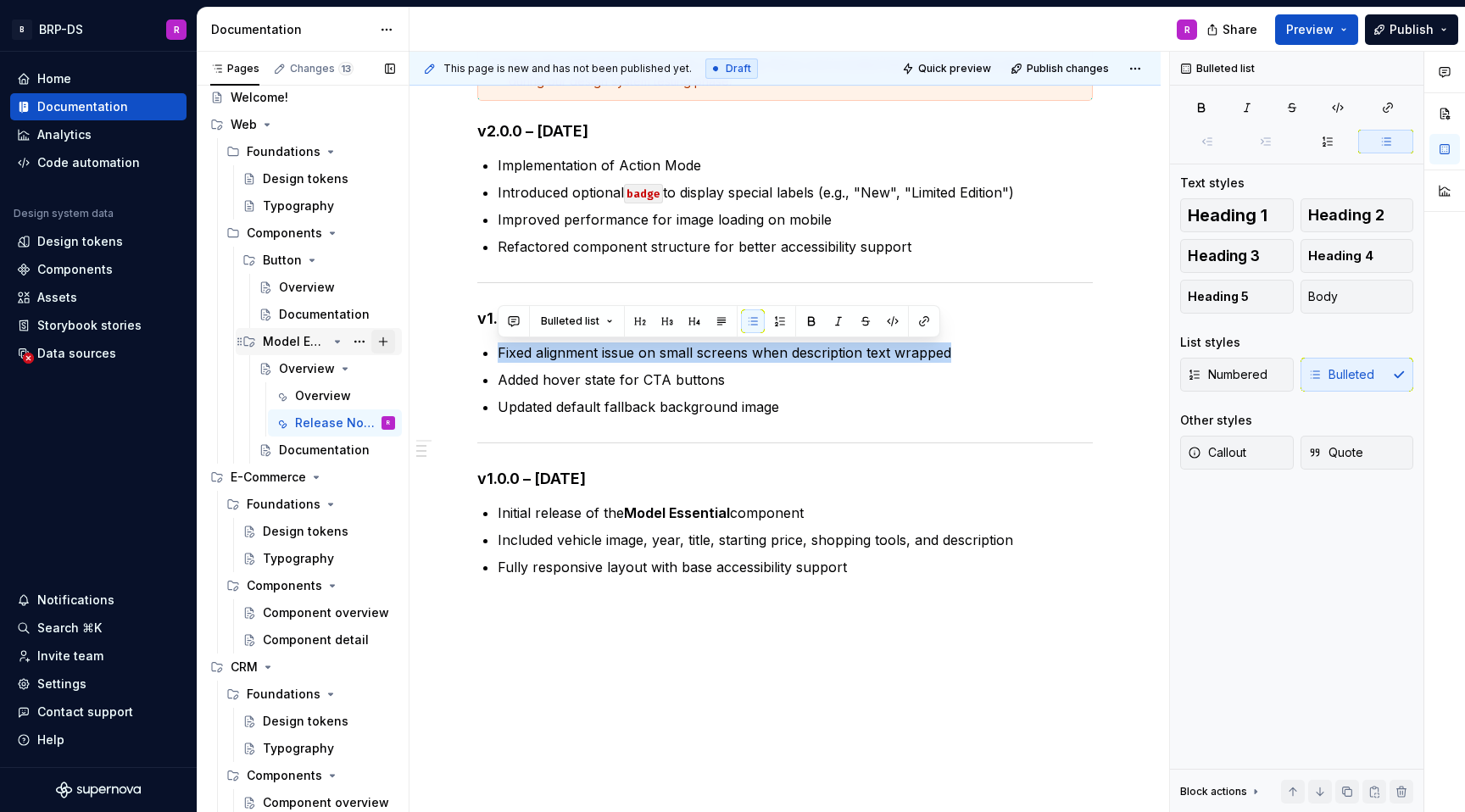
drag, startPoint x: 990, startPoint y: 352, endPoint x: 389, endPoint y: 352, distance: 601.0
click at [389, 352] on div "Pages Changes 13 Add Accessibility guide for tree Page tree. Navigate the tree …" at bounding box center [831, 435] width 1268 height 768
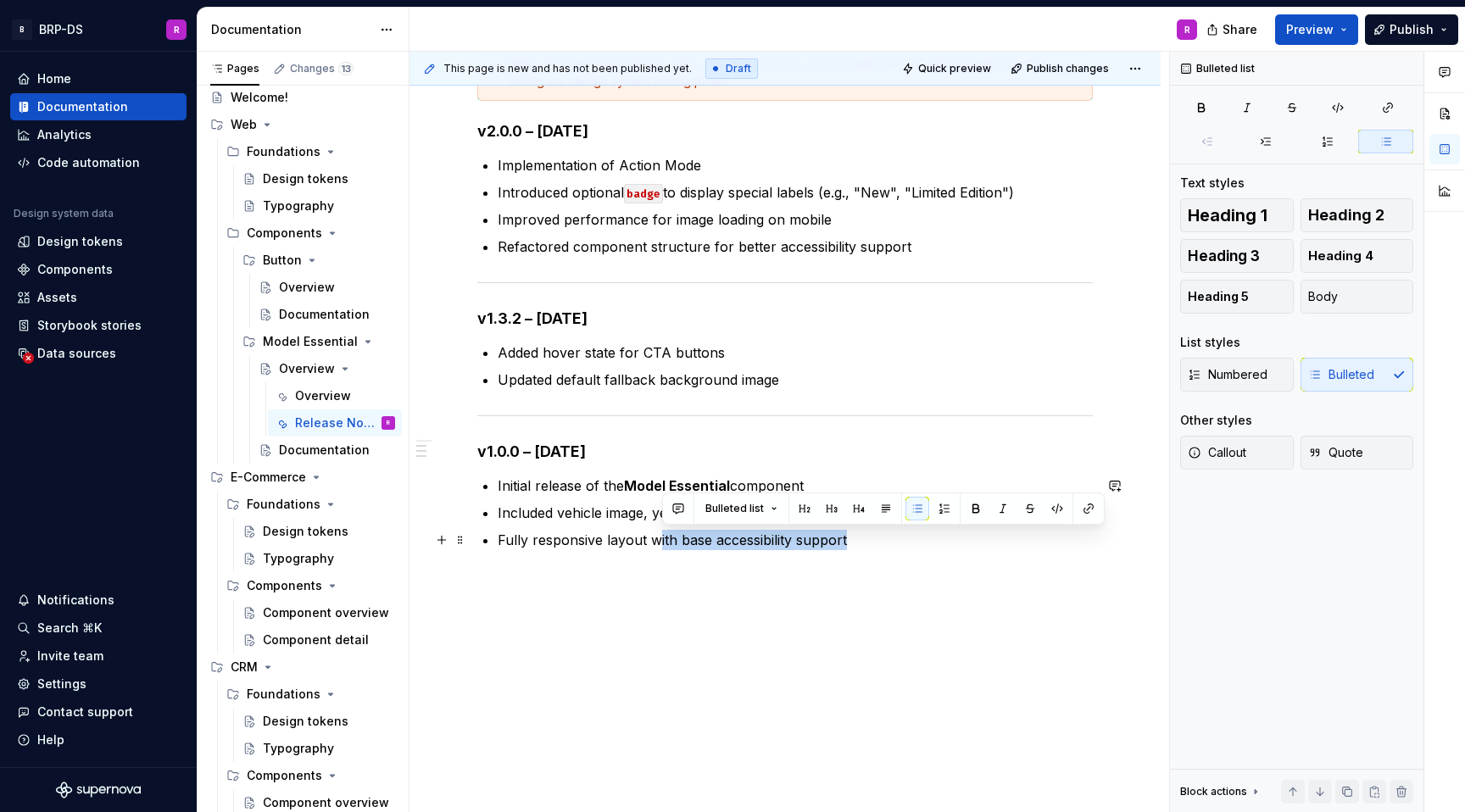
drag, startPoint x: 789, startPoint y: 542, endPoint x: 653, endPoint y: 544, distance: 136.0
click at [653, 544] on p "Fully responsive layout with base accessibility support" at bounding box center [795, 540] width 596 height 21
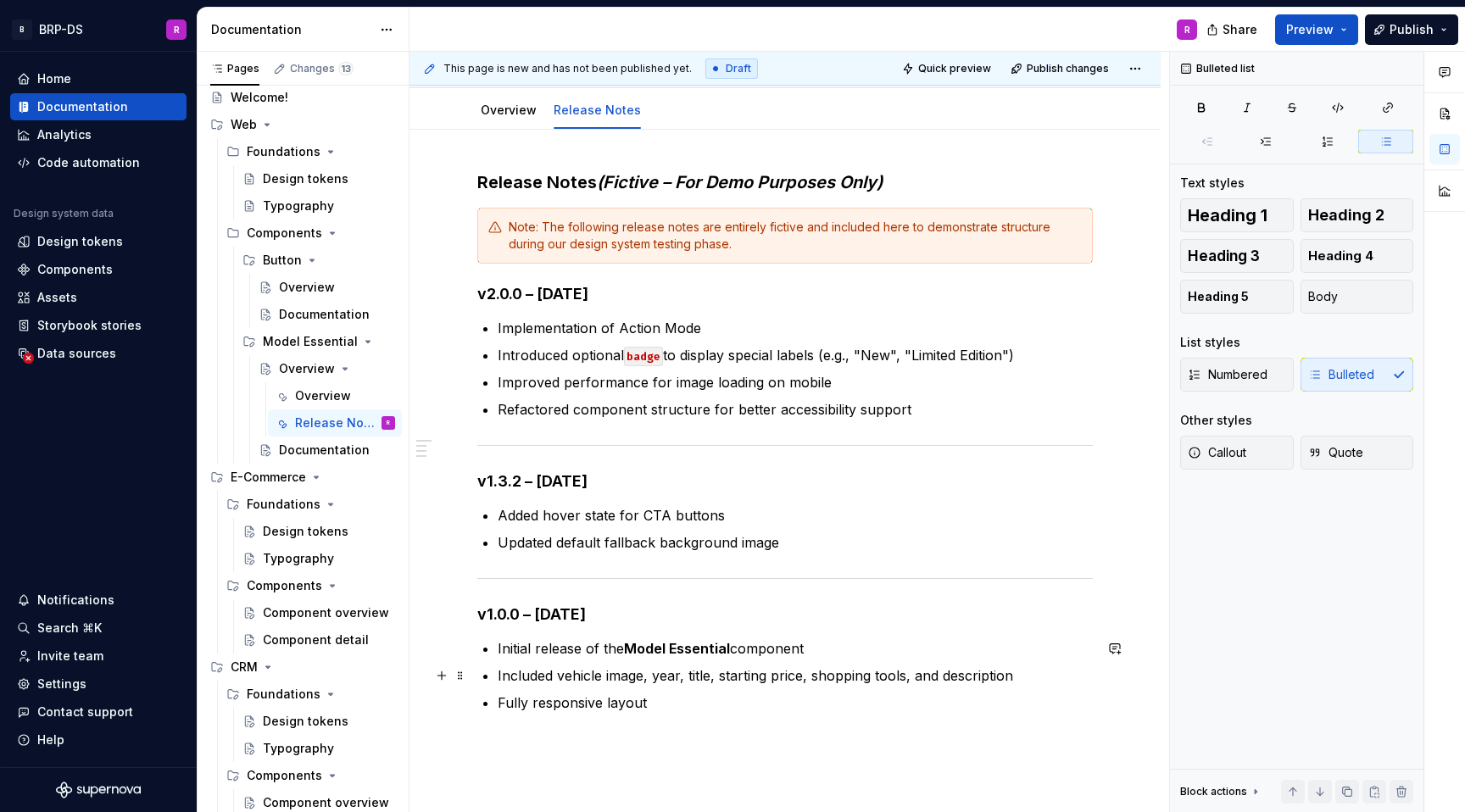
scroll to position [149, 0]
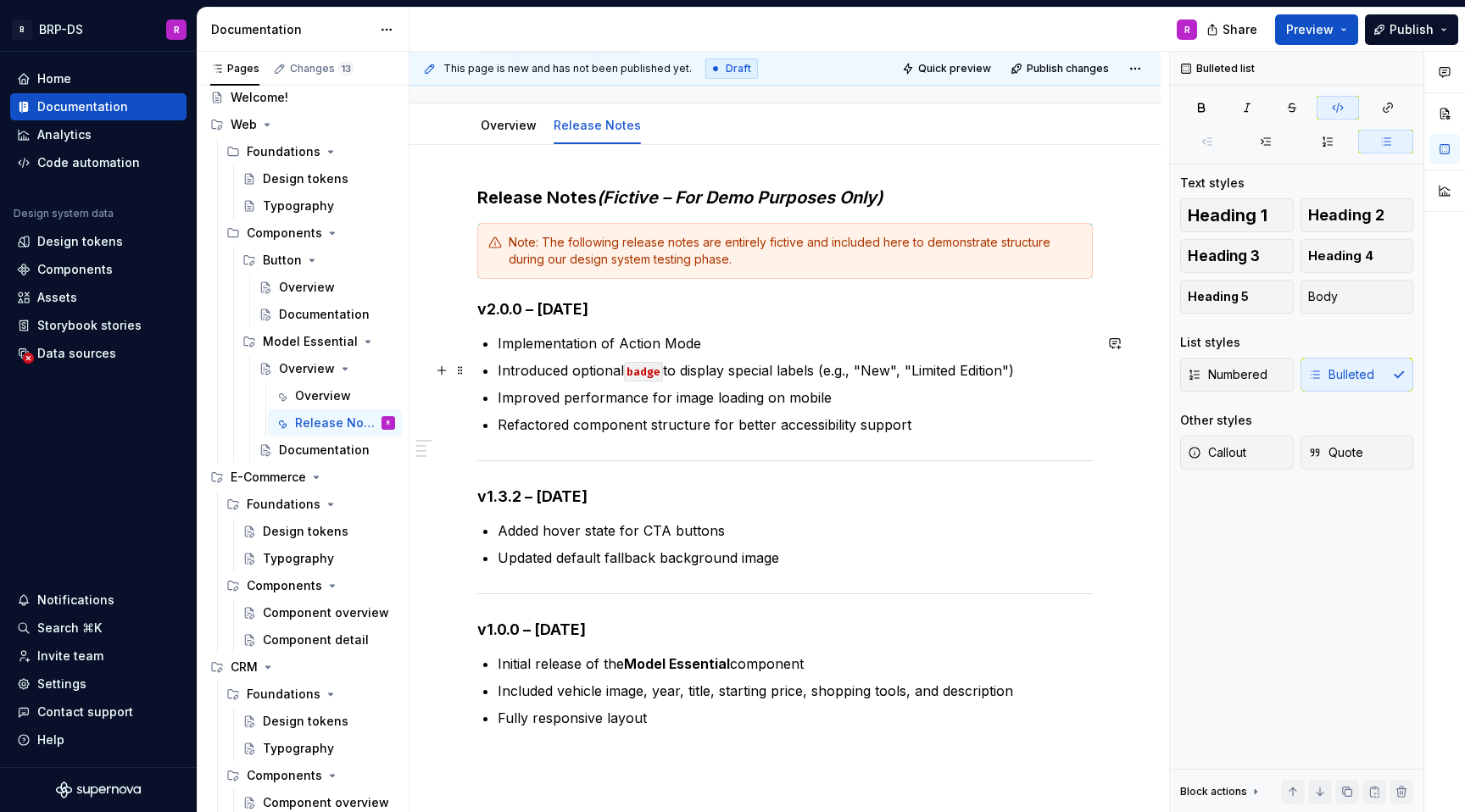
click at [645, 371] on code "badge" at bounding box center [643, 371] width 39 height 20
click at [440, 373] on button "button" at bounding box center [441, 370] width 23 height 23
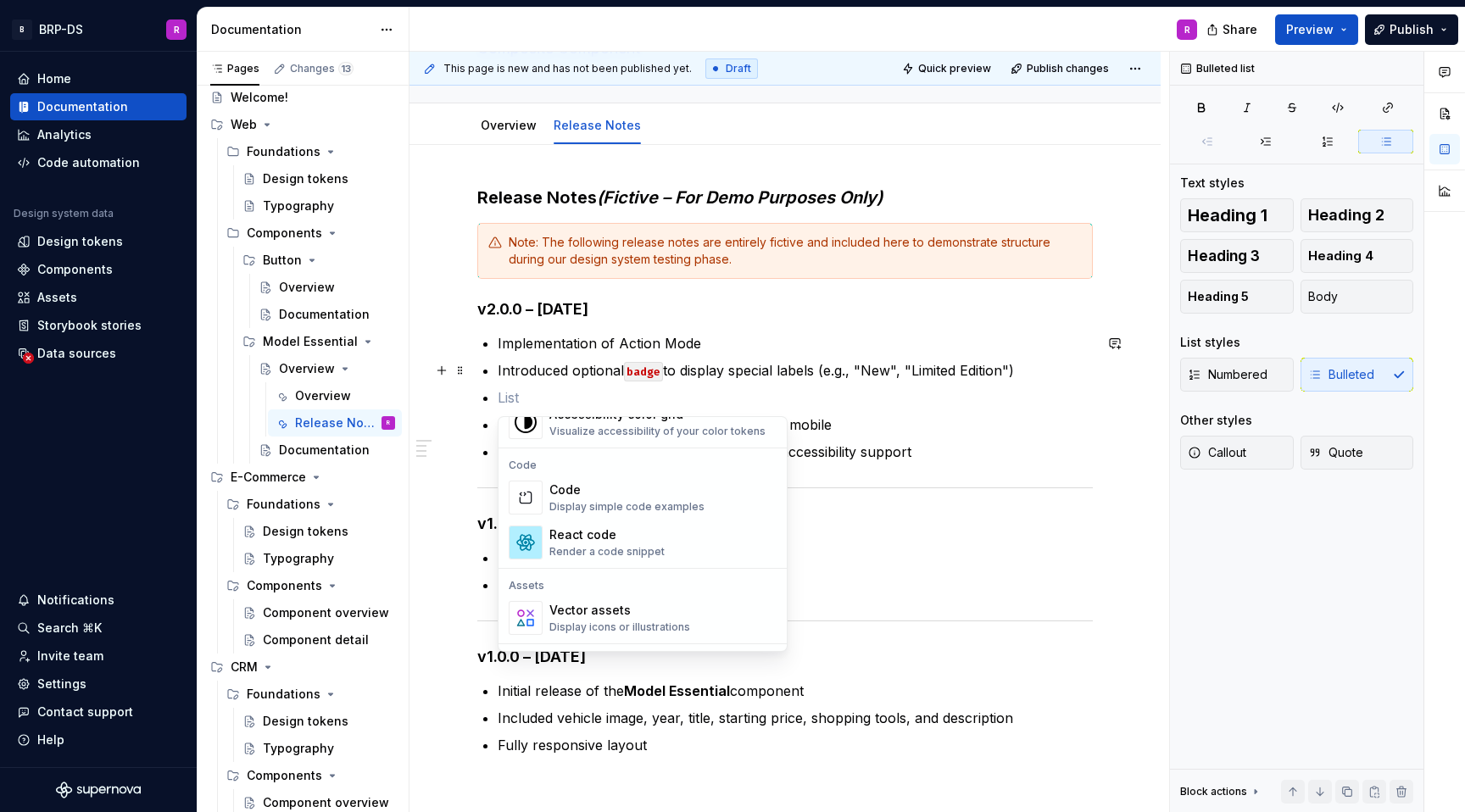
scroll to position [1372, 0]
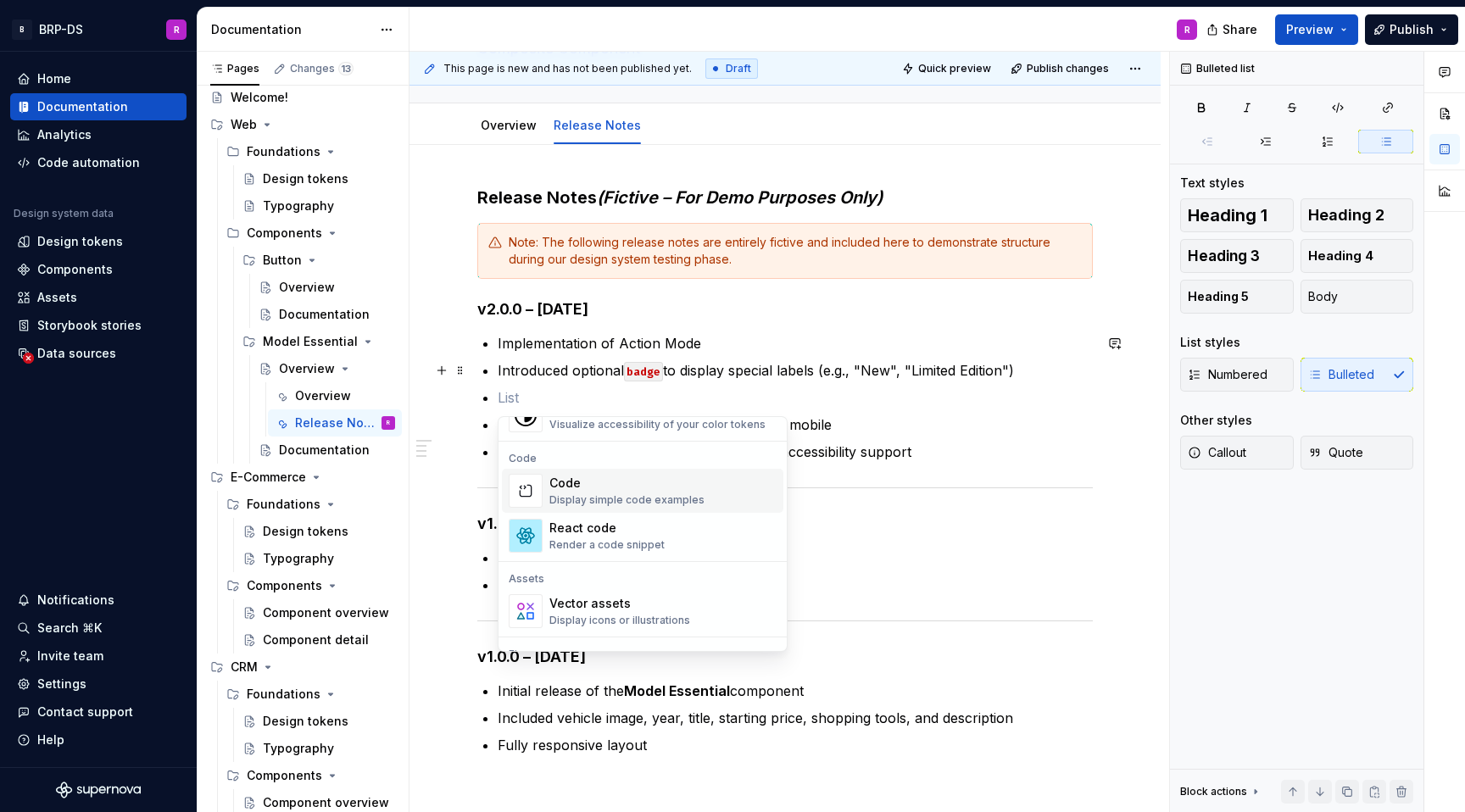
click at [636, 501] on div "Display simple code examples" at bounding box center [627, 500] width 156 height 14
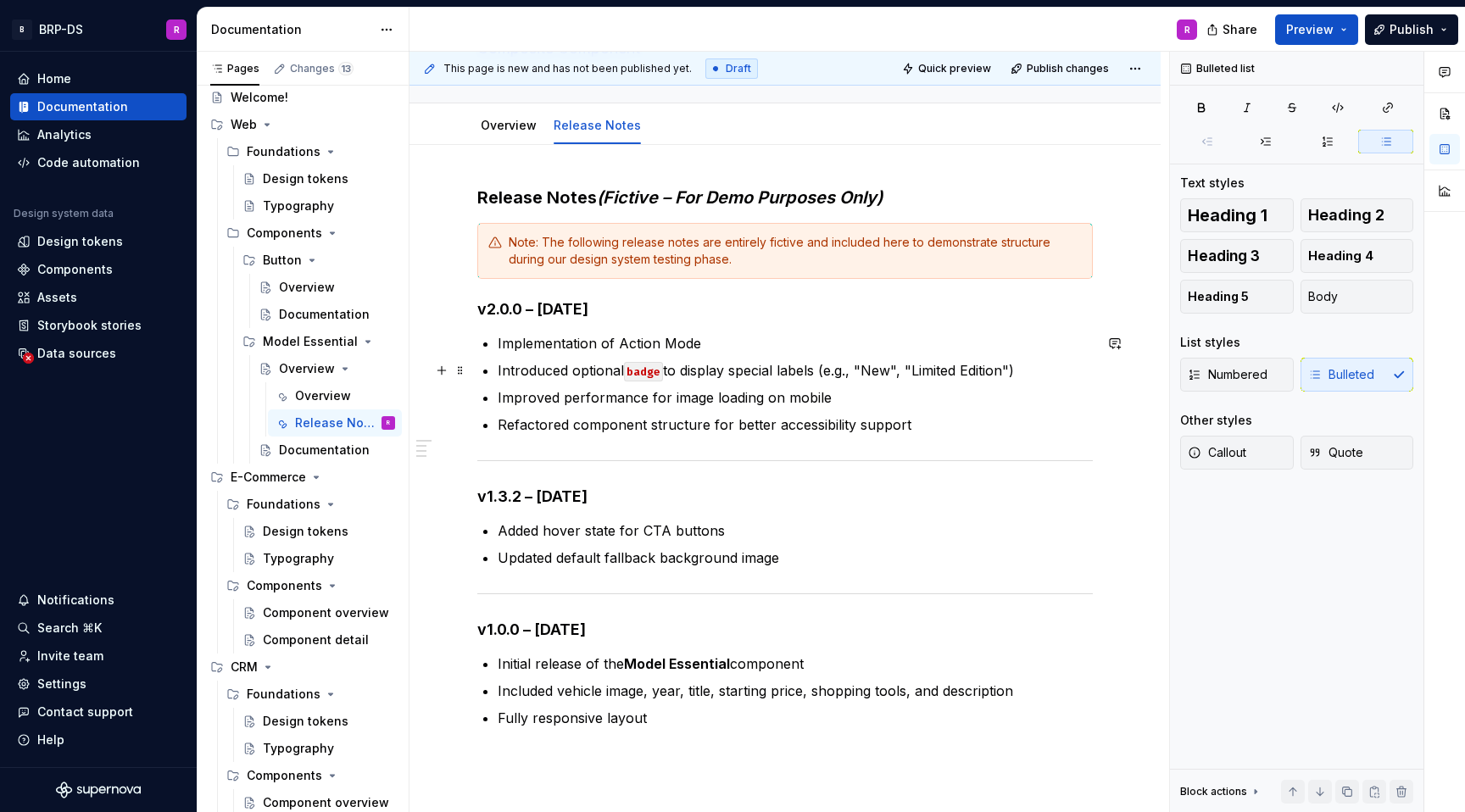
click at [665, 374] on p "Introduced optional badge to display special labels (e.g., "New", "Limited Edit…" at bounding box center [795, 371] width 596 height 21
drag, startPoint x: 703, startPoint y: 369, endPoint x: 674, endPoint y: 369, distance: 29.0
click at [674, 369] on p "Introduced optional badge hello to display special labels (e.g., "New", "Limite…" at bounding box center [795, 371] width 596 height 21
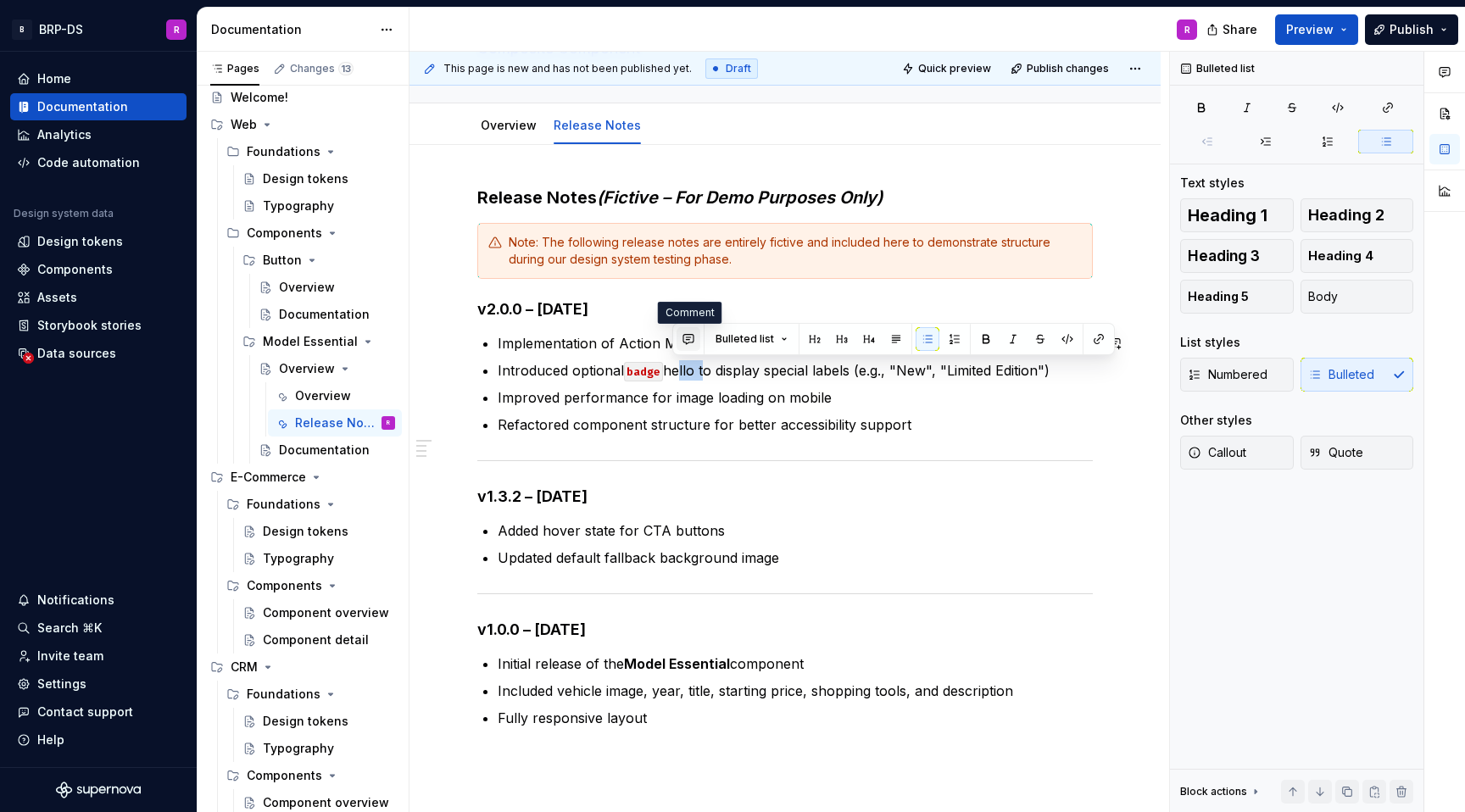
click at [689, 337] on button "button" at bounding box center [688, 339] width 23 height 23
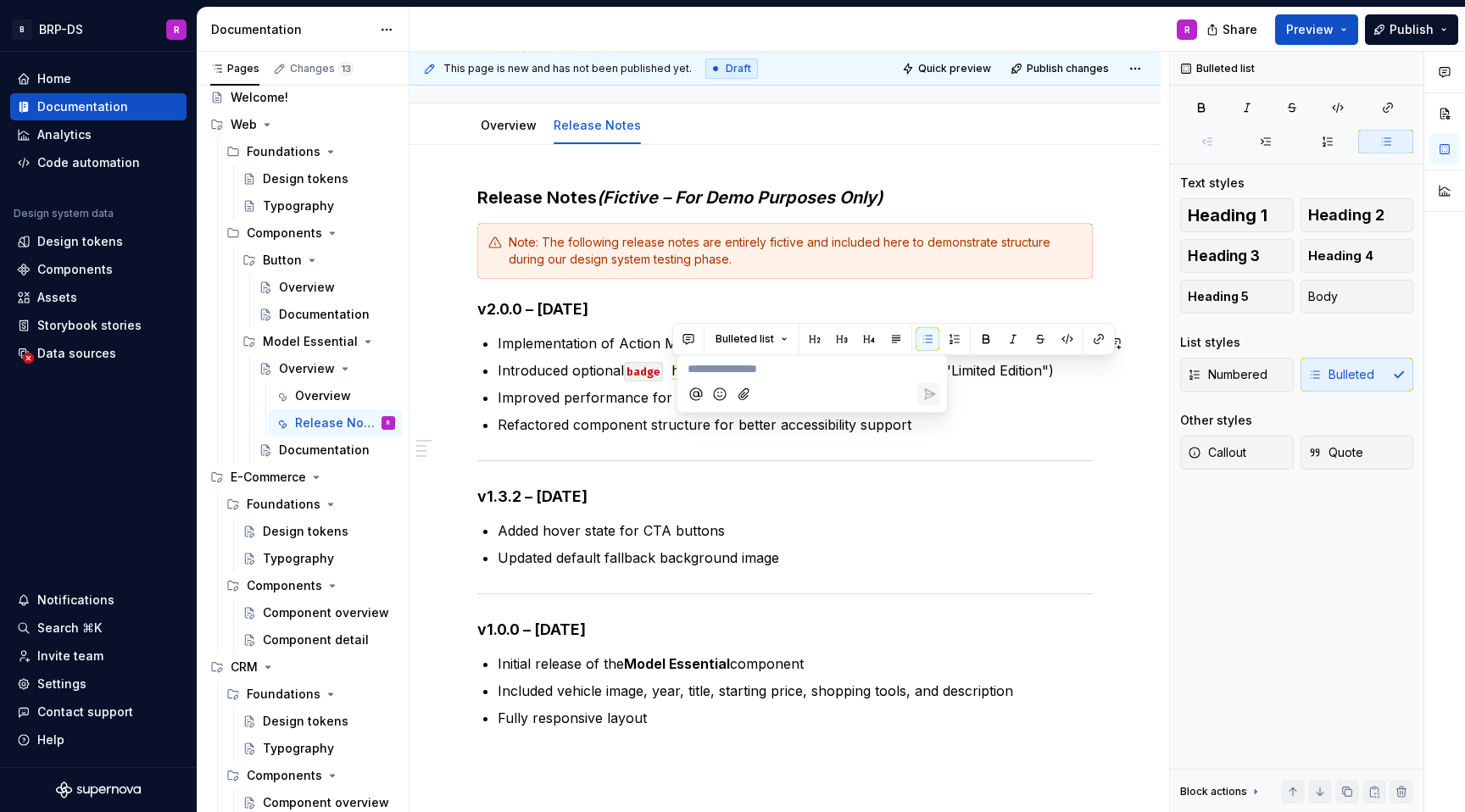
click at [825, 442] on div "Release Notes (Fictive – For Demo Purposes Only) Note: The following release no…" at bounding box center [785, 457] width 615 height 542
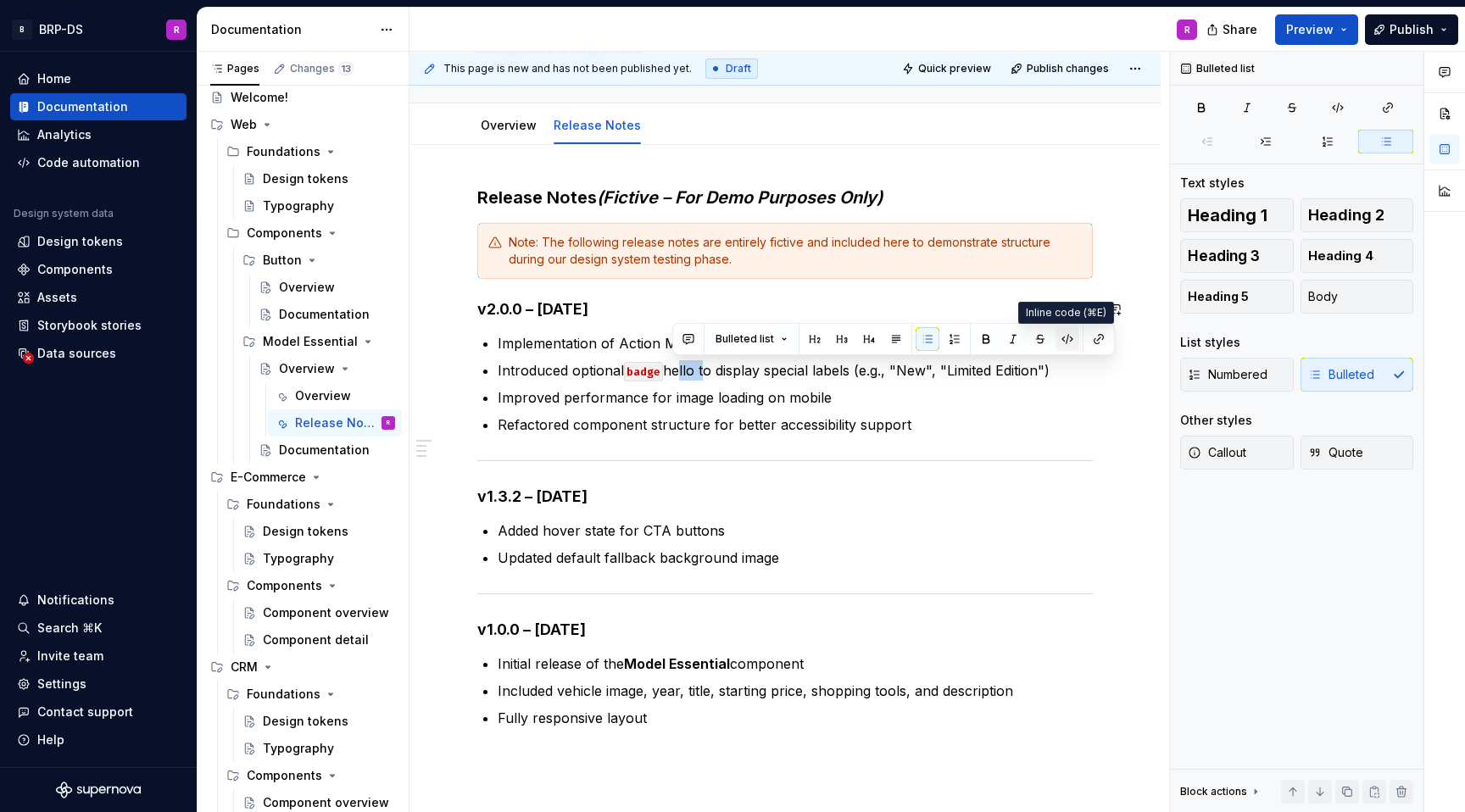
click at [1064, 337] on button "button" at bounding box center [1067, 339] width 23 height 23
click at [716, 403] on p "Improved performance for image loading on mobile" at bounding box center [795, 397] width 596 height 21
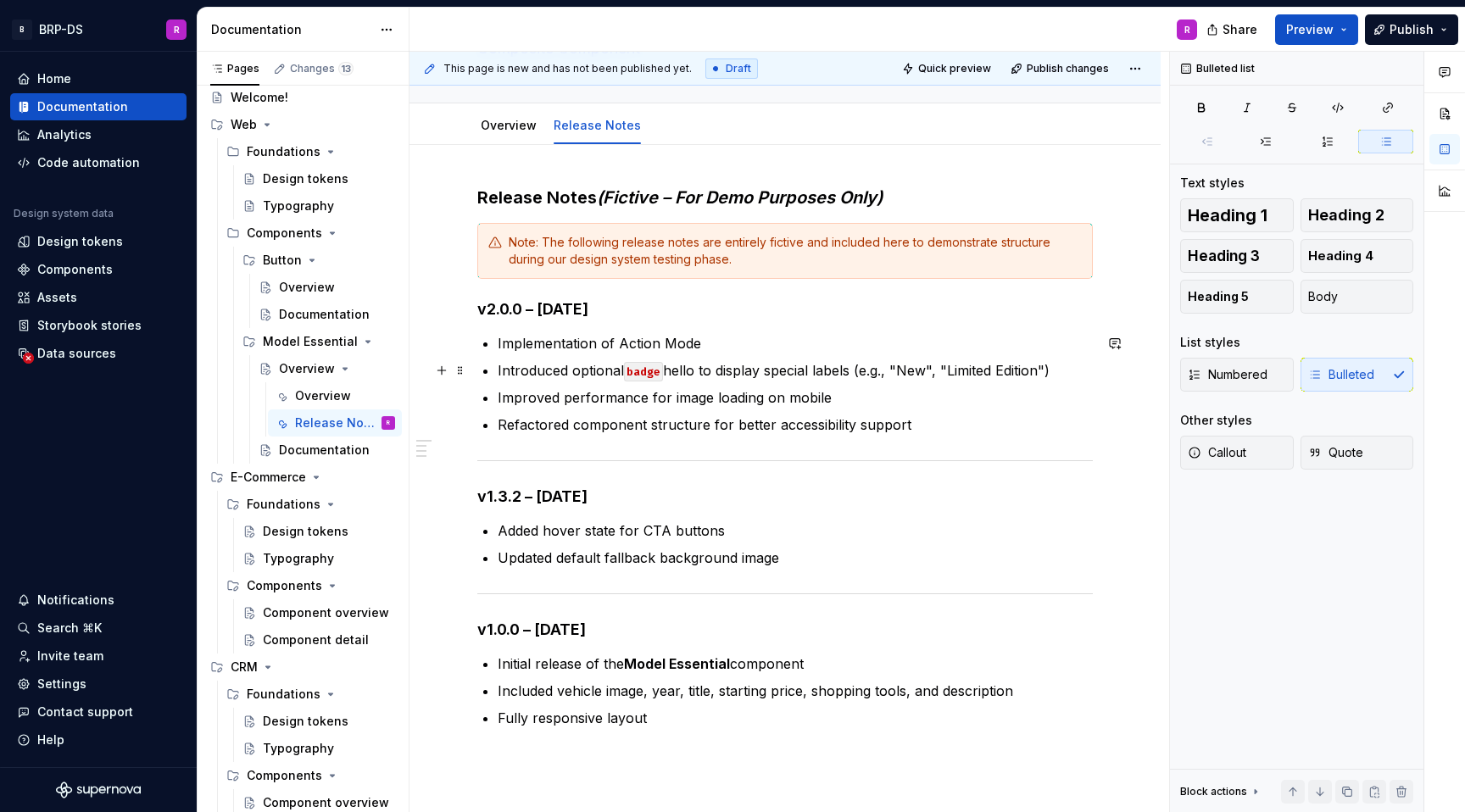
click at [704, 371] on p "Introduced optional badge hello to display special labels (e.g., "New", "Limite…" at bounding box center [795, 371] width 596 height 21
click at [756, 534] on p "Added hover state for CTA buttons" at bounding box center [795, 530] width 596 height 21
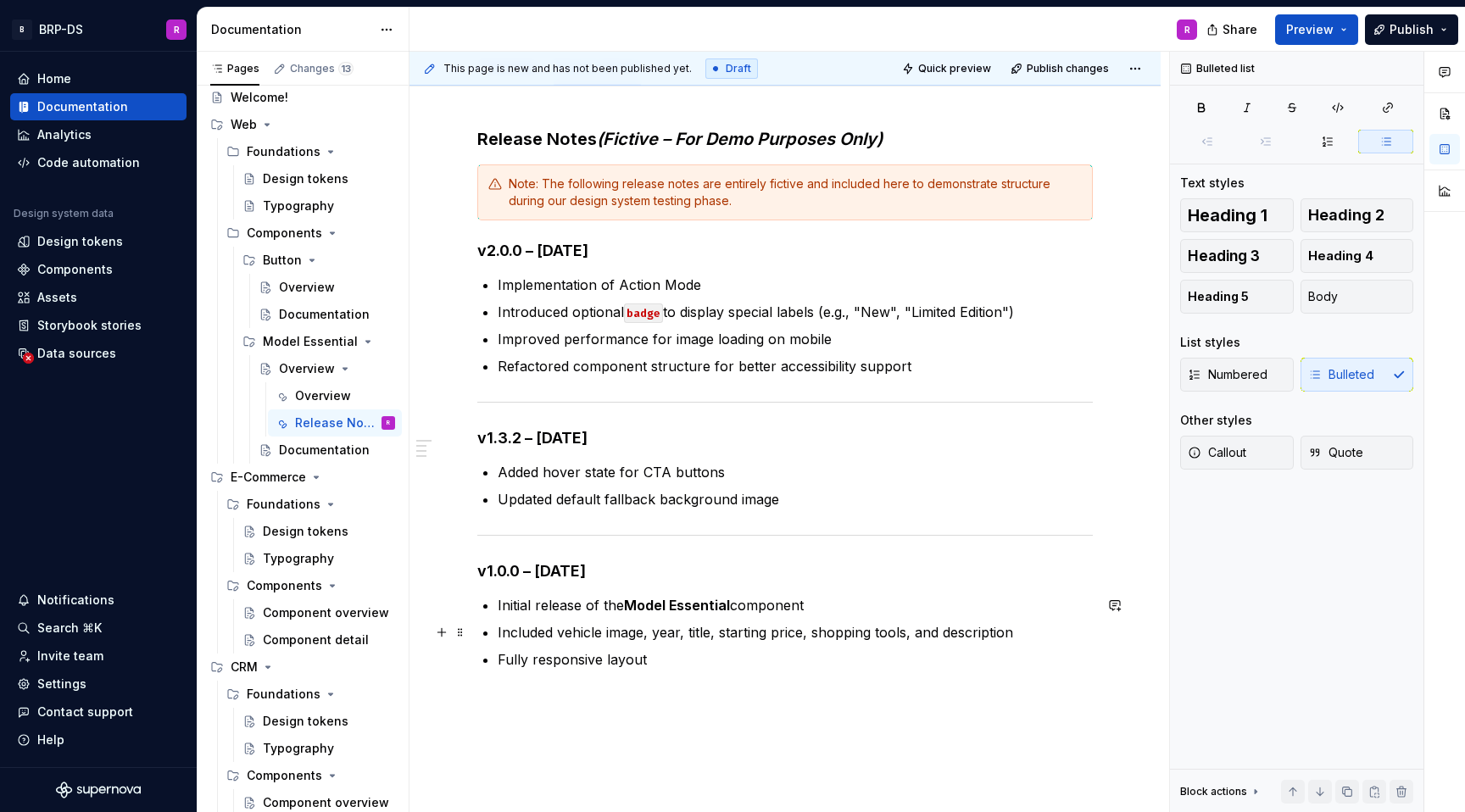
scroll to position [206, 0]
drag, startPoint x: 1010, startPoint y: 319, endPoint x: 914, endPoint y: 311, distance: 96.3
click at [914, 311] on p "Introduced optional badge to display special labels (e.g., "New", "Limited Edit…" at bounding box center [795, 313] width 596 height 21
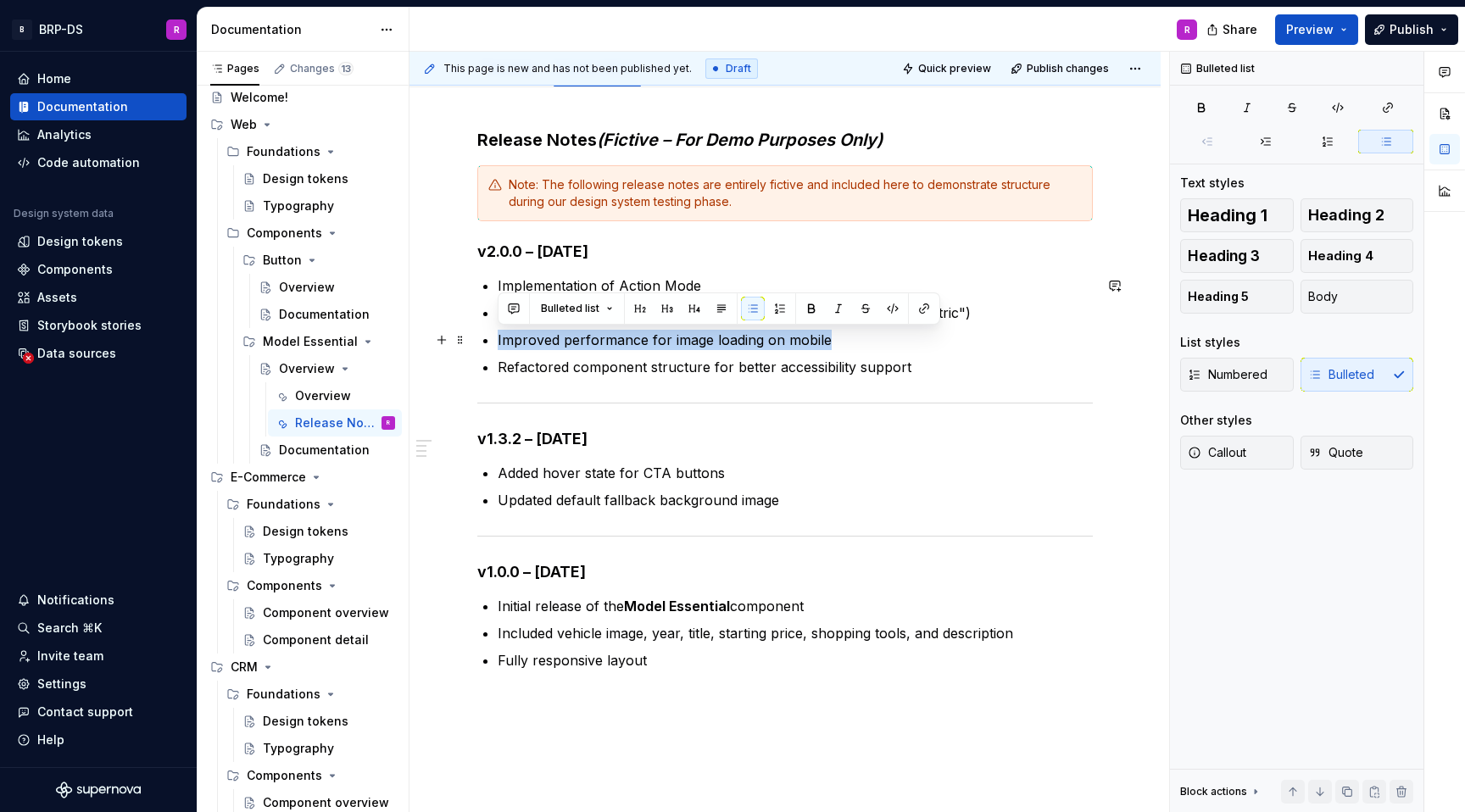
drag, startPoint x: 825, startPoint y: 344, endPoint x: 494, endPoint y: 348, distance: 331.0
click at [494, 348] on div "Release Notes (Fictive – For Demo Purposes Only) Note: The following release no…" at bounding box center [785, 399] width 615 height 542
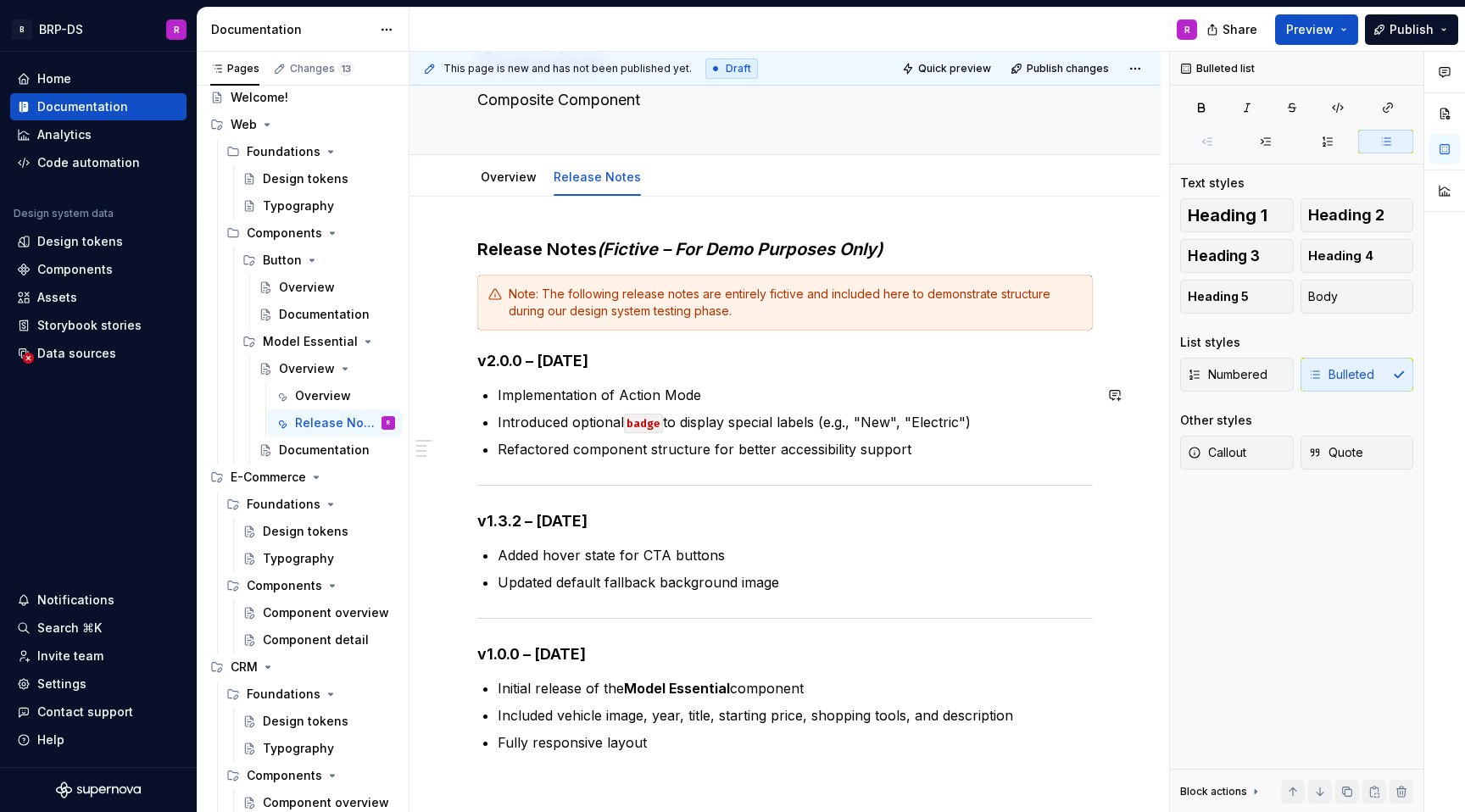
scroll to position [0, 0]
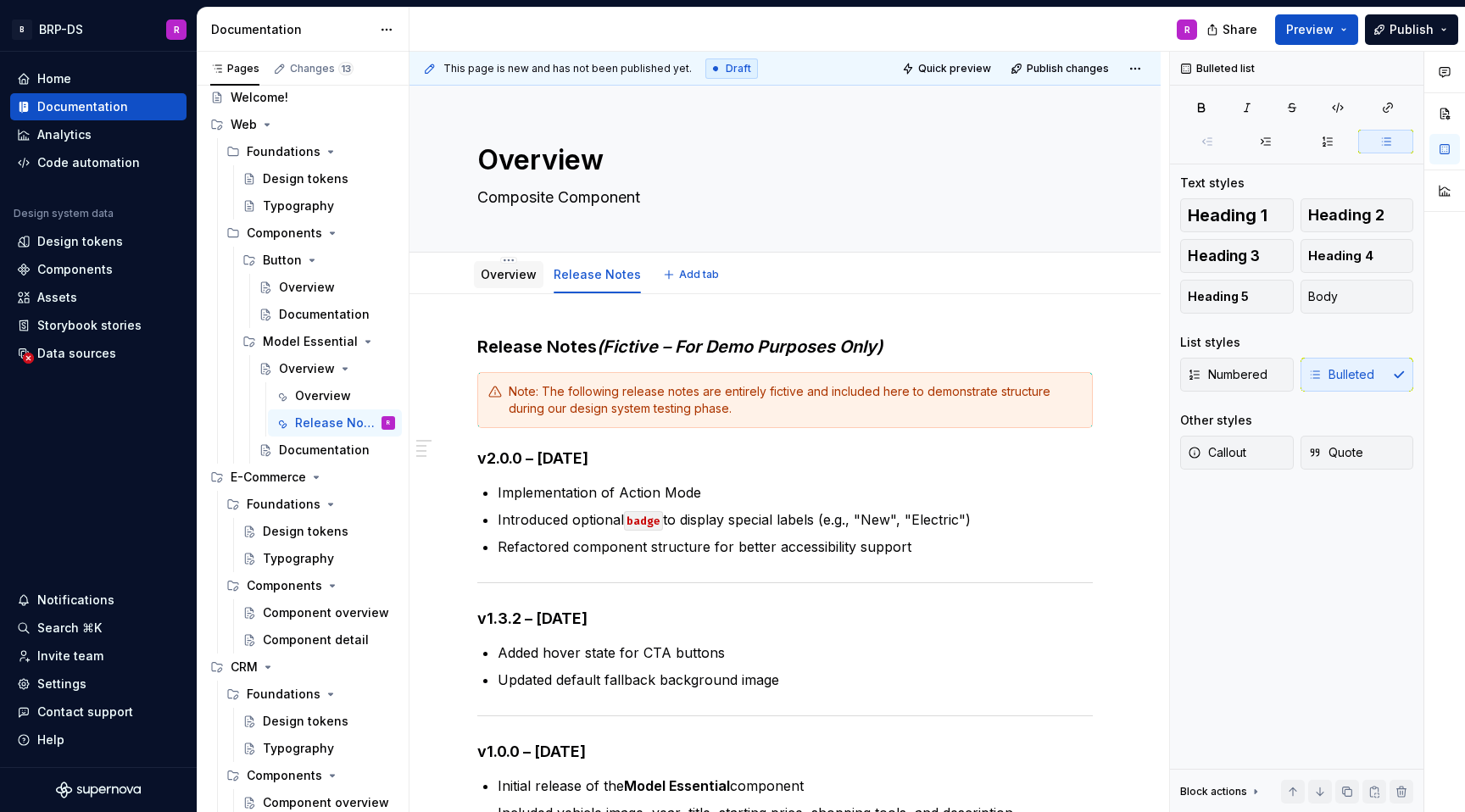
click at [508, 287] on div "Overview" at bounding box center [508, 274] width 69 height 27
click at [499, 281] on link "Overview" at bounding box center [508, 274] width 56 height 15
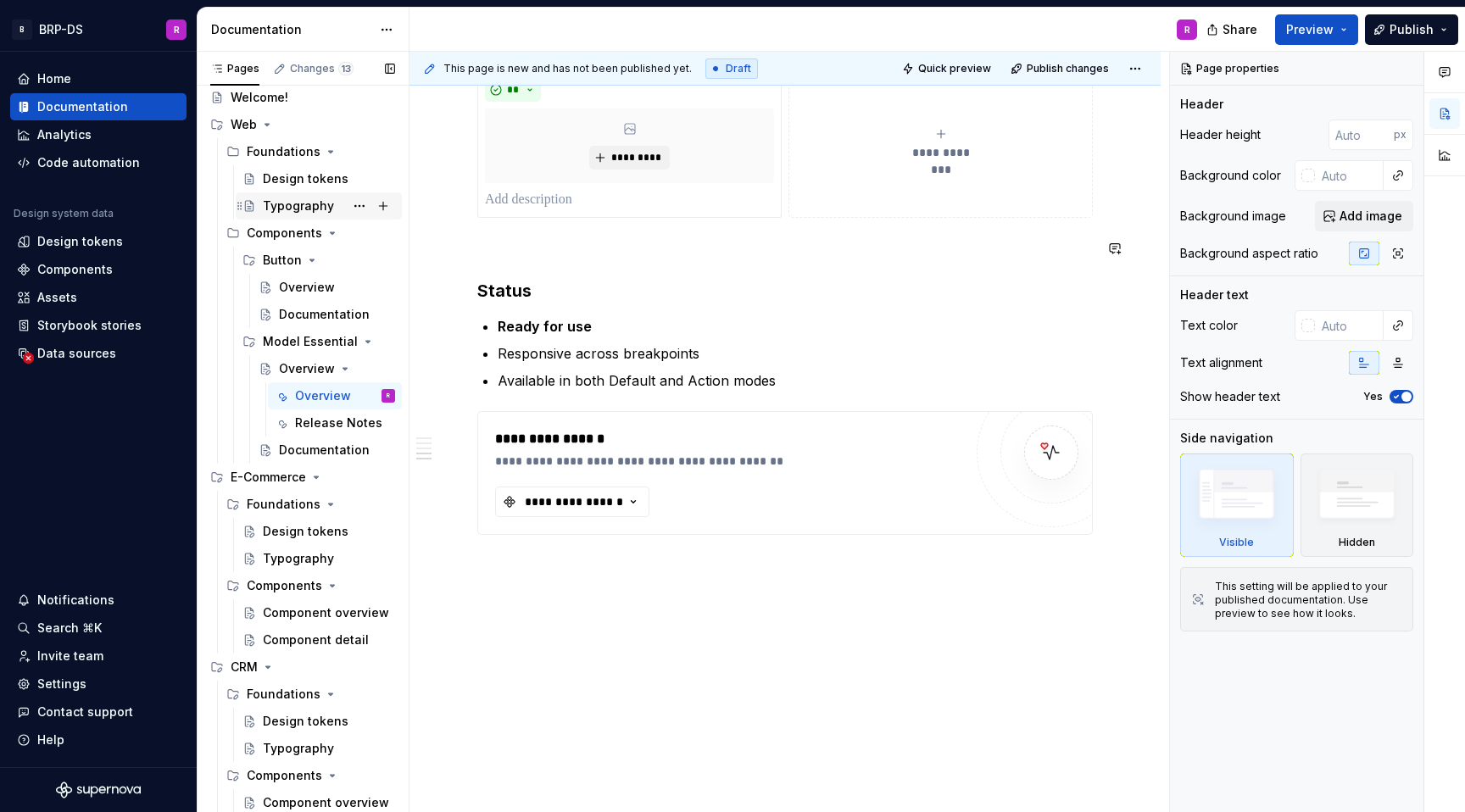
scroll to position [39, 0]
click at [359, 237] on button "Page tree" at bounding box center [359, 232] width 23 height 23
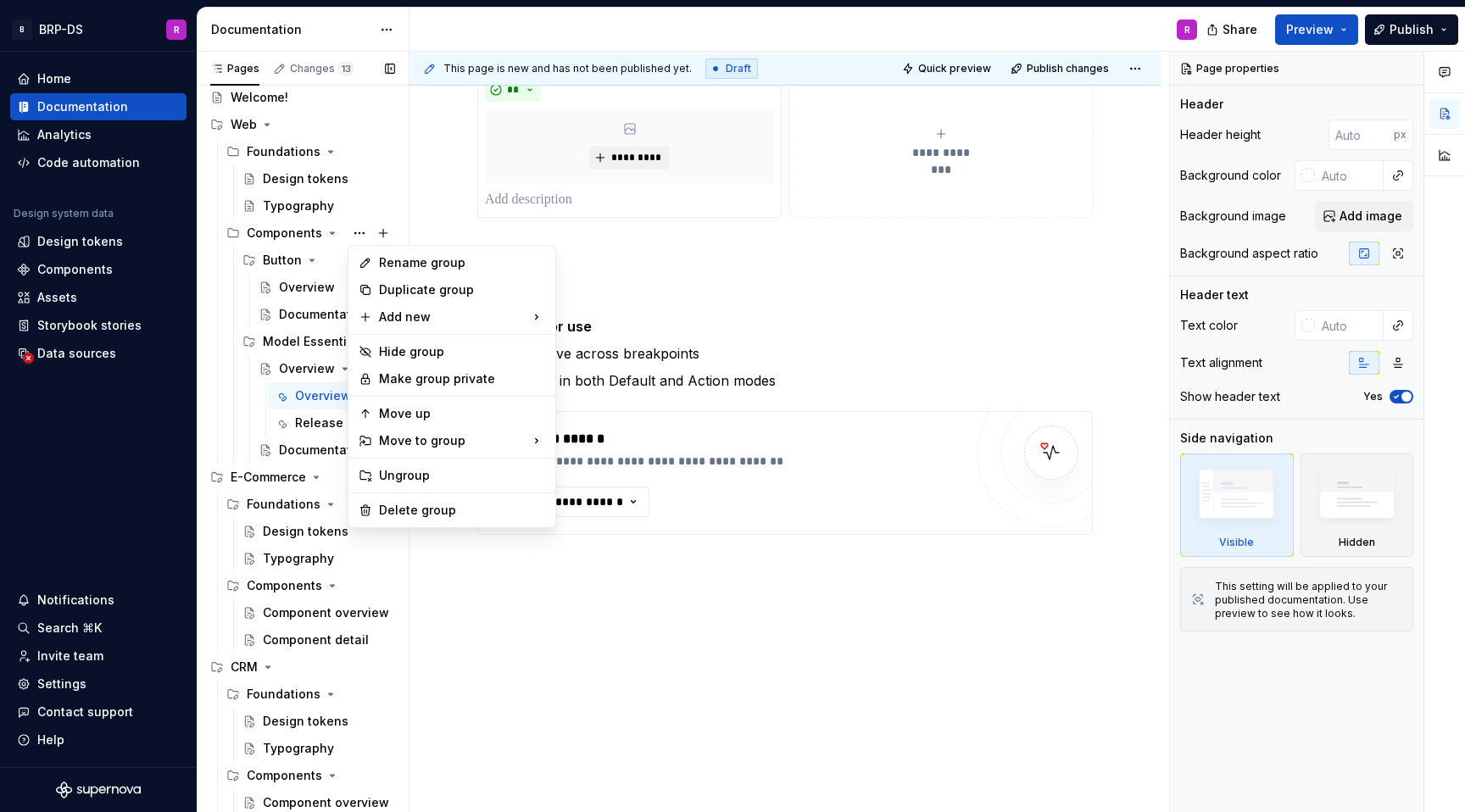
click at [359, 231] on div "Pages Changes 13 Add Accessibility guide for tree Page tree. Navigate the tree …" at bounding box center [303, 435] width 212 height 768
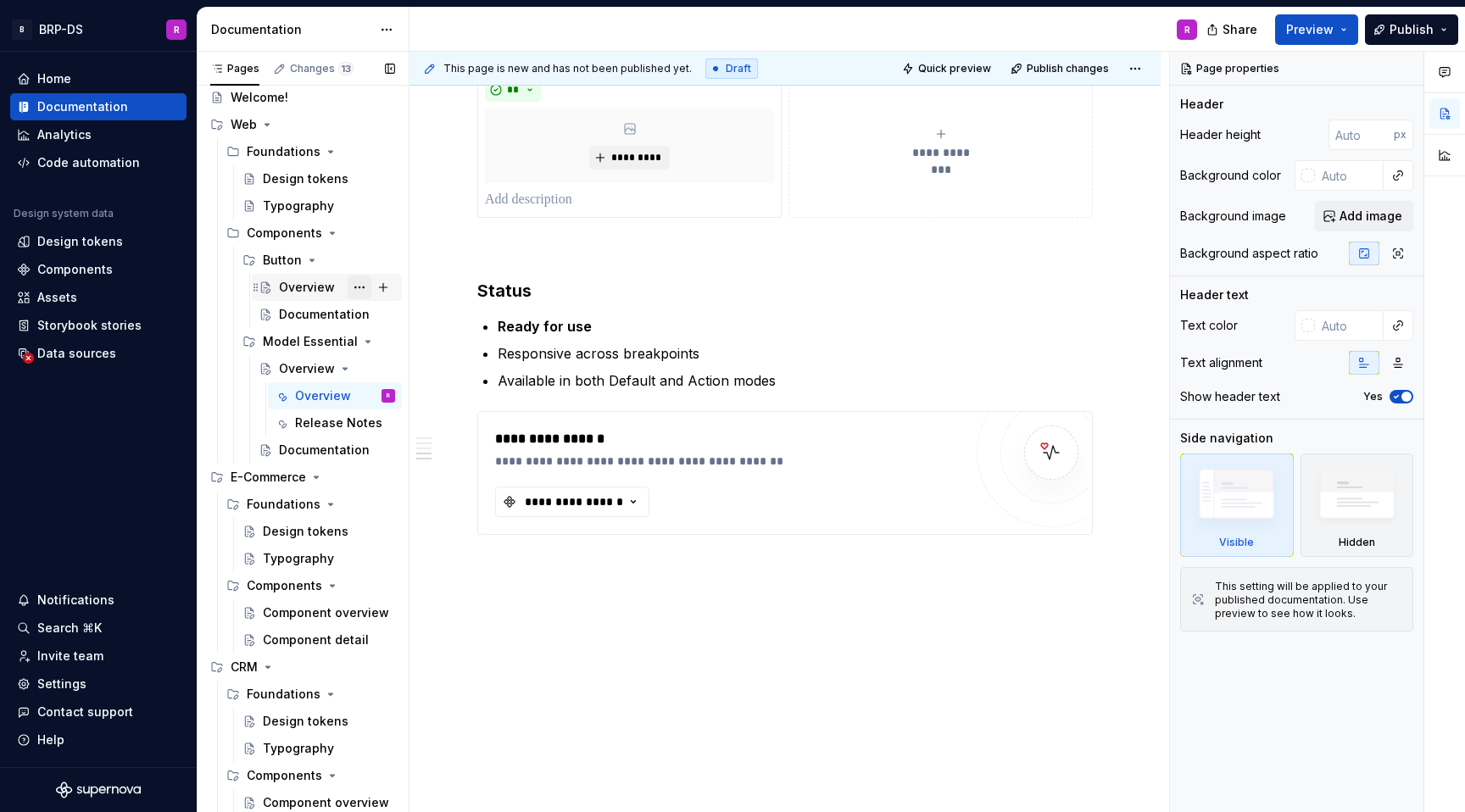
click at [366, 292] on button "Page tree" at bounding box center [359, 287] width 23 height 23
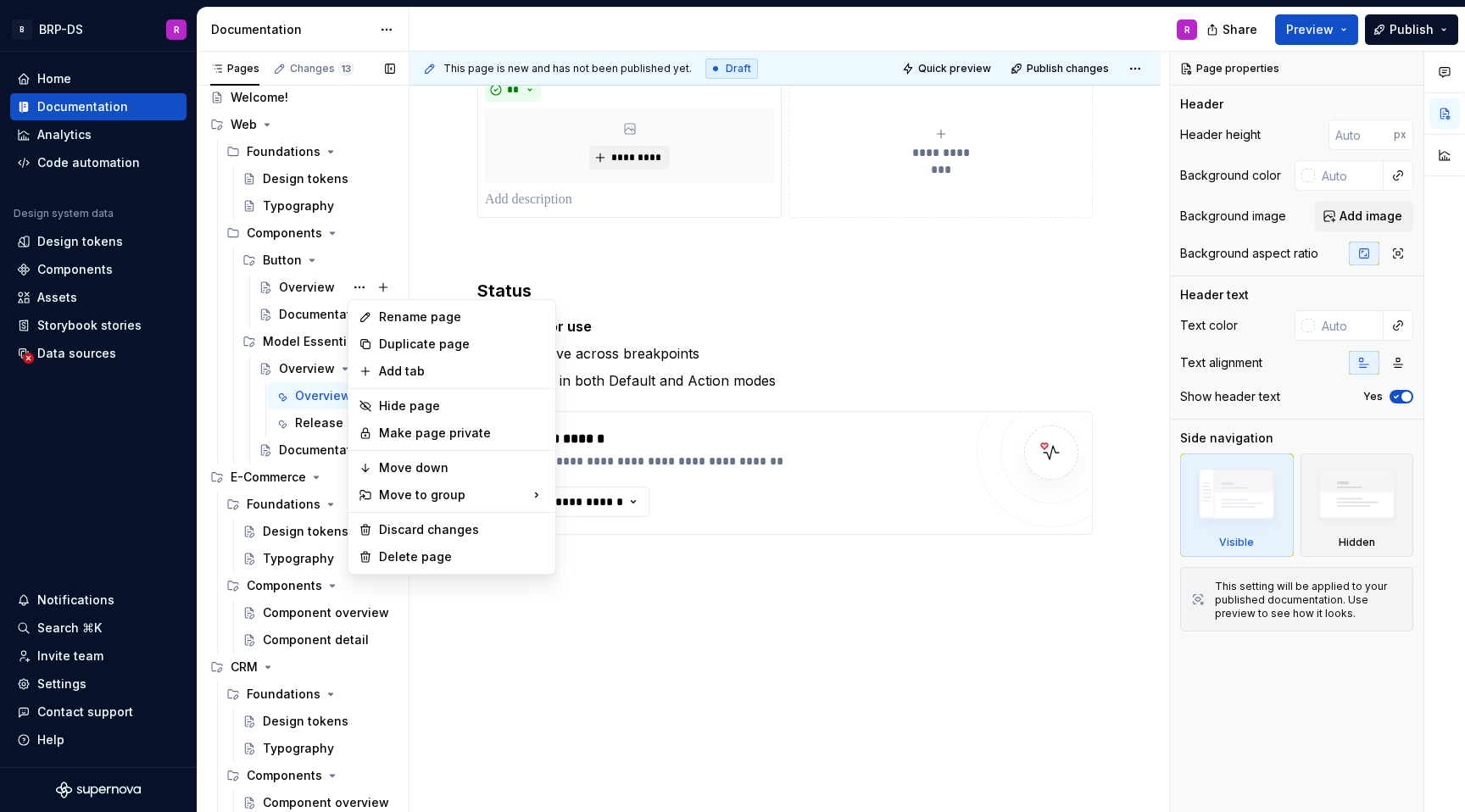
click at [360, 289] on div "Pages Changes 13 Add Accessibility guide for tree Page tree. Navigate the tree …" at bounding box center [303, 435] width 212 height 768
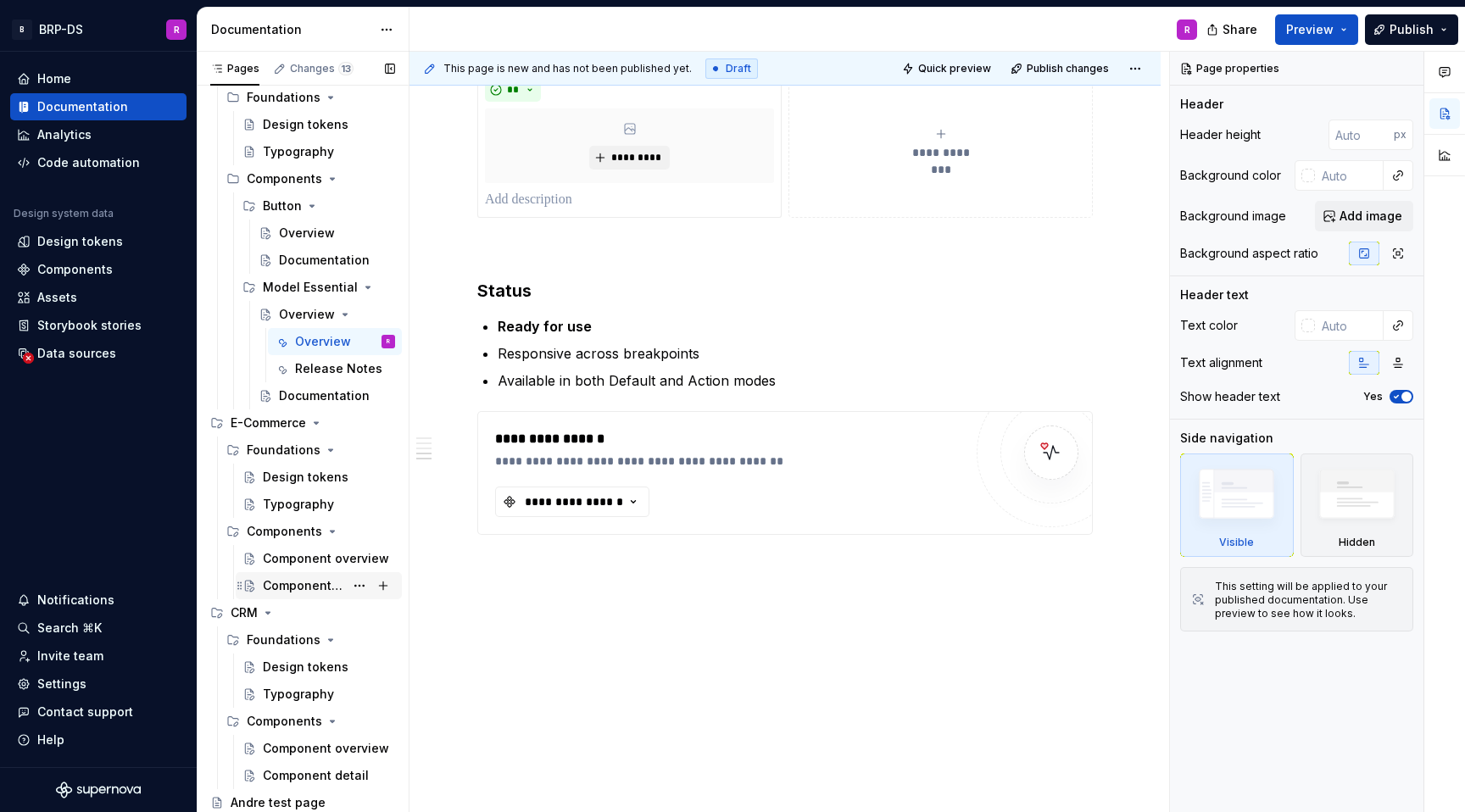
scroll to position [0, 0]
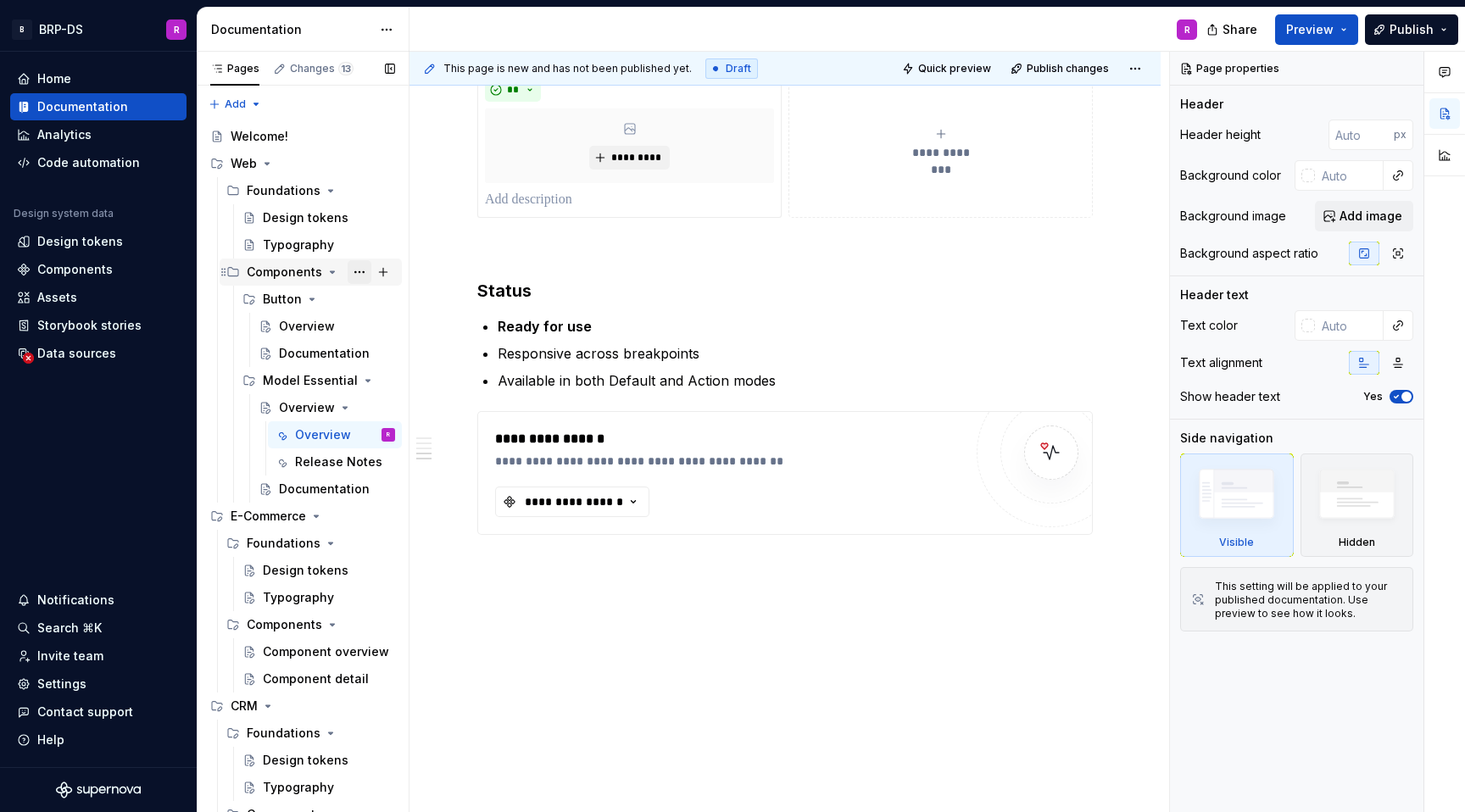
click at [357, 271] on button "Page tree" at bounding box center [359, 271] width 23 height 23
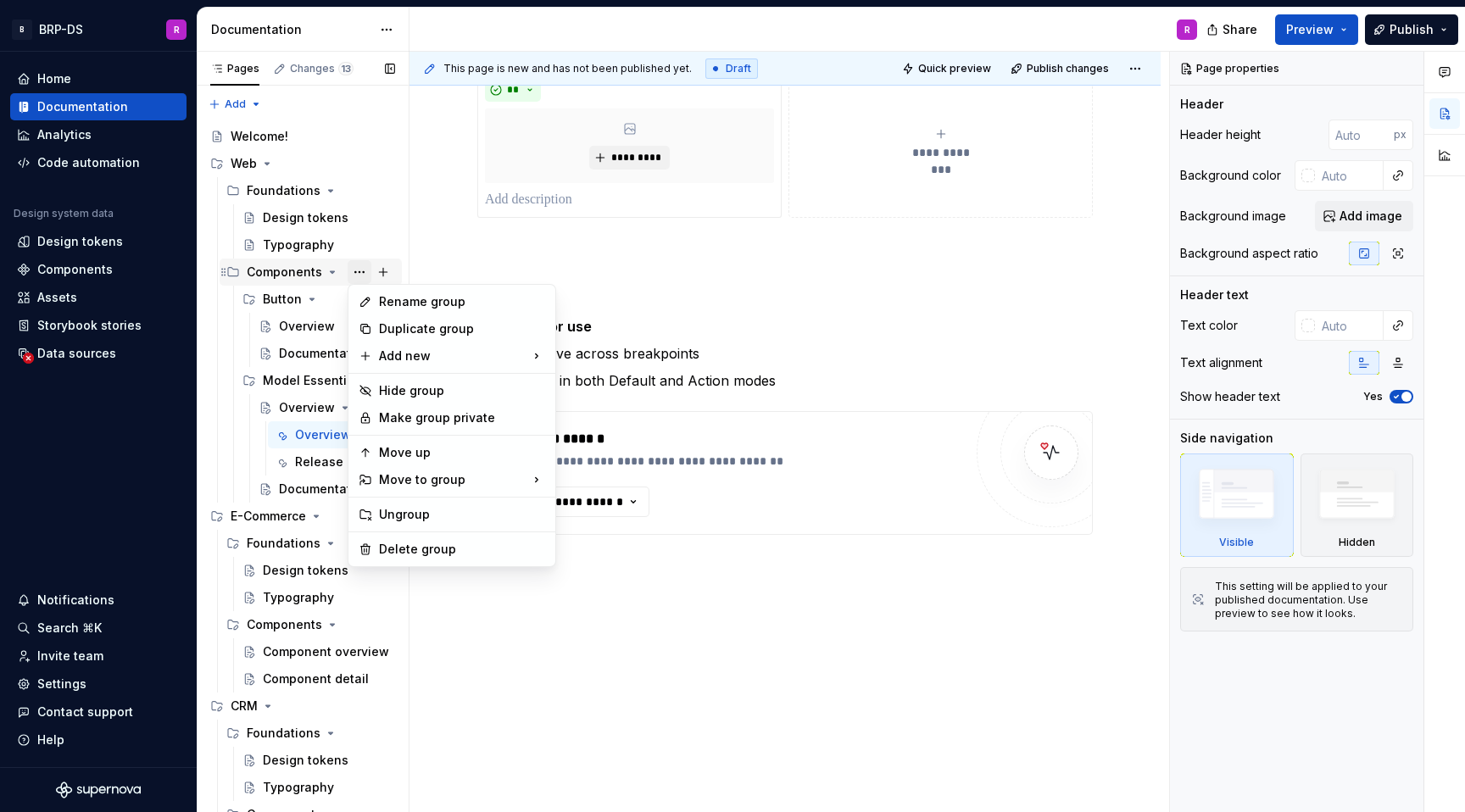
click at [357, 271] on div "Pages Changes 13 Add Accessibility guide for tree Page tree. Navigate the tree …" at bounding box center [303, 435] width 212 height 768
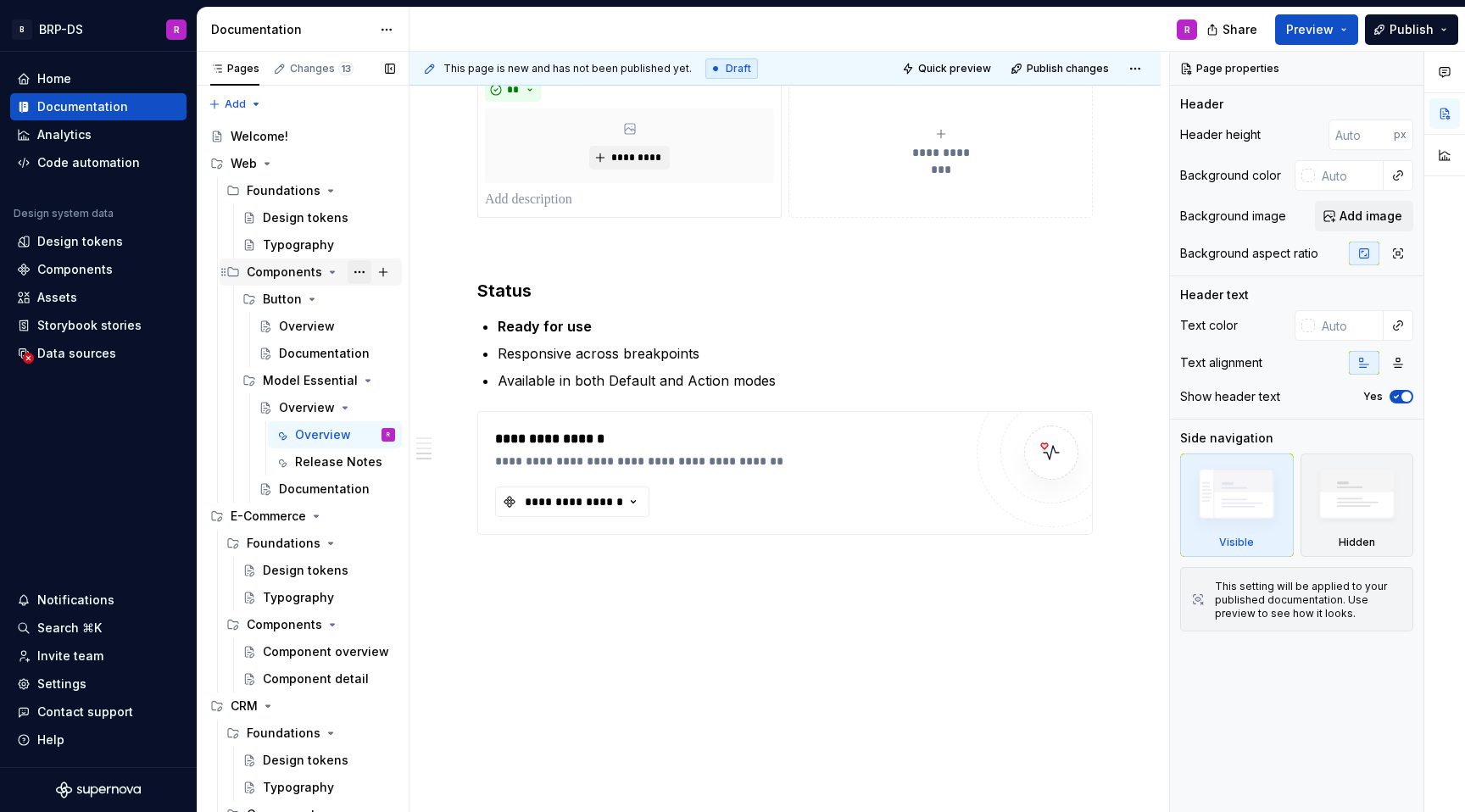
click at [356, 276] on button "Page tree" at bounding box center [359, 271] width 23 height 23
click at [364, 272] on div "Pages Changes 13 Add Accessibility guide for tree Page tree. Navigate the tree …" at bounding box center [303, 435] width 212 height 768
click at [309, 70] on div "Changes 13" at bounding box center [322, 69] width 64 height 14
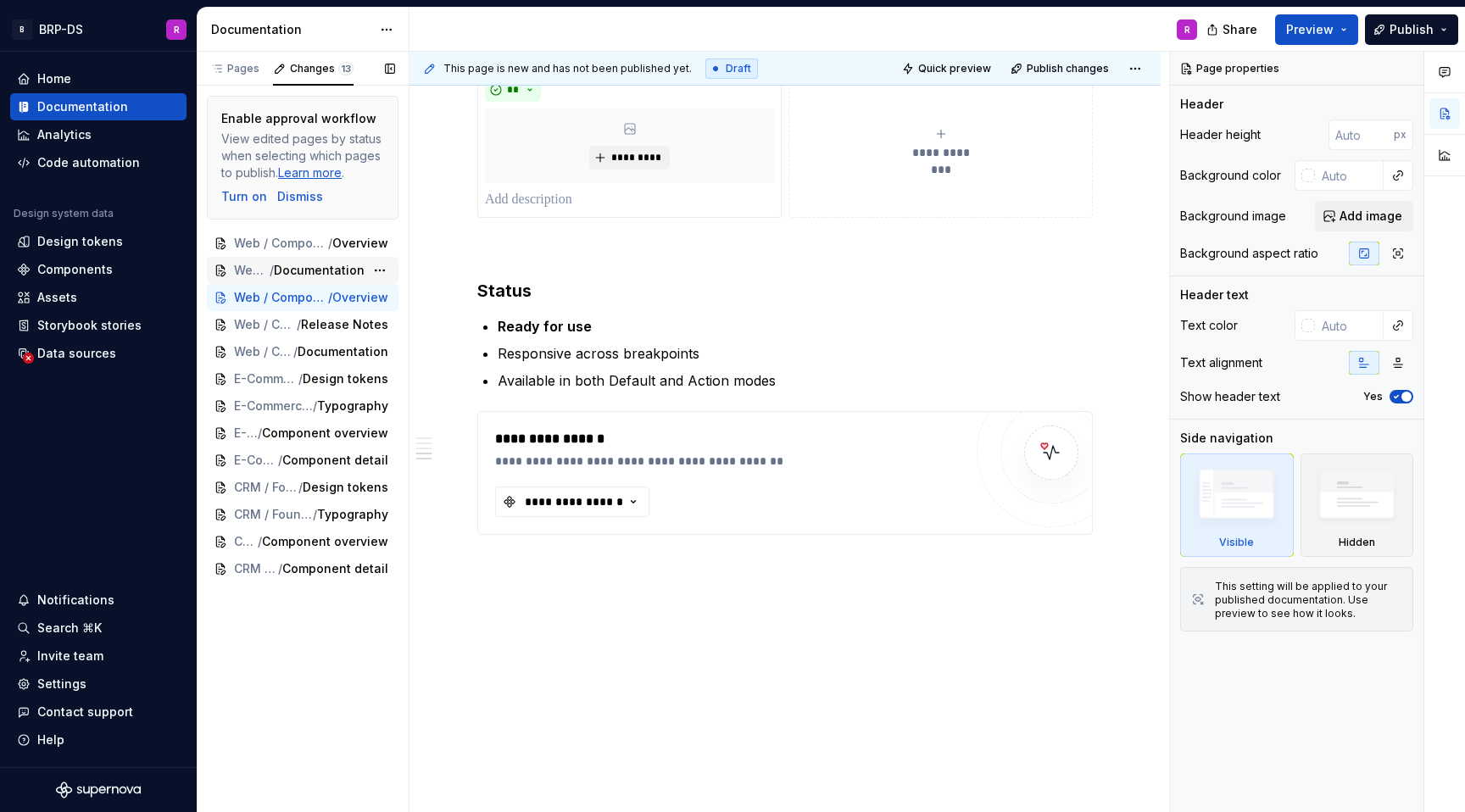
click at [259, 263] on span "Web / Components / Button" at bounding box center [252, 270] width 35 height 17
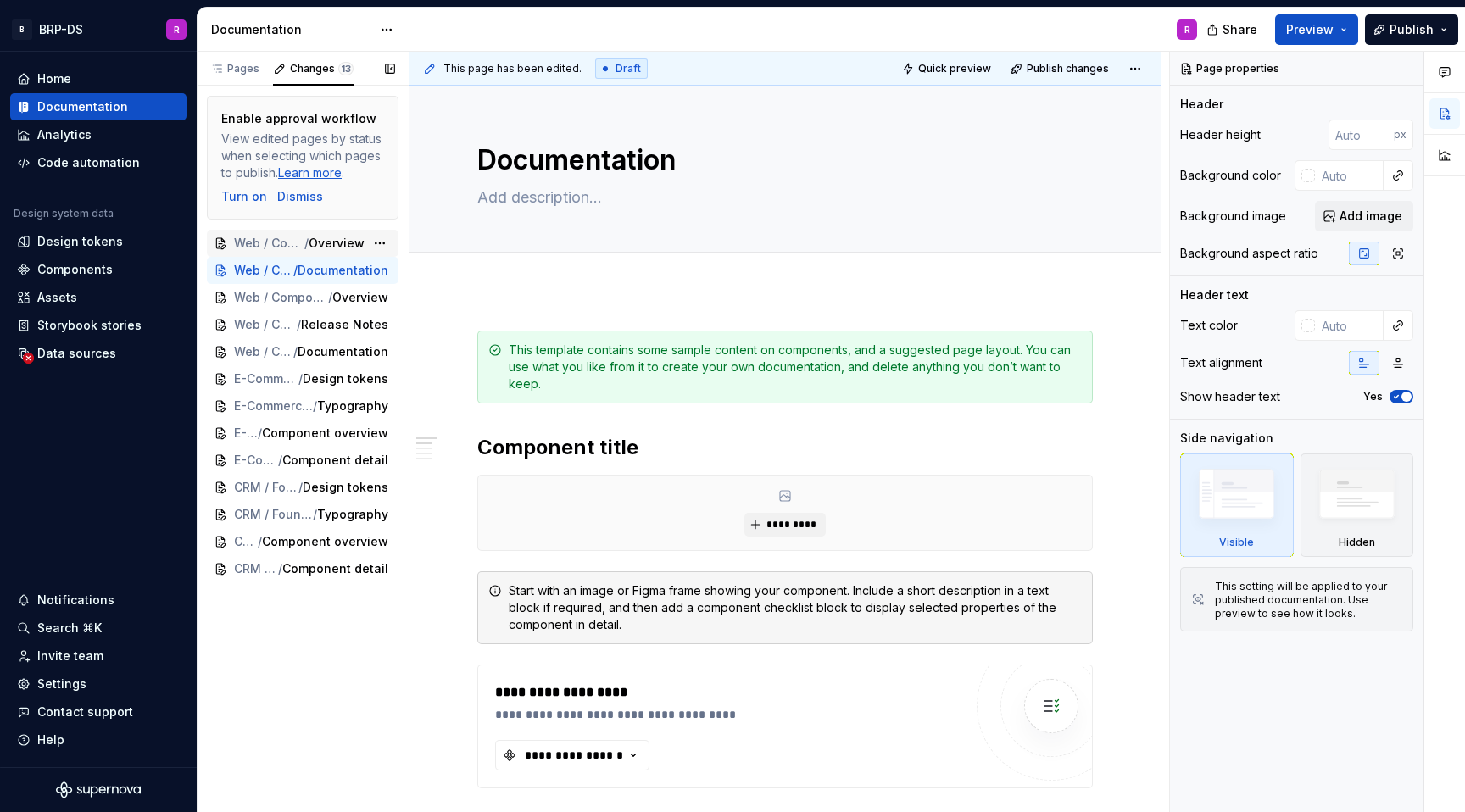
click at [277, 244] on span "Web / Components / Button" at bounding box center [269, 244] width 70 height 17
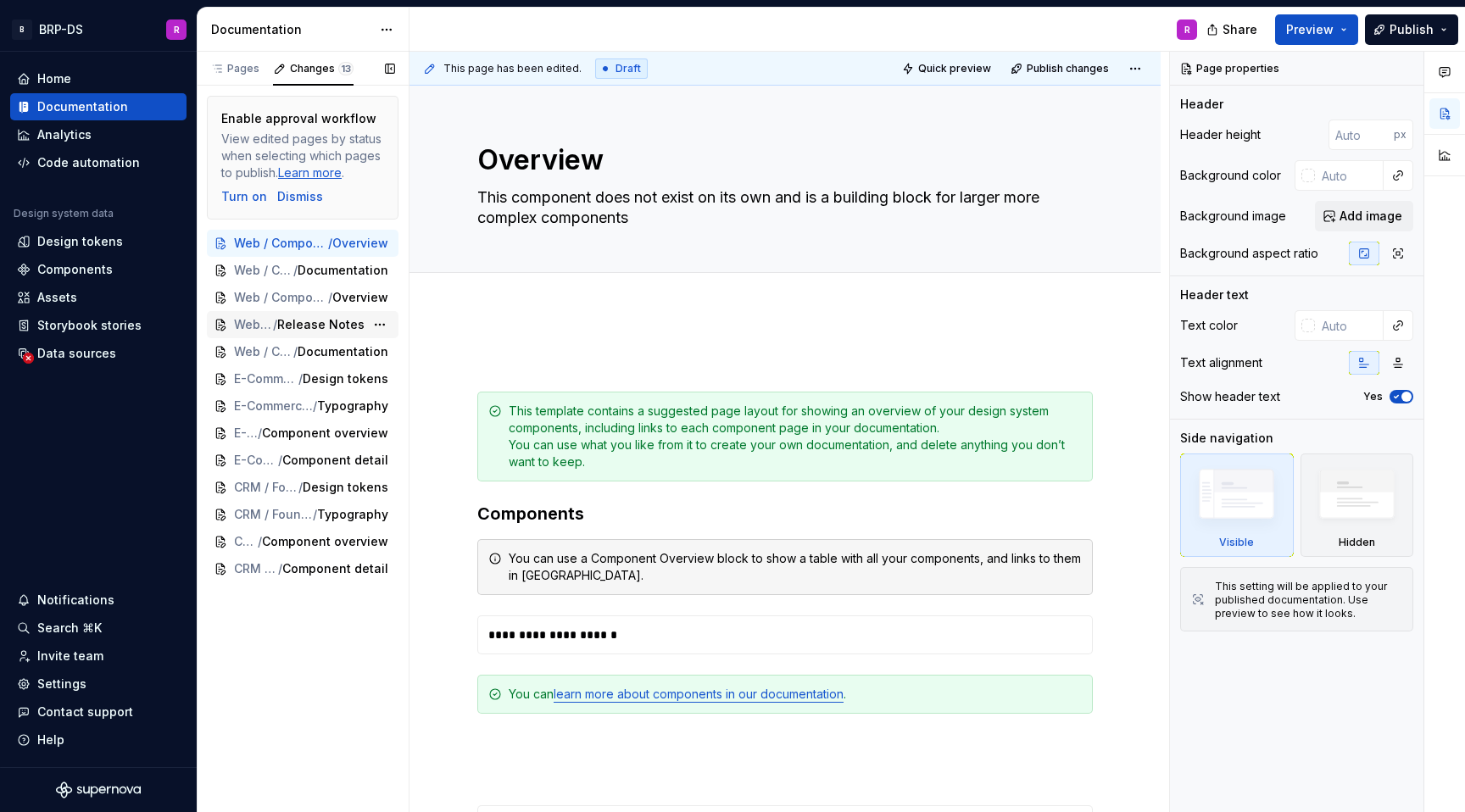
click at [267, 327] on span "Web / Components / Model Essential / Overview" at bounding box center [253, 325] width 39 height 17
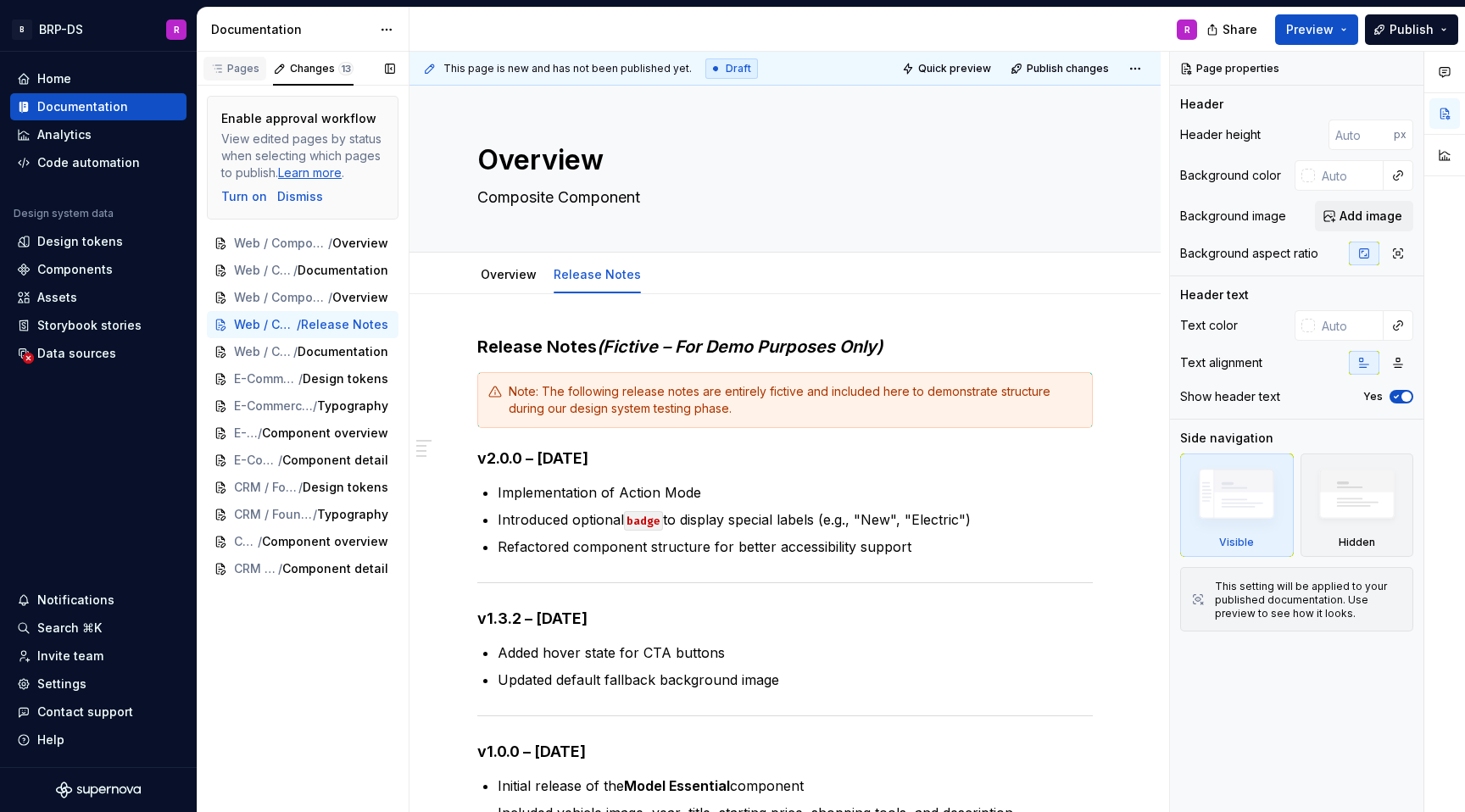
click at [236, 67] on div "Pages" at bounding box center [234, 69] width 49 height 14
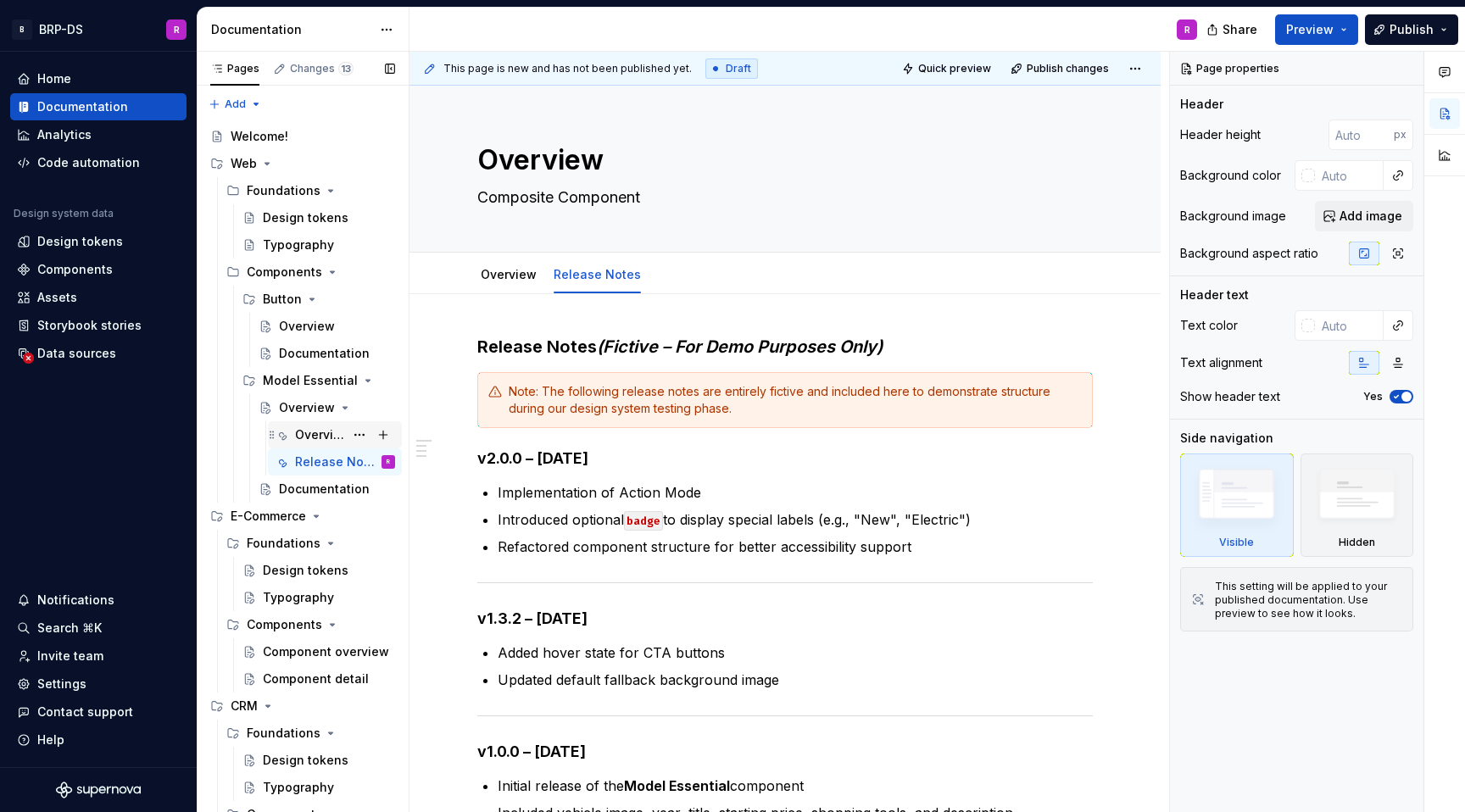
click at [296, 442] on div "Overview" at bounding box center [319, 435] width 49 height 17
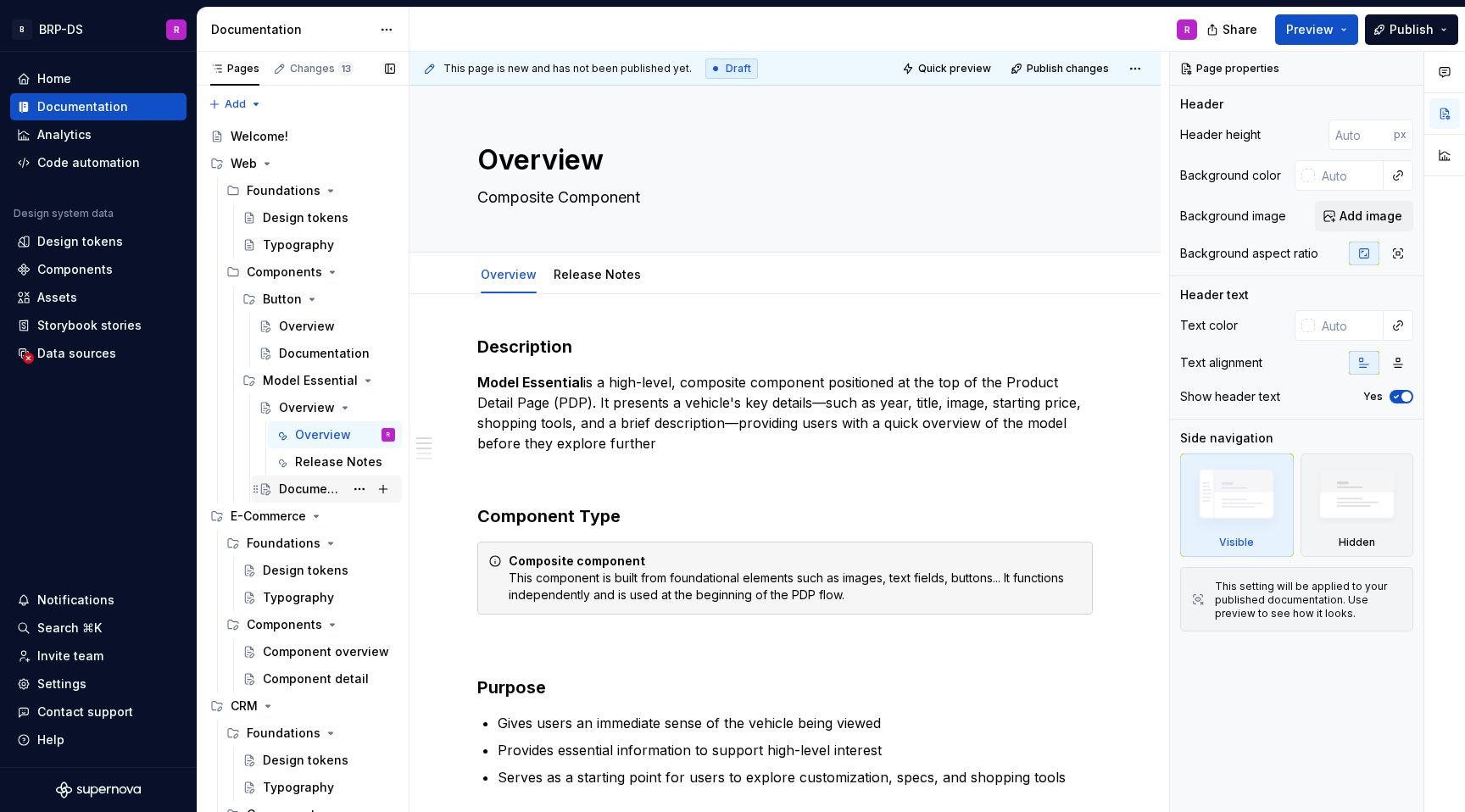
click at [306, 483] on div "Documentation" at bounding box center [312, 489] width 66 height 17
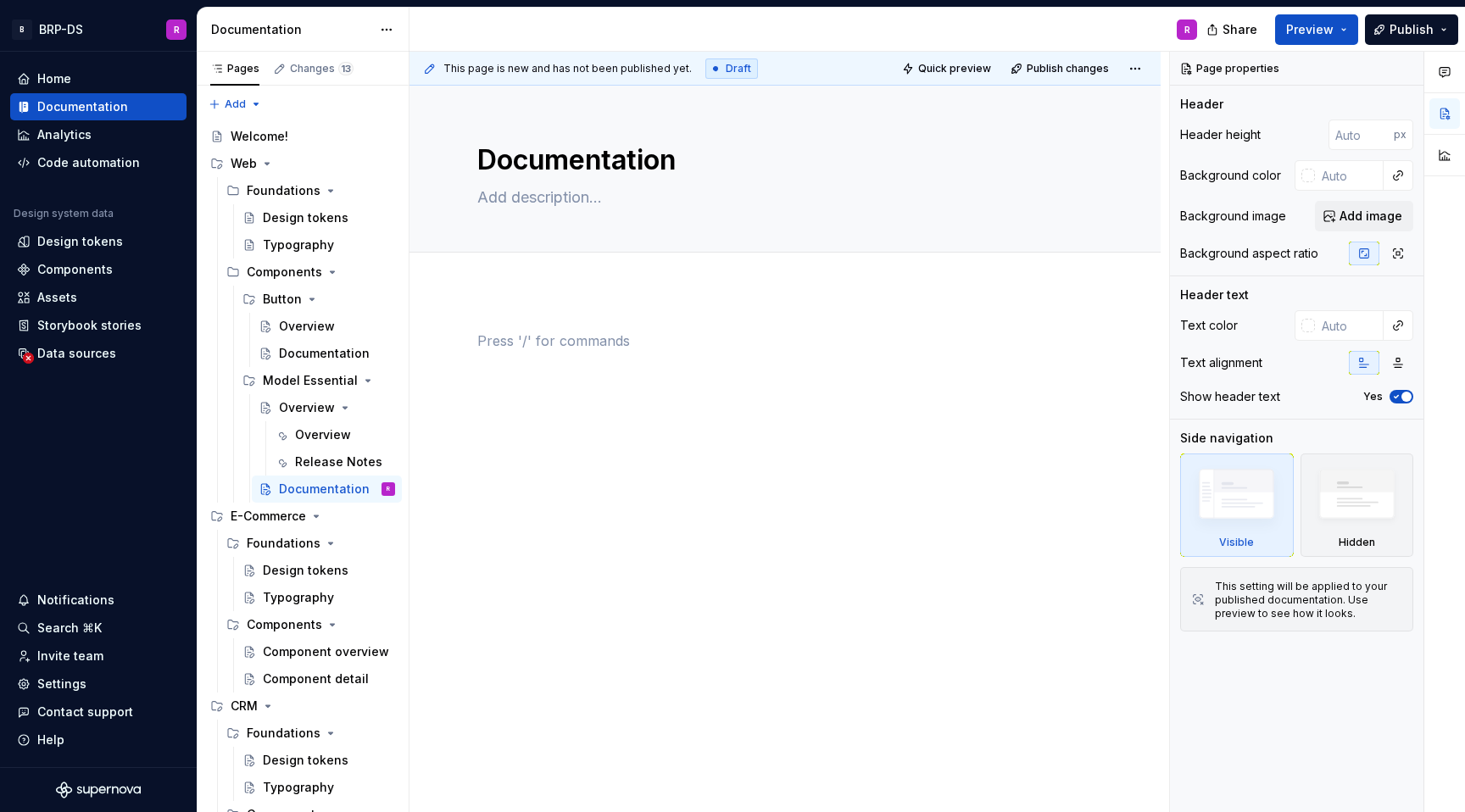
type textarea "*"
click at [524, 346] on p at bounding box center [785, 341] width 615 height 21
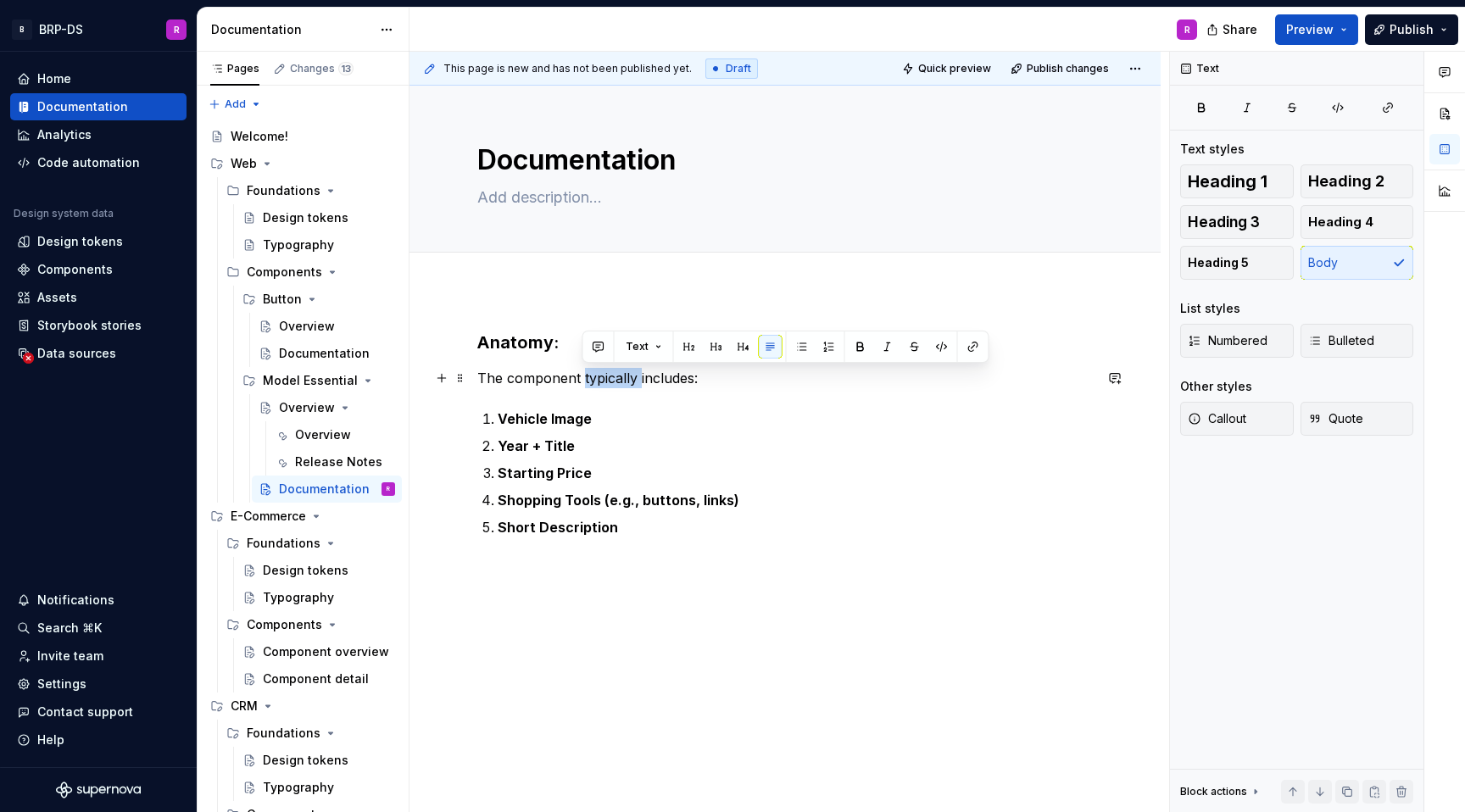
drag, startPoint x: 640, startPoint y: 379, endPoint x: 583, endPoint y: 378, distance: 57.0
click at [583, 378] on p "The component typically includes:" at bounding box center [785, 378] width 615 height 21
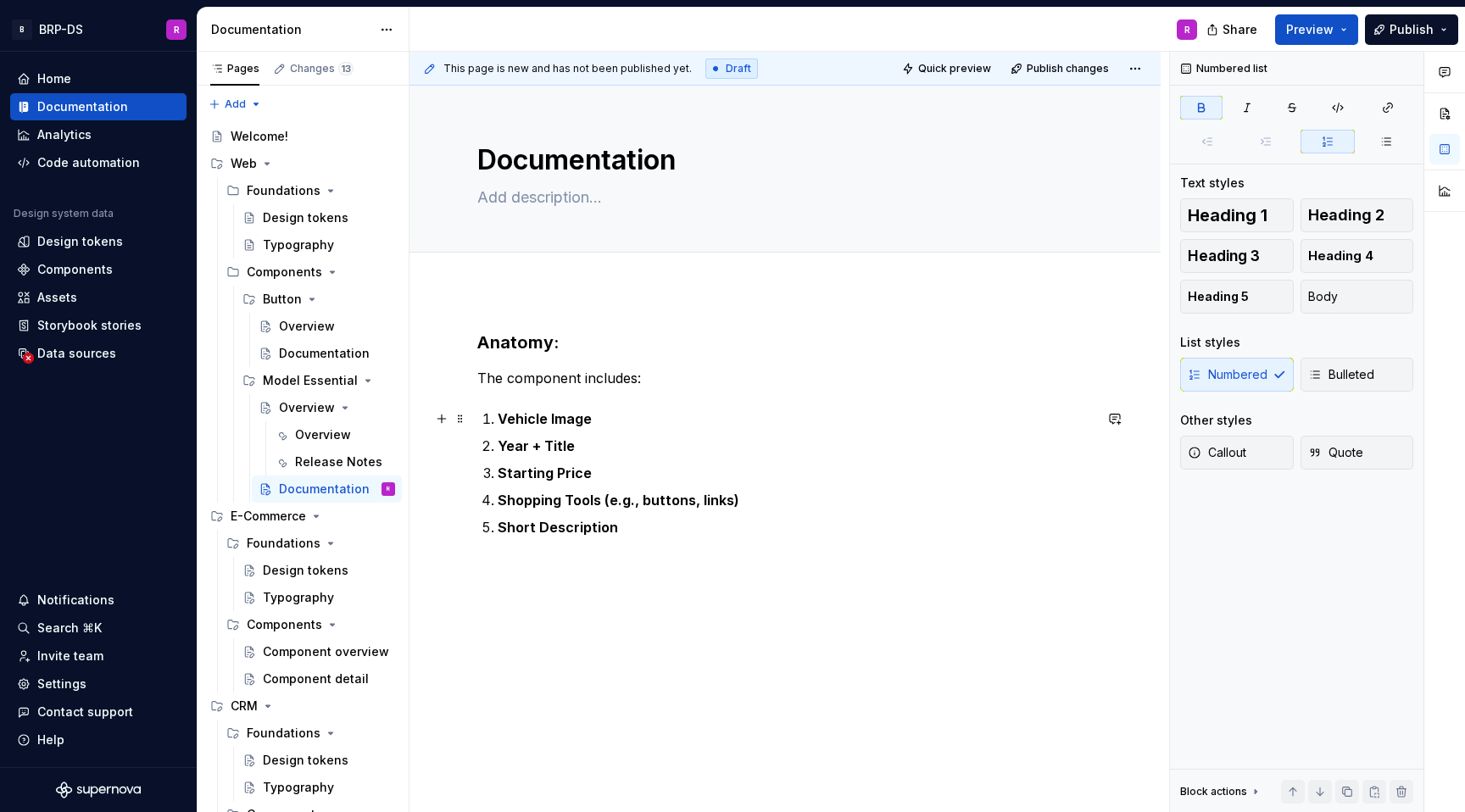
click at [607, 422] on p "Vehicle Image" at bounding box center [795, 419] width 596 height 21
click at [612, 419] on p "Vehicle Image" at bounding box center [795, 419] width 596 height 21
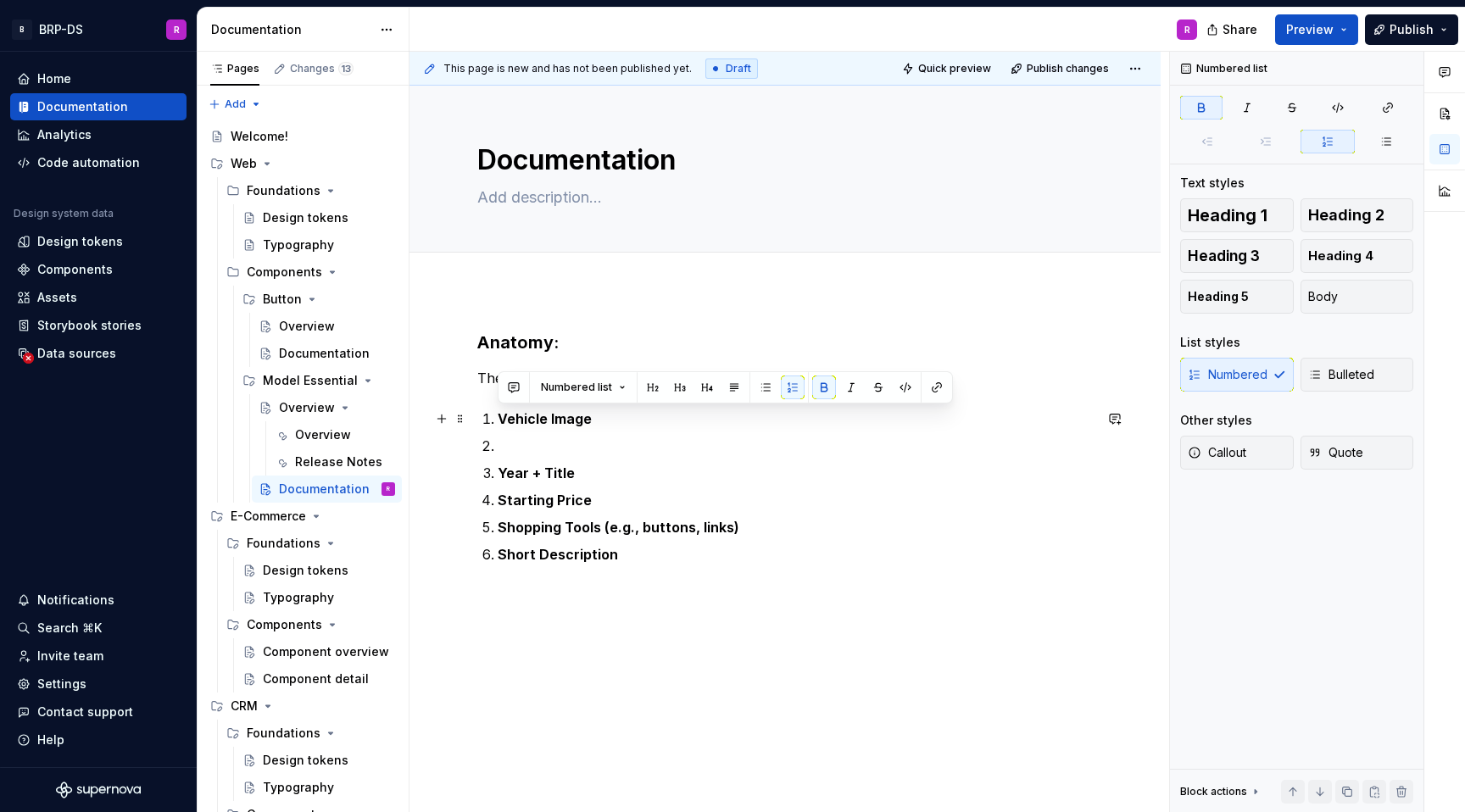
drag, startPoint x: 606, startPoint y: 422, endPoint x: 498, endPoint y: 419, distance: 108.0
click at [498, 419] on p "Vehicle Image" at bounding box center [795, 419] width 596 height 21
click at [575, 546] on strong "Short Description" at bounding box center [557, 555] width 120 height 17
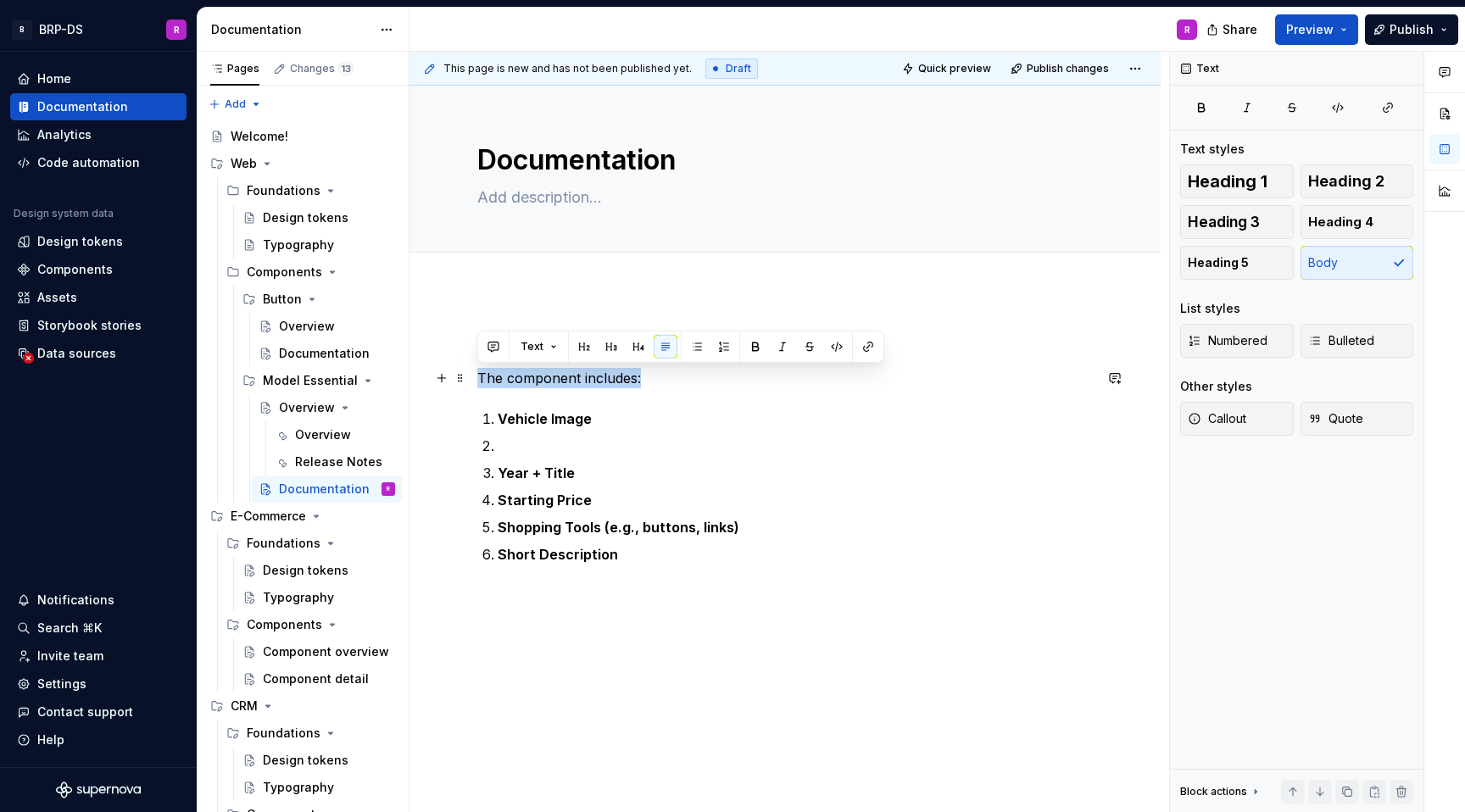
drag, startPoint x: 657, startPoint y: 381, endPoint x: 468, endPoint y: 377, distance: 189.0
click at [468, 377] on div "Anatomy: The component includes: Vehicle Image Year + Title Starting Price Shop…" at bounding box center [785, 559] width 751 height 538
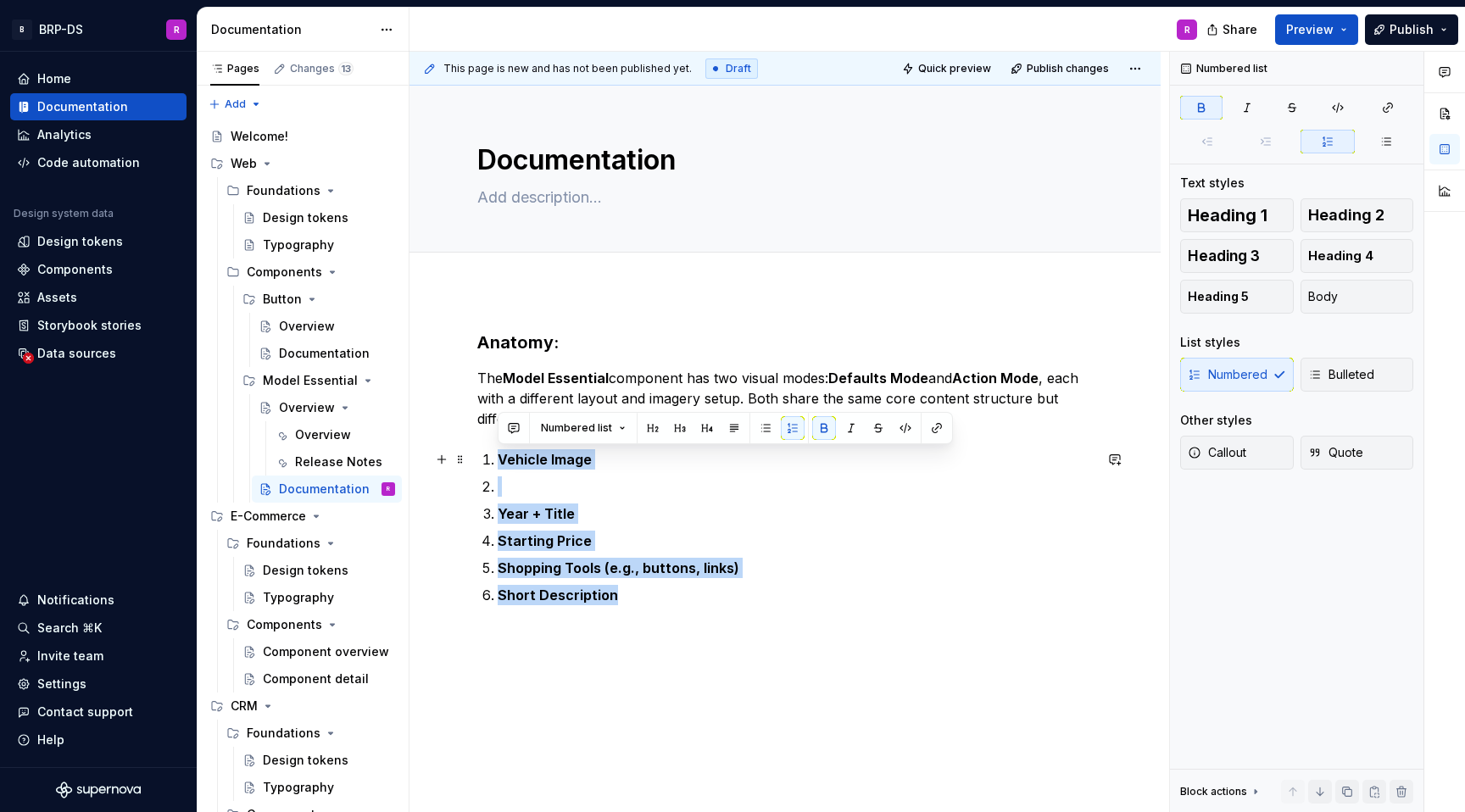
drag, startPoint x: 666, startPoint y: 599, endPoint x: 468, endPoint y: 457, distance: 243.7
click at [468, 457] on div "Anatomy: The Model Essential component has two visual modes: Defaults Mode and …" at bounding box center [785, 580] width 751 height 579
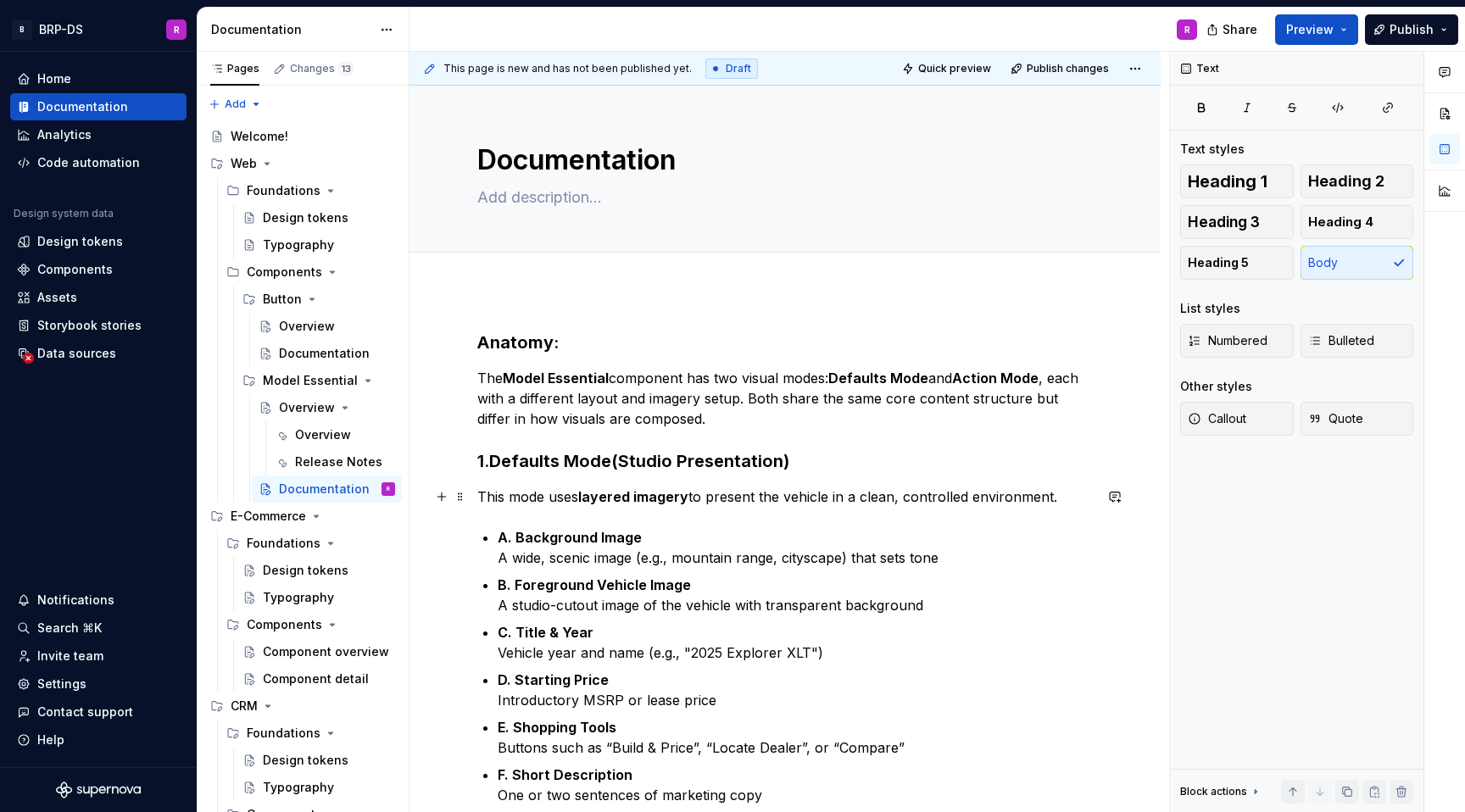
click at [688, 494] on strong "layered imagery" at bounding box center [634, 497] width 111 height 17
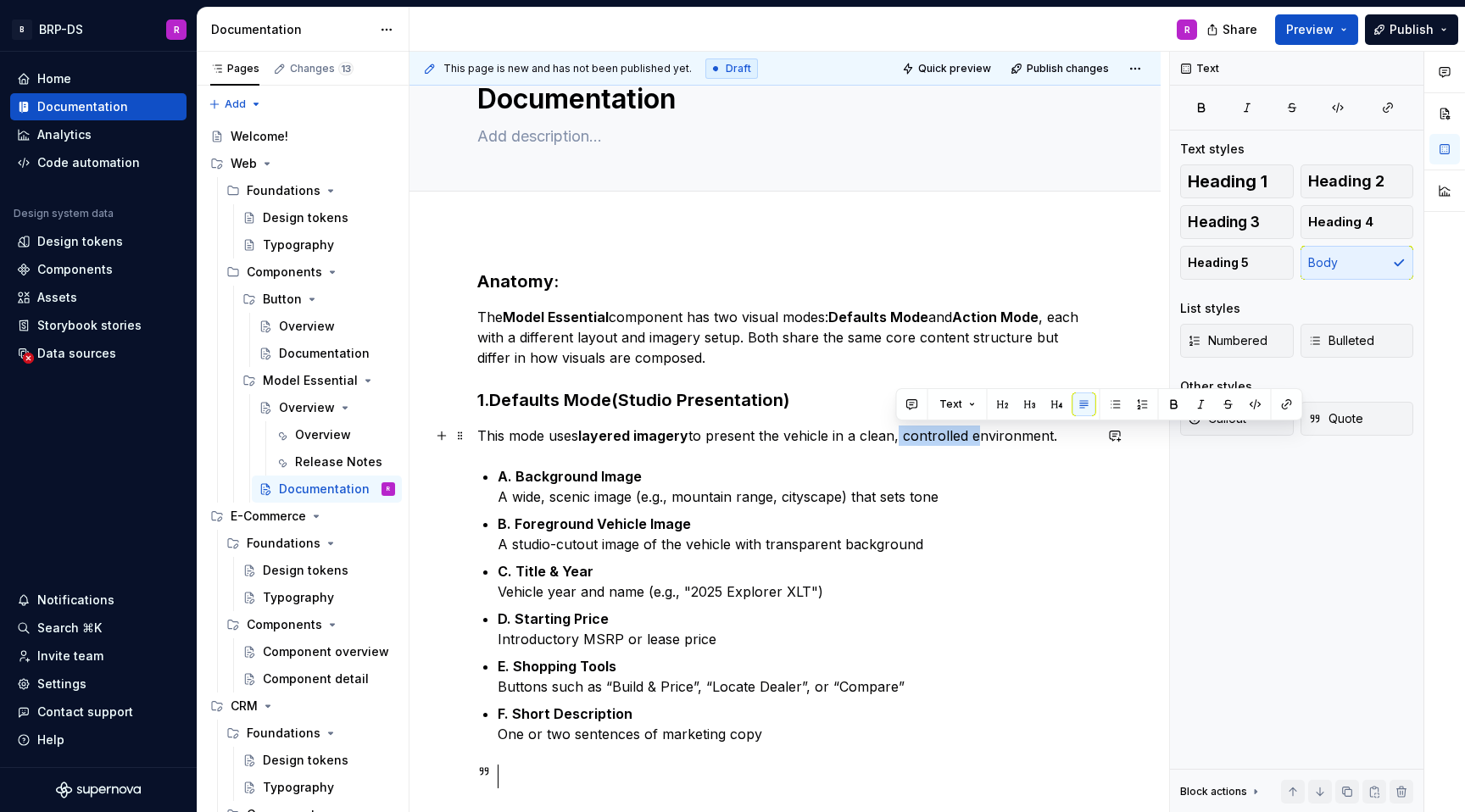
drag, startPoint x: 971, startPoint y: 439, endPoint x: 894, endPoint y: 434, distance: 77.2
click at [894, 434] on p "This mode uses layered imagery to present the vehicle in a clean, controlled en…" at bounding box center [785, 436] width 615 height 21
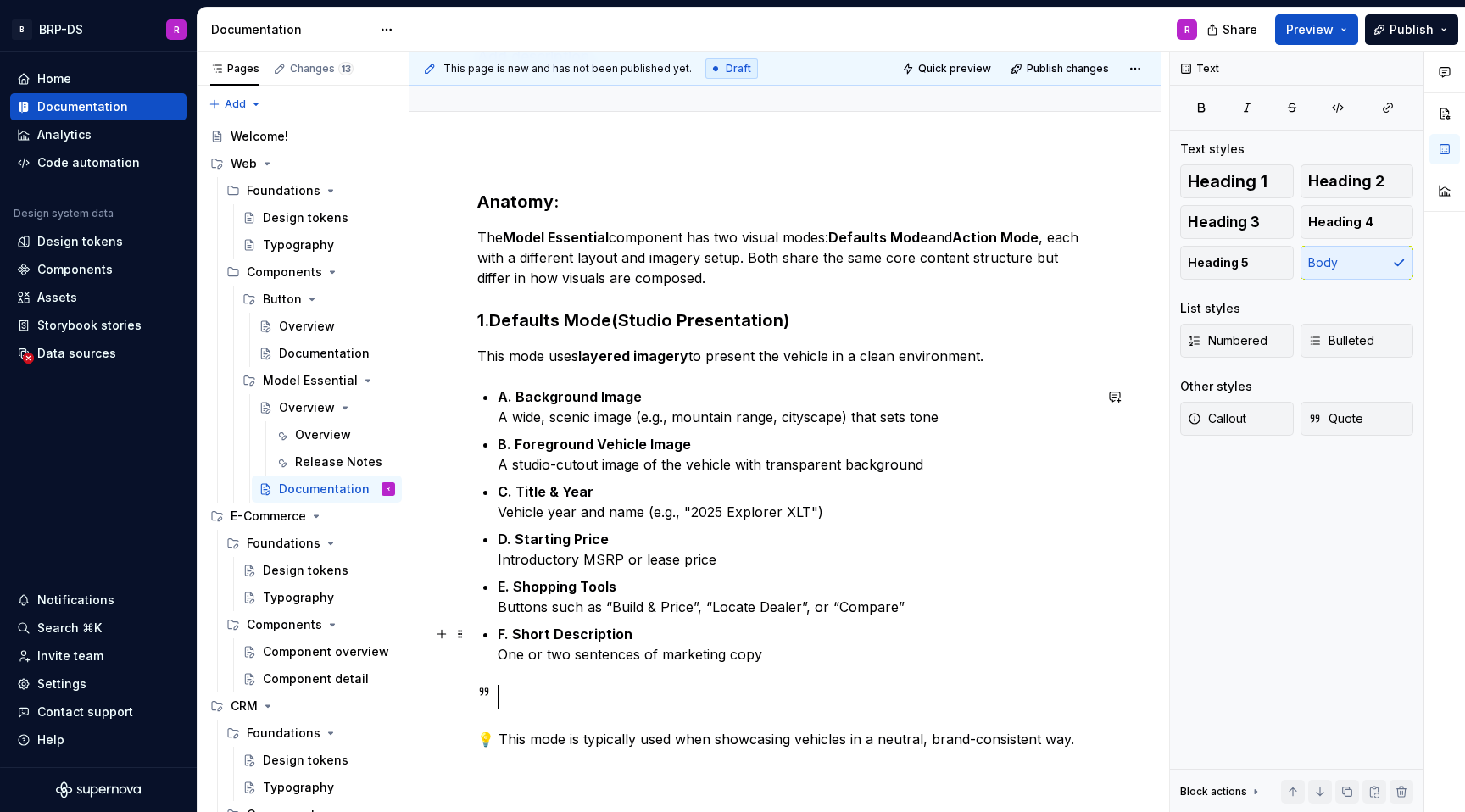
scroll to position [142, 0]
click at [519, 711] on div "Anatomy: The Model Essential component has two visual modes: Defaults Mode and …" at bounding box center [785, 469] width 615 height 560
click at [514, 695] on div at bounding box center [803, 695] width 581 height 23
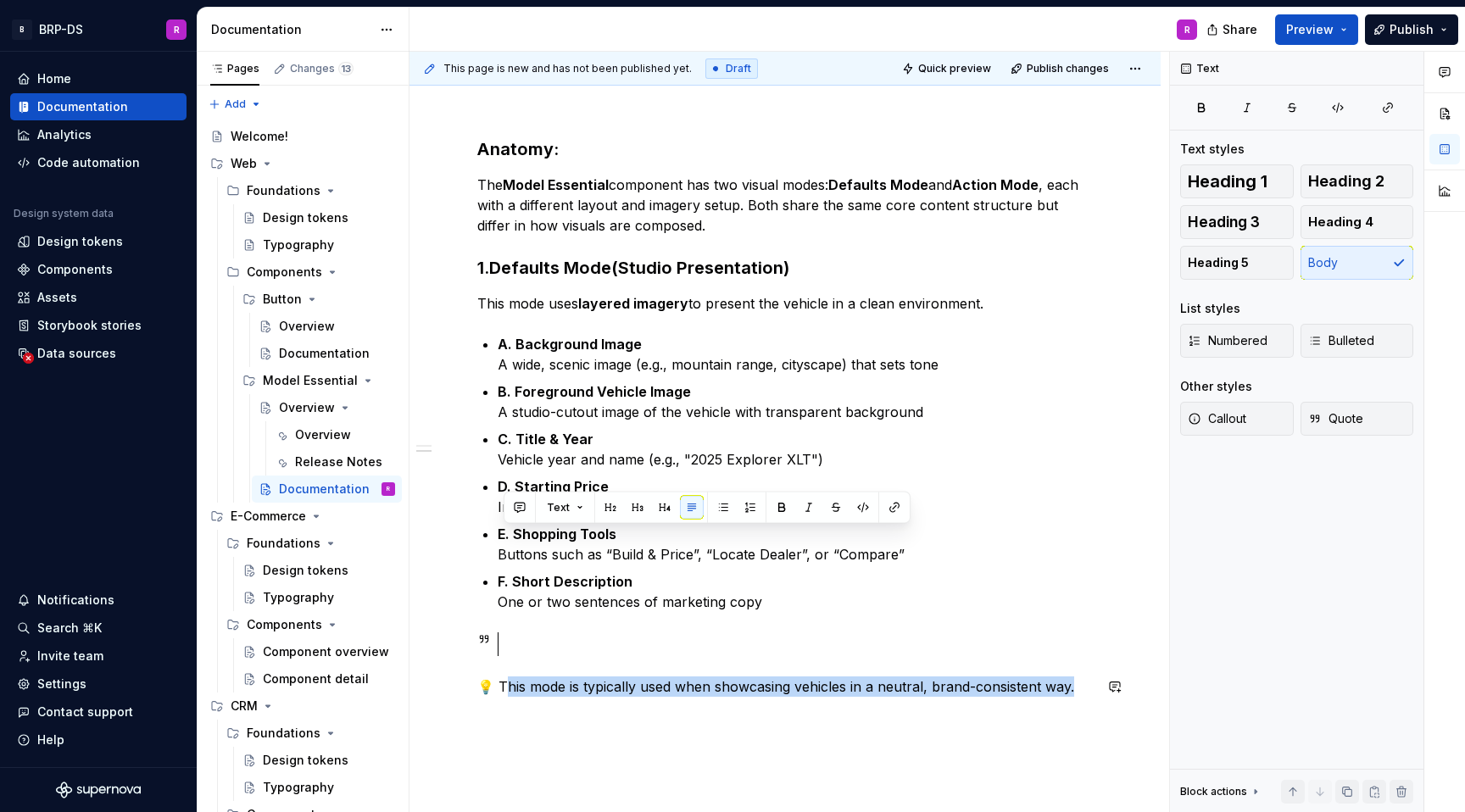
scroll to position [340, 0]
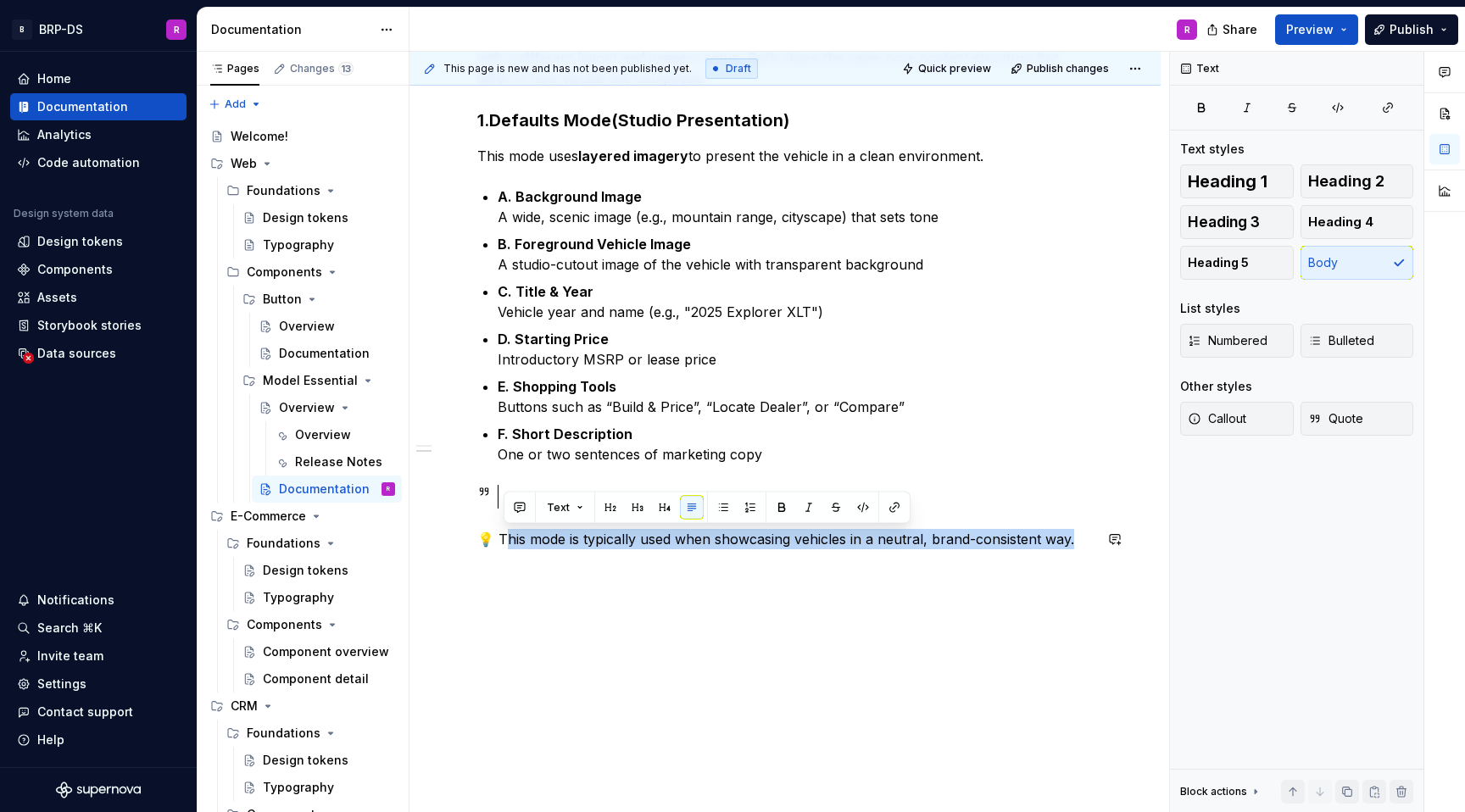
drag, startPoint x: 500, startPoint y: 738, endPoint x: 1058, endPoint y: 771, distance: 559.0
click at [1058, 771] on div "Anatomy: The Model Essential component has two visual modes: Defaults Mode and …" at bounding box center [785, 381] width 751 height 864
click at [975, 591] on div "Anatomy: The Model Essential component has two visual modes: Defaults Mode and …" at bounding box center [785, 381] width 751 height 864
drag, startPoint x: 978, startPoint y: 535, endPoint x: 497, endPoint y: 545, distance: 481.1
click at [497, 545] on p "💡 This mode is typically used when showcasing vehicles in a neutral, brand-cons…" at bounding box center [785, 539] width 615 height 21
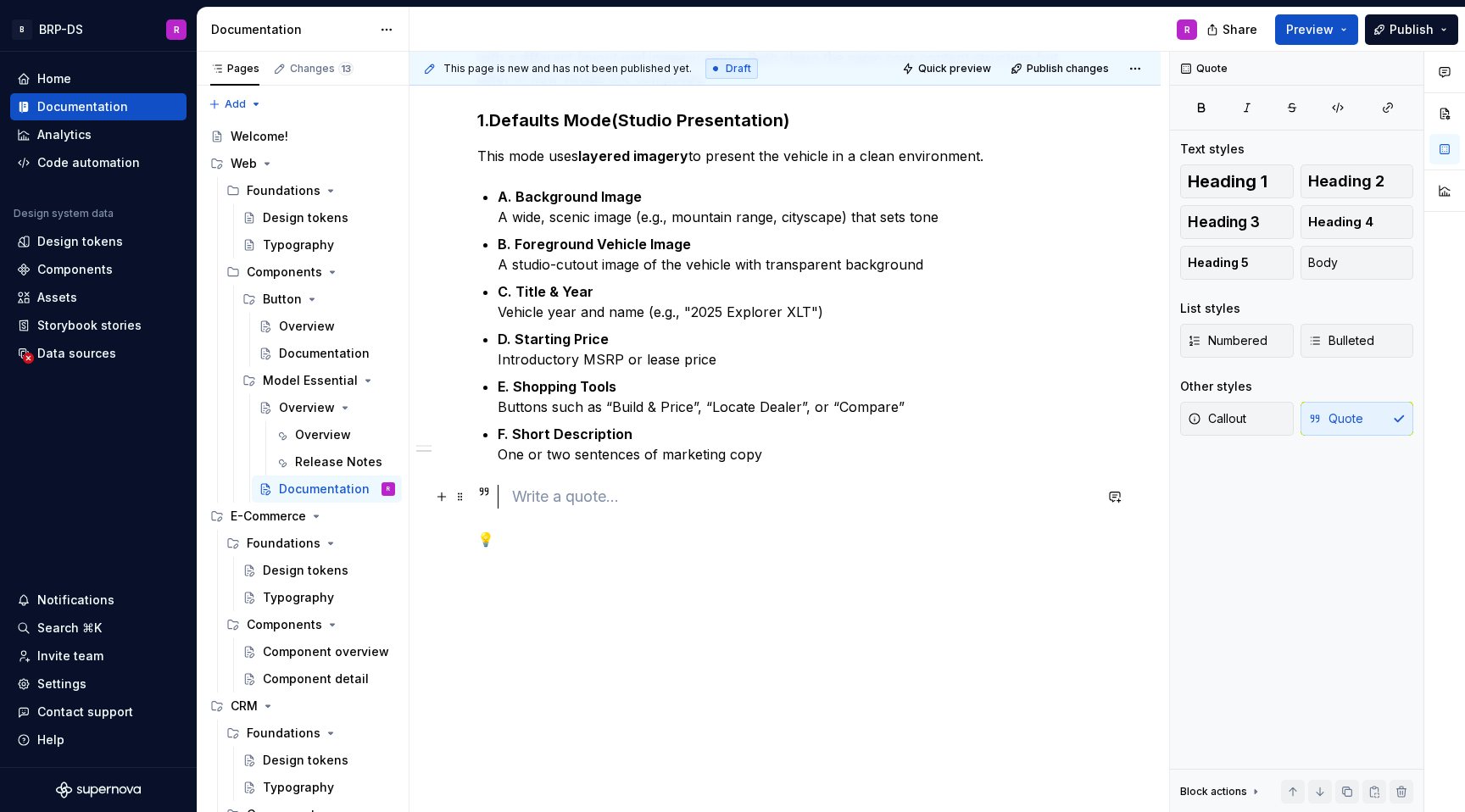
click at [556, 489] on div at bounding box center [803, 496] width 581 height 23
click at [507, 564] on p "💡" at bounding box center [785, 563] width 615 height 21
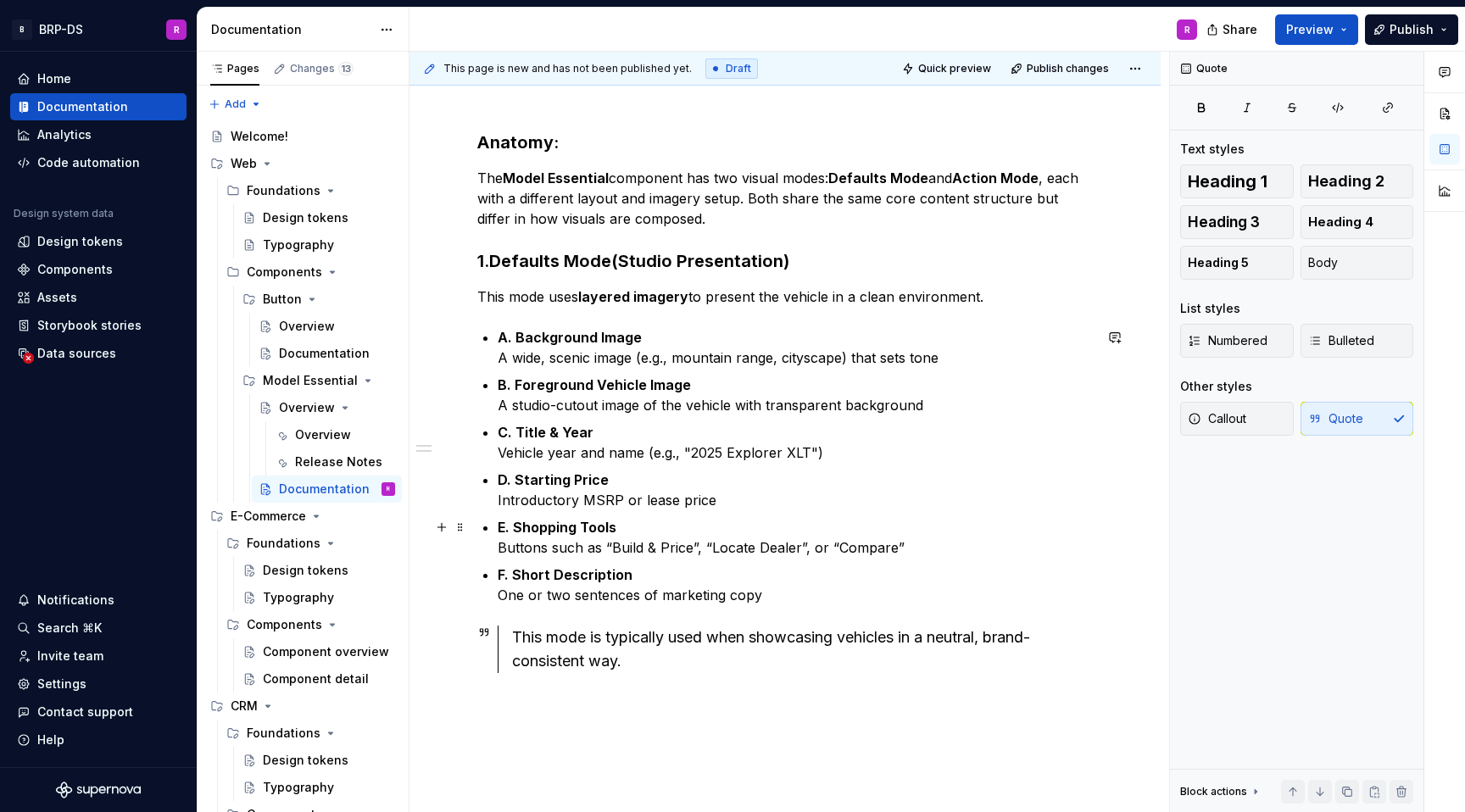
scroll to position [171, 0]
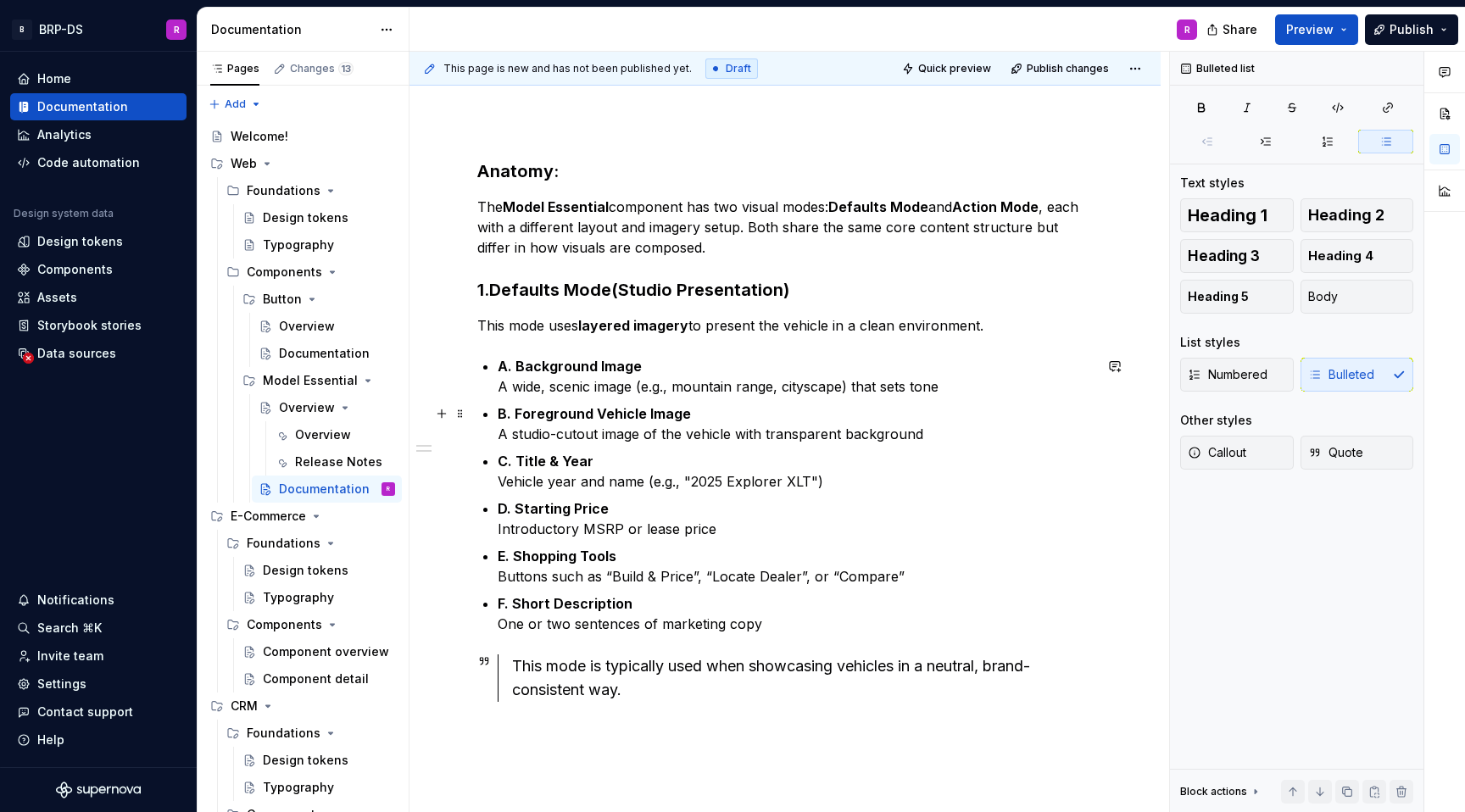
click at [496, 435] on div "Anatomy: The Model Essential component has two visual modes: Defaults Mode and …" at bounding box center [785, 450] width 615 height 583
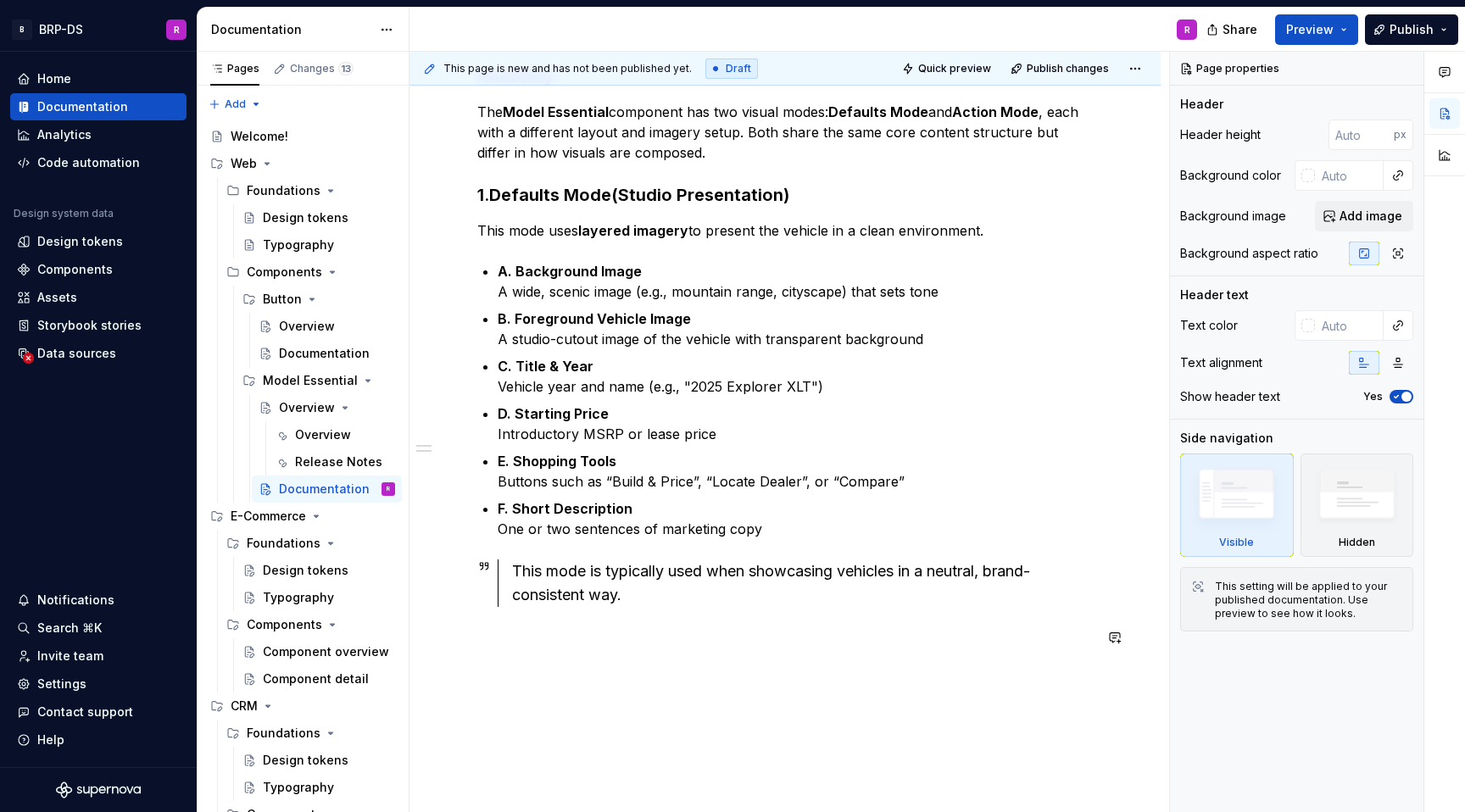
scroll to position [283, 0]
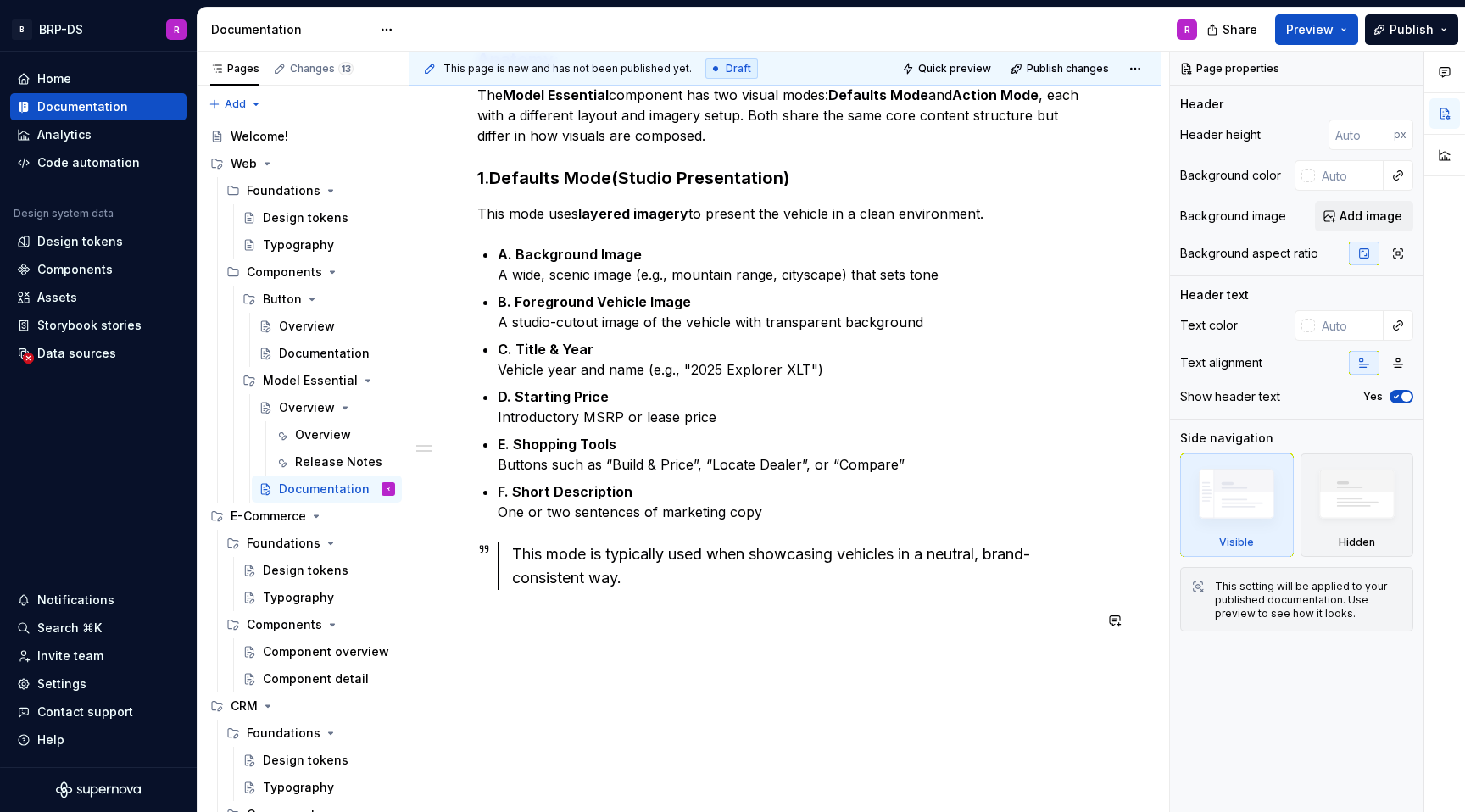
click at [584, 657] on div "Anatomy: The Model Essential component has two visual modes: Defaults Mode and …" at bounding box center [785, 450] width 751 height 887
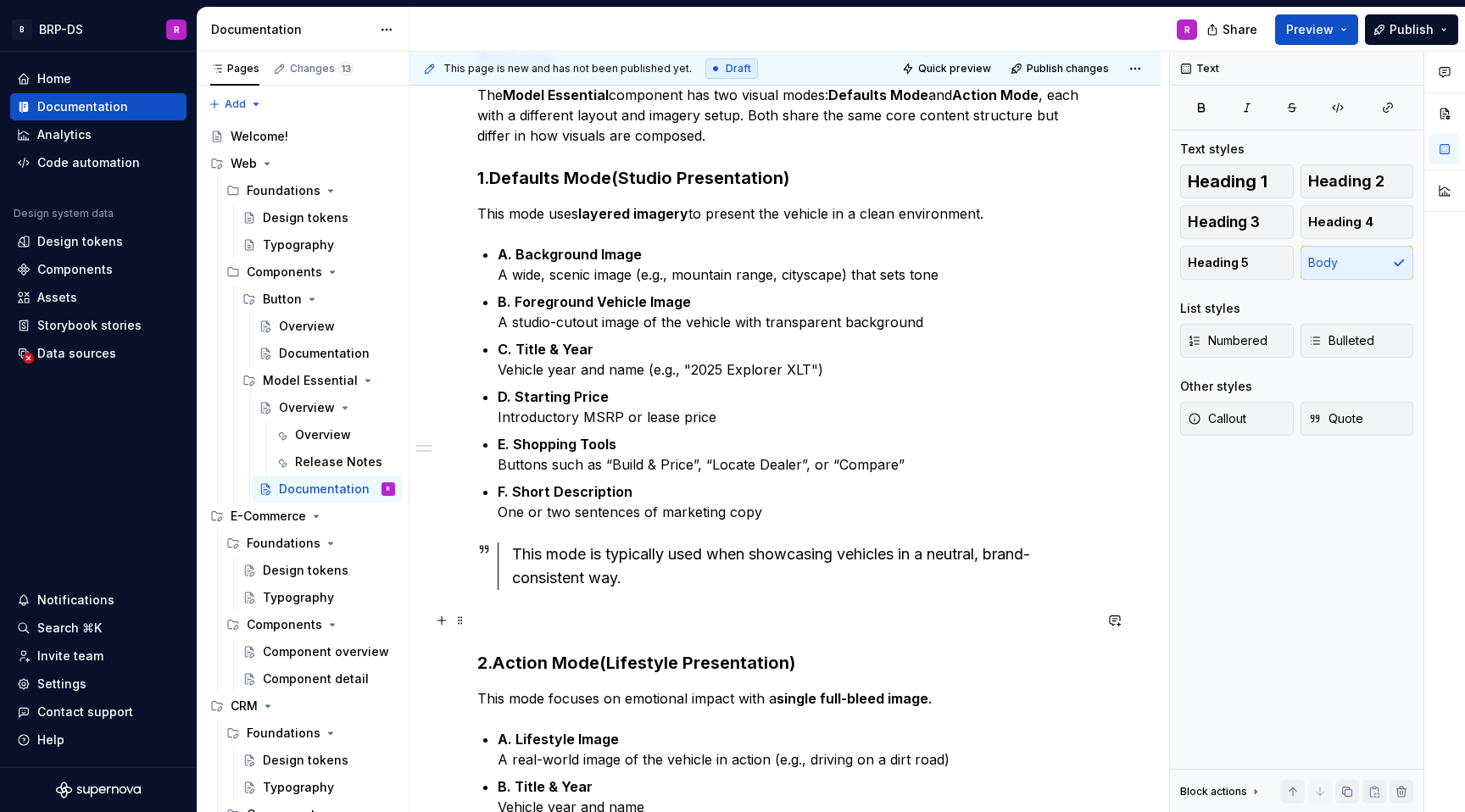
click at [545, 626] on p at bounding box center [785, 620] width 615 height 21
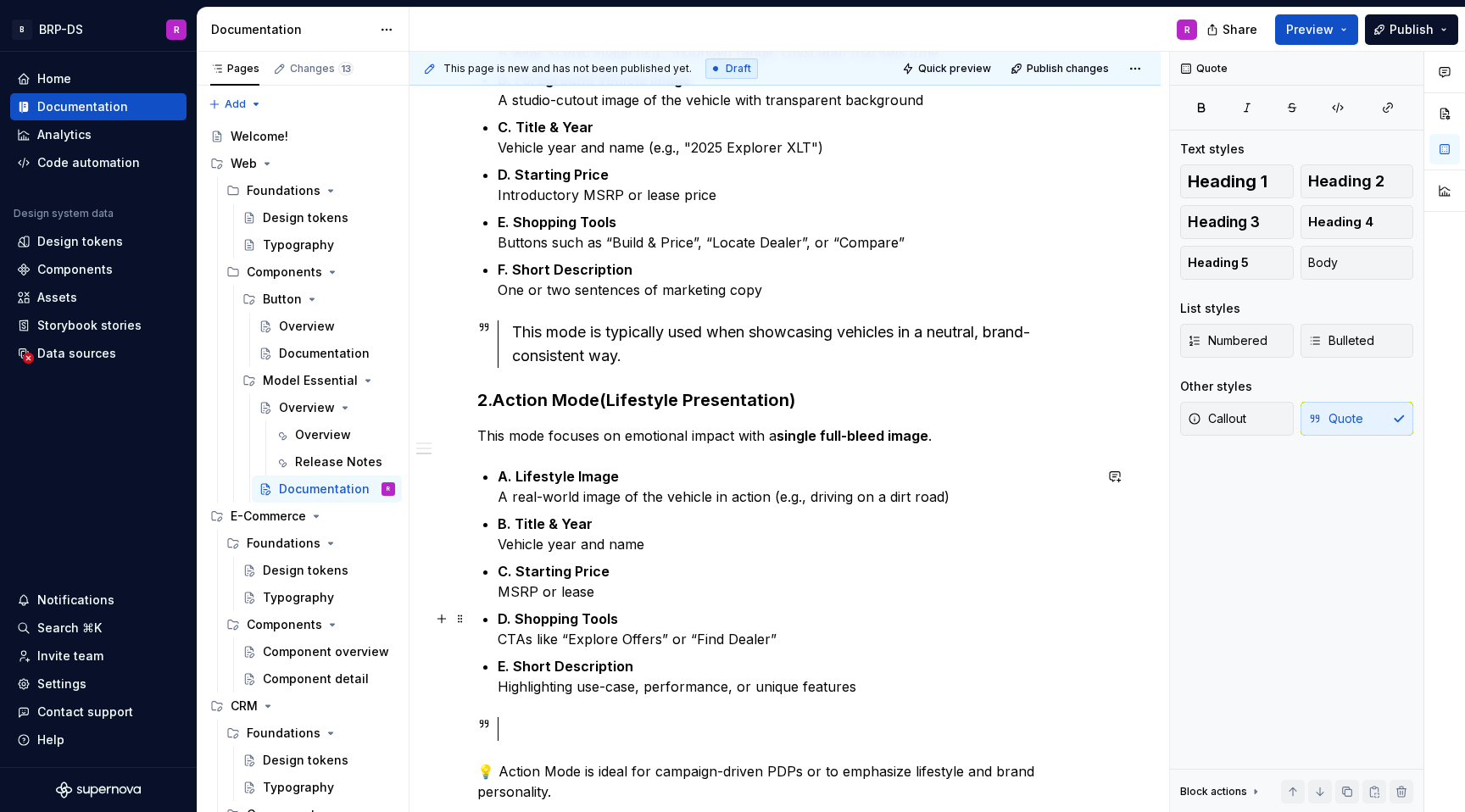
scroll to position [509, 0]
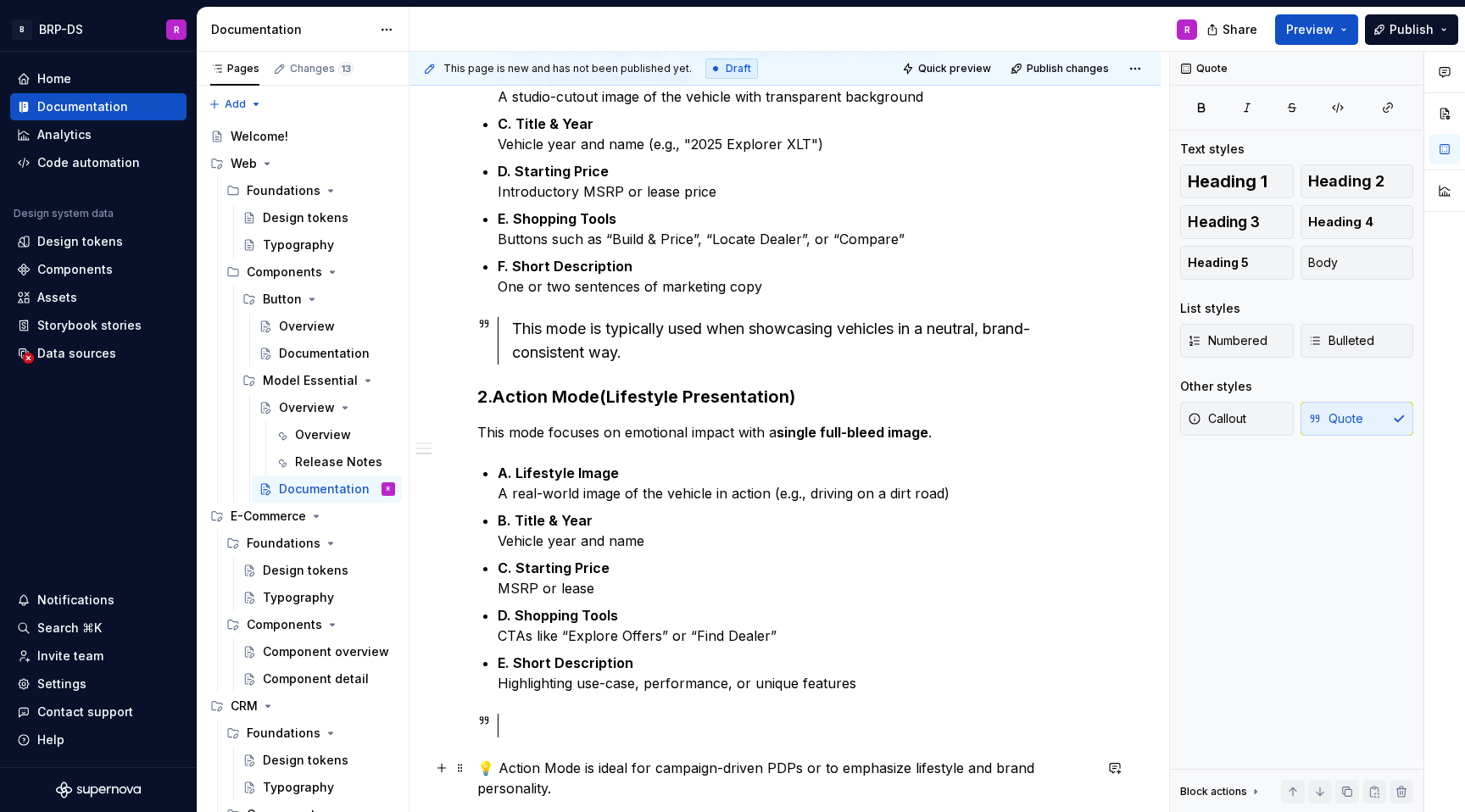
click at [494, 769] on p "💡 Action Mode is ideal for campaign-driven PDPs or to emphasize lifestyle and b…" at bounding box center [785, 777] width 615 height 41
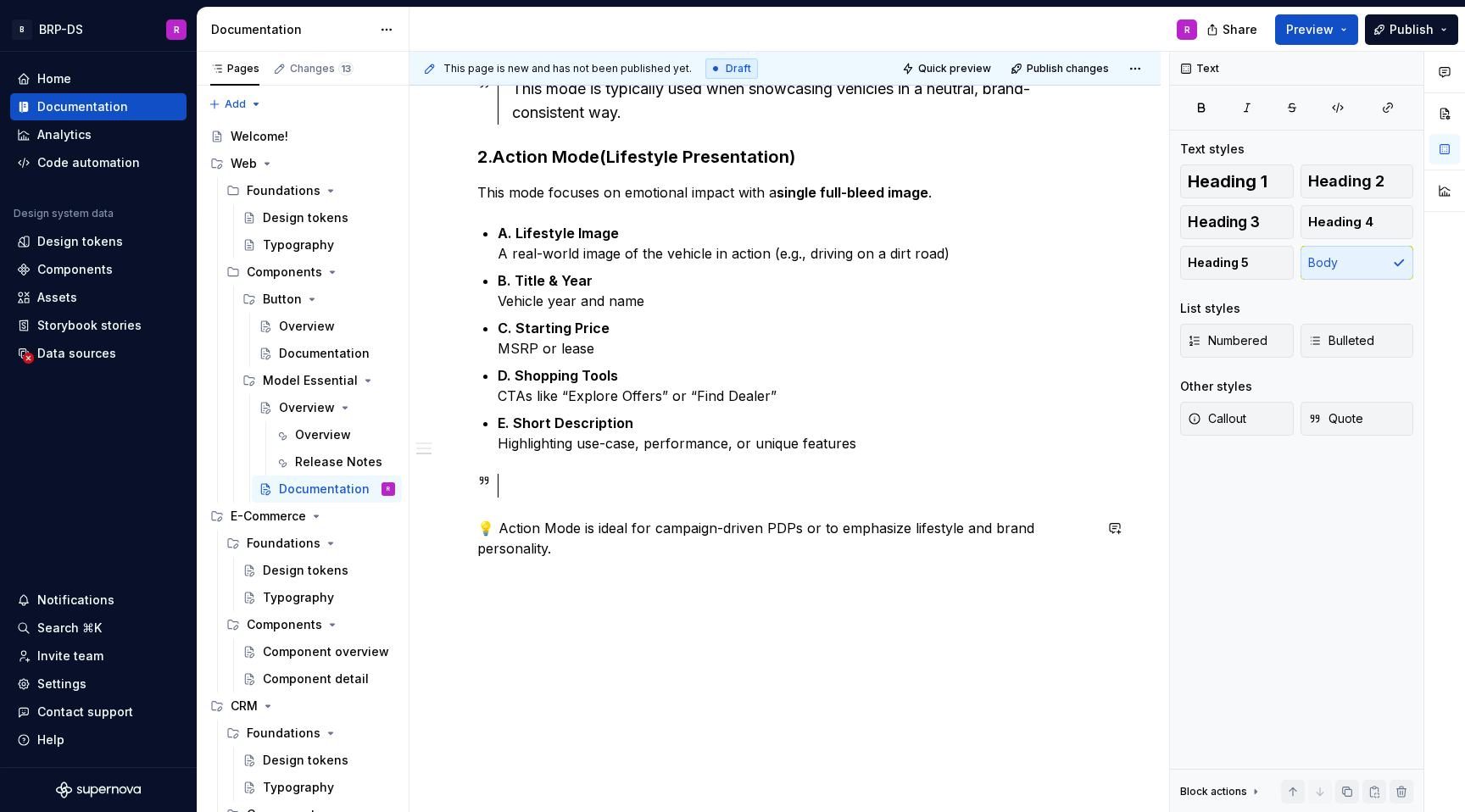
scroll to position [758, 0]
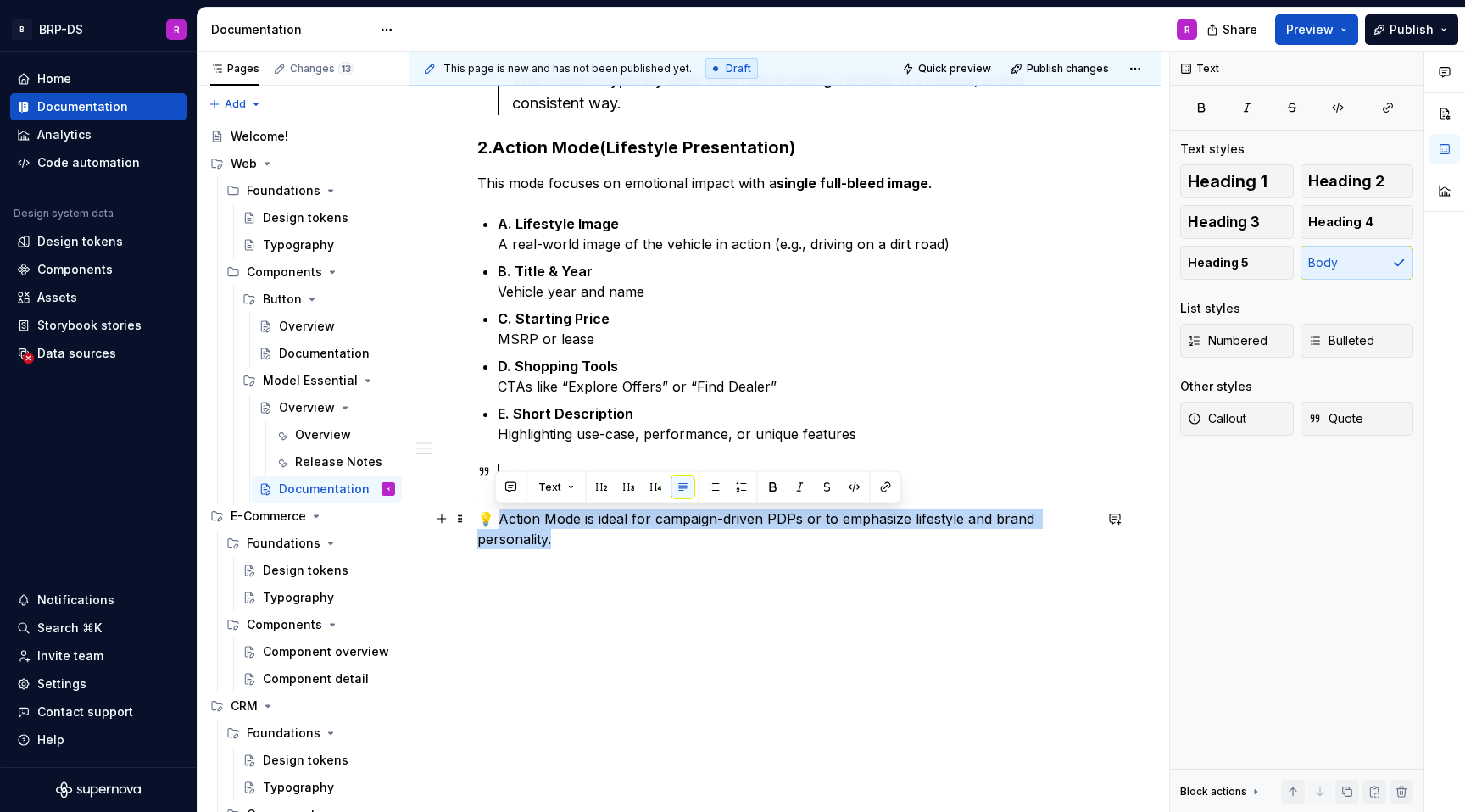
drag, startPoint x: 557, startPoint y: 740, endPoint x: 494, endPoint y: 519, distance: 229.8
click at [494, 519] on p "💡 Action Mode is ideal for campaign-driven PDPs or to emphasize lifestyle and b…" at bounding box center [785, 529] width 615 height 41
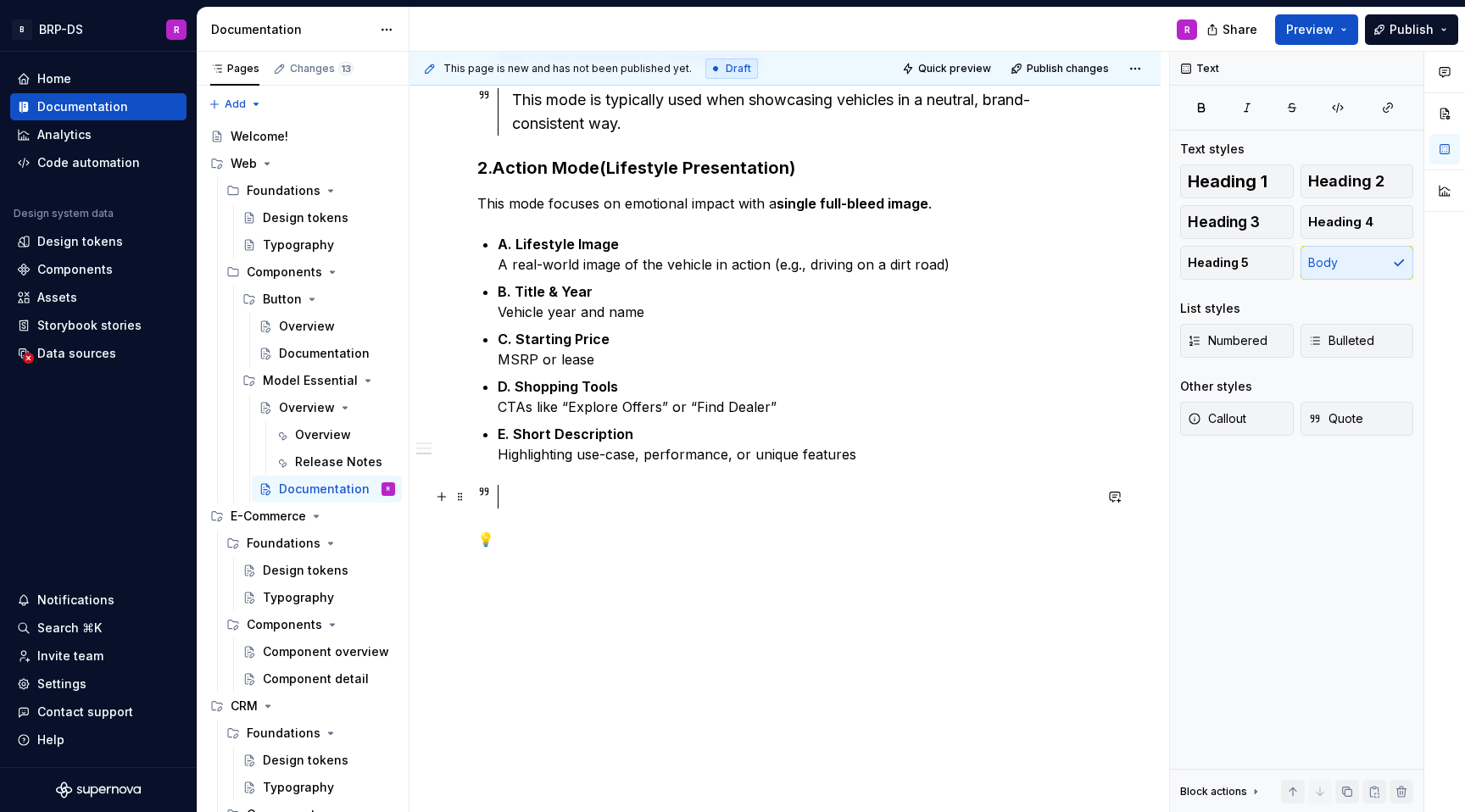
click at [551, 494] on div at bounding box center [803, 496] width 581 height 23
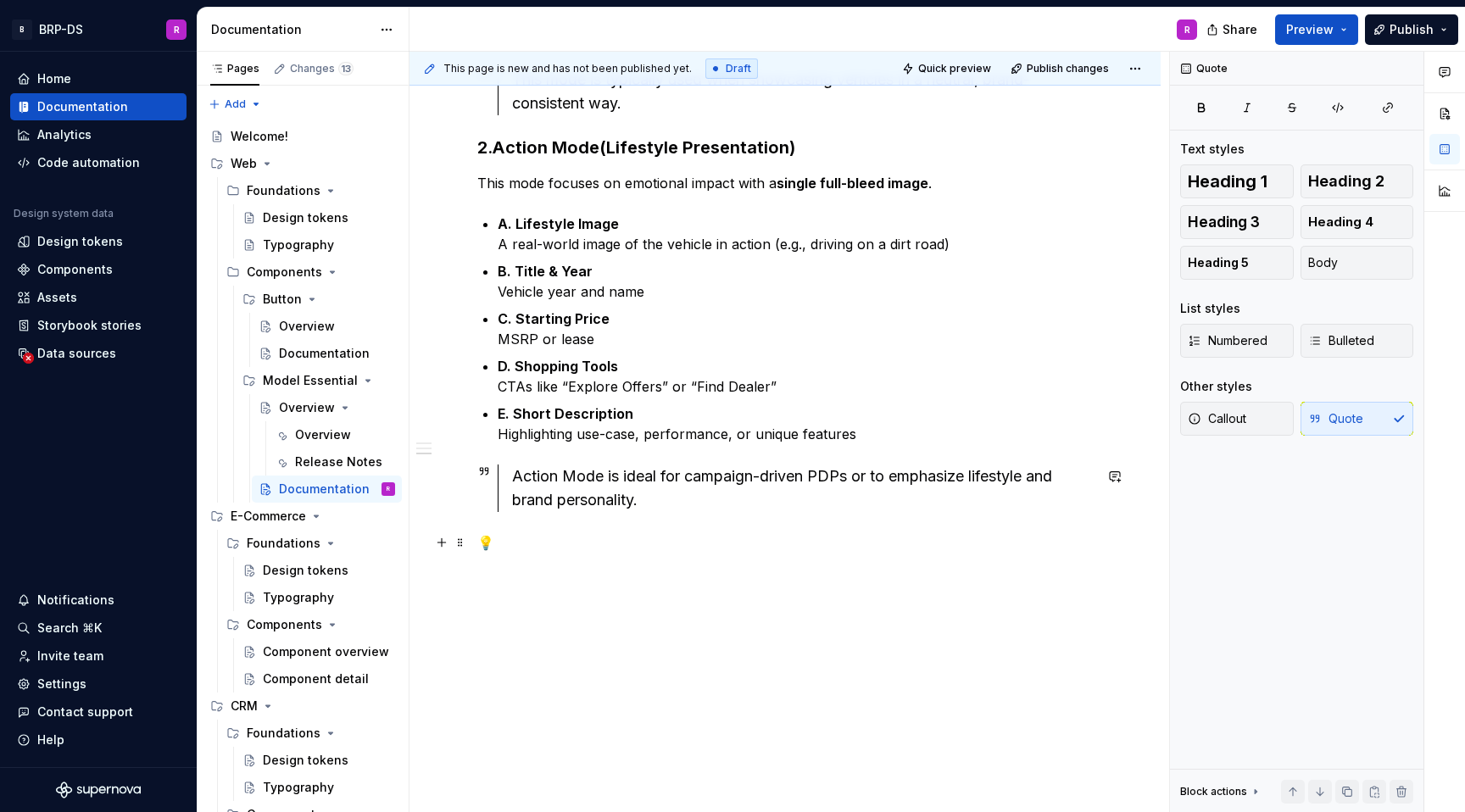
click at [494, 544] on p "💡" at bounding box center [785, 542] width 615 height 21
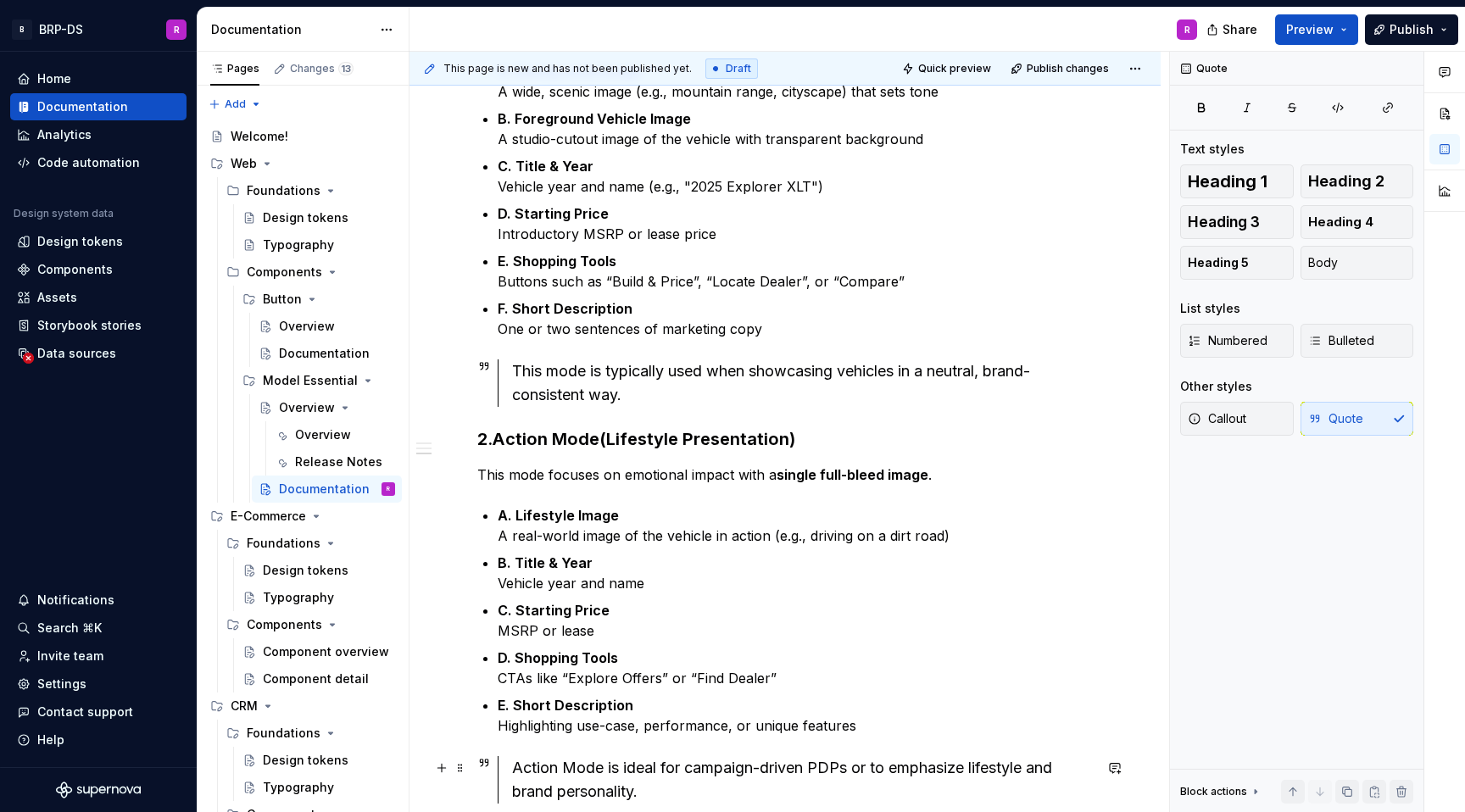
scroll to position [457, 0]
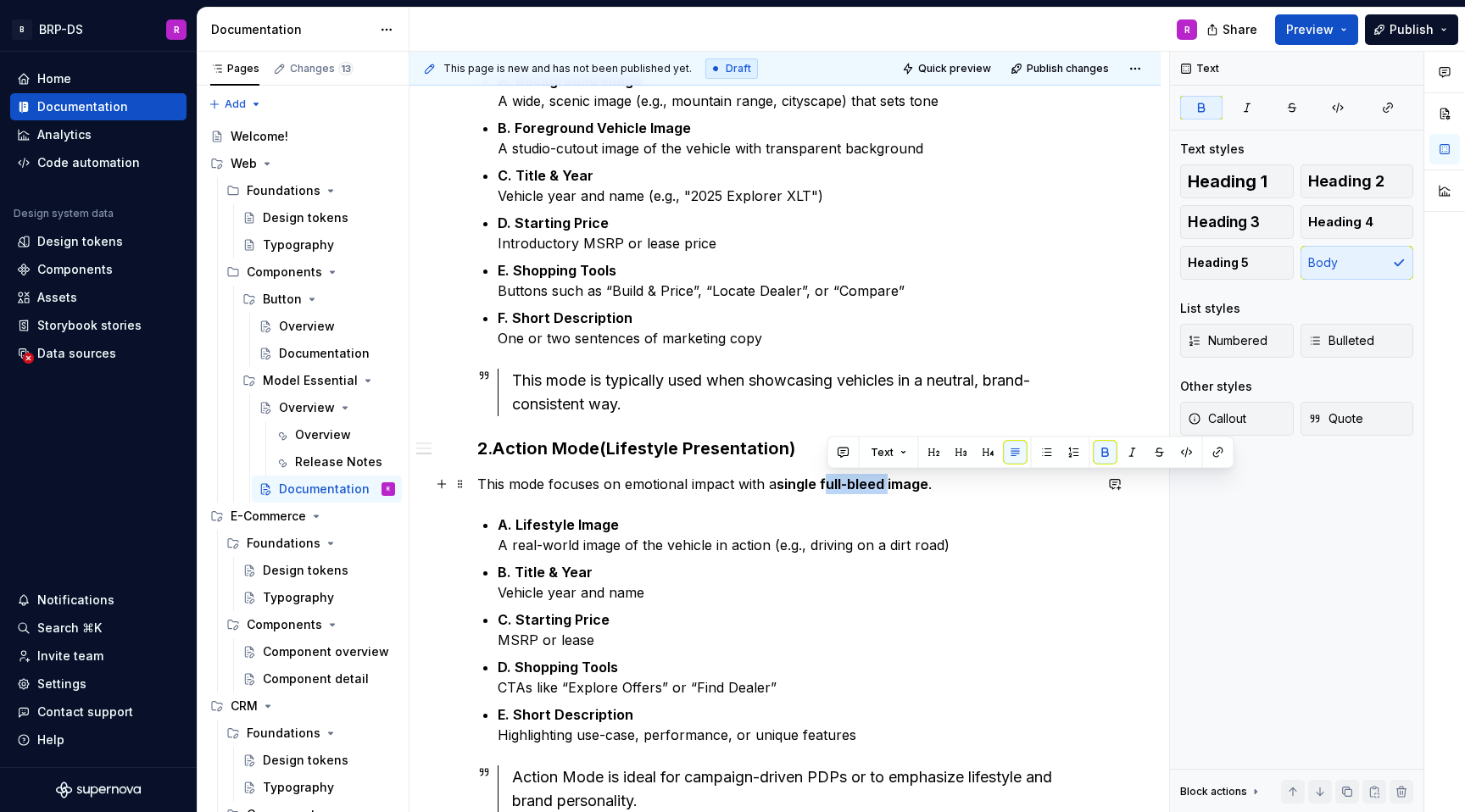
drag, startPoint x: 880, startPoint y: 484, endPoint x: 825, endPoint y: 484, distance: 55.0
click at [825, 484] on strong "single full-bleed image" at bounding box center [853, 484] width 152 height 17
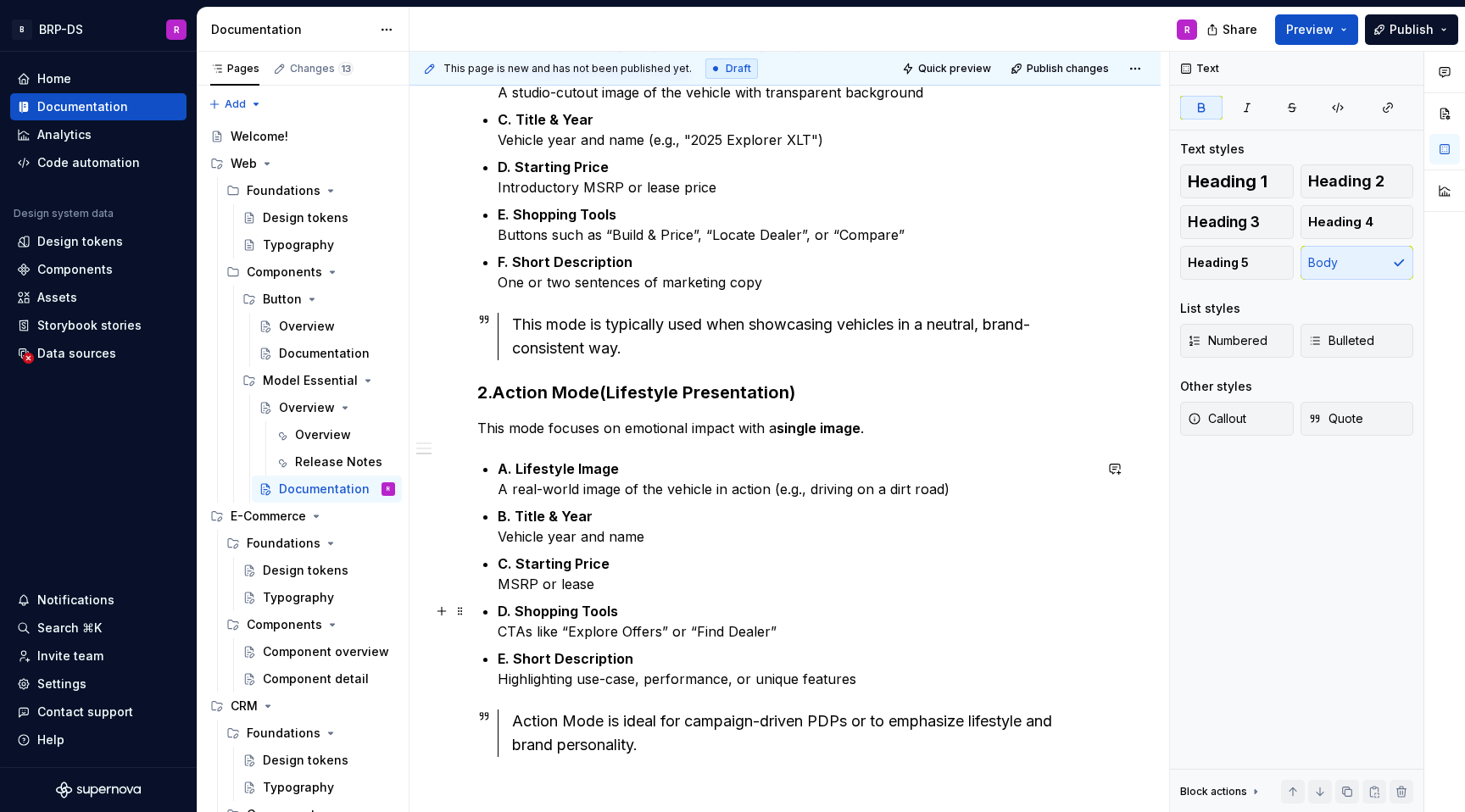
scroll to position [517, 0]
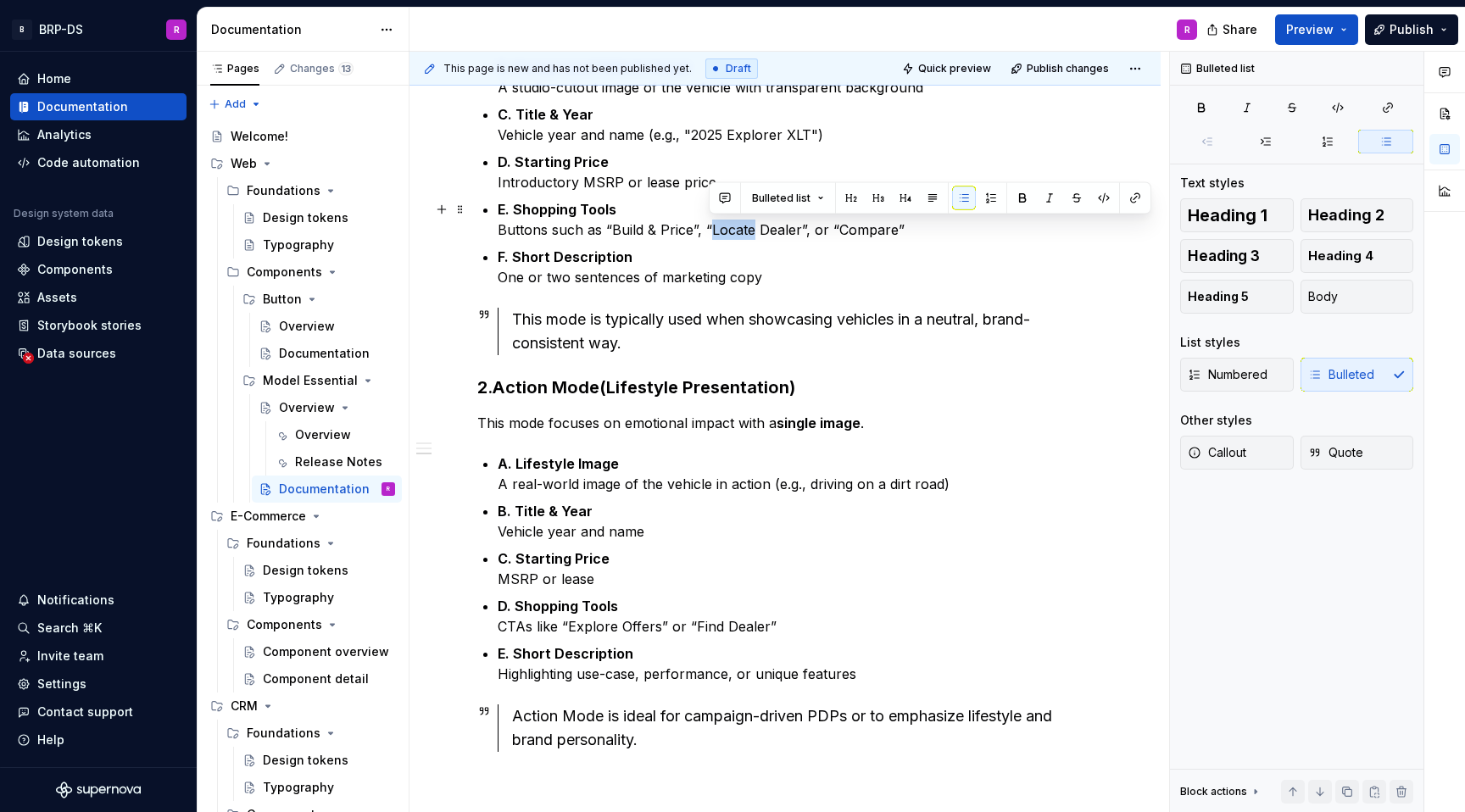
drag, startPoint x: 750, startPoint y: 229, endPoint x: 707, endPoint y: 230, distance: 43.0
click at [707, 230] on p "E. Shopping Tools Buttons such as “Build & Price”, “Locate Dealer”, or “Compare”" at bounding box center [795, 219] width 596 height 41
drag, startPoint x: 888, startPoint y: 232, endPoint x: 831, endPoint y: 232, distance: 57.0
click at [831, 232] on p "E. Shopping Tools Buttons such as “Build & Price”, “Find a Dealer”, or “Compare”" at bounding box center [795, 219] width 596 height 41
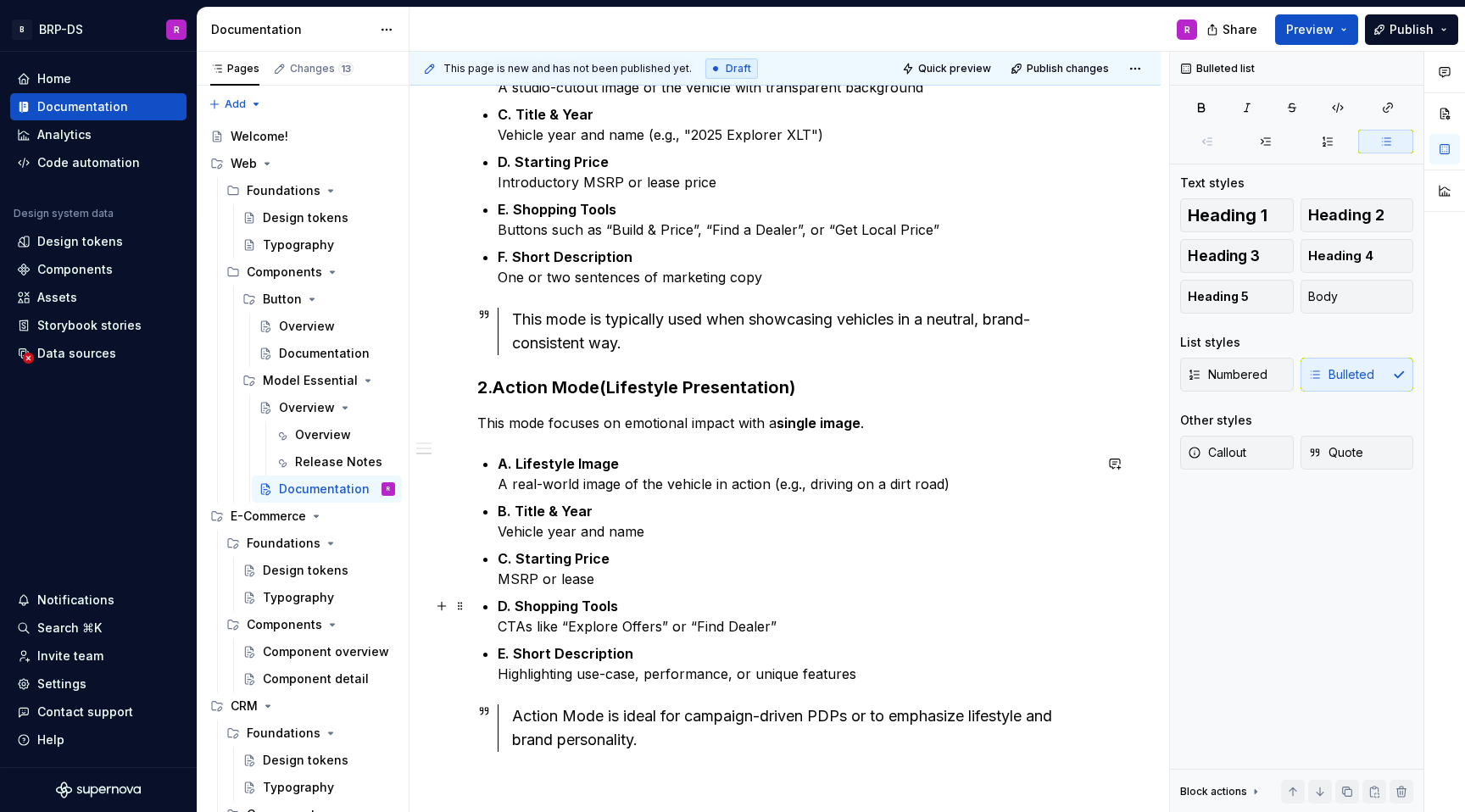
click at [637, 625] on p "D. Shopping Tools CTAs like “Explore Offers” or “Find Dealer”" at bounding box center [795, 616] width 596 height 41
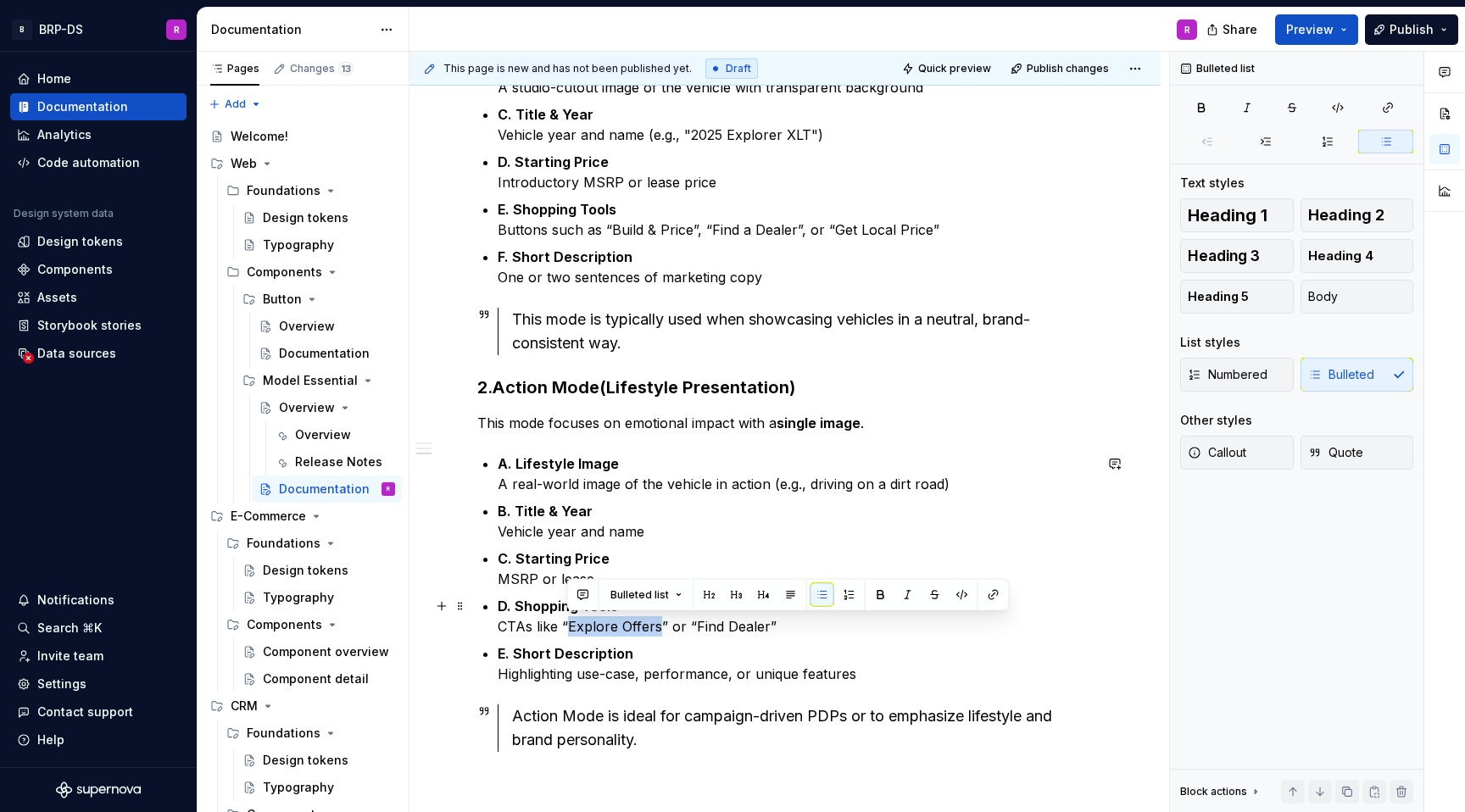
drag, startPoint x: 656, startPoint y: 631, endPoint x: 566, endPoint y: 626, distance: 90.1
click at [566, 626] on p "D. Shopping Tools CTAs like “Explore Offers” or “Find Dealer”" at bounding box center [795, 616] width 596 height 41
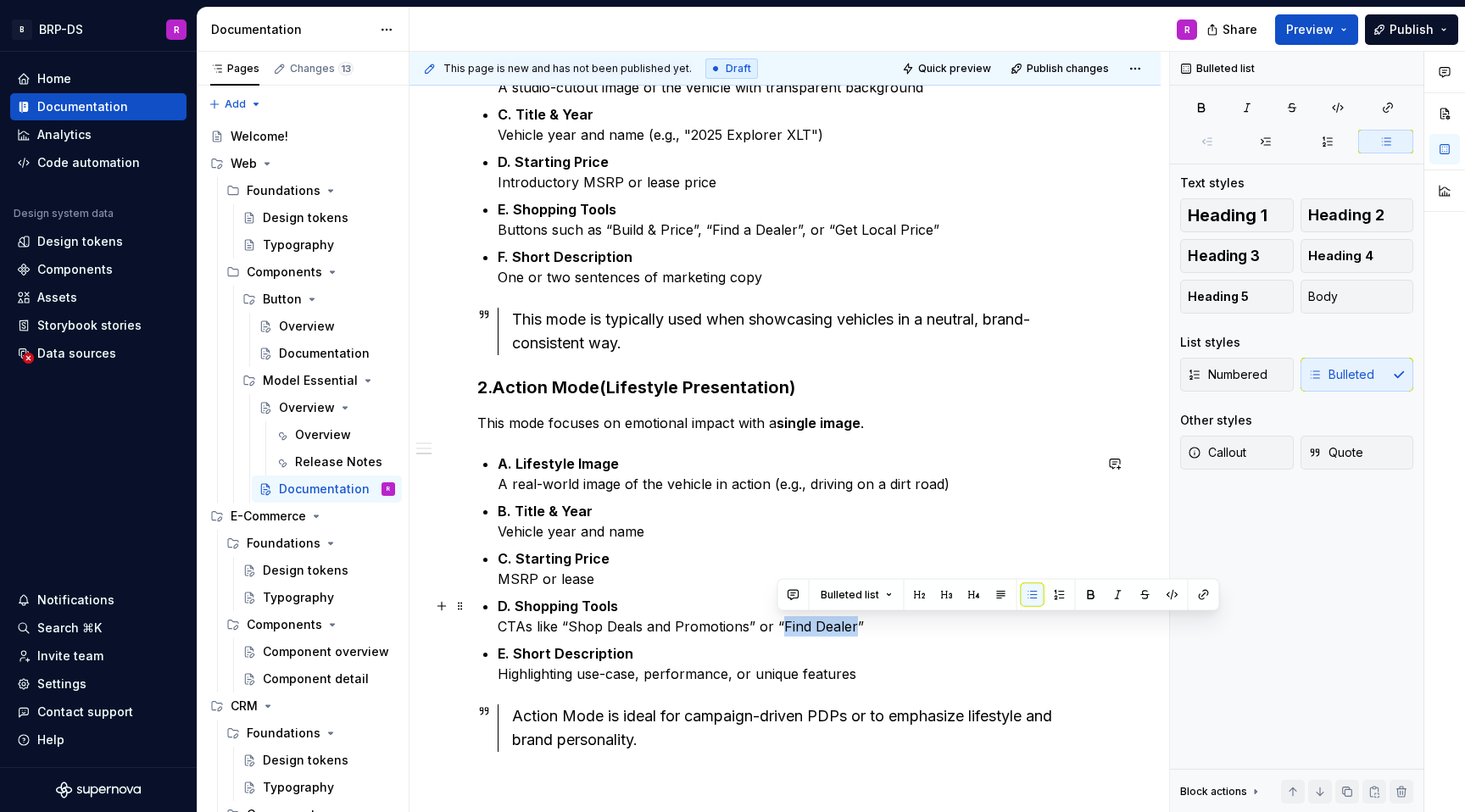
drag, startPoint x: 850, startPoint y: 625, endPoint x: 776, endPoint y: 625, distance: 74.0
click at [776, 625] on p "D. Shopping Tools CTAs like “Shop Deals and Promotions” or “Find Dealer”" at bounding box center [795, 616] width 596 height 41
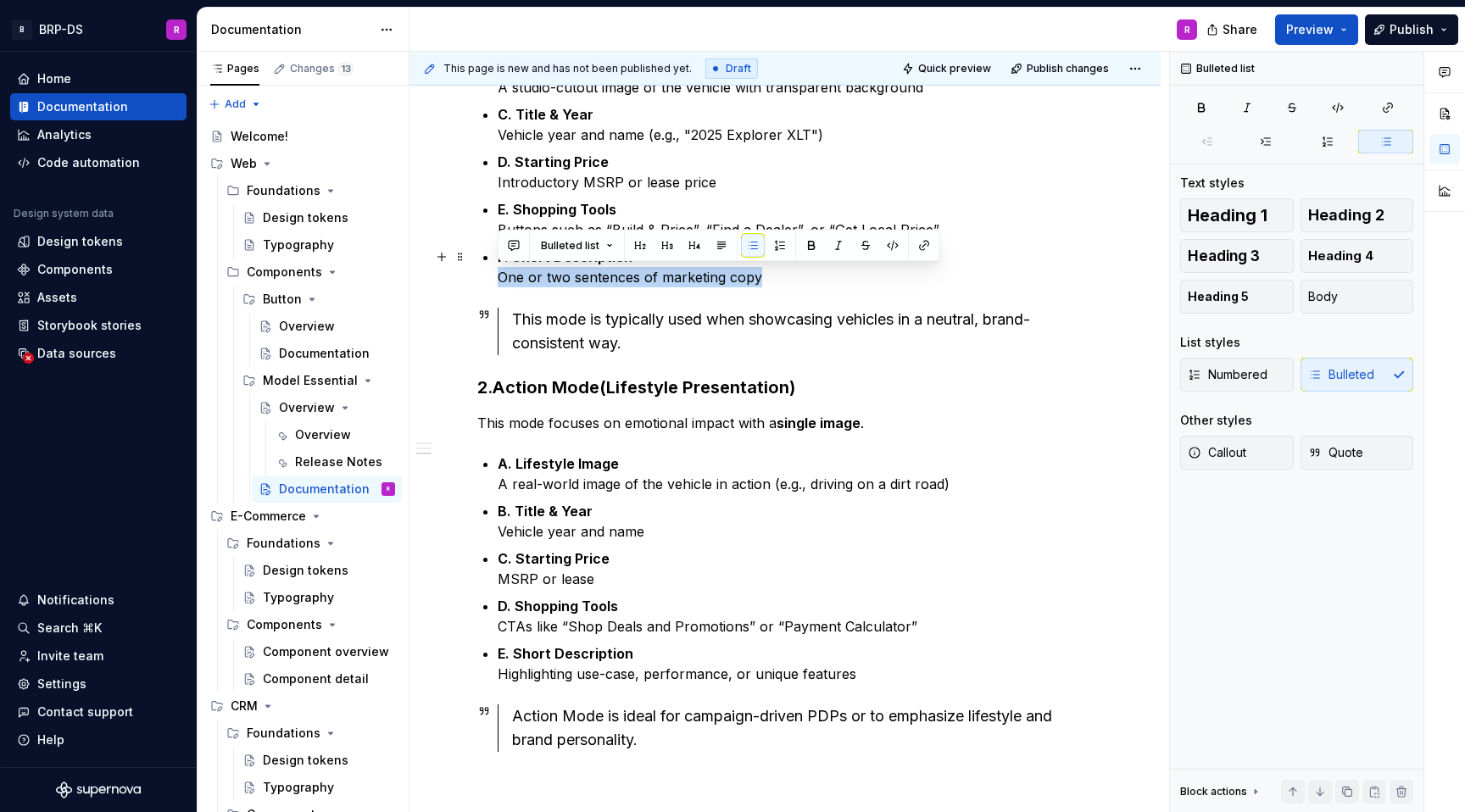
drag, startPoint x: 774, startPoint y: 276, endPoint x: 494, endPoint y: 282, distance: 280.1
click at [494, 282] on div "Anatomy: The Model Essential component has two visual modes: Defaults Mode and …" at bounding box center [785, 282] width 615 height 939
copy p "One or two sentences of marketing copy"
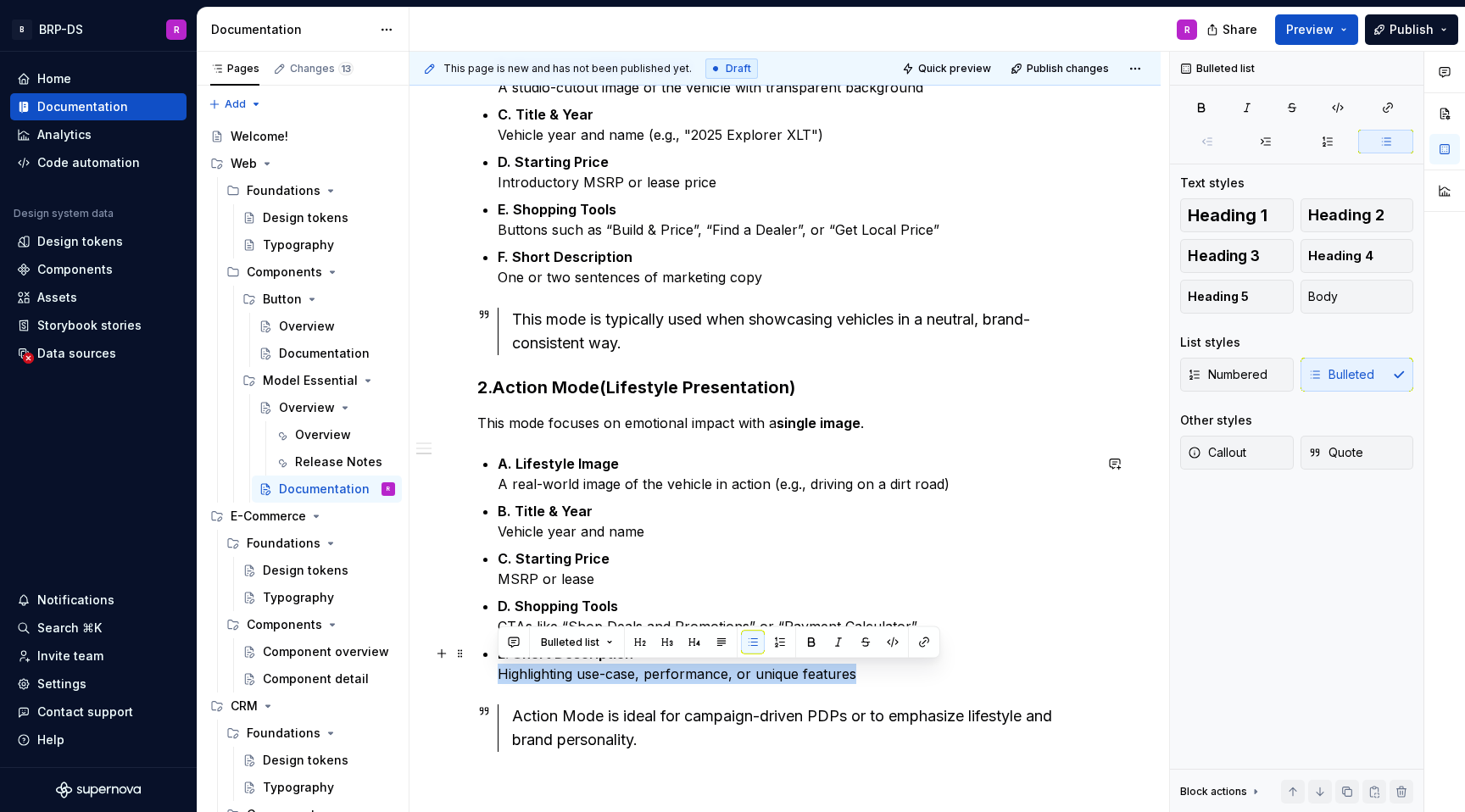
drag, startPoint x: 859, startPoint y: 676, endPoint x: 494, endPoint y: 670, distance: 365.0
click at [494, 670] on div "Anatomy: The Model Essential component has two visual modes: Defaults Mode and …" at bounding box center [785, 282] width 615 height 939
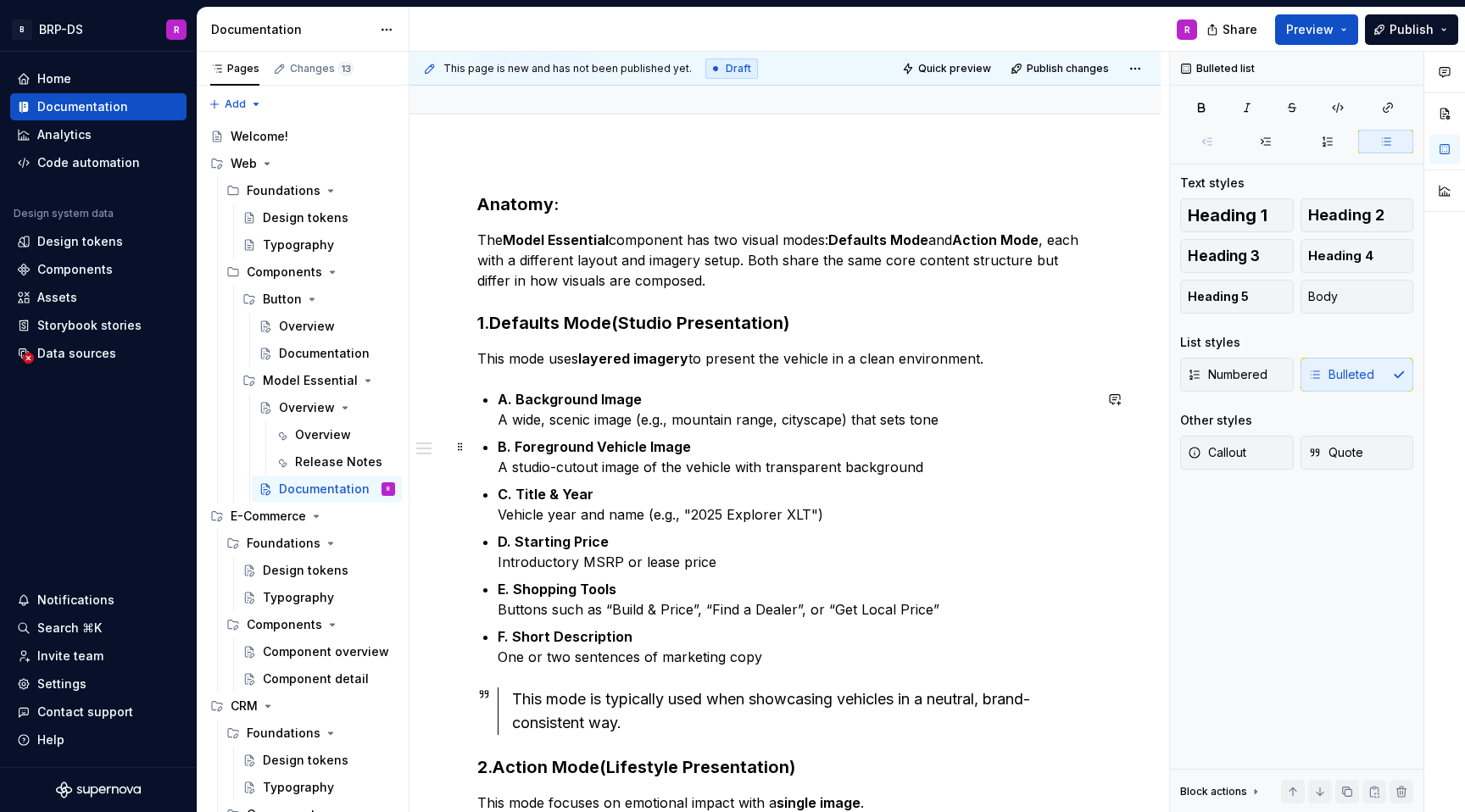
scroll to position [0, 0]
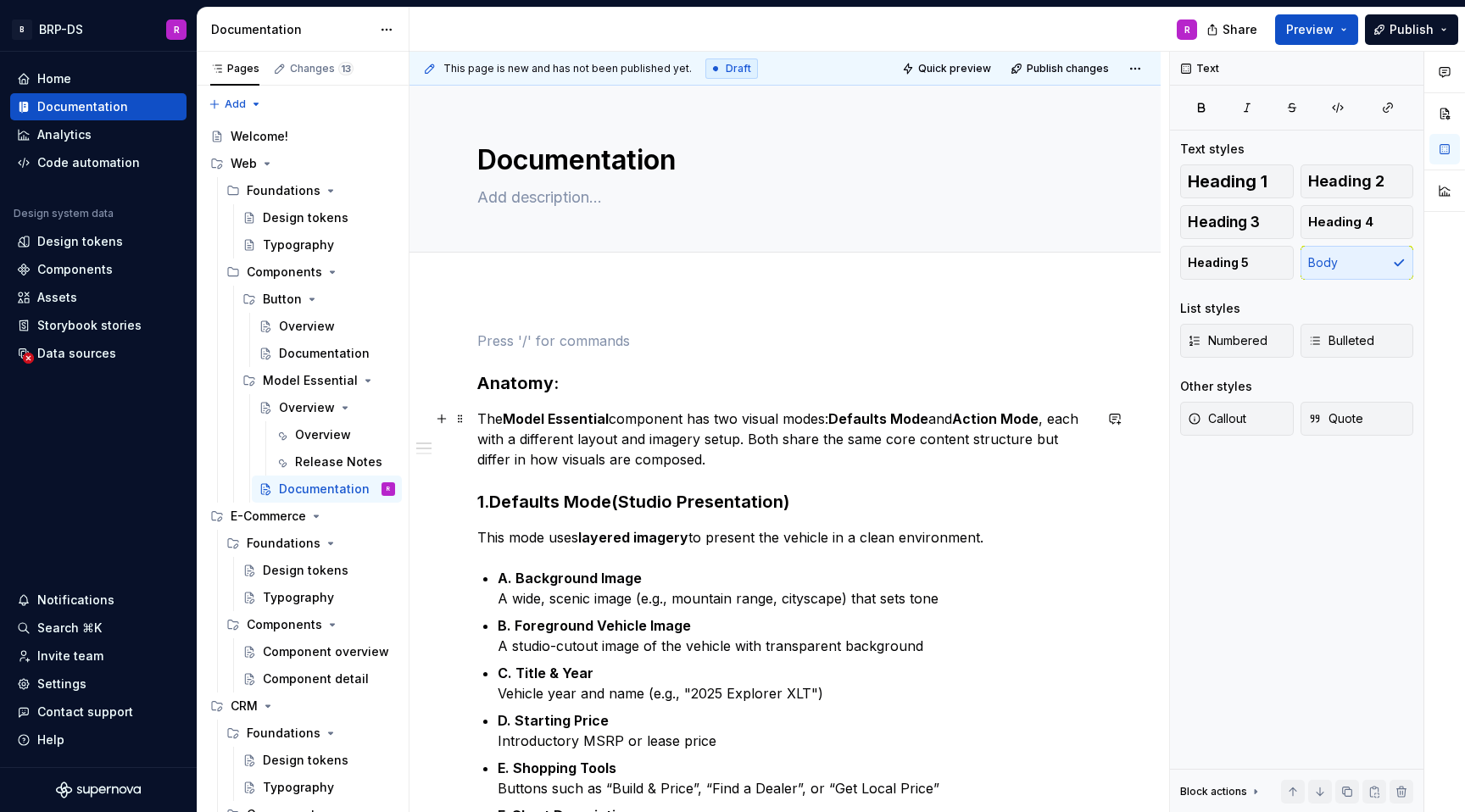
click at [582, 467] on p "The Model Essential component has two visual modes: Defaults Mode and Action Mo…" at bounding box center [785, 439] width 615 height 61
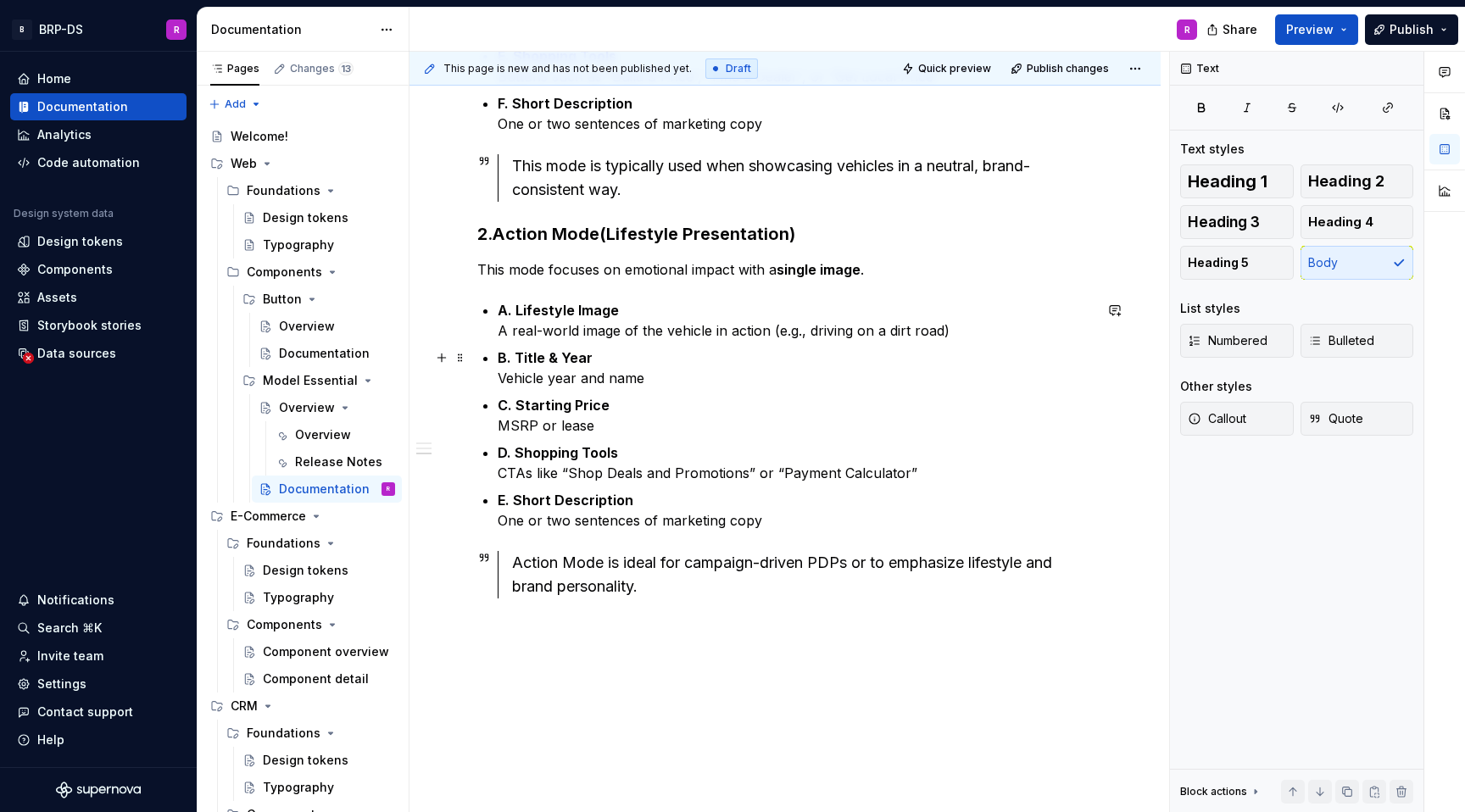
scroll to position [761, 0]
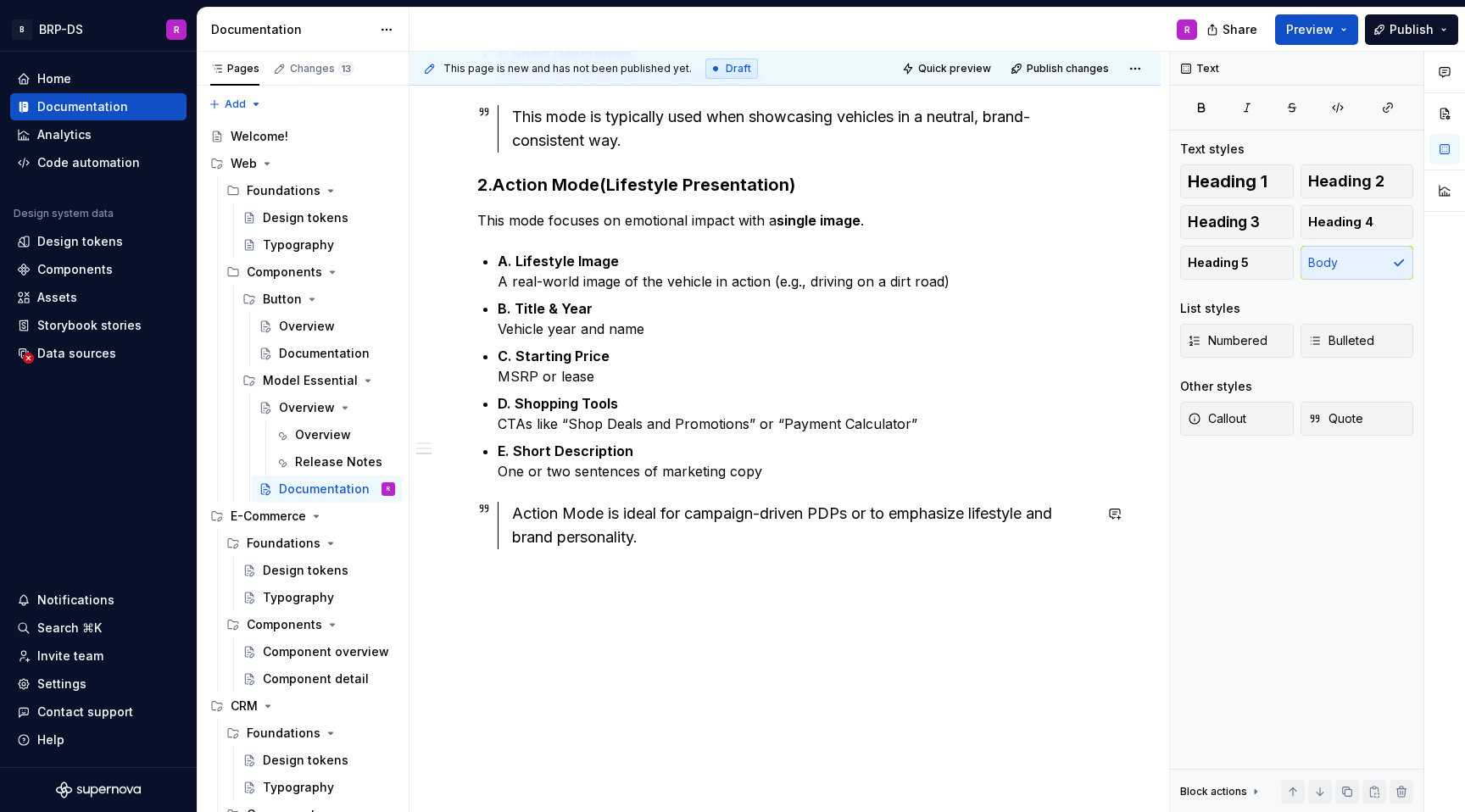
click at [597, 575] on div "Anatomy: The Model Essential component has two visual modes: Defaults Mode and …" at bounding box center [785, 170] width 751 height 1284
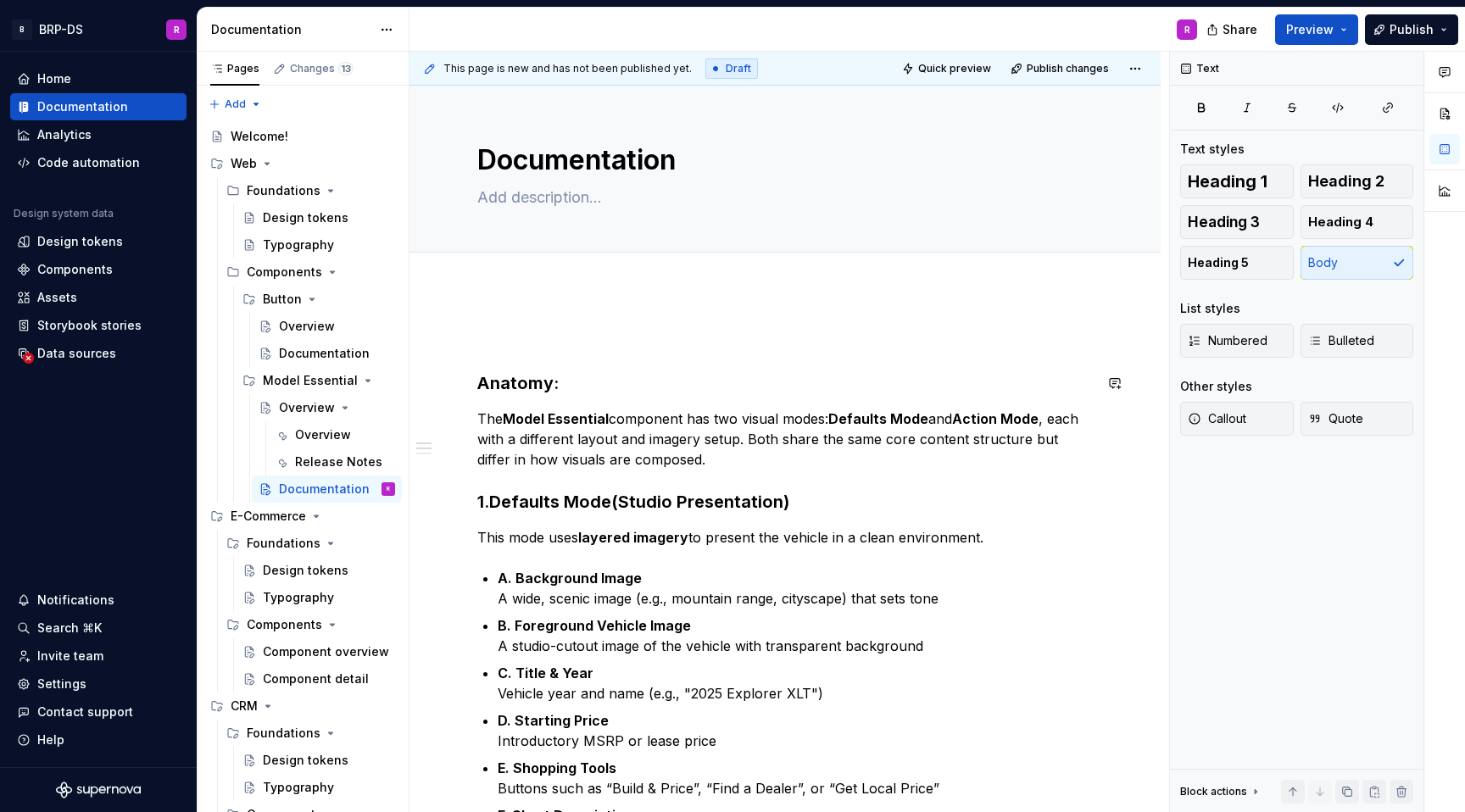
click at [306, 492] on div "Documentation" at bounding box center [312, 489] width 66 height 17
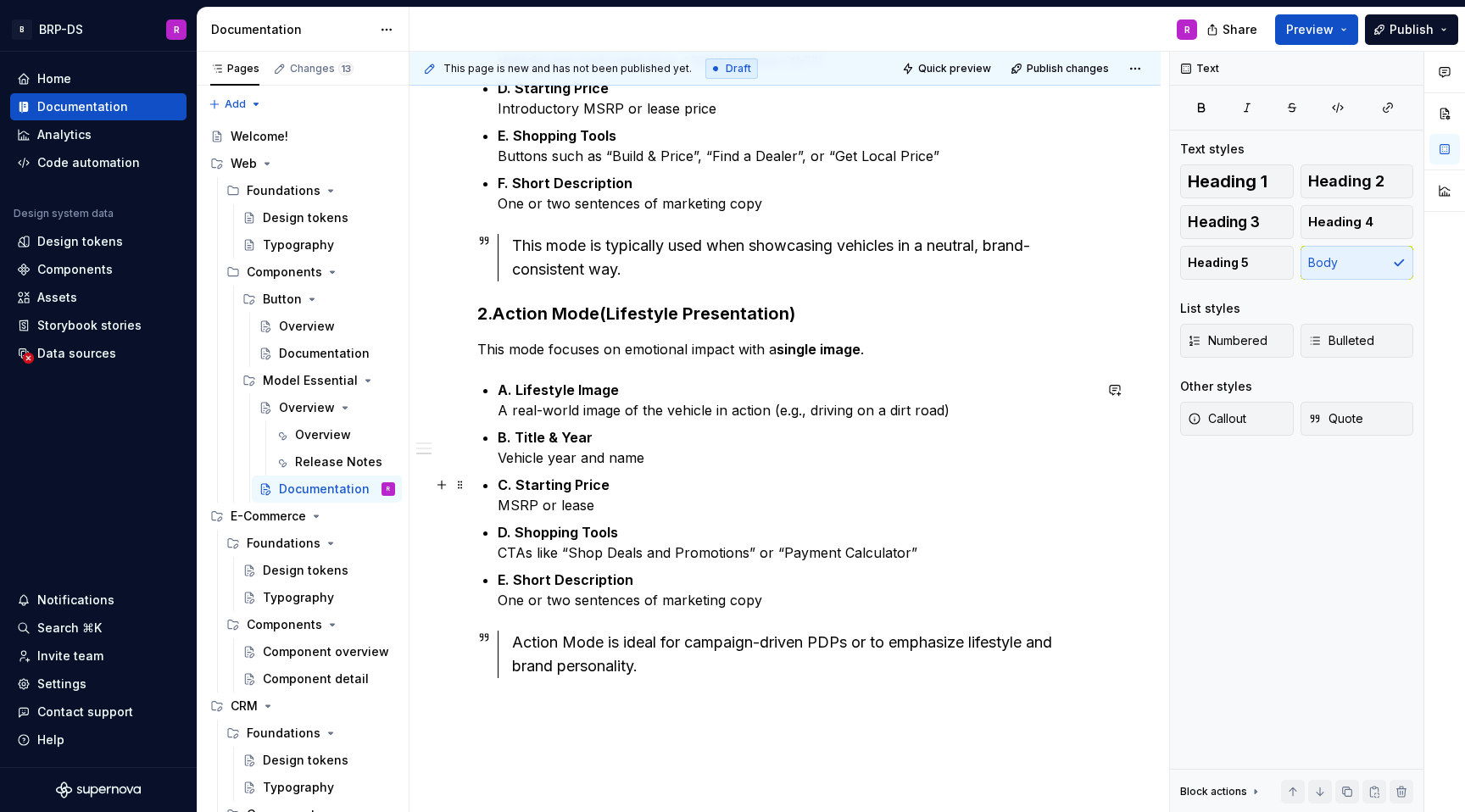
scroll to position [832, 0]
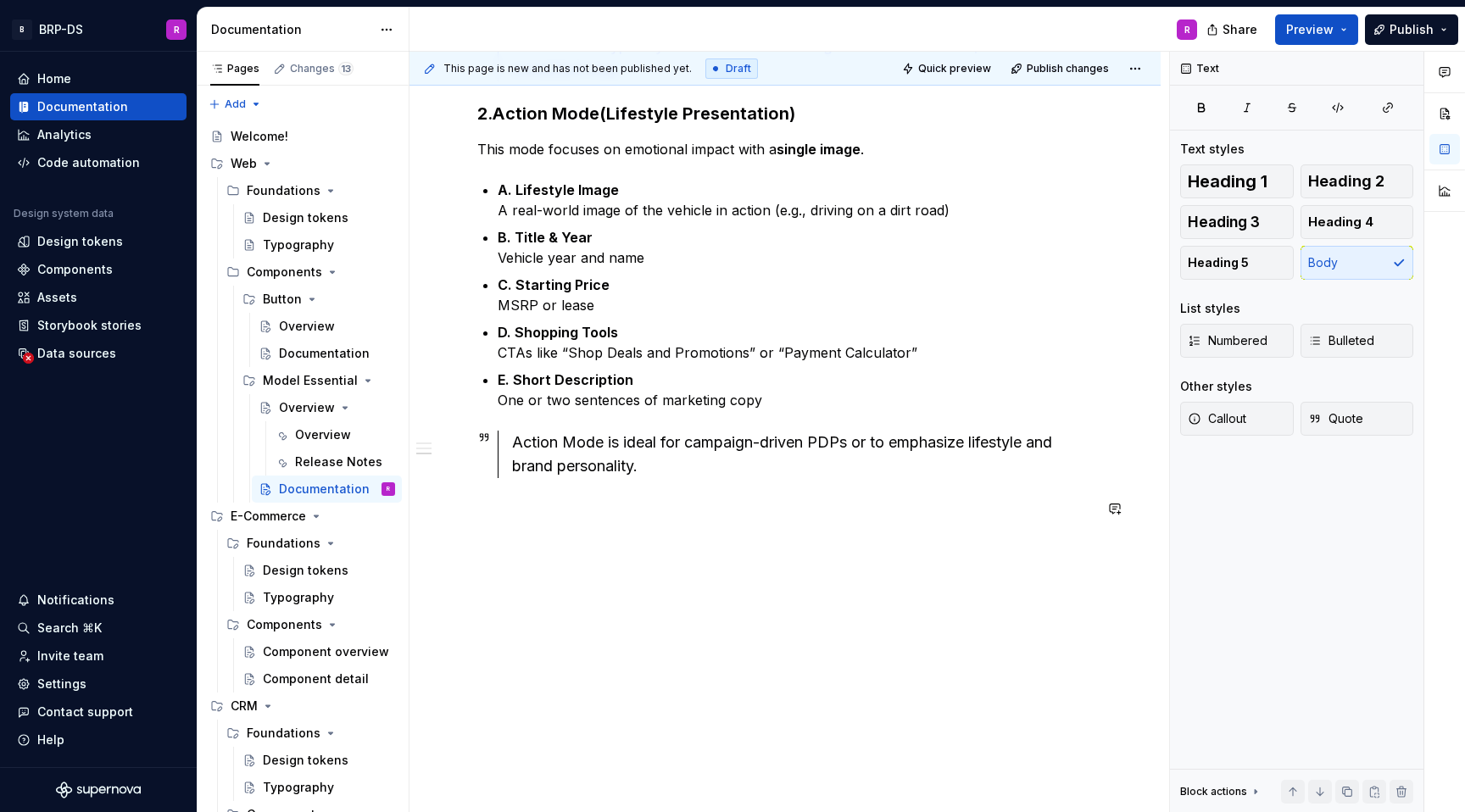
click at [501, 573] on div "Anatomy: The Model Essential component has two visual modes: Defaults Mode and …" at bounding box center [785, 135] width 751 height 1355
click at [443, 540] on button "button" at bounding box center [441, 538] width 23 height 23
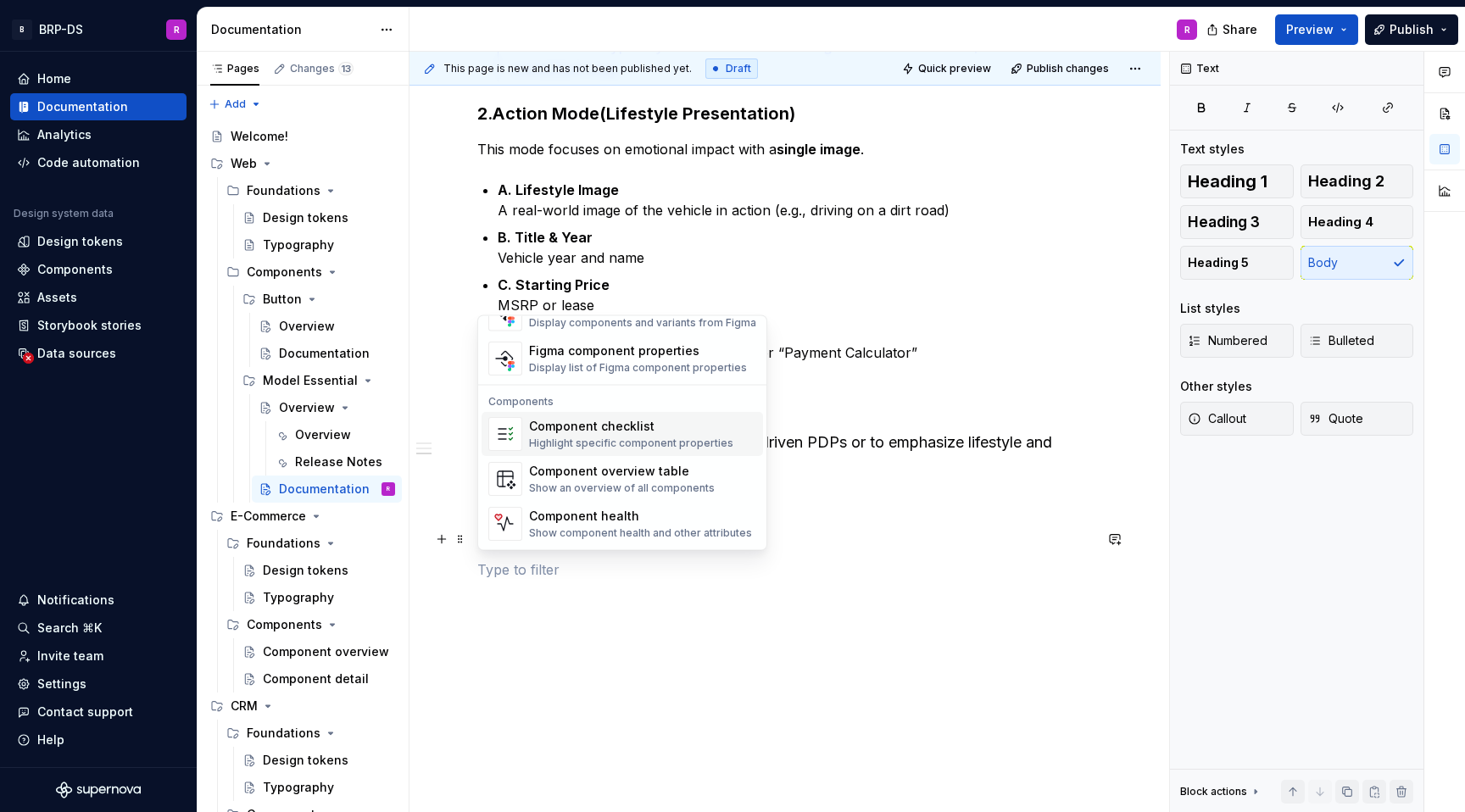
scroll to position [96, 0]
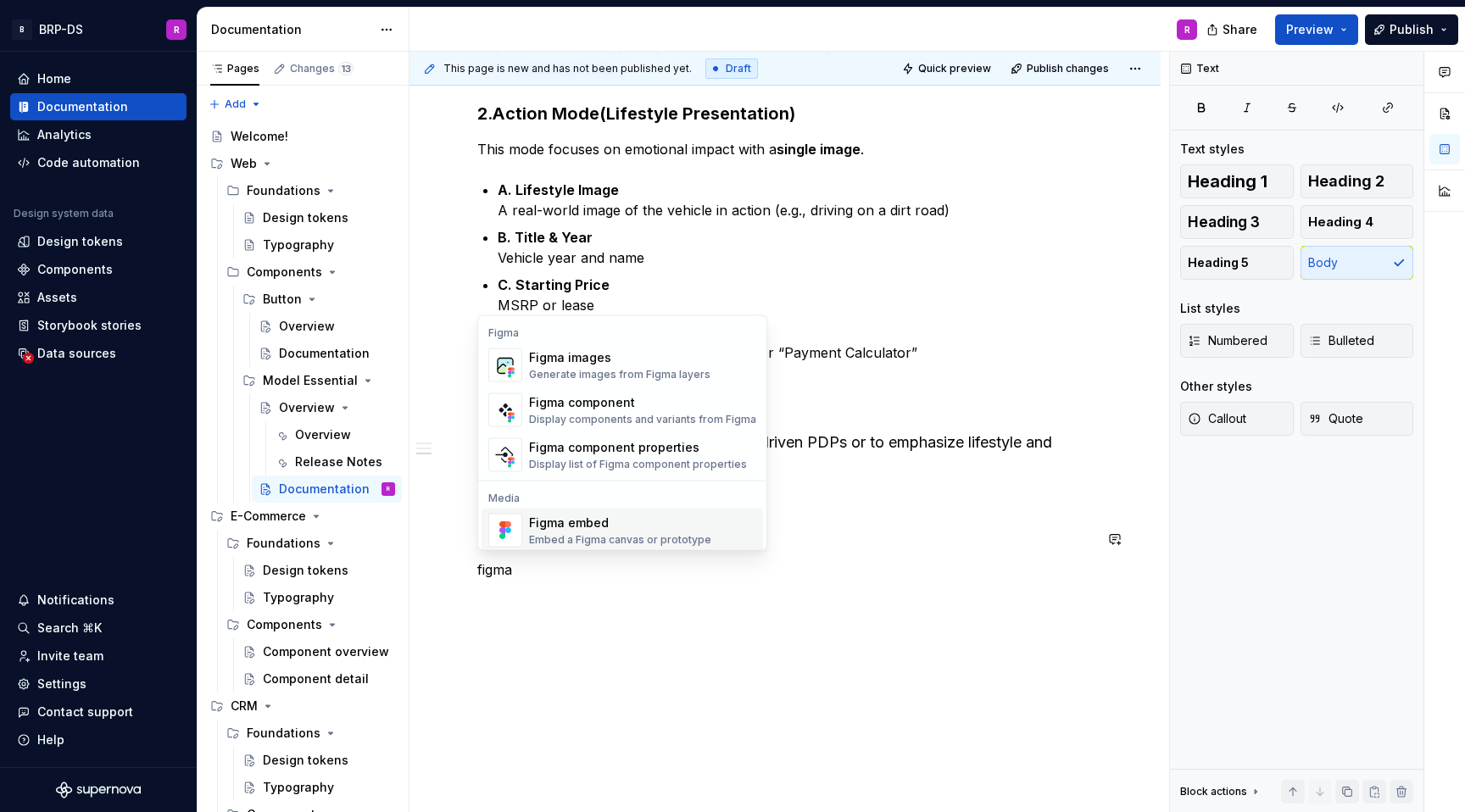
click at [611, 534] on div "Embed a Figma canvas or prototype" at bounding box center [620, 540] width 182 height 14
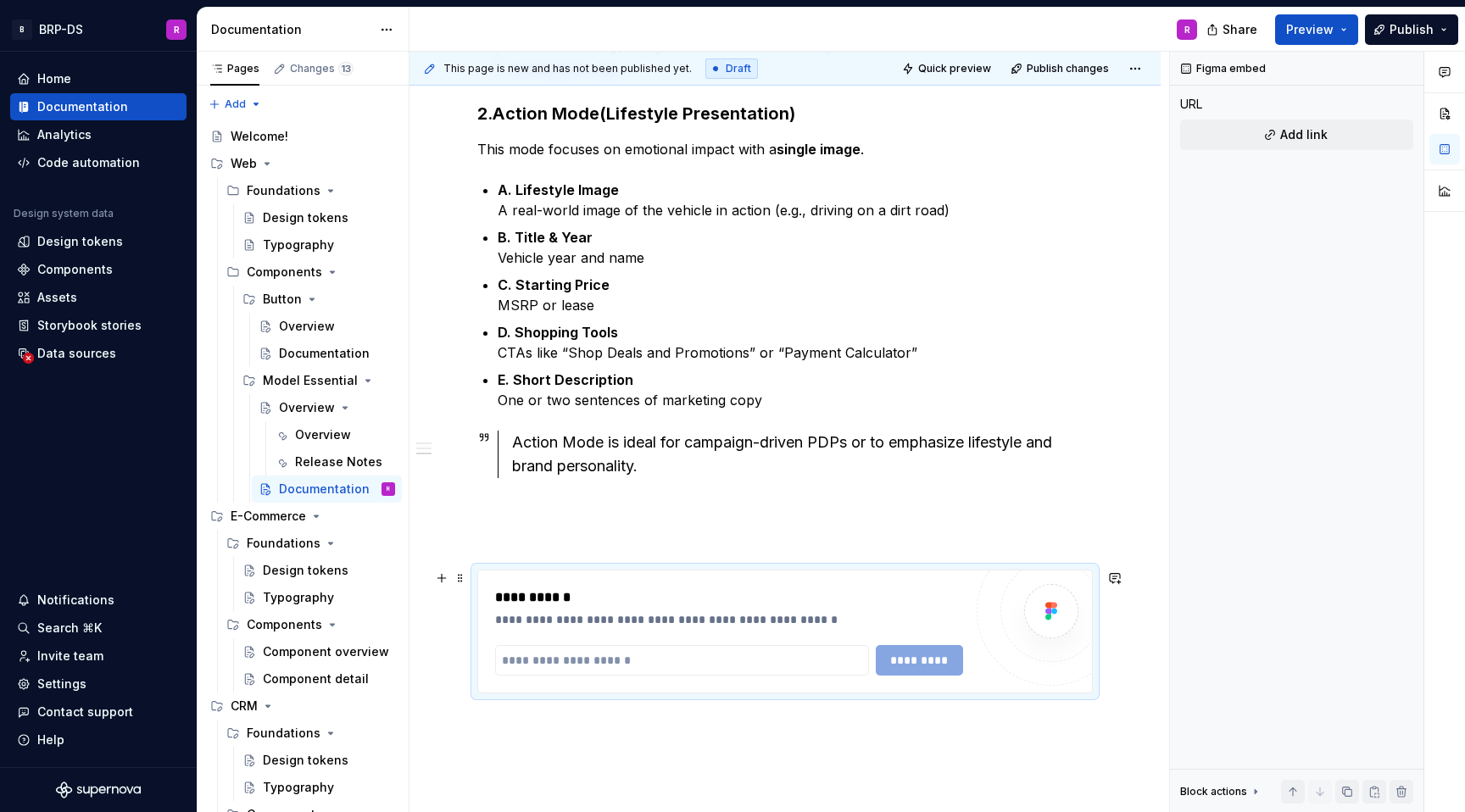
type textarea "*"
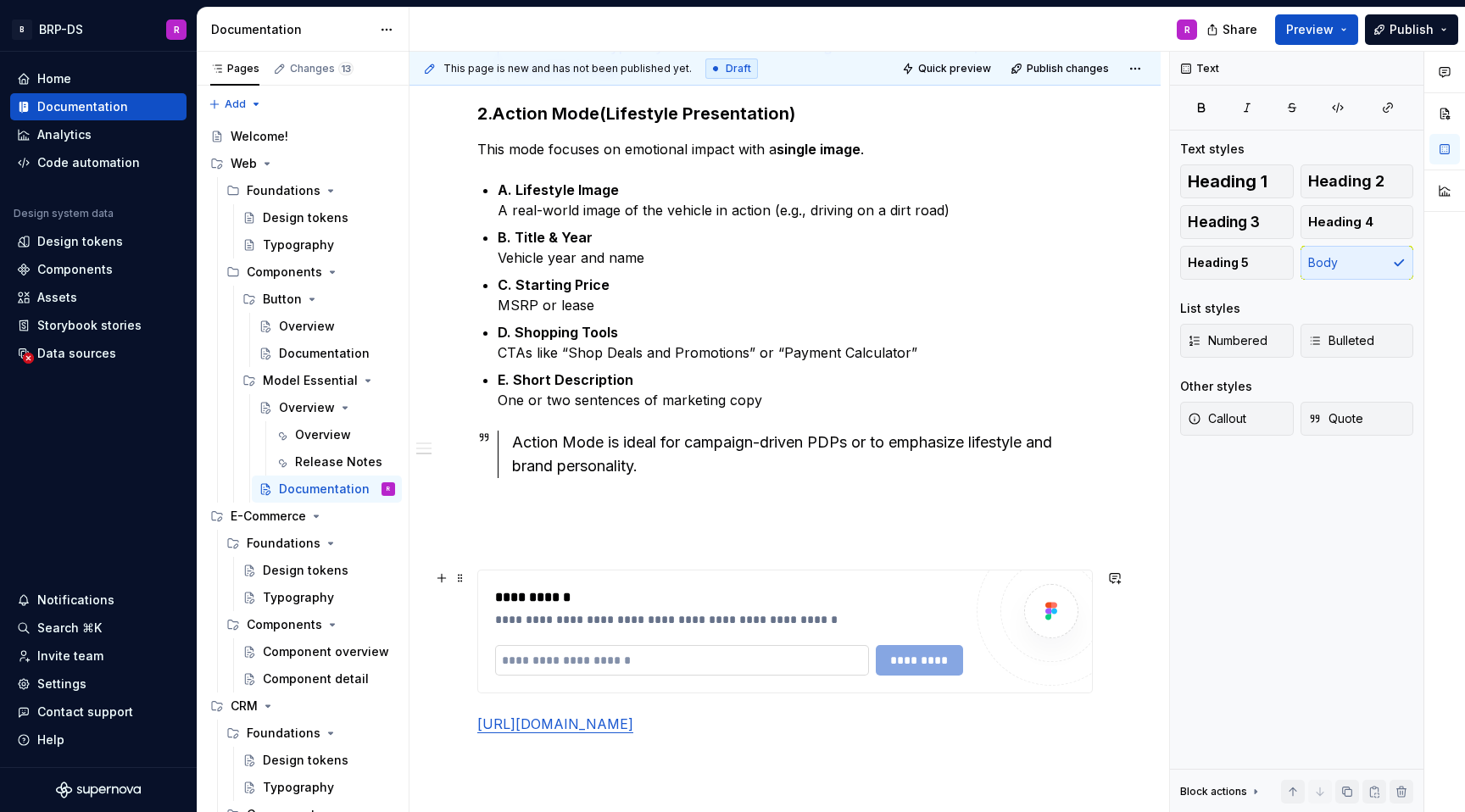
click at [708, 662] on input "text" at bounding box center [682, 660] width 374 height 30
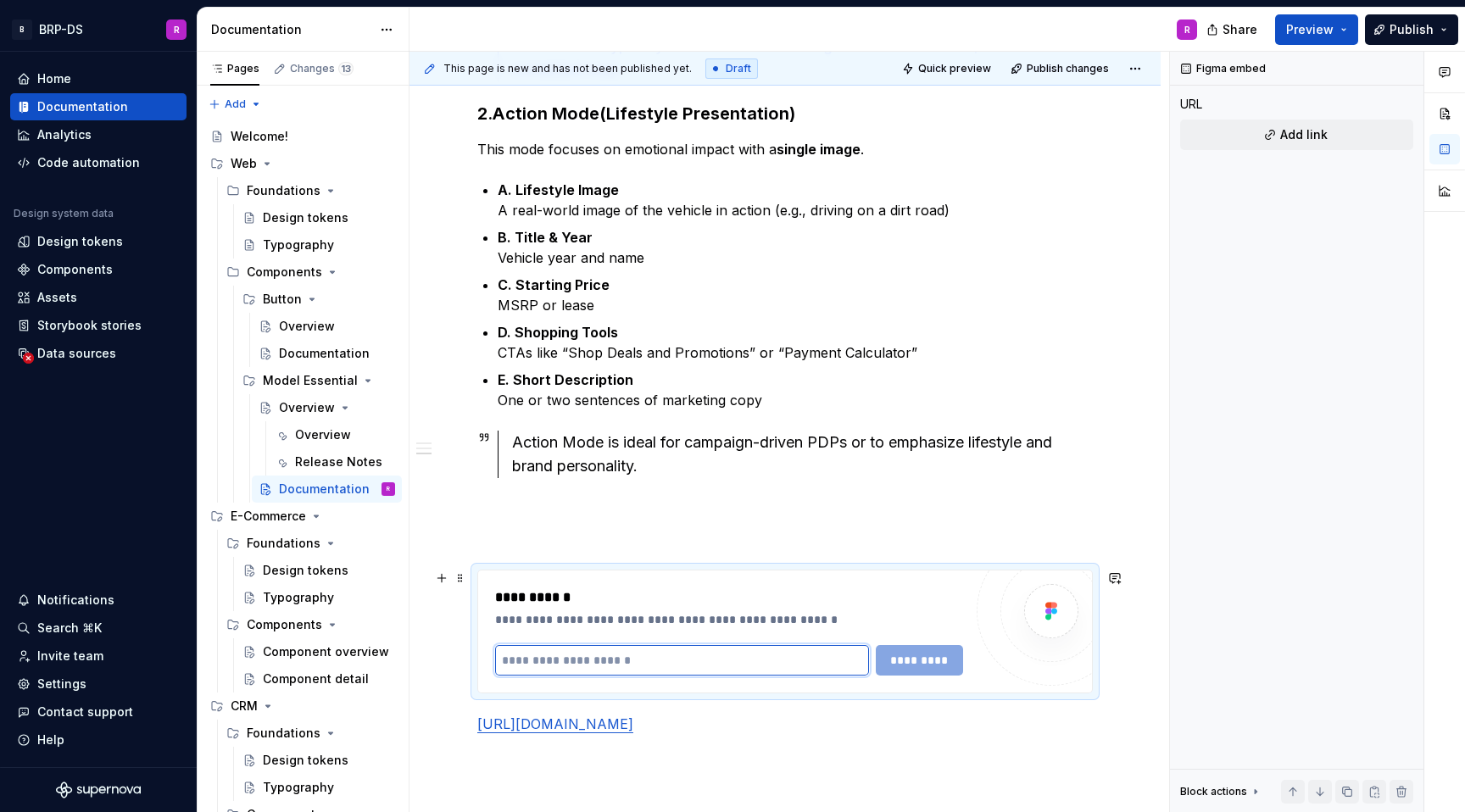
paste input "**********"
type input "**********"
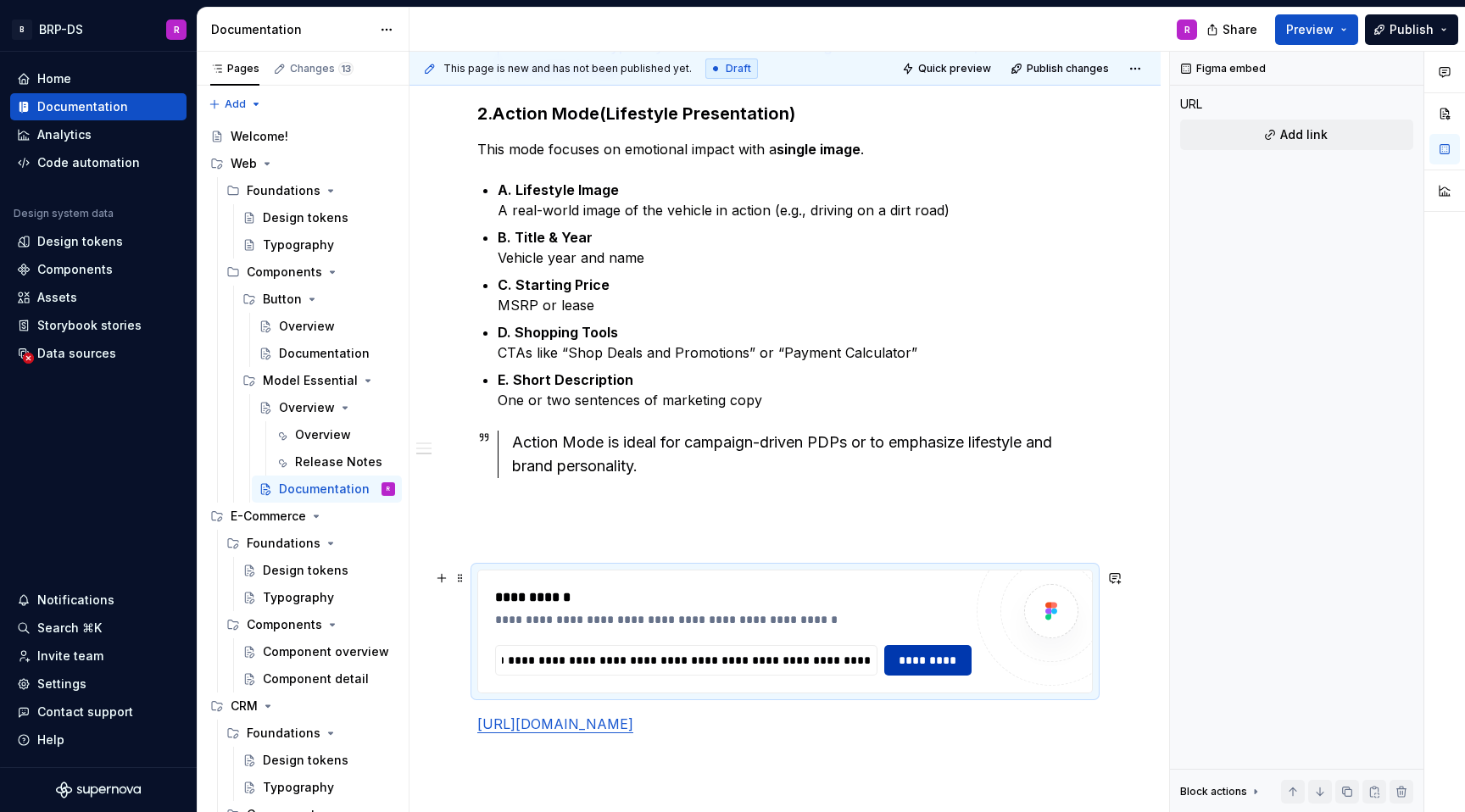
scroll to position [0, 0]
click at [908, 658] on span "*********" at bounding box center [928, 661] width 66 height 17
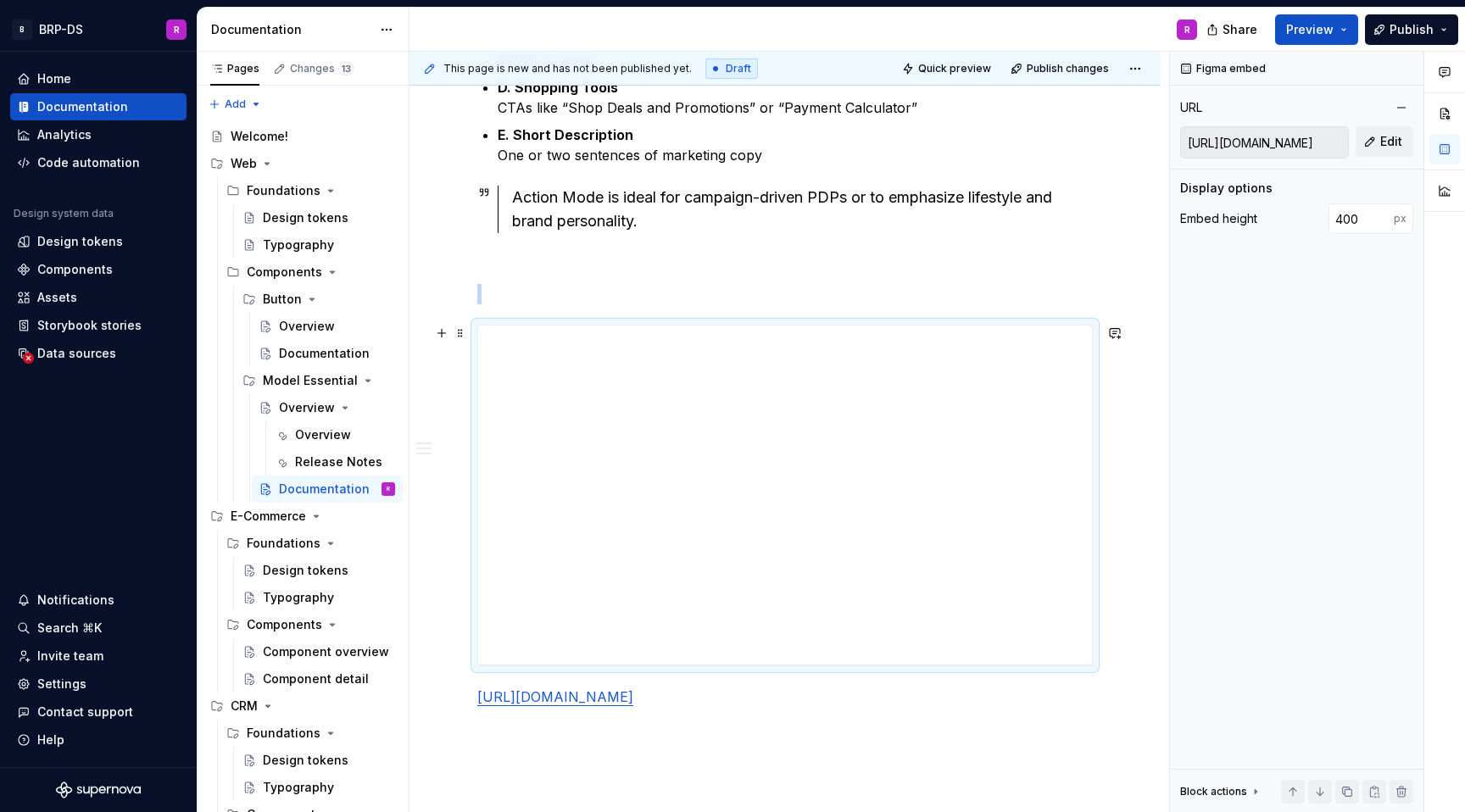
scroll to position [1255, 0]
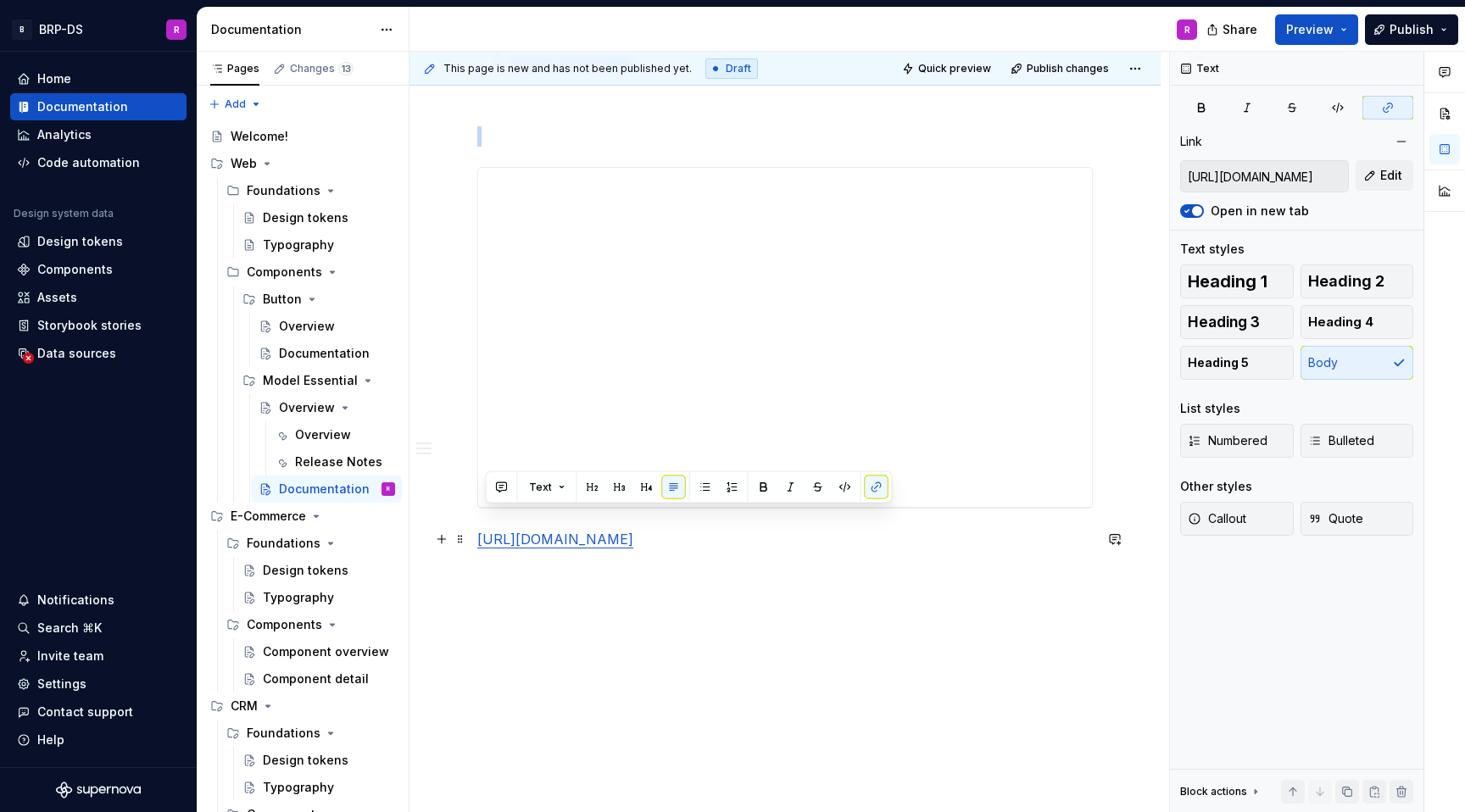
drag, startPoint x: 895, startPoint y: 552, endPoint x: 477, endPoint y: 522, distance: 419.1
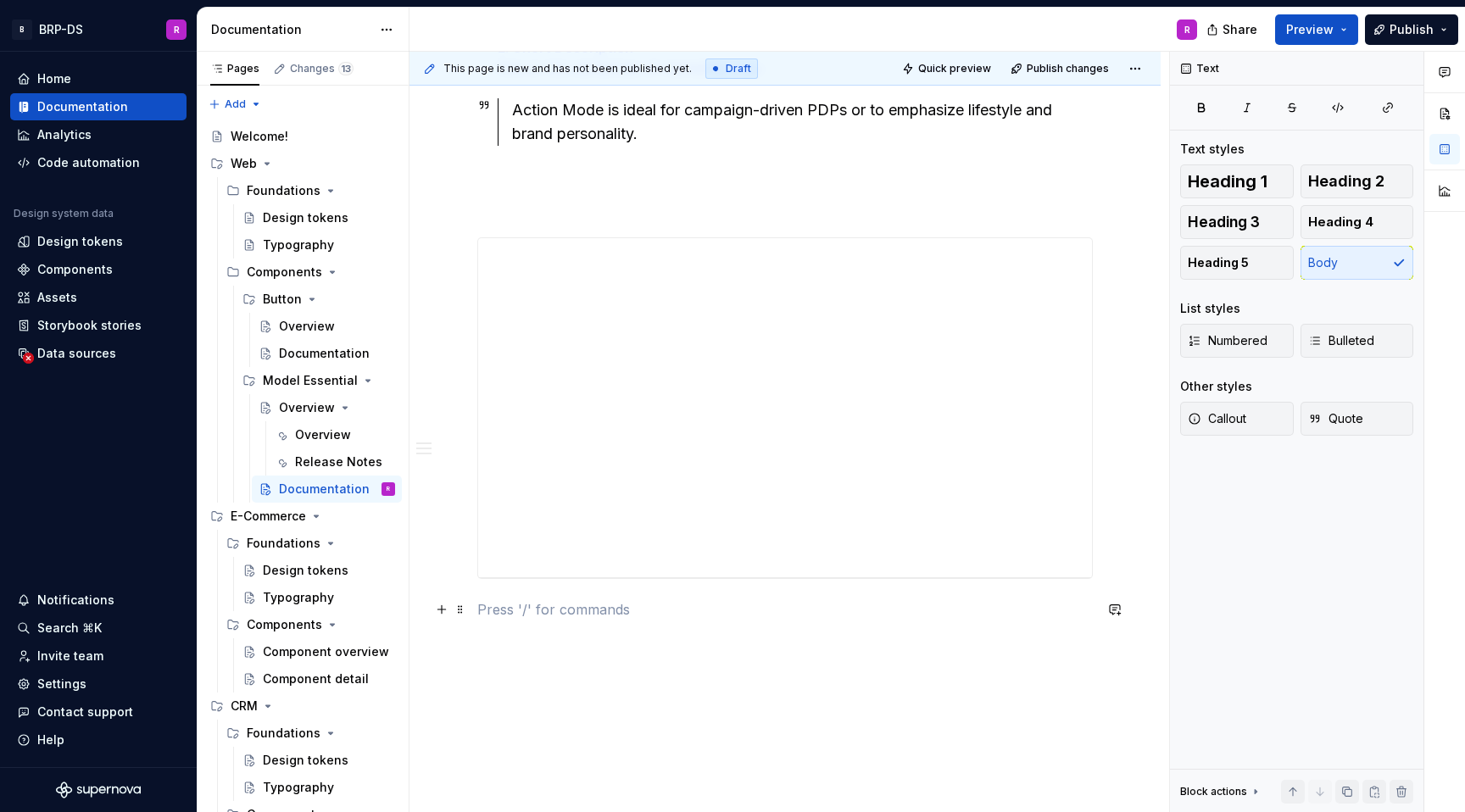
scroll to position [1148, 0]
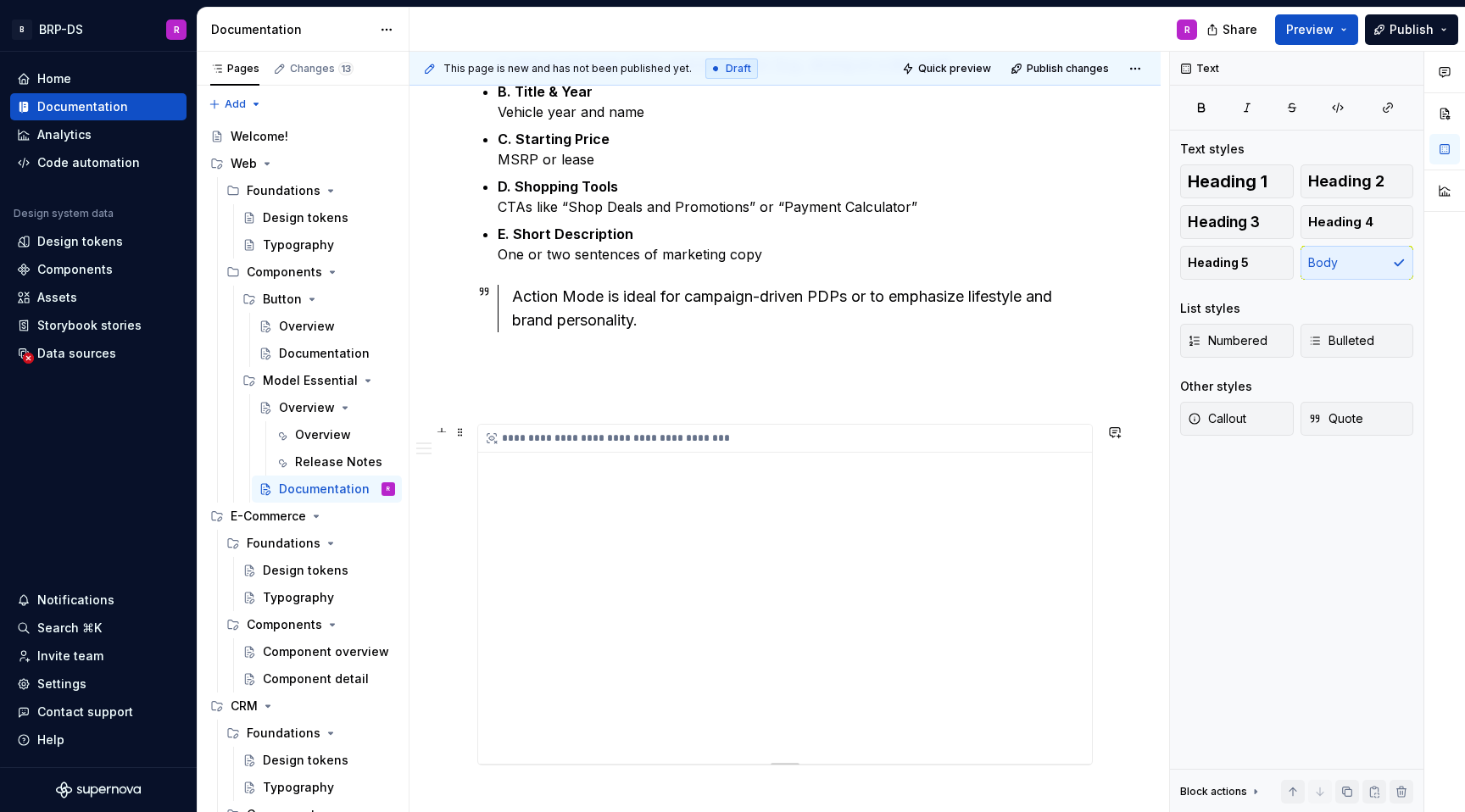
scroll to position [961, 0]
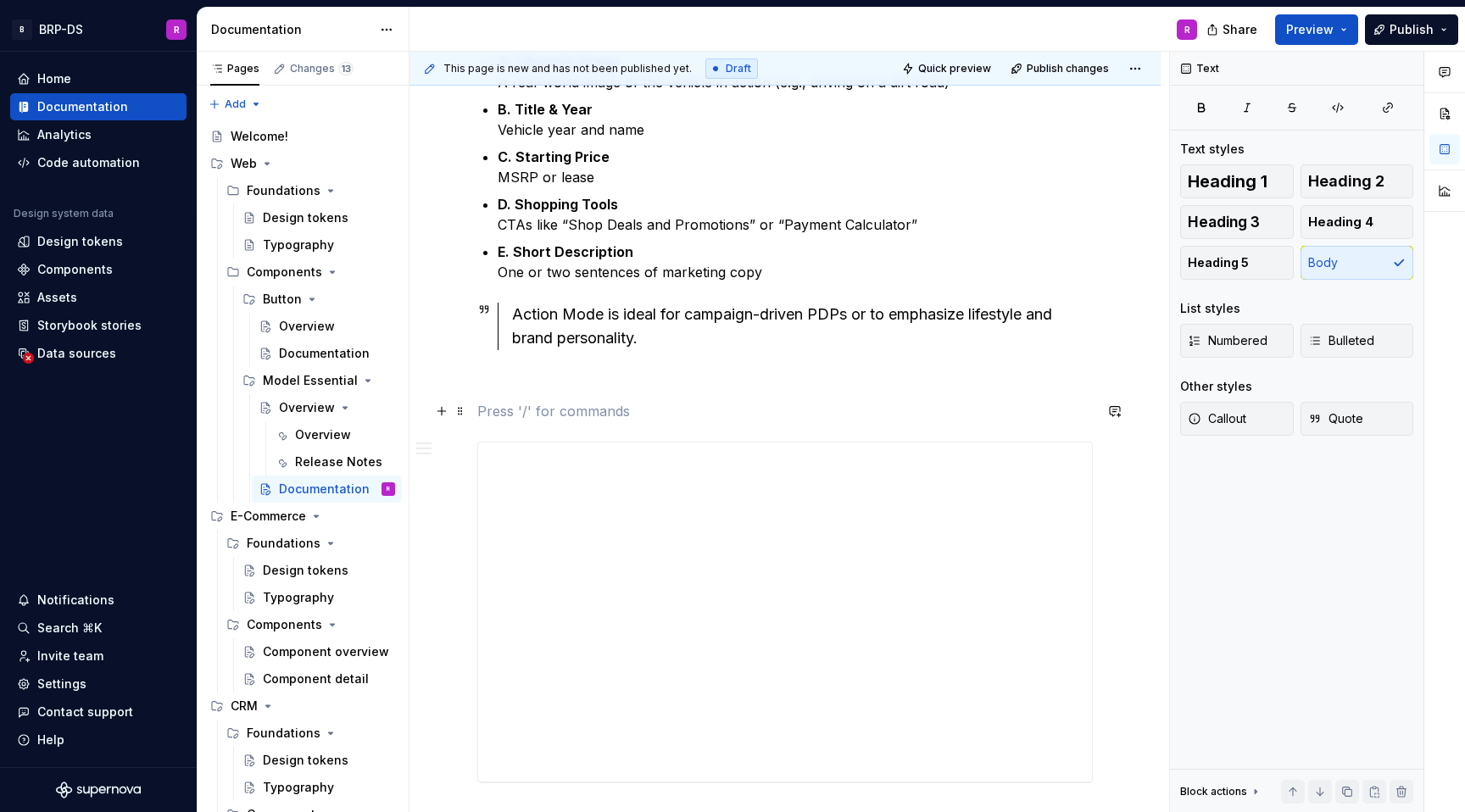
click at [576, 419] on p at bounding box center [785, 411] width 615 height 21
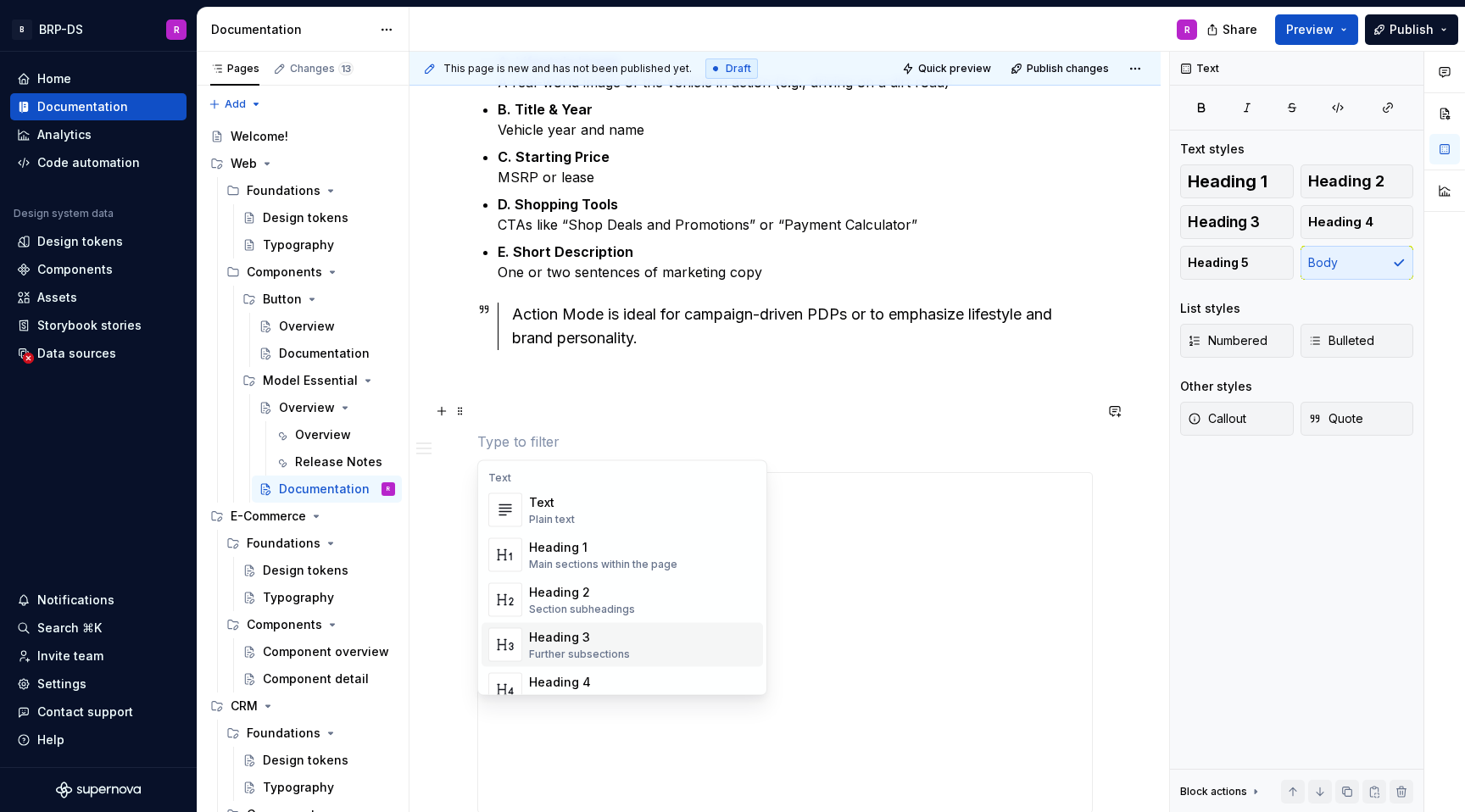
click at [594, 645] on div "Heading 3" at bounding box center [579, 638] width 101 height 17
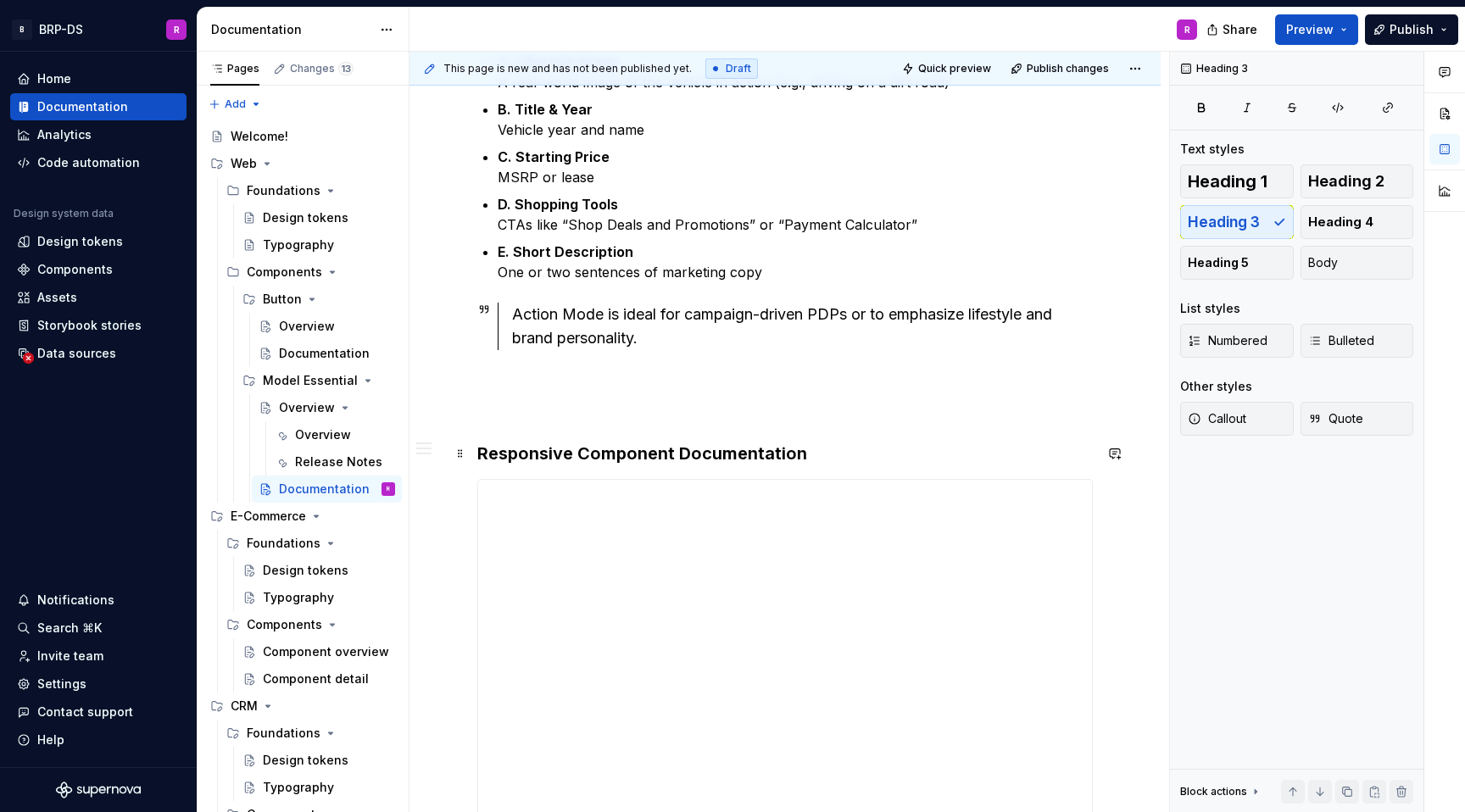
click at [920, 464] on h3 "Responsive Component Documentation" at bounding box center [785, 453] width 615 height 23
click at [964, 386] on p at bounding box center [785, 381] width 615 height 21
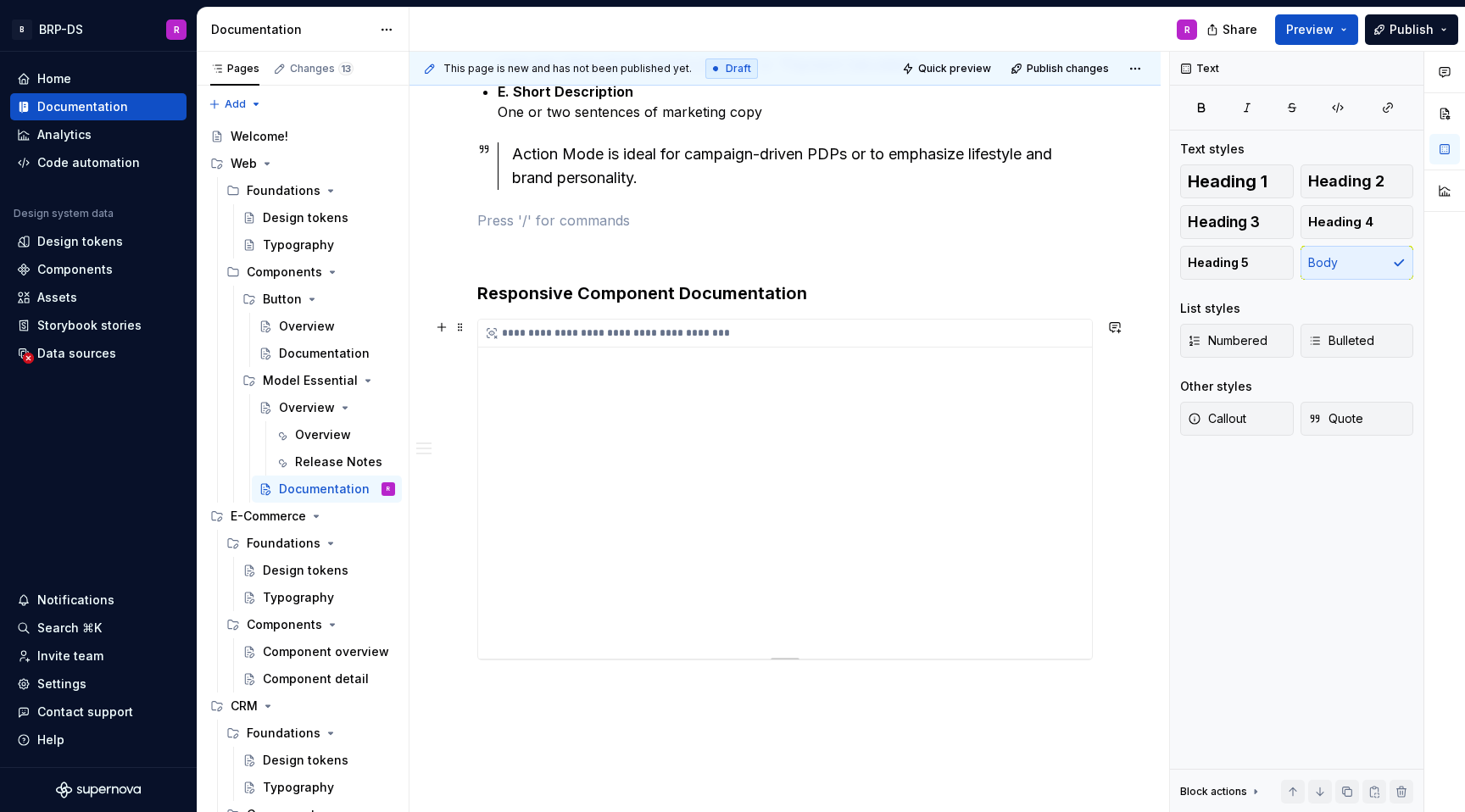
scroll to position [1144, 0]
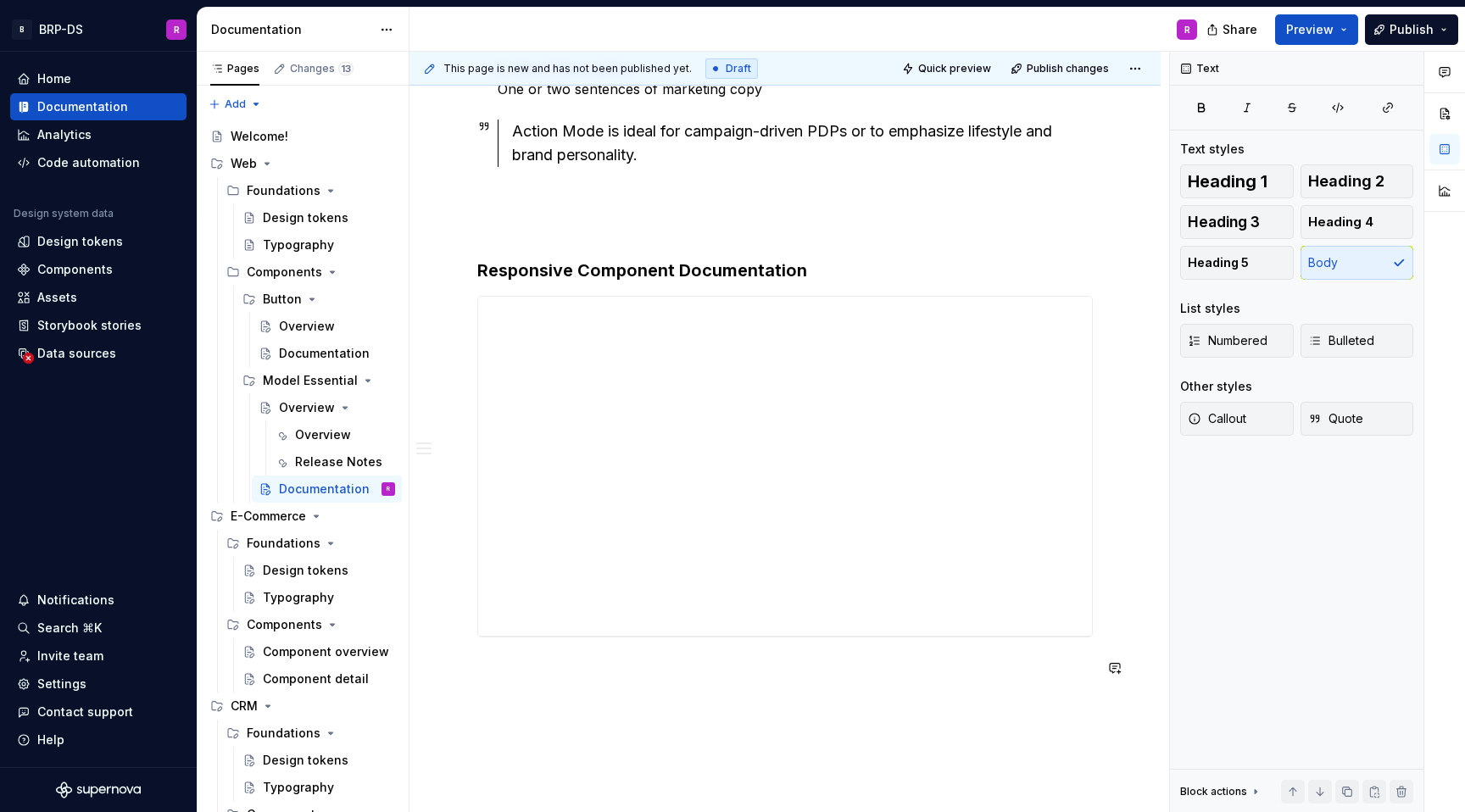
click at [1003, 738] on div "Anatomy: The Model Essential component has two visual modes: Defaults Mode and …" at bounding box center [785, 44] width 751 height 1795
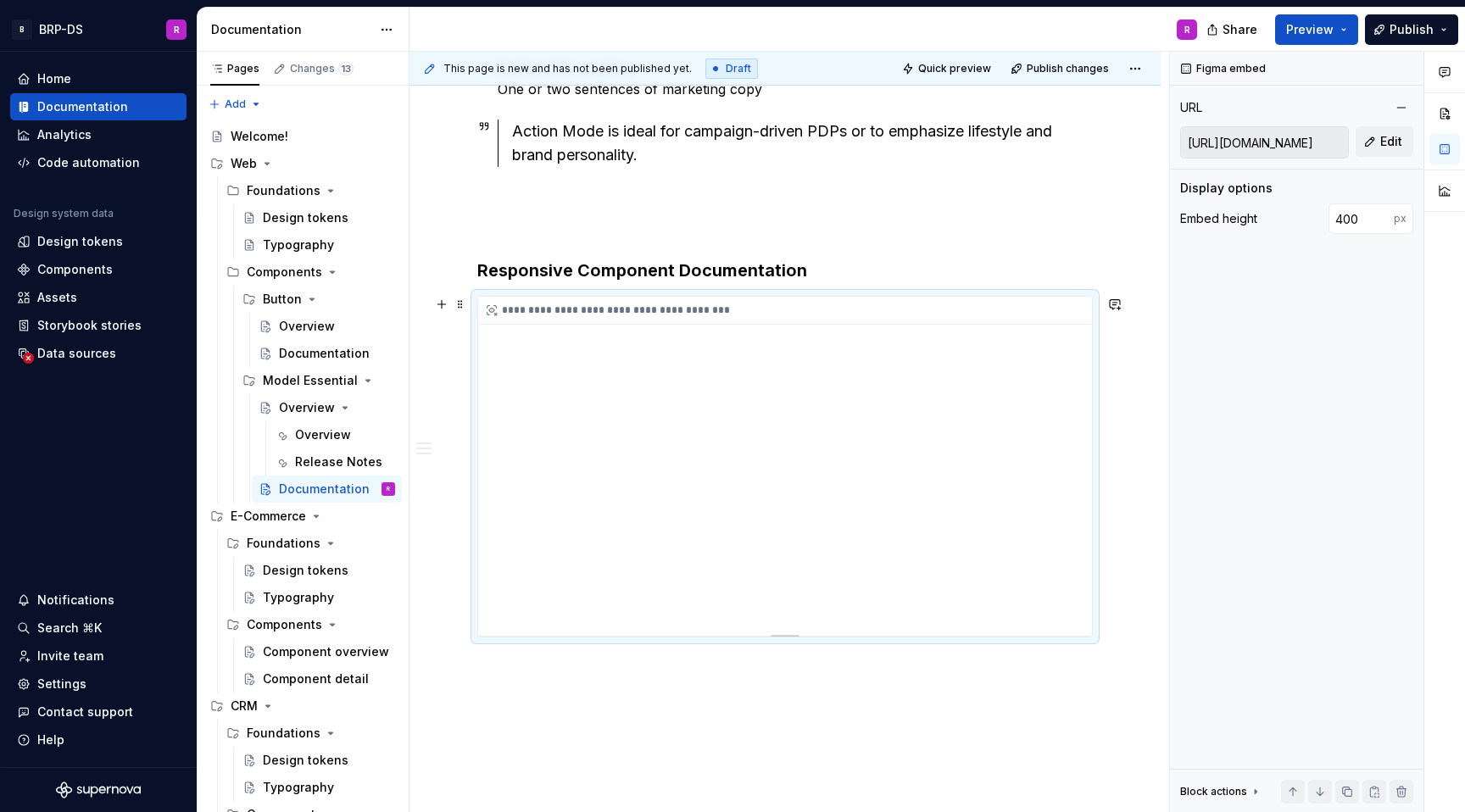
click at [617, 620] on div "**********" at bounding box center [785, 466] width 614 height 339
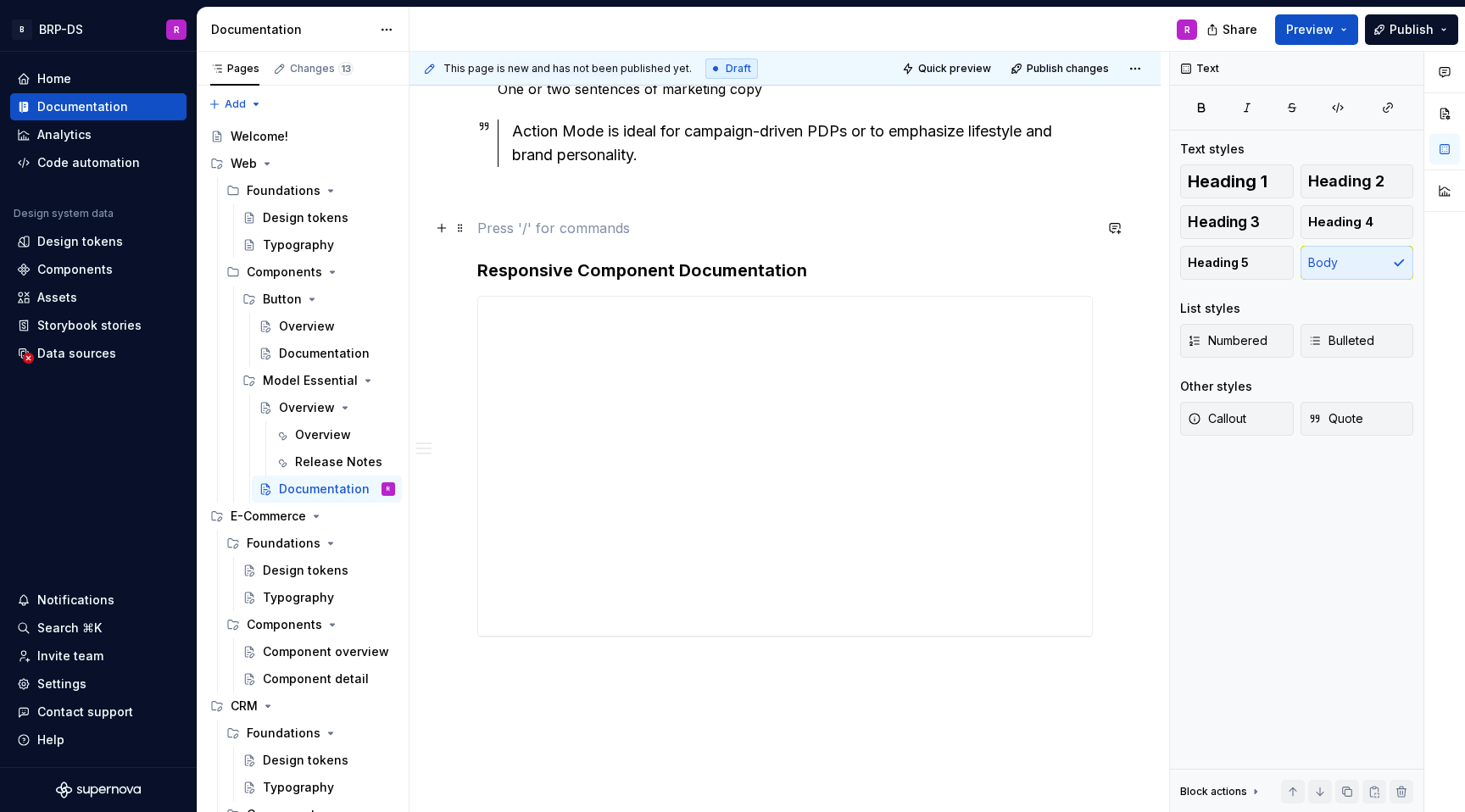
click at [862, 220] on p at bounding box center [785, 228] width 615 height 21
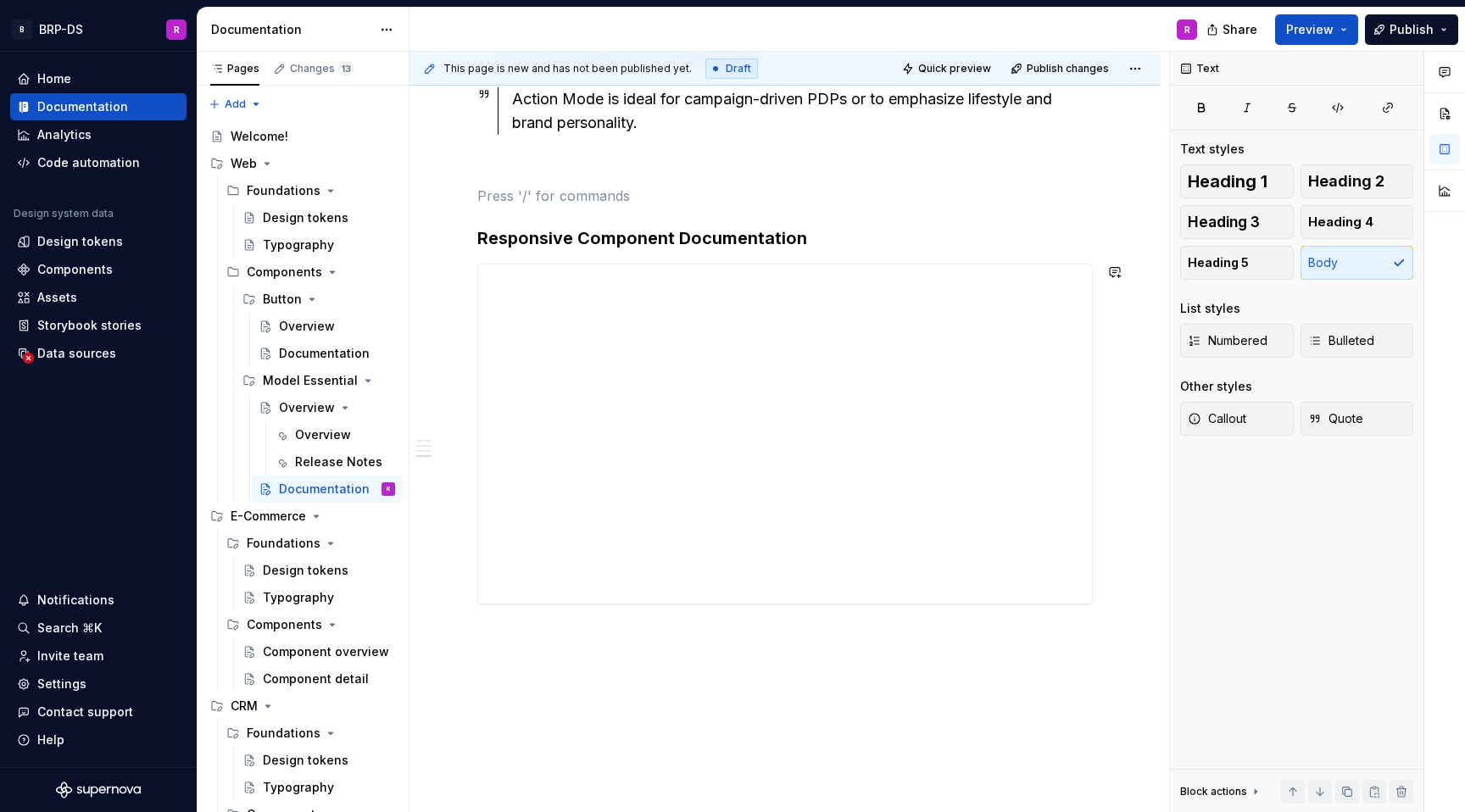
scroll to position [1272, 0]
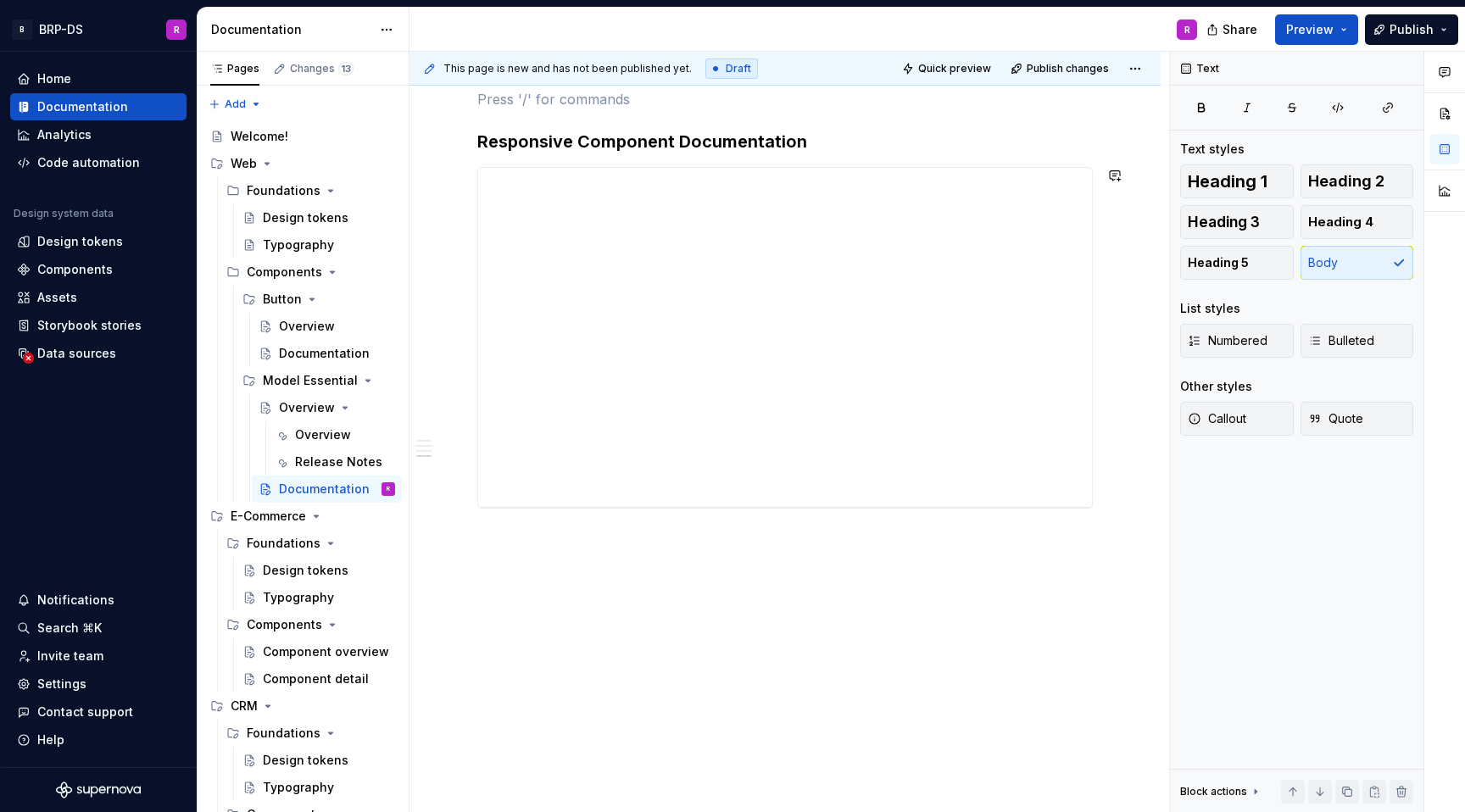
click at [440, 541] on button "button" at bounding box center [441, 538] width 23 height 23
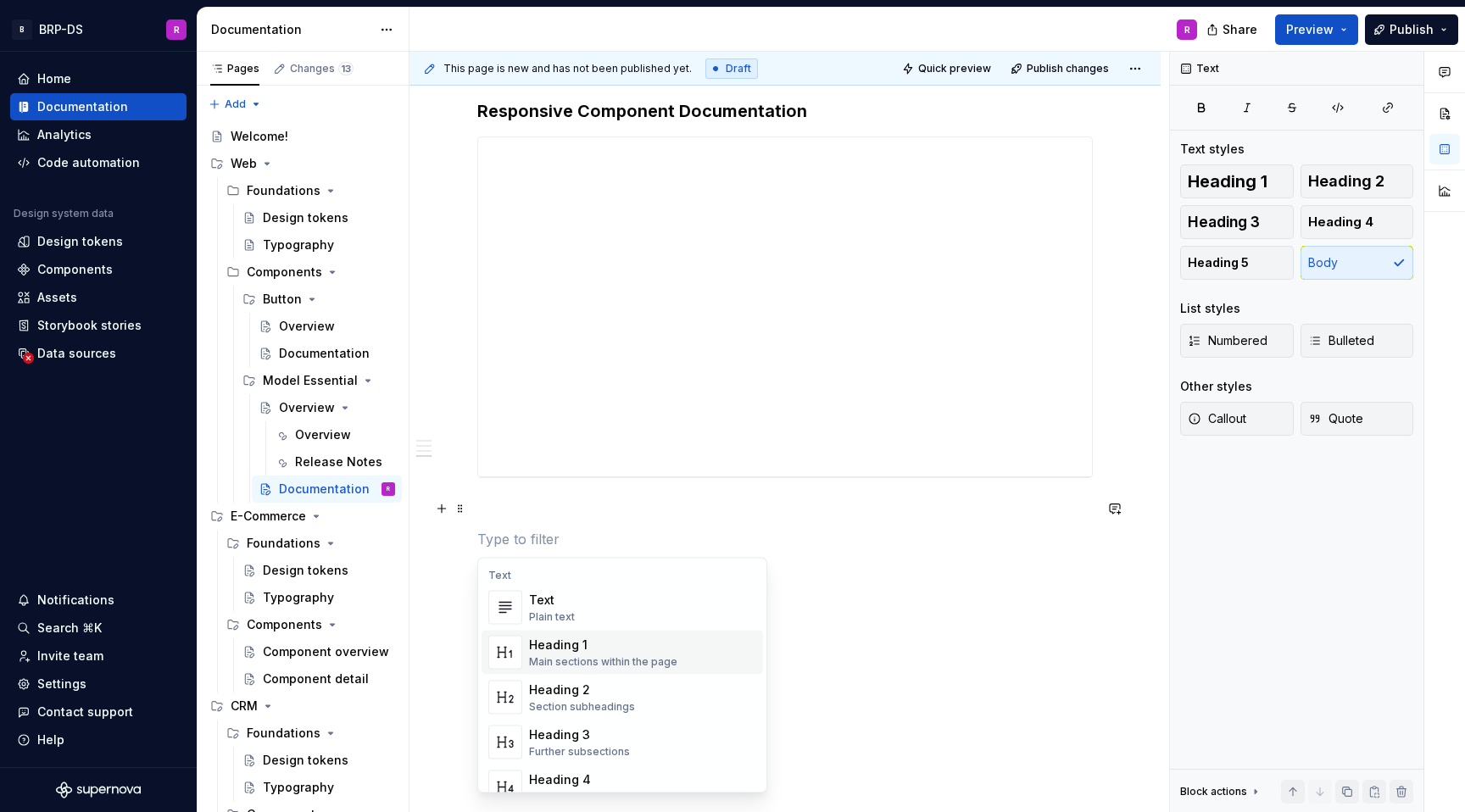
scroll to position [1302, 0]
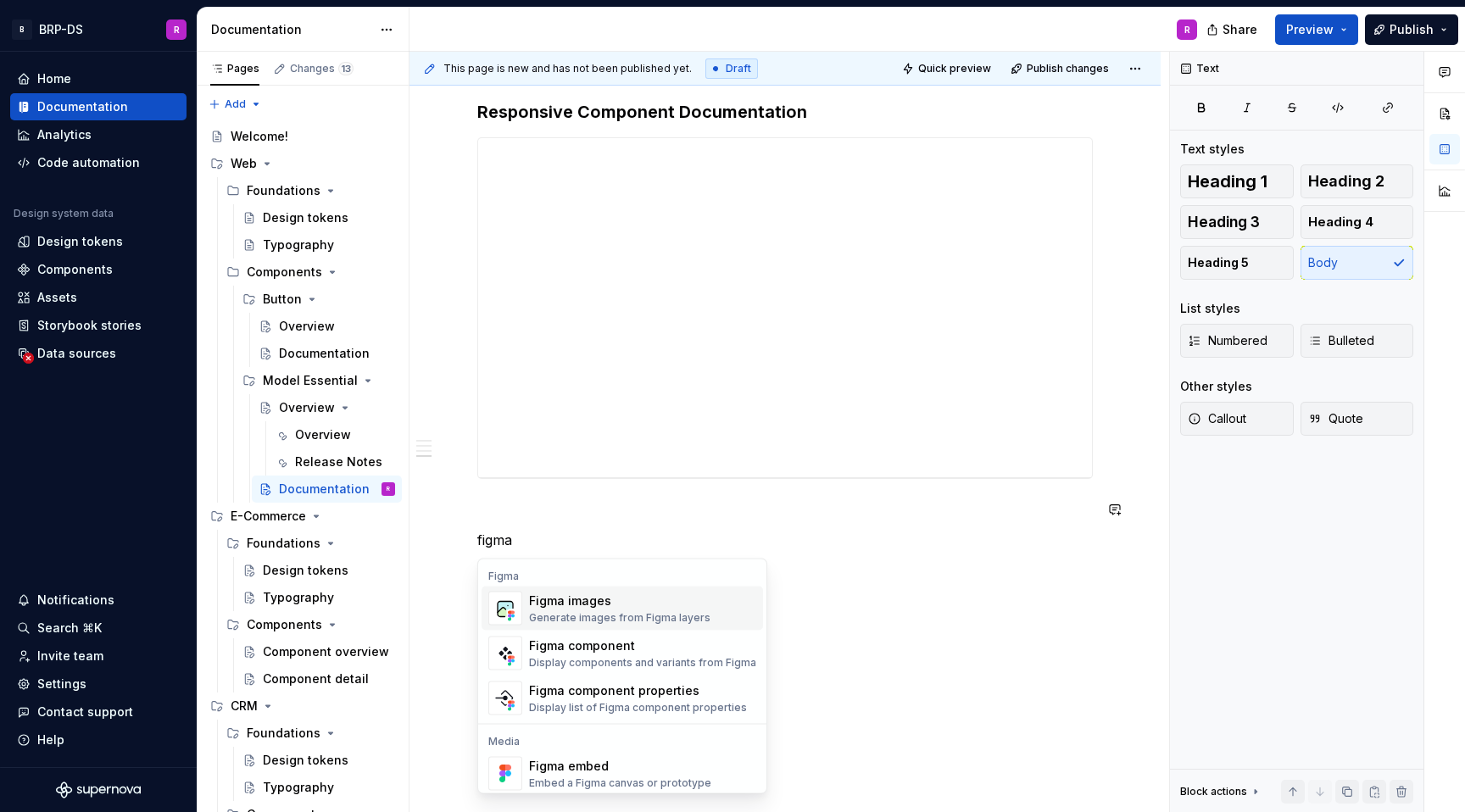
click at [654, 594] on div "Figma images" at bounding box center [620, 601] width 182 height 17
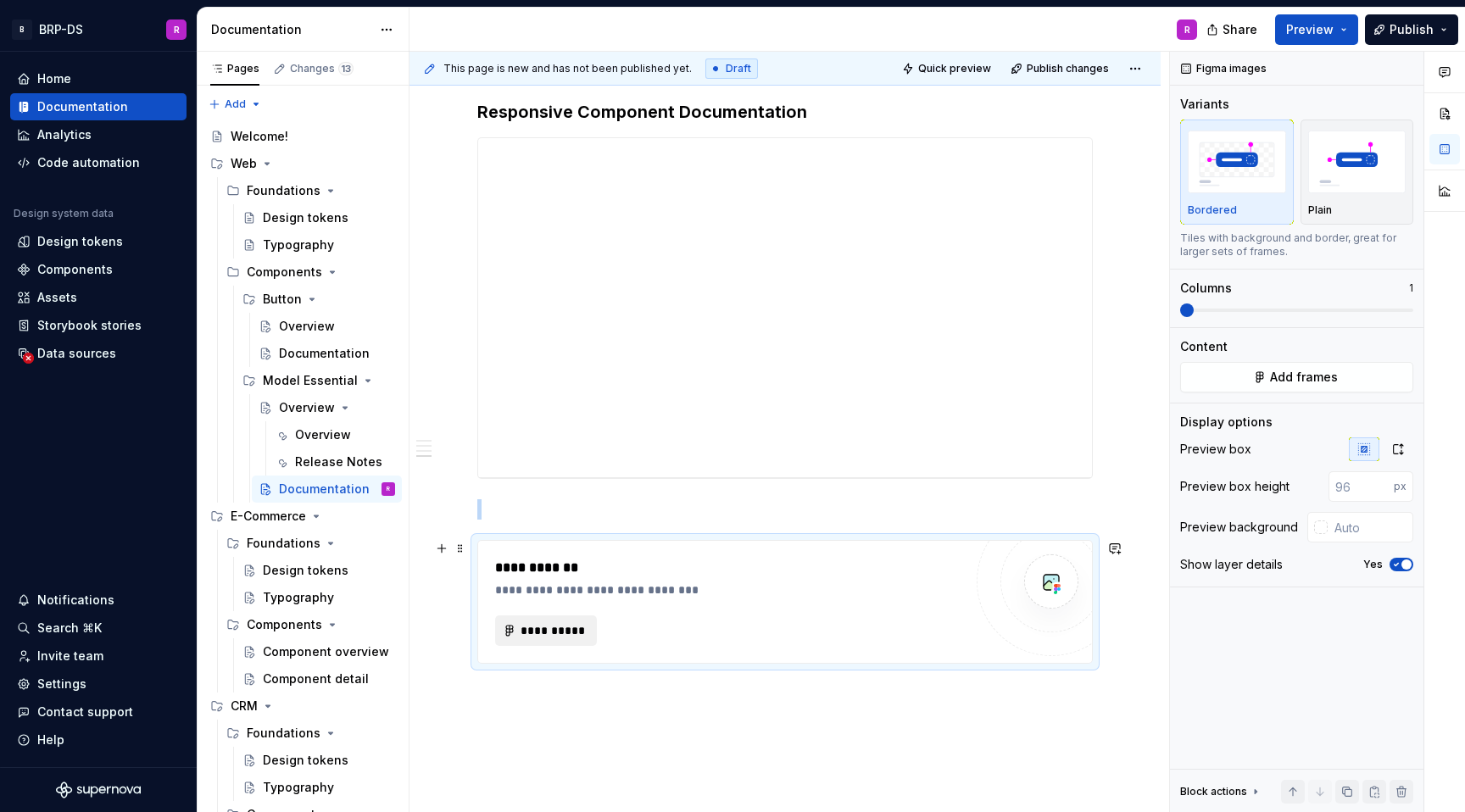
click at [568, 631] on span "**********" at bounding box center [552, 631] width 67 height 17
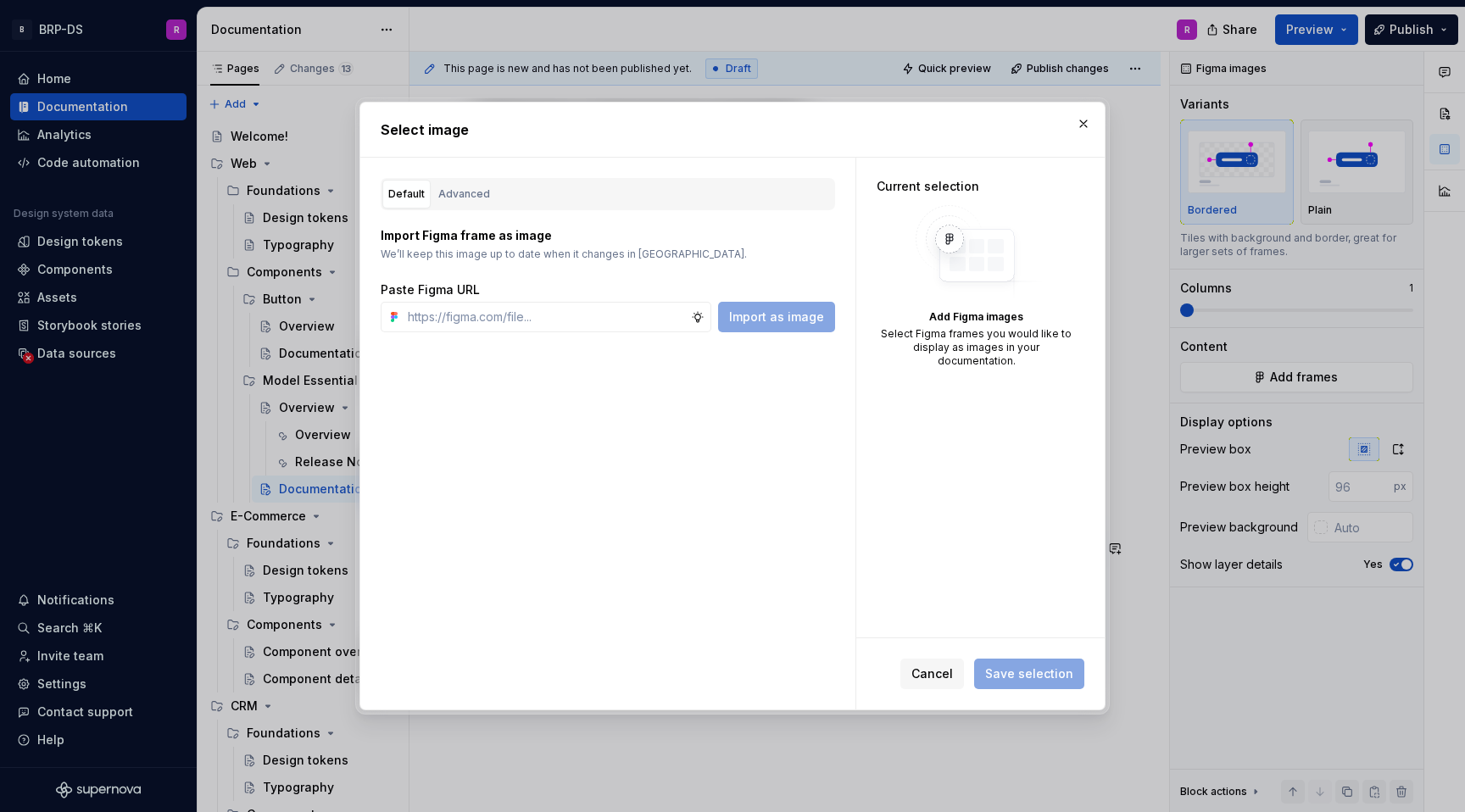
type textarea "*"
paste input "[URL][DOMAIN_NAME]"
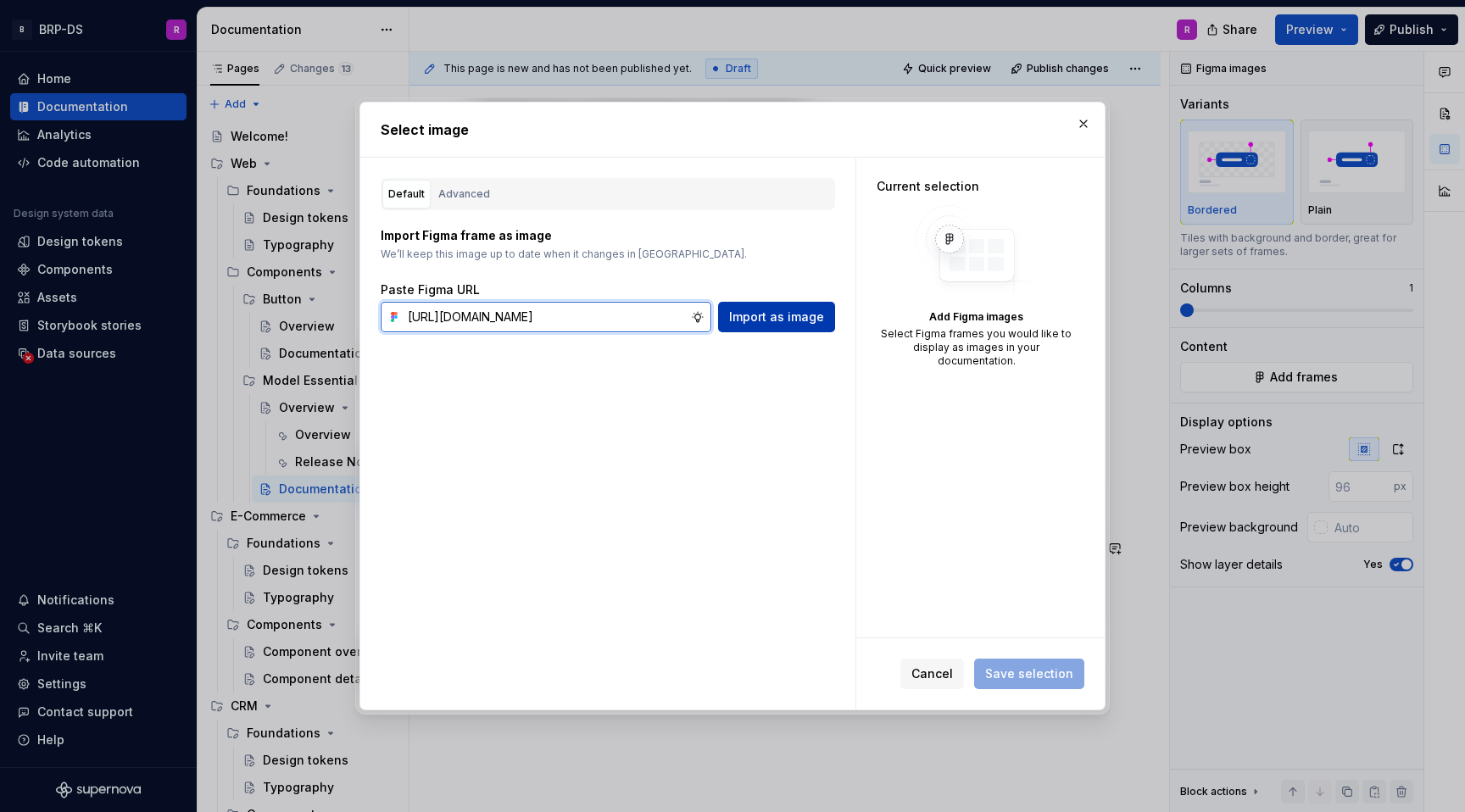
type input "[URL][DOMAIN_NAME]"
click at [792, 315] on span "Import as image" at bounding box center [777, 317] width 95 height 17
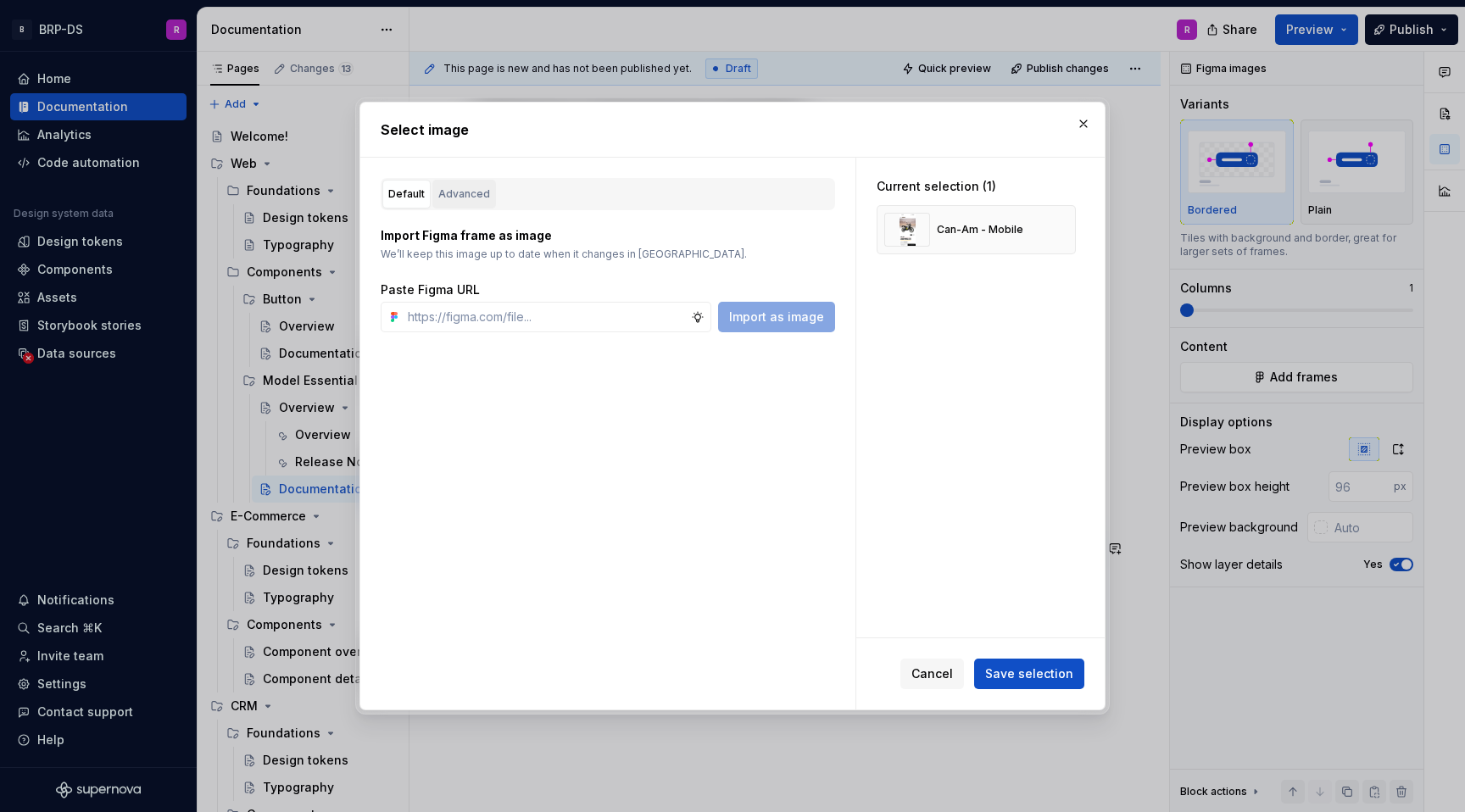
click at [457, 193] on div "Advanced" at bounding box center [464, 194] width 52 height 17
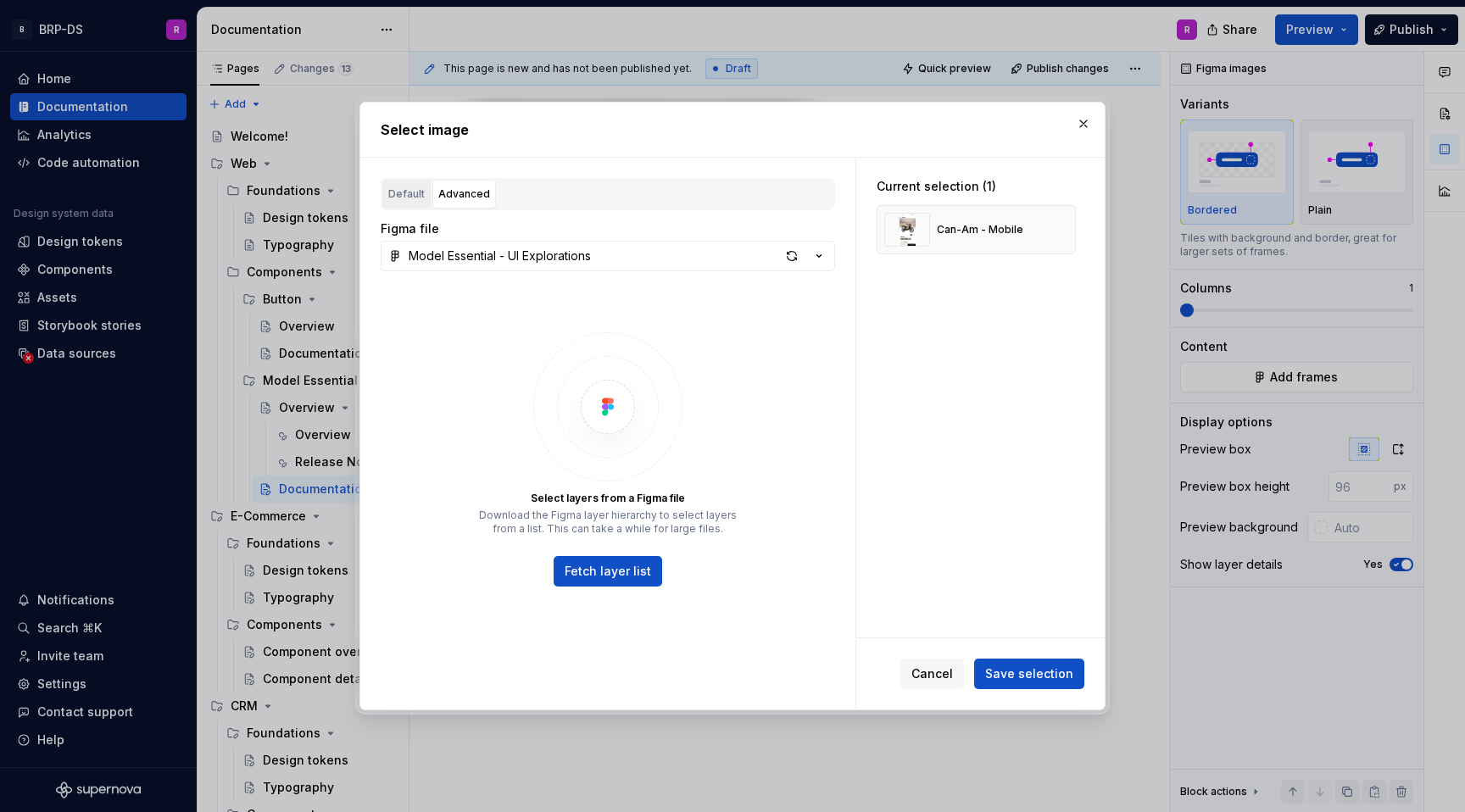
click at [393, 197] on div "Default" at bounding box center [406, 194] width 36 height 17
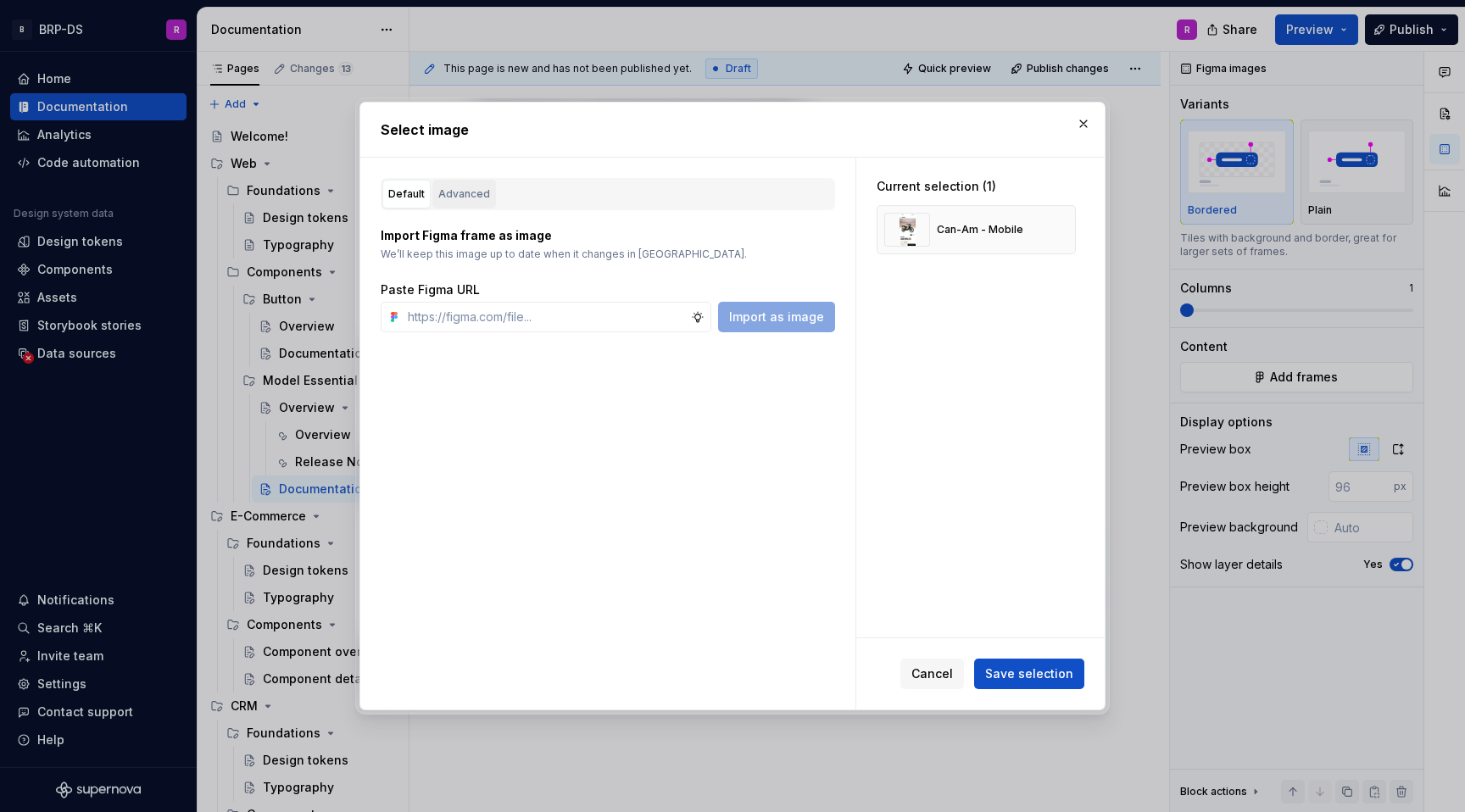
click at [455, 182] on button "Advanced" at bounding box center [464, 193] width 64 height 29
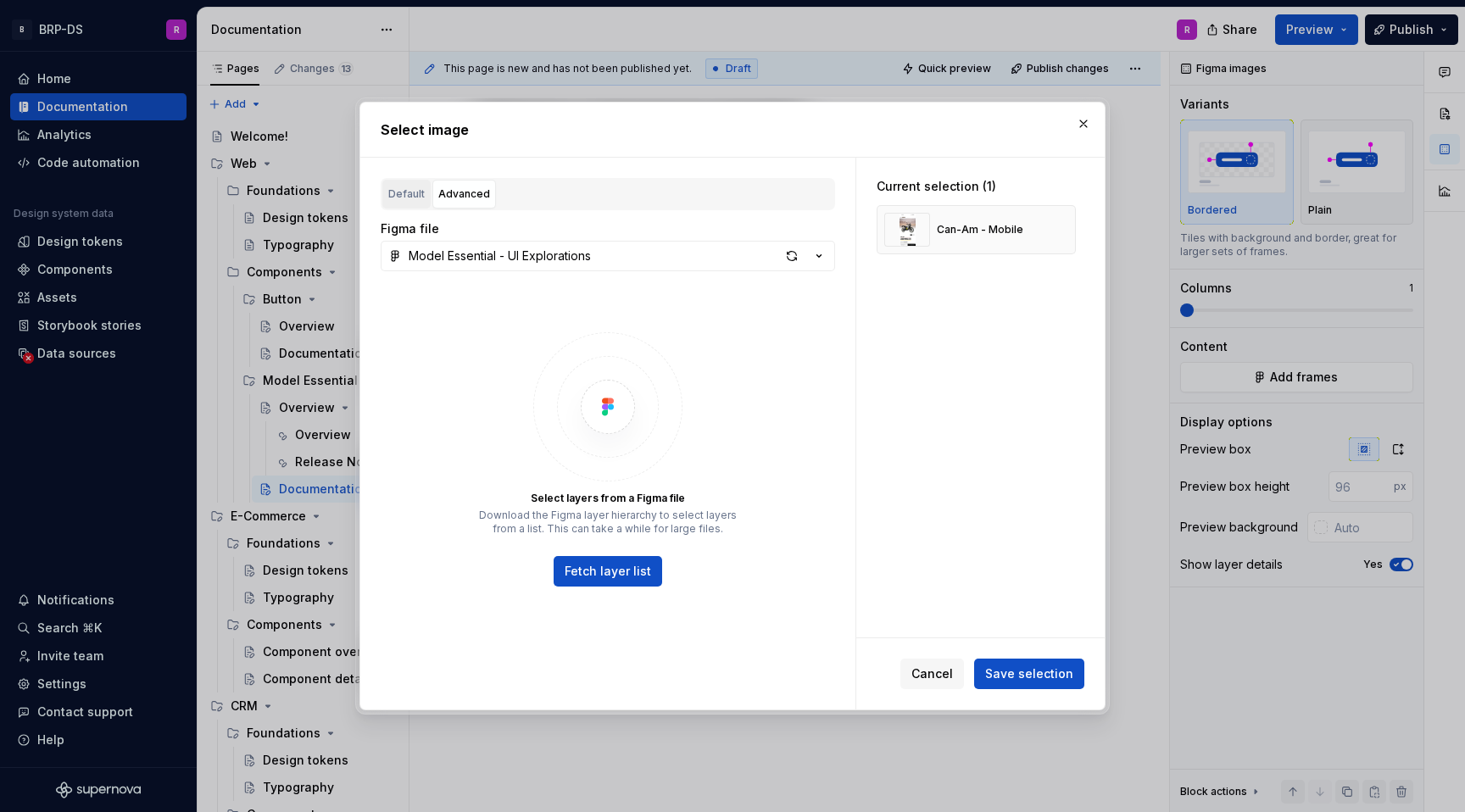
click at [392, 192] on div "Default" at bounding box center [406, 194] width 36 height 17
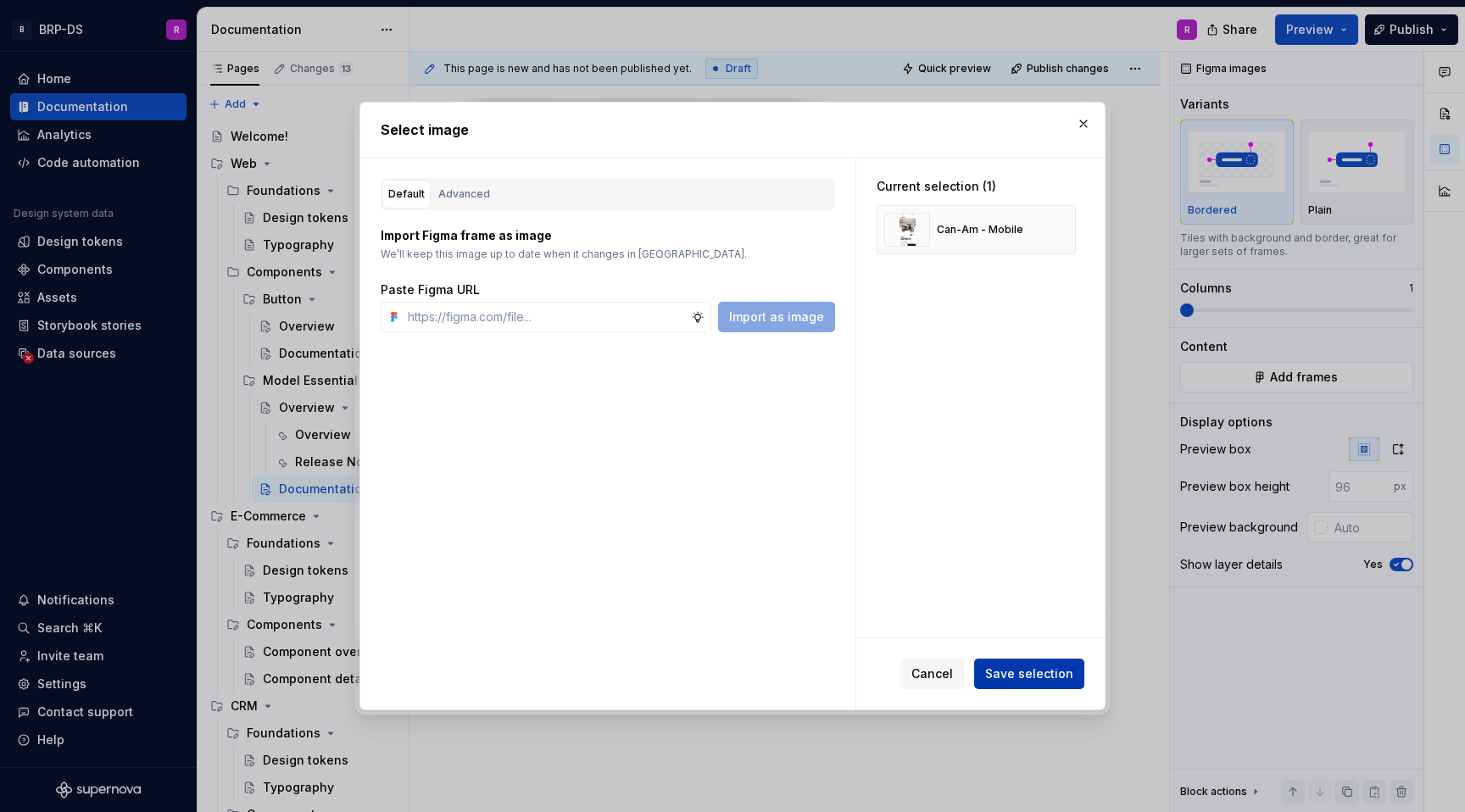
click at [1037, 670] on span "Save selection" at bounding box center [1029, 674] width 88 height 17
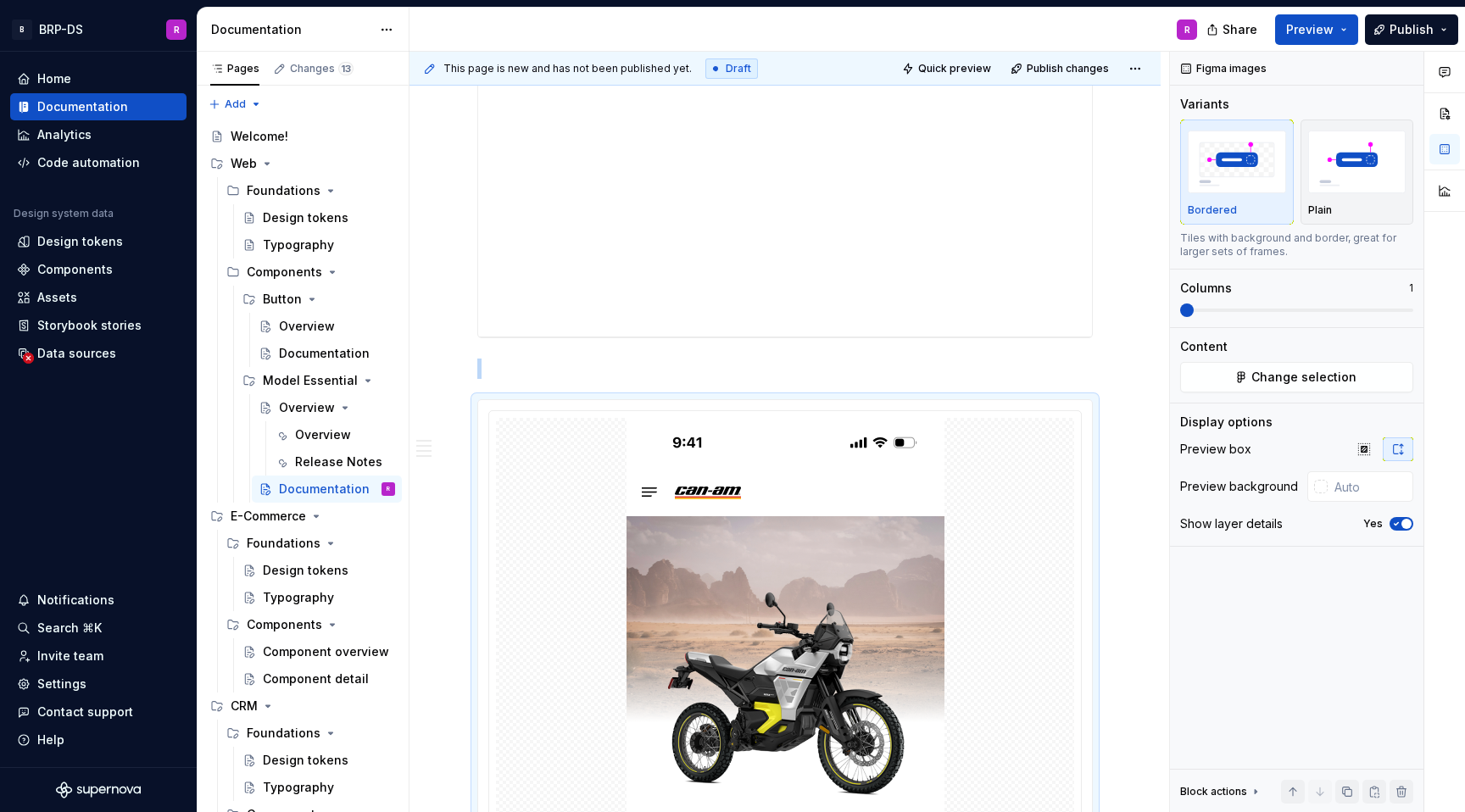
scroll to position [1431, 0]
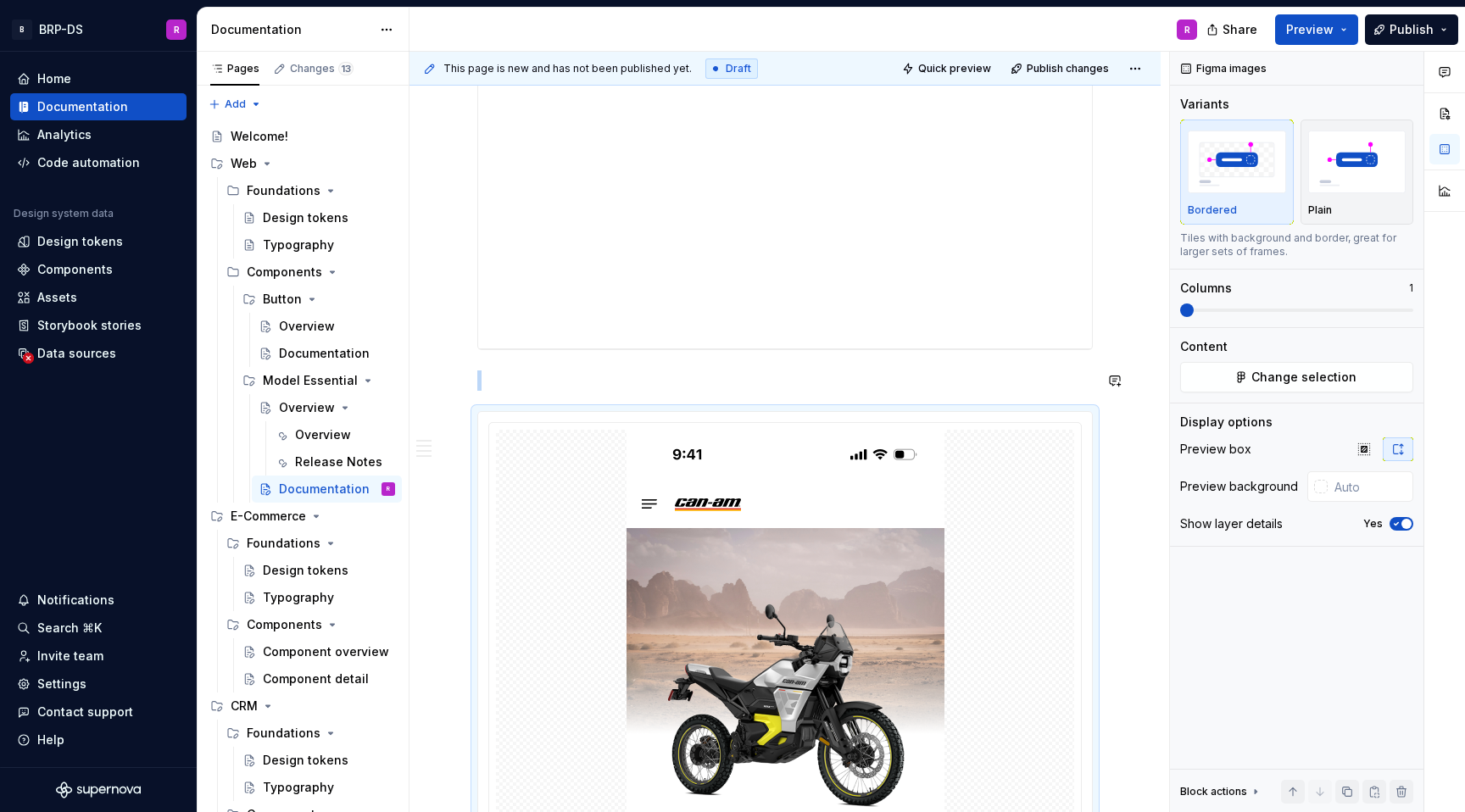
click at [1021, 363] on div "Anatomy: The Model Essential component has two visual modes: Defaults Mode and …" at bounding box center [785, 18] width 615 height 2237
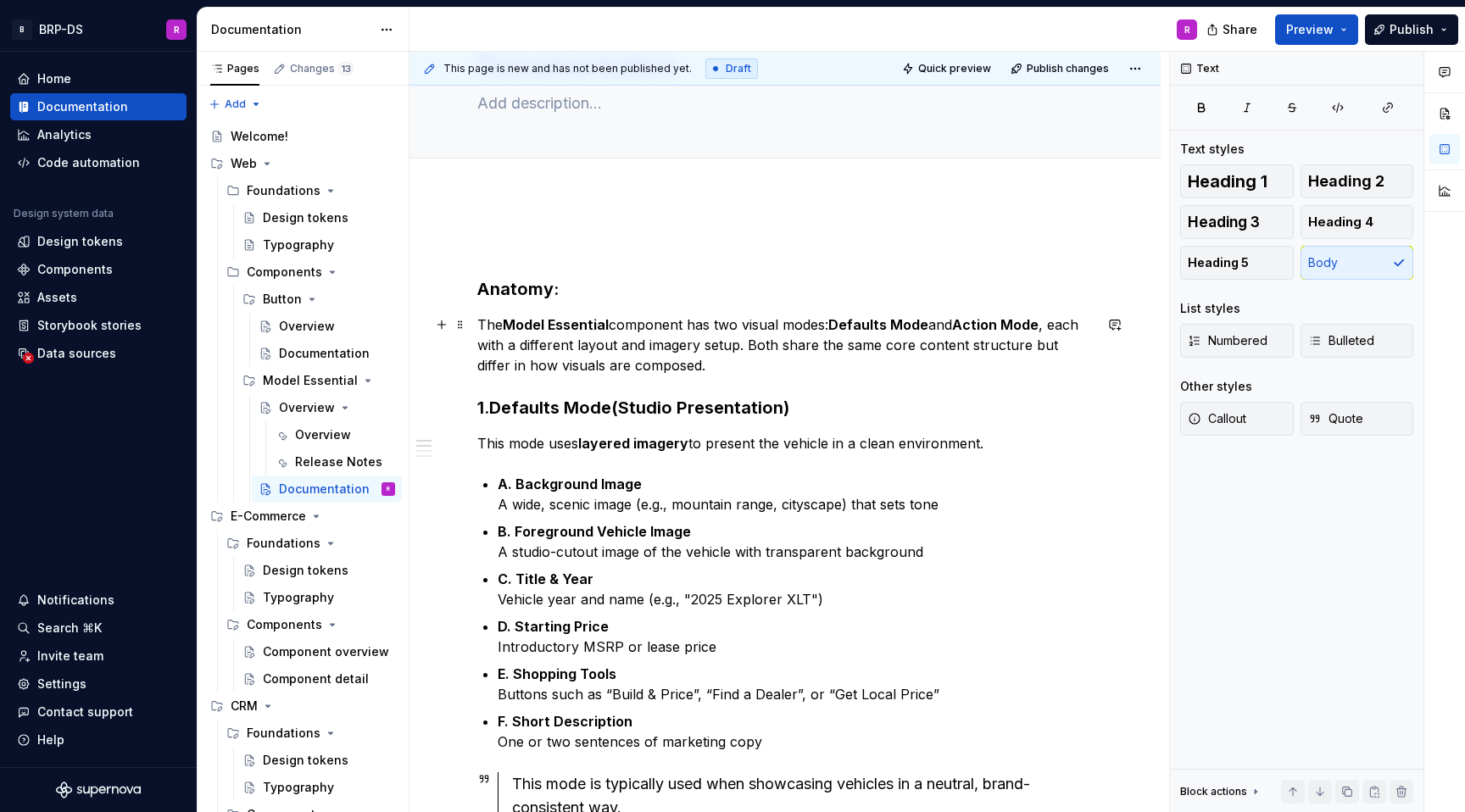
scroll to position [77, 0]
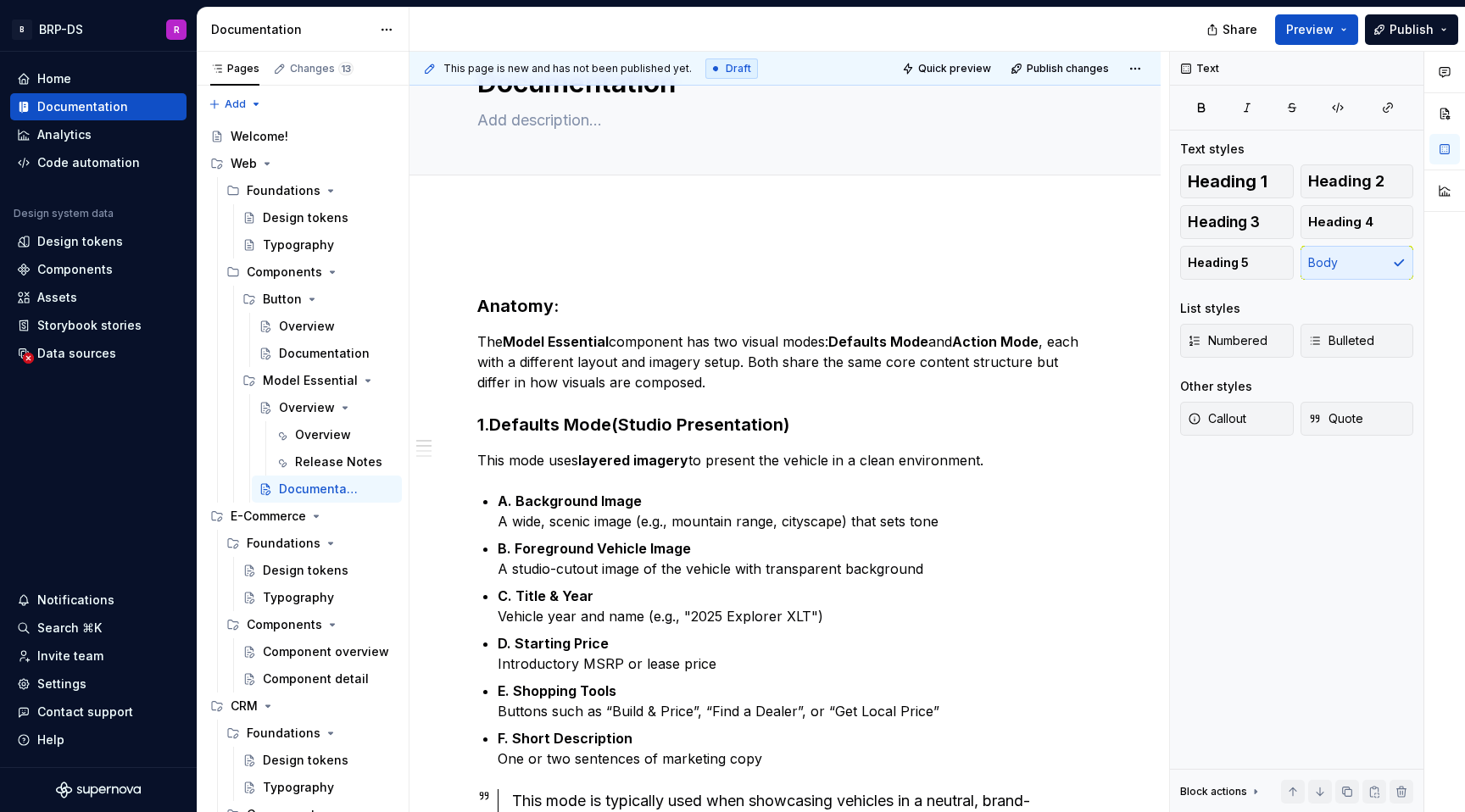
type textarea "*"
